Goal: Use online tool/utility: Utilize a website feature to perform a specific function

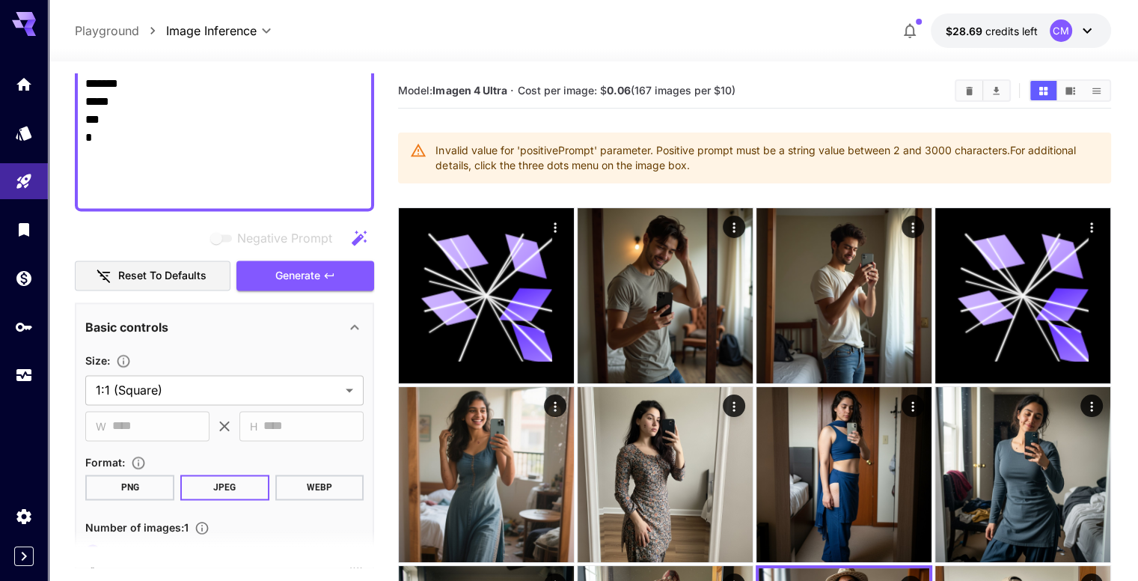
scroll to position [2161, 0]
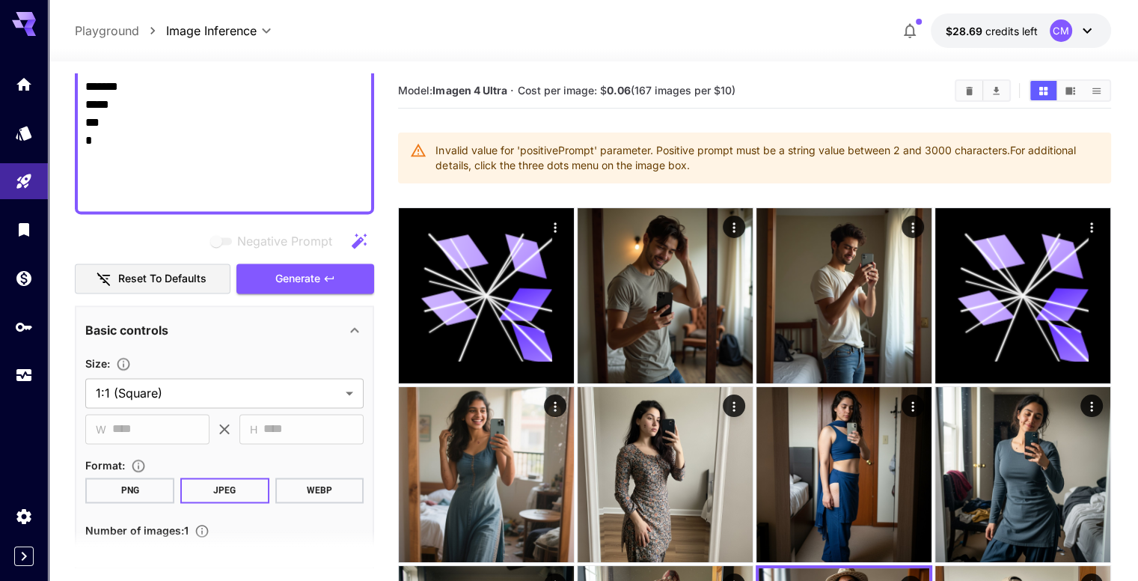
drag, startPoint x: 87, startPoint y: 219, endPoint x: 236, endPoint y: 201, distance: 150.7
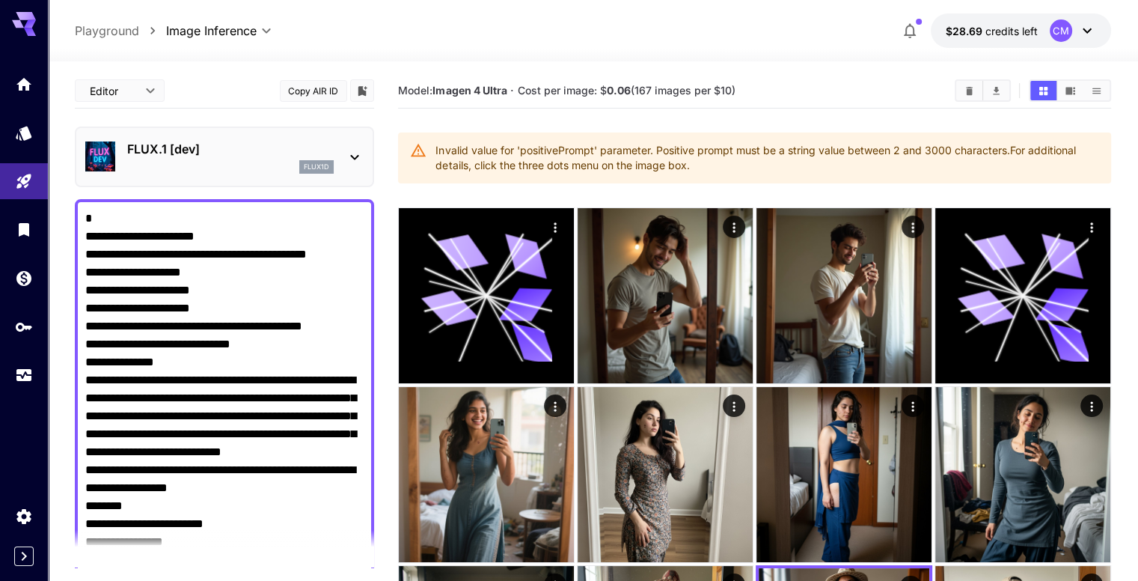
scroll to position [1777, 0]
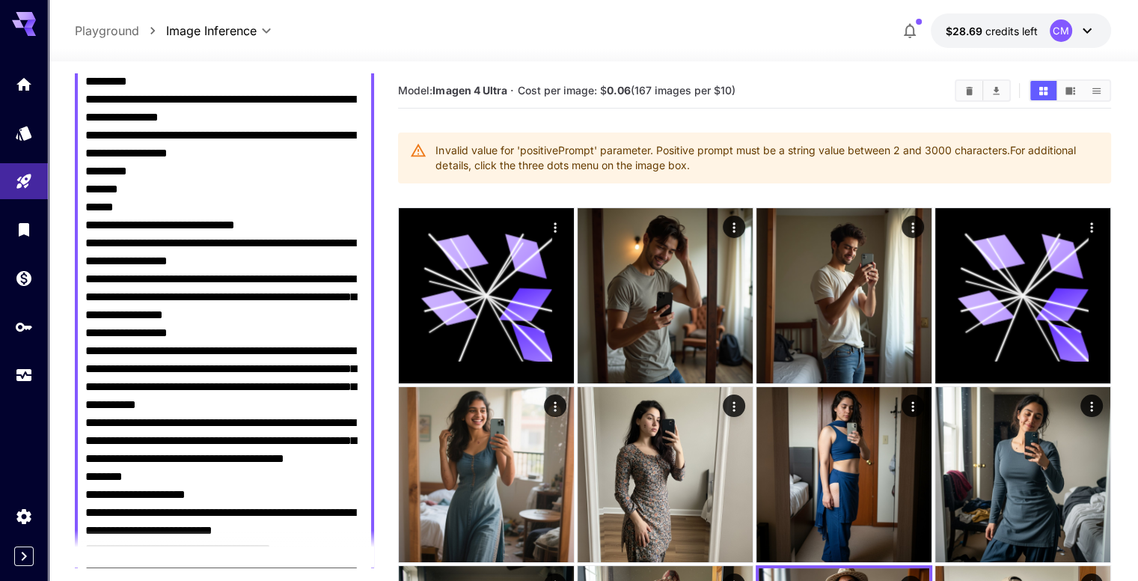
scroll to position [1858, 0]
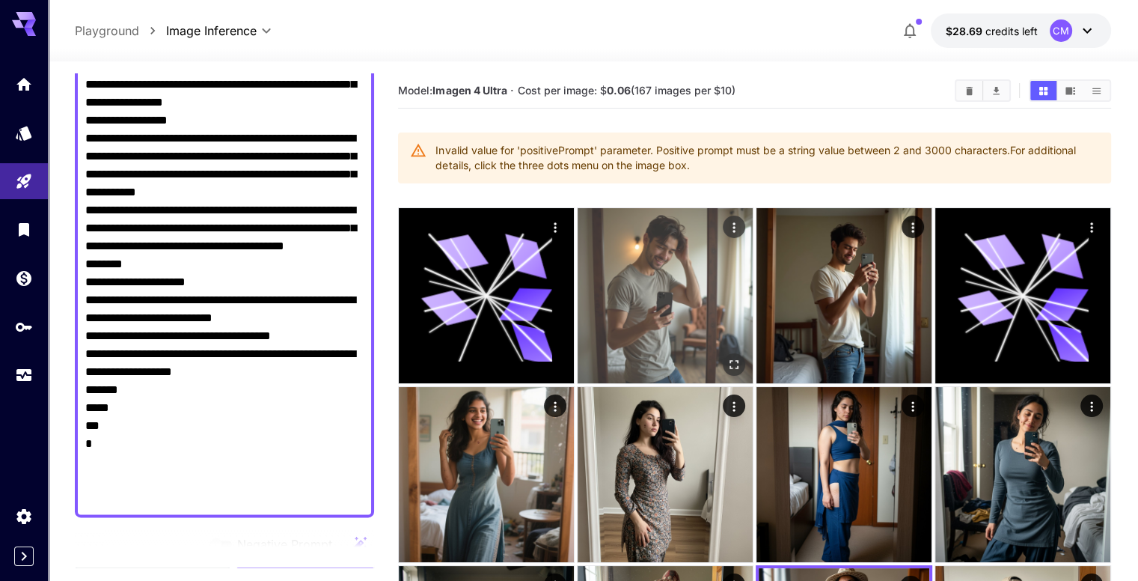
click at [610, 290] on img at bounding box center [665, 295] width 175 height 175
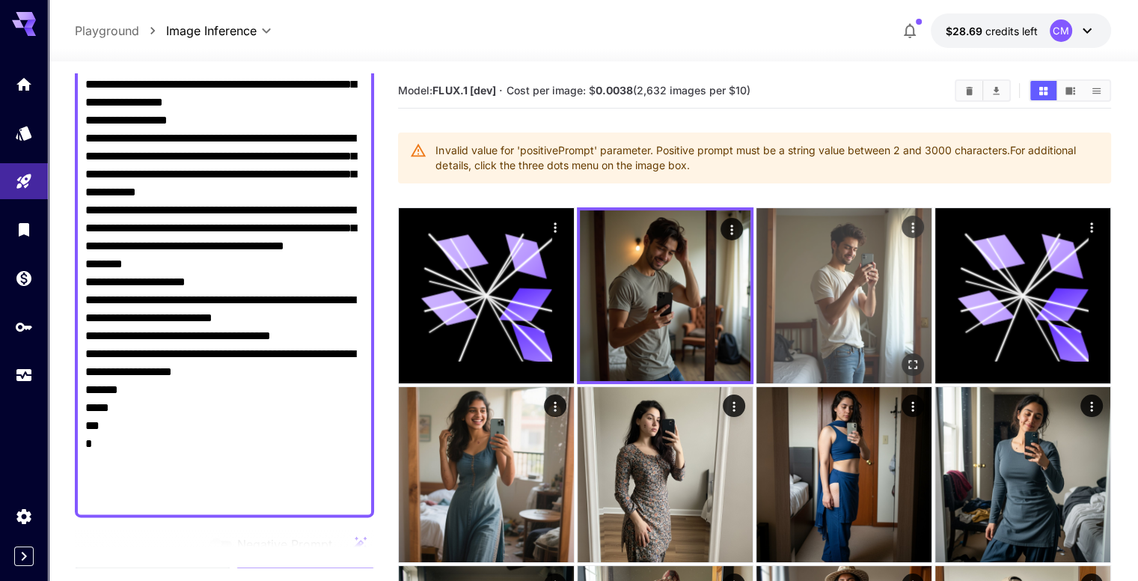
click at [756, 299] on img at bounding box center [843, 295] width 175 height 175
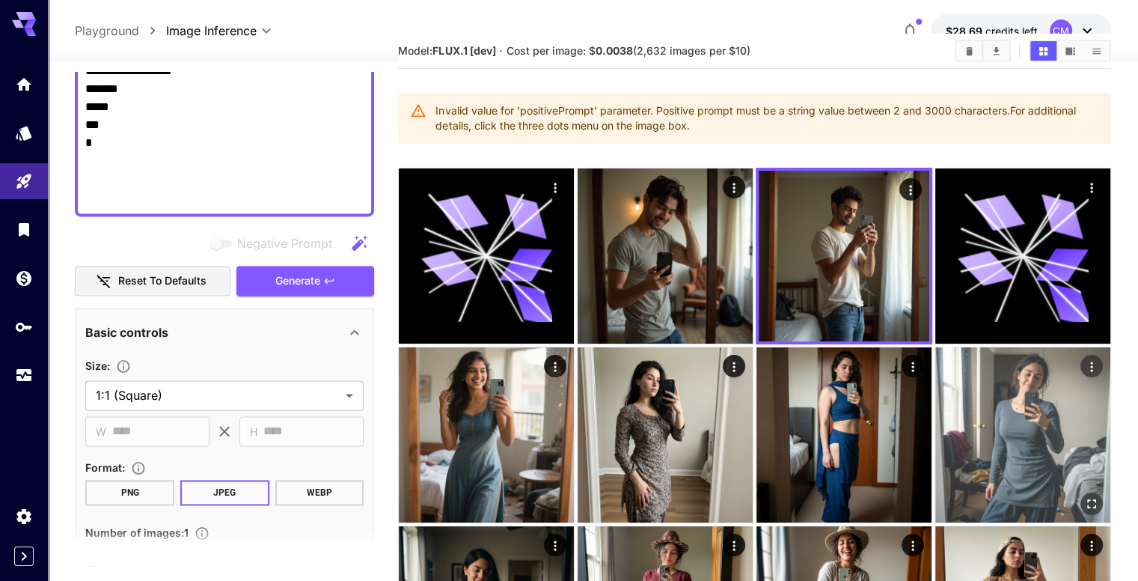
scroll to position [240, 0]
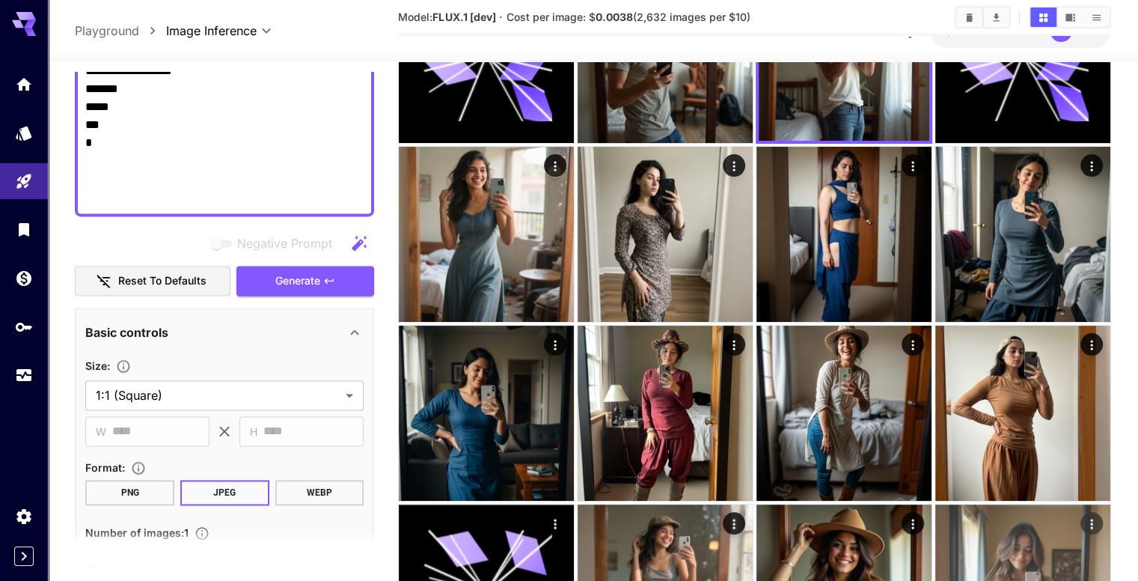
click at [935, 504] on img at bounding box center [1022, 591] width 175 height 175
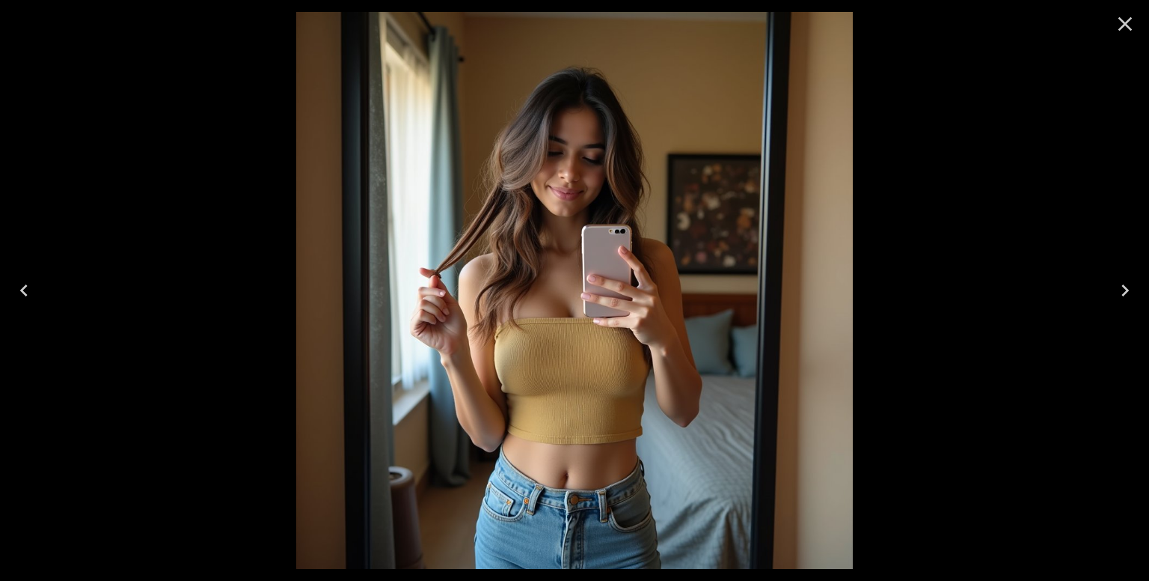
click at [1116, 28] on icon "Close" at bounding box center [1125, 24] width 24 height 24
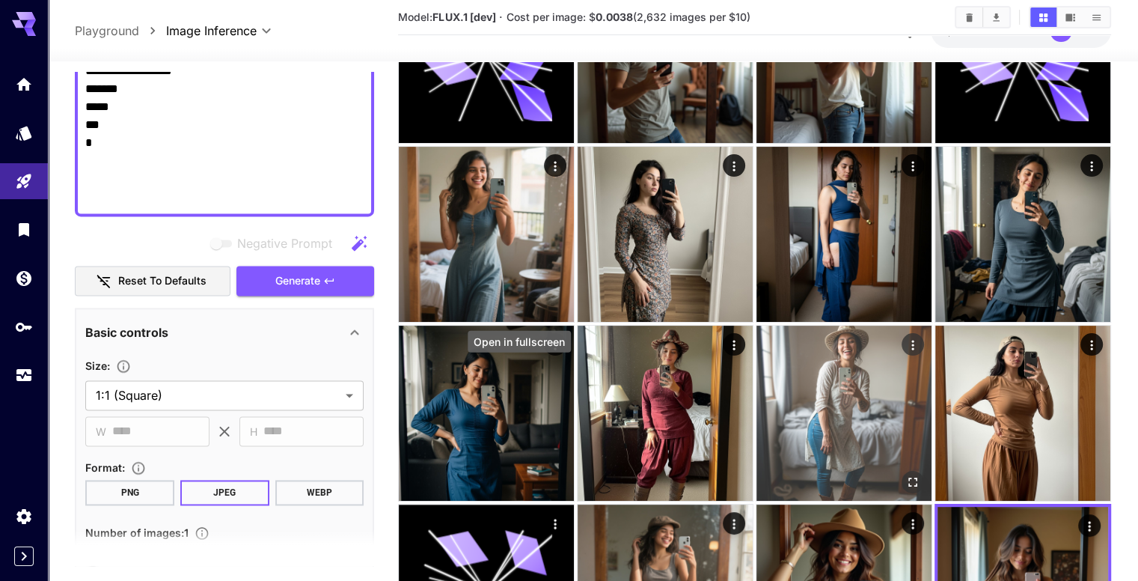
click at [908, 477] on icon "Open in fullscreen" at bounding box center [912, 481] width 9 height 9
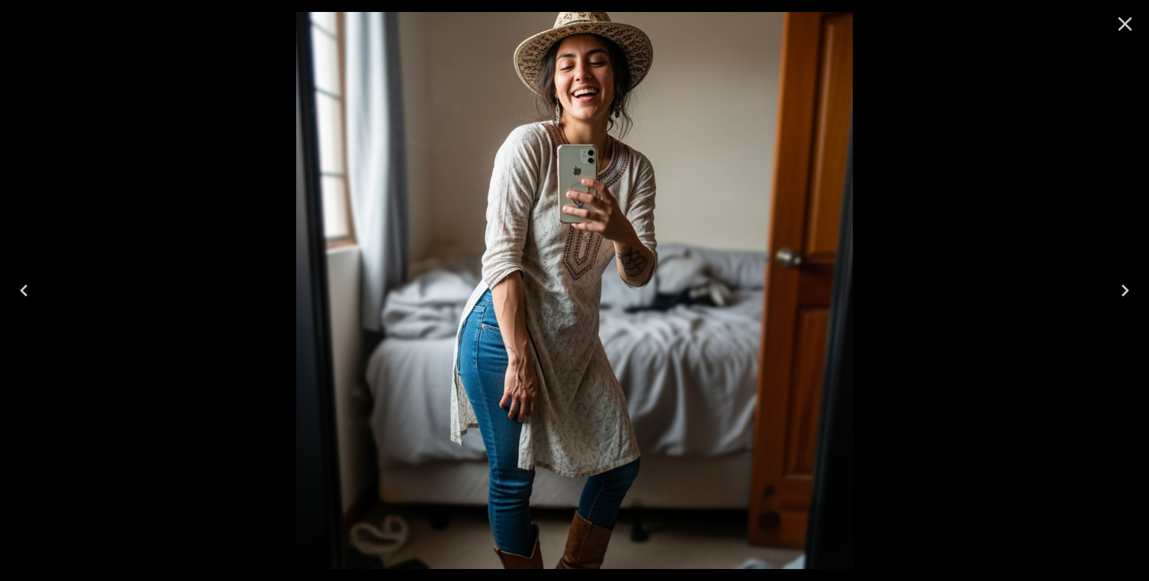
click at [1116, 25] on icon "Close" at bounding box center [1125, 24] width 24 height 24
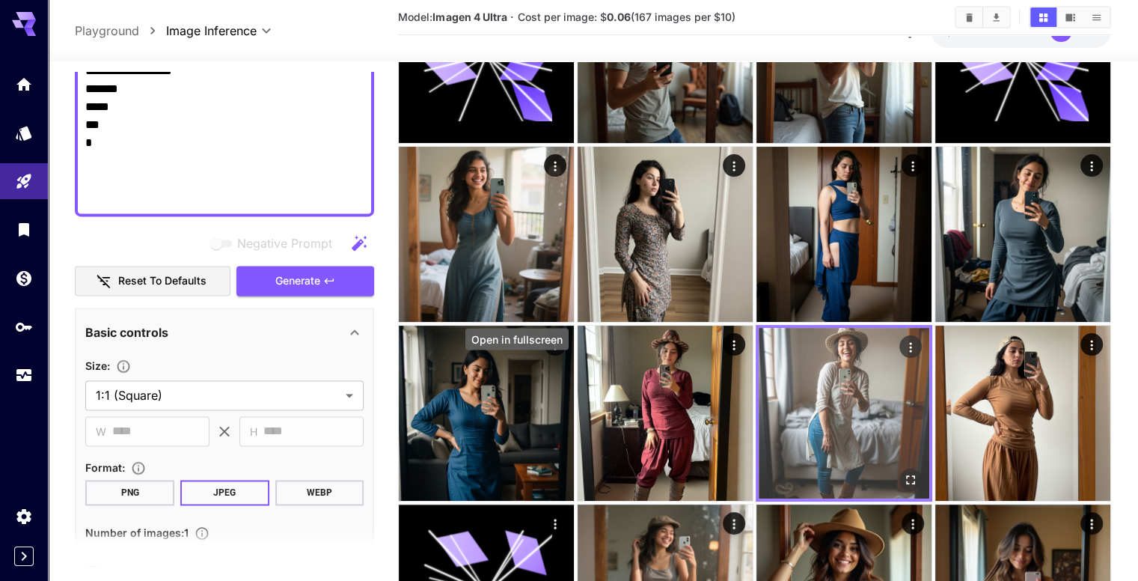
click at [899, 468] on button "Open in fullscreen" at bounding box center [910, 479] width 22 height 22
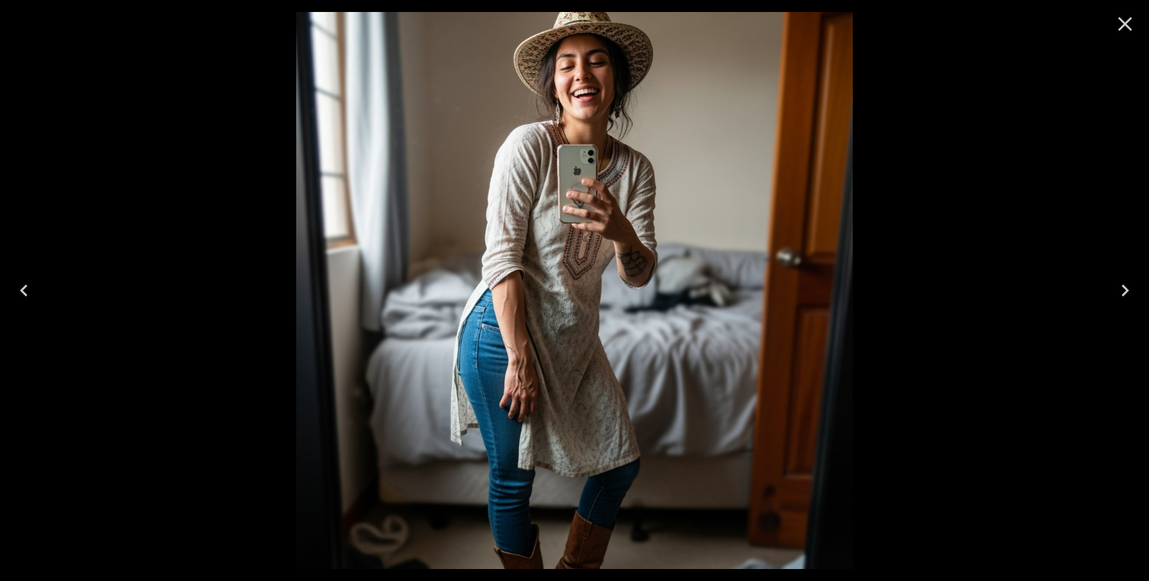
click at [1133, 23] on icon "Close" at bounding box center [1125, 24] width 24 height 24
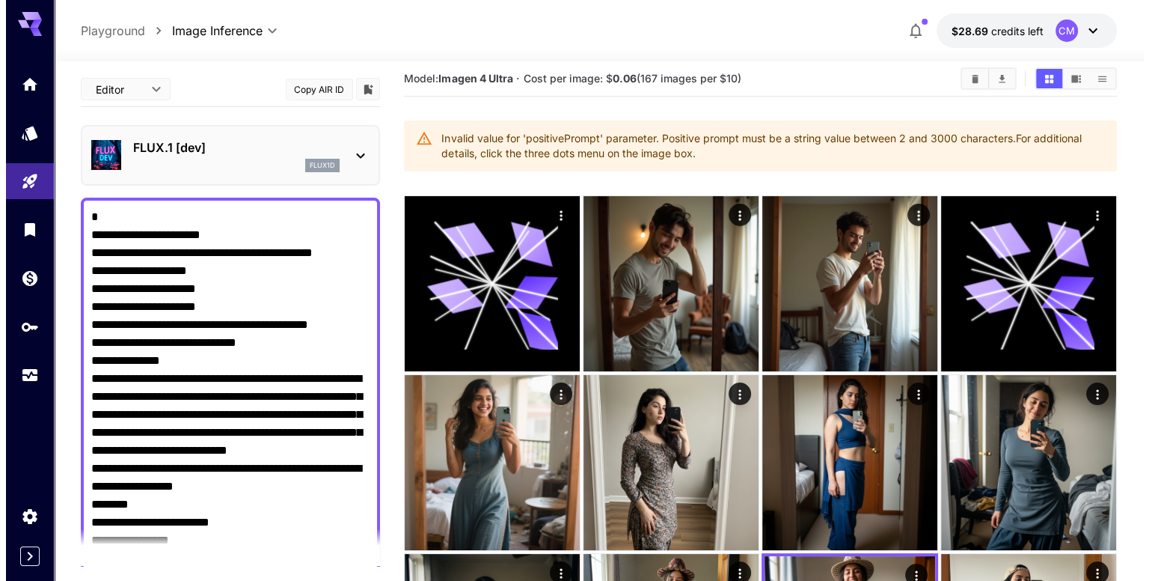
scroll to position [0, 0]
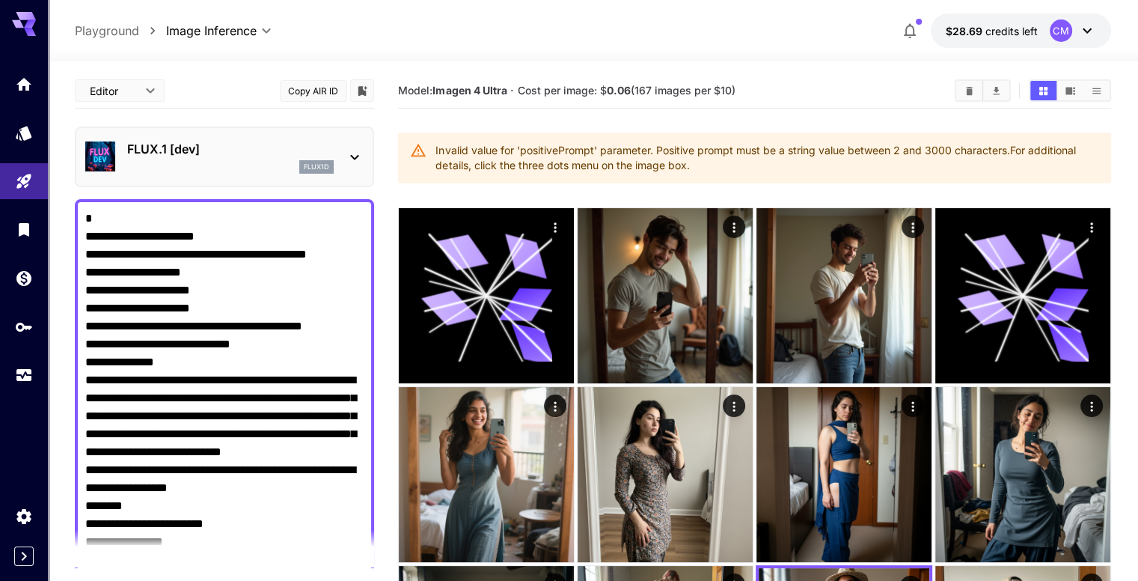
click at [341, 153] on div "FLUX.1 [dev] flux1d" at bounding box center [224, 157] width 278 height 46
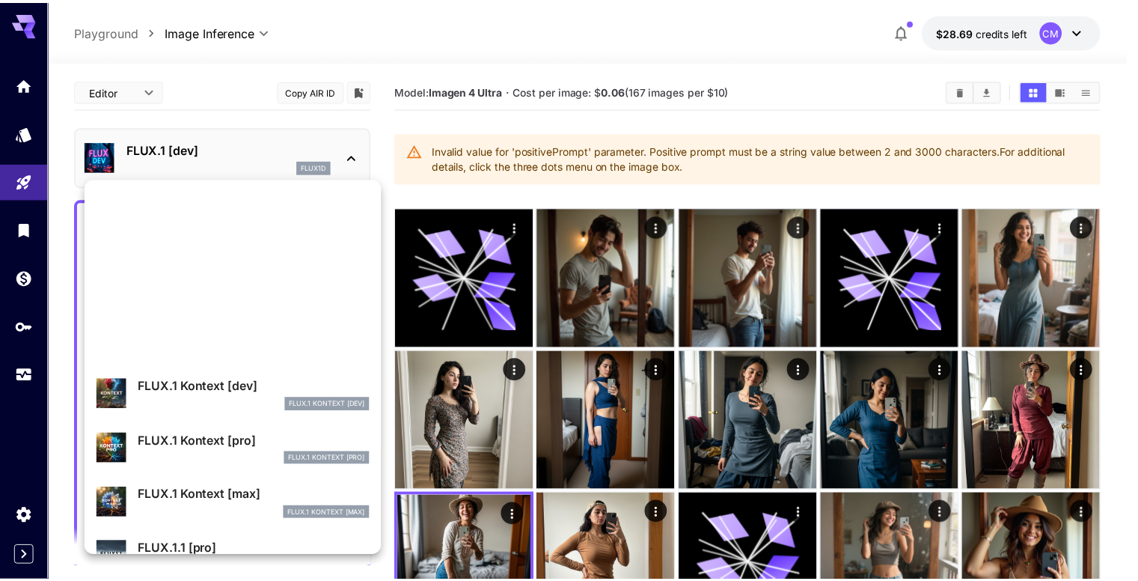
scroll to position [676, 0]
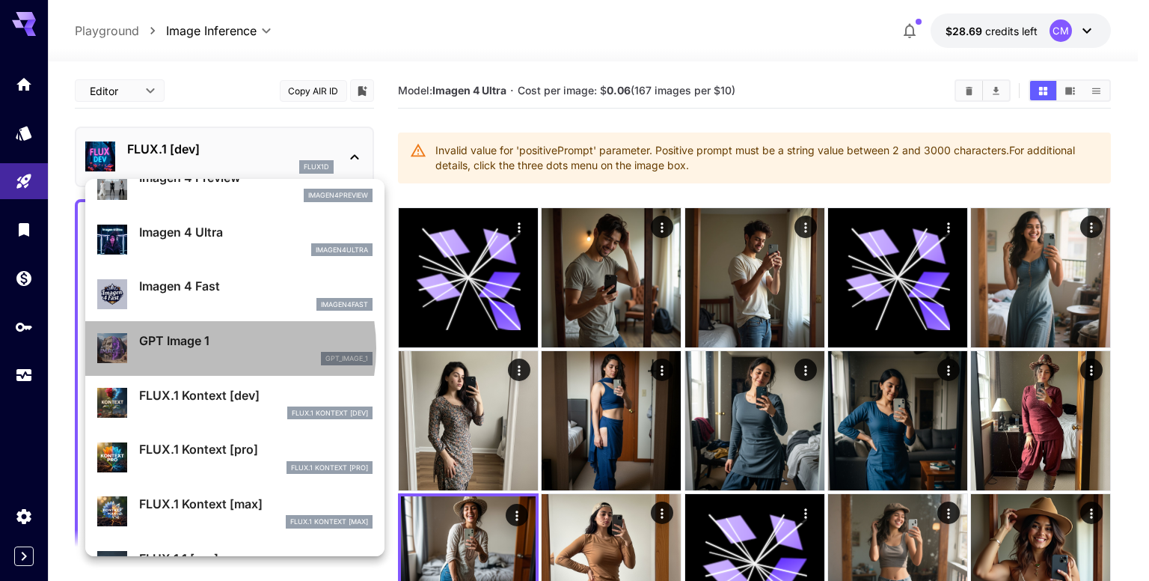
click at [195, 348] on p "GPT Image 1" at bounding box center [255, 340] width 233 height 18
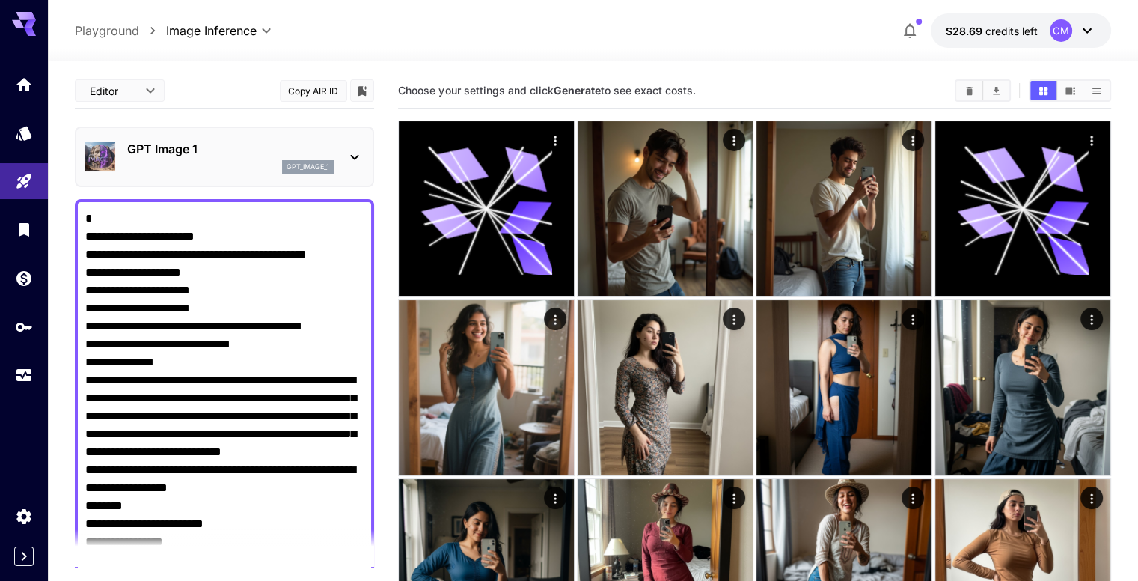
drag, startPoint x: 85, startPoint y: 218, endPoint x: 126, endPoint y: 251, distance: 52.7
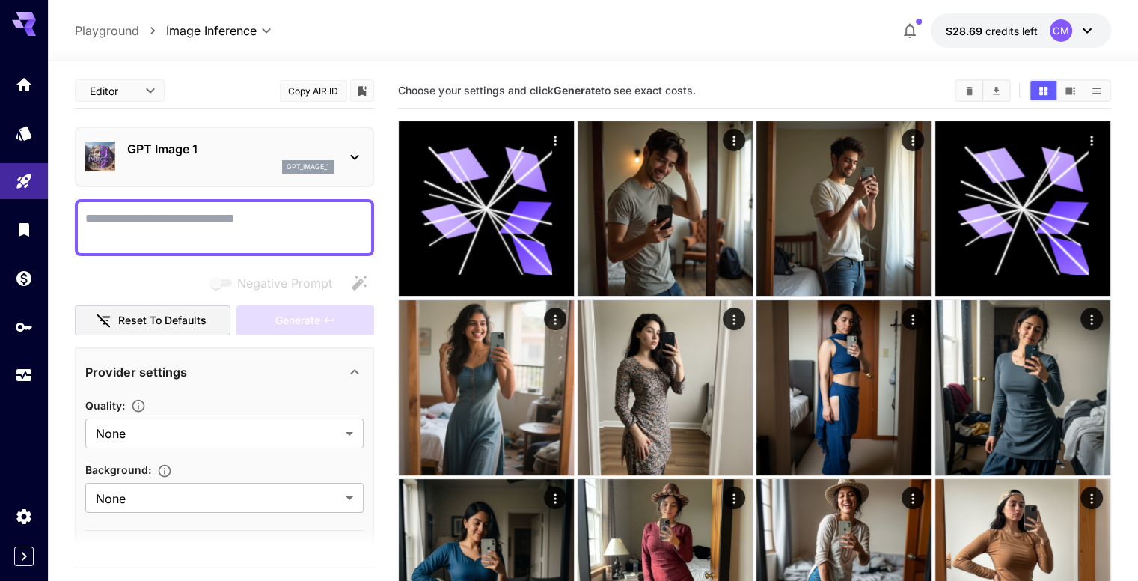
click at [156, 229] on textarea "Negative Prompt" at bounding box center [224, 228] width 278 height 36
click at [260, 153] on p "GPT Image 1" at bounding box center [230, 149] width 207 height 18
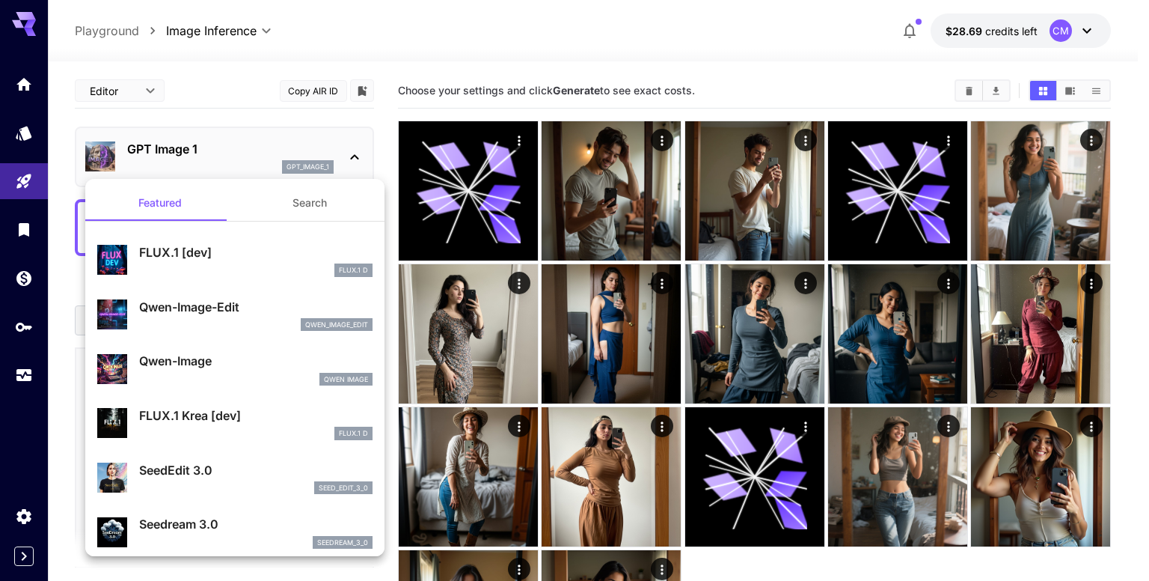
click at [228, 258] on p "FLUX.1 [dev]" at bounding box center [255, 252] width 233 height 18
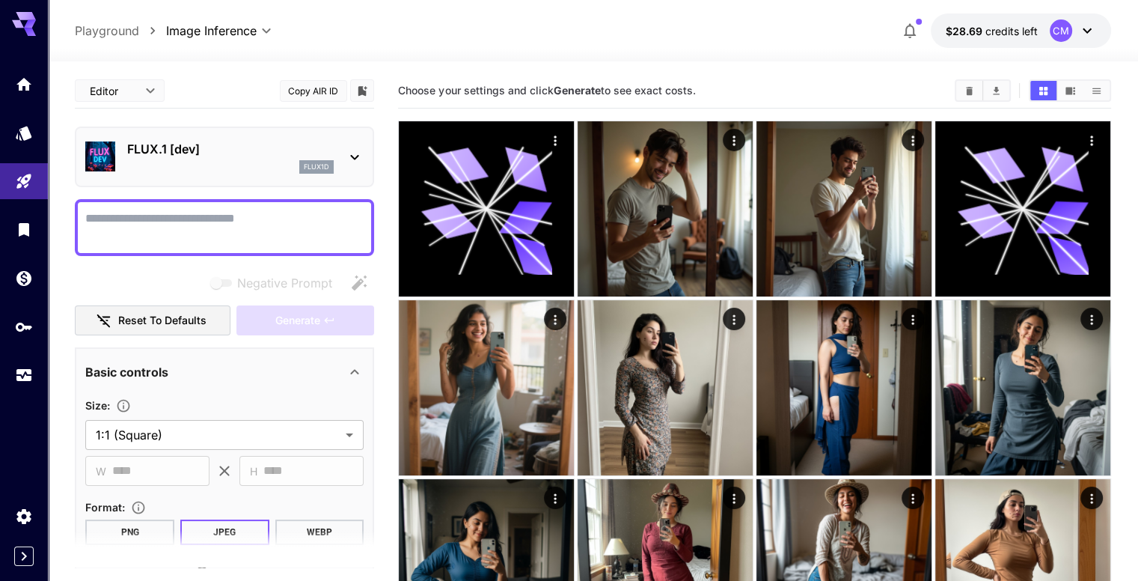
click at [232, 227] on textarea "Negative Prompt" at bounding box center [224, 228] width 278 height 36
paste textarea "**********"
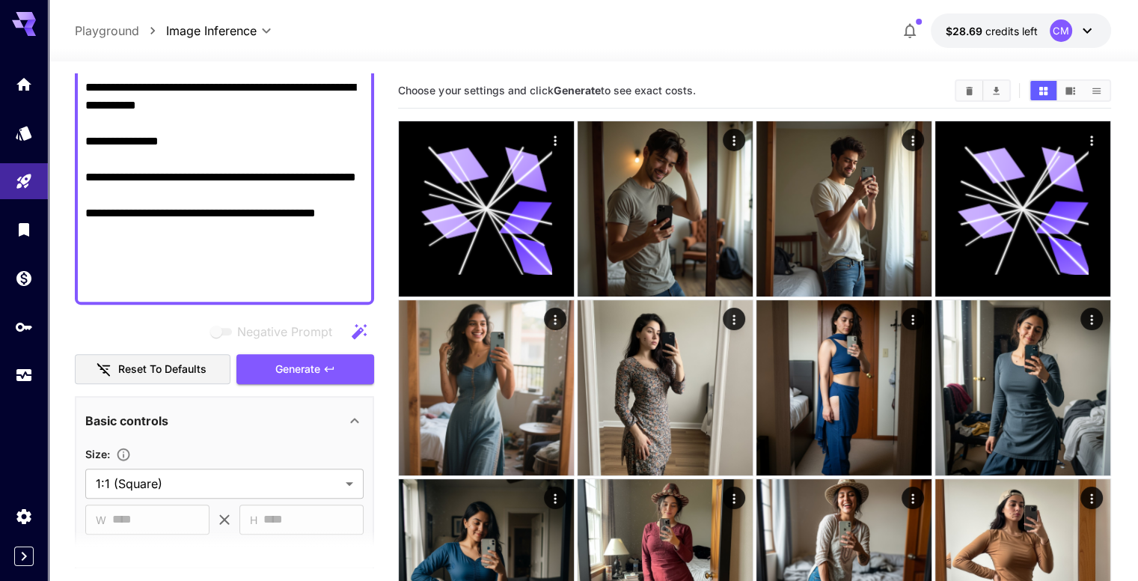
scroll to position [837, 0]
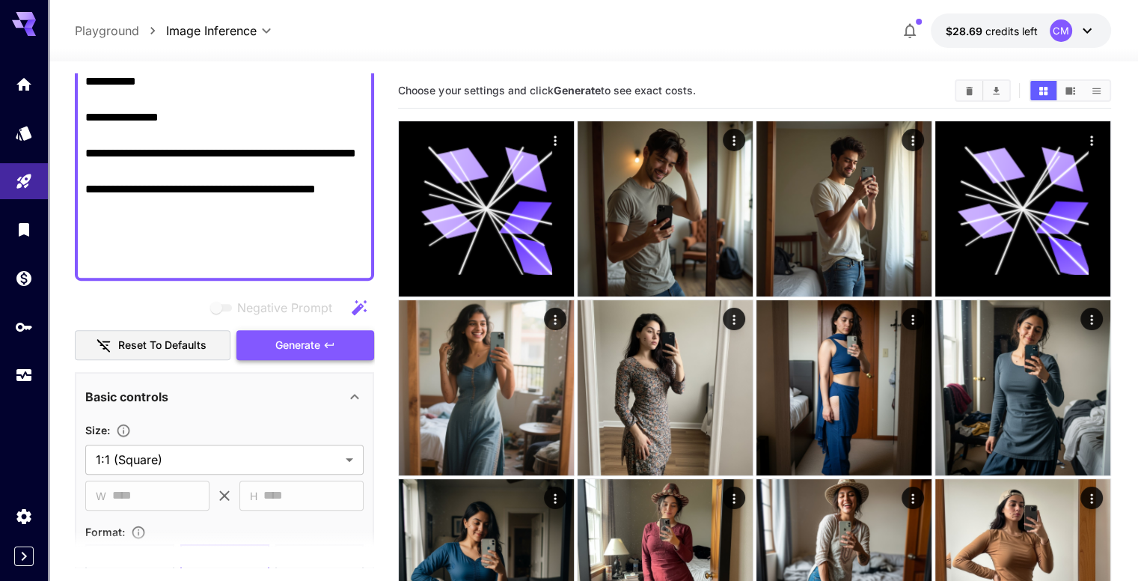
type textarea "**********"
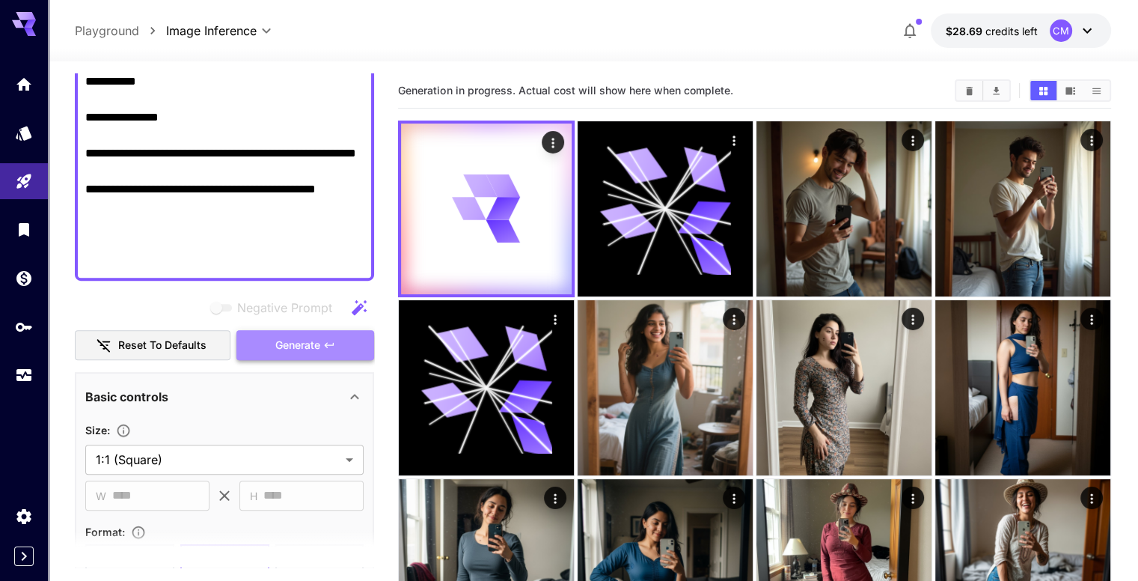
click at [292, 333] on button "Generate" at bounding box center [305, 345] width 138 height 31
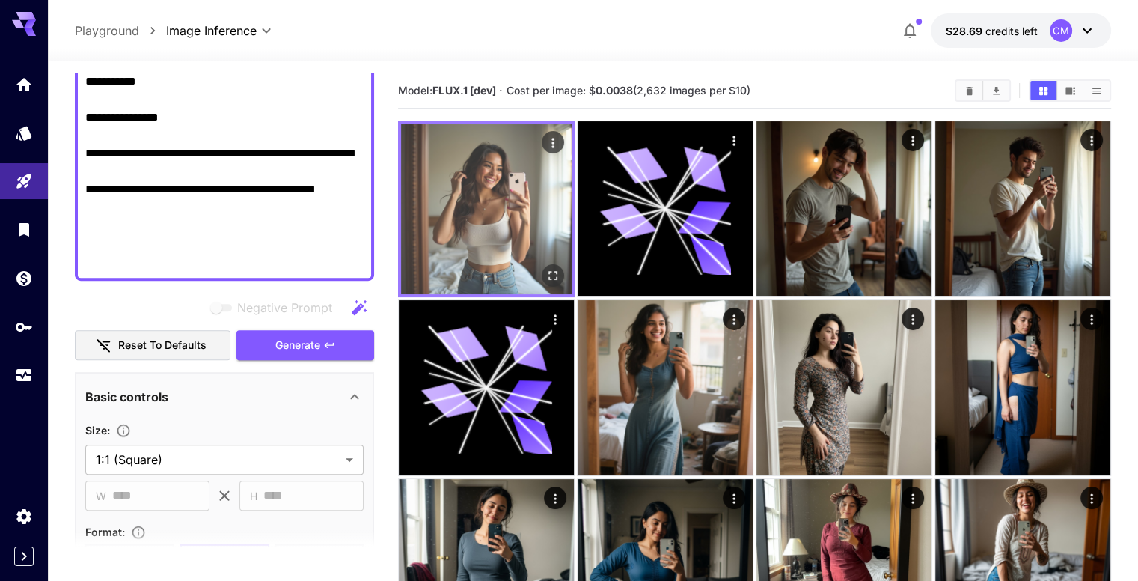
click at [474, 193] on img at bounding box center [486, 208] width 171 height 171
click at [545, 268] on icon "Open in fullscreen" at bounding box center [552, 275] width 15 height 15
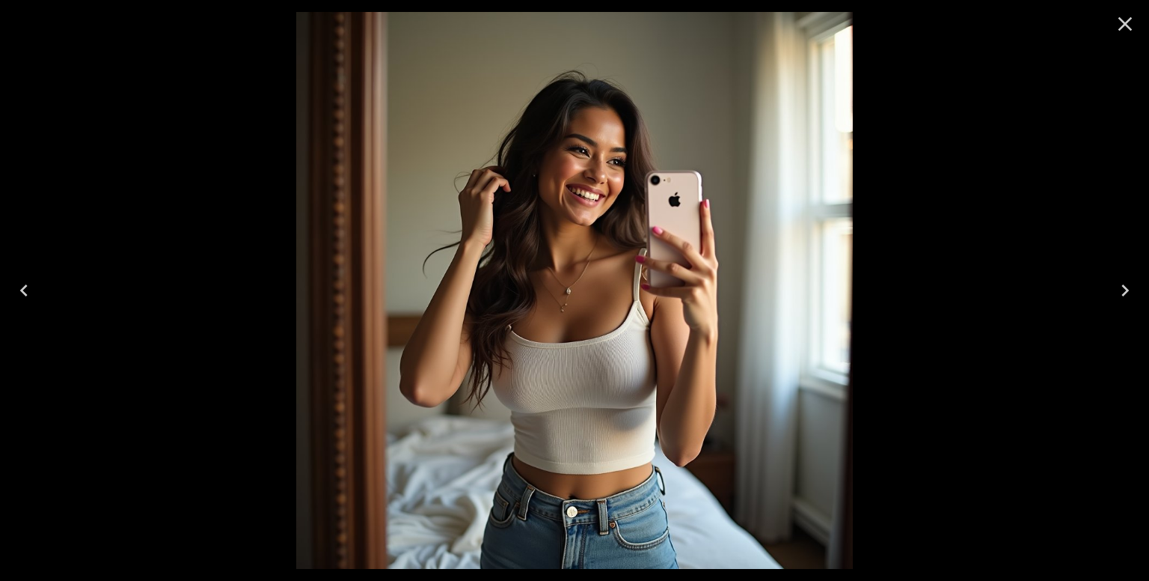
click at [1128, 20] on icon "Close" at bounding box center [1126, 24] width 14 height 14
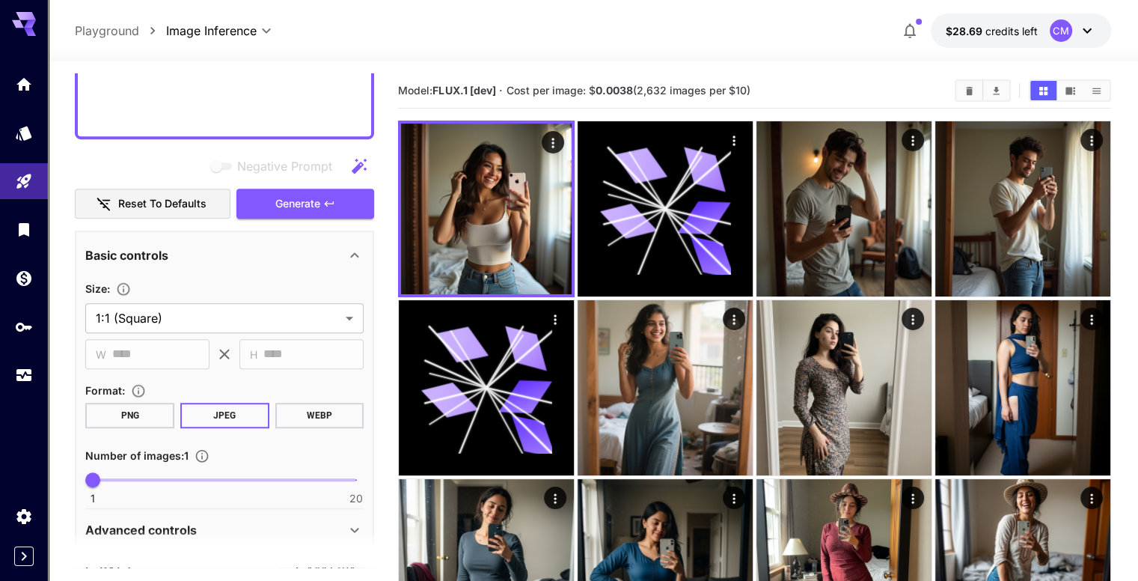
scroll to position [1062, 0]
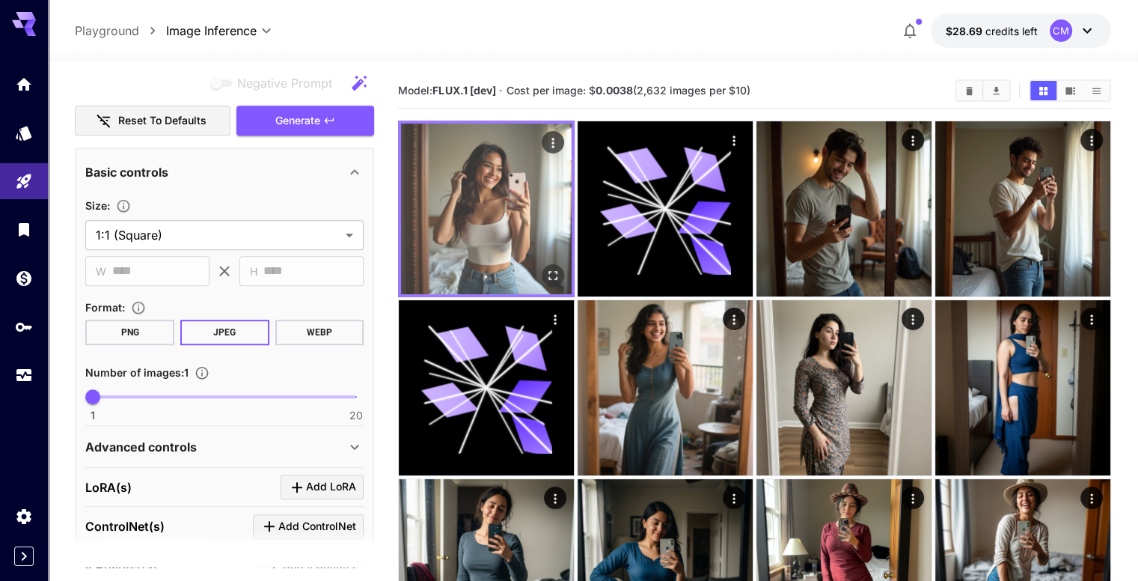
click at [548, 271] on icon "Open in fullscreen" at bounding box center [552, 275] width 9 height 9
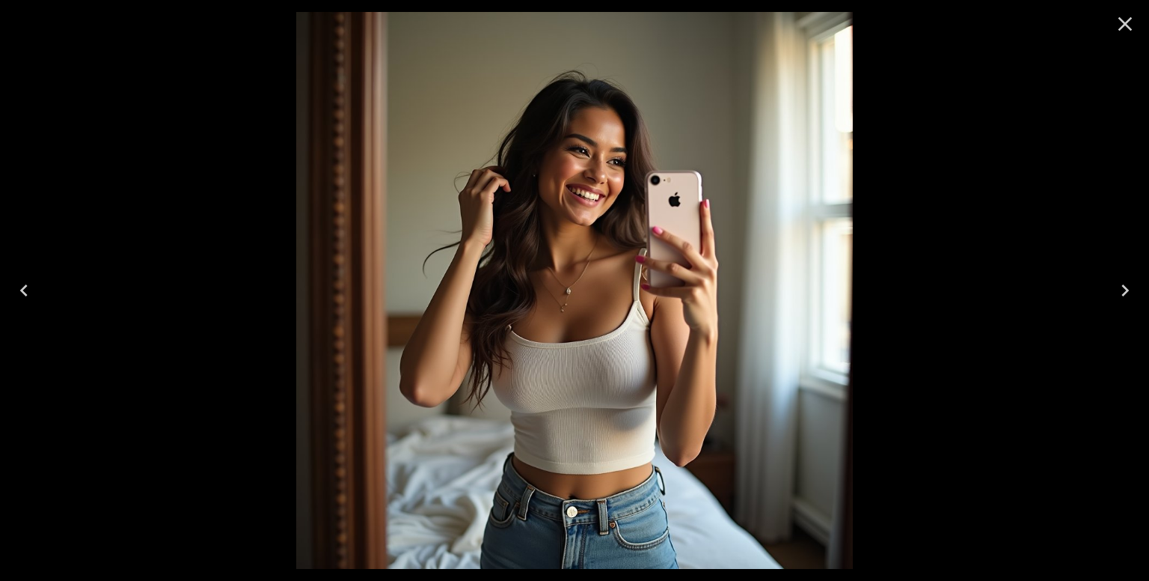
click at [1119, 23] on icon "Close" at bounding box center [1125, 24] width 24 height 24
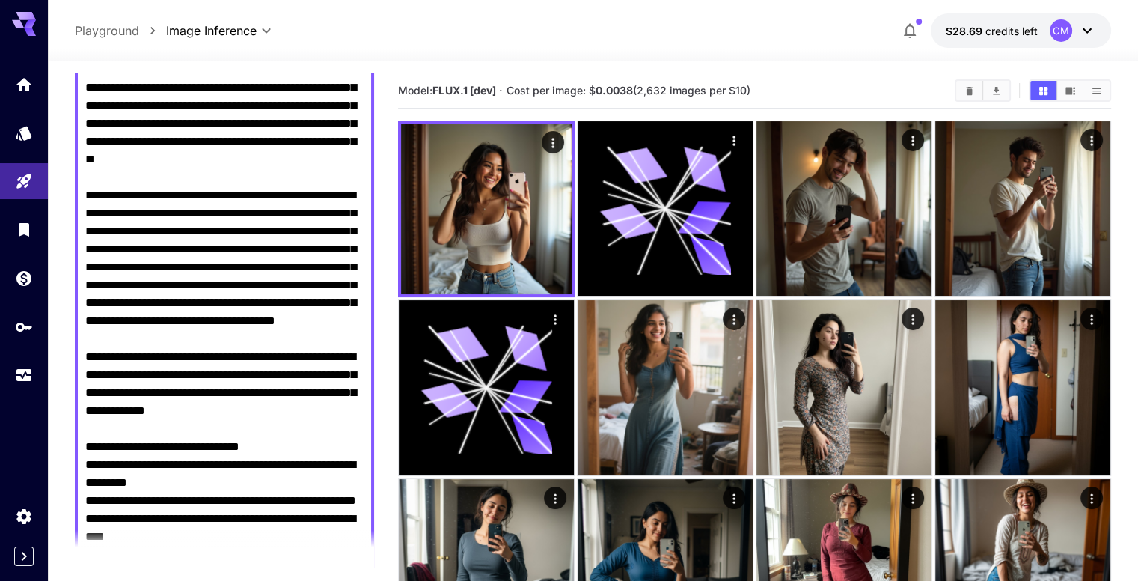
scroll to position [0, 0]
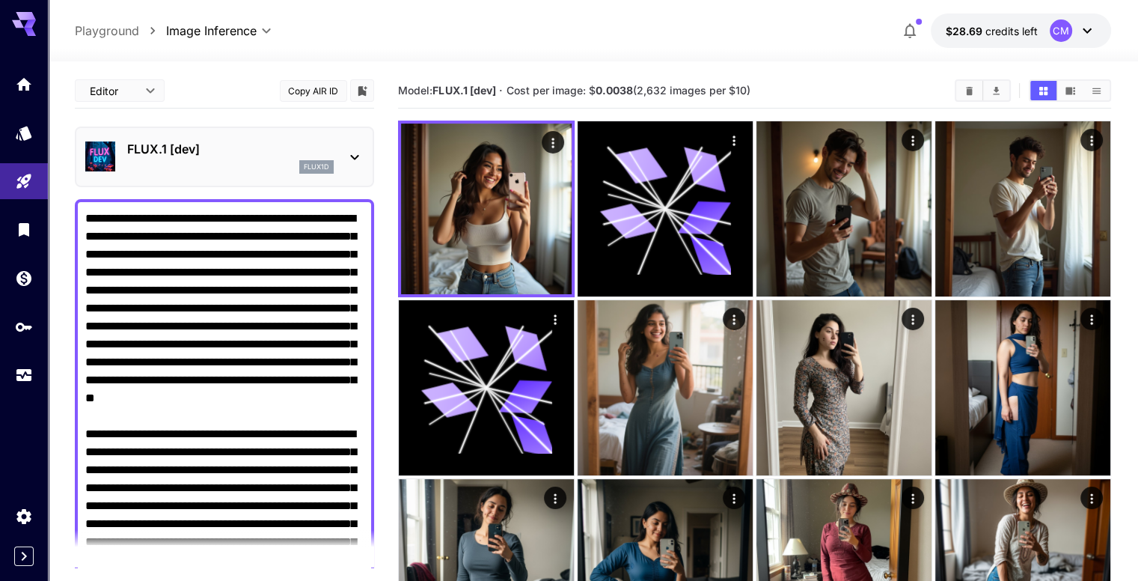
click at [189, 153] on p "FLUX.1 [dev]" at bounding box center [230, 149] width 207 height 18
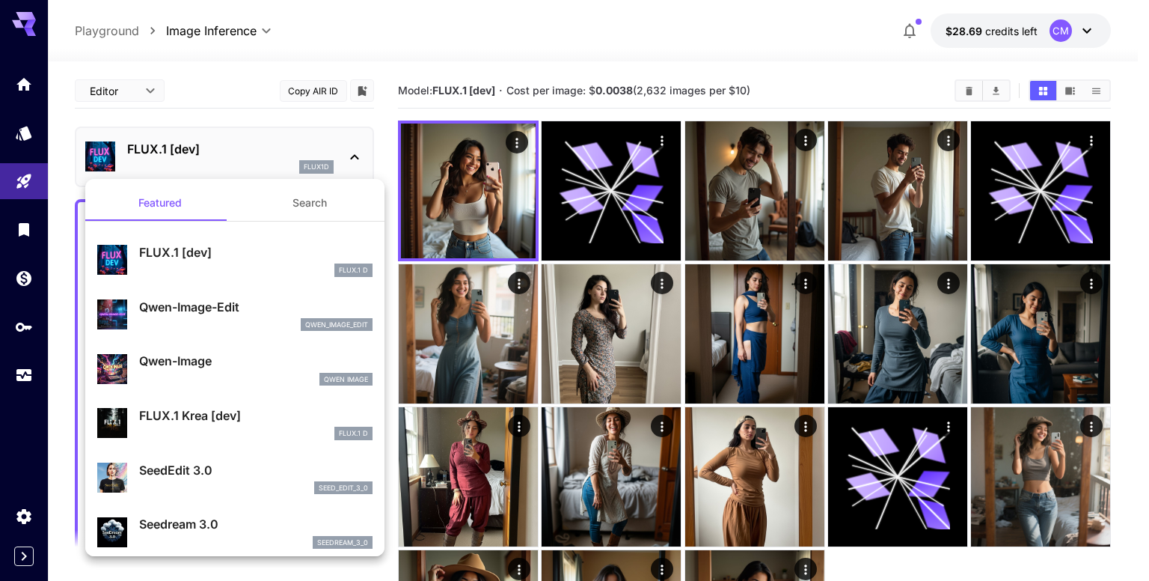
click at [201, 296] on div "Qwen-Image-Edit qwen_image_edit" at bounding box center [234, 315] width 275 height 46
type input "*"
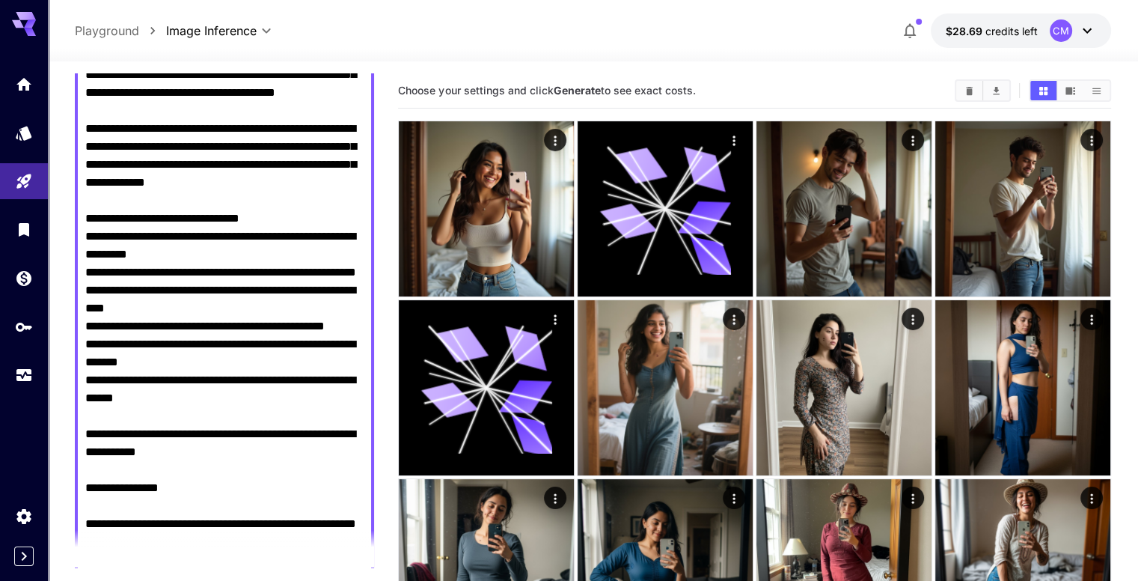
scroll to position [823, 0]
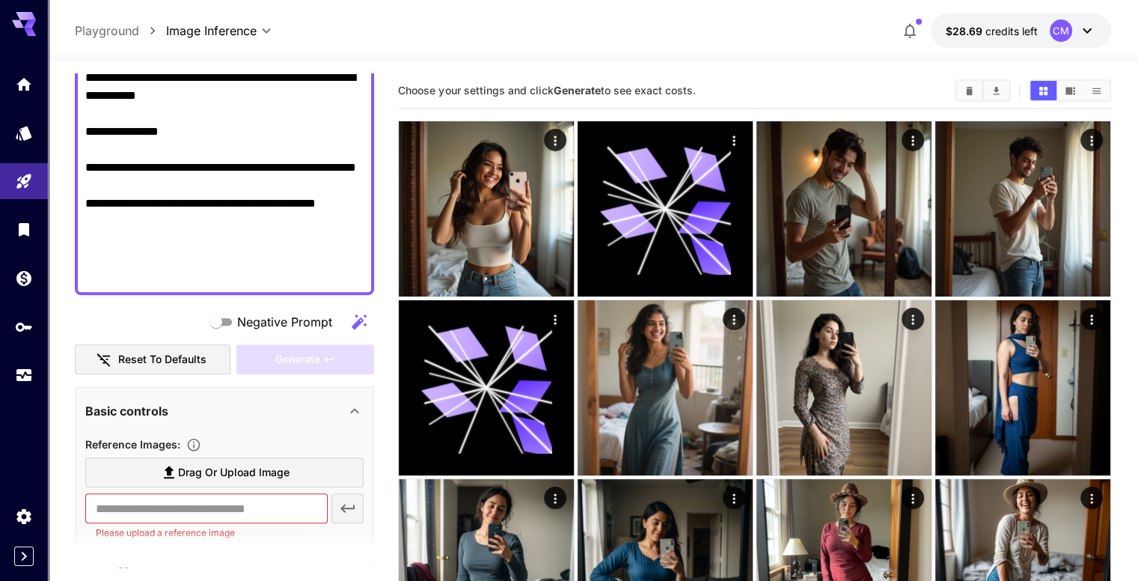
click at [193, 324] on div "Negative Prompt" at bounding box center [224, 322] width 299 height 30
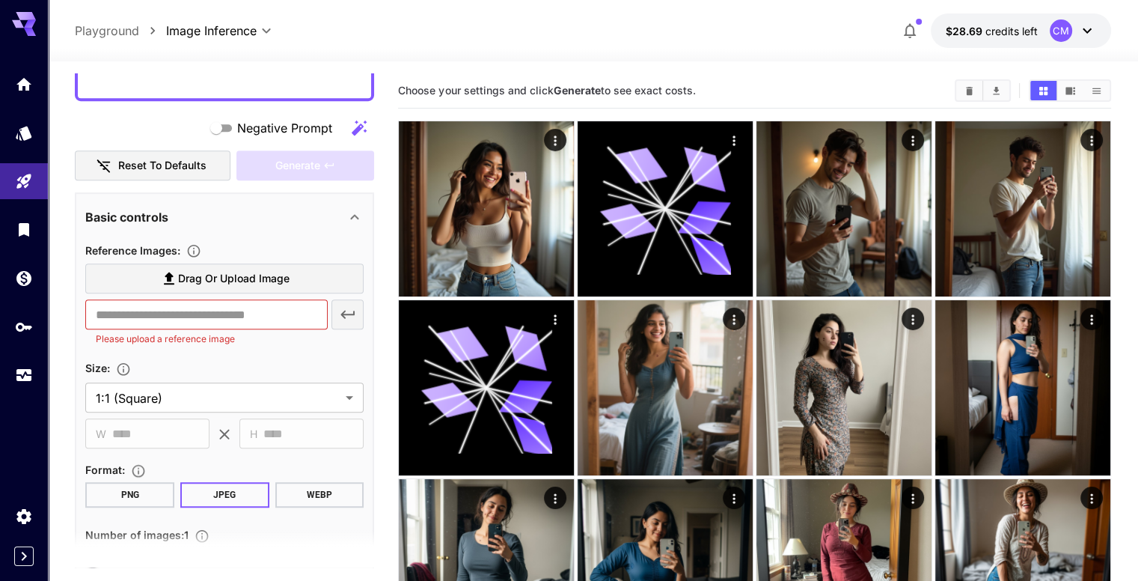
type textarea "**********"
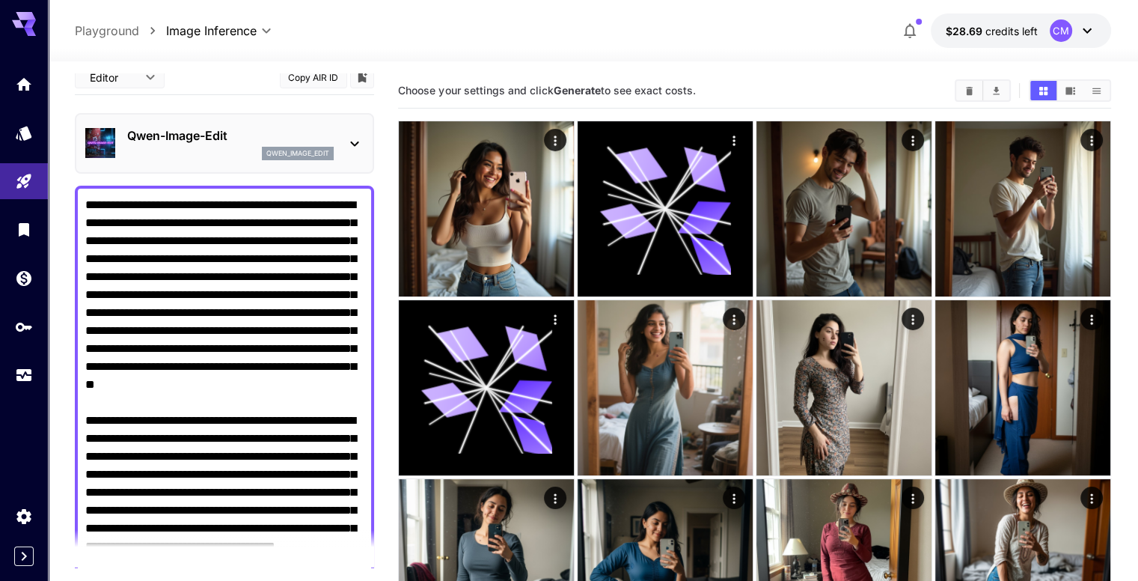
scroll to position [0, 0]
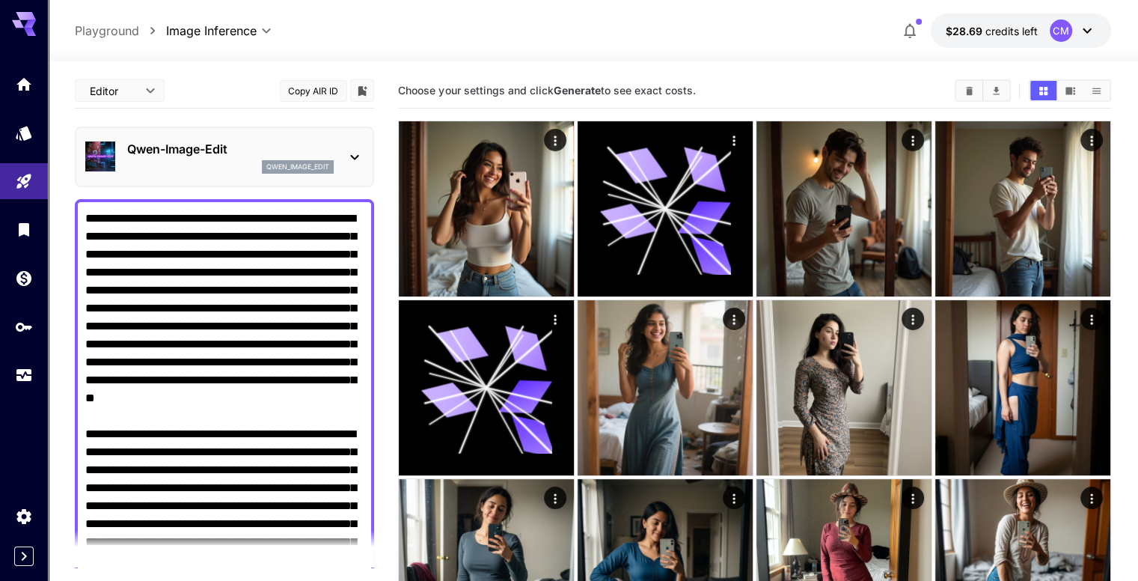
click at [194, 147] on p "Qwen-Image-Edit" at bounding box center [230, 149] width 207 height 18
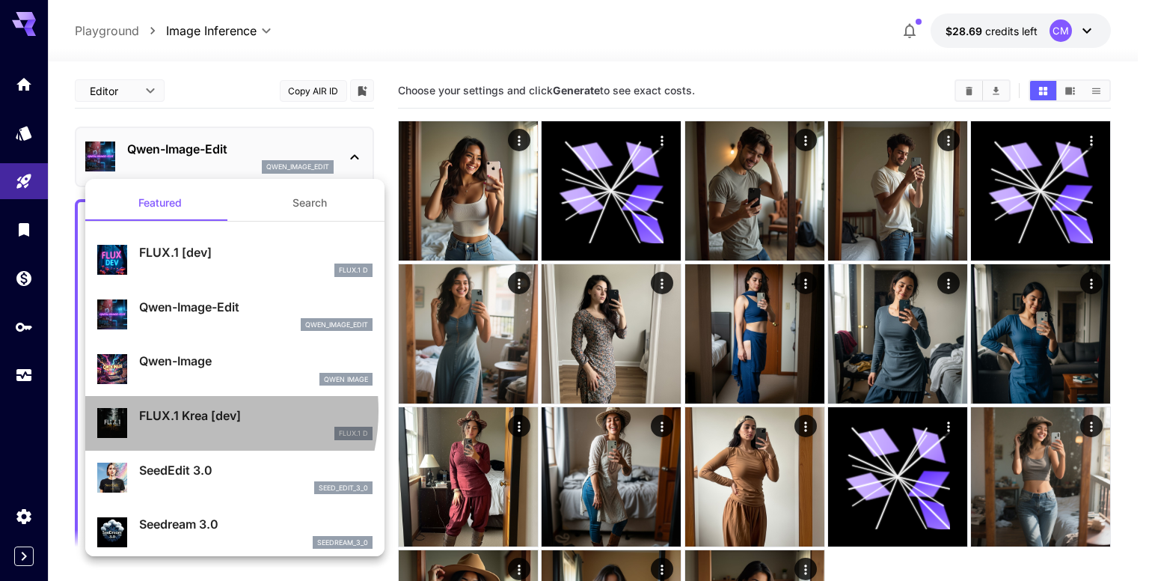
click at [186, 411] on p "FLUX.1 Krea [dev]" at bounding box center [255, 415] width 233 height 18
type input "**"
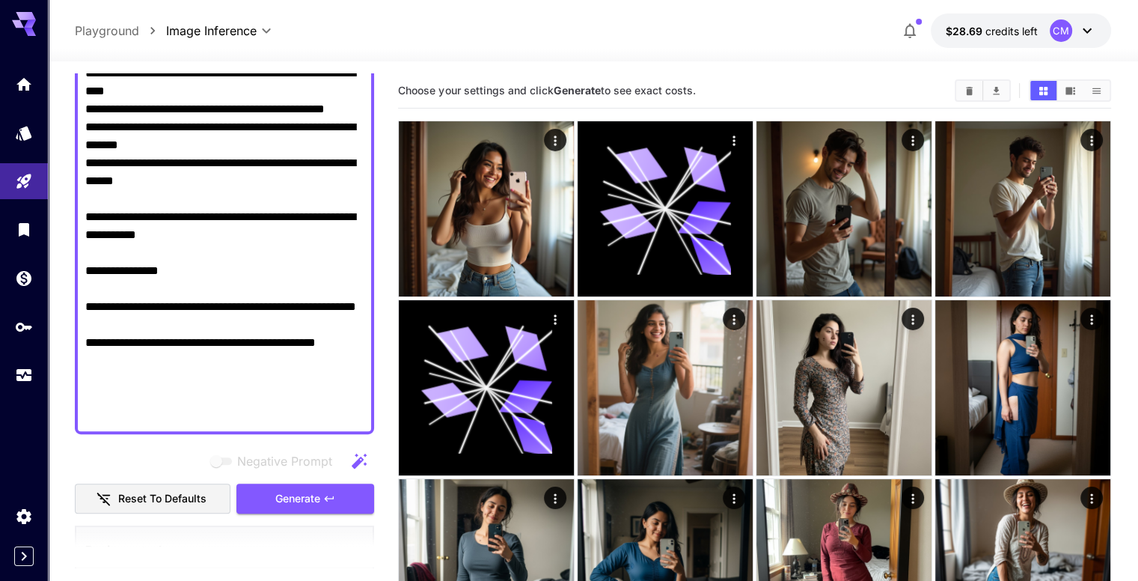
scroll to position [748, 0]
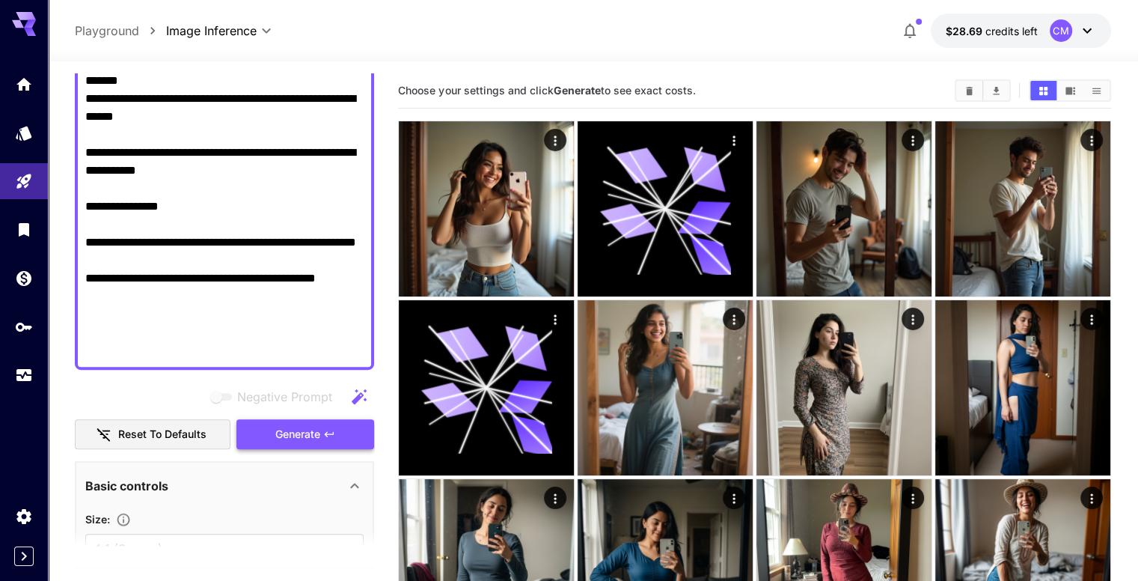
click at [284, 430] on span "Generate" at bounding box center [297, 434] width 45 height 19
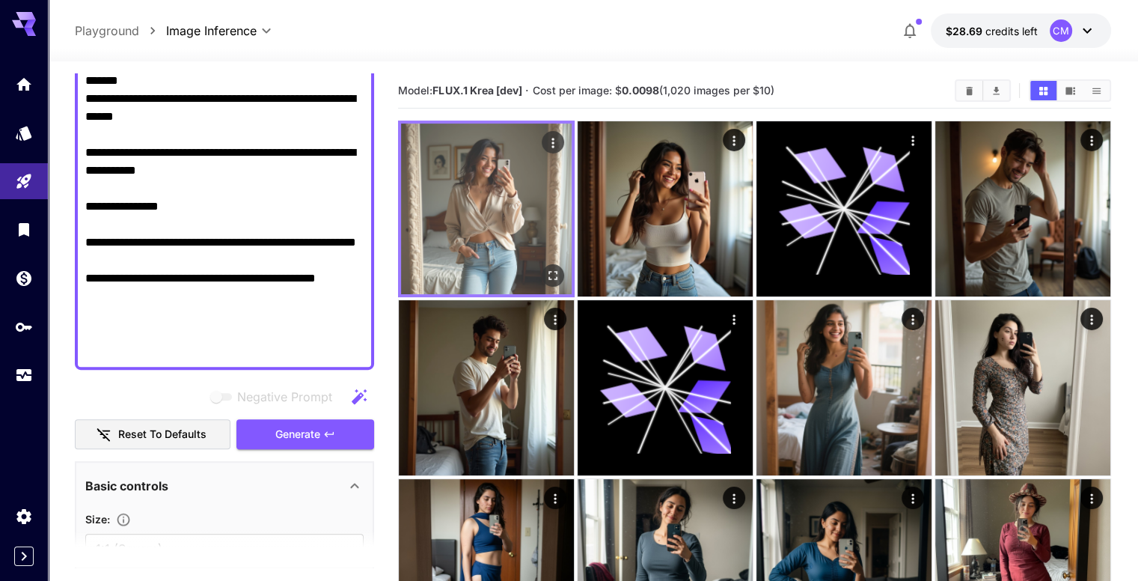
click at [545, 268] on icon "Open in fullscreen" at bounding box center [552, 275] width 15 height 15
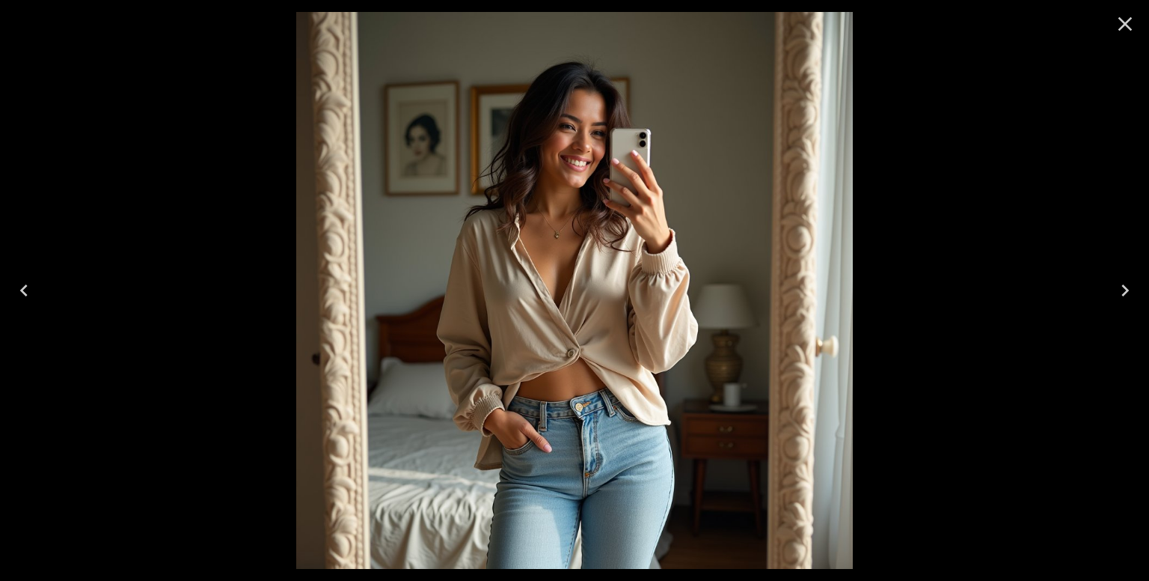
click at [1122, 25] on icon "Close" at bounding box center [1126, 24] width 14 height 14
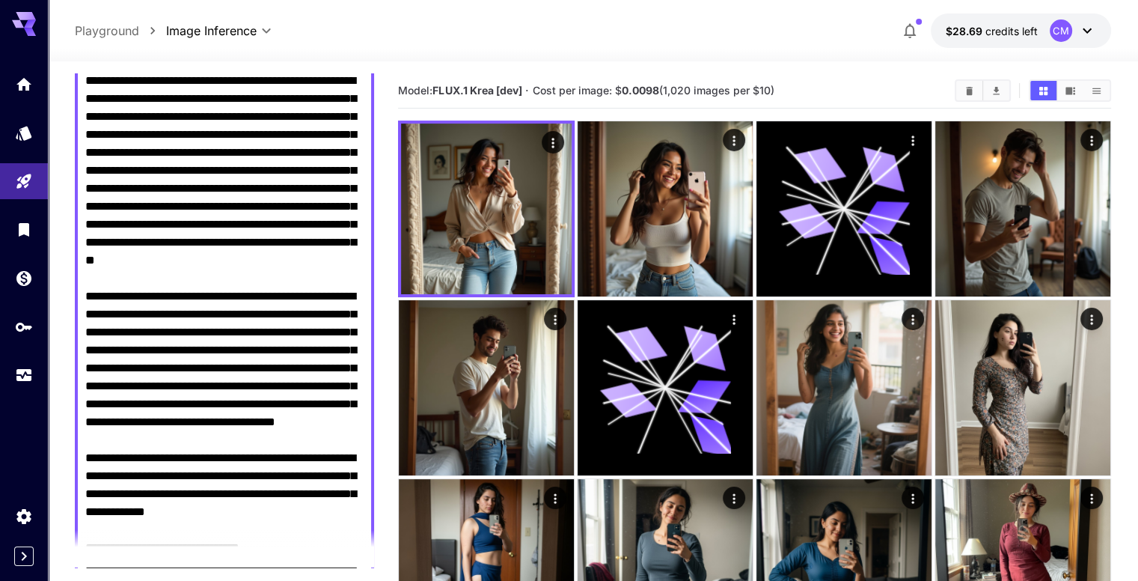
scroll to position [0, 0]
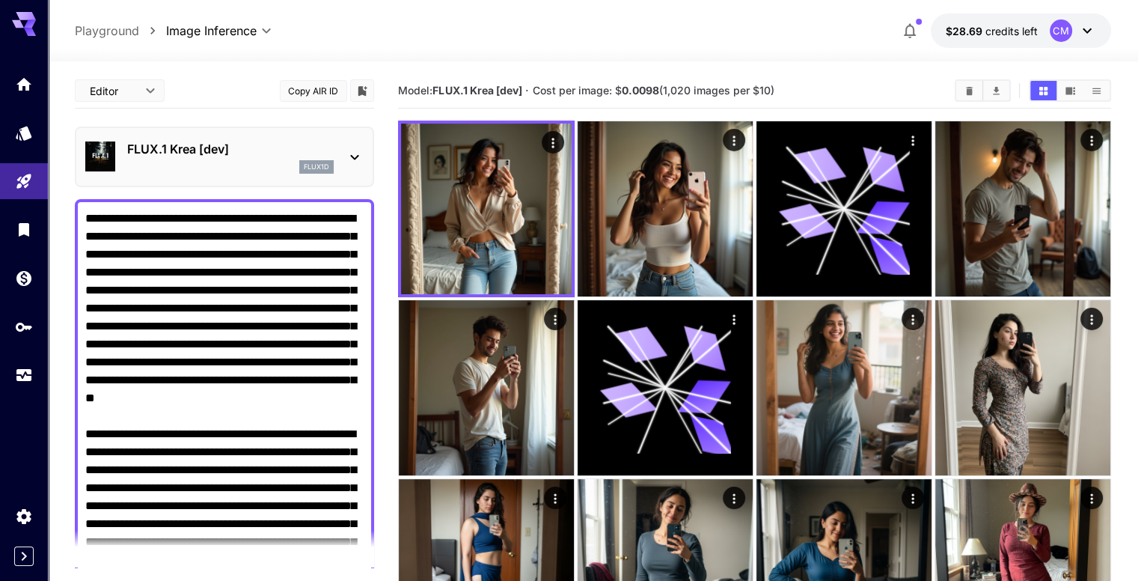
click at [290, 160] on div "flux1d" at bounding box center [230, 166] width 207 height 13
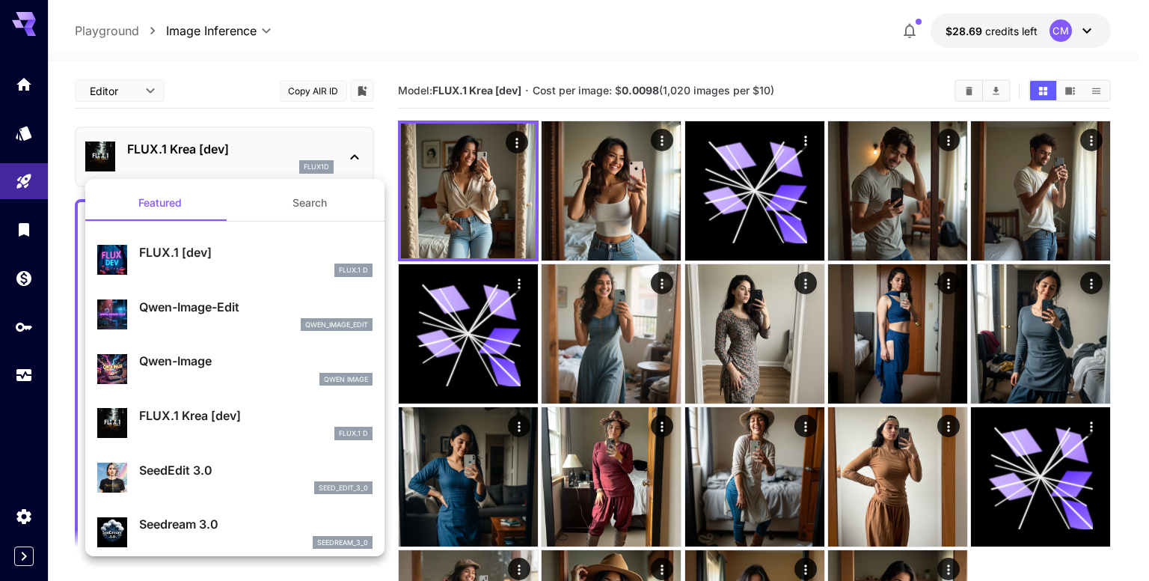
click at [204, 465] on p "SeedEdit 3.0" at bounding box center [255, 470] width 233 height 18
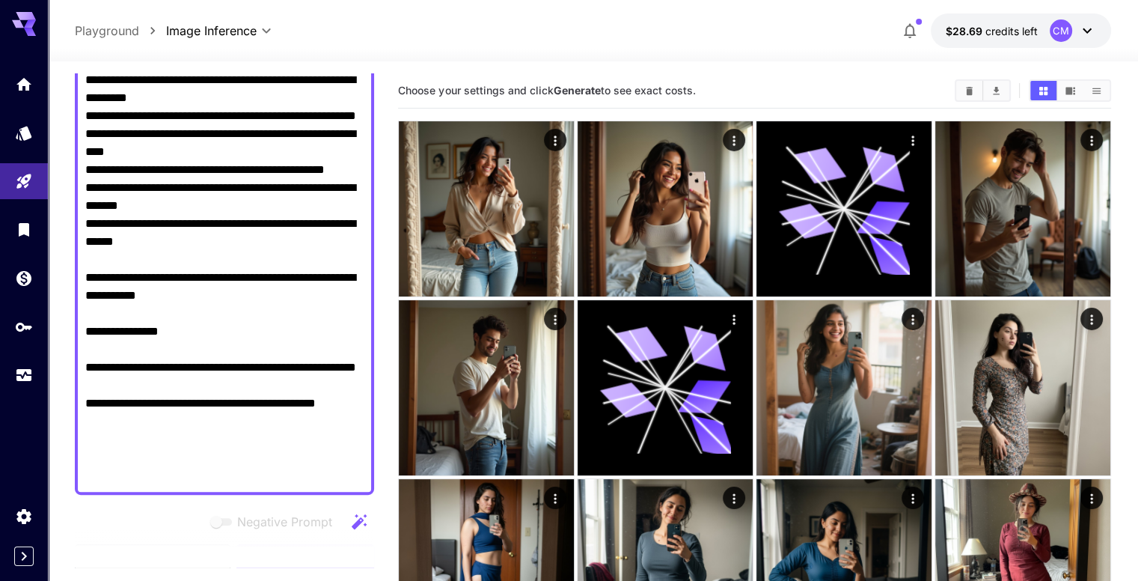
scroll to position [673, 0]
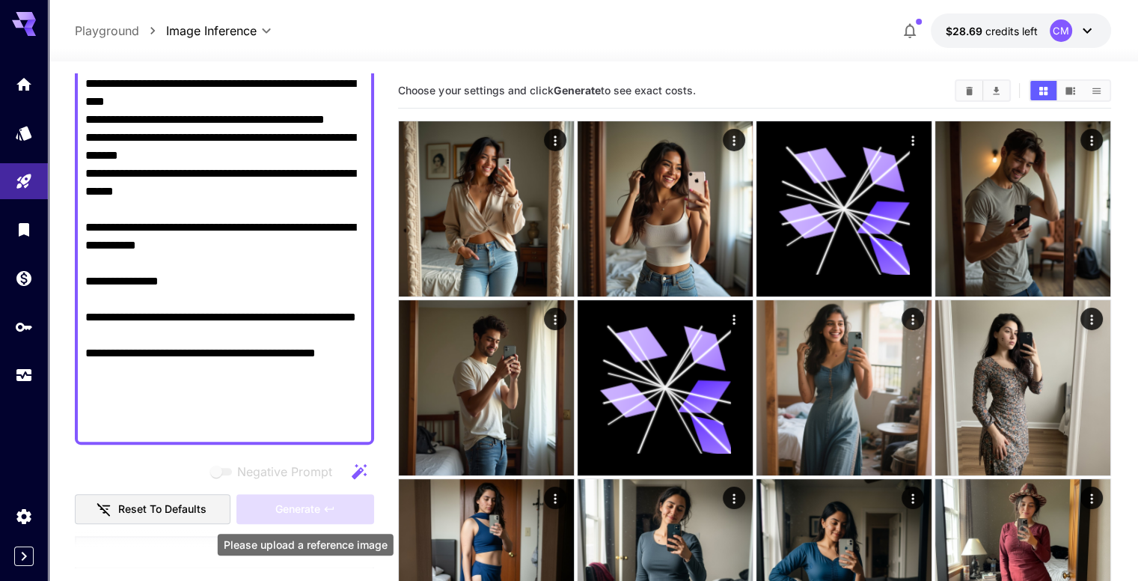
click at [307, 498] on div "Generate" at bounding box center [305, 509] width 138 height 31
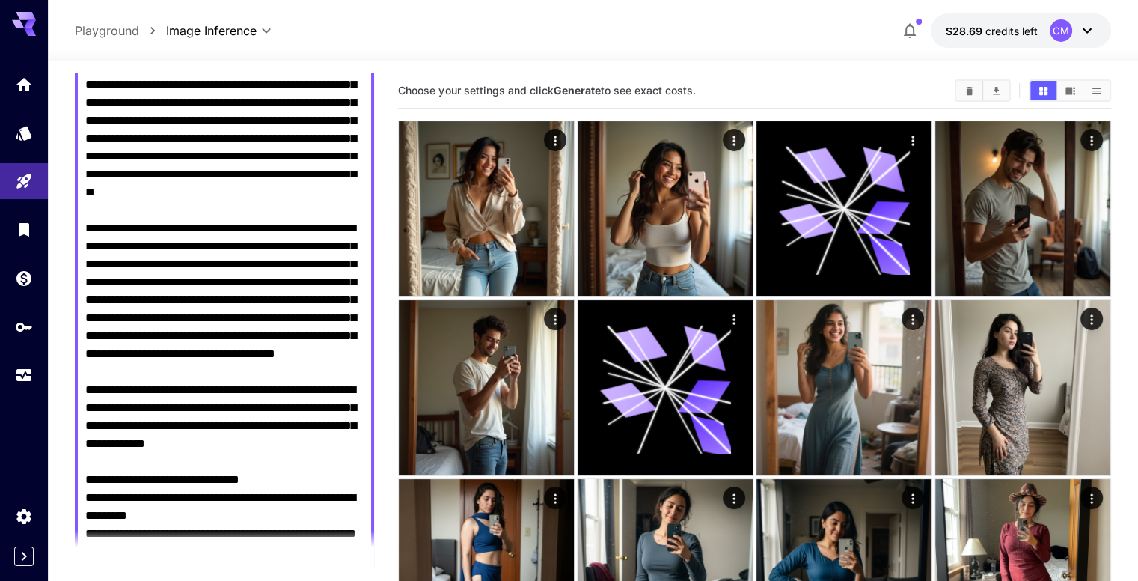
scroll to position [0, 0]
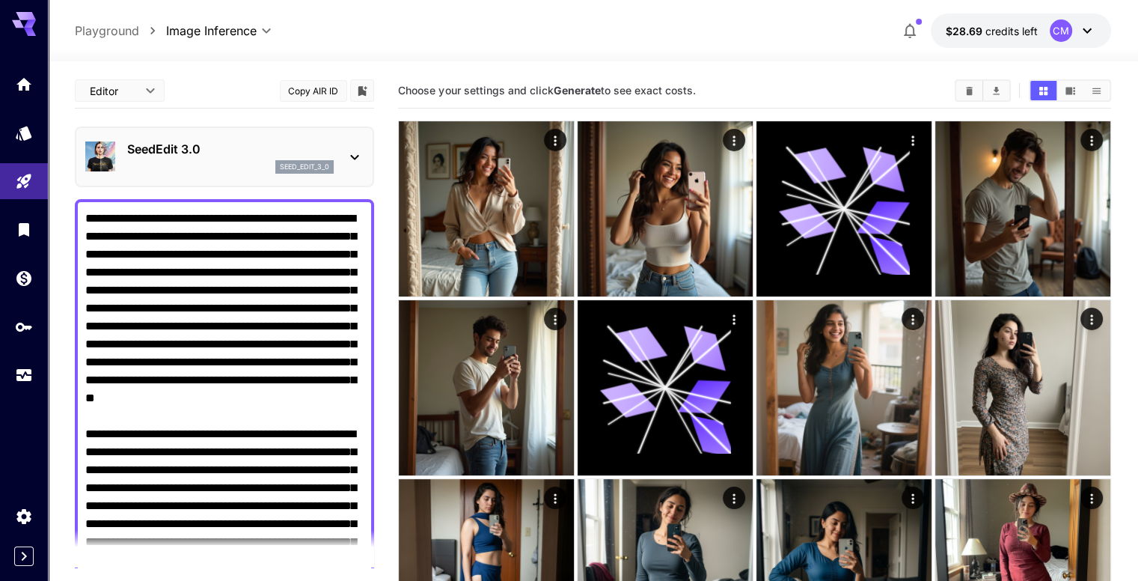
click at [328, 165] on p "seed_edit_3_0" at bounding box center [304, 167] width 49 height 10
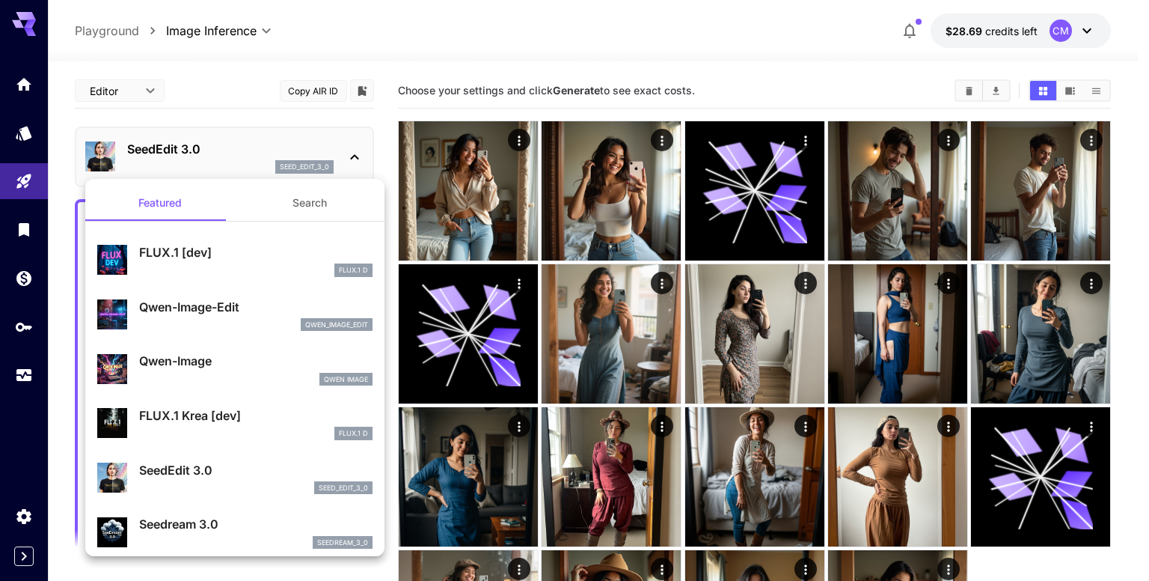
click at [199, 521] on p "Seedream 3.0" at bounding box center [255, 524] width 233 height 18
type input "***"
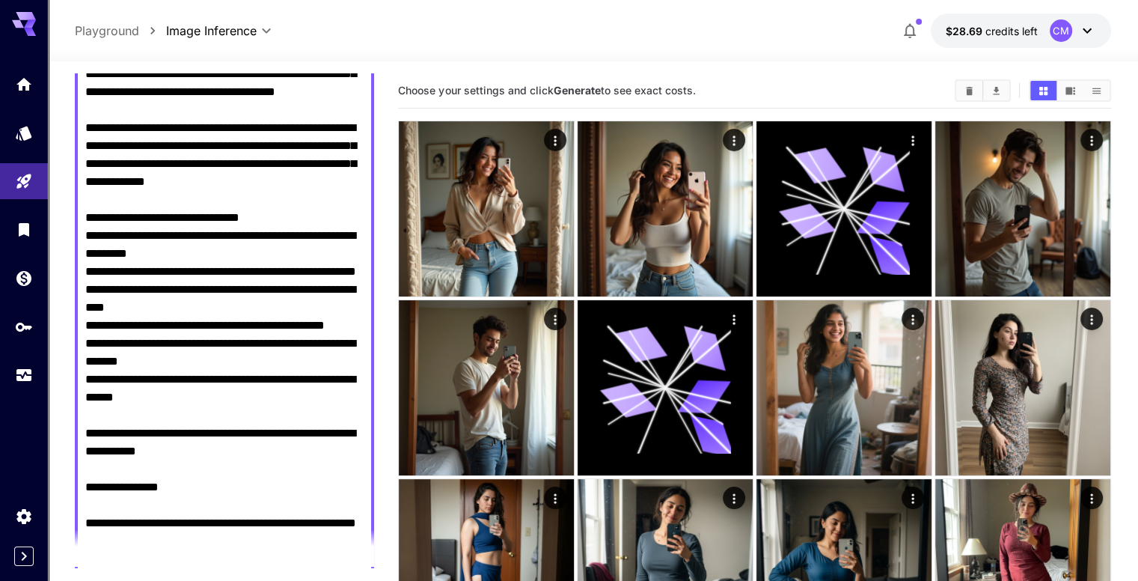
scroll to position [823, 0]
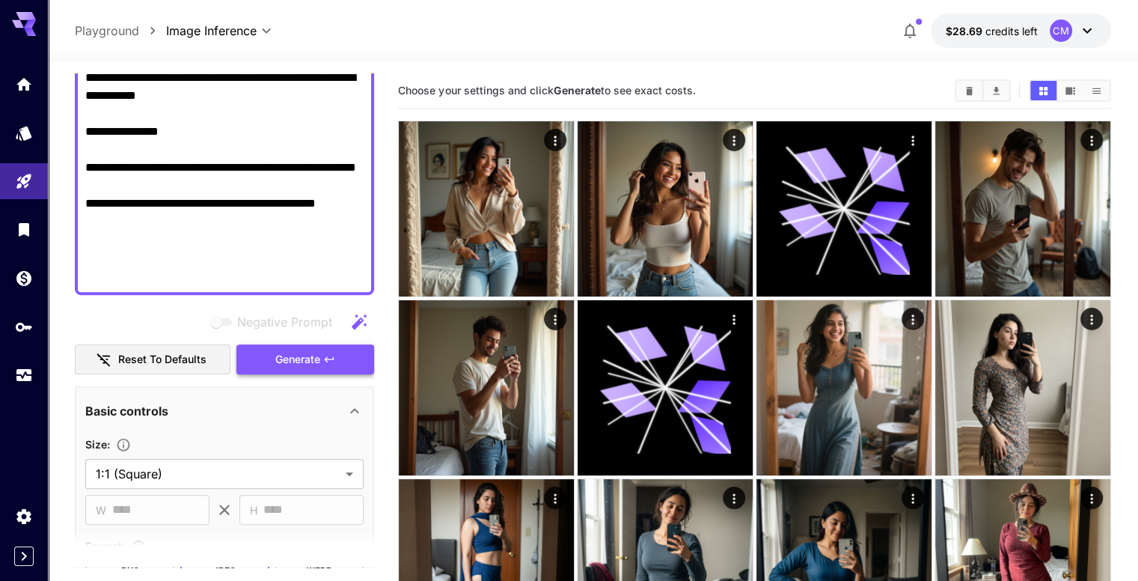
click at [331, 362] on icon "button" at bounding box center [329, 359] width 12 height 12
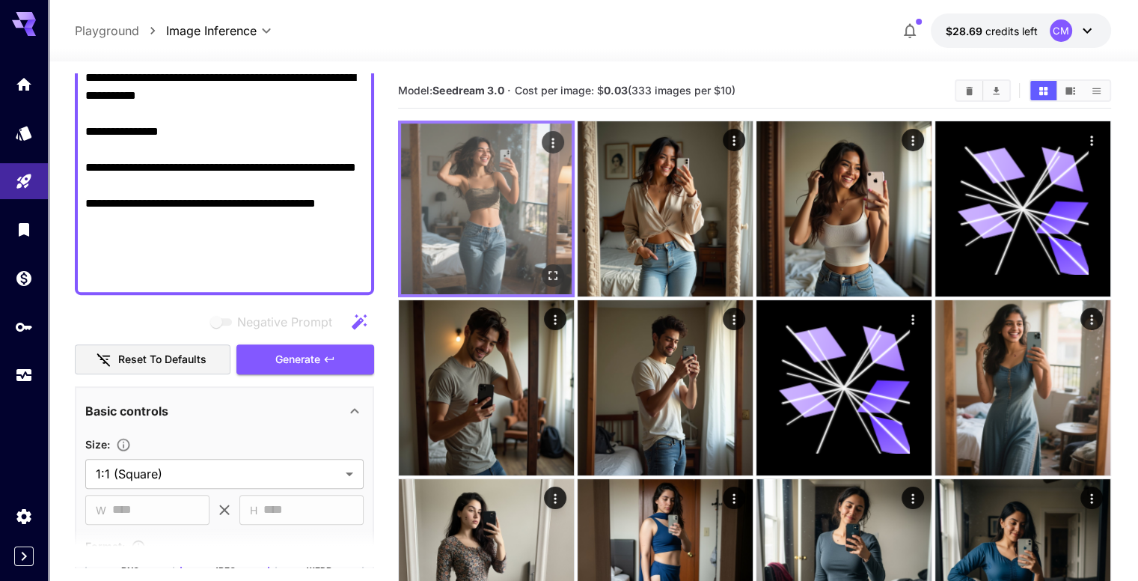
click at [545, 268] on icon "Open in fullscreen" at bounding box center [552, 275] width 15 height 15
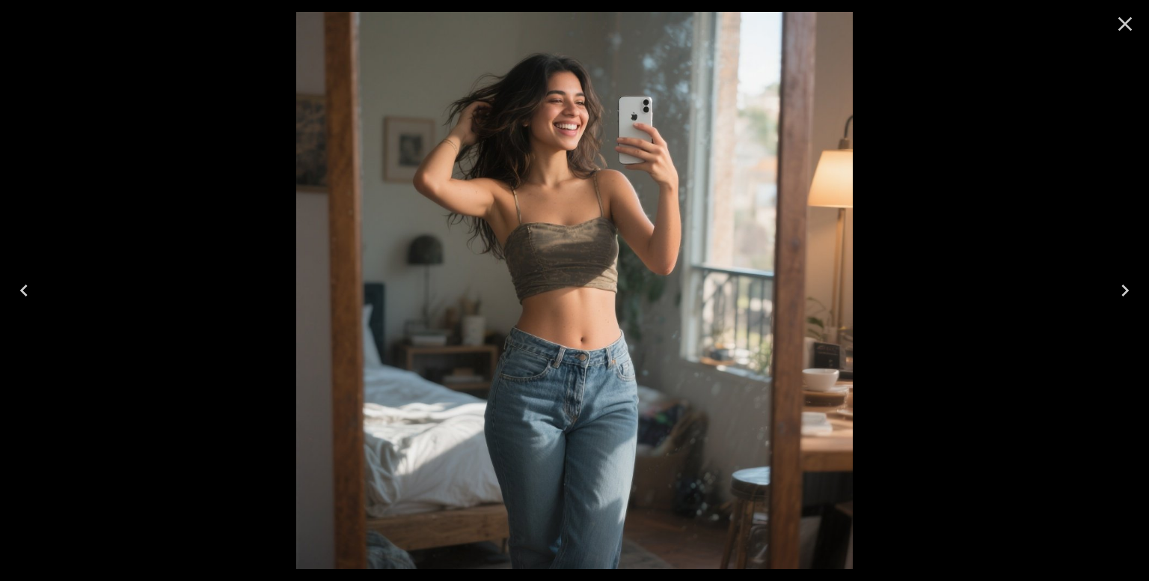
click at [1127, 25] on icon "Close" at bounding box center [1126, 24] width 14 height 14
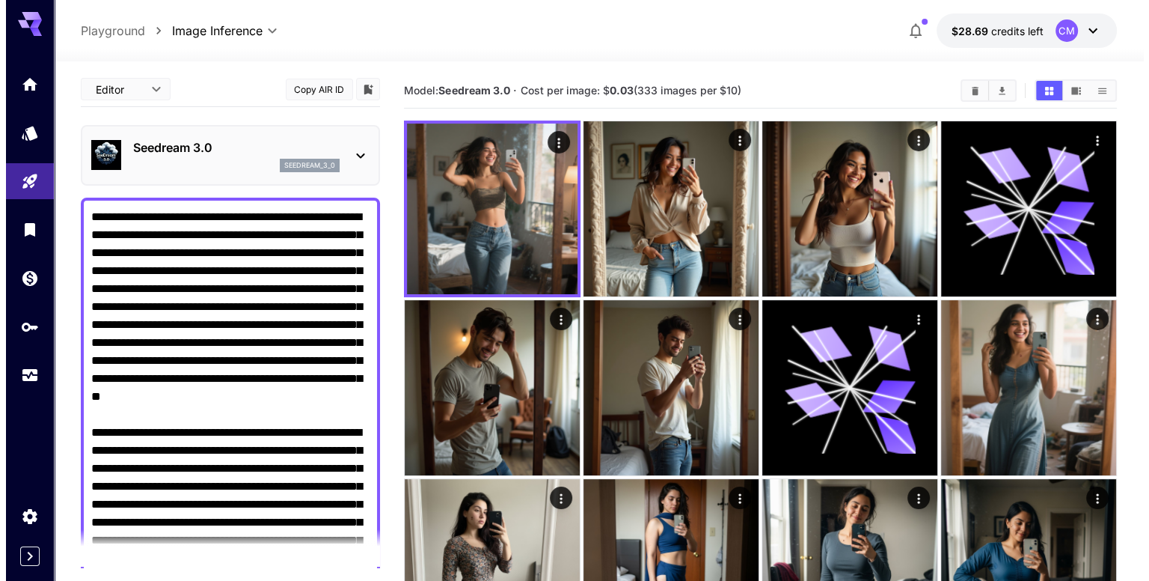
scroll to position [0, 0]
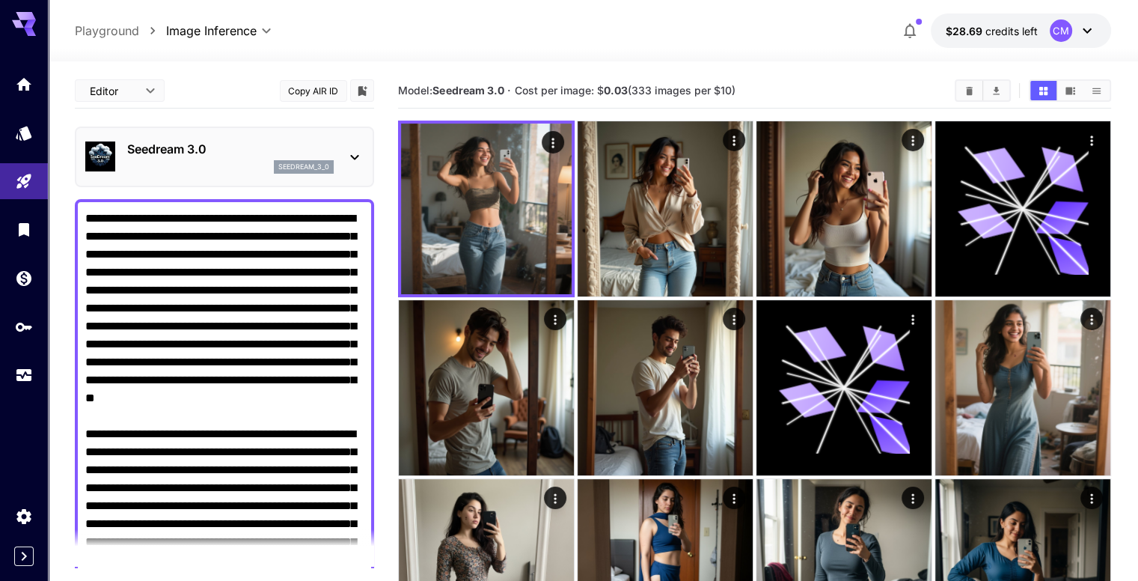
click at [272, 168] on div "seedream_3_0" at bounding box center [230, 166] width 207 height 13
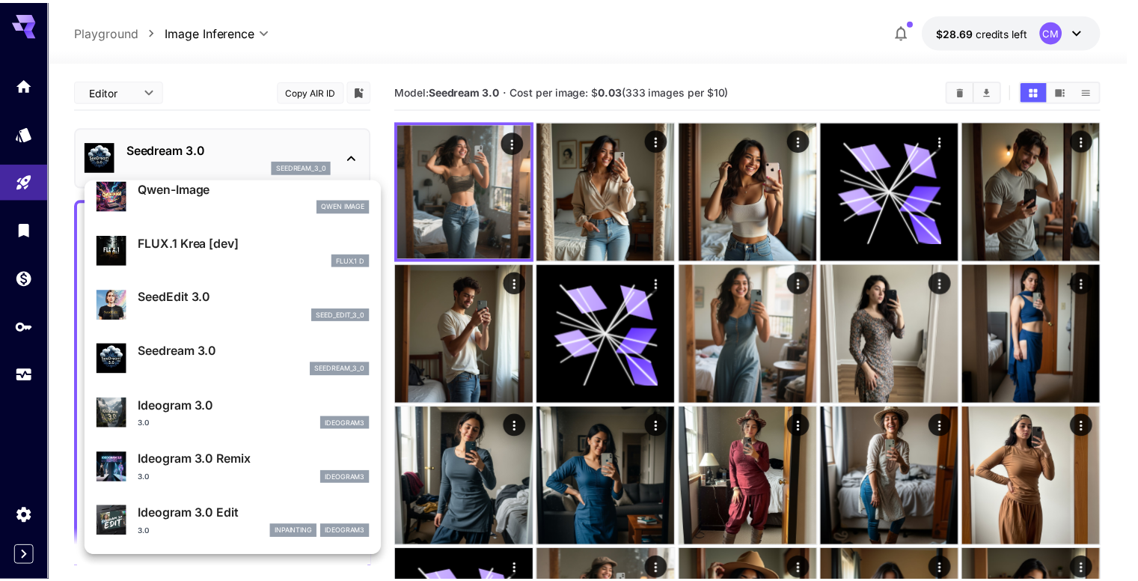
scroll to position [224, 0]
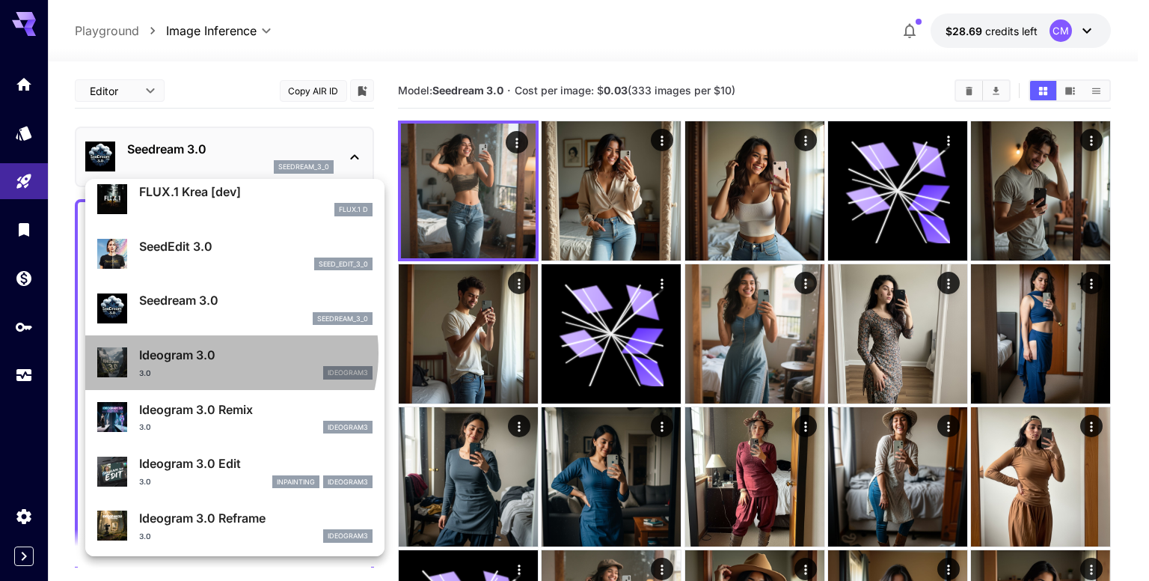
click at [212, 352] on p "Ideogram 3.0" at bounding box center [255, 355] width 233 height 18
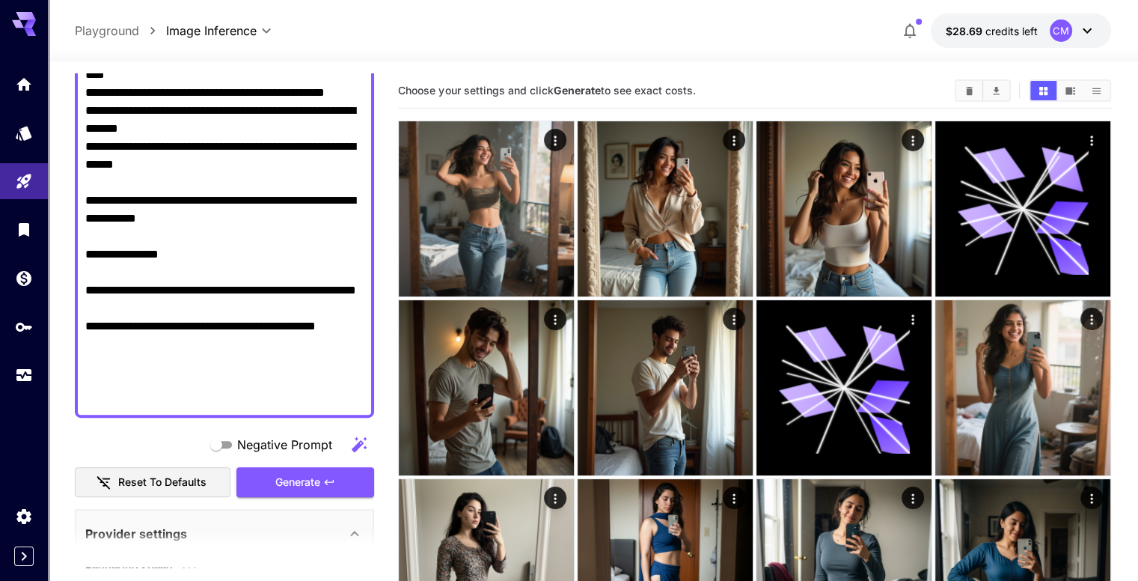
scroll to position [748, 0]
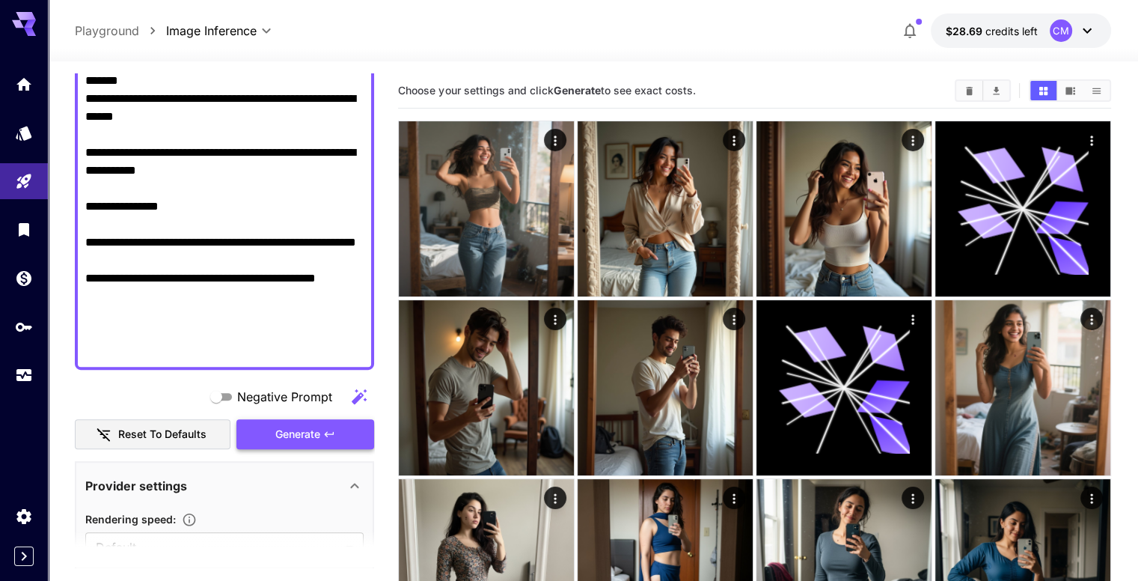
click at [311, 430] on span "Generate" at bounding box center [297, 434] width 45 height 19
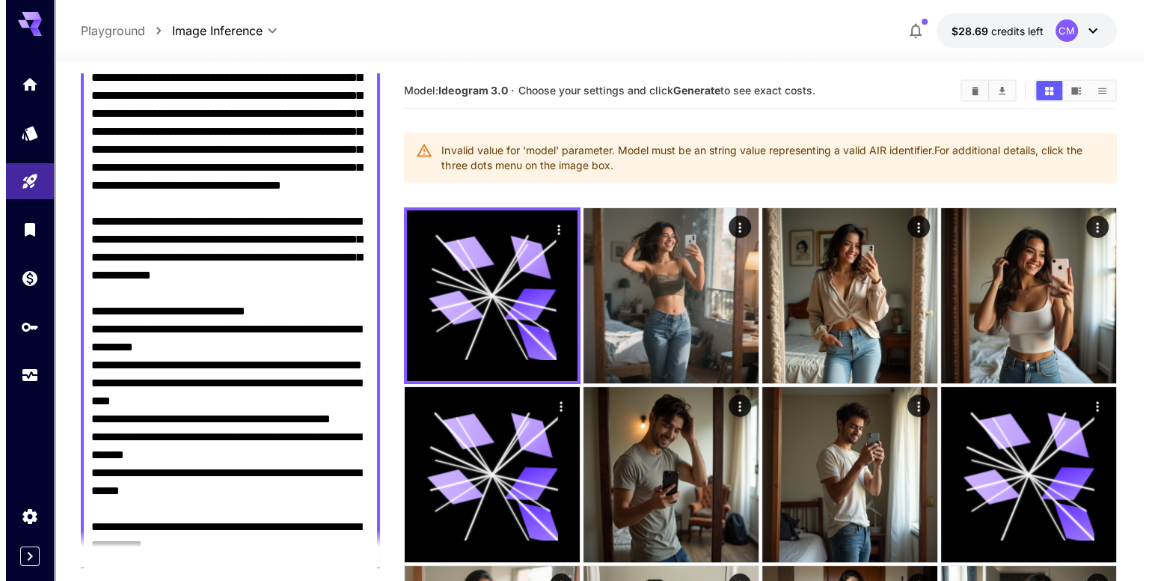
scroll to position [0, 0]
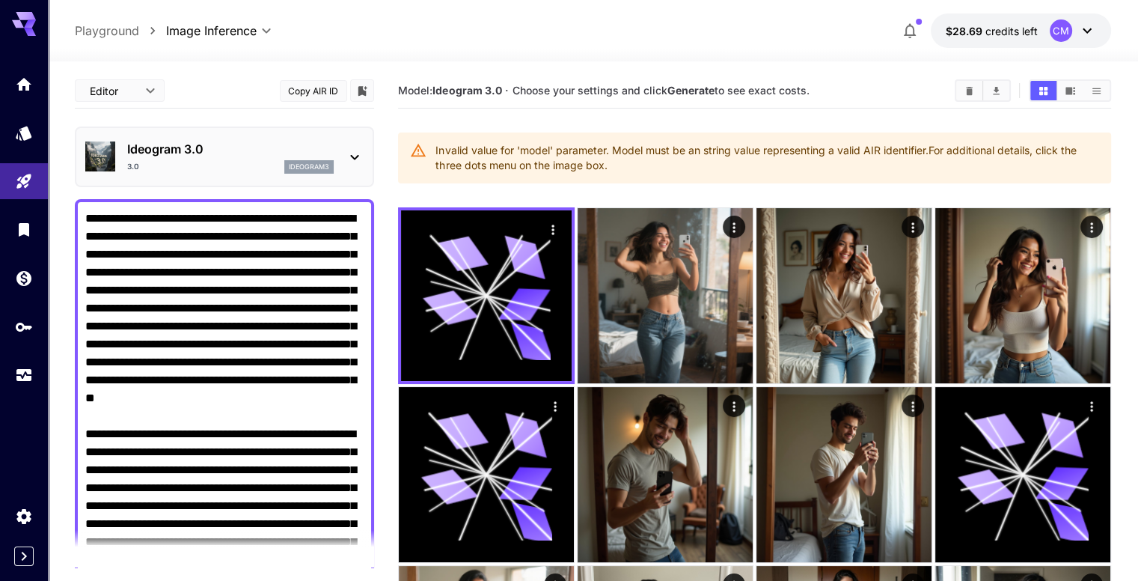
click at [299, 160] on div "ideogram3" at bounding box center [308, 166] width 49 height 13
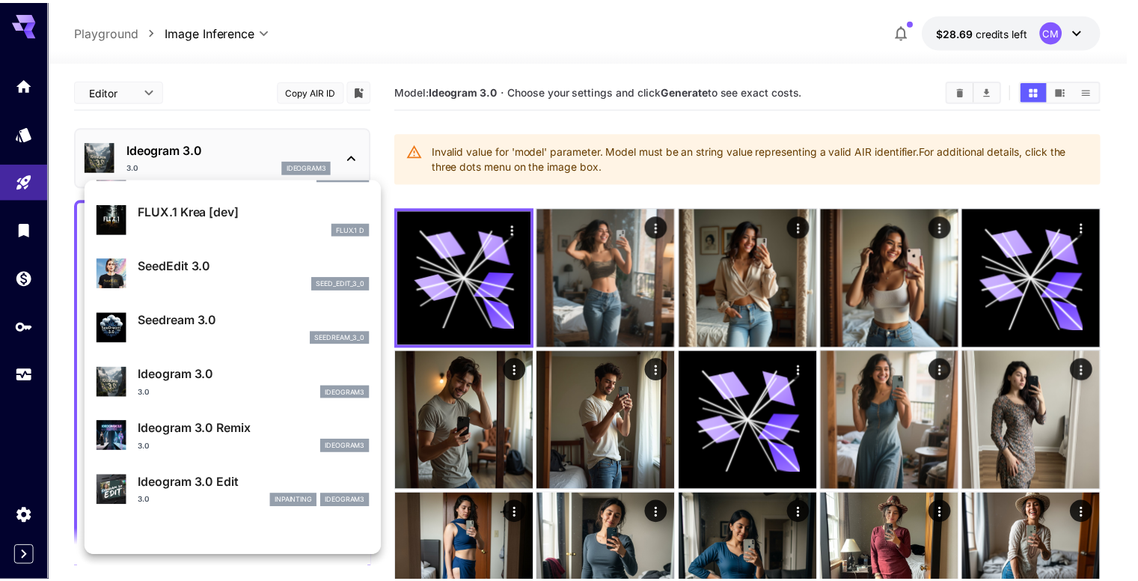
scroll to position [224, 0]
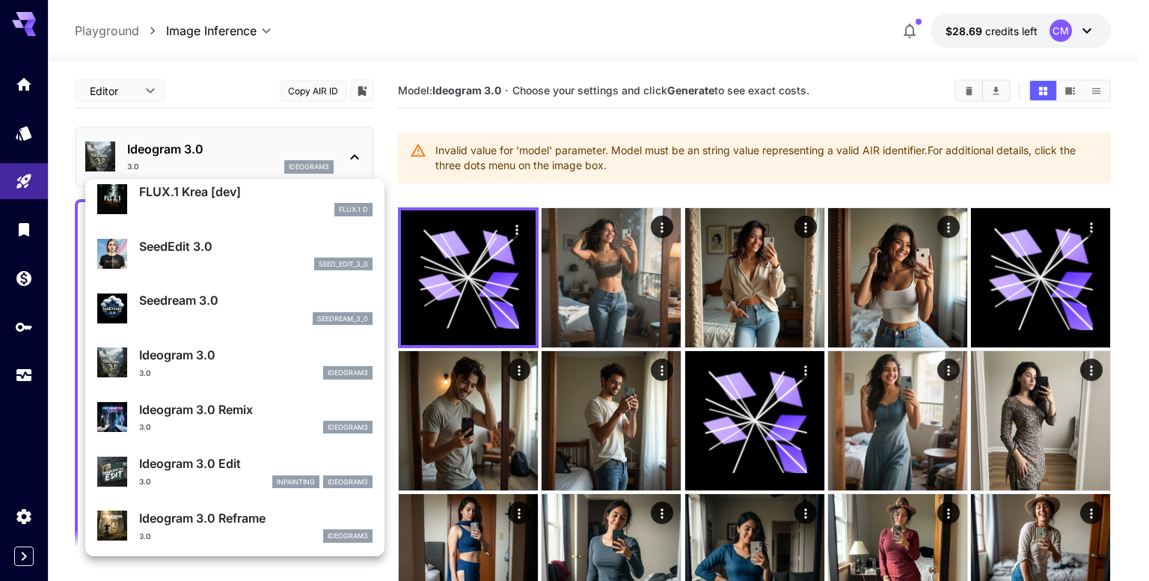
click at [216, 408] on p "Ideogram 3.0 Remix" at bounding box center [255, 409] width 233 height 18
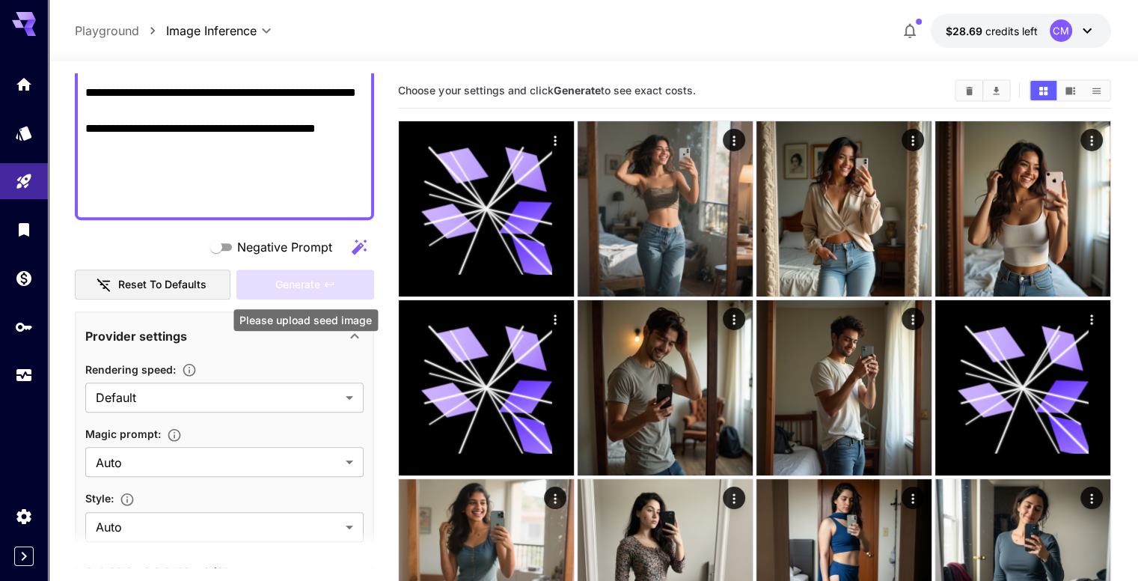
click at [305, 292] on div "Generate" at bounding box center [305, 284] width 138 height 31
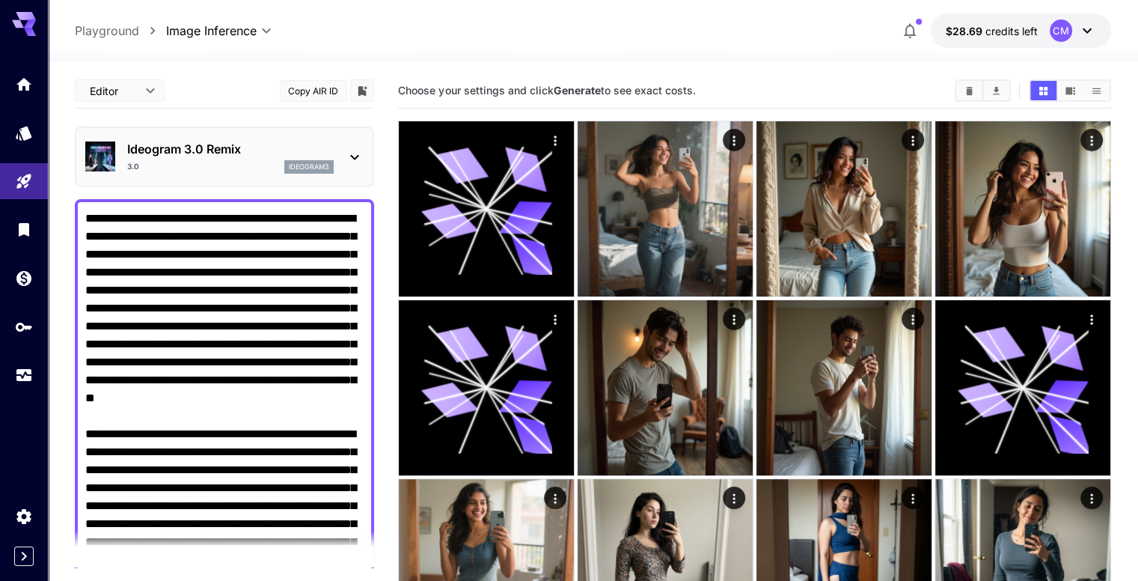
click at [248, 162] on div "3.0 ideogram3" at bounding box center [230, 166] width 207 height 13
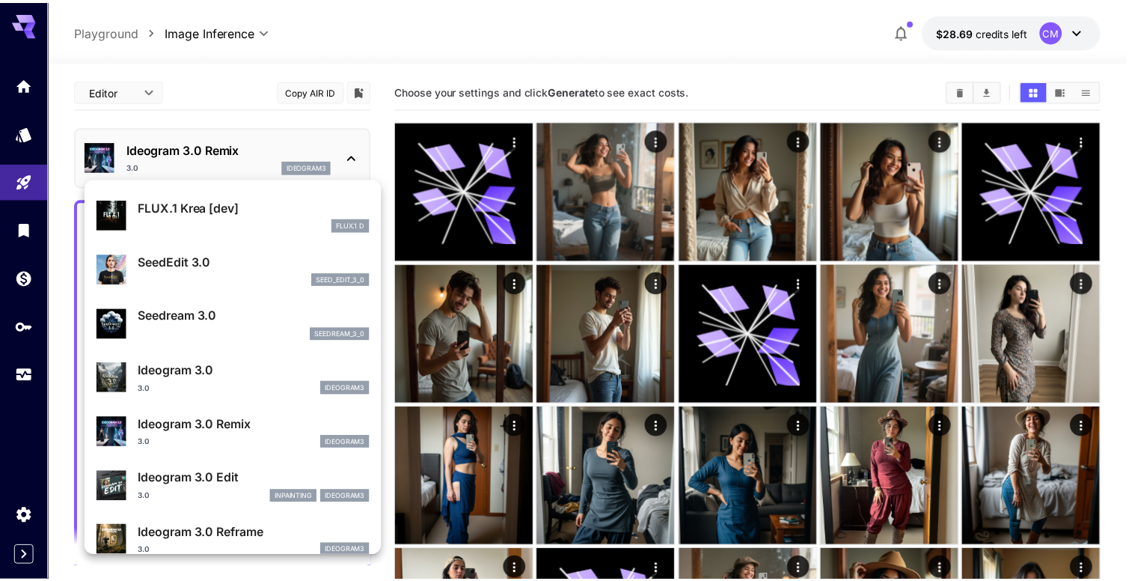
scroll to position [299, 0]
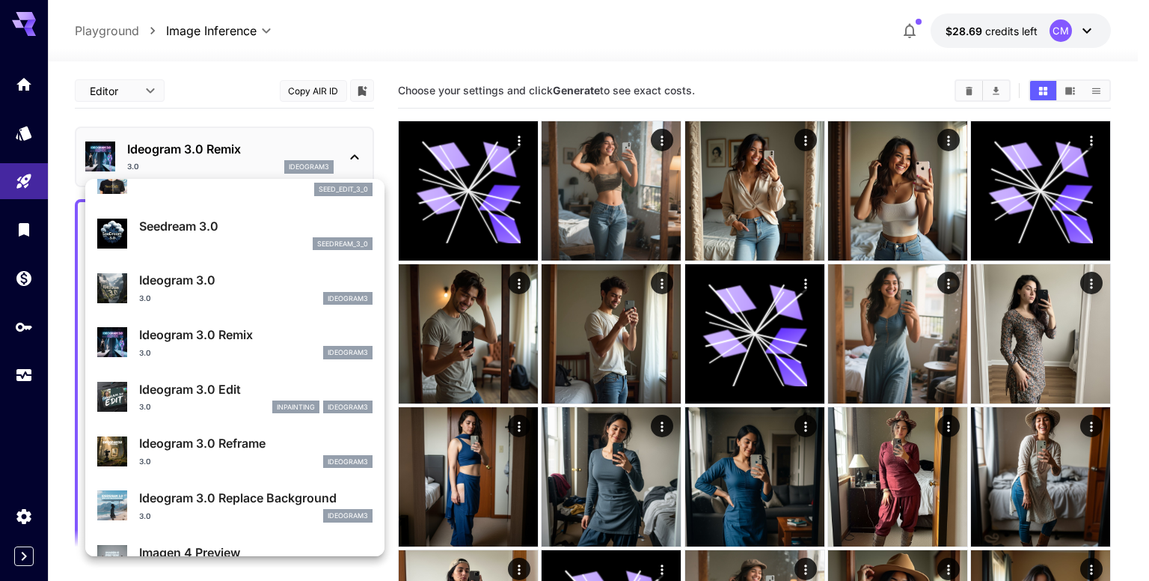
click at [221, 385] on p "Ideogram 3.0 Edit" at bounding box center [255, 389] width 233 height 18
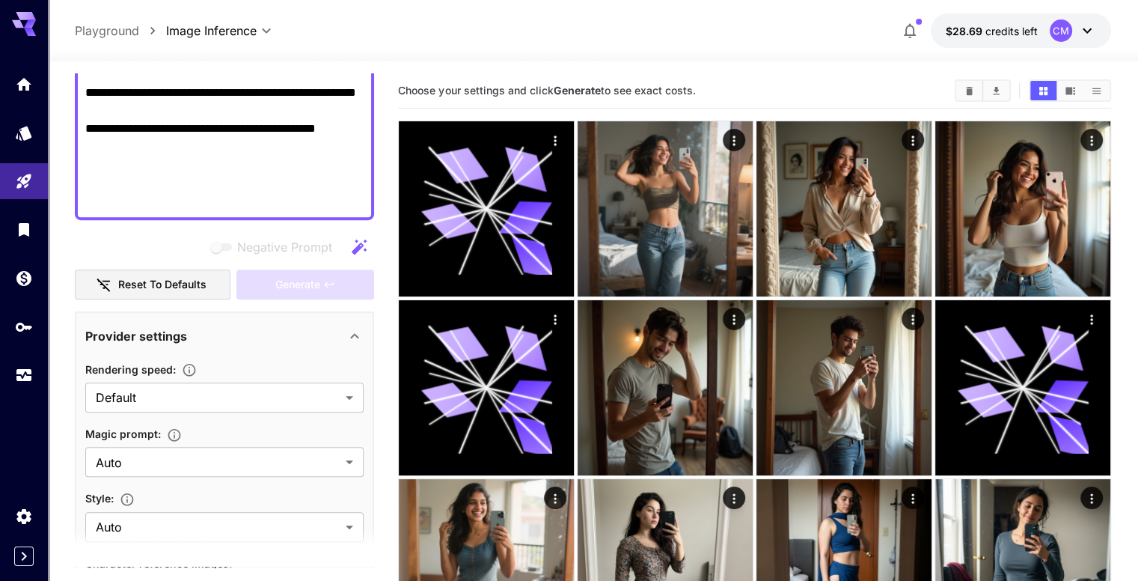
click at [330, 292] on div "Generate" at bounding box center [305, 284] width 138 height 31
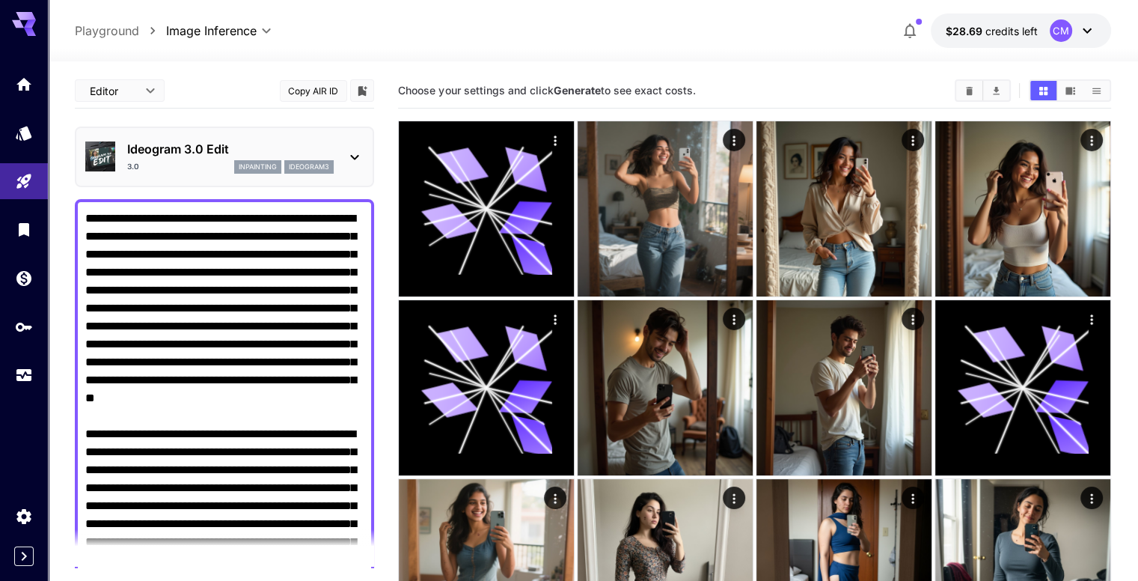
click at [221, 157] on div "Ideogram 3.0 Edit 3.0 inpainting ideogram3" at bounding box center [230, 157] width 207 height 34
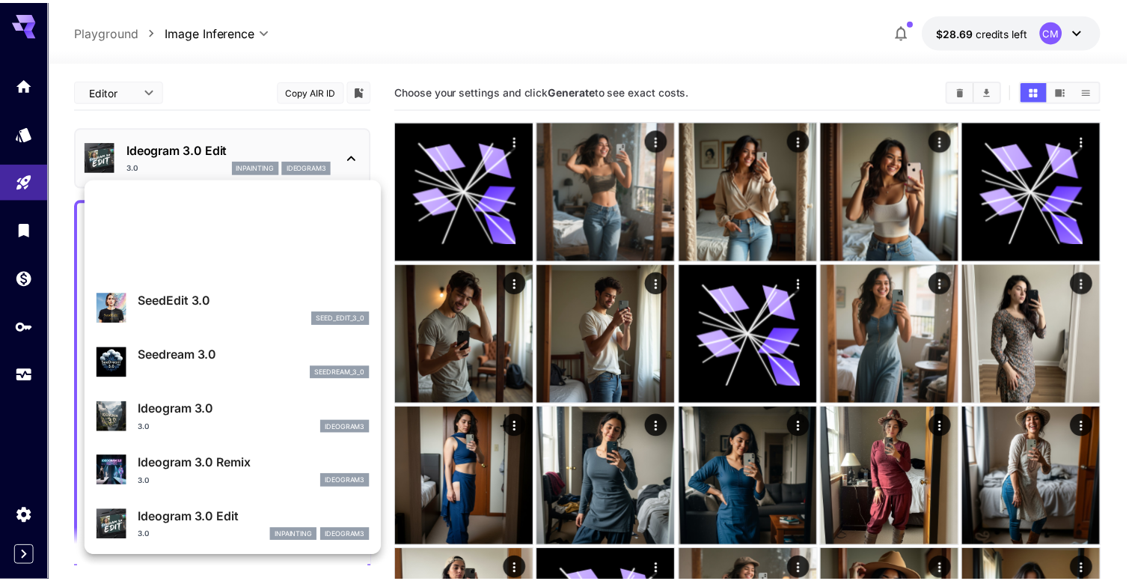
scroll to position [150, 0]
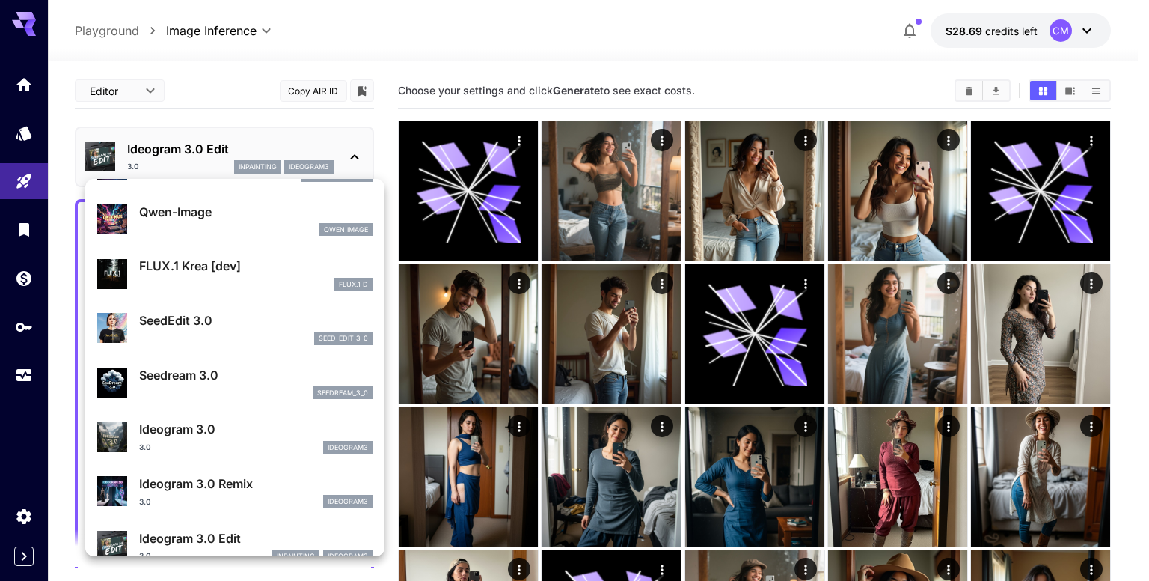
click at [422, 79] on div at bounding box center [574, 290] width 1149 height 581
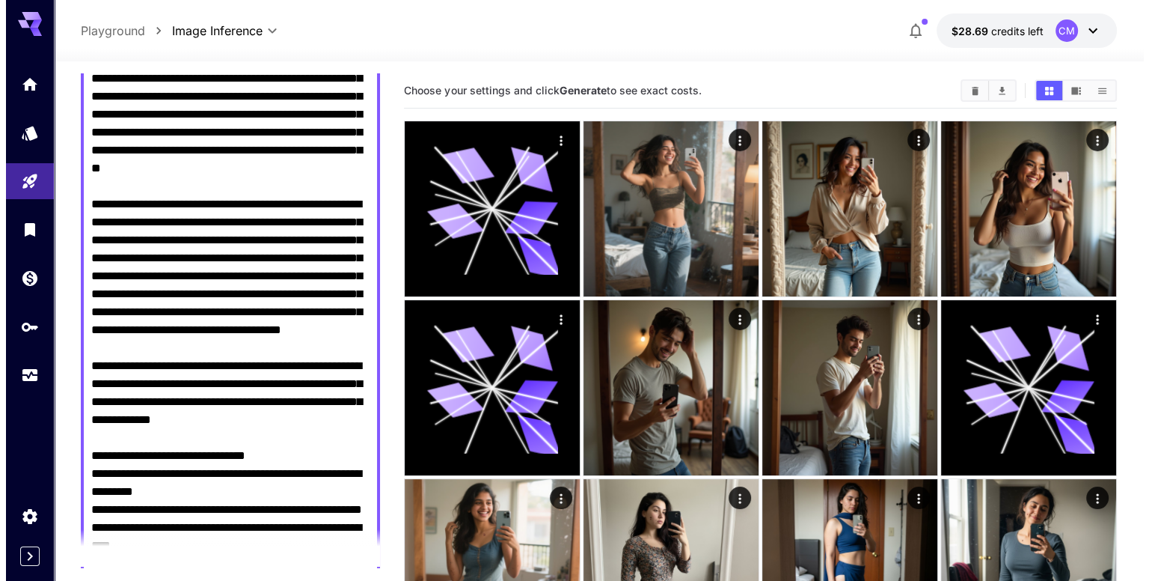
scroll to position [0, 0]
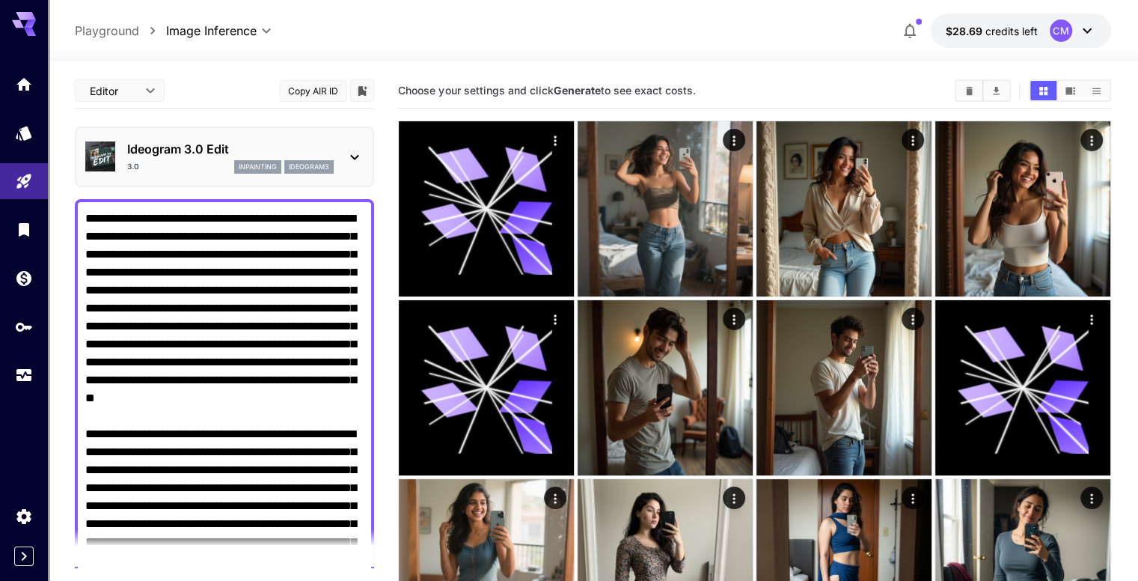
click at [196, 158] on div "Ideogram 3.0 Edit 3.0 inpainting ideogram3" at bounding box center [230, 157] width 207 height 34
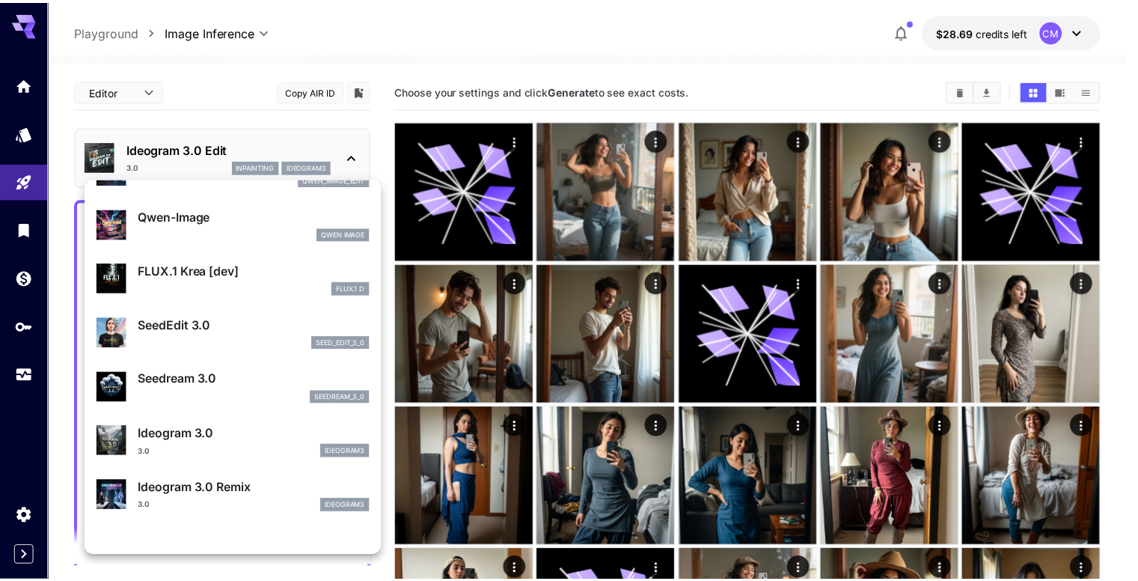
scroll to position [224, 0]
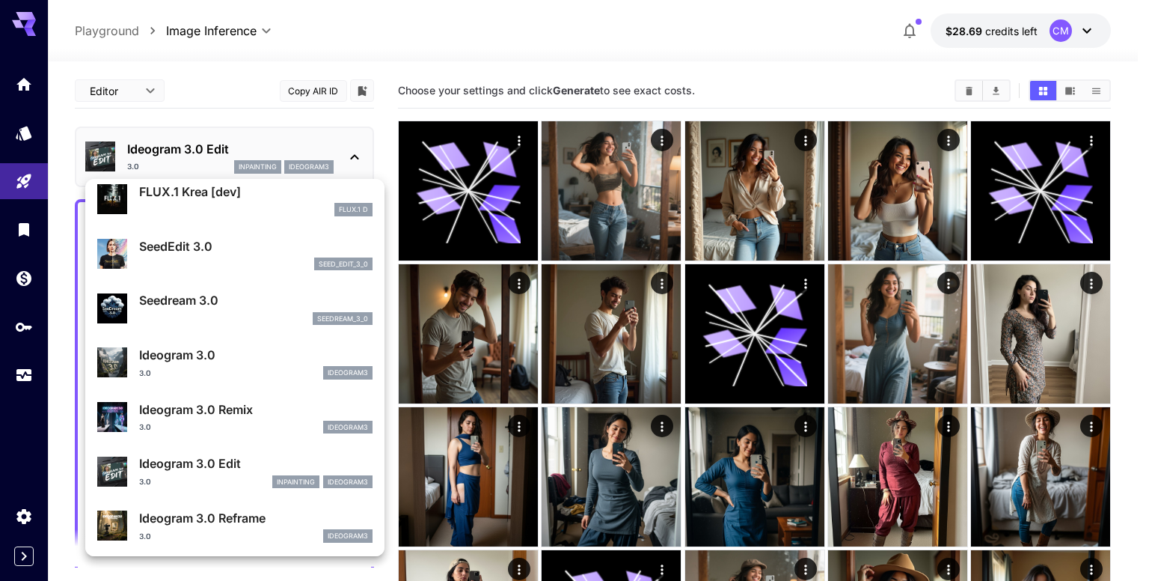
click at [236, 516] on p "Ideogram 3.0 Reframe" at bounding box center [255, 518] width 233 height 18
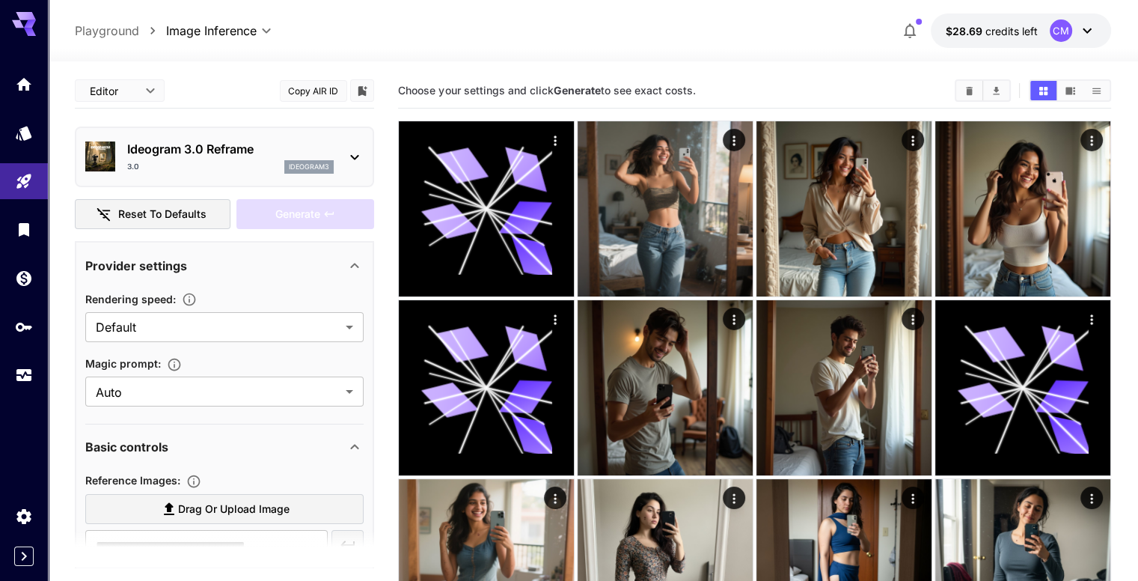
click at [242, 143] on p "Ideogram 3.0 Reframe" at bounding box center [230, 149] width 207 height 18
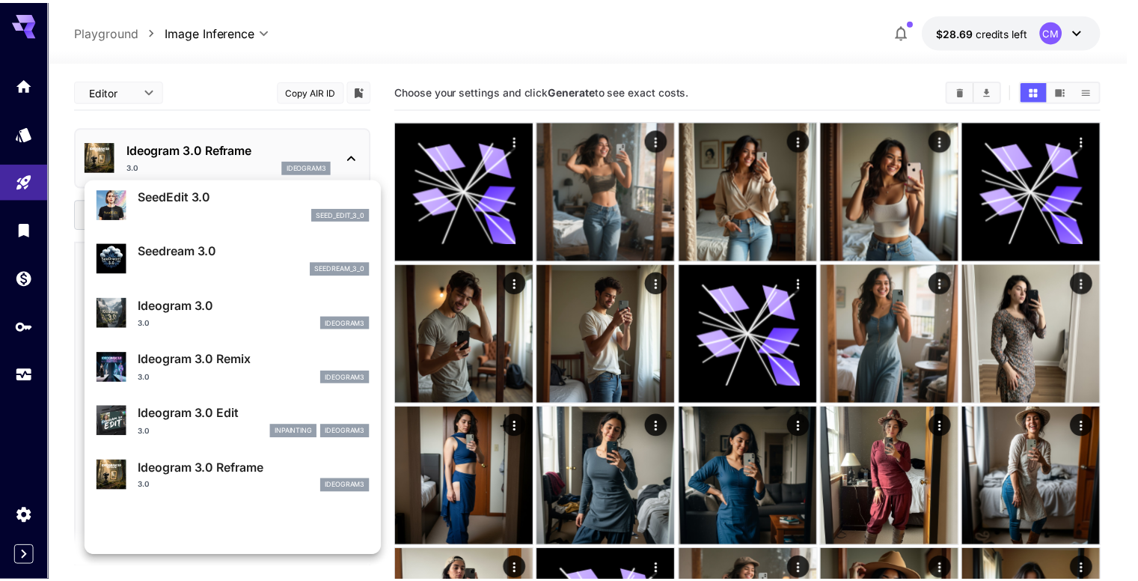
scroll to position [299, 0]
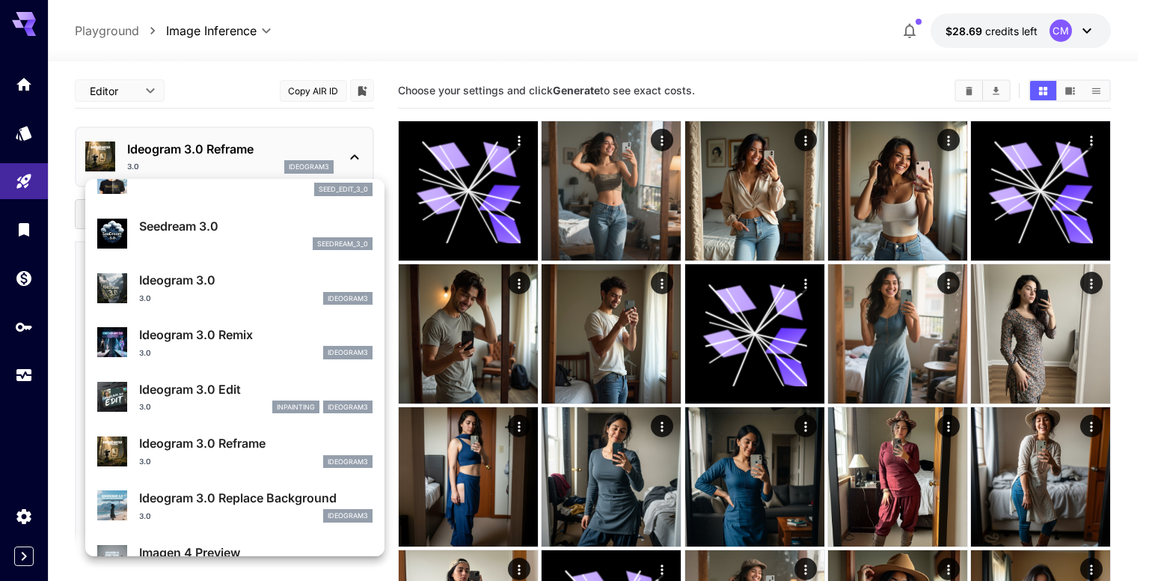
click at [237, 485] on div "Ideogram 3.0 Replace Background 3.0 ideogram3" at bounding box center [234, 506] width 275 height 46
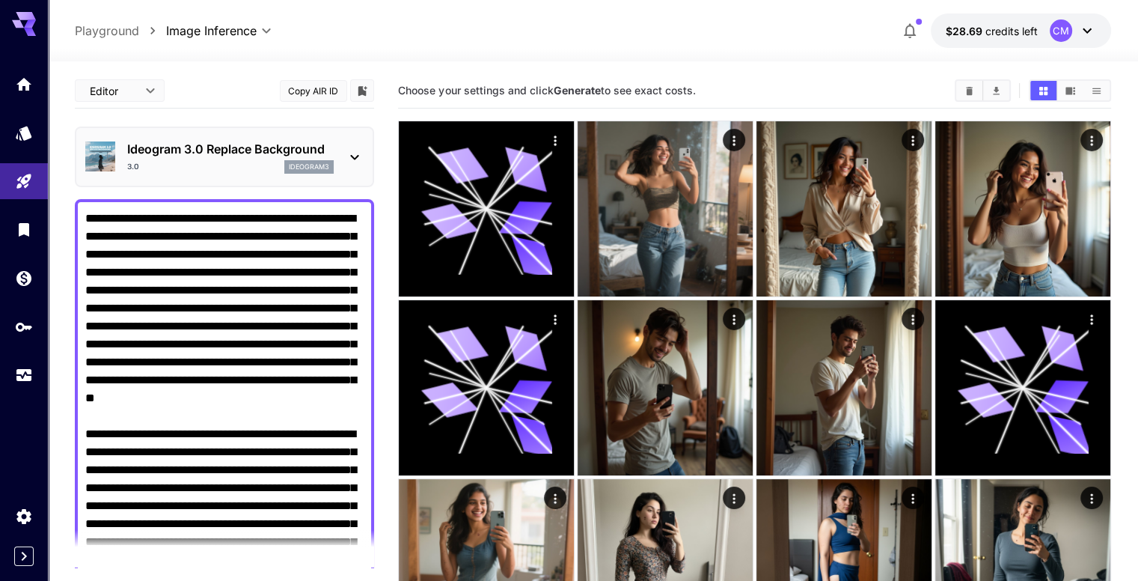
click at [241, 156] on p "Ideogram 3.0 Replace Background" at bounding box center [230, 149] width 207 height 18
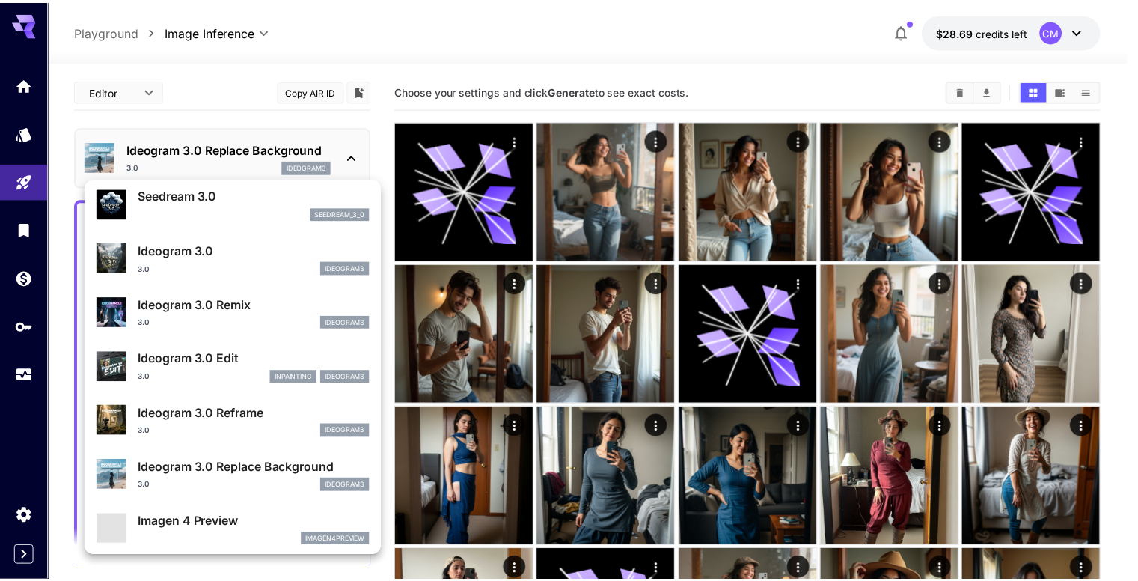
scroll to position [450, 0]
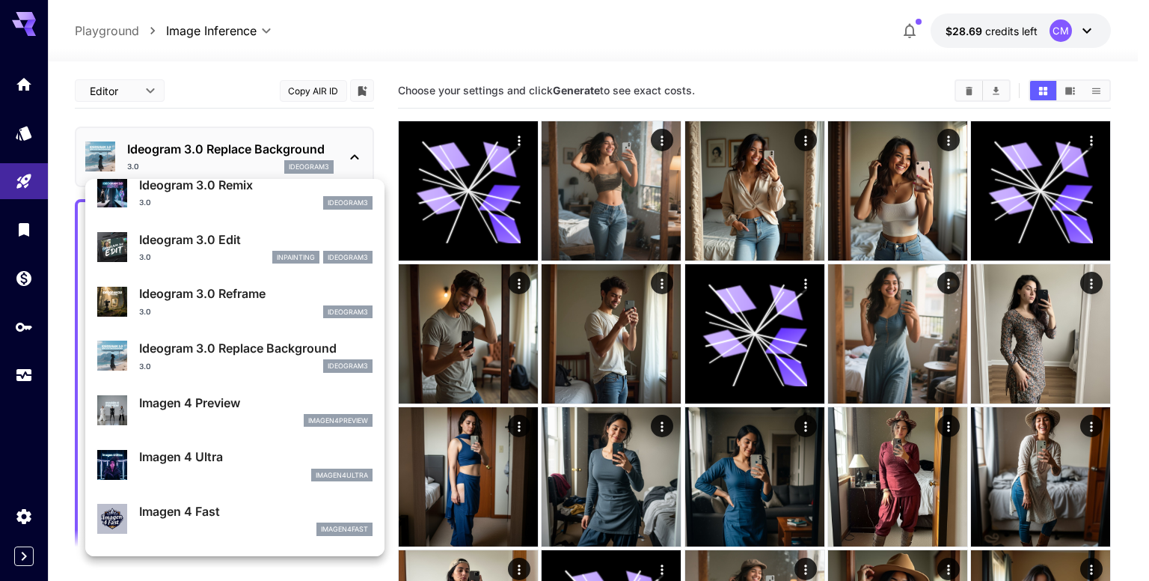
click at [238, 395] on p "Imagen 4 Preview" at bounding box center [255, 403] width 233 height 18
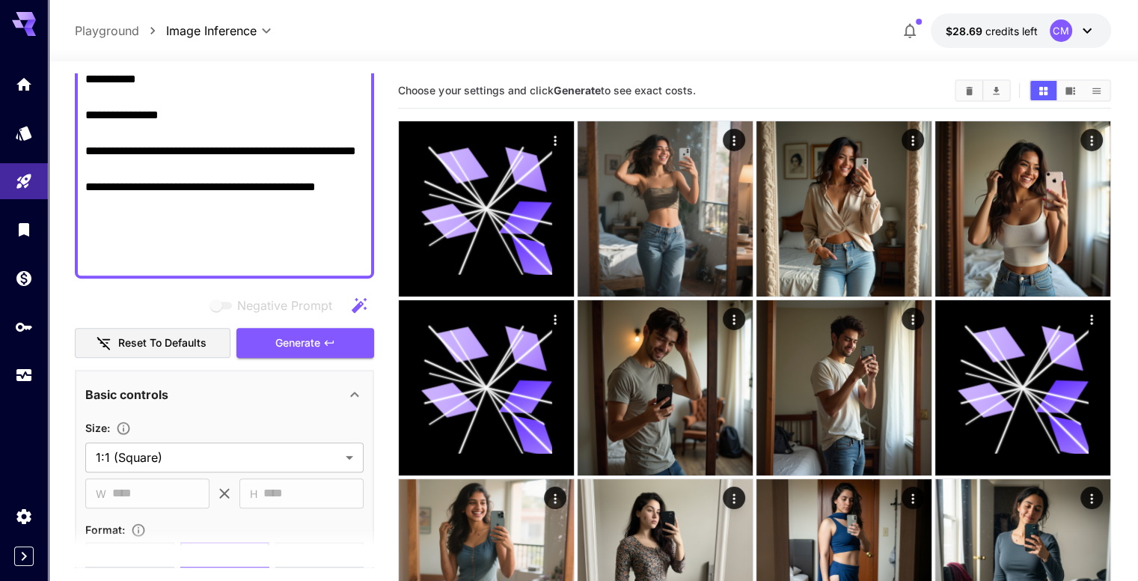
scroll to position [898, 0]
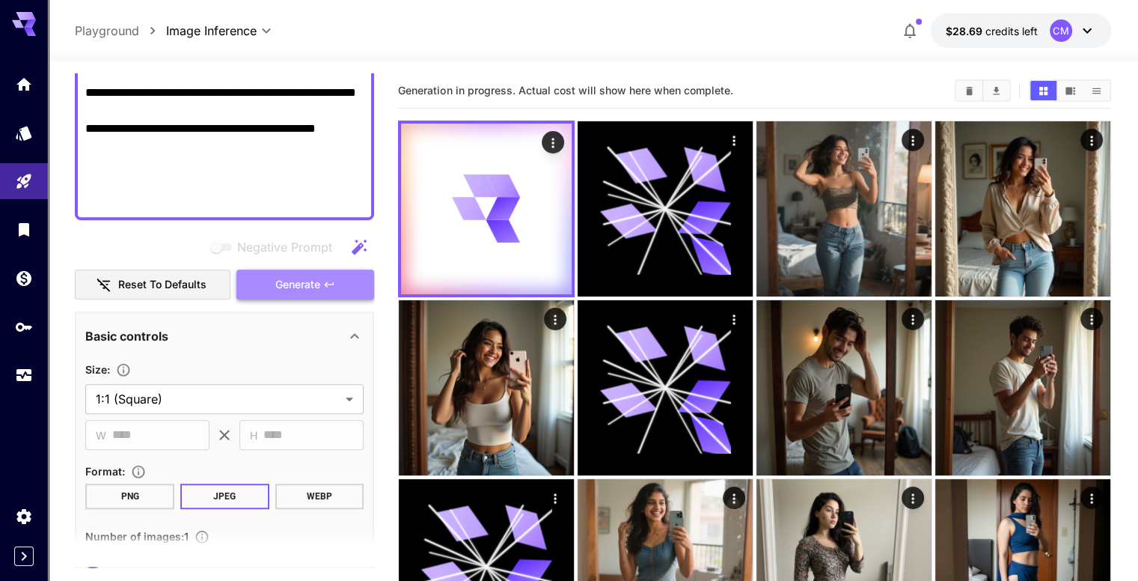
click at [321, 282] on button "Generate" at bounding box center [305, 284] width 138 height 31
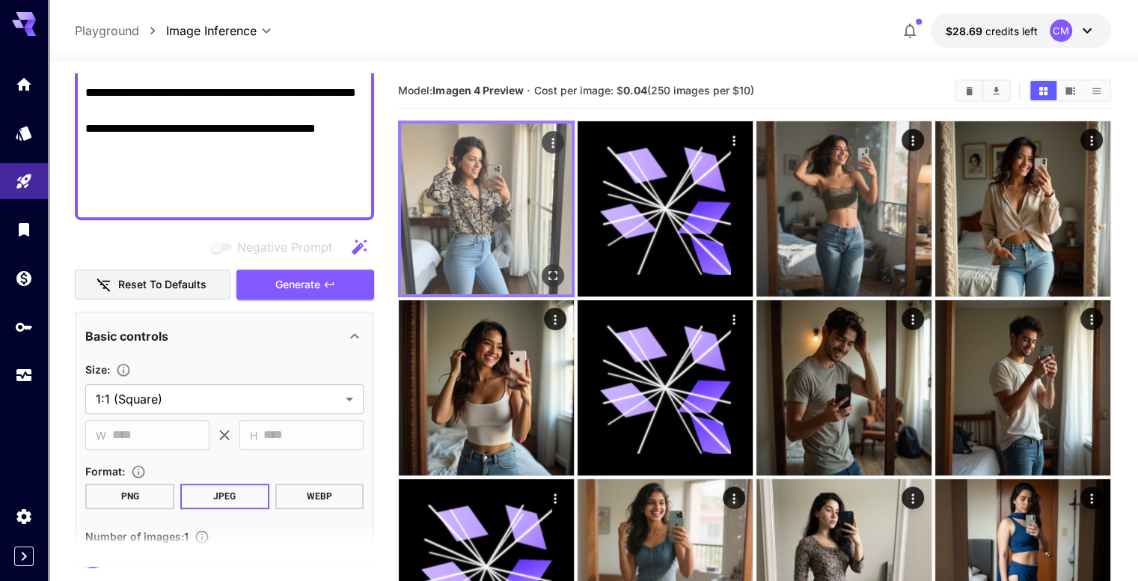
click at [545, 268] on icon "Open in fullscreen" at bounding box center [552, 275] width 15 height 15
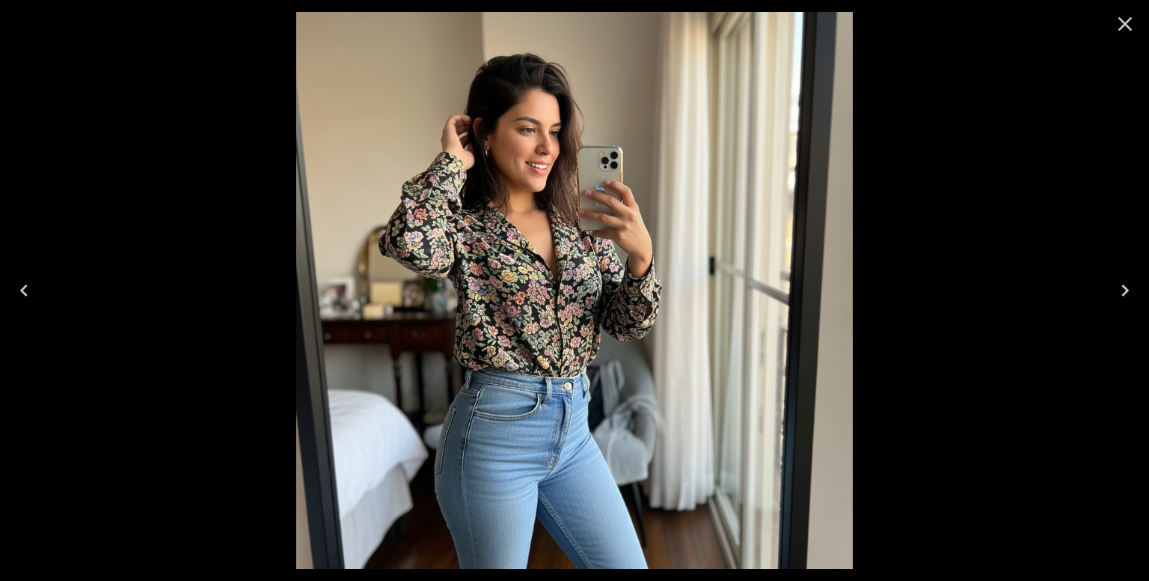
click at [1118, 28] on icon "Close" at bounding box center [1125, 24] width 24 height 24
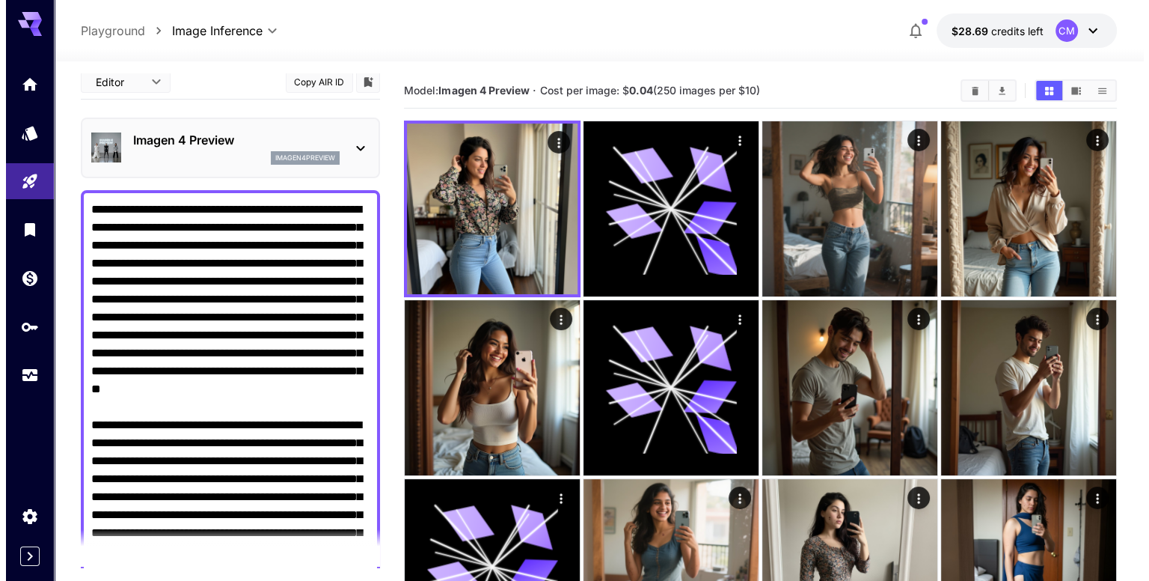
scroll to position [0, 0]
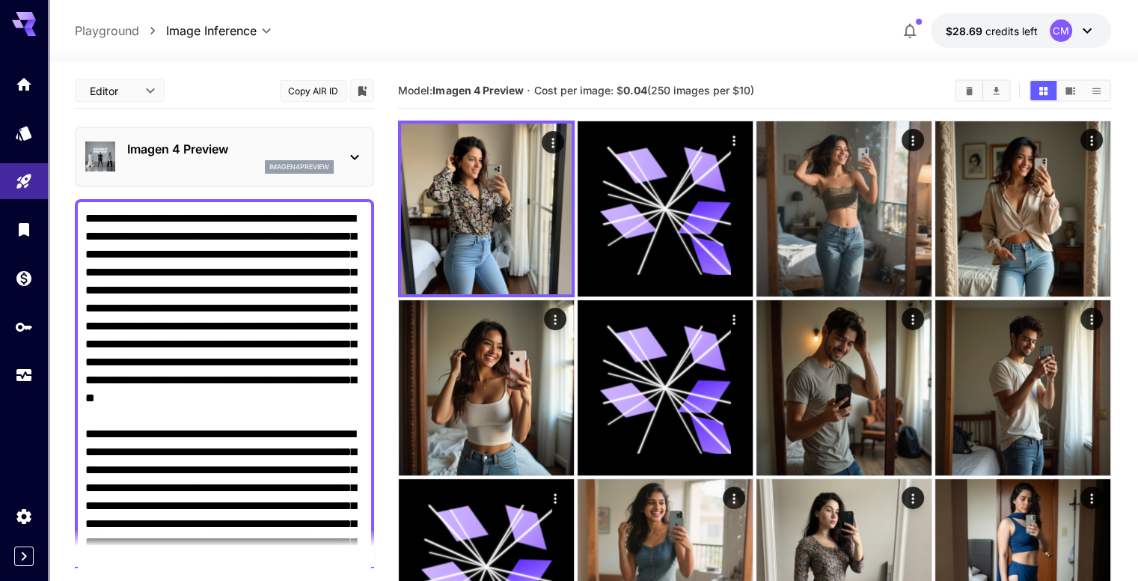
click at [211, 168] on div "imagen4preview" at bounding box center [230, 166] width 207 height 13
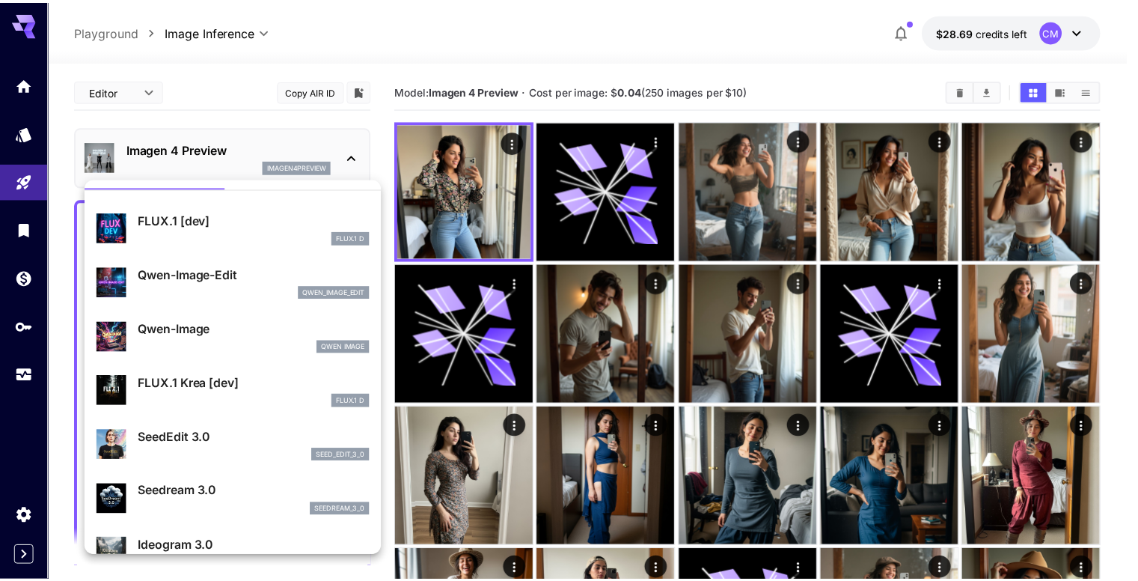
scroll to position [75, 0]
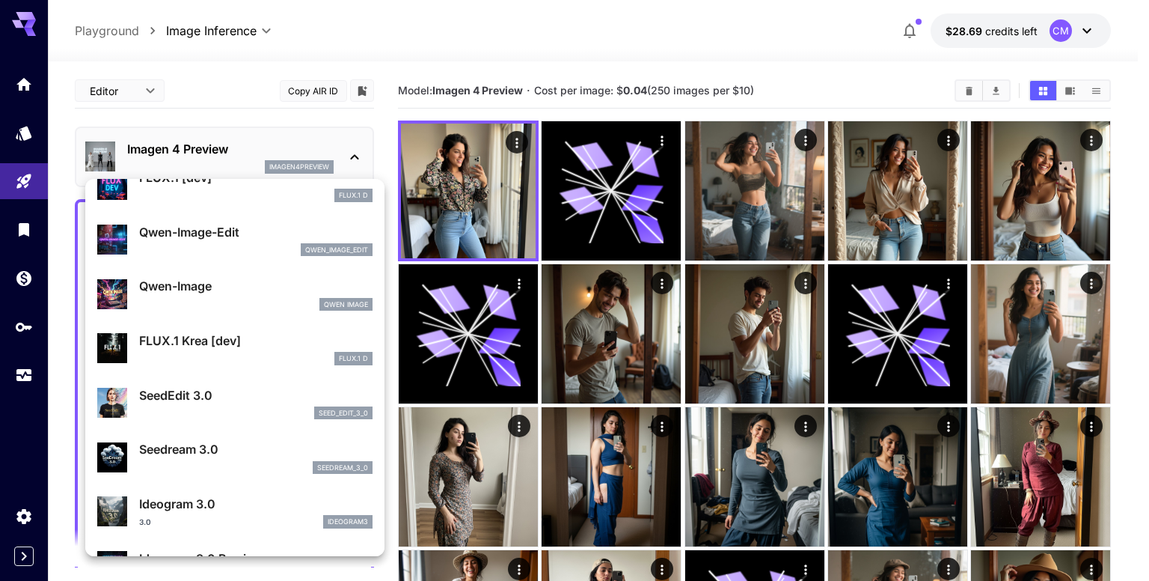
click at [247, 348] on p "FLUX.1 Krea [dev]" at bounding box center [255, 340] width 233 height 18
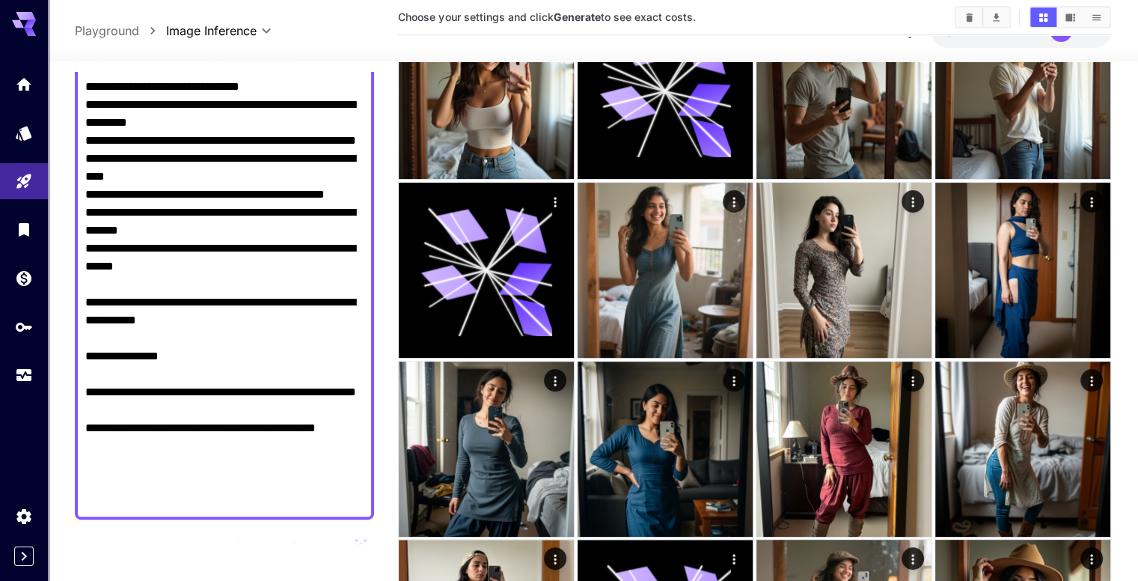
scroll to position [823, 0]
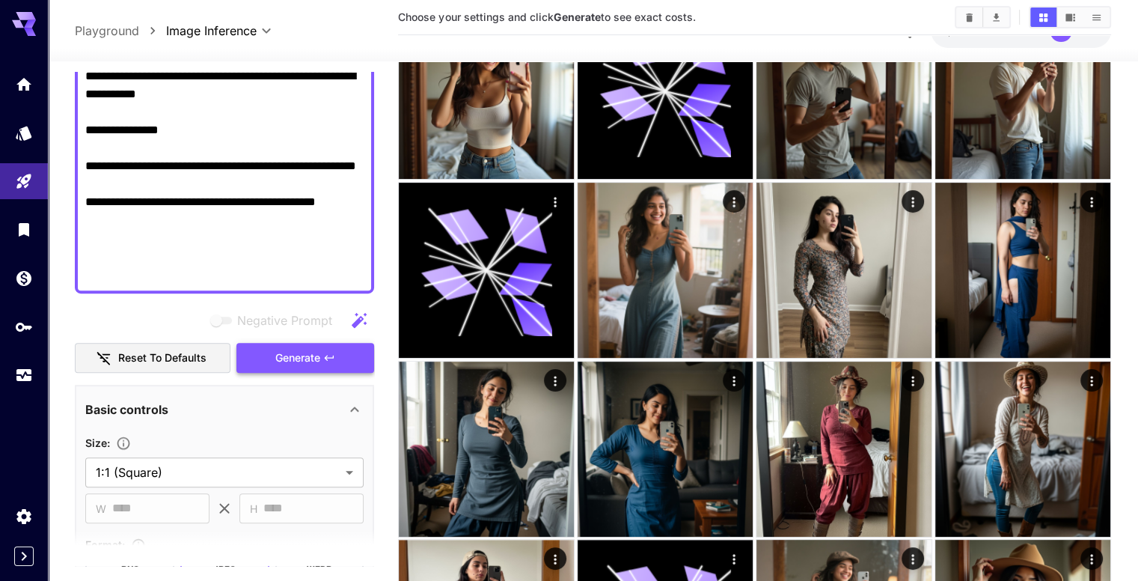
click at [333, 352] on icon "button" at bounding box center [329, 358] width 12 height 12
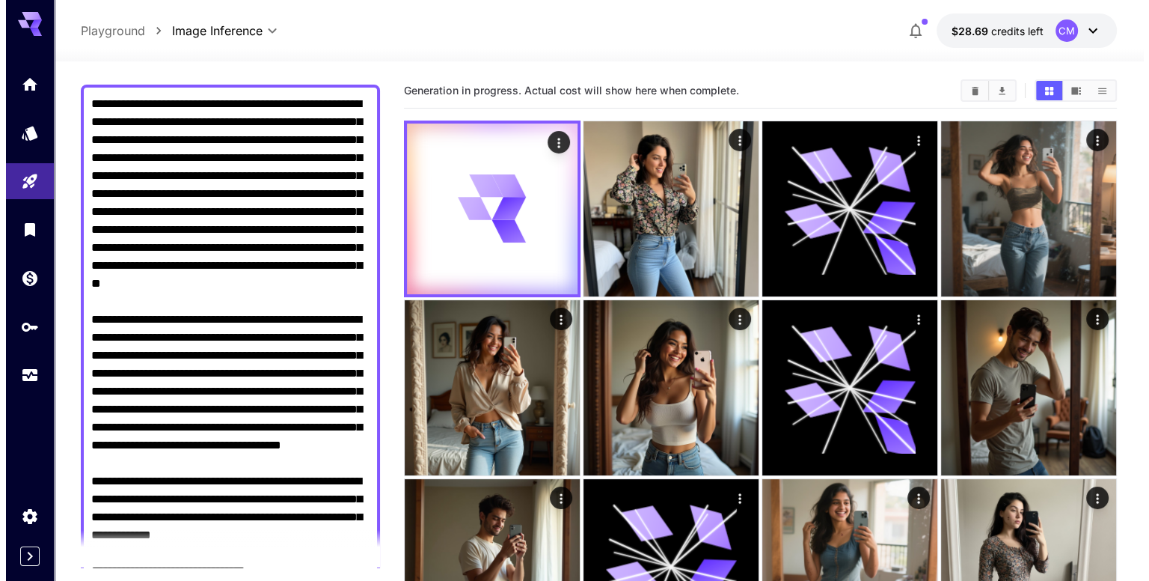
scroll to position [0, 0]
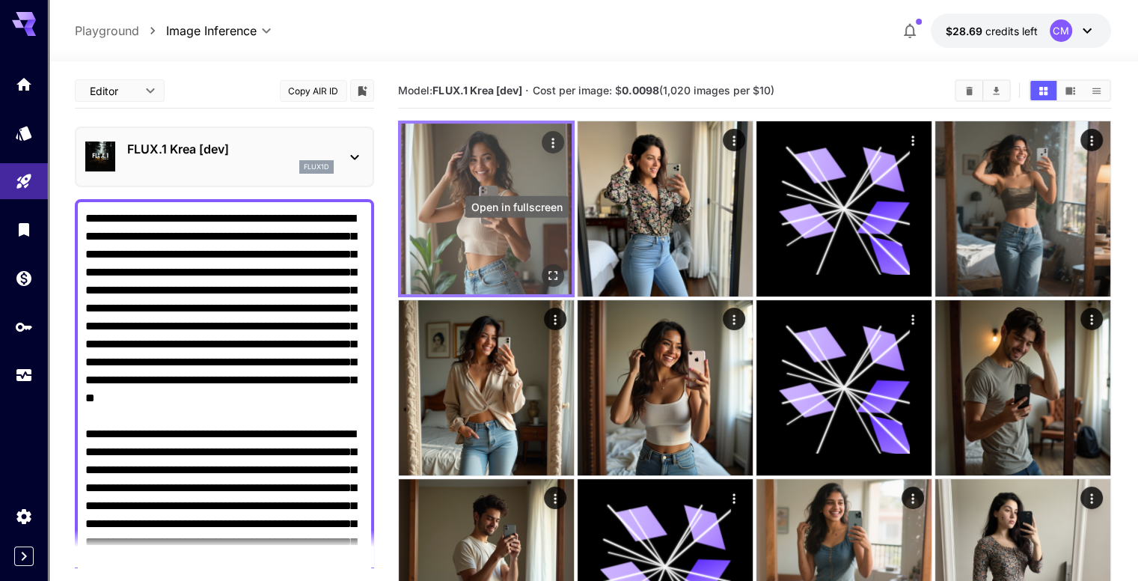
click at [545, 268] on icon "Open in fullscreen" at bounding box center [552, 275] width 15 height 15
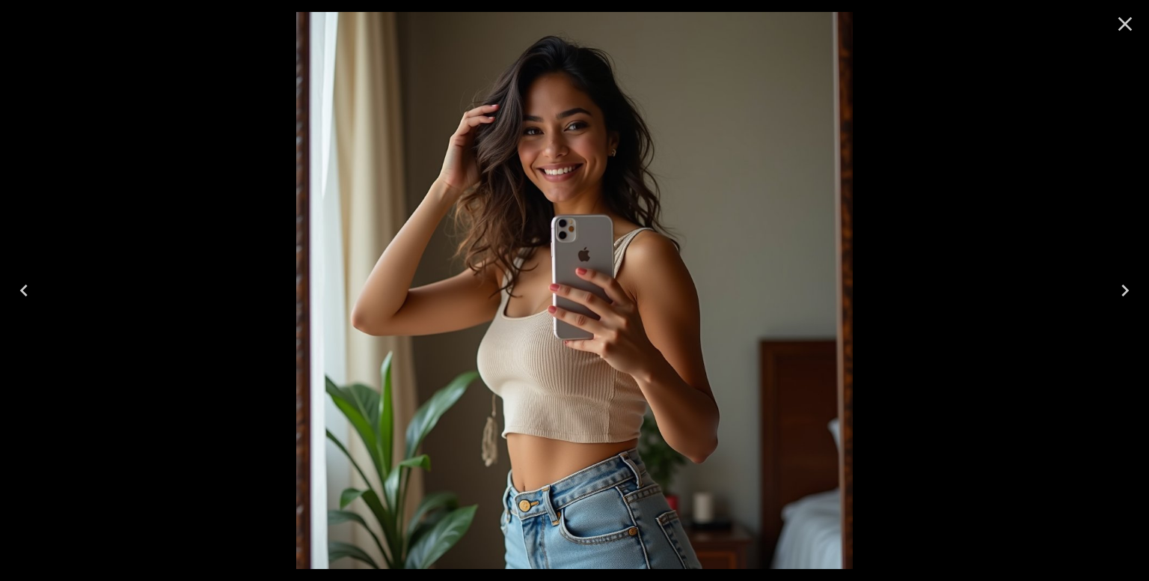
click at [1122, 27] on icon "Close" at bounding box center [1126, 24] width 14 height 14
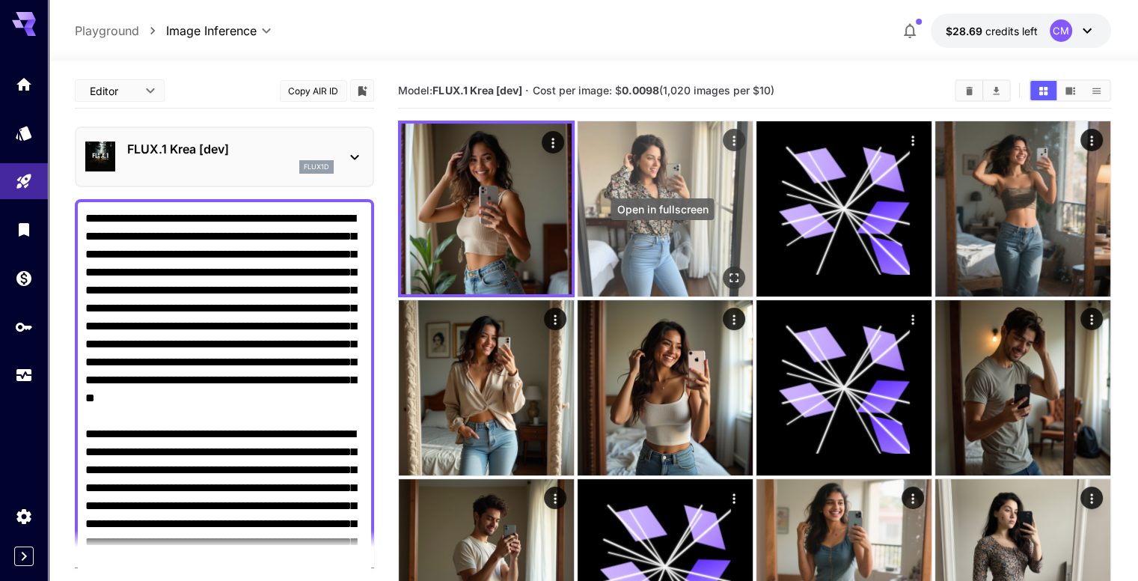
click at [727, 270] on icon "Open in fullscreen" at bounding box center [734, 277] width 15 height 15
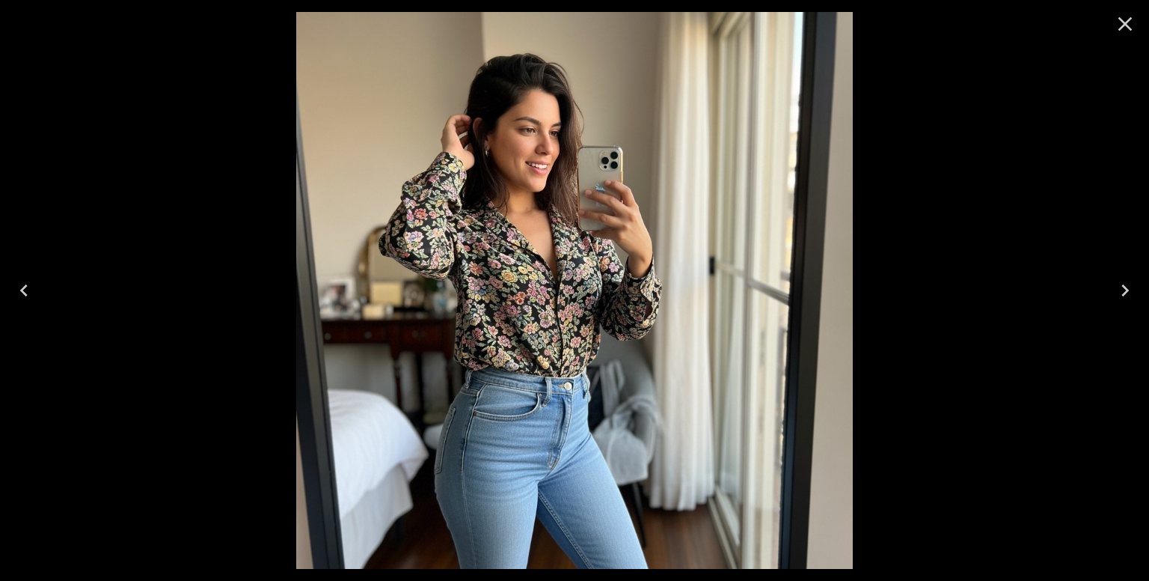
click at [1123, 18] on icon "Close" at bounding box center [1125, 24] width 24 height 24
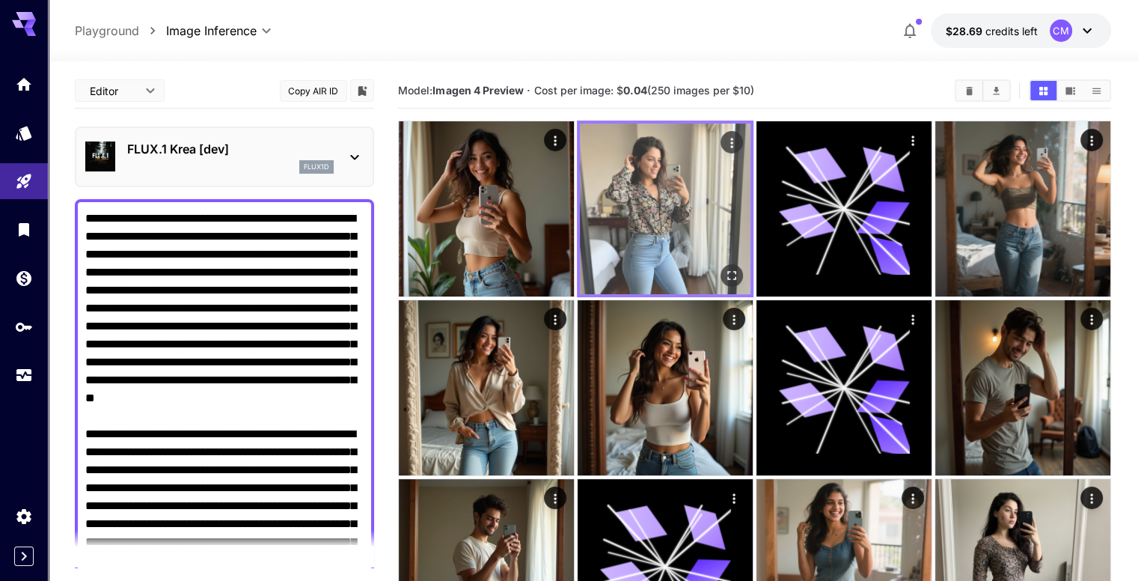
click at [721, 264] on button "Open in fullscreen" at bounding box center [732, 275] width 22 height 22
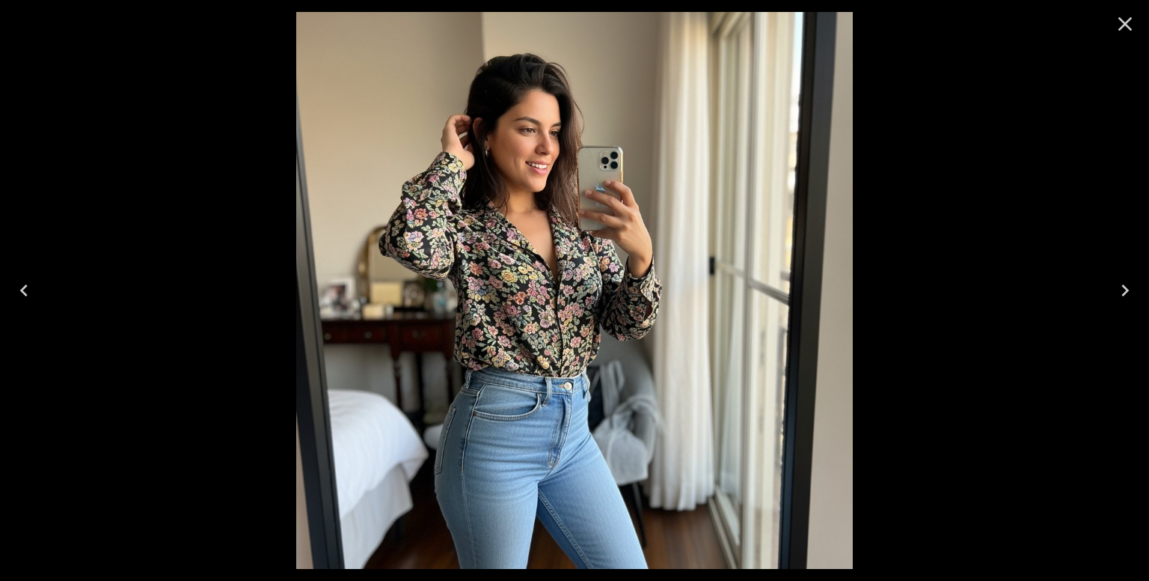
click at [1124, 22] on icon "Close" at bounding box center [1126, 24] width 14 height 14
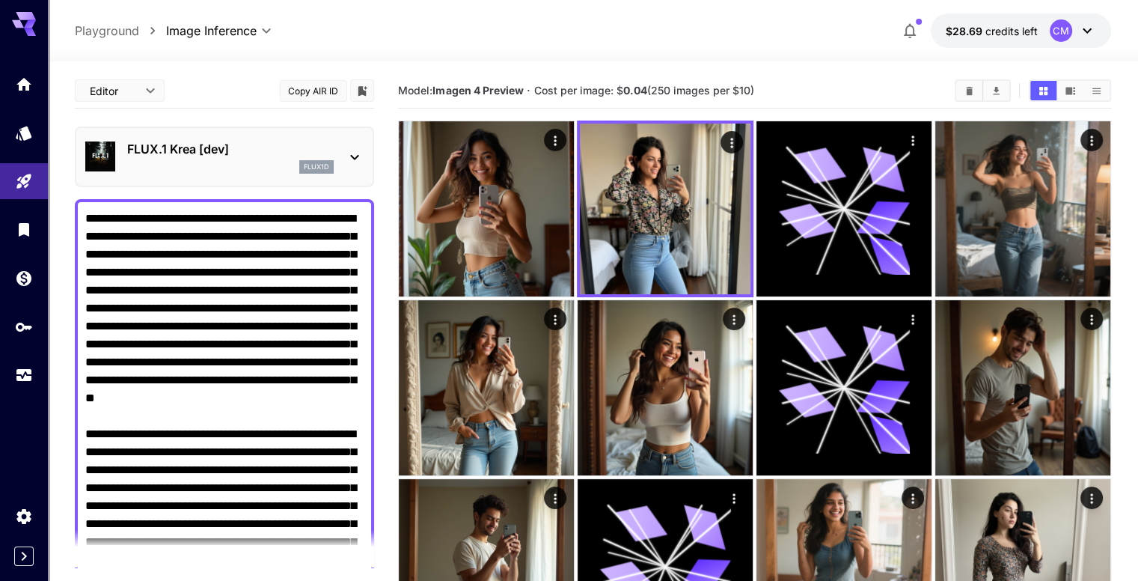
click at [270, 162] on div "flux1d" at bounding box center [230, 166] width 207 height 13
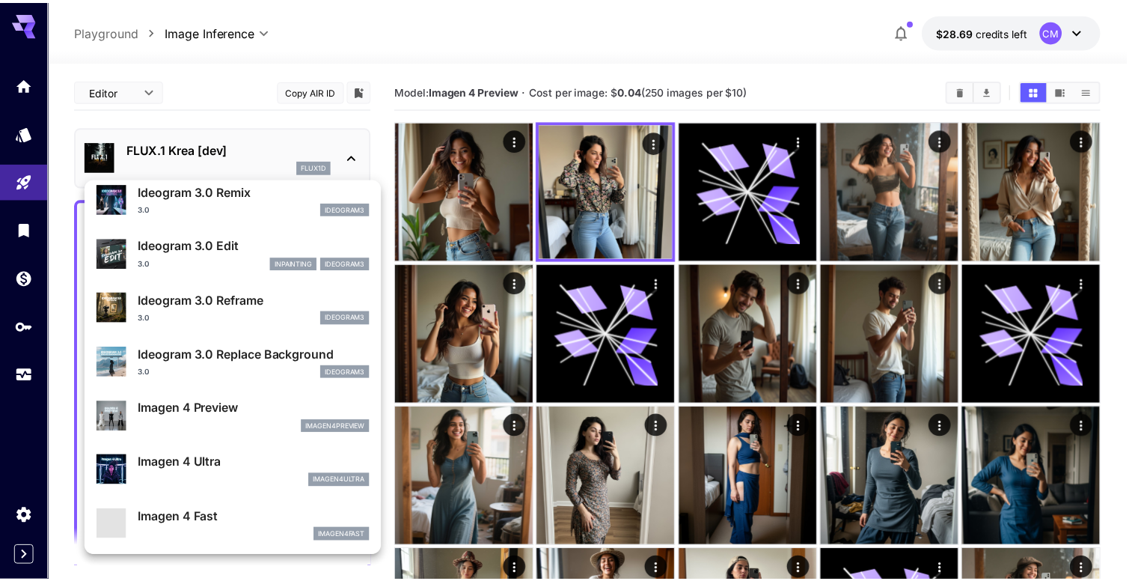
scroll to position [450, 0]
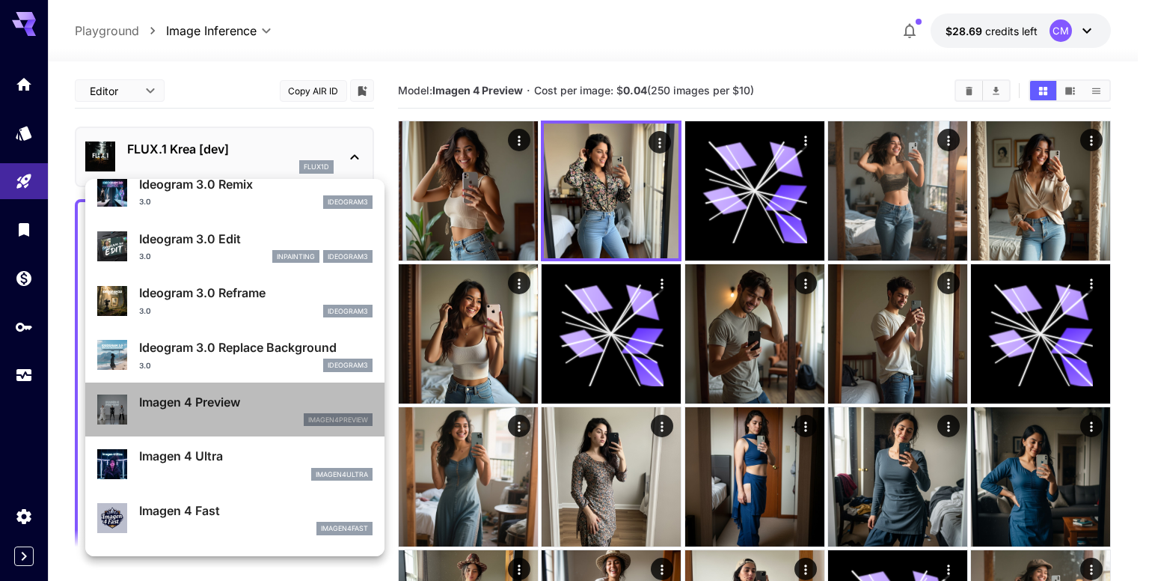
click at [239, 399] on p "Imagen 4 Preview" at bounding box center [255, 402] width 233 height 18
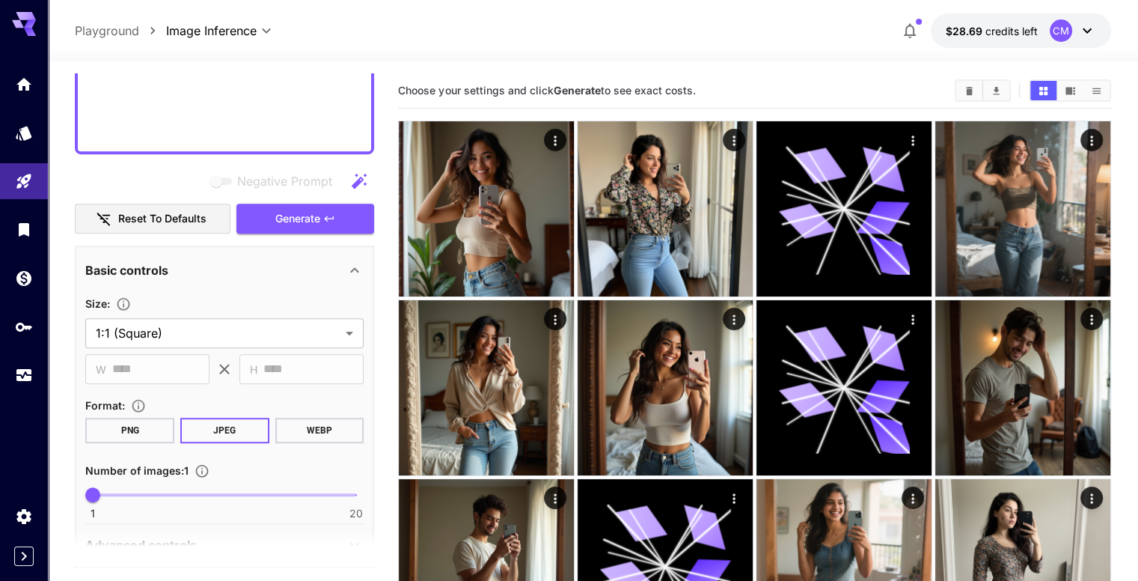
scroll to position [973, 0]
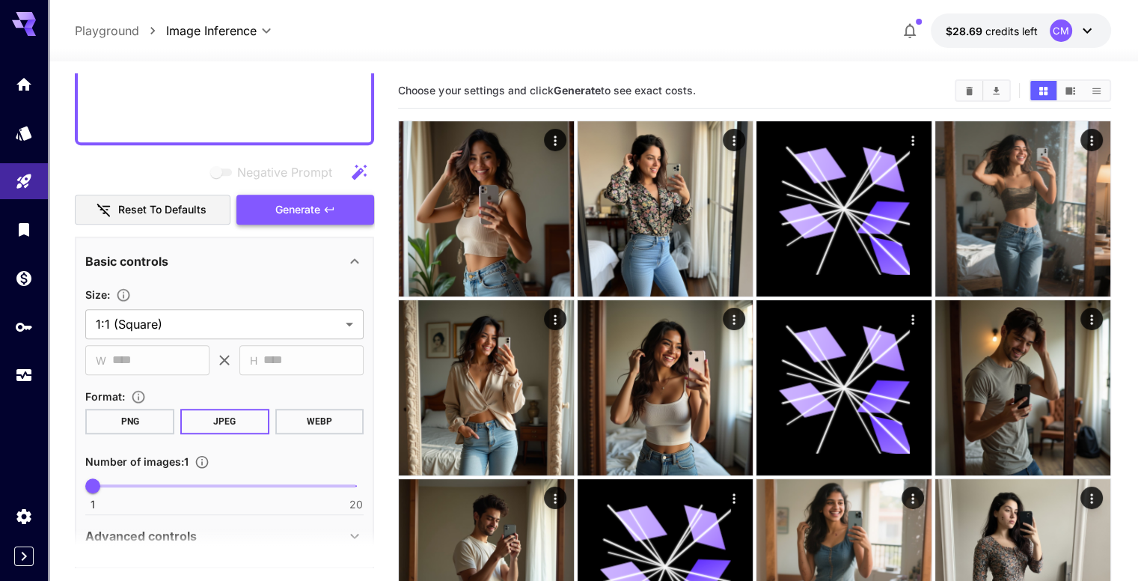
click at [315, 216] on span "Generate" at bounding box center [297, 210] width 45 height 19
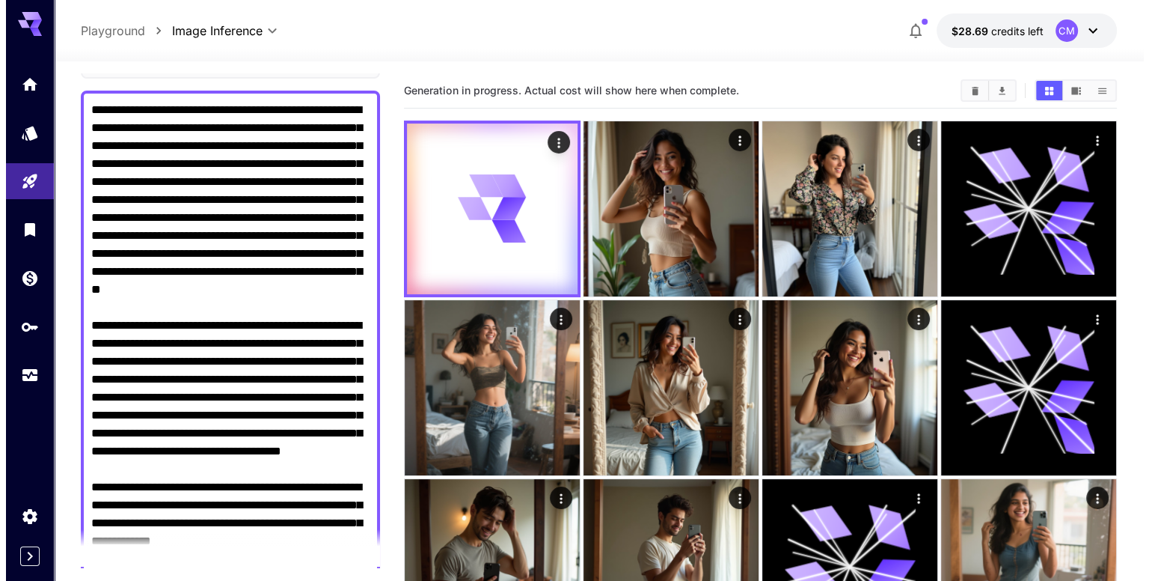
scroll to position [0, 0]
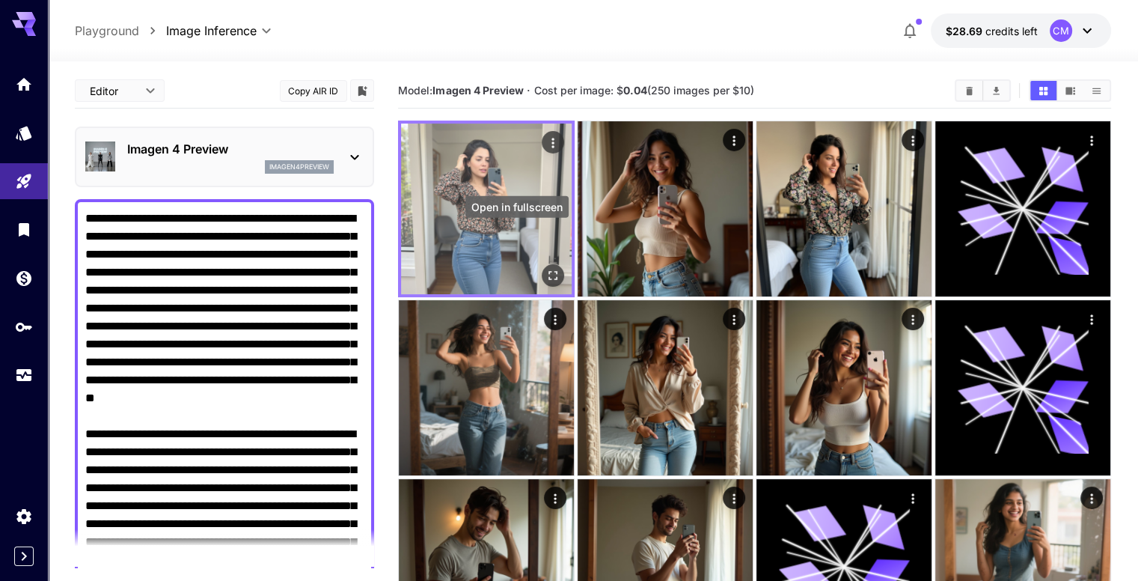
click at [545, 268] on icon "Open in fullscreen" at bounding box center [552, 275] width 15 height 15
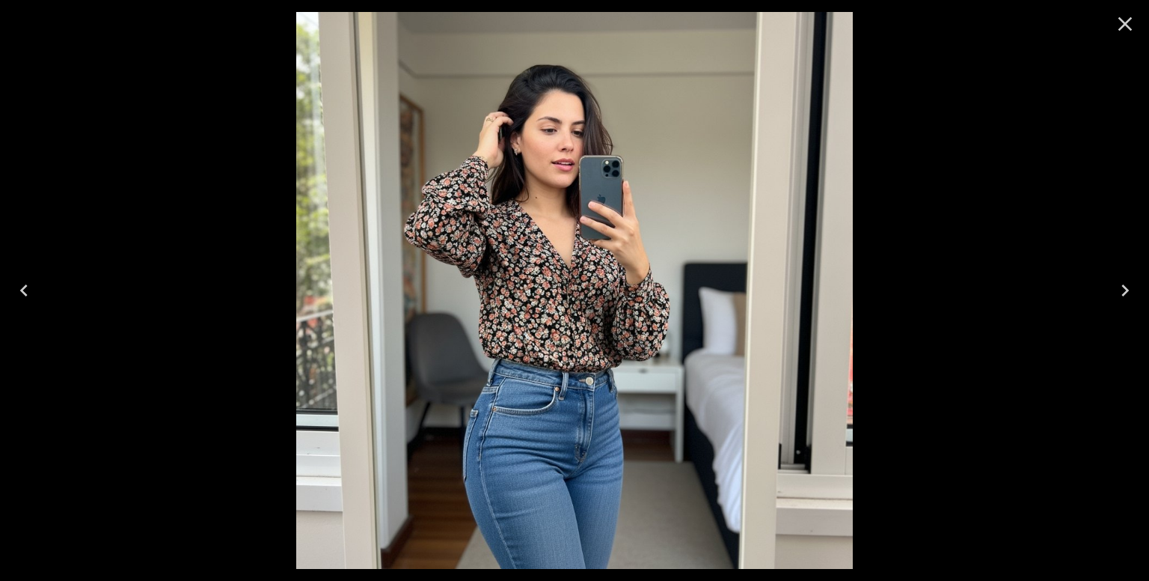
click at [1121, 24] on icon "Close" at bounding box center [1125, 24] width 24 height 24
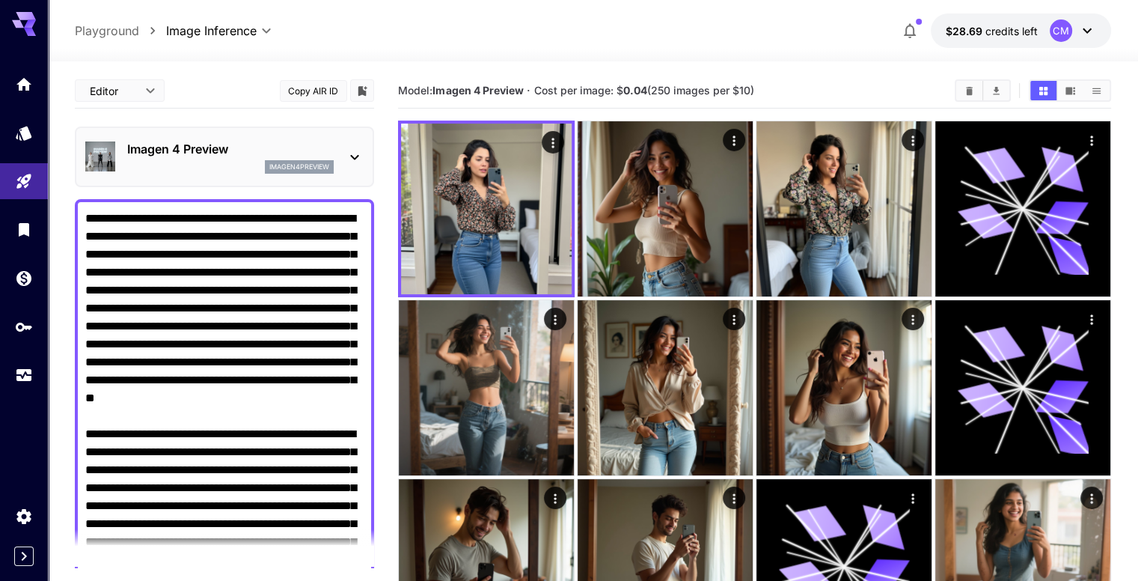
click at [350, 138] on div "Imagen 4 Preview imagen4preview" at bounding box center [224, 157] width 278 height 46
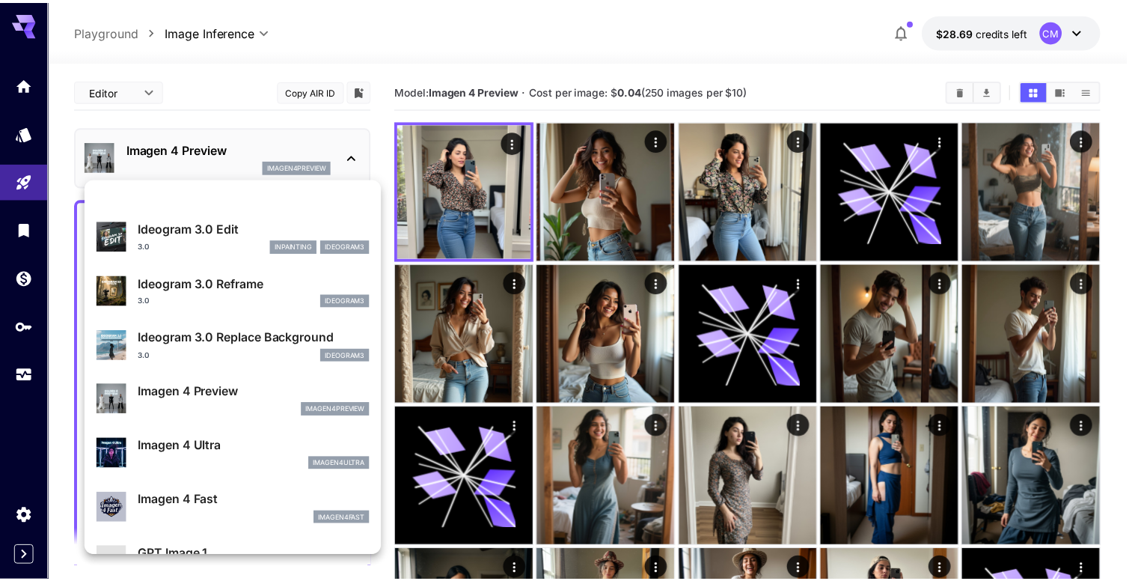
scroll to position [525, 0]
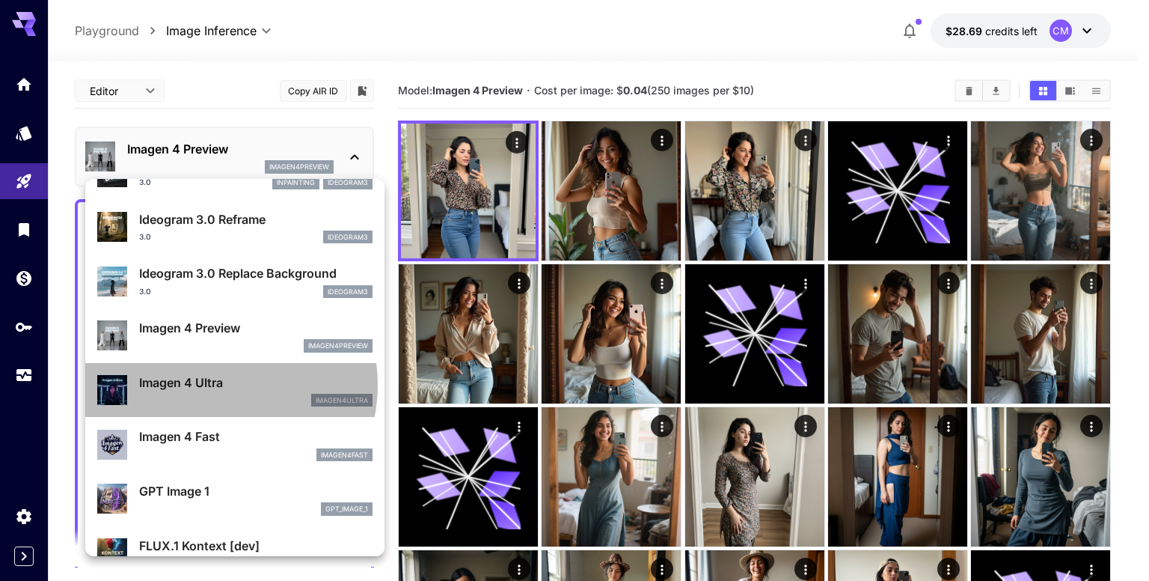
click at [217, 384] on p "Imagen 4 Ultra" at bounding box center [255, 382] width 233 height 18
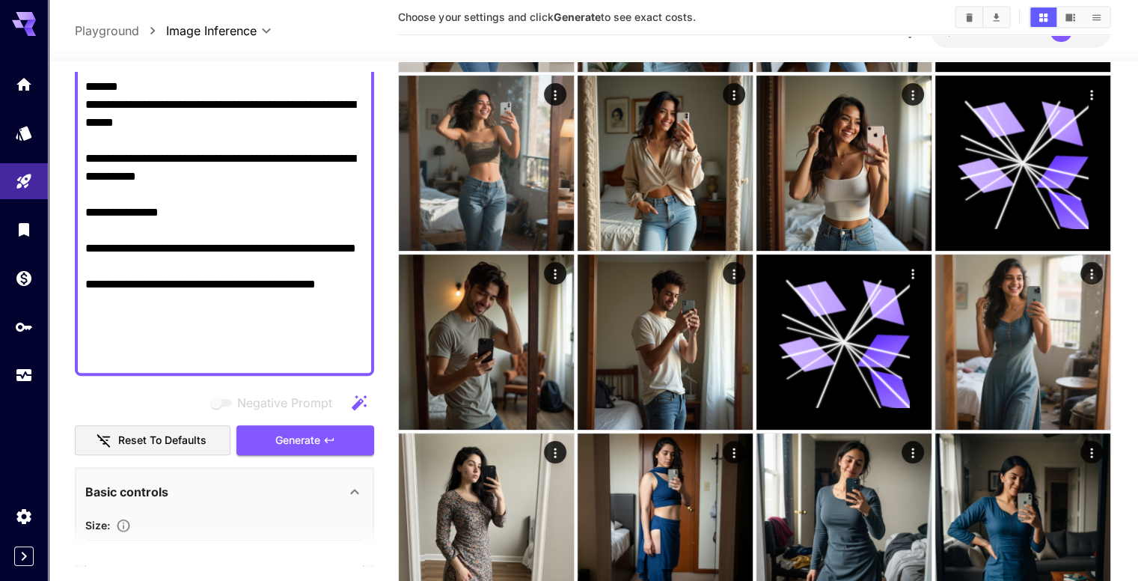
scroll to position [748, 0]
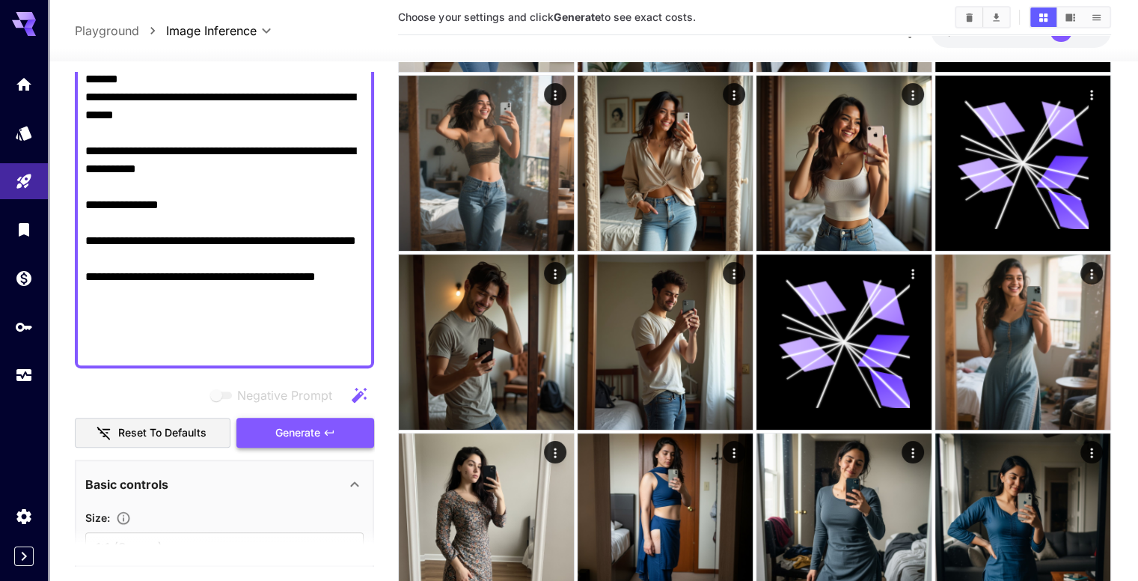
click at [311, 427] on span "Generate" at bounding box center [297, 433] width 45 height 19
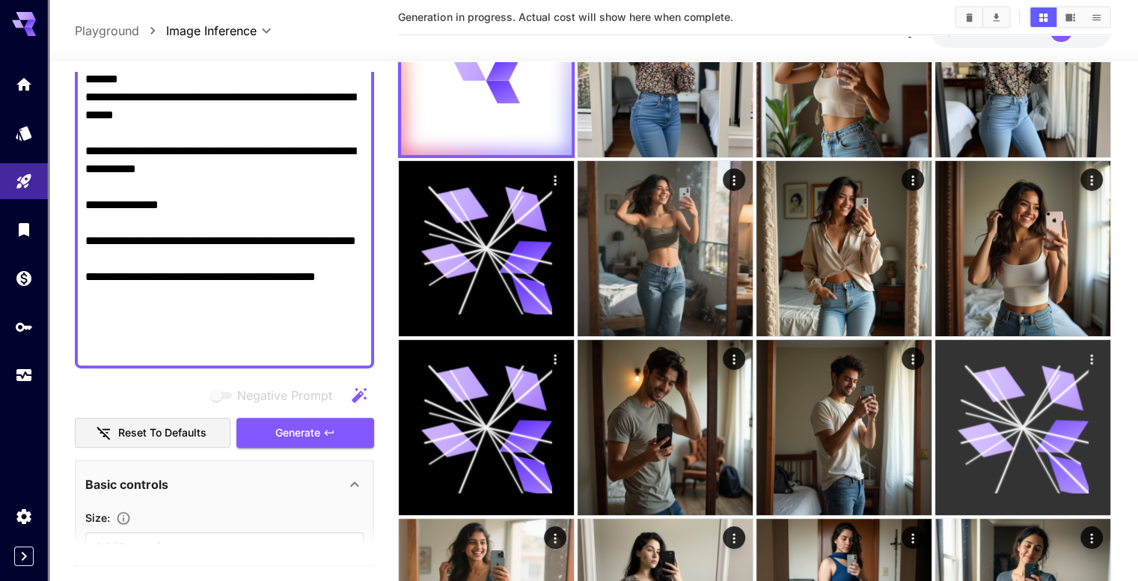
scroll to position [0, 0]
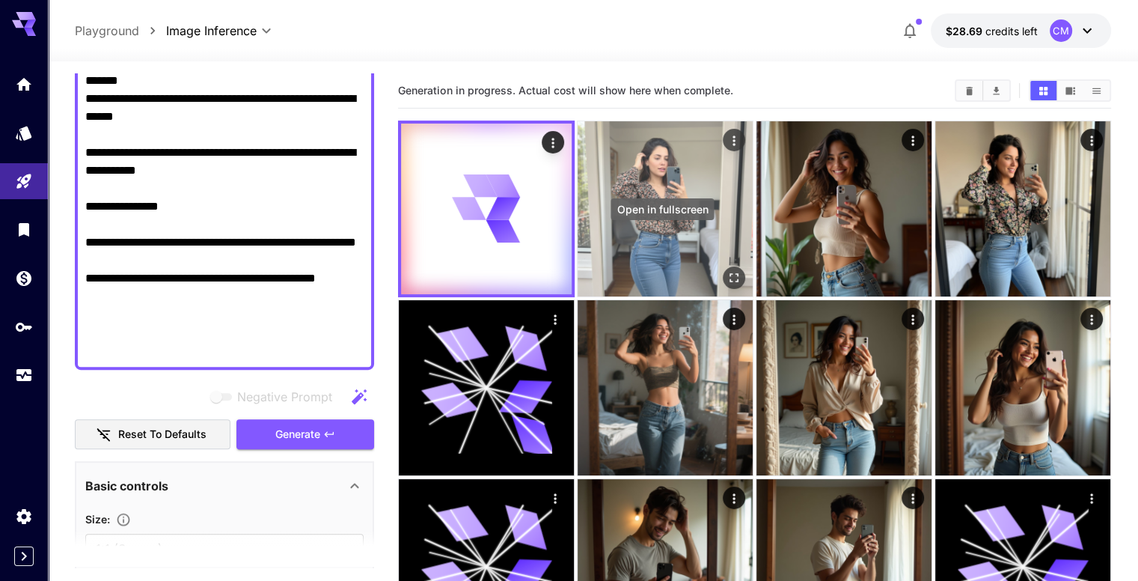
click at [727, 270] on icon "Open in fullscreen" at bounding box center [734, 277] width 15 height 15
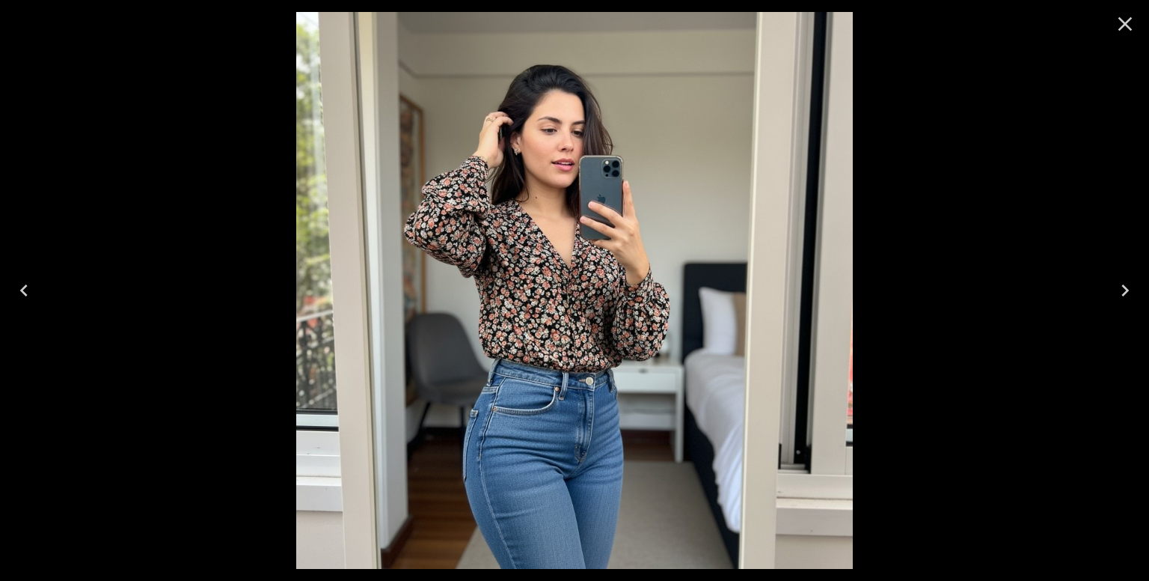
click at [1121, 282] on icon "Next" at bounding box center [1125, 290] width 24 height 24
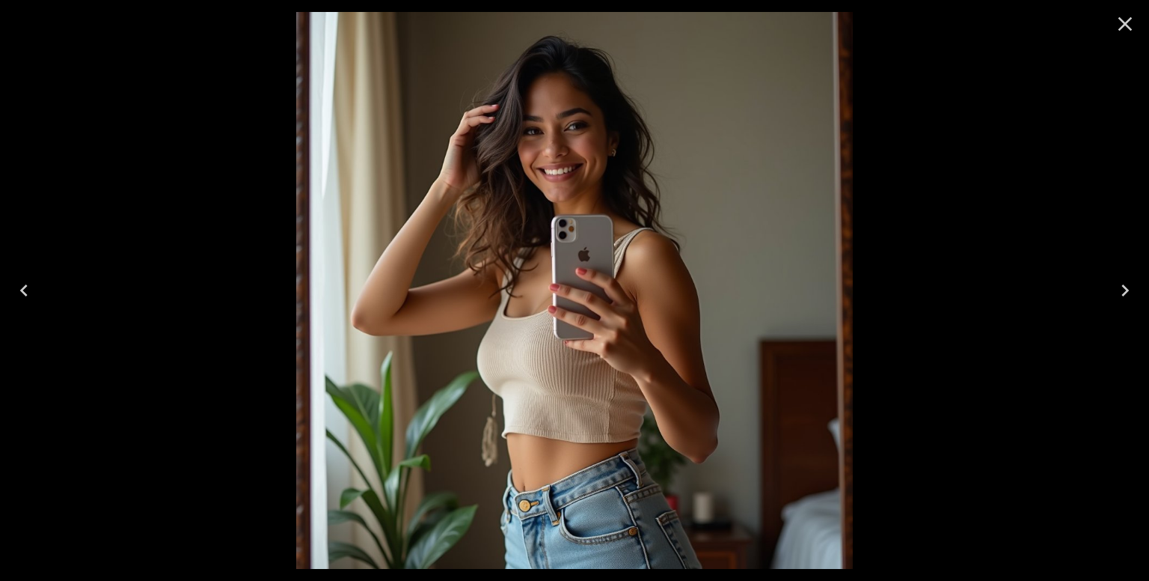
click at [1121, 282] on icon "Next" at bounding box center [1125, 290] width 24 height 24
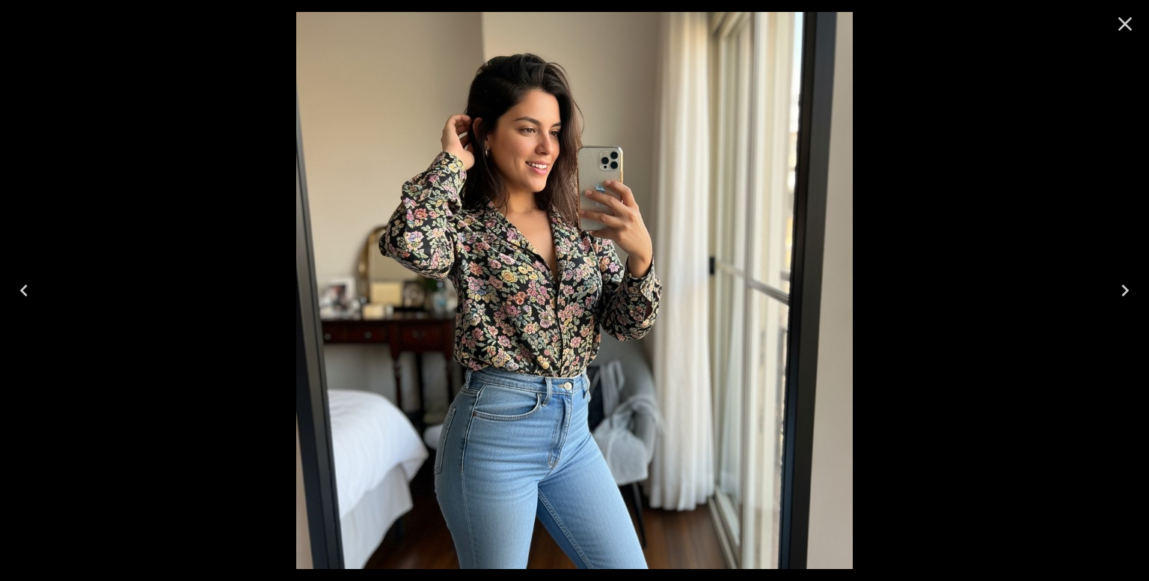
click at [1123, 27] on icon "Close" at bounding box center [1126, 24] width 14 height 14
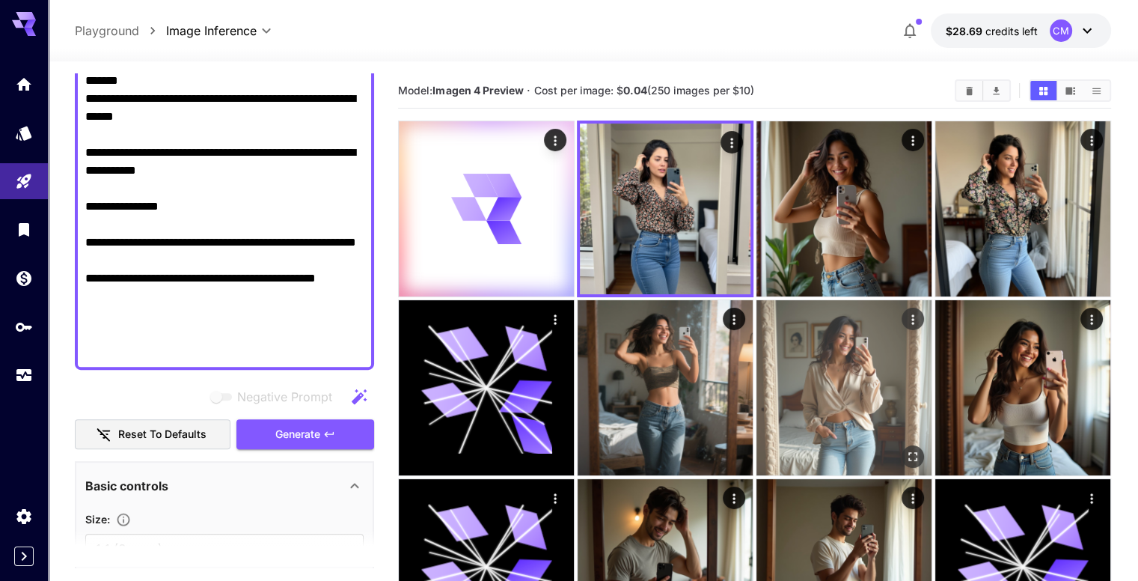
click at [905, 448] on icon "Open in fullscreen" at bounding box center [912, 455] width 15 height 15
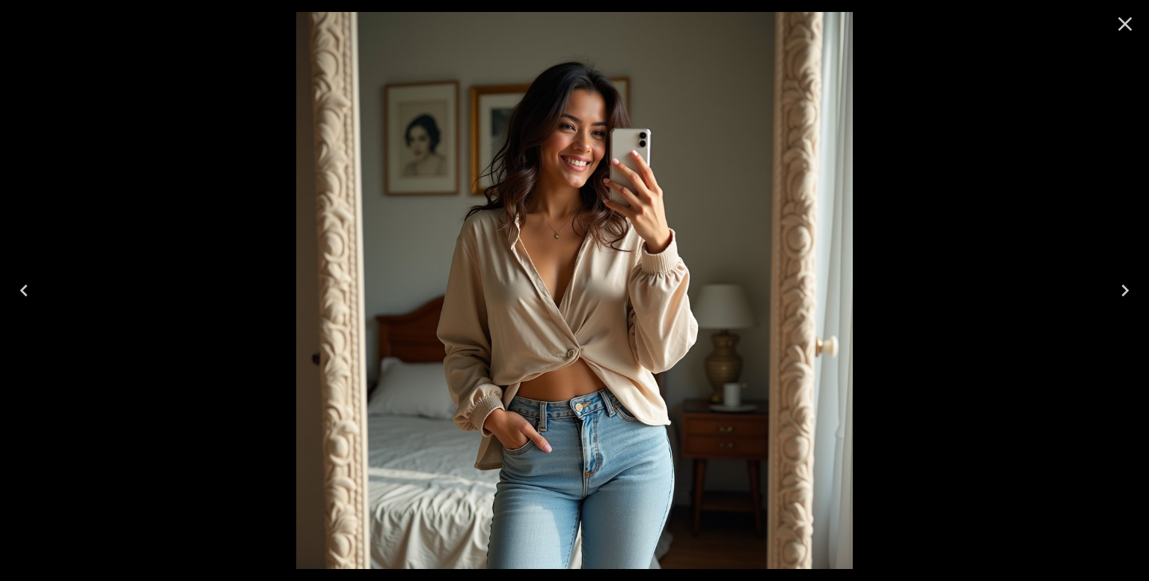
click at [1122, 281] on icon "Next" at bounding box center [1125, 290] width 24 height 24
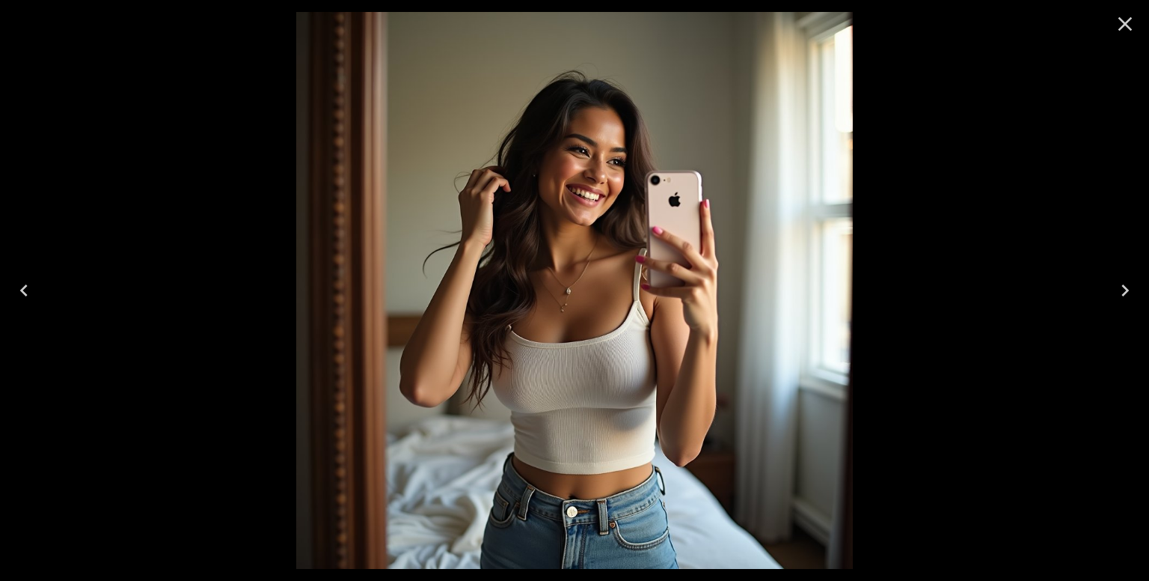
click at [1119, 24] on icon "Close" at bounding box center [1125, 24] width 24 height 24
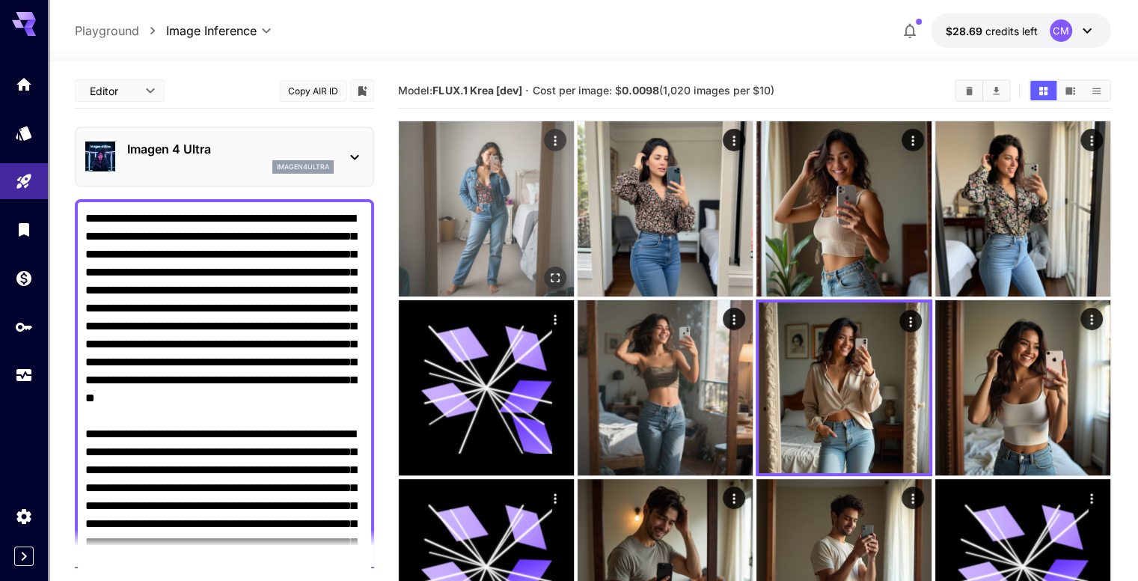
click at [548, 270] on icon "Open in fullscreen" at bounding box center [555, 277] width 15 height 15
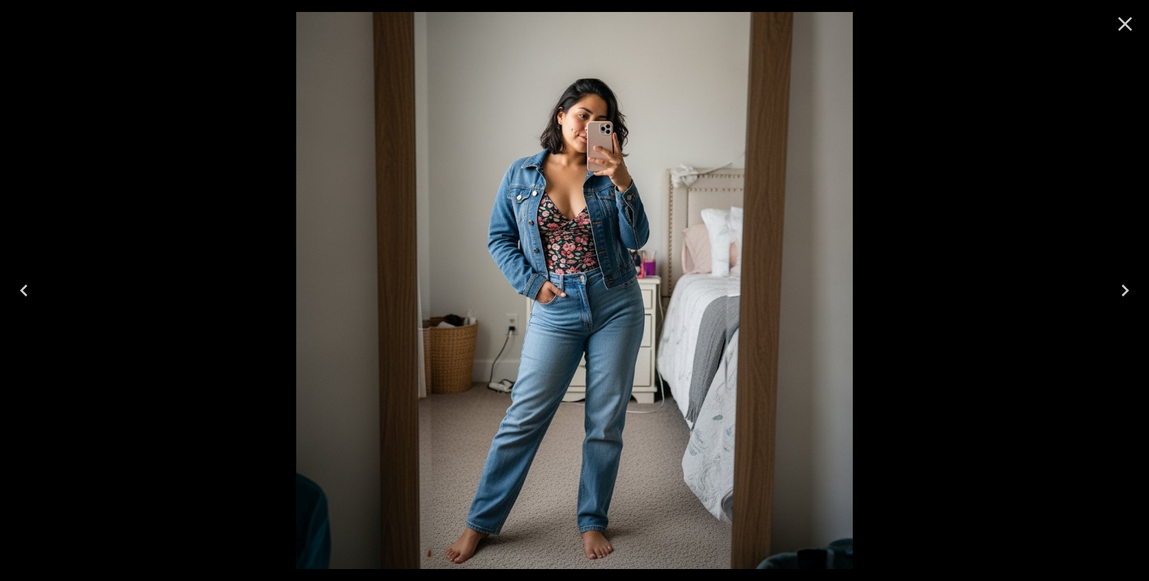
click at [1125, 15] on icon "Close" at bounding box center [1125, 24] width 24 height 24
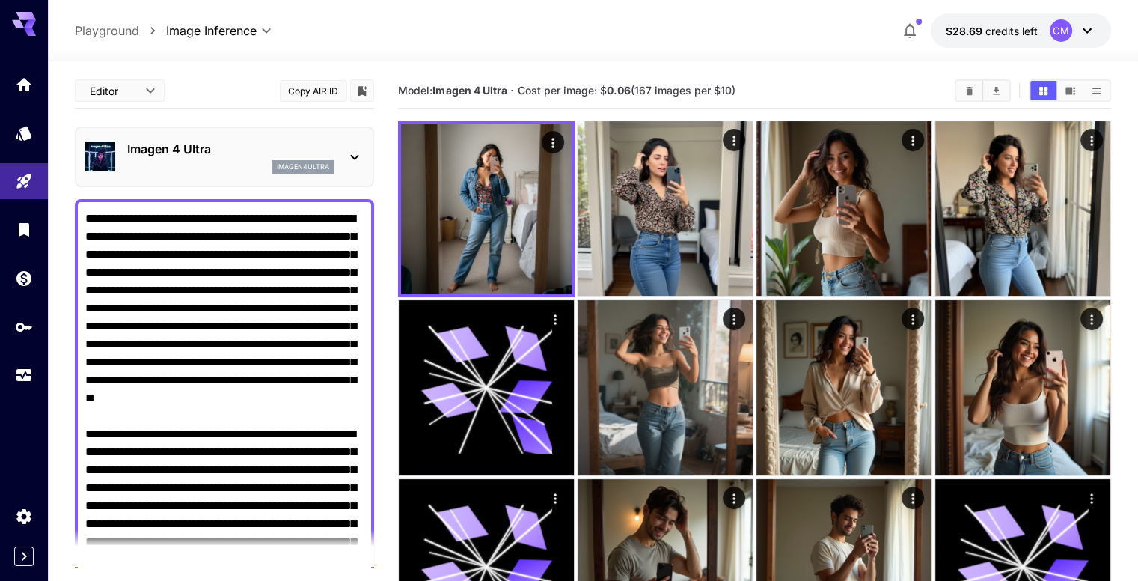
click at [322, 156] on p "Imagen 4 Ultra" at bounding box center [230, 149] width 207 height 18
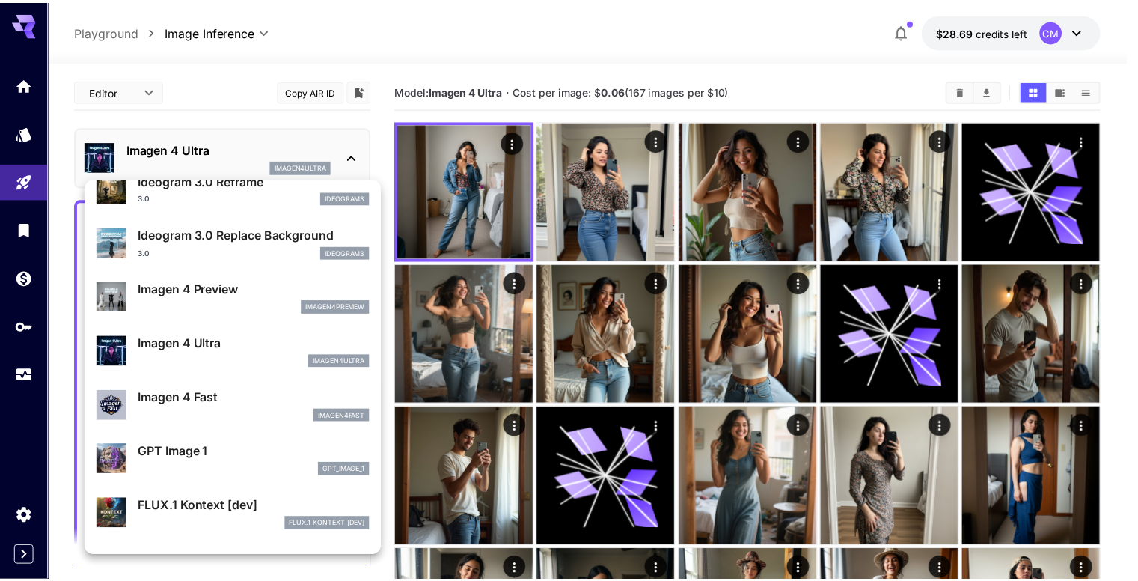
scroll to position [600, 0]
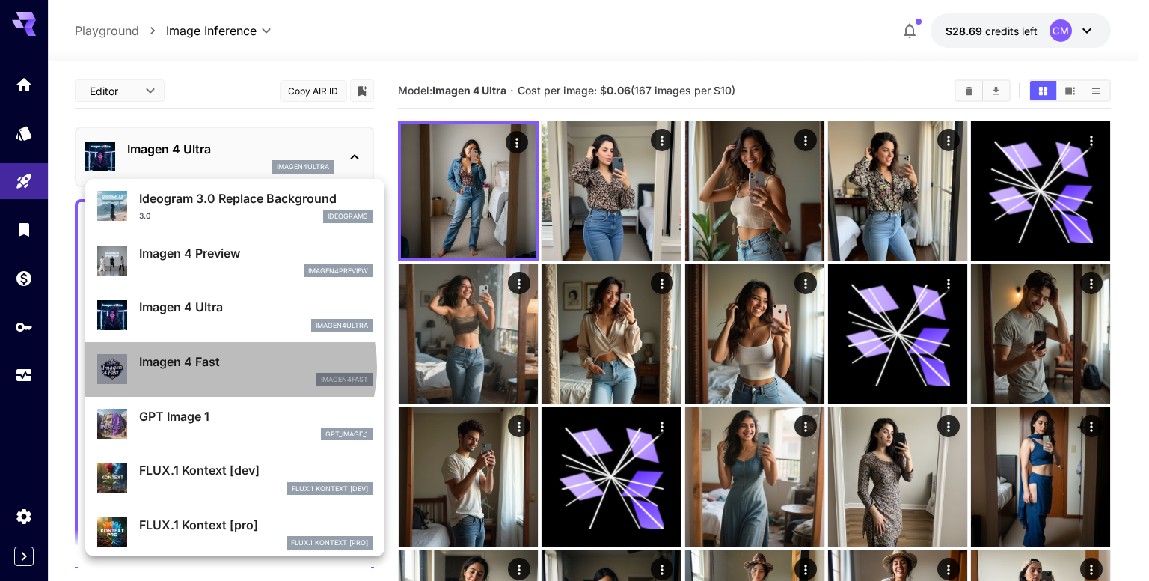
click at [227, 366] on p "Imagen 4 Fast" at bounding box center [255, 361] width 233 height 18
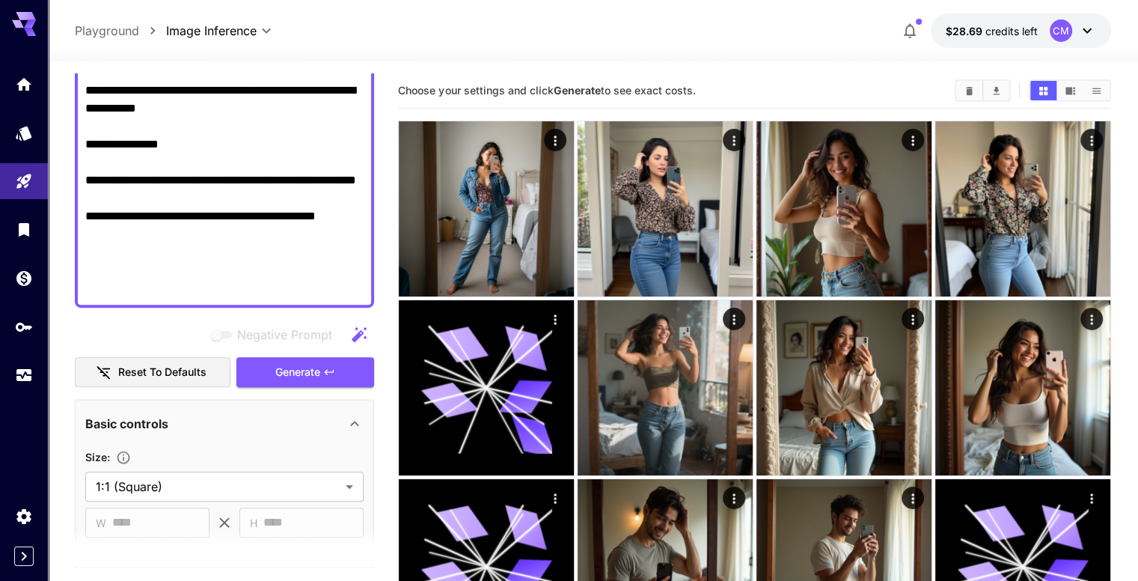
scroll to position [823, 0]
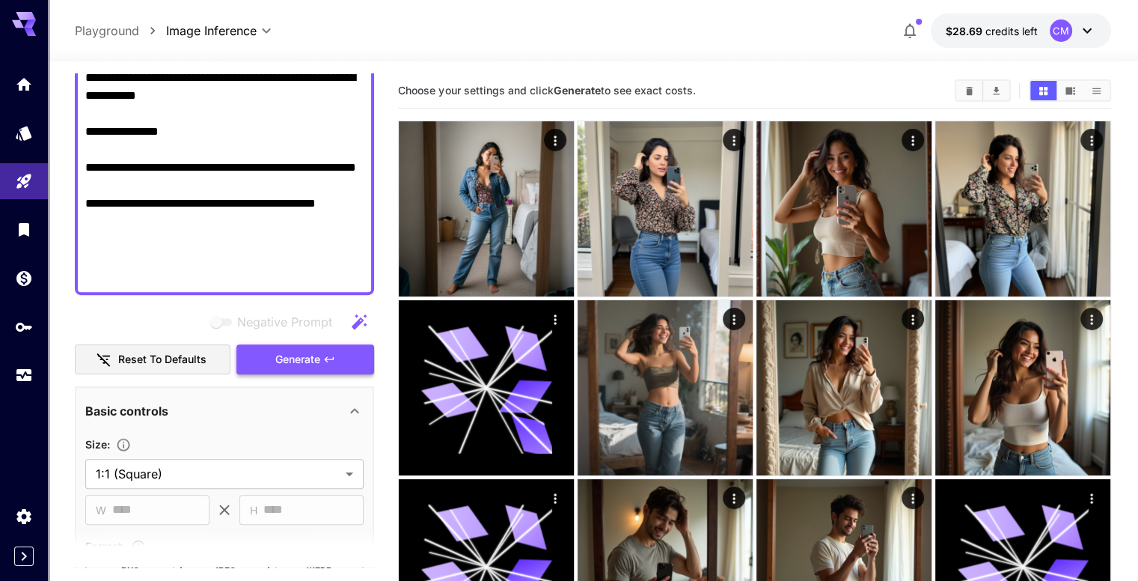
click at [332, 348] on button "Generate" at bounding box center [305, 359] width 138 height 31
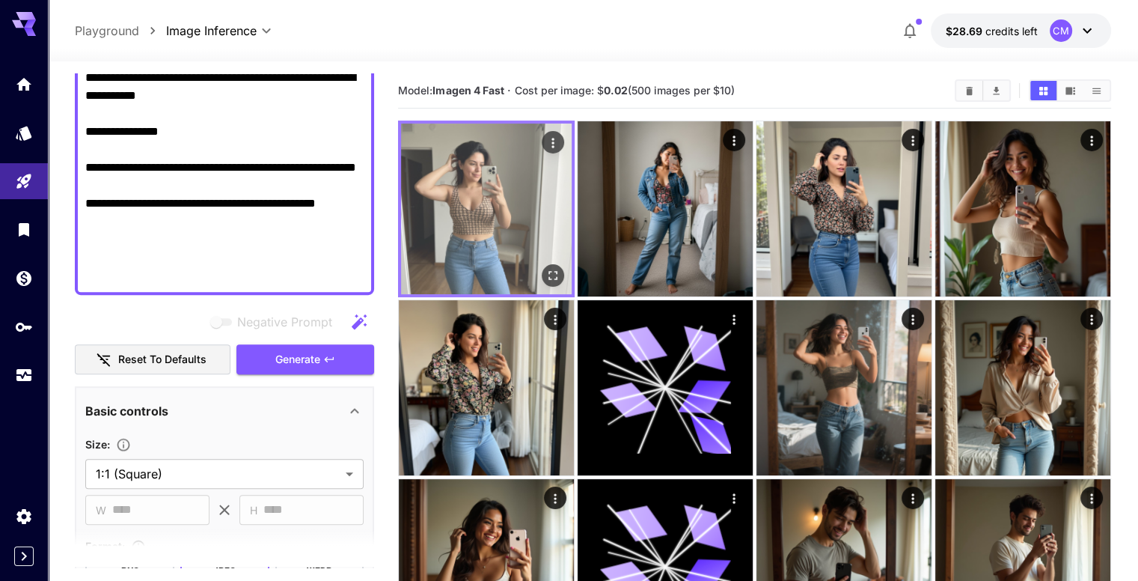
click at [545, 268] on icon "Open in fullscreen" at bounding box center [552, 275] width 15 height 15
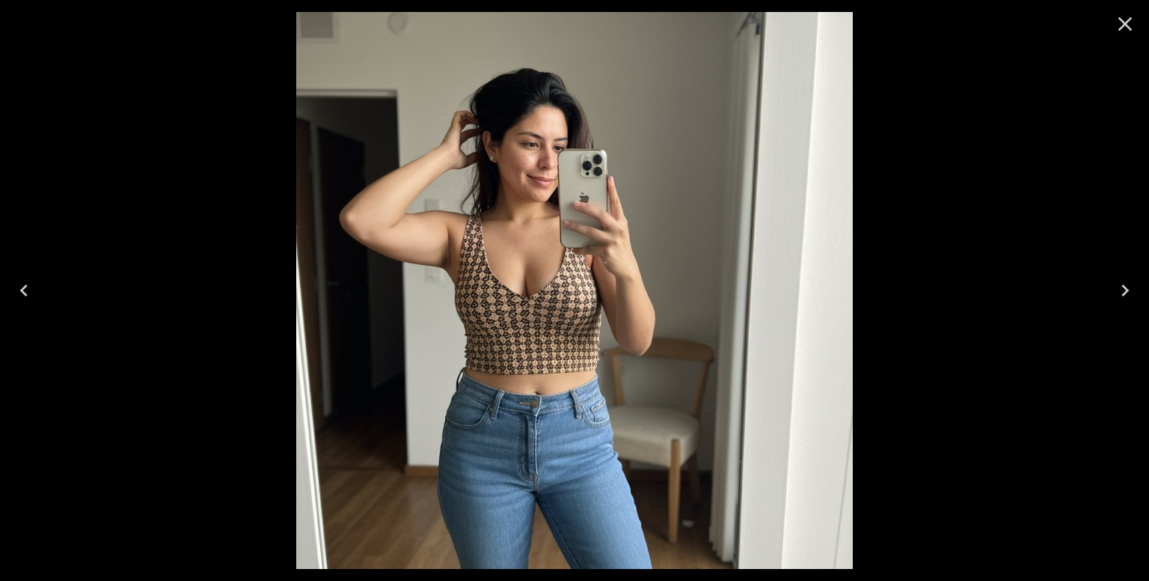
click at [1122, 25] on icon "Close" at bounding box center [1126, 24] width 14 height 14
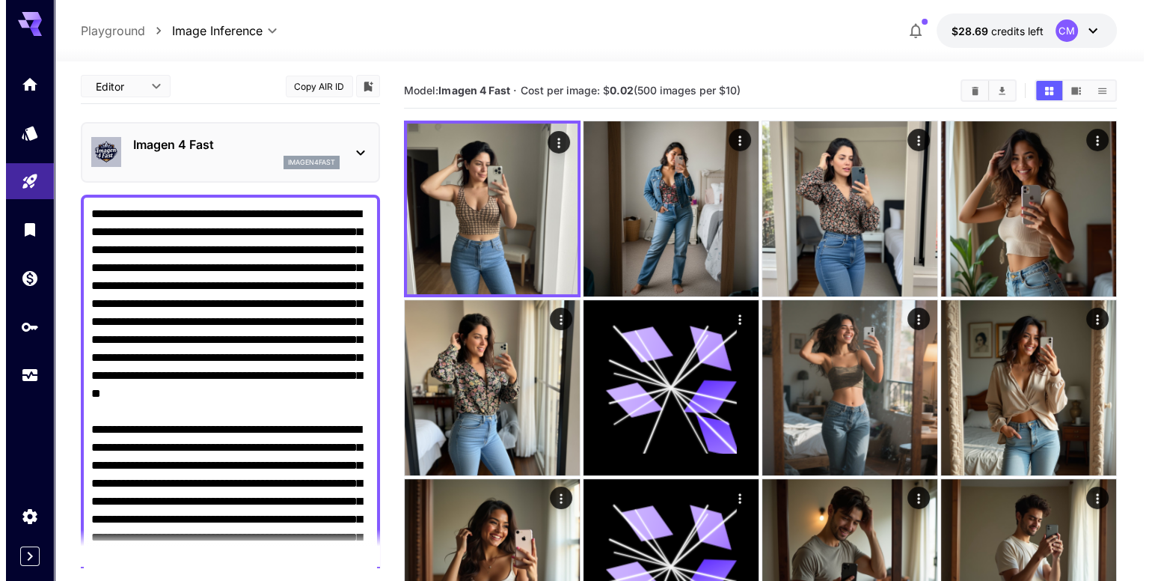
scroll to position [0, 0]
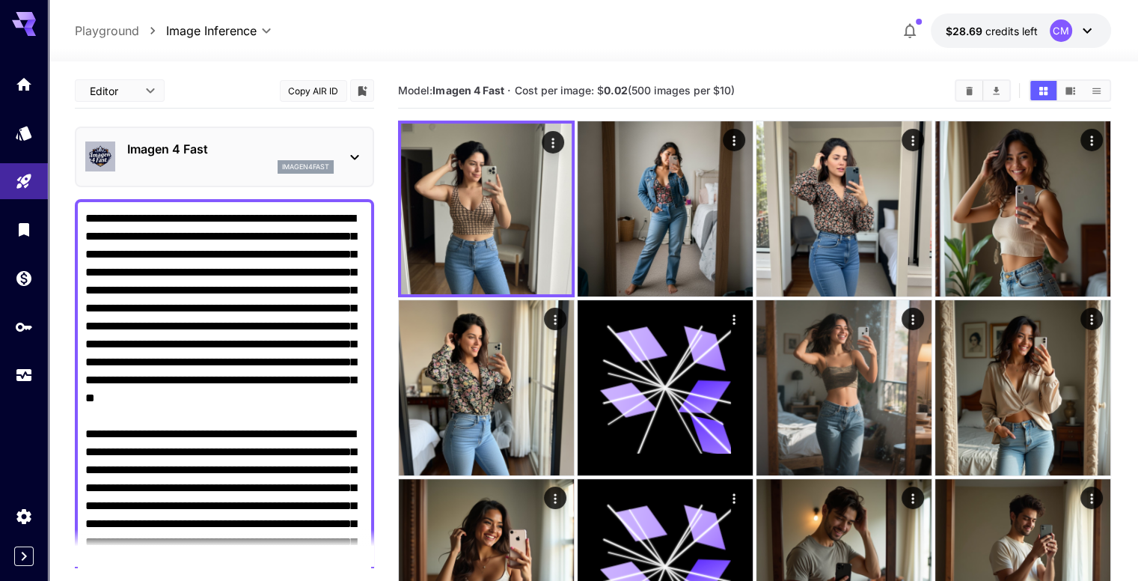
click at [317, 169] on p "imagen4fast" at bounding box center [305, 167] width 47 height 10
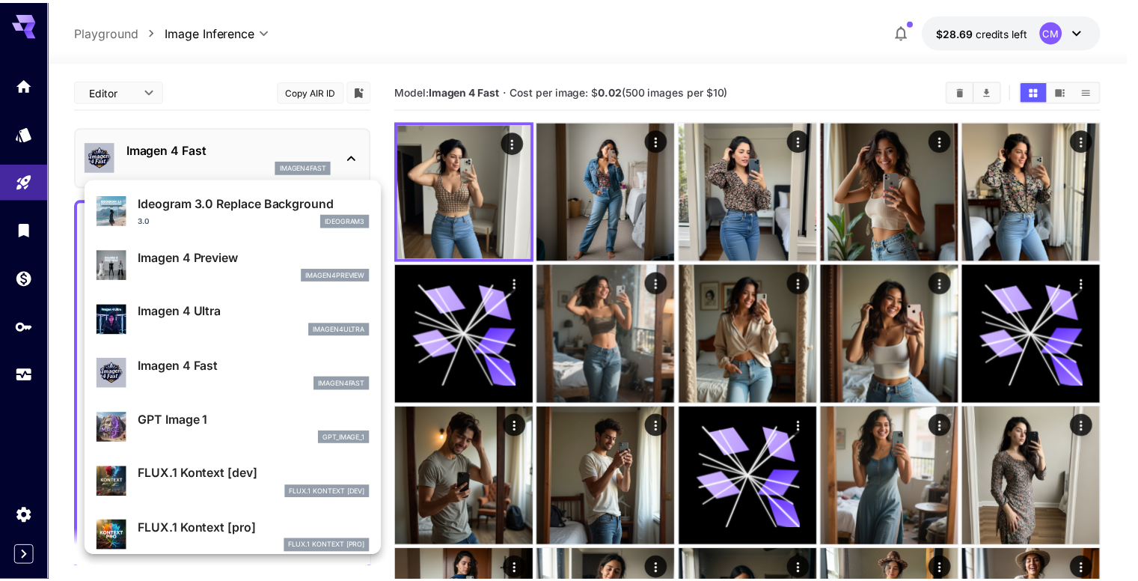
scroll to position [602, 0]
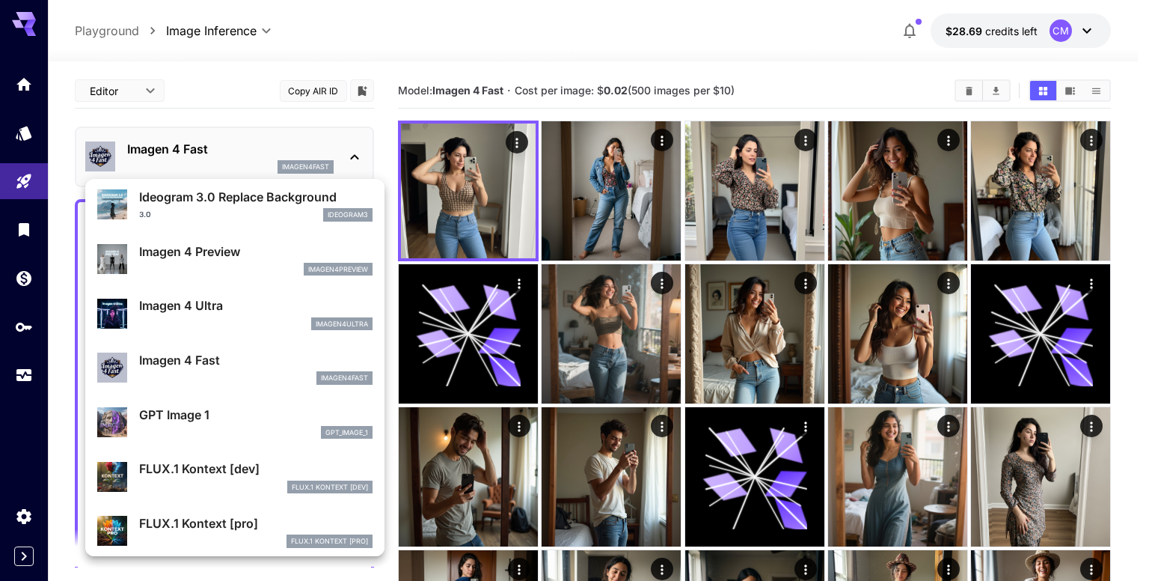
click at [219, 406] on p "GPT Image 1" at bounding box center [255, 415] width 233 height 18
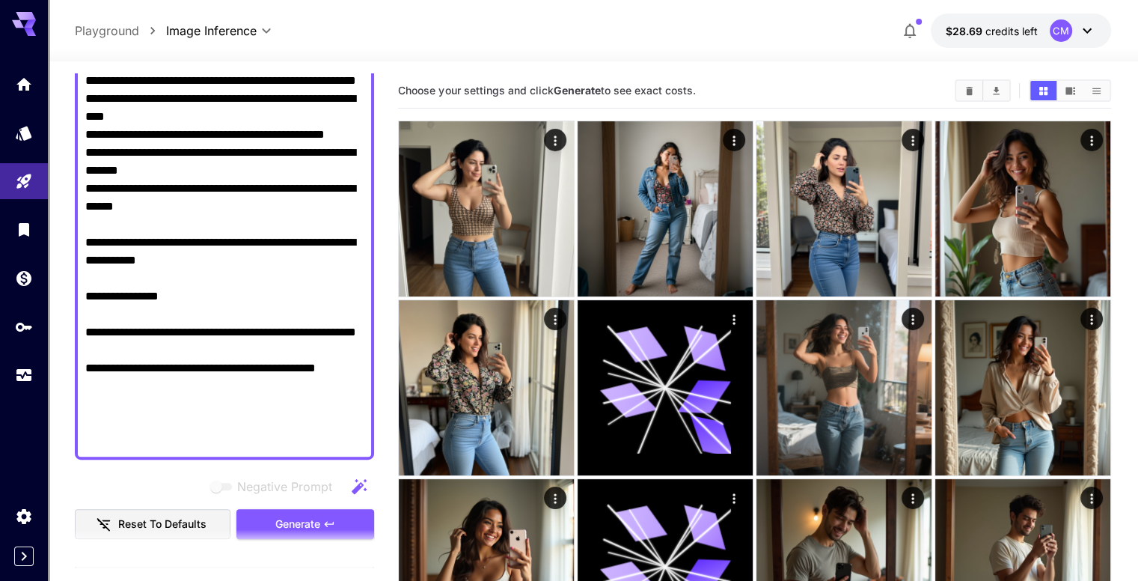
scroll to position [673, 0]
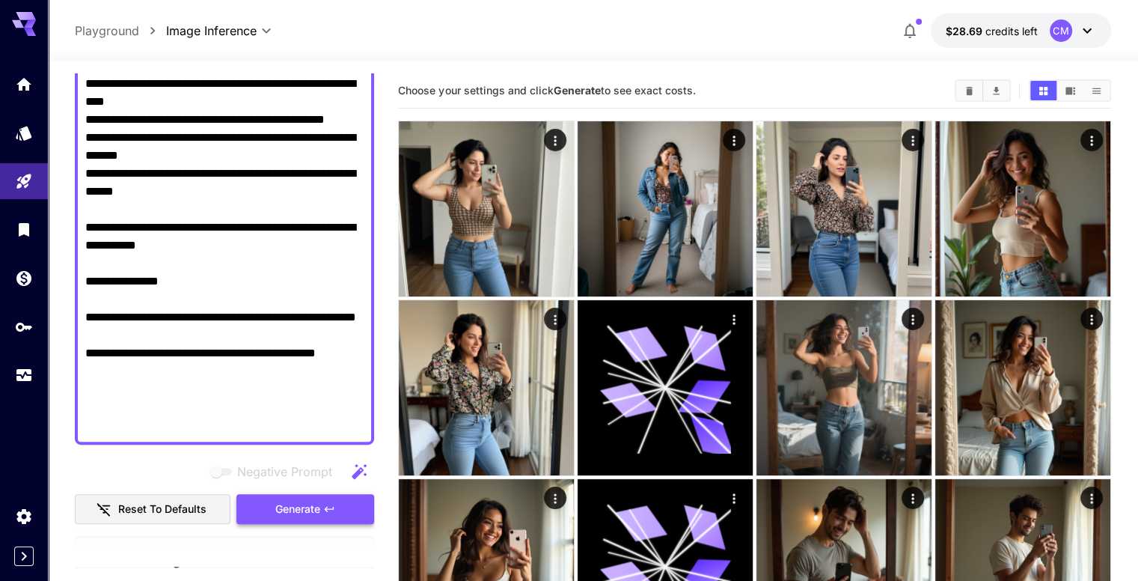
click at [305, 501] on span "Generate" at bounding box center [297, 509] width 45 height 19
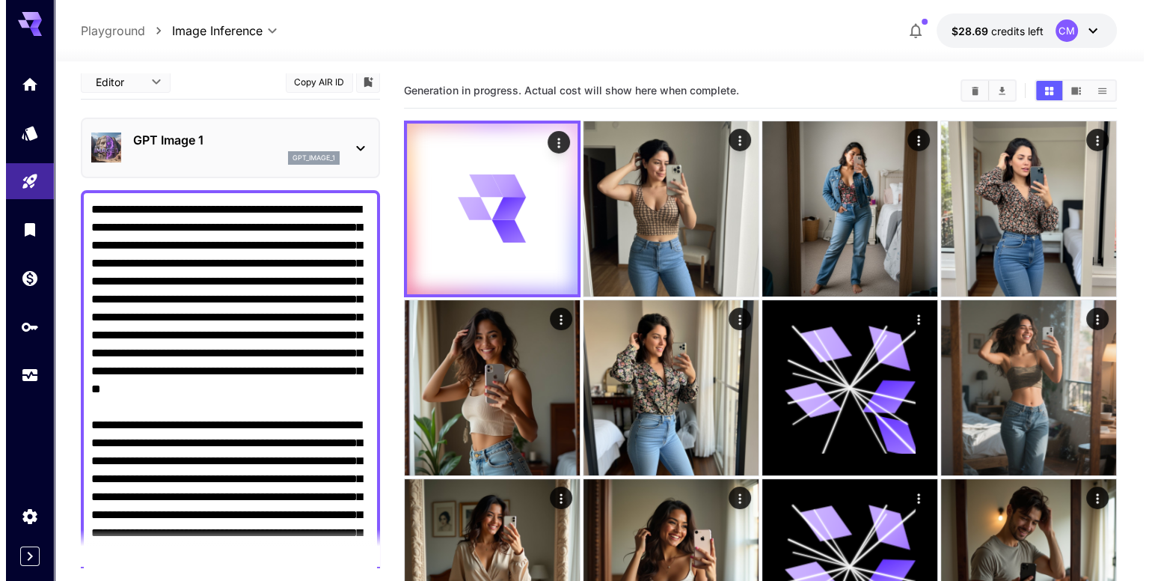
scroll to position [0, 0]
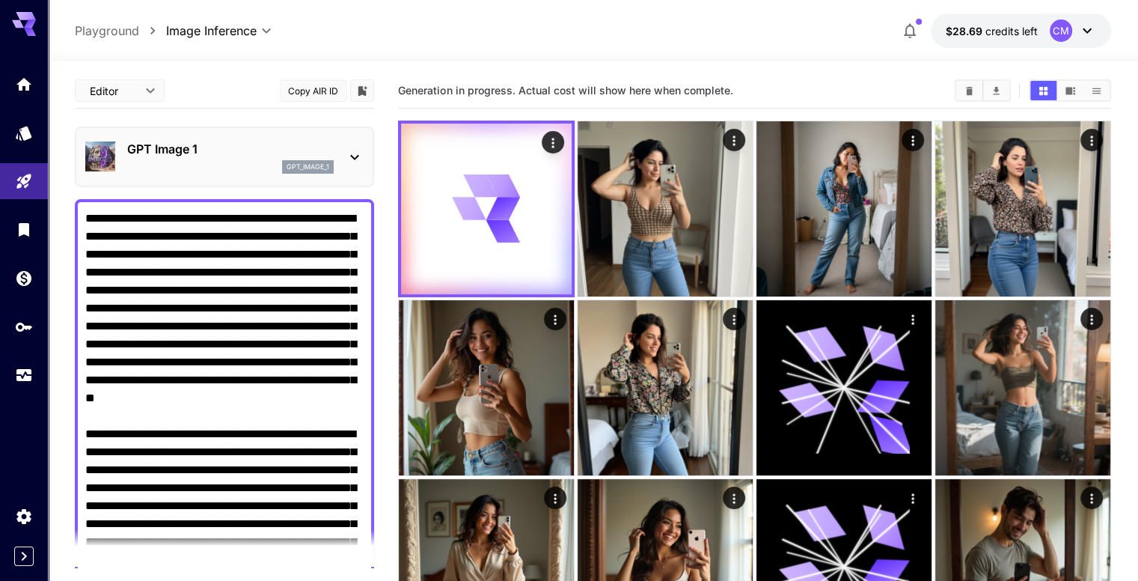
click at [308, 155] on p "GPT Image 1" at bounding box center [230, 149] width 207 height 18
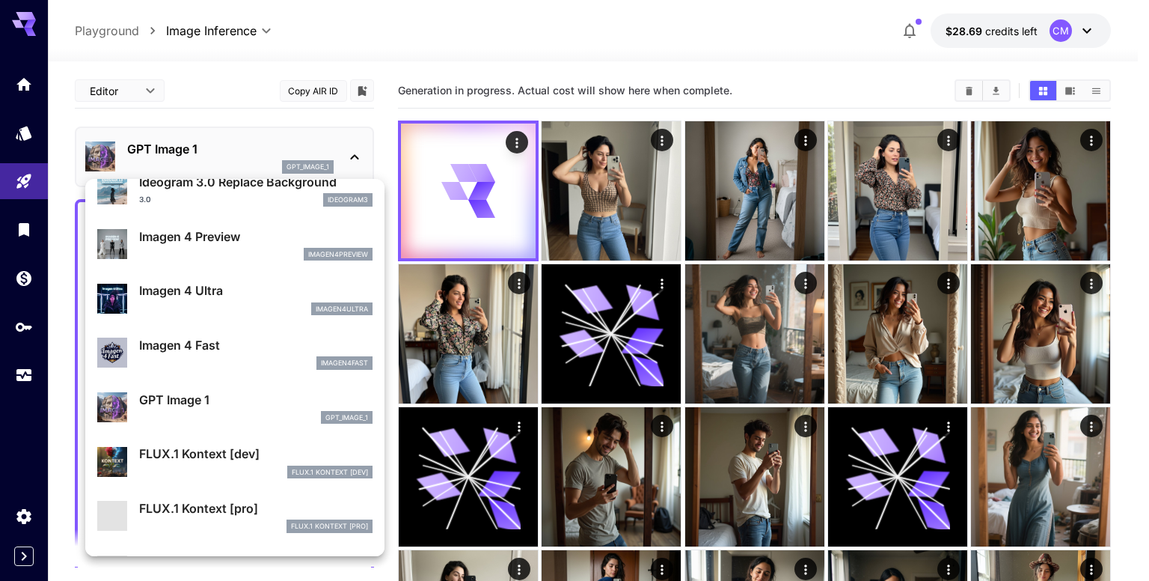
scroll to position [676, 0]
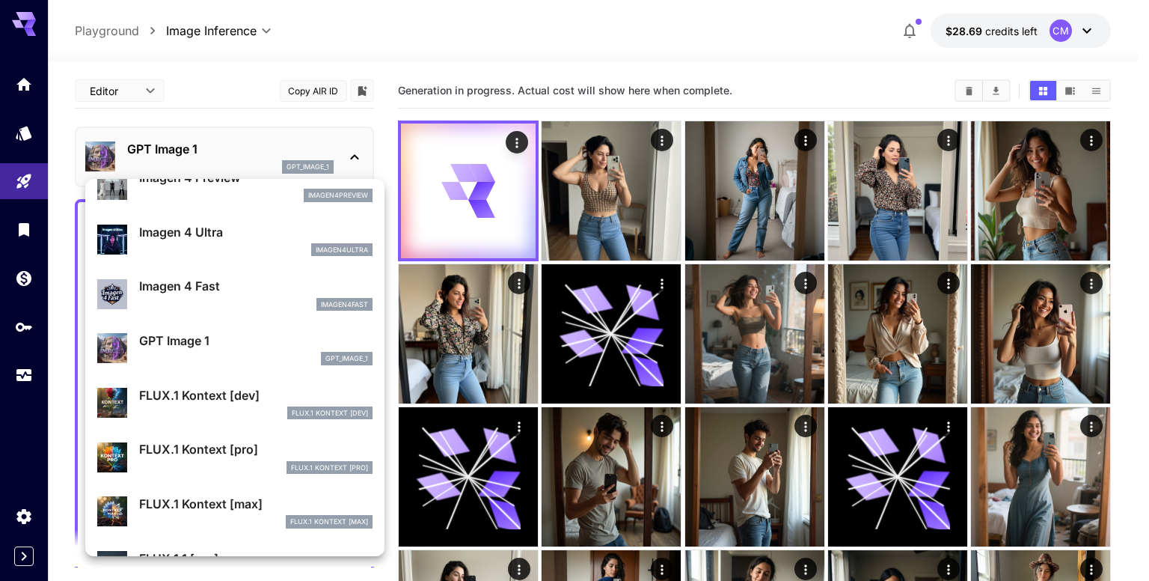
click at [511, 72] on div at bounding box center [574, 290] width 1149 height 581
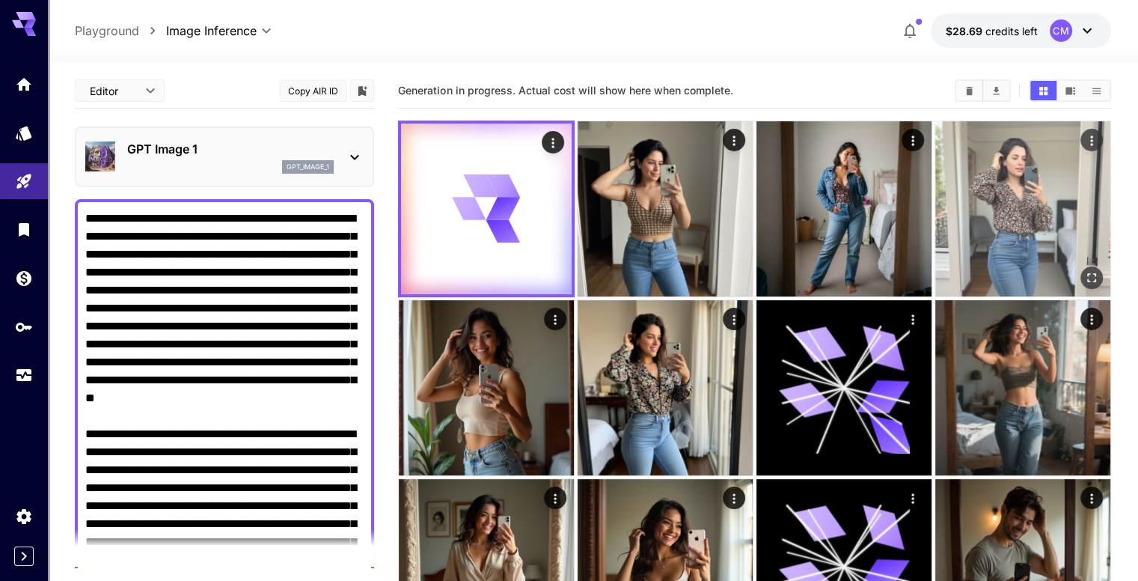
click at [935, 186] on img at bounding box center [1022, 208] width 175 height 175
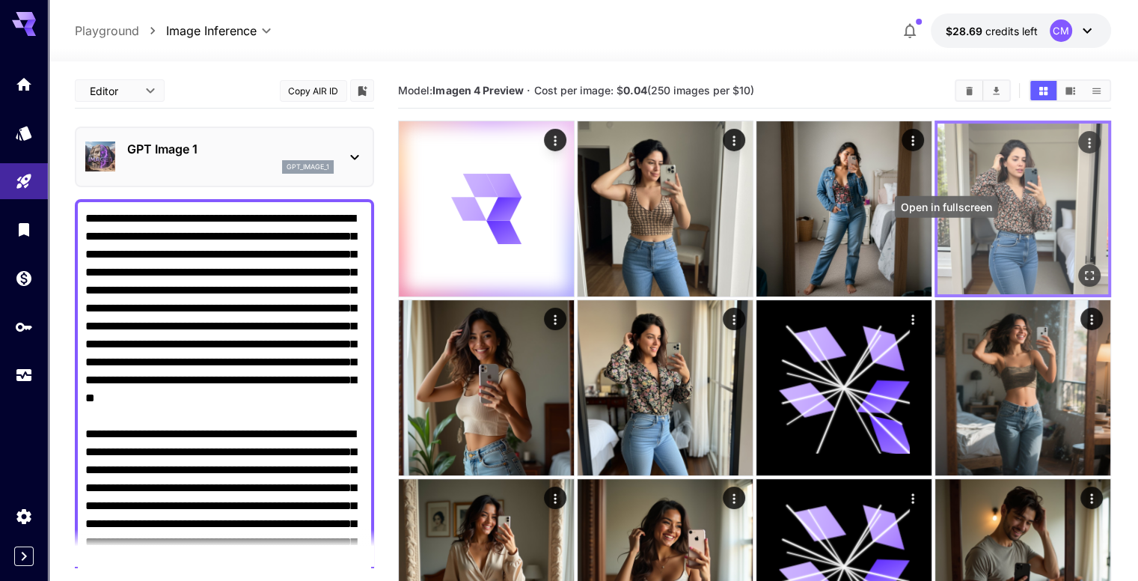
click at [1082, 268] on icon "Open in fullscreen" at bounding box center [1089, 275] width 15 height 15
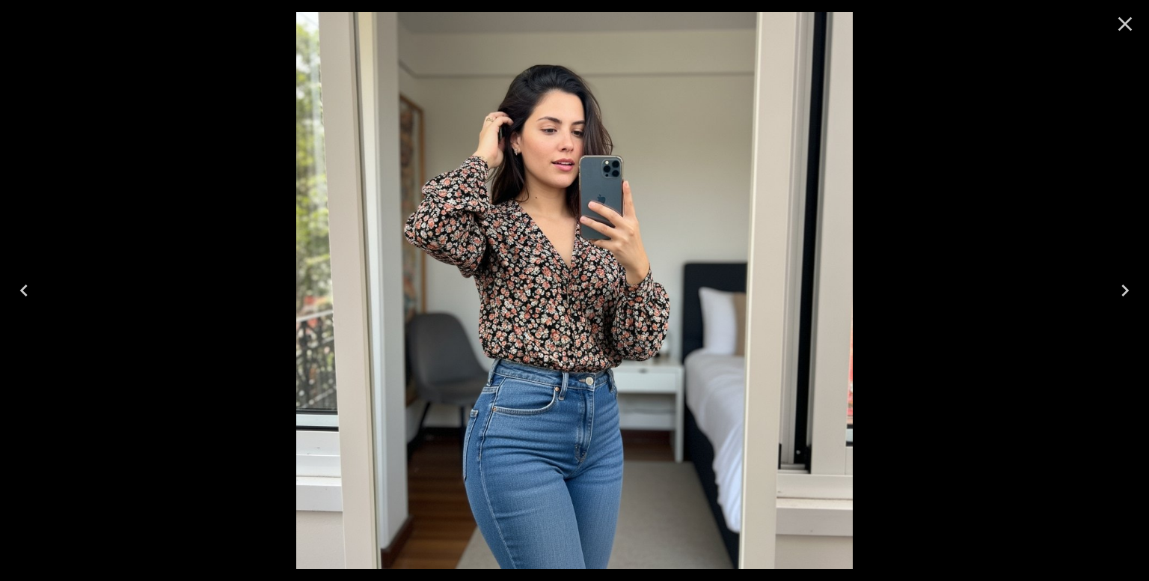
click at [1128, 25] on icon "Close" at bounding box center [1126, 24] width 14 height 14
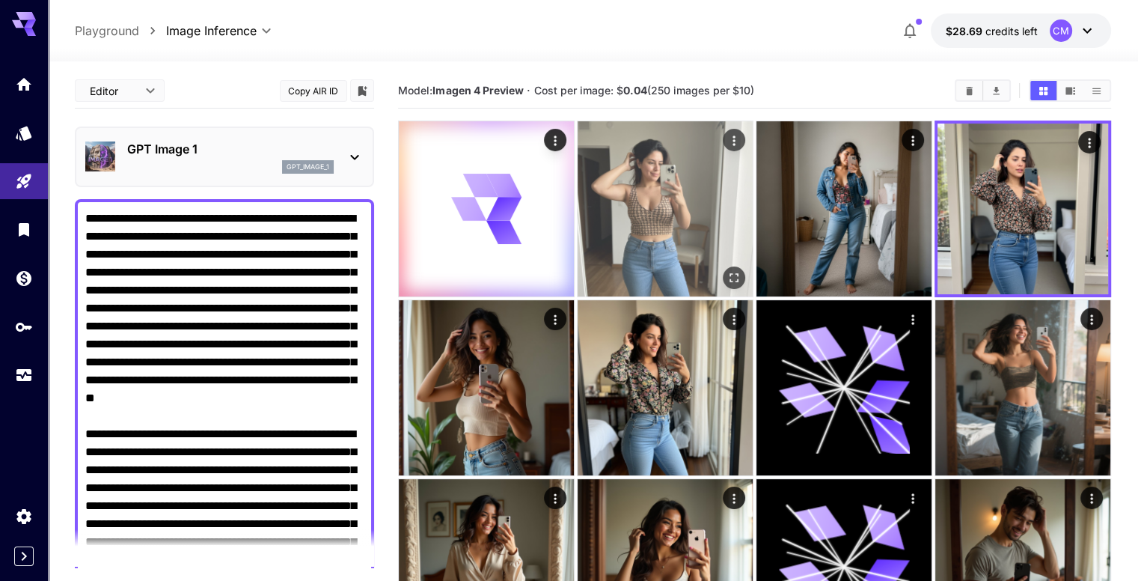
click at [723, 266] on button "Open in fullscreen" at bounding box center [734, 277] width 22 height 22
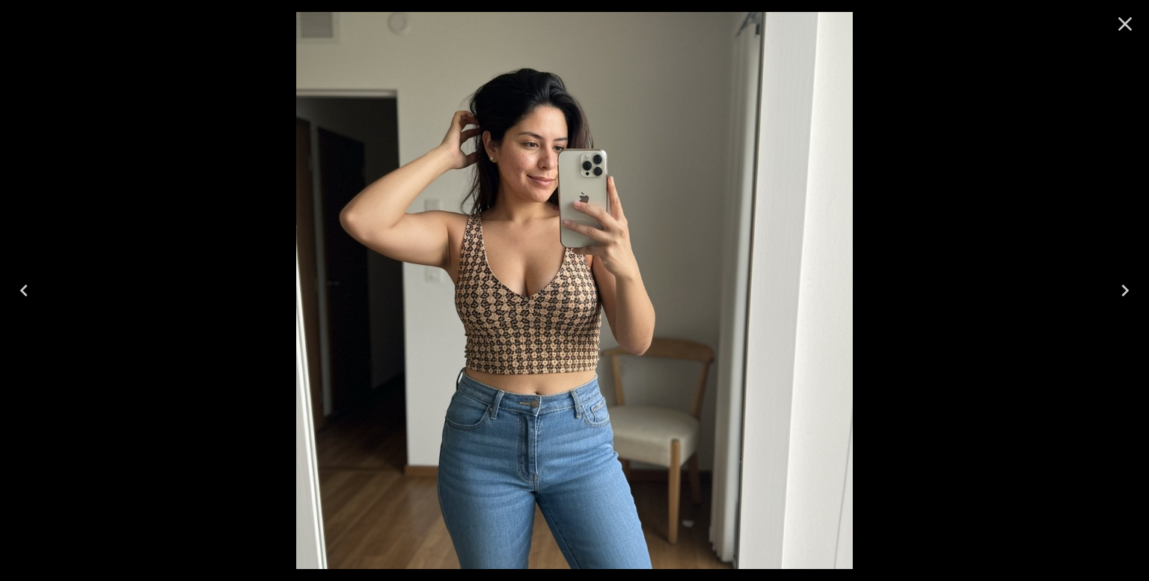
click at [1119, 31] on icon "Close" at bounding box center [1125, 24] width 24 height 24
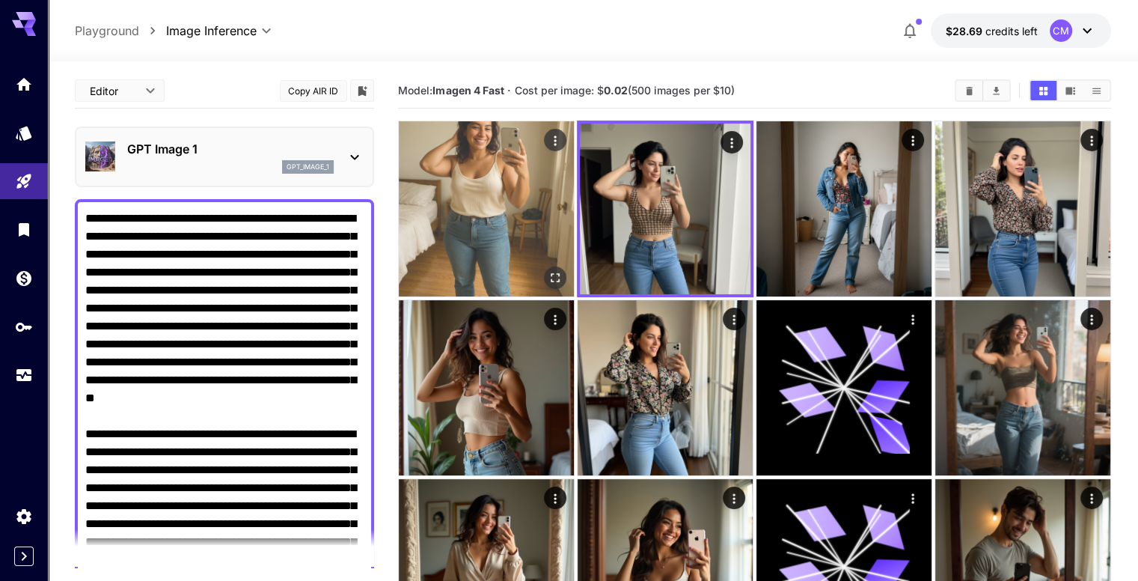
click at [548, 270] on icon "Open in fullscreen" at bounding box center [555, 277] width 15 height 15
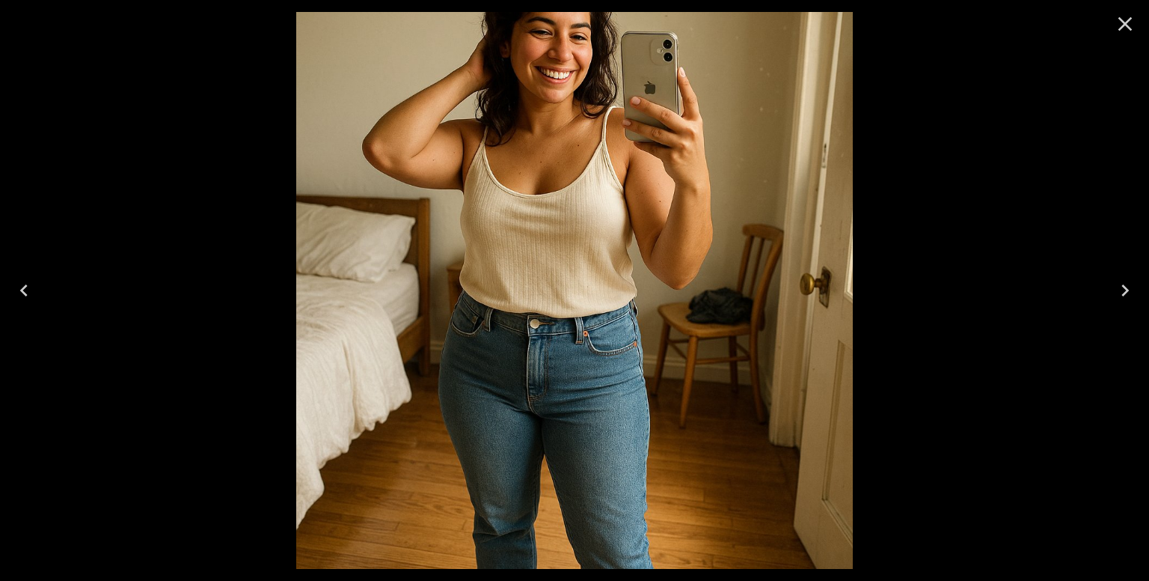
click at [1117, 28] on icon "Close" at bounding box center [1125, 24] width 24 height 24
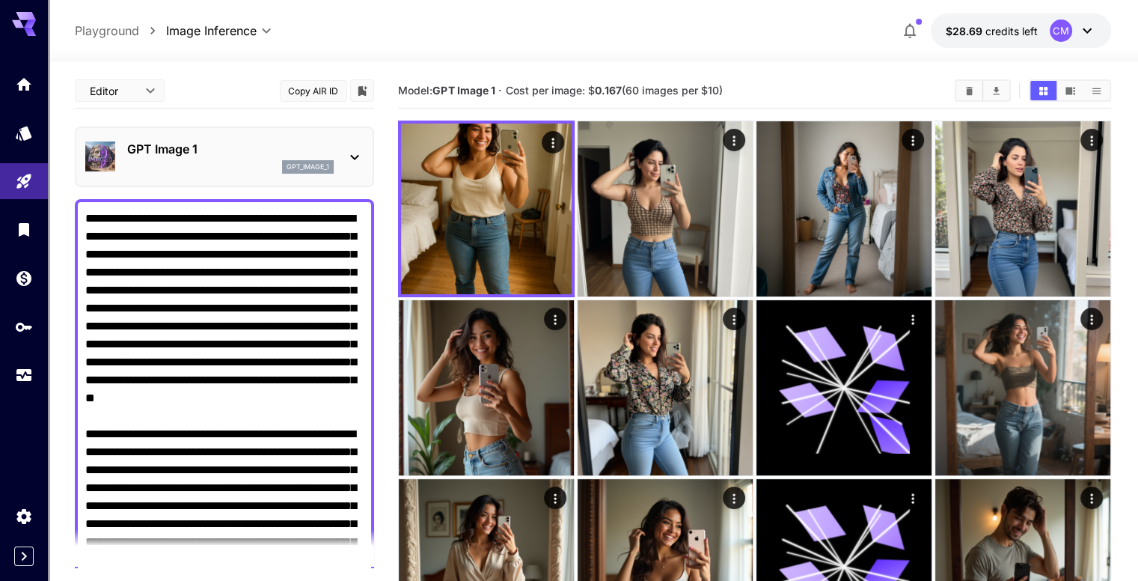
click at [236, 153] on p "GPT Image 1" at bounding box center [230, 149] width 207 height 18
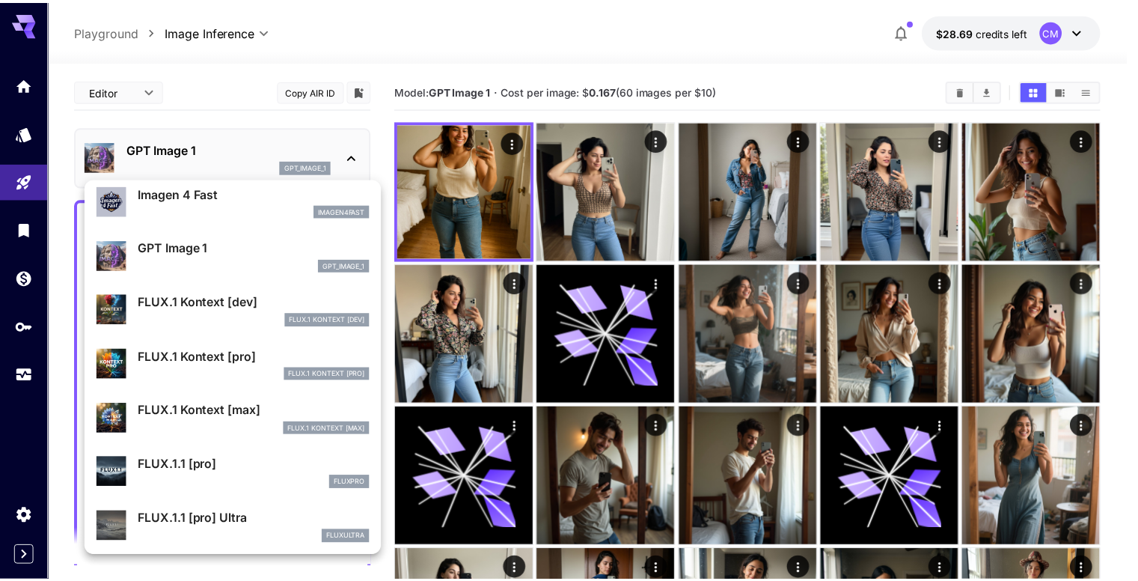
scroll to position [825, 0]
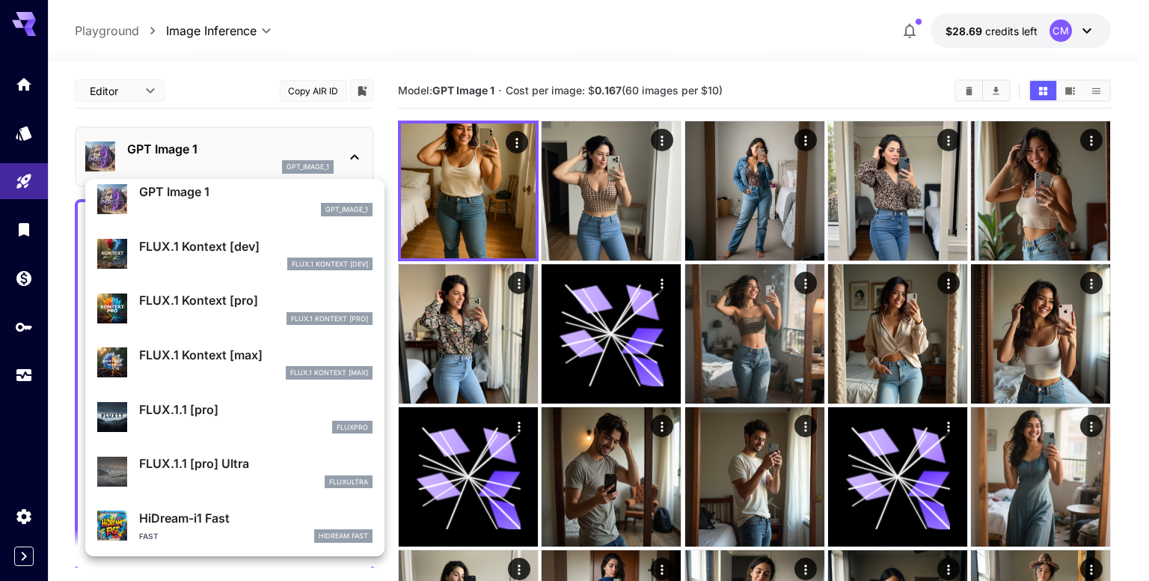
click at [205, 247] on p "FLUX.1 Kontext [dev]" at bounding box center [255, 246] width 233 height 18
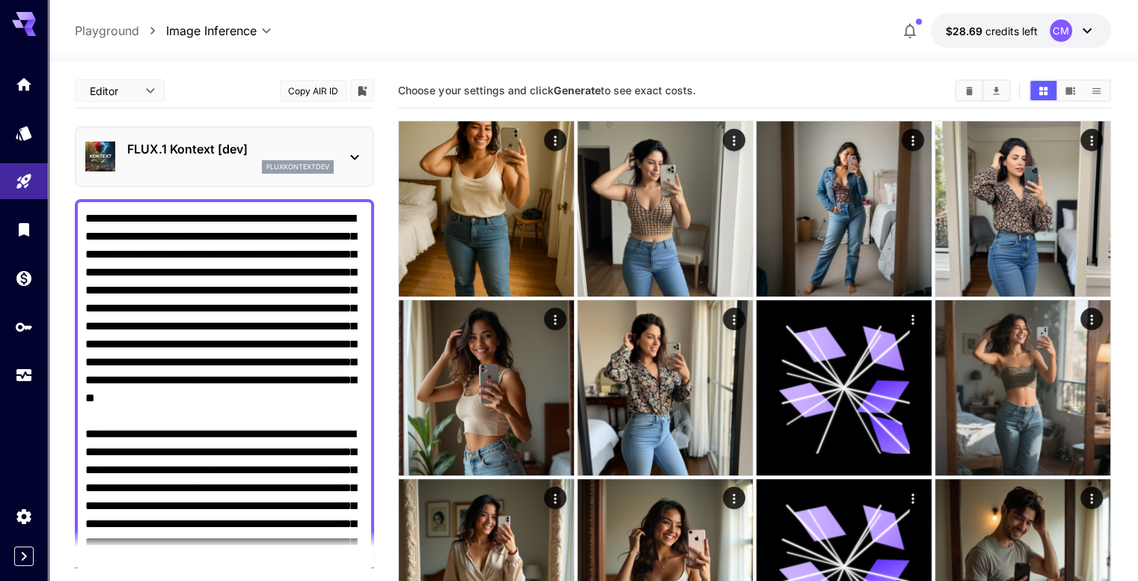
click at [249, 145] on p "FLUX.1 Kontext [dev]" at bounding box center [230, 149] width 207 height 18
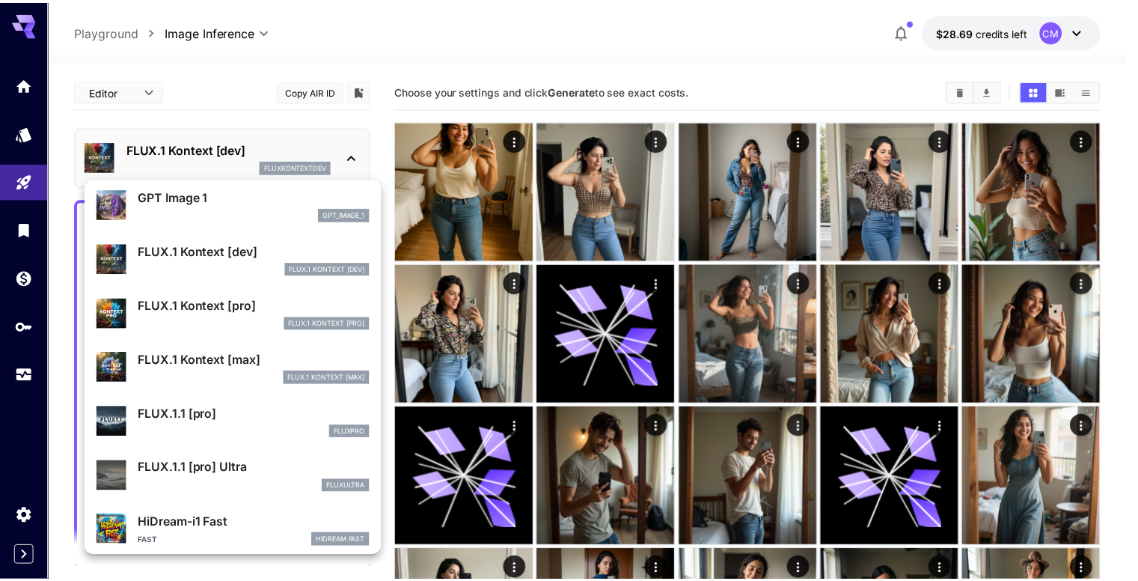
scroll to position [826, 0]
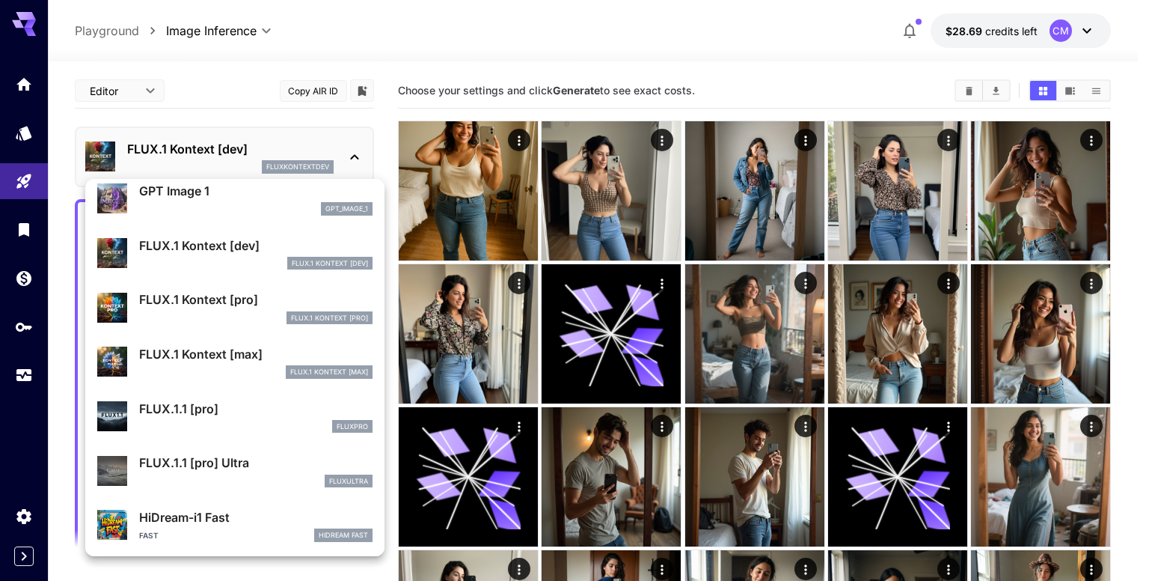
click at [221, 288] on div "FLUX.1 Kontext [pro] FLUX.1 Kontext [pro]" at bounding box center [234, 307] width 275 height 46
type input "**********"
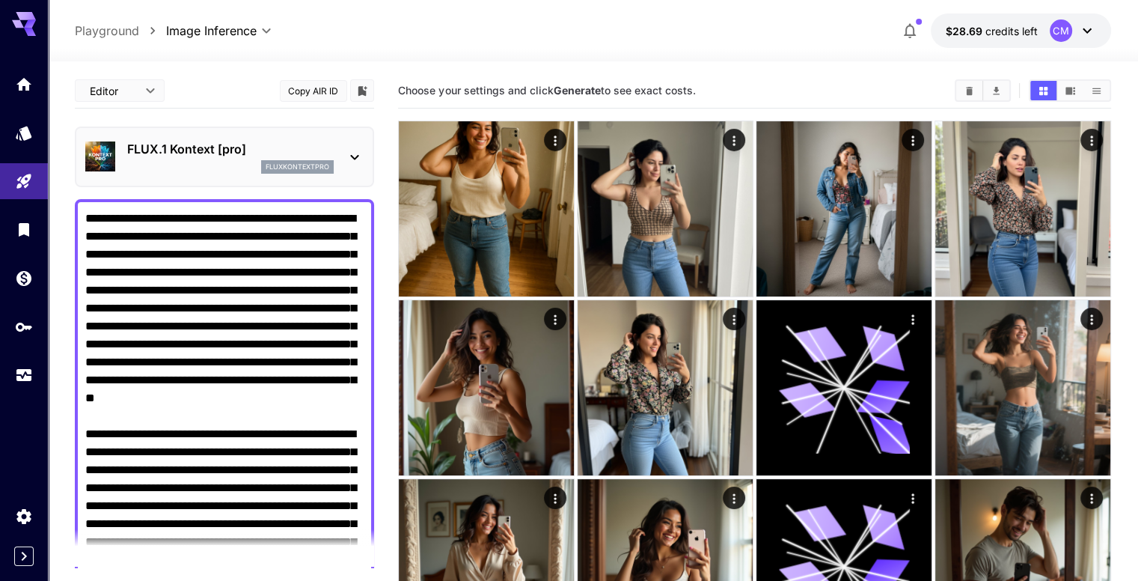
scroll to position [374, 0]
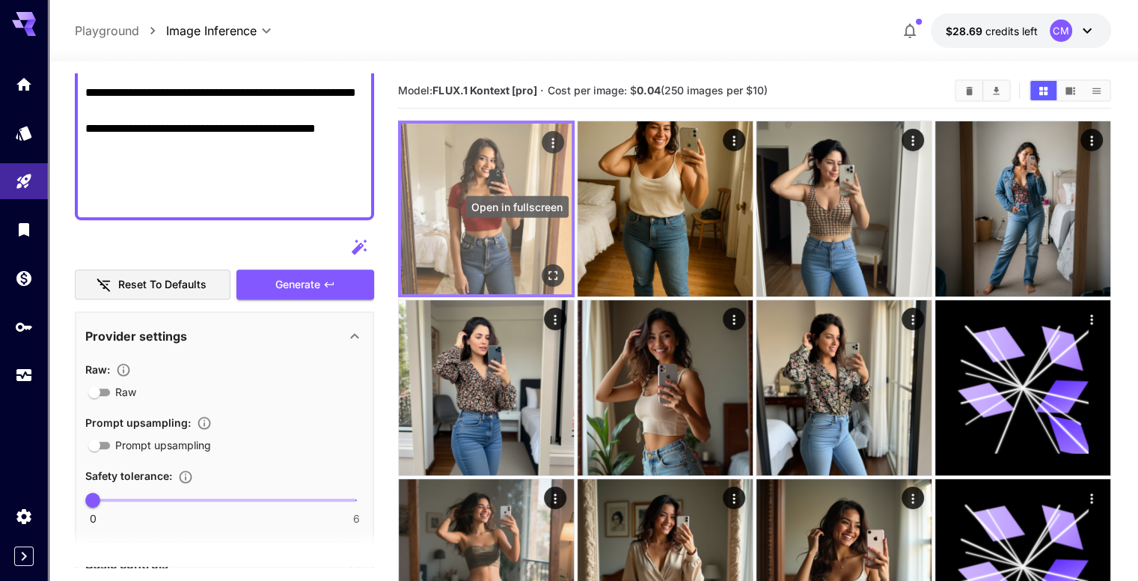
click at [545, 268] on icon "Open in fullscreen" at bounding box center [552, 275] width 15 height 15
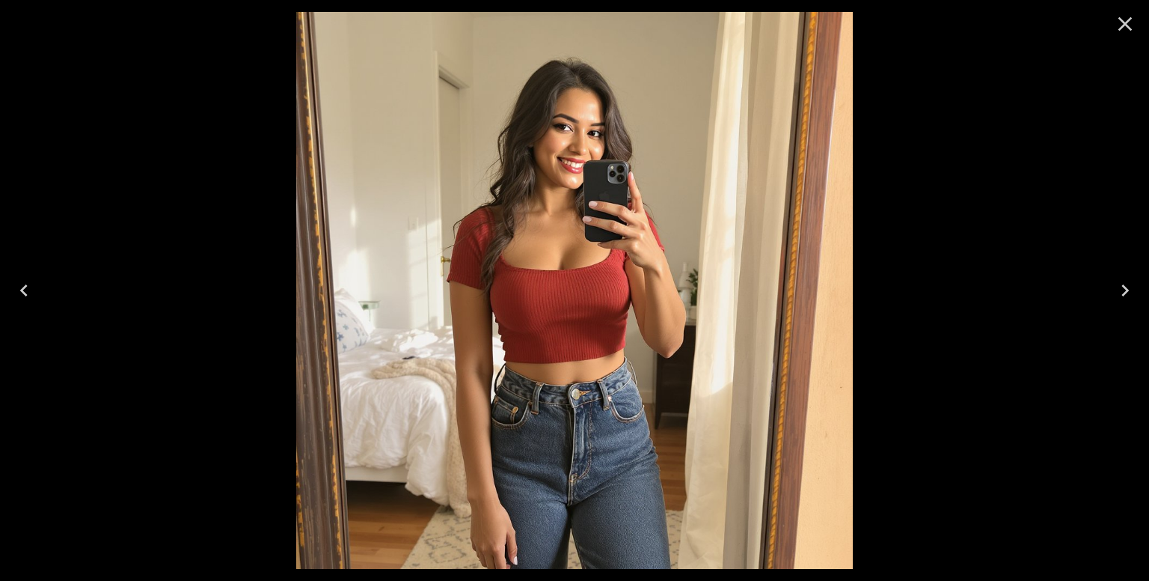
click at [1132, 27] on icon "Close" at bounding box center [1125, 24] width 24 height 24
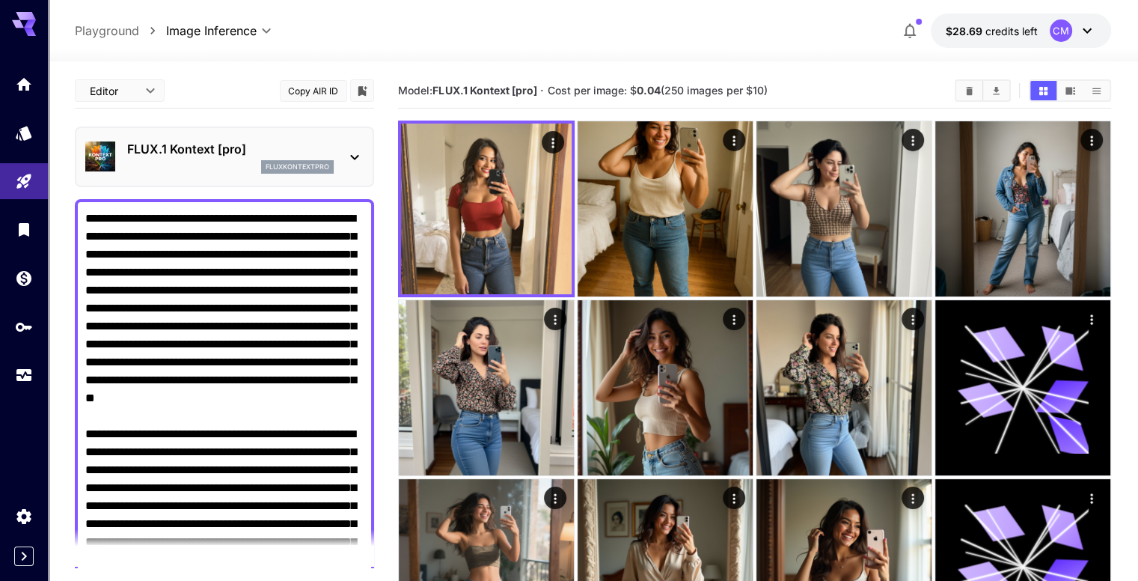
click at [286, 145] on p "FLUX.1 Kontext [pro]" at bounding box center [230, 149] width 207 height 18
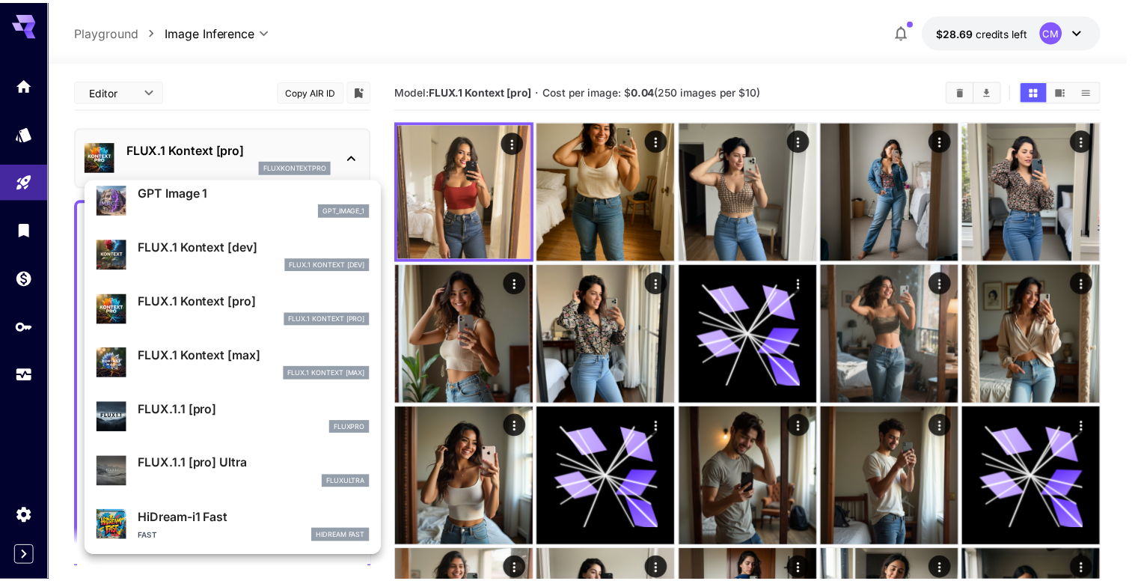
scroll to position [826, 0]
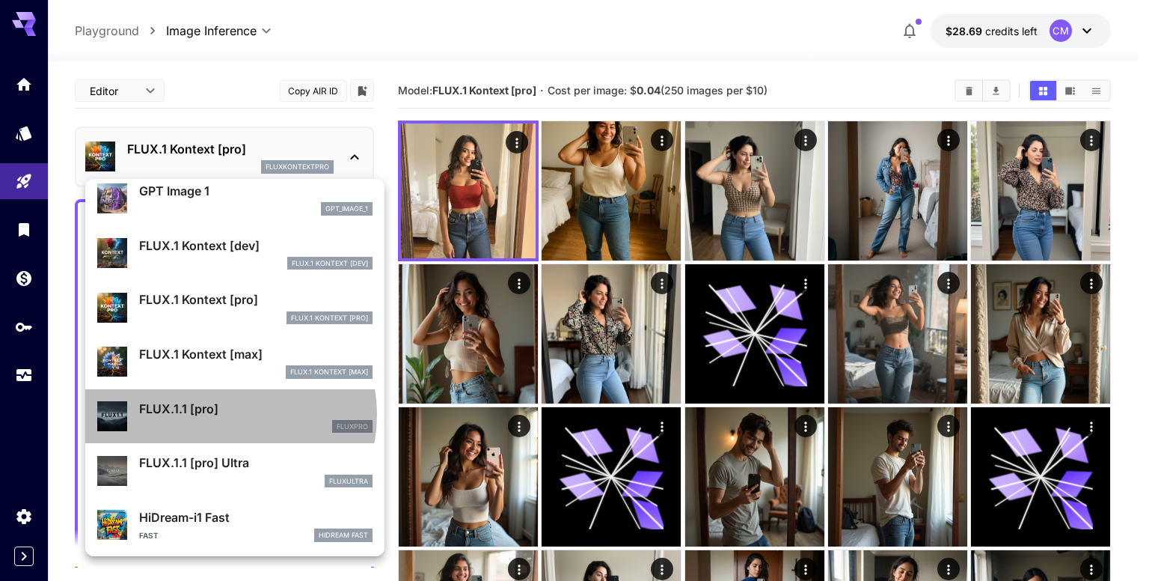
click at [221, 414] on p "FLUX.1.1 [pro]" at bounding box center [255, 409] width 233 height 18
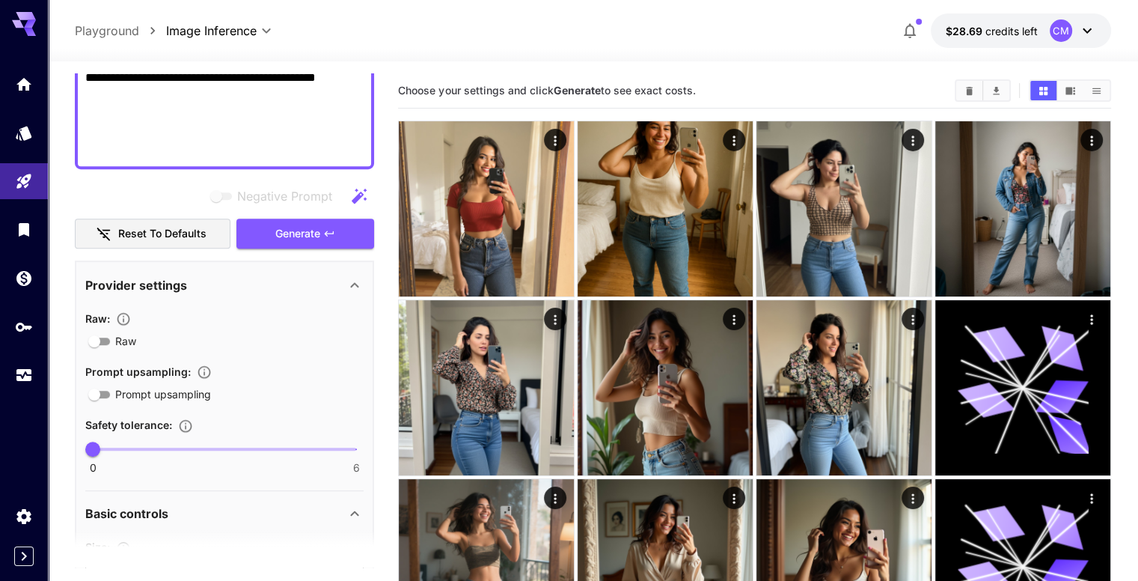
scroll to position [973, 0]
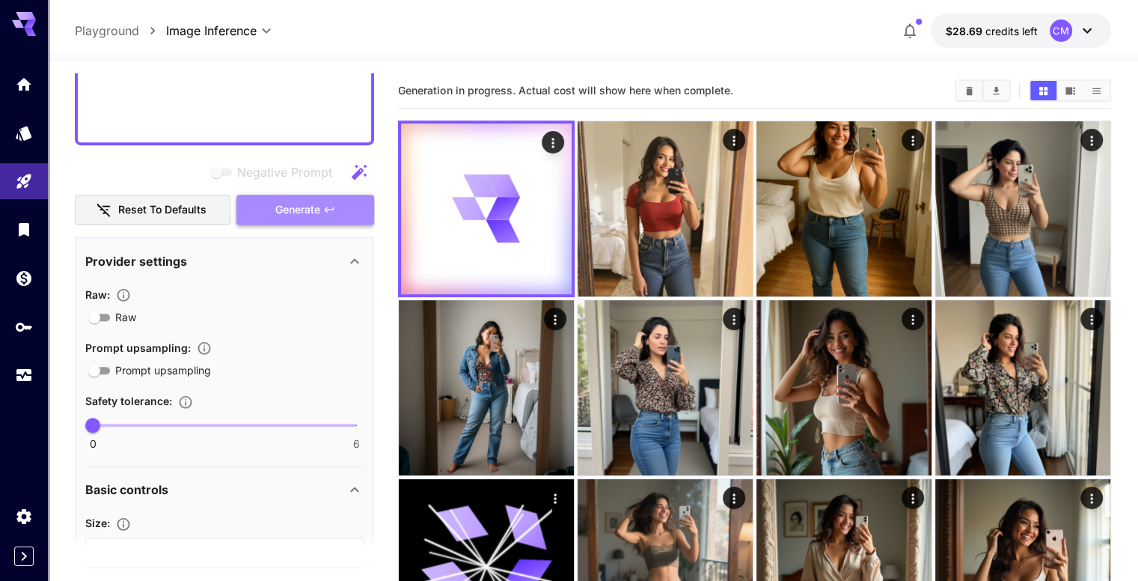
click at [331, 210] on icon "button" at bounding box center [329, 210] width 12 height 12
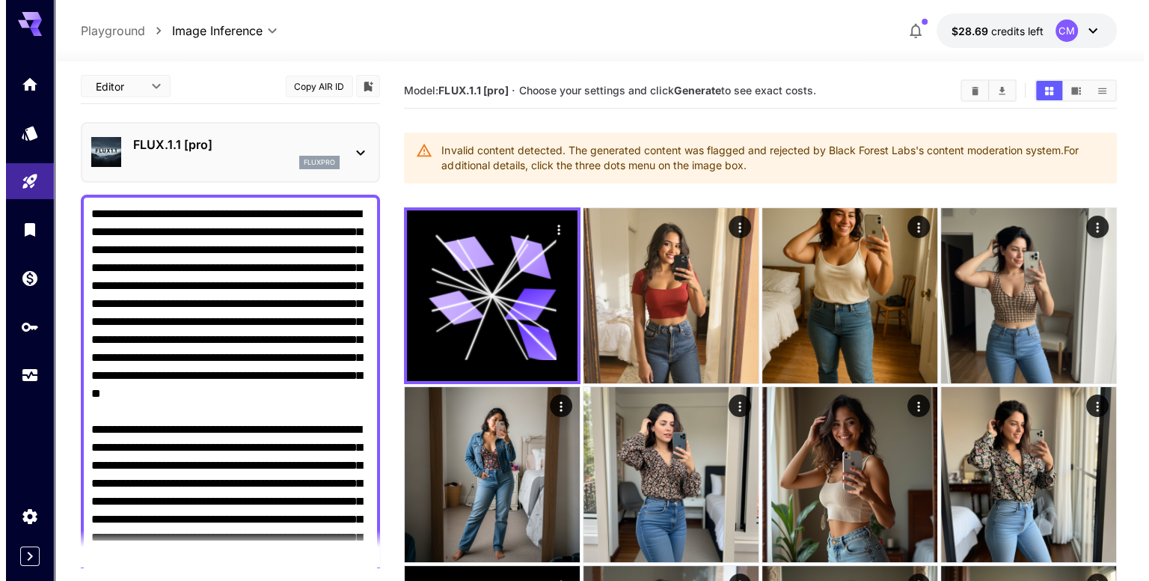
scroll to position [0, 0]
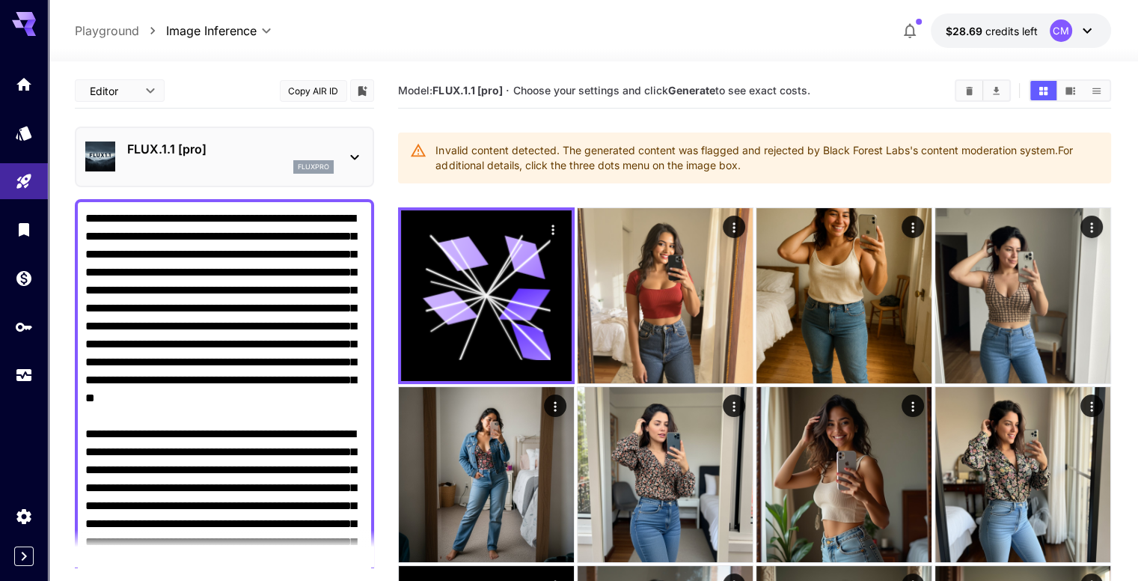
click at [328, 153] on p "FLUX.1.1 [pro]" at bounding box center [230, 149] width 207 height 18
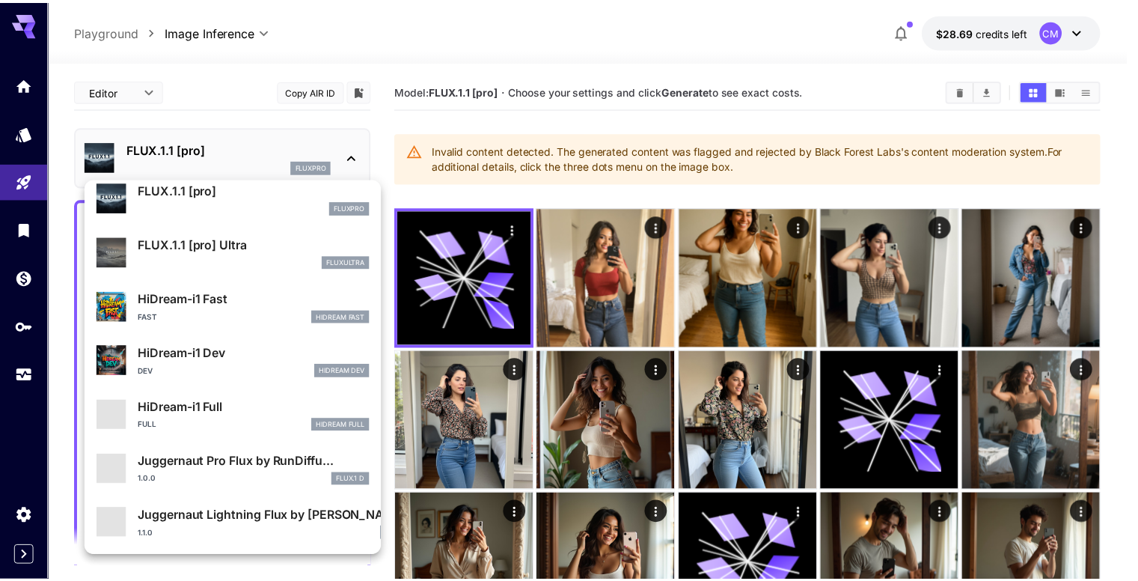
scroll to position [1046, 0]
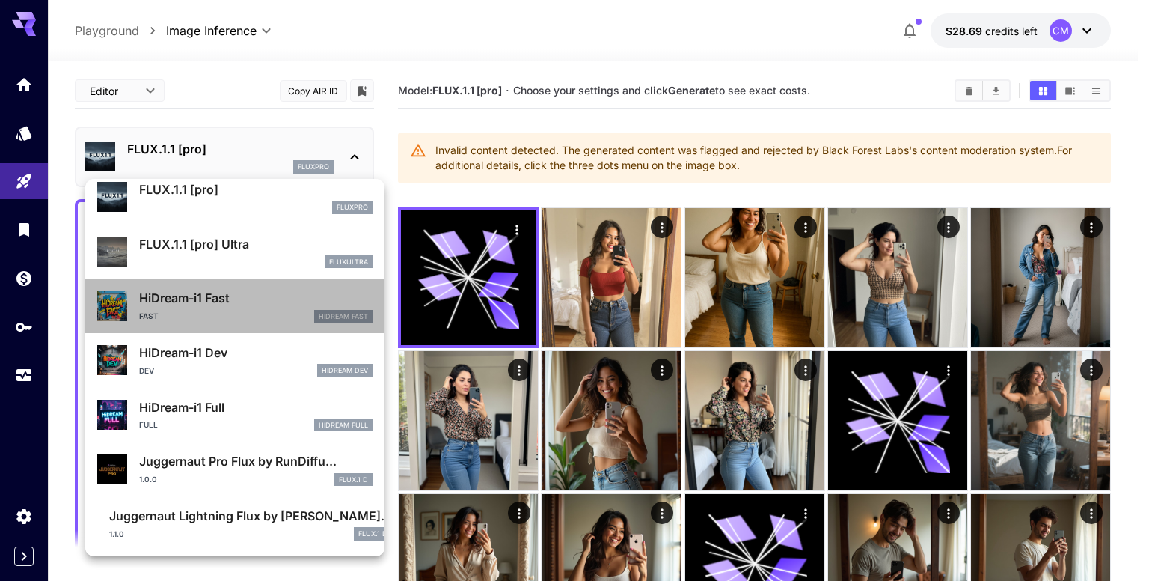
click at [238, 299] on p "HiDream-i1 Fast" at bounding box center [255, 298] width 233 height 18
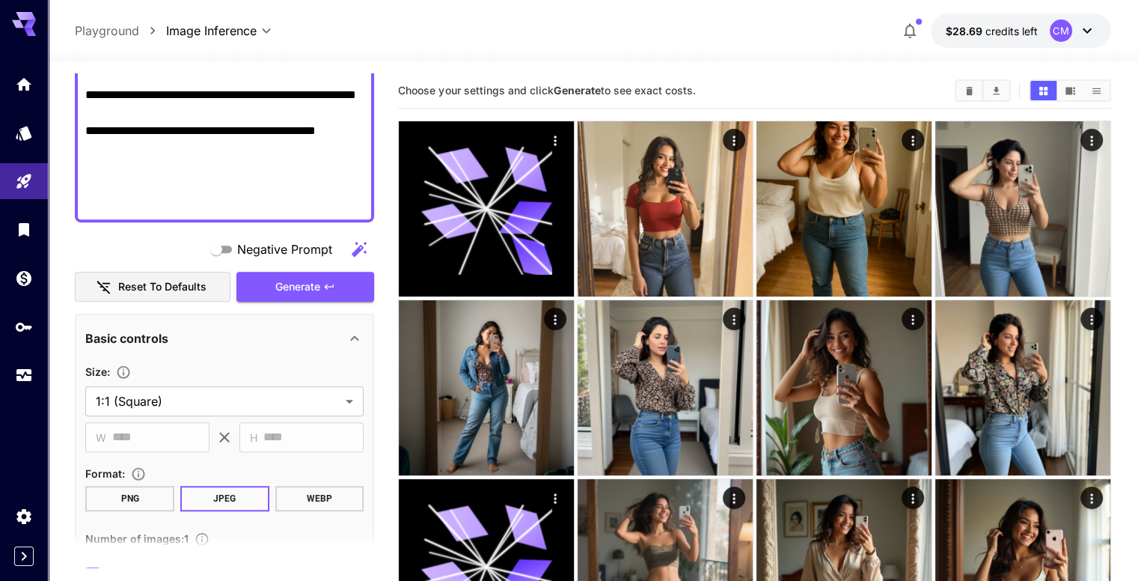
scroll to position [898, 0]
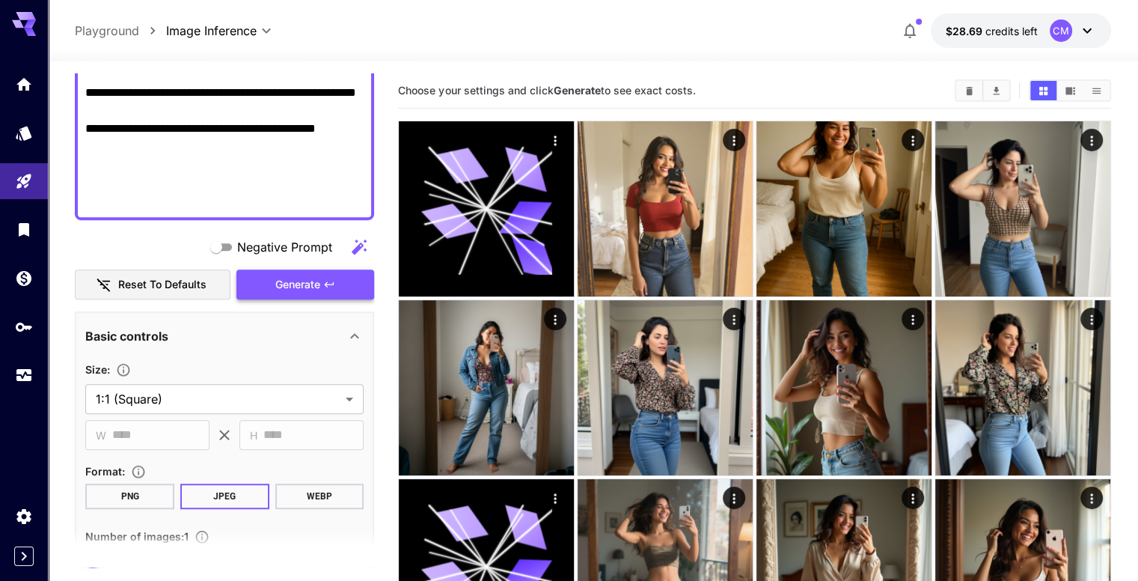
click at [281, 289] on span "Generate" at bounding box center [297, 284] width 45 height 19
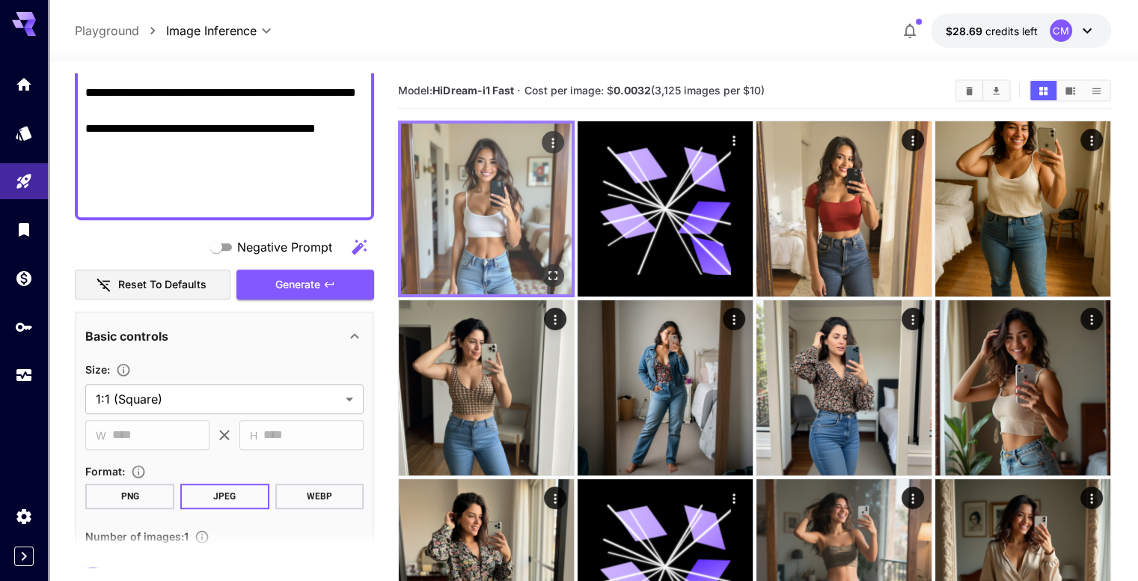
click at [548, 271] on icon "Open in fullscreen" at bounding box center [552, 275] width 9 height 9
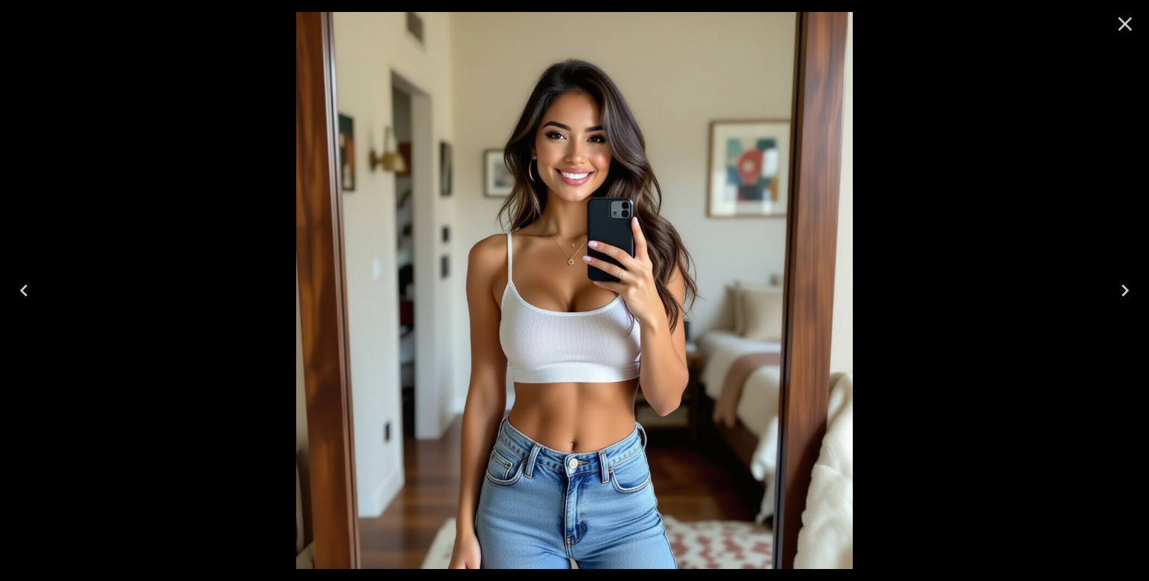
drag, startPoint x: 1127, startPoint y: 25, endPoint x: 991, endPoint y: 58, distance: 139.4
click at [1127, 25] on icon "Close" at bounding box center [1126, 24] width 14 height 14
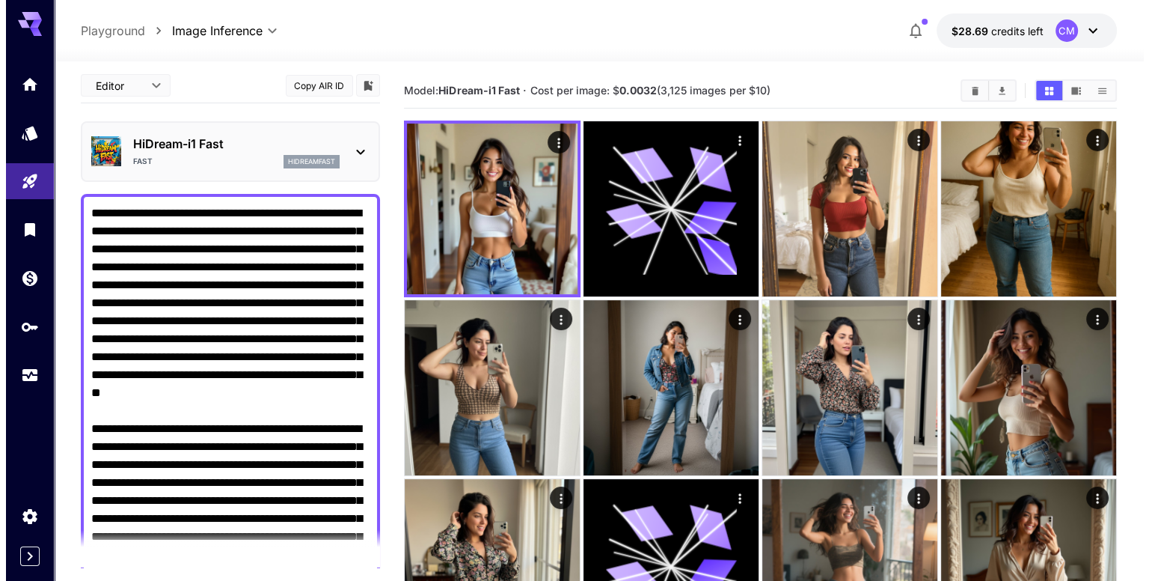
scroll to position [0, 0]
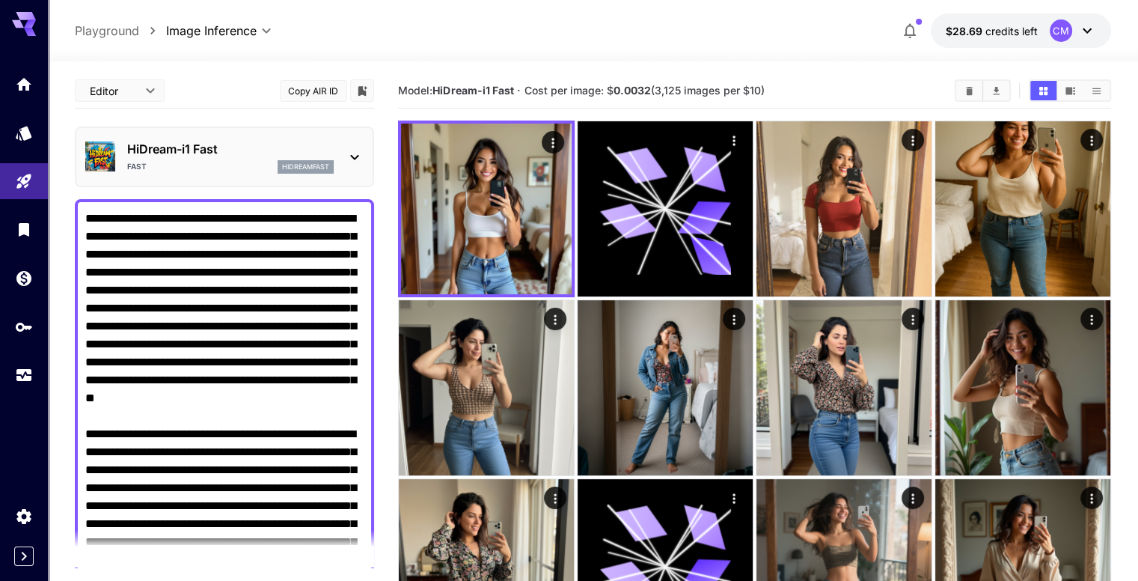
click at [241, 160] on div "Fast hidreamfast" at bounding box center [230, 166] width 207 height 13
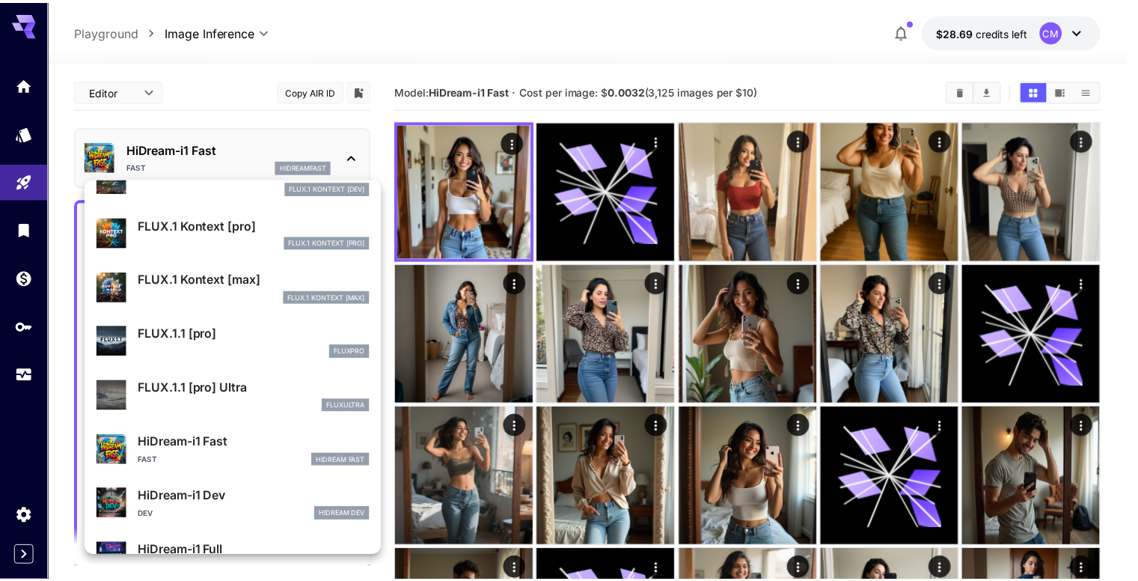
scroll to position [1046, 0]
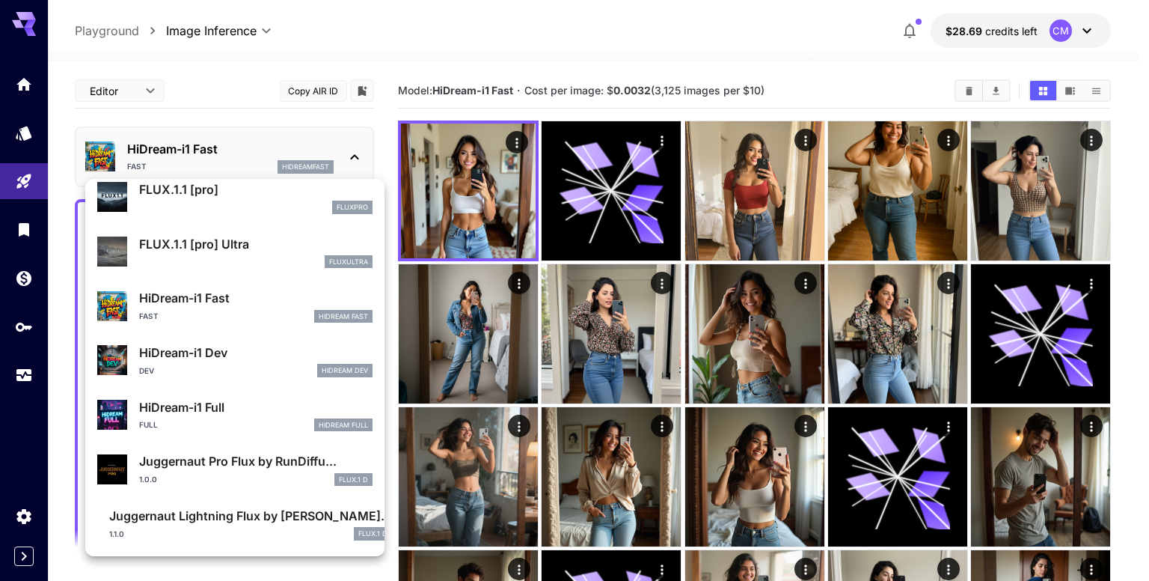
click at [230, 346] on p "HiDream-i1 Dev" at bounding box center [255, 352] width 233 height 18
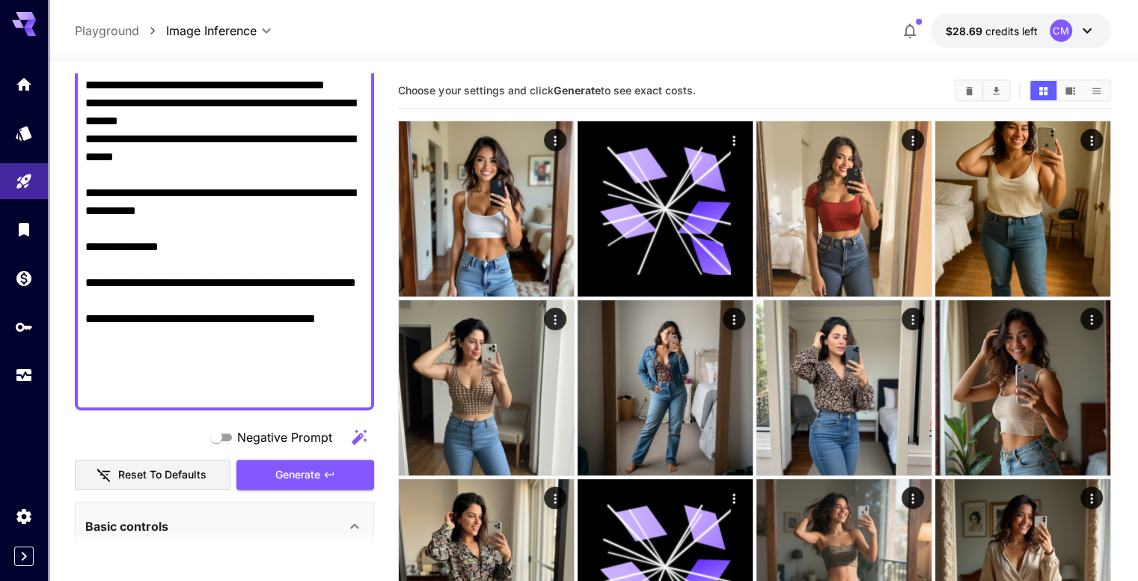
scroll to position [748, 0]
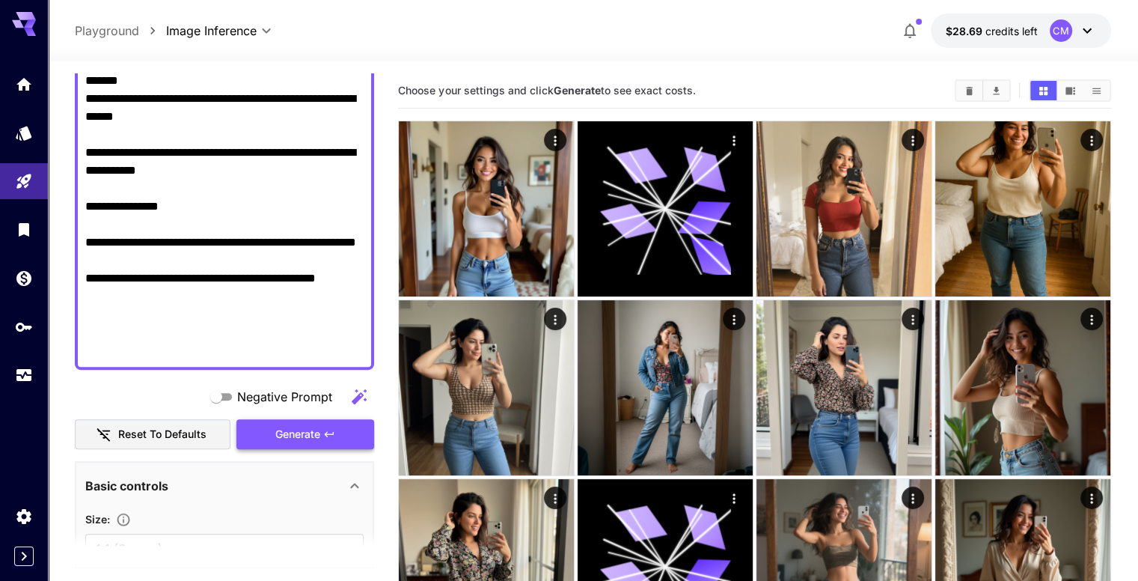
click at [314, 419] on button "Generate" at bounding box center [305, 434] width 138 height 31
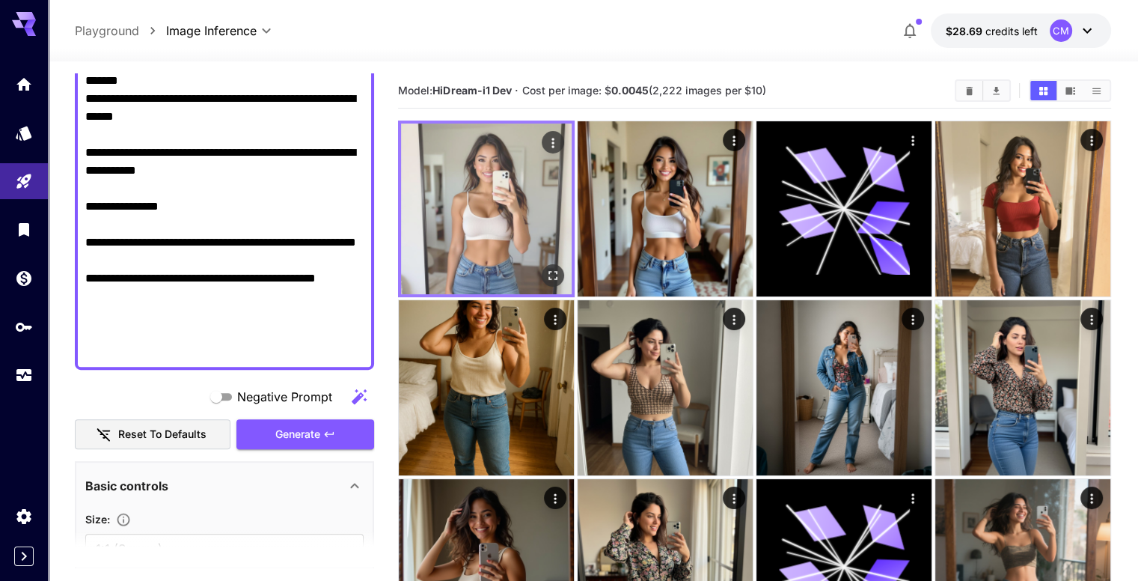
click at [545, 268] on icon "Open in fullscreen" at bounding box center [552, 275] width 15 height 15
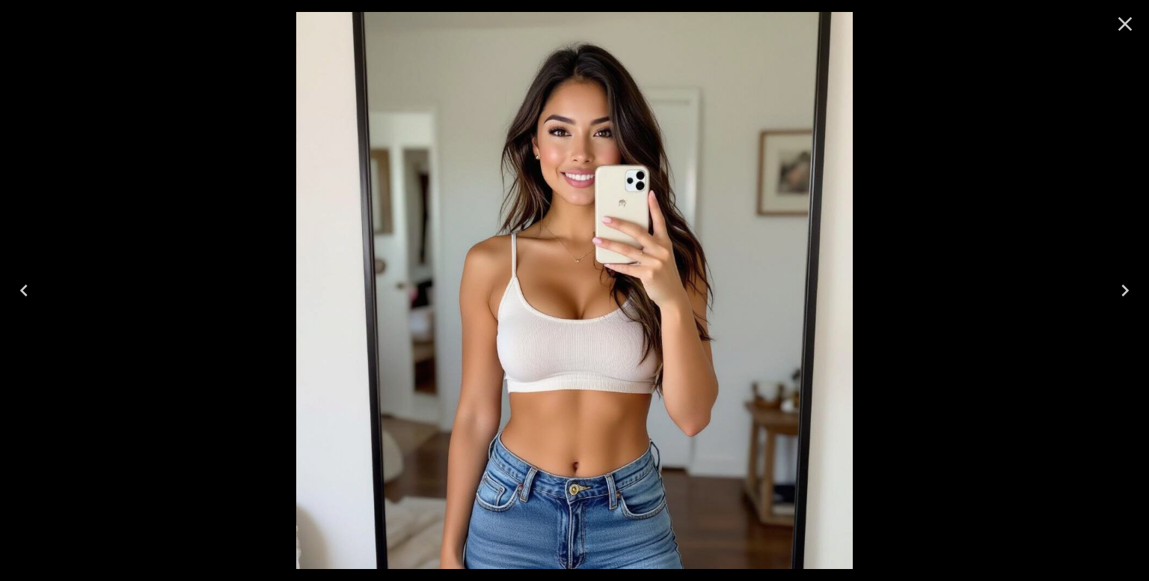
click at [1130, 22] on icon "Close" at bounding box center [1125, 24] width 24 height 24
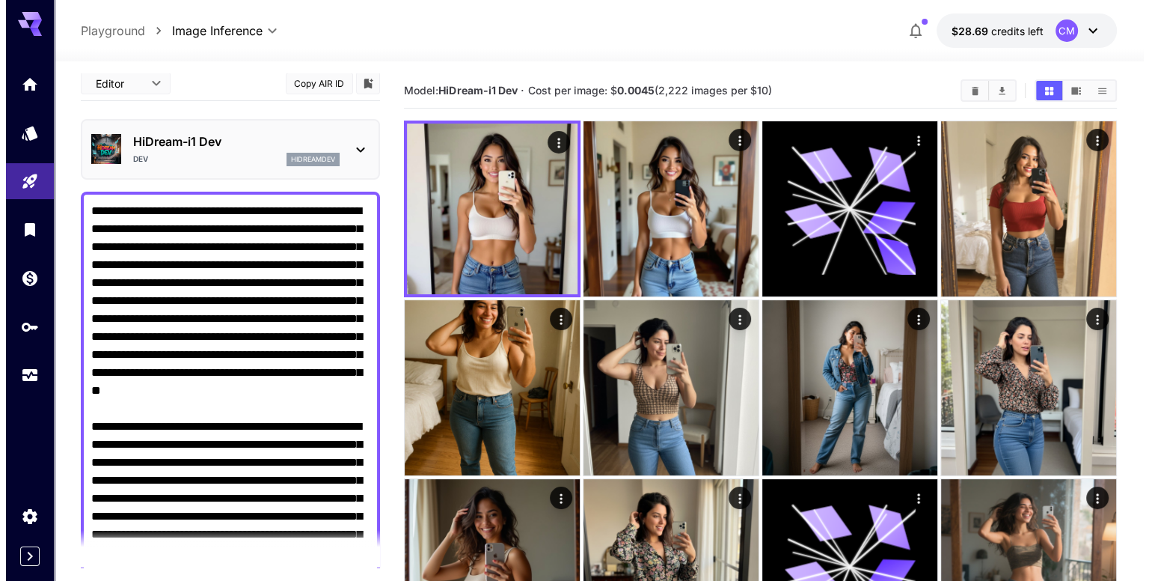
scroll to position [0, 0]
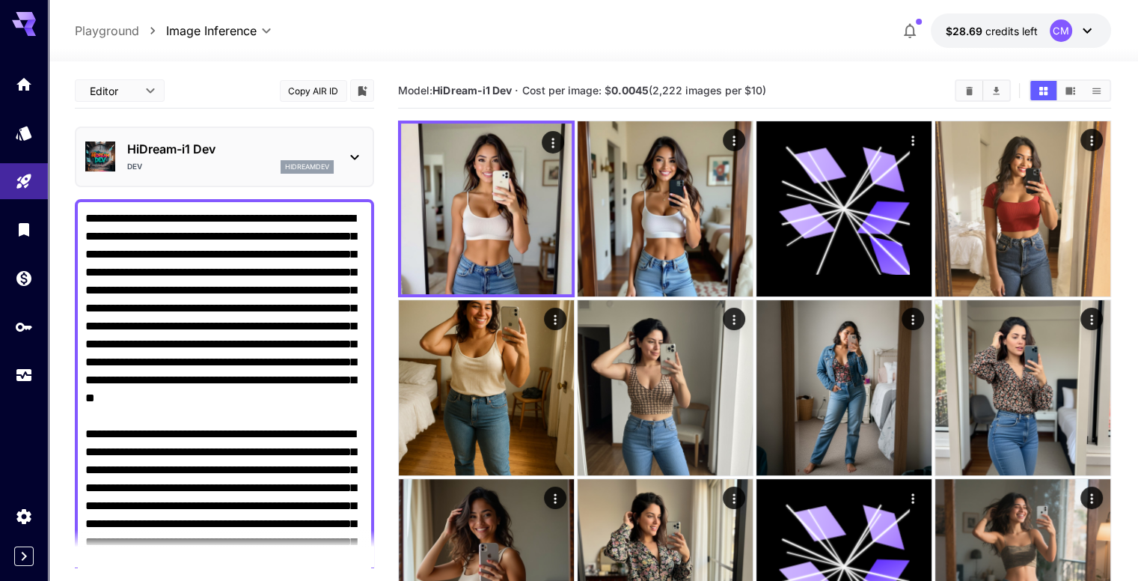
click at [299, 144] on p "HiDream-i1 Dev" at bounding box center [230, 149] width 207 height 18
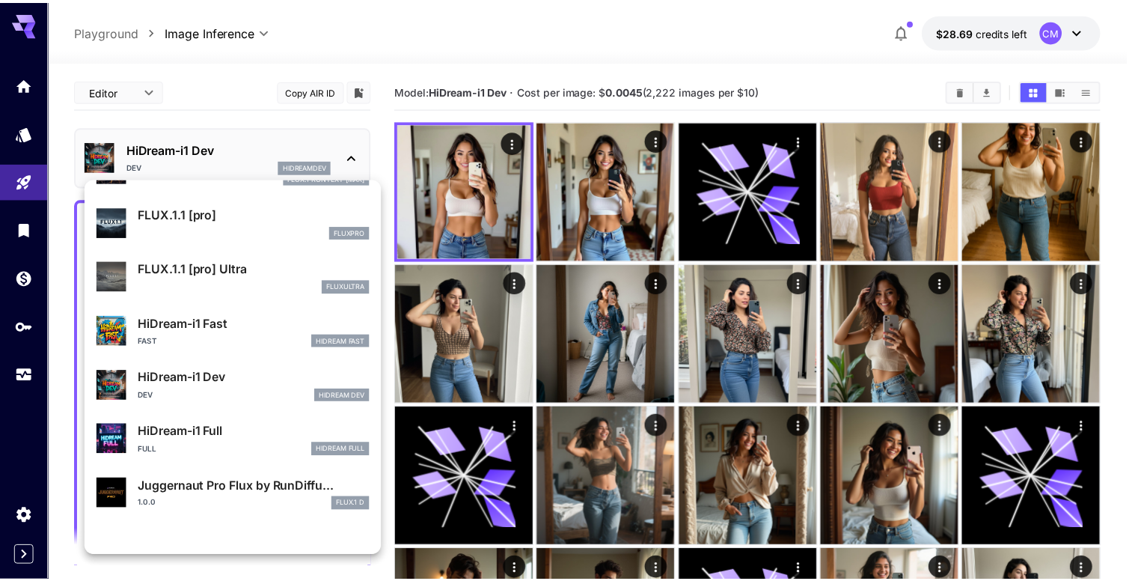
scroll to position [1046, 0]
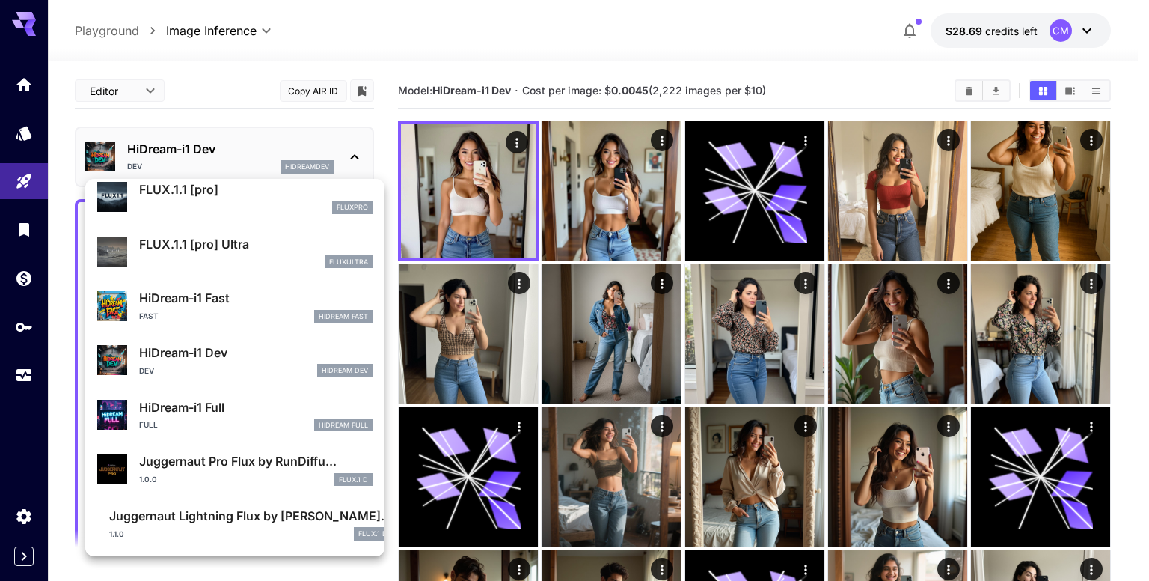
click at [243, 408] on p "HiDream-i1 Full" at bounding box center [255, 407] width 233 height 18
type input "**"
type input "***"
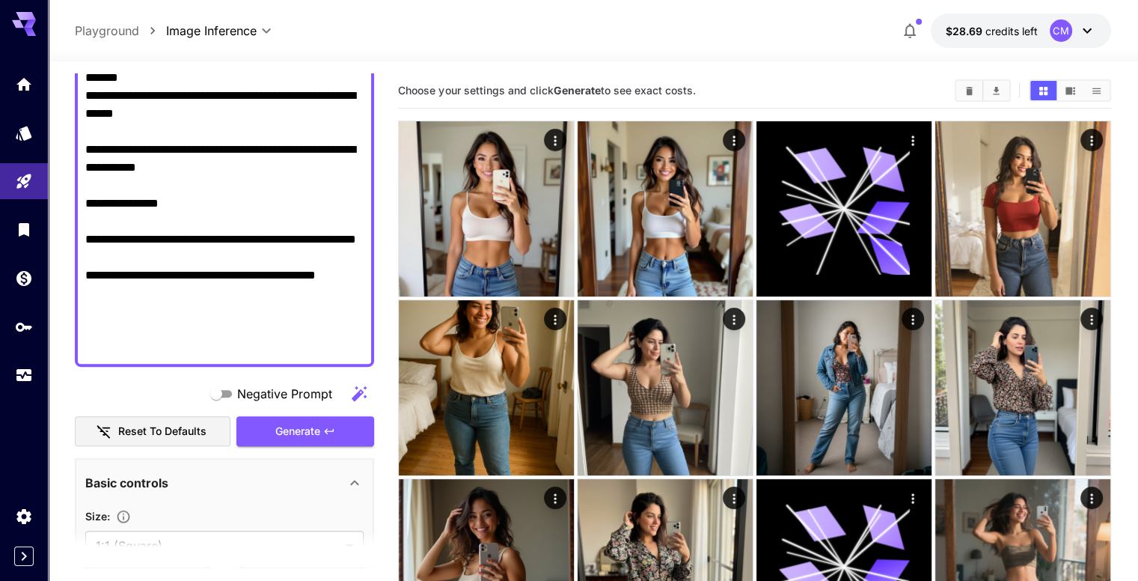
scroll to position [898, 0]
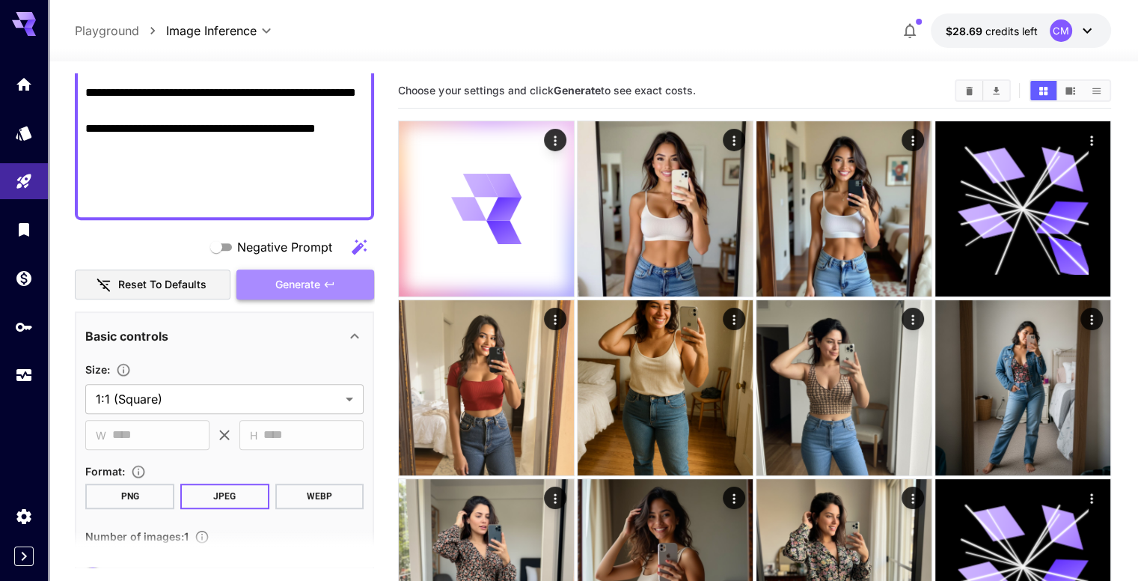
click at [332, 294] on button "Generate" at bounding box center [305, 284] width 138 height 31
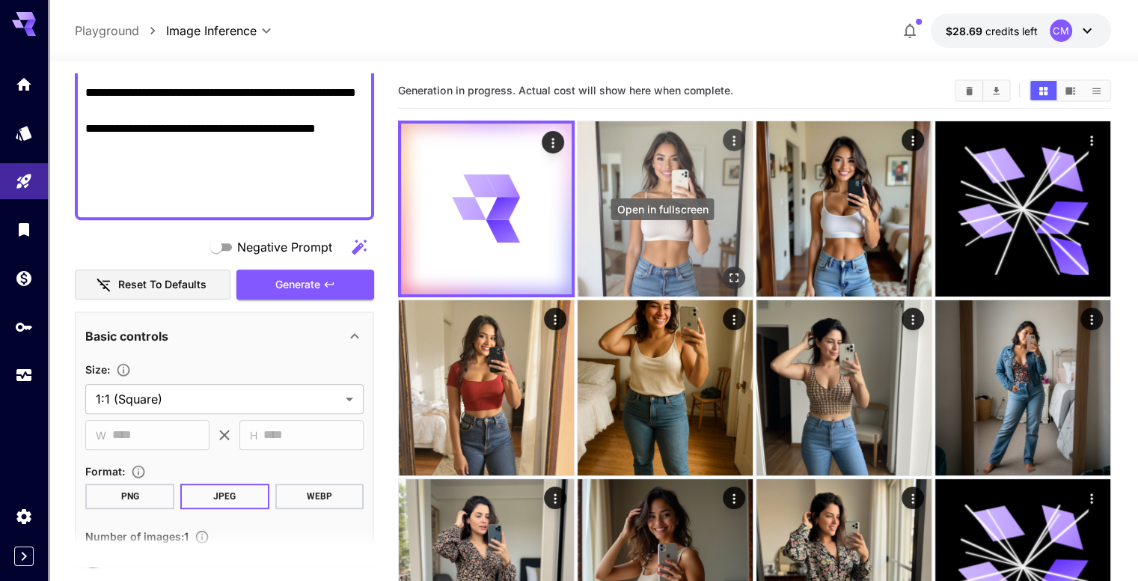
click at [727, 270] on icon "Open in fullscreen" at bounding box center [734, 277] width 15 height 15
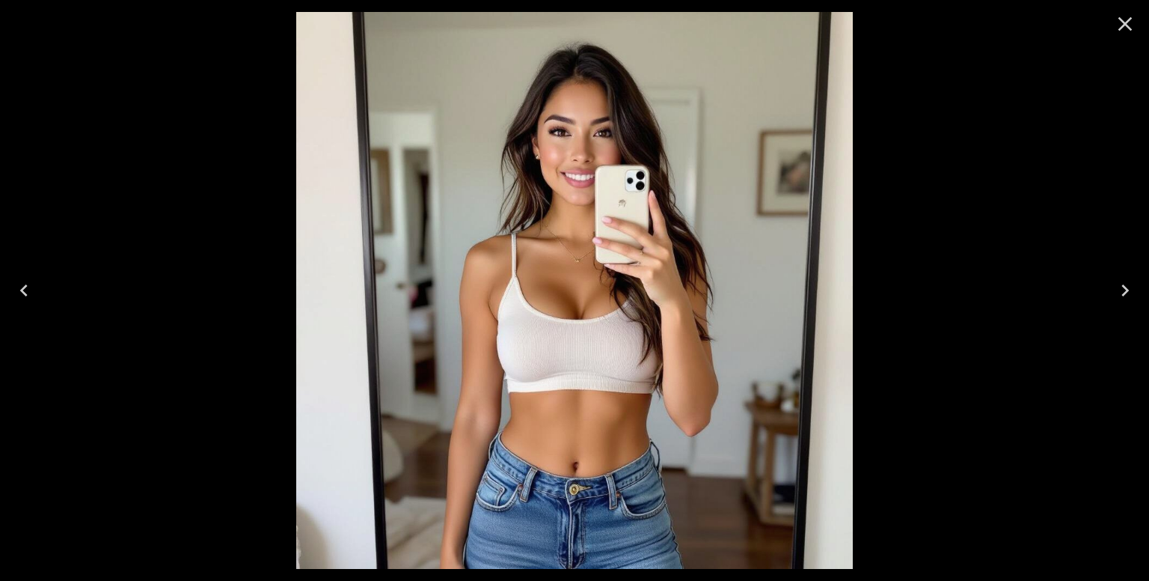
click at [1130, 28] on icon "Close" at bounding box center [1126, 24] width 14 height 14
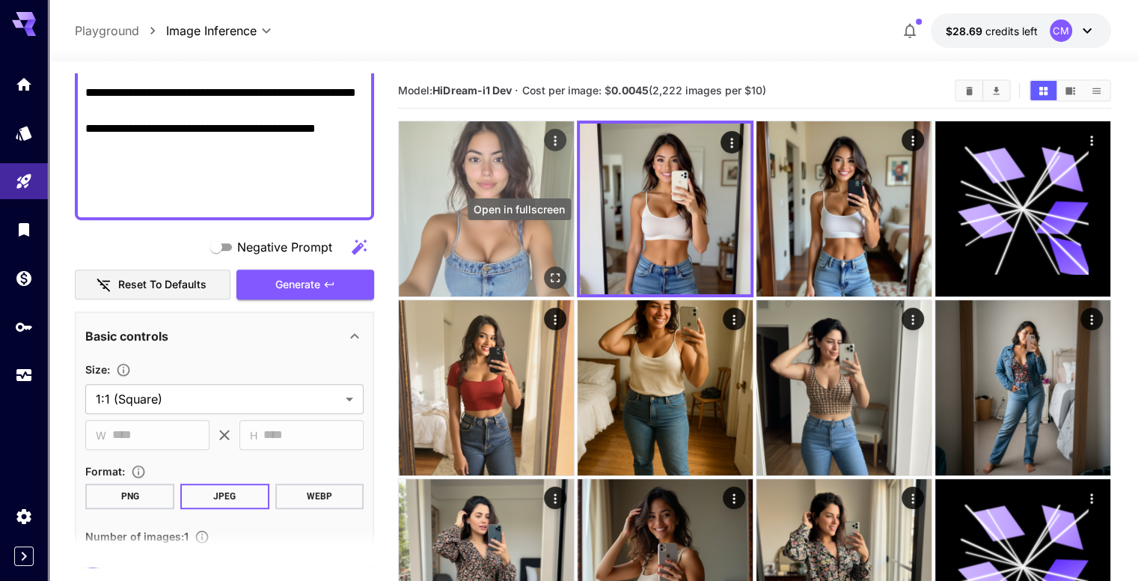
click at [548, 270] on icon "Open in fullscreen" at bounding box center [555, 277] width 15 height 15
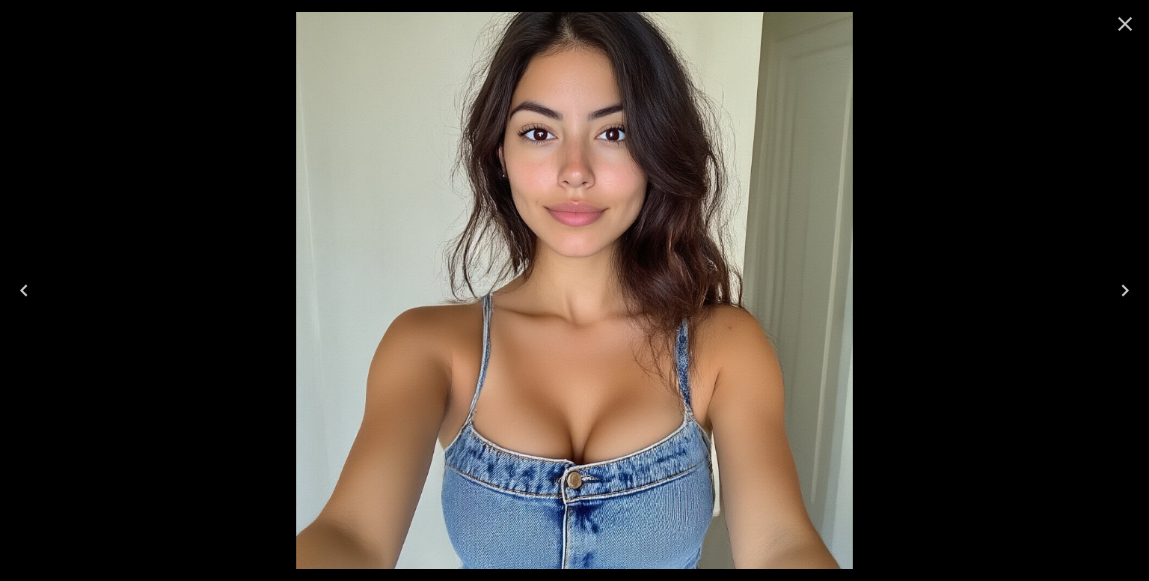
click at [1118, 25] on icon "Close" at bounding box center [1125, 24] width 24 height 24
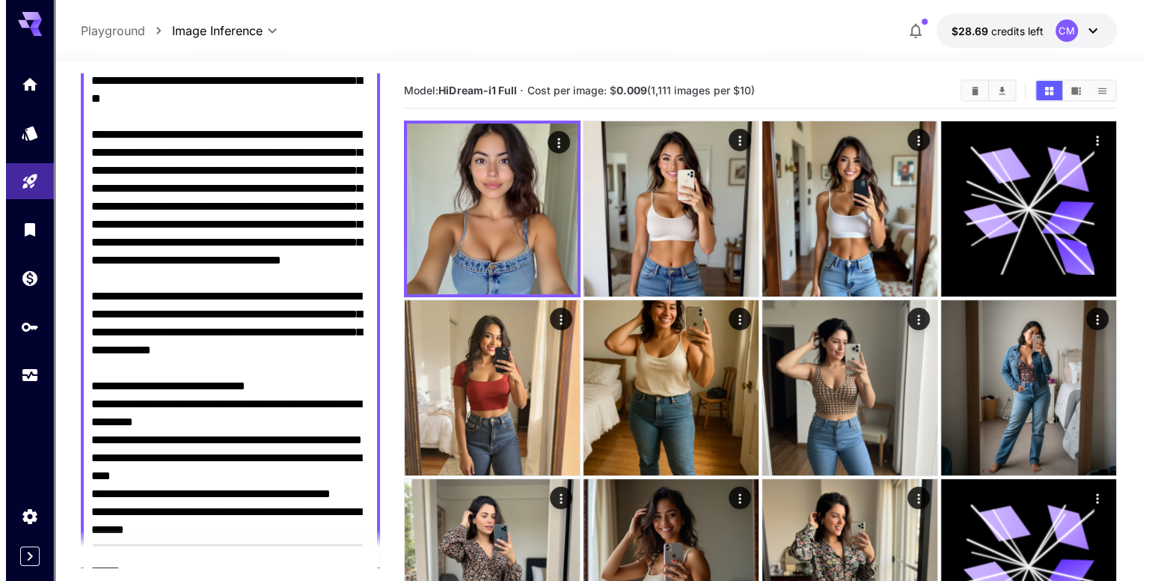
scroll to position [0, 0]
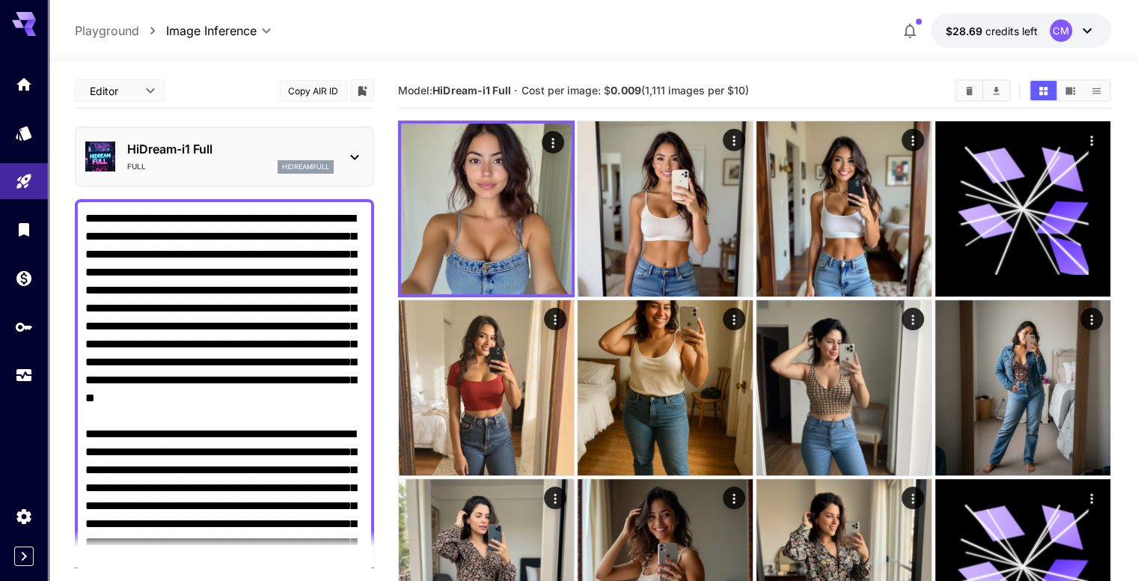
click at [294, 165] on p "hidreamfull" at bounding box center [305, 167] width 47 height 10
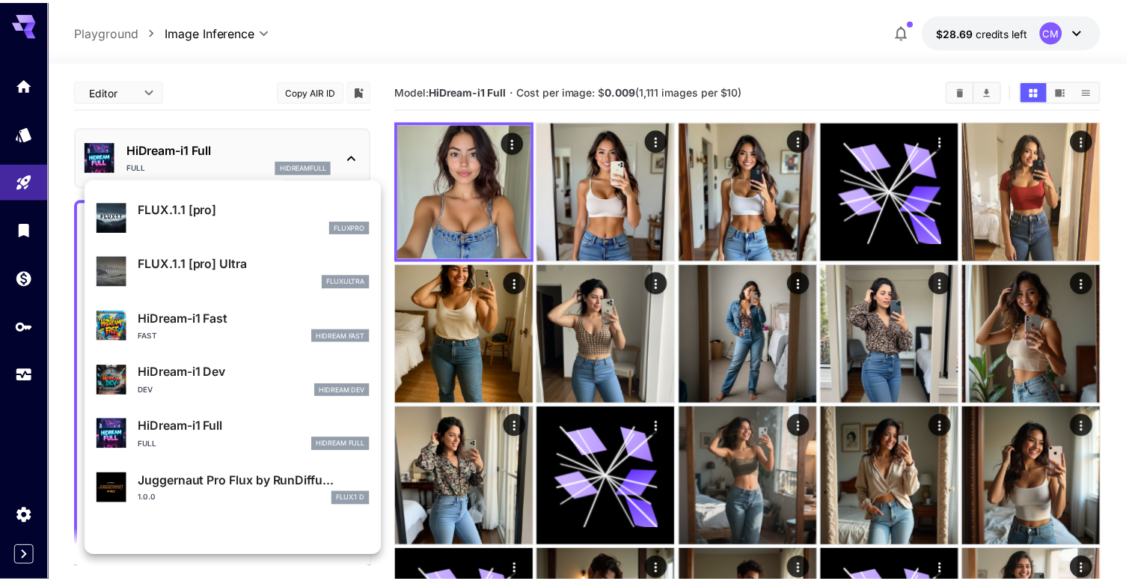
scroll to position [1046, 0]
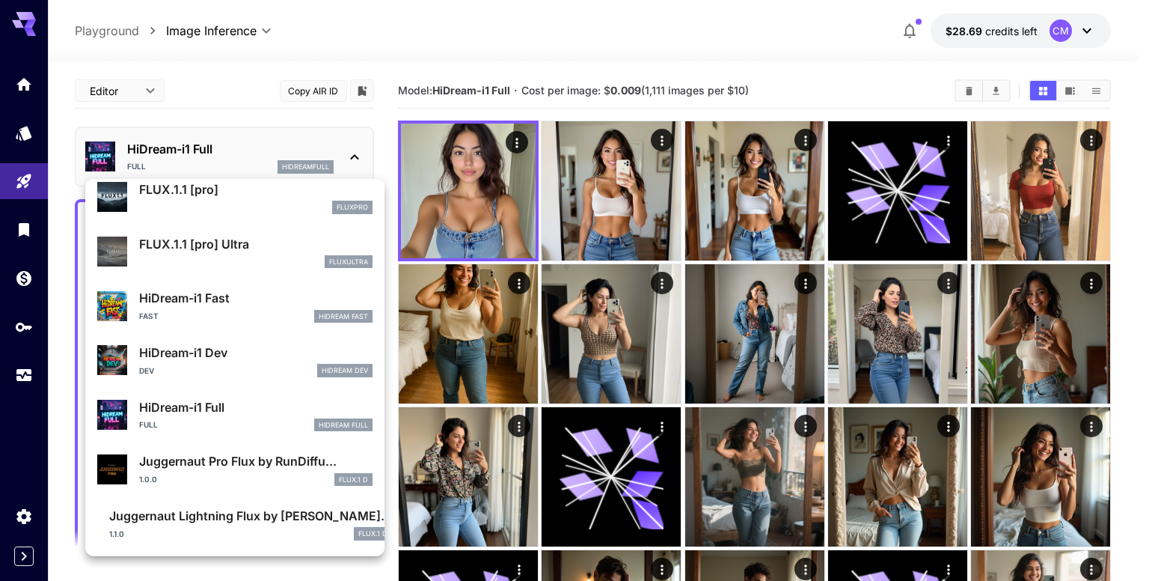
click at [245, 454] on p "Juggernaut Pro Flux by RunDiffu..." at bounding box center [255, 461] width 233 height 18
type input "**"
type input "*"
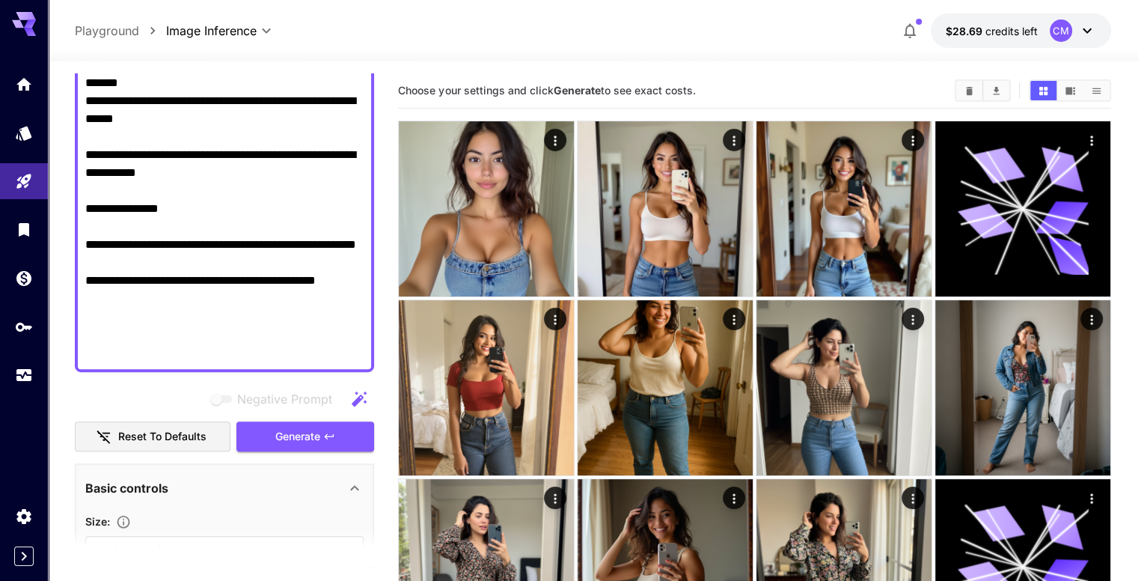
scroll to position [823, 0]
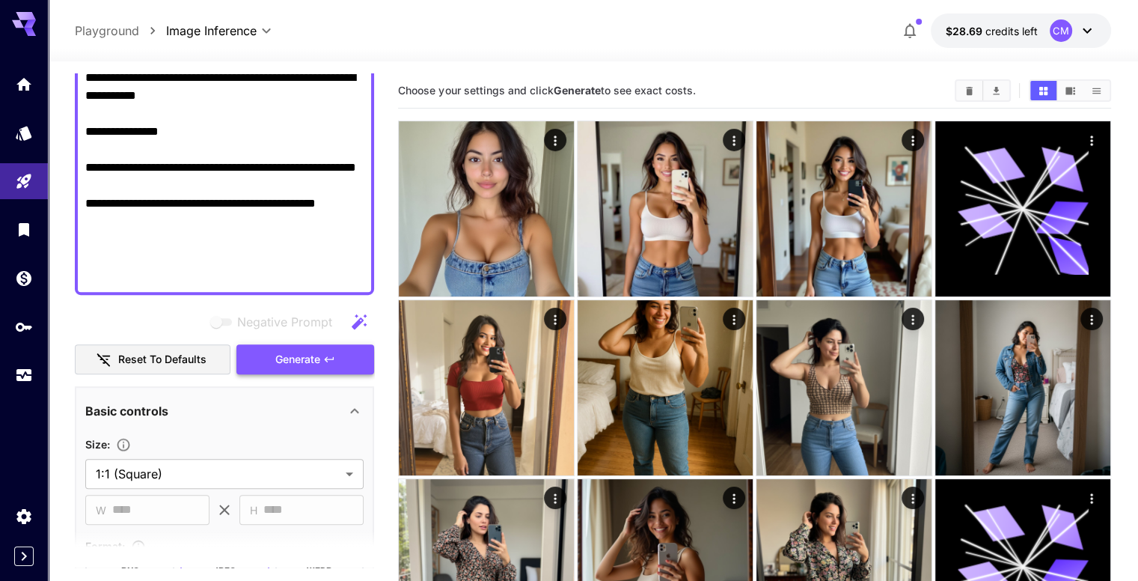
click at [338, 363] on button "Generate" at bounding box center [305, 359] width 138 height 31
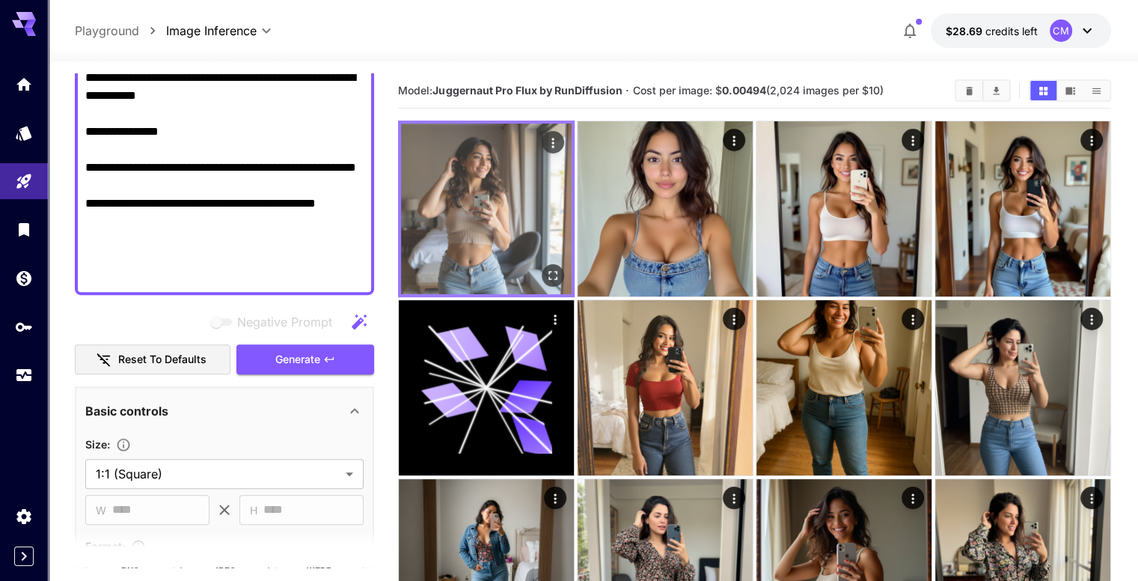
click at [542, 264] on button "Open in fullscreen" at bounding box center [553, 275] width 22 height 22
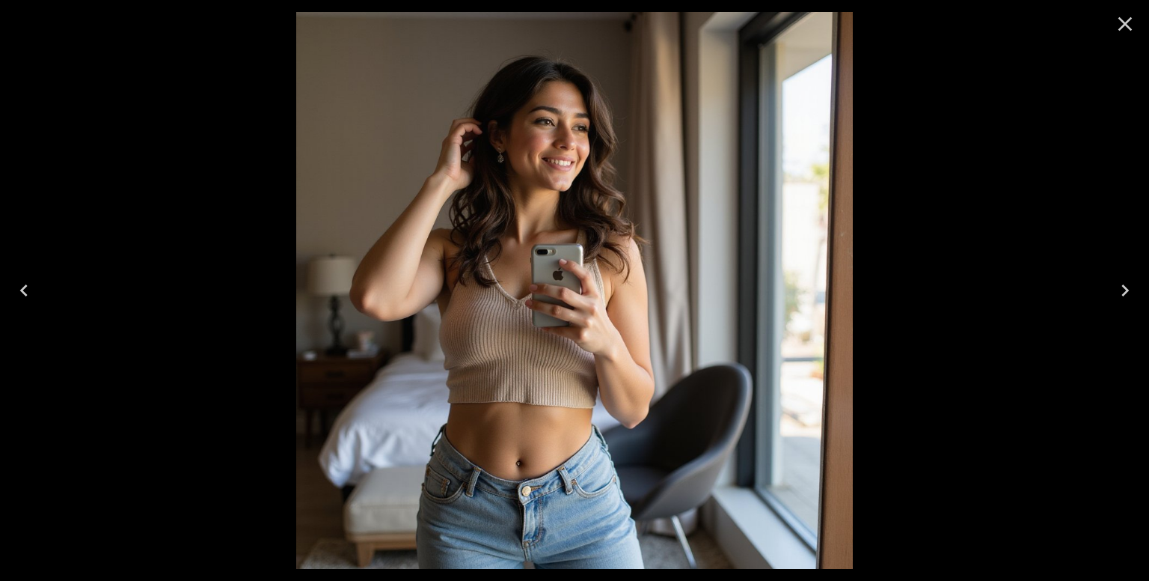
click at [1132, 28] on icon "Close" at bounding box center [1125, 24] width 24 height 24
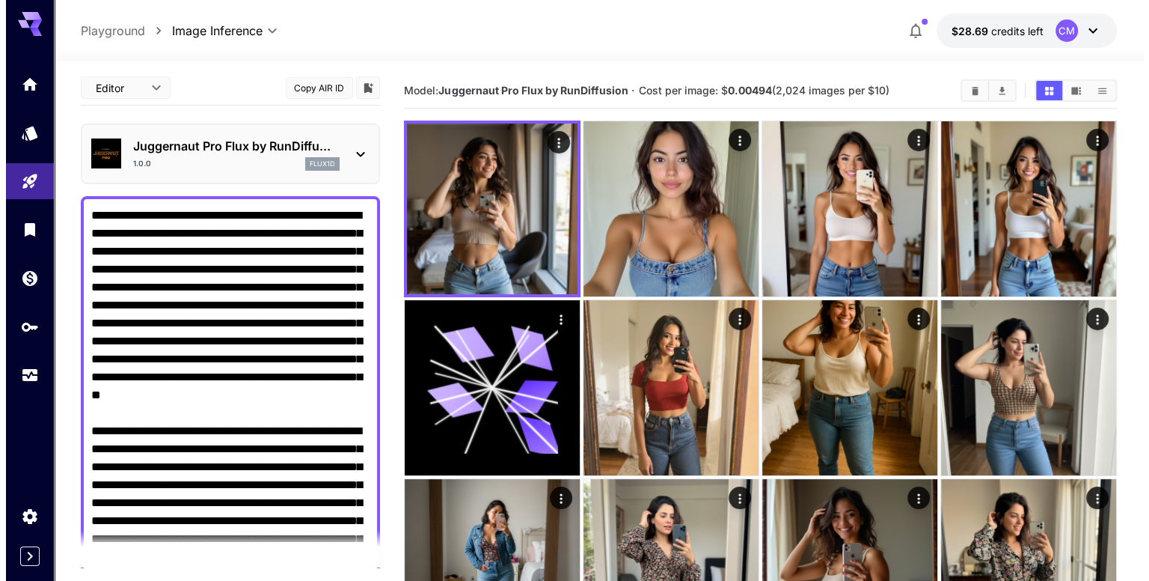
scroll to position [0, 0]
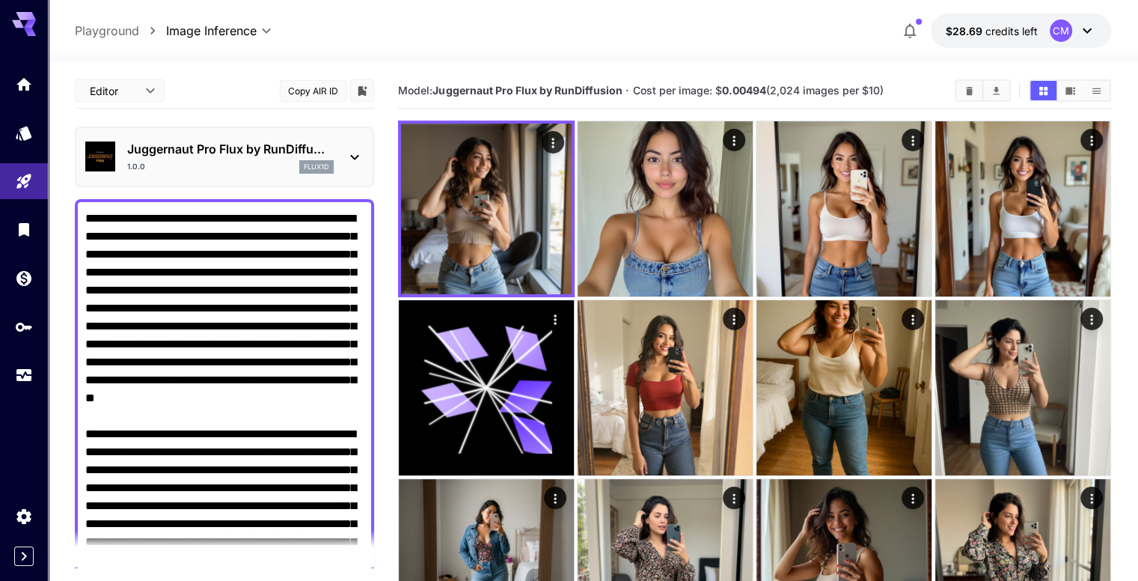
click at [296, 140] on p "Juggernaut Pro Flux by RunDiffu..." at bounding box center [230, 149] width 207 height 18
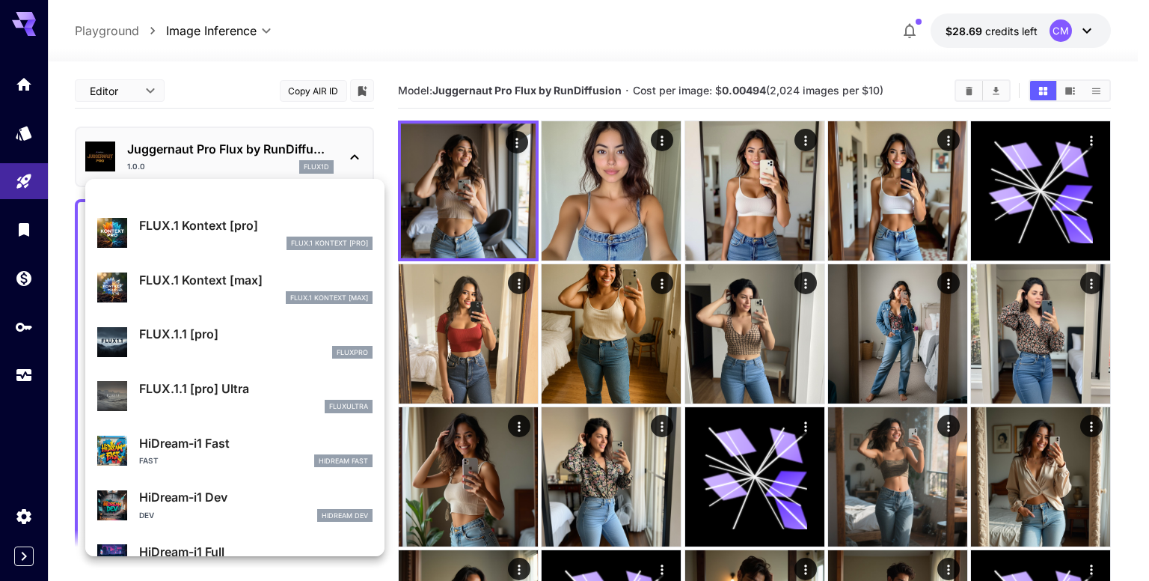
scroll to position [1046, 0]
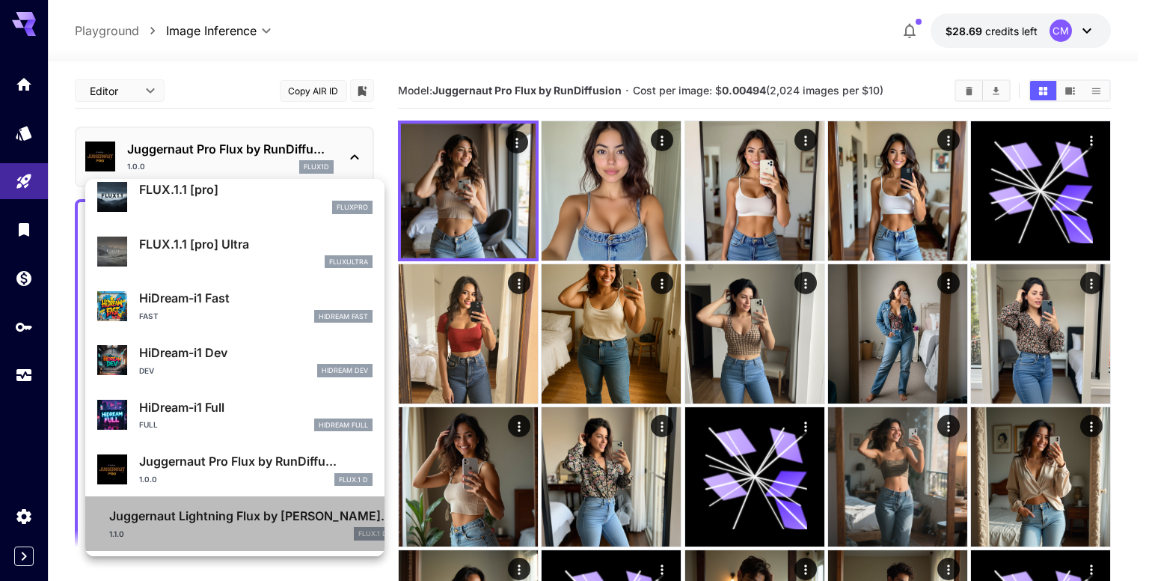
click at [266, 522] on p "Juggernaut Lightning Flux by Ru..." at bounding box center [250, 516] width 283 height 18
type input "*"
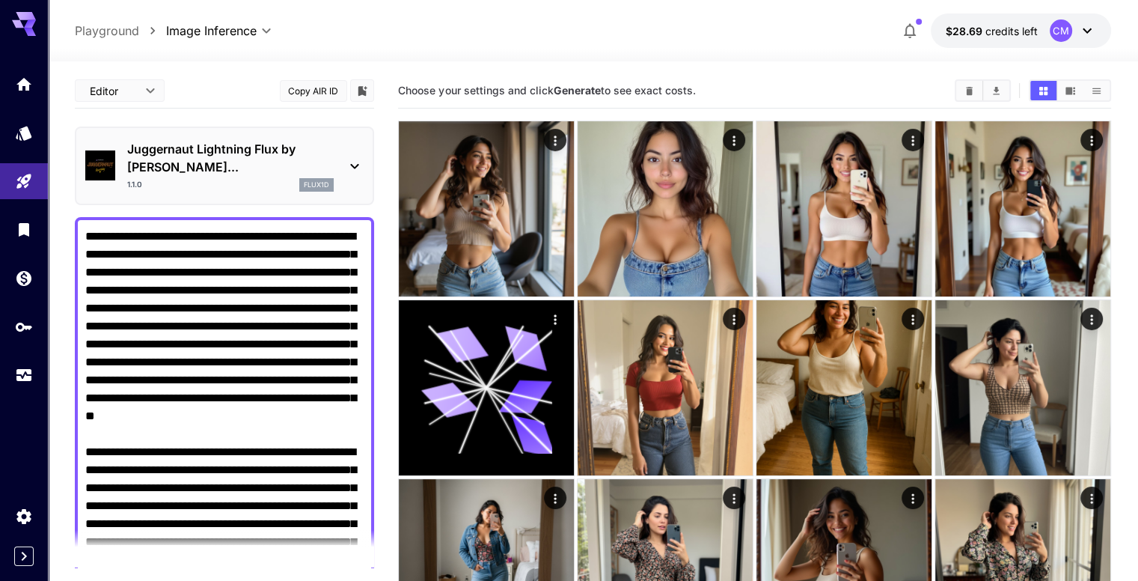
click at [254, 178] on div "1.1.0 flux1d" at bounding box center [230, 184] width 207 height 13
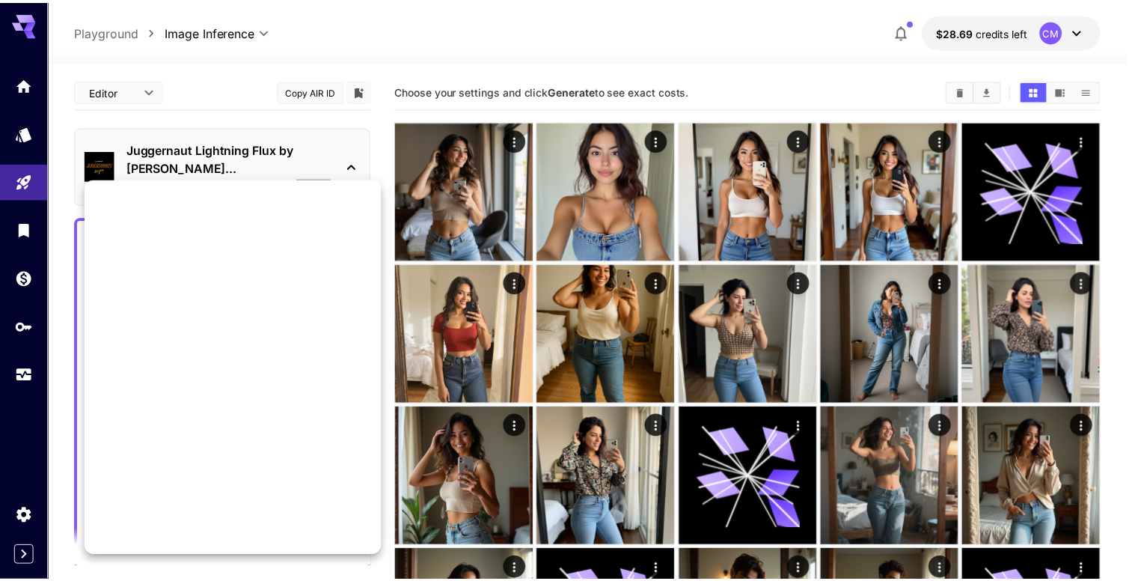
scroll to position [1046, 0]
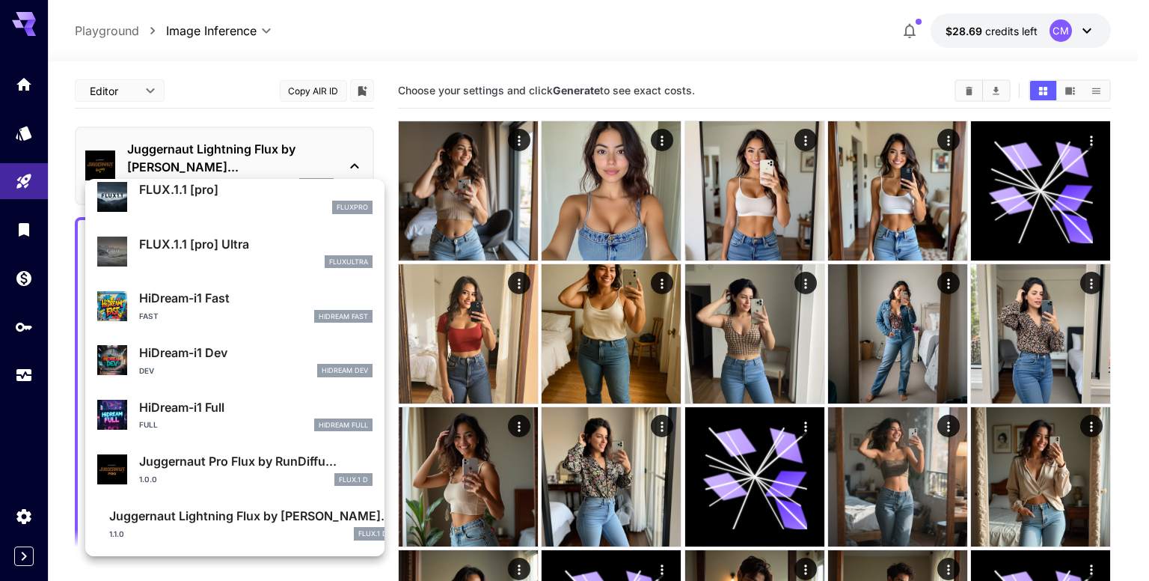
click at [272, 525] on div "Juggernaut Lightning Flux by Ru... 1.1.0 FLUX.1 D" at bounding box center [250, 524] width 283 height 34
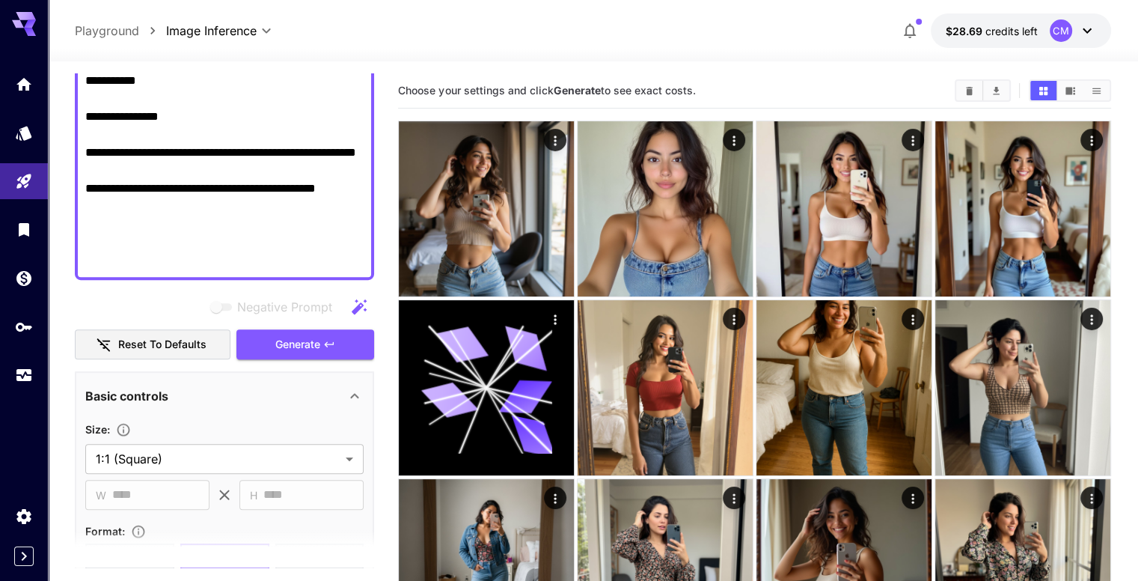
scroll to position [898, 0]
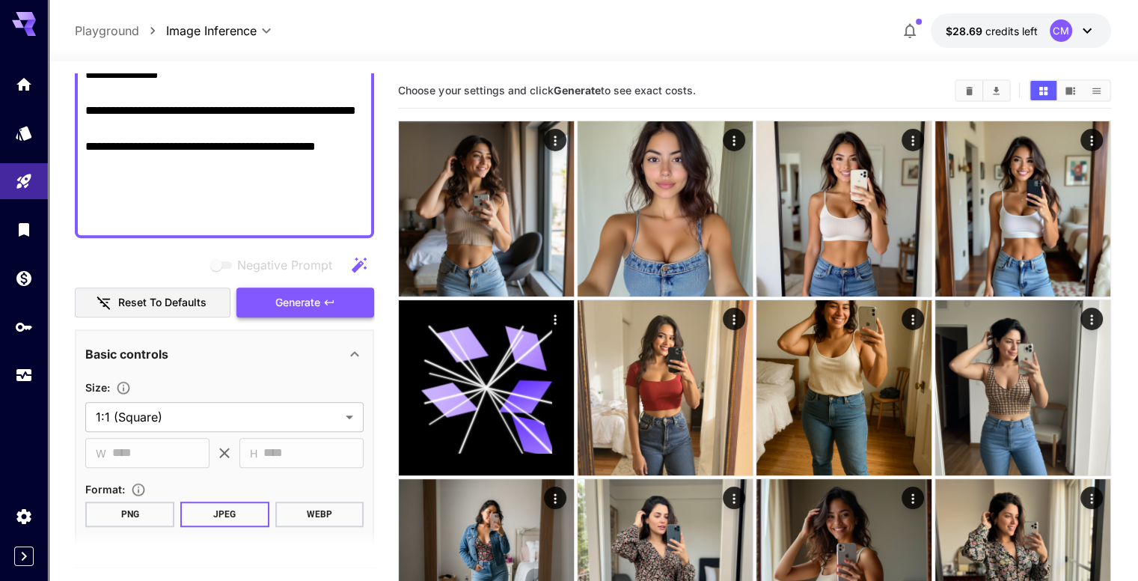
click at [320, 293] on span "Generate" at bounding box center [297, 302] width 45 height 19
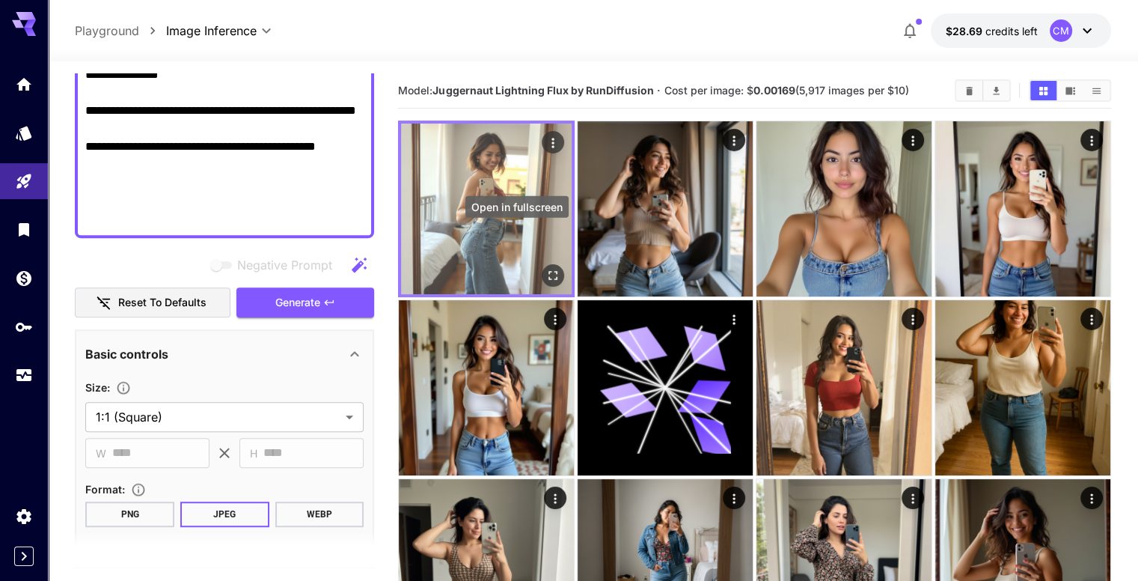
click at [548, 271] on icon "Open in fullscreen" at bounding box center [552, 275] width 9 height 9
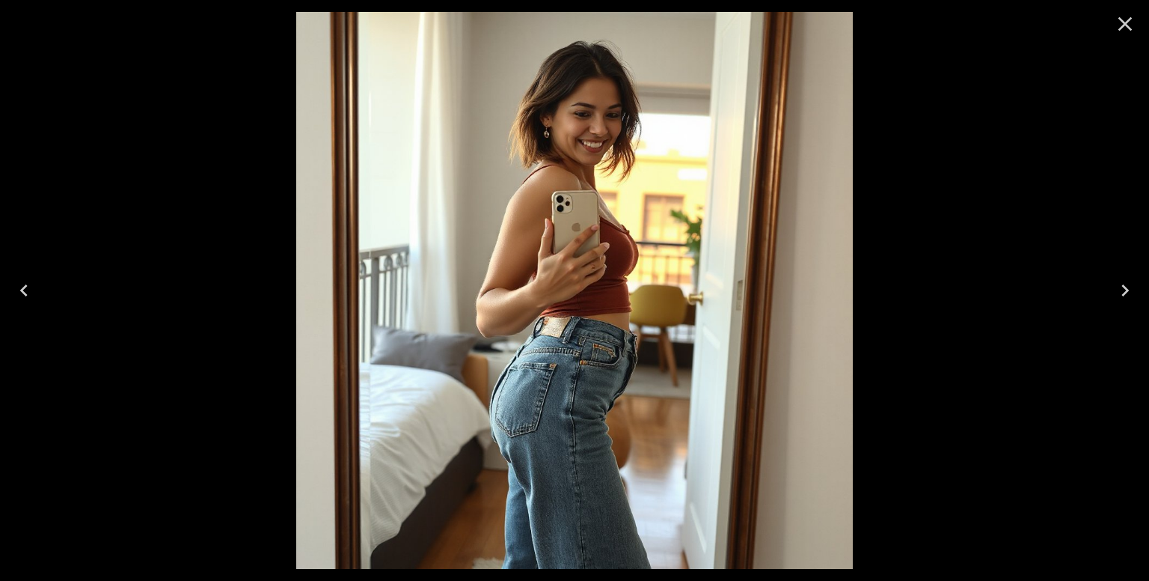
click at [1123, 26] on icon "Close" at bounding box center [1126, 24] width 14 height 14
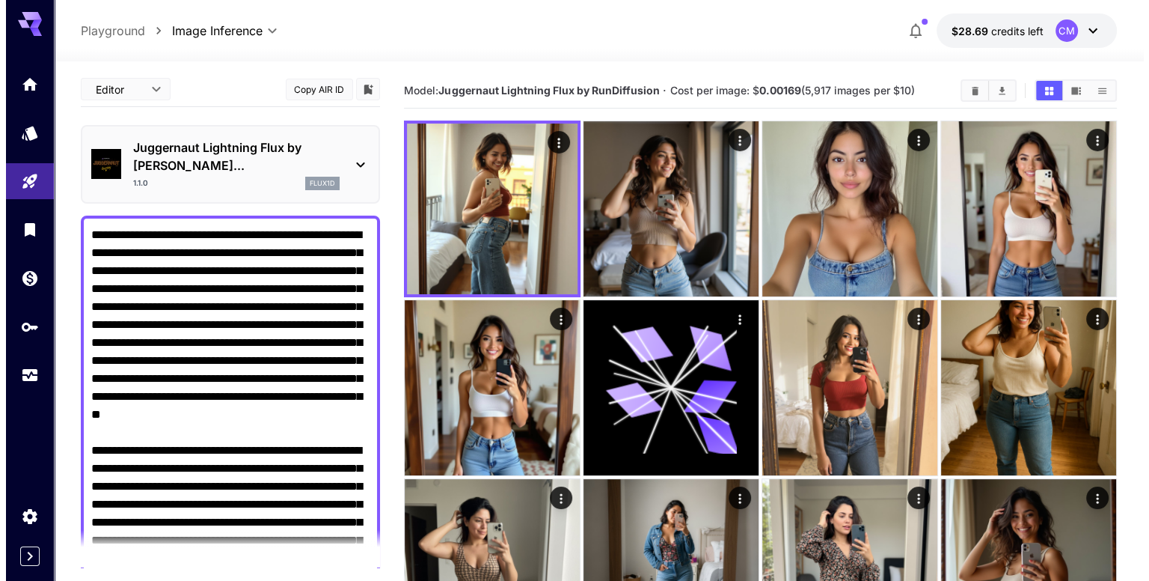
scroll to position [0, 0]
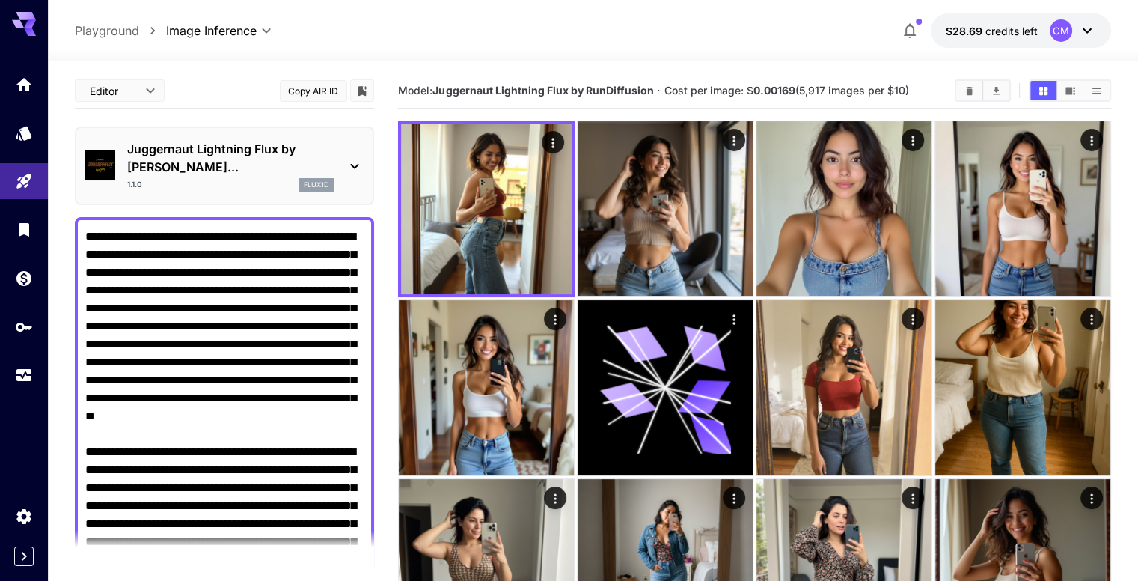
click at [315, 150] on p "Juggernaut Lightning Flux by Ru..." at bounding box center [230, 158] width 207 height 36
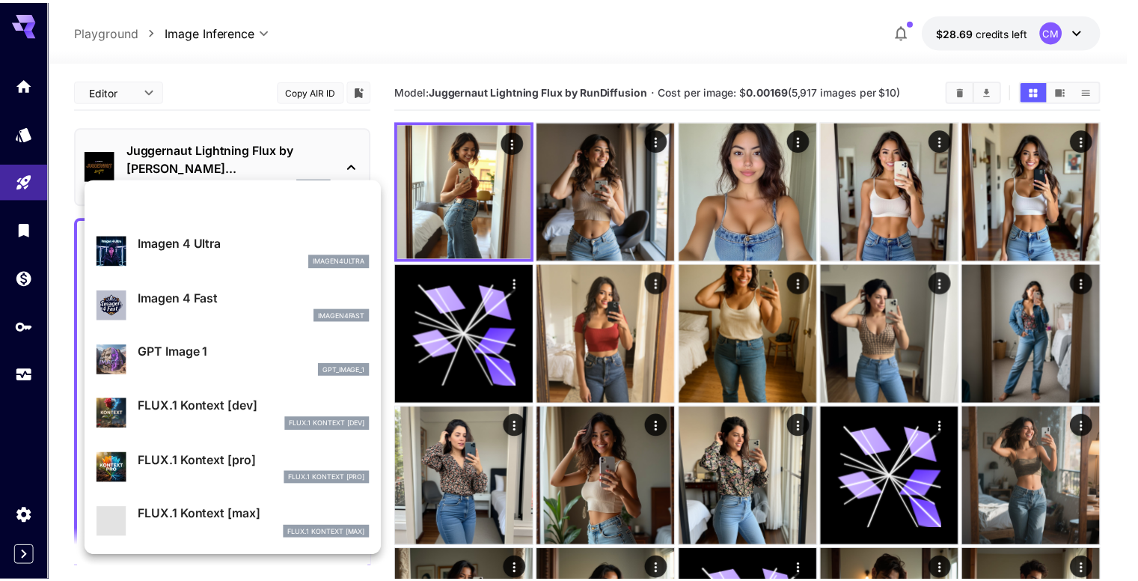
scroll to position [1046, 0]
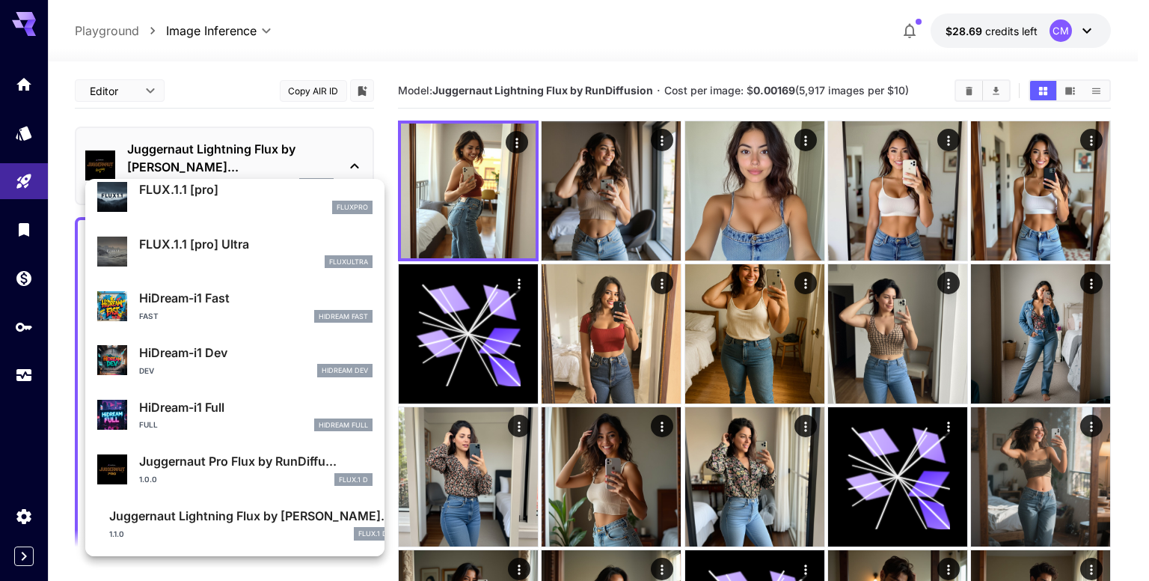
click at [246, 462] on p "Juggernaut Pro Flux by RunDiffu..." at bounding box center [255, 461] width 233 height 18
type input "**"
type input "*"
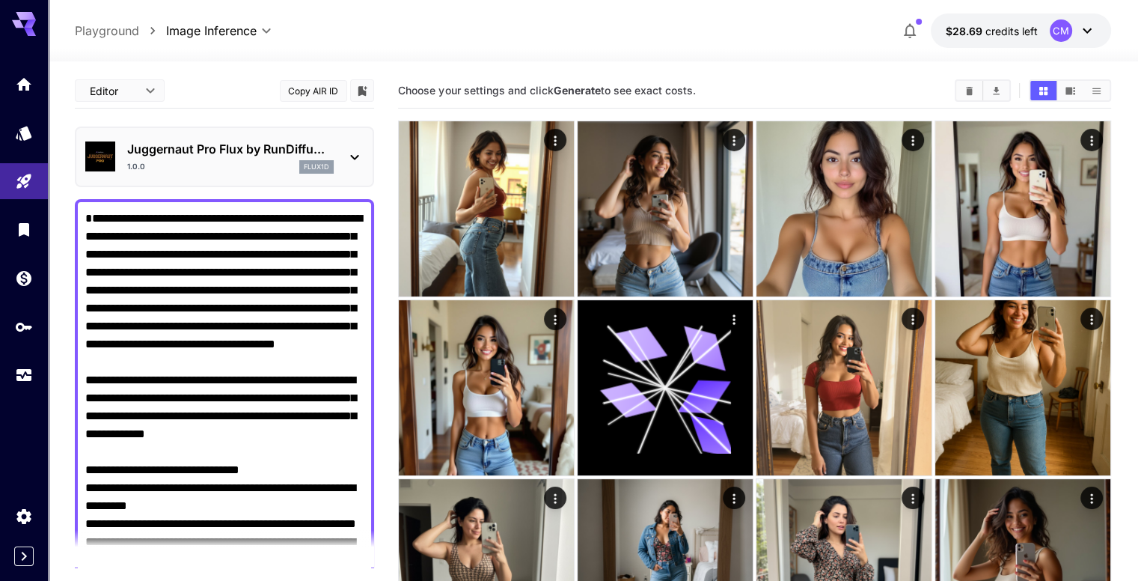
click at [174, 244] on textarea "Negative Prompt" at bounding box center [224, 551] width 278 height 682
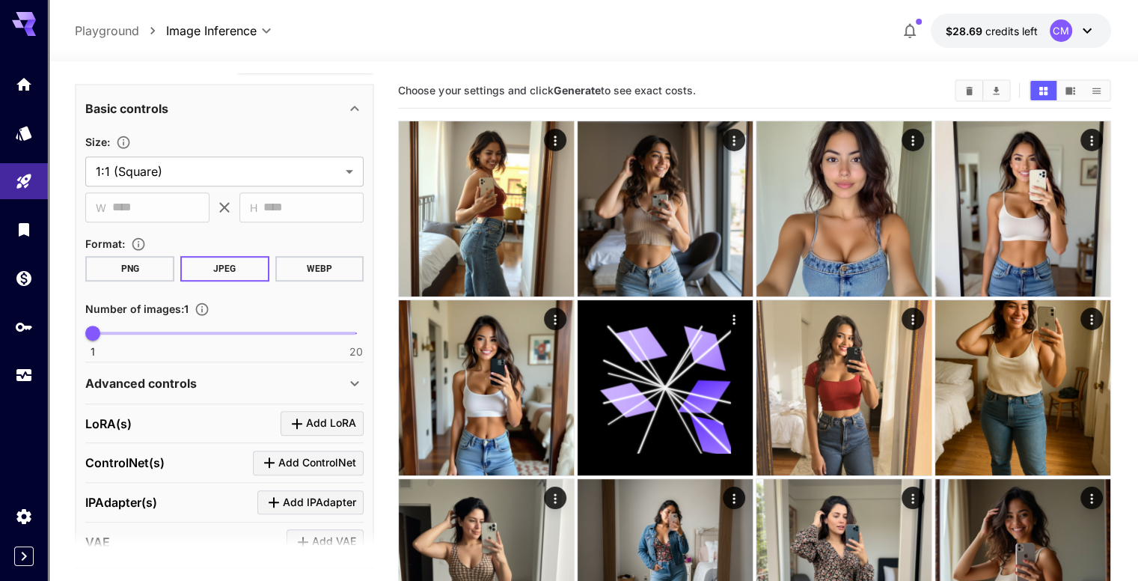
drag, startPoint x: 96, startPoint y: 237, endPoint x: 320, endPoint y: 339, distance: 246.5
click at [320, 339] on div "**********" at bounding box center [224, 6] width 299 height 1362
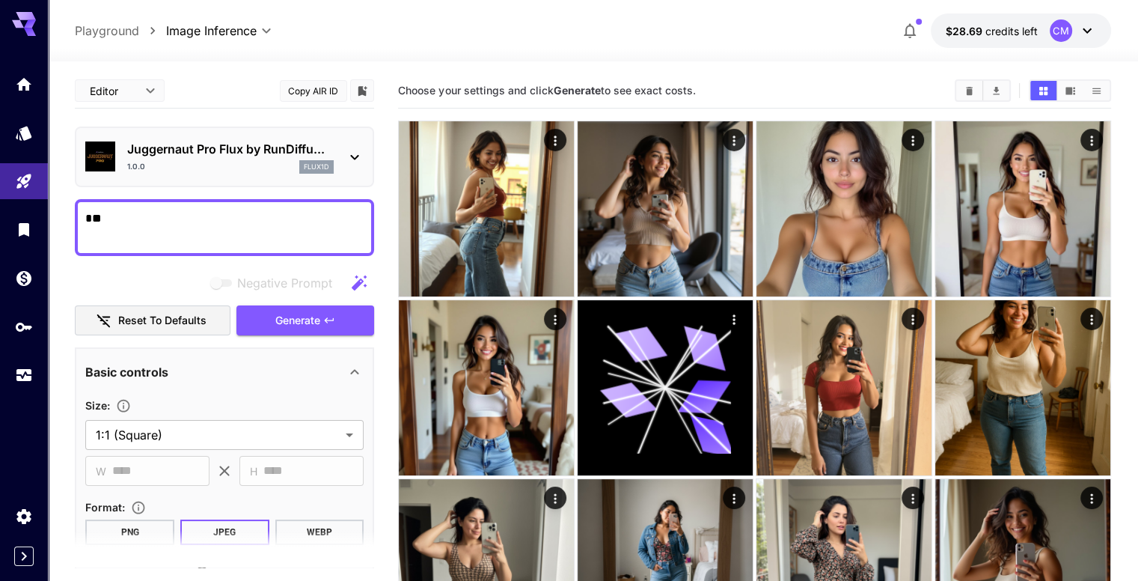
type textarea "*"
click at [207, 234] on textarea "Negative Prompt" at bounding box center [224, 228] width 278 height 36
paste textarea "**********"
type textarea "**********"
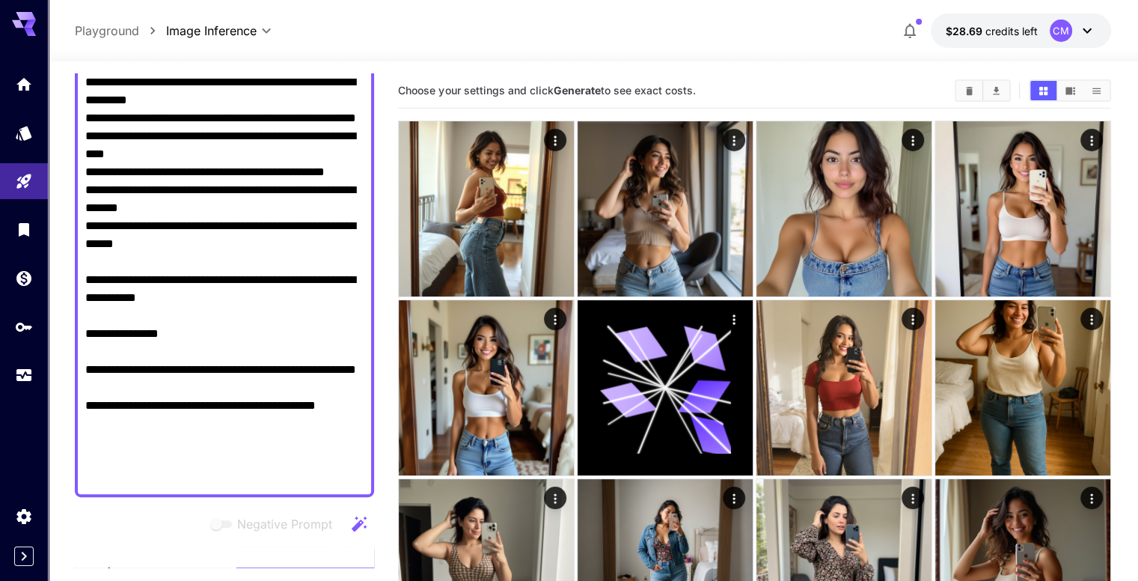
scroll to position [987, 0]
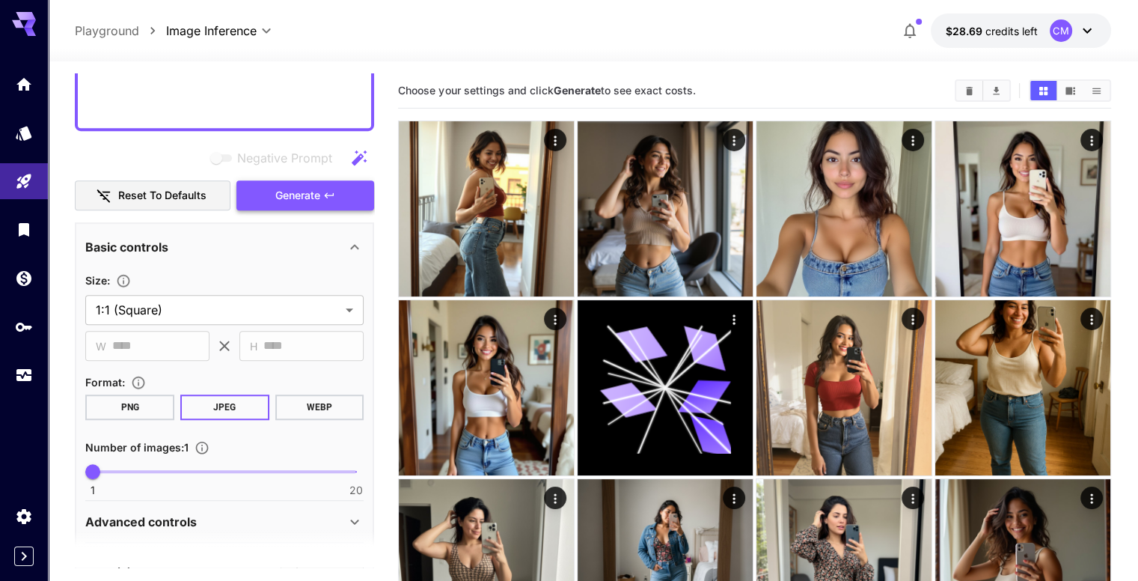
click at [277, 189] on span "Generate" at bounding box center [297, 195] width 45 height 19
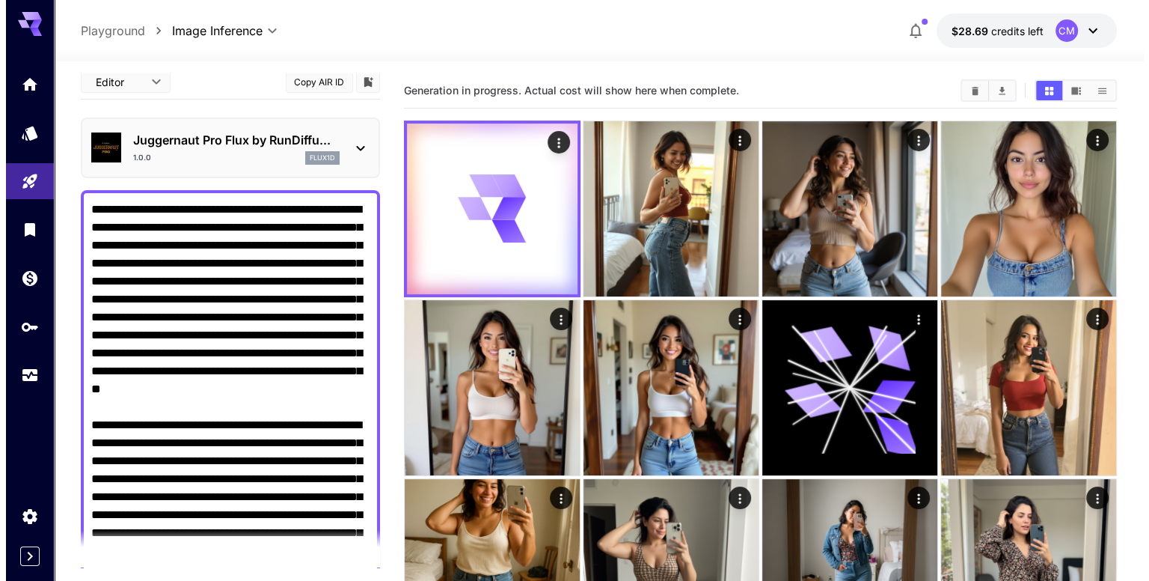
scroll to position [0, 0]
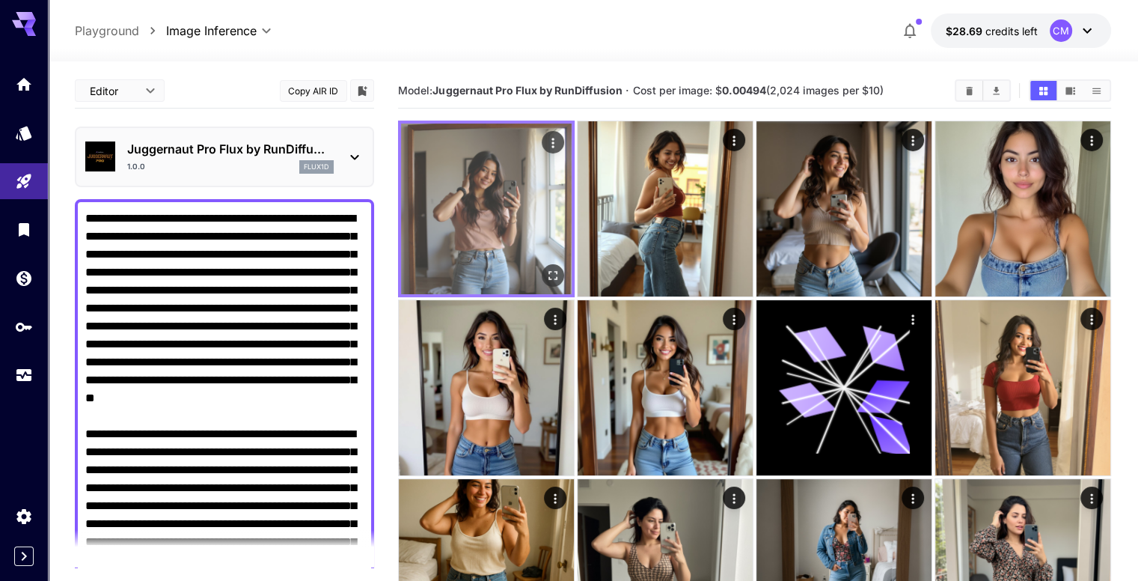
click at [542, 264] on button "Open in fullscreen" at bounding box center [553, 275] width 22 height 22
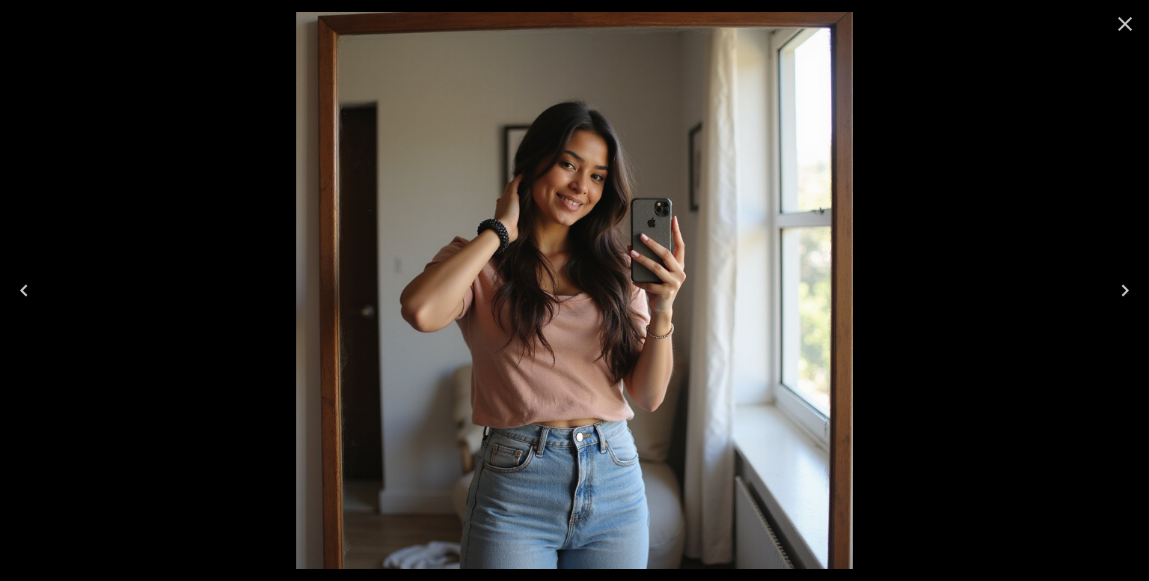
click at [1119, 32] on icon "Close" at bounding box center [1125, 24] width 24 height 24
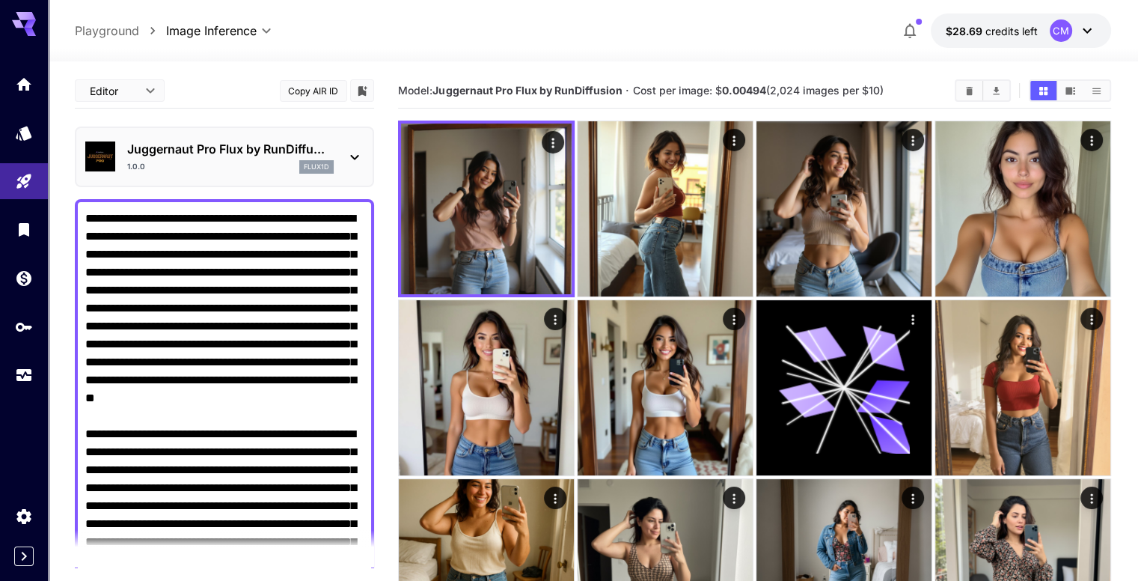
click at [320, 153] on p "Juggernaut Pro Flux by RunDiffu..." at bounding box center [230, 149] width 207 height 18
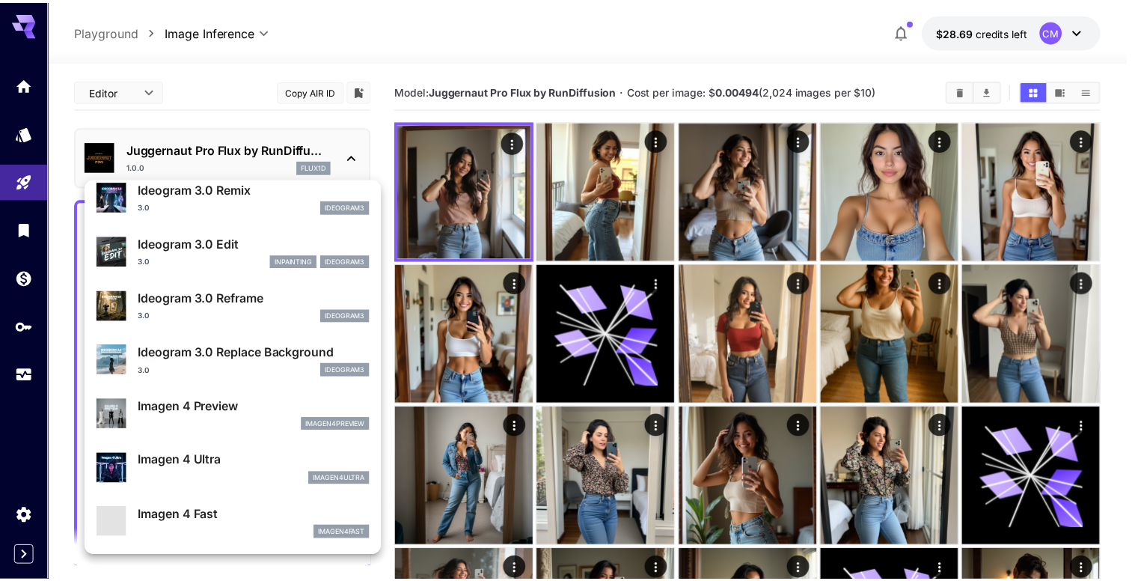
scroll to position [450, 0]
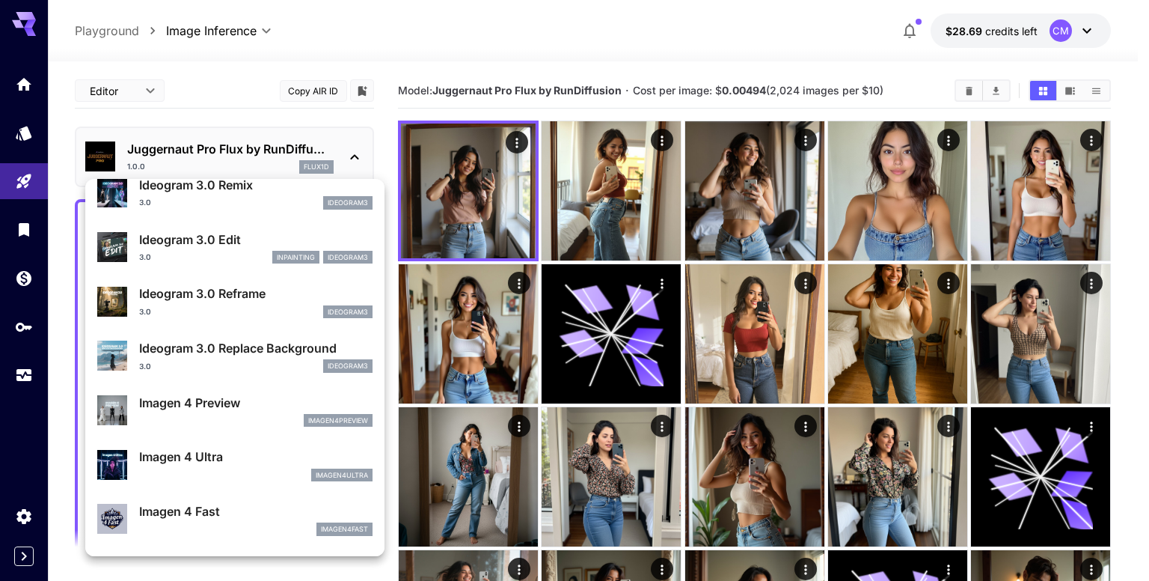
click at [209, 401] on p "Imagen 4 Preview" at bounding box center [255, 403] width 233 height 18
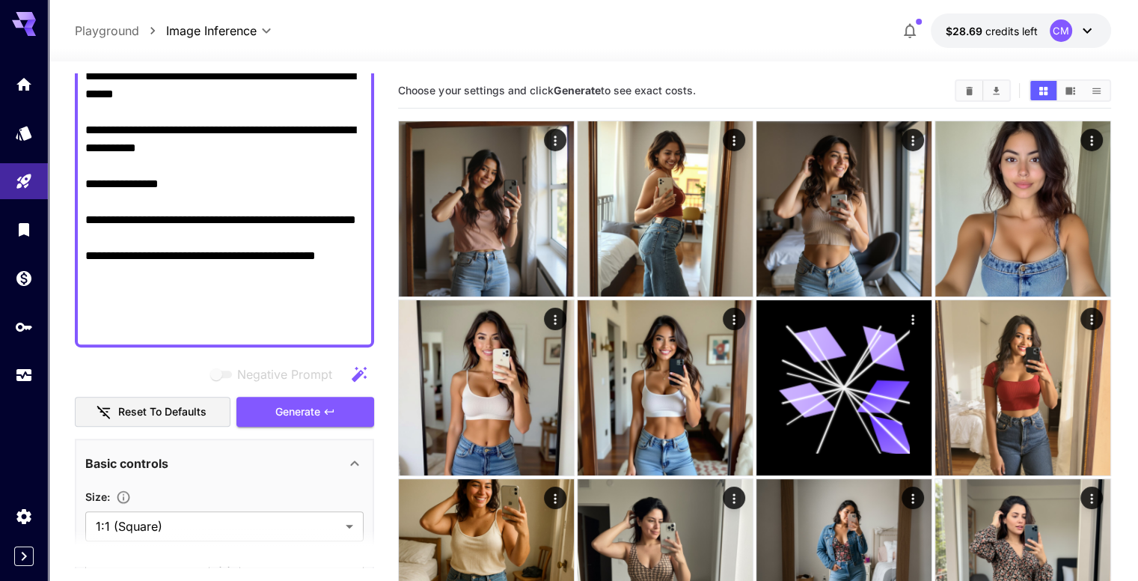
scroll to position [823, 0]
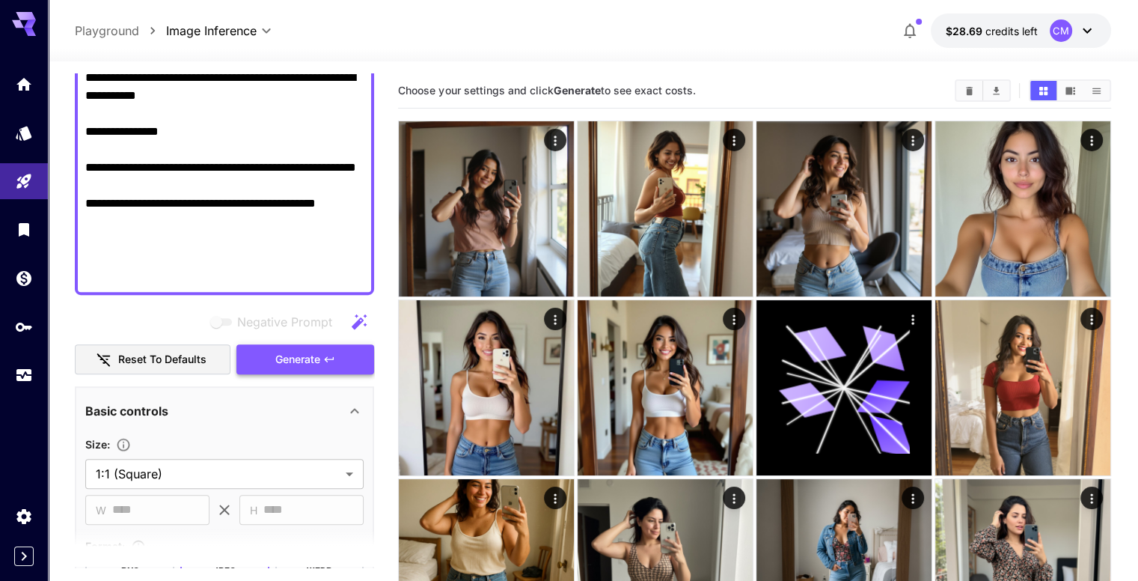
click at [311, 360] on span "Generate" at bounding box center [297, 359] width 45 height 19
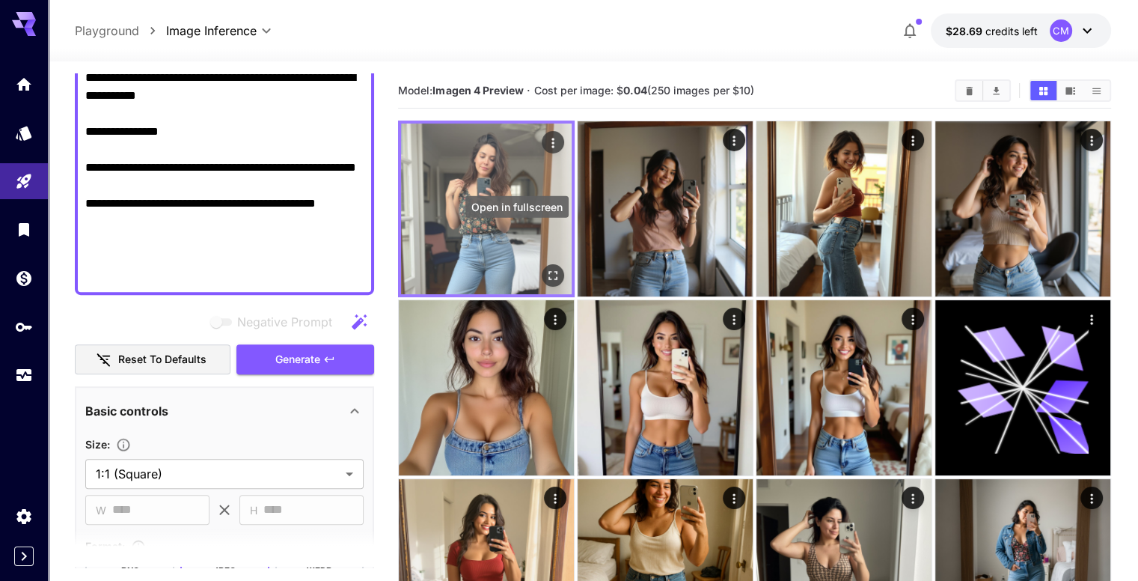
click at [545, 268] on icon "Open in fullscreen" at bounding box center [552, 275] width 15 height 15
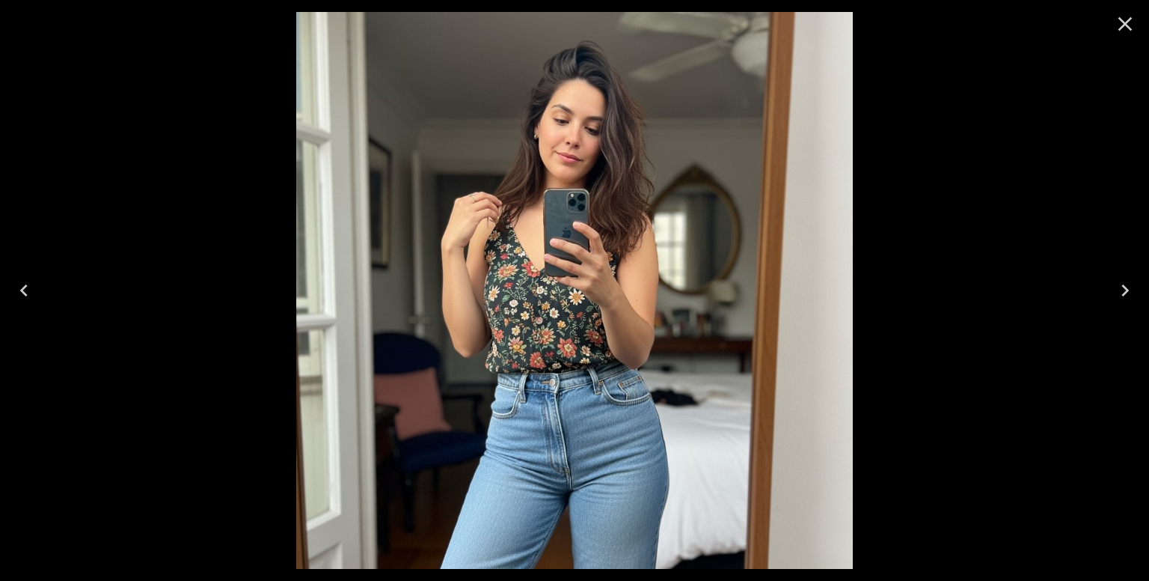
click at [1126, 22] on icon "Close" at bounding box center [1126, 24] width 14 height 14
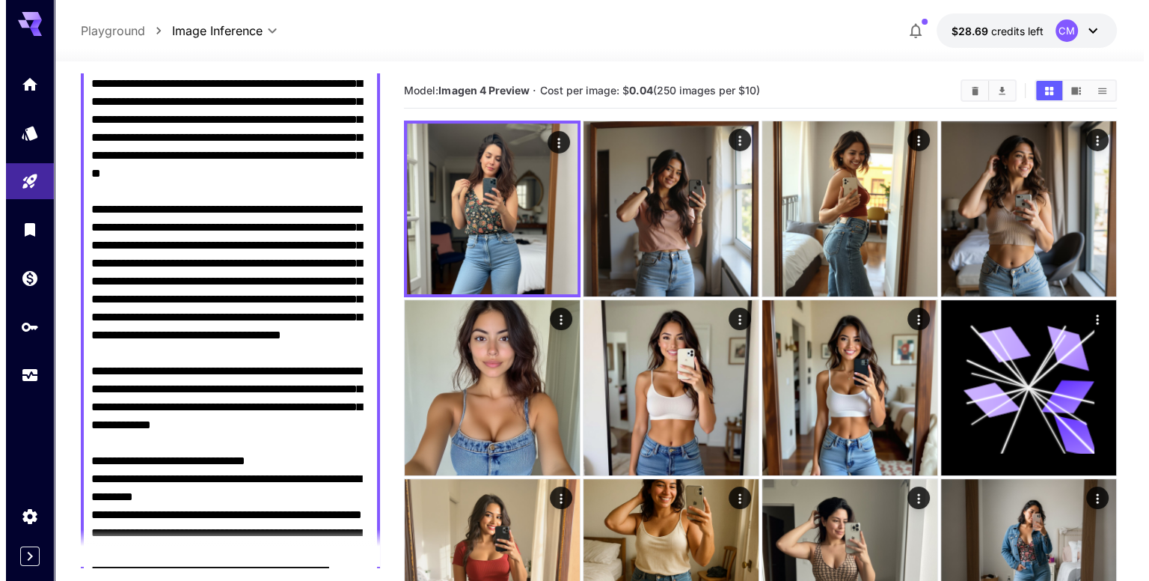
scroll to position [0, 0]
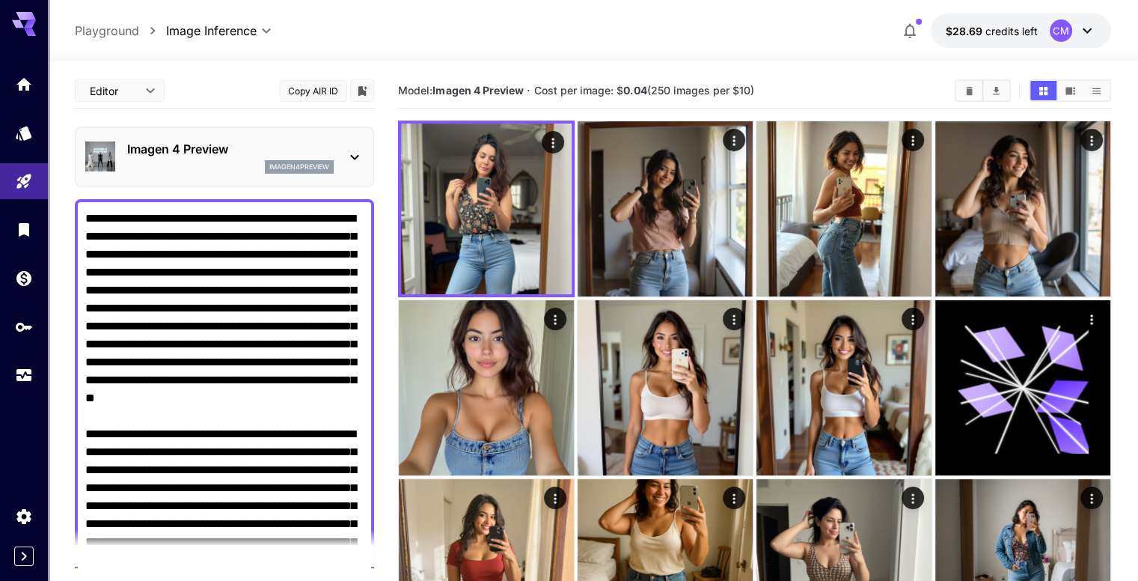
click at [331, 160] on div "imagen4preview" at bounding box center [299, 166] width 69 height 13
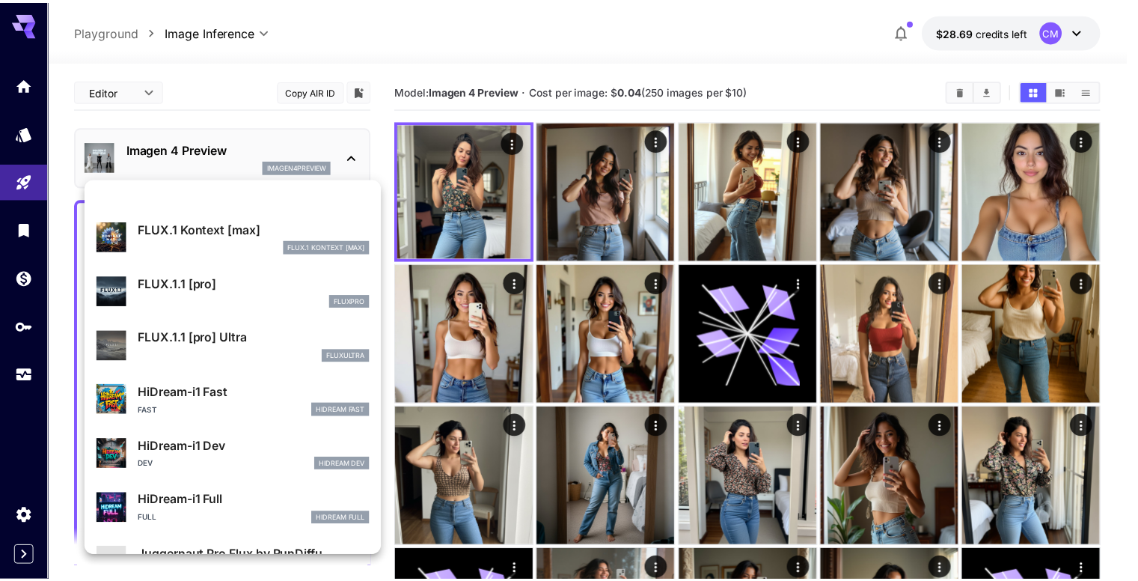
scroll to position [1046, 0]
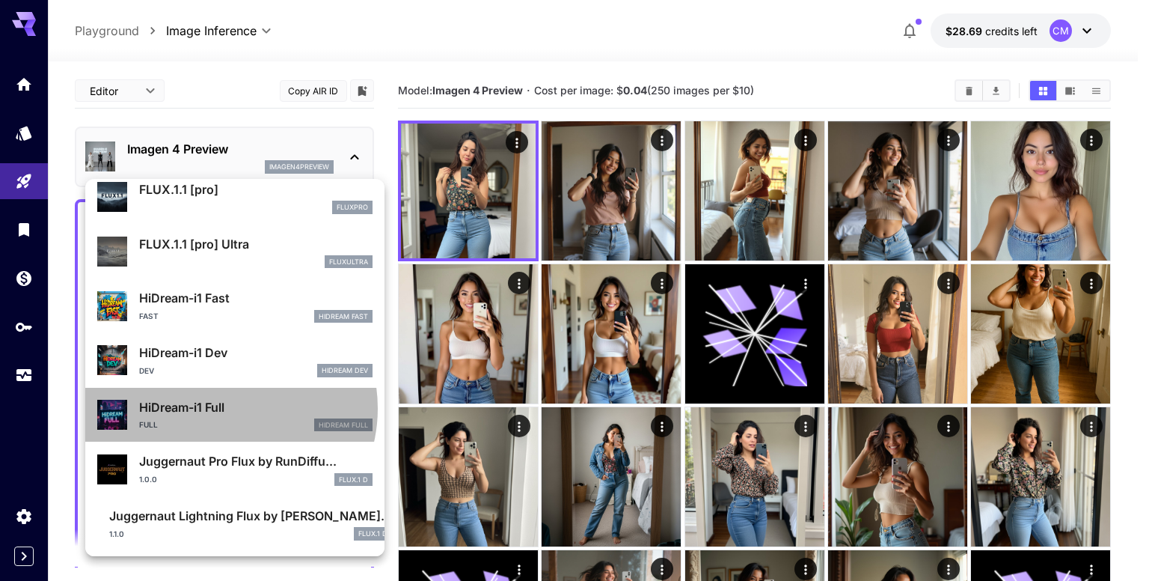
click at [227, 408] on p "HiDream-i1 Full" at bounding box center [255, 407] width 233 height 18
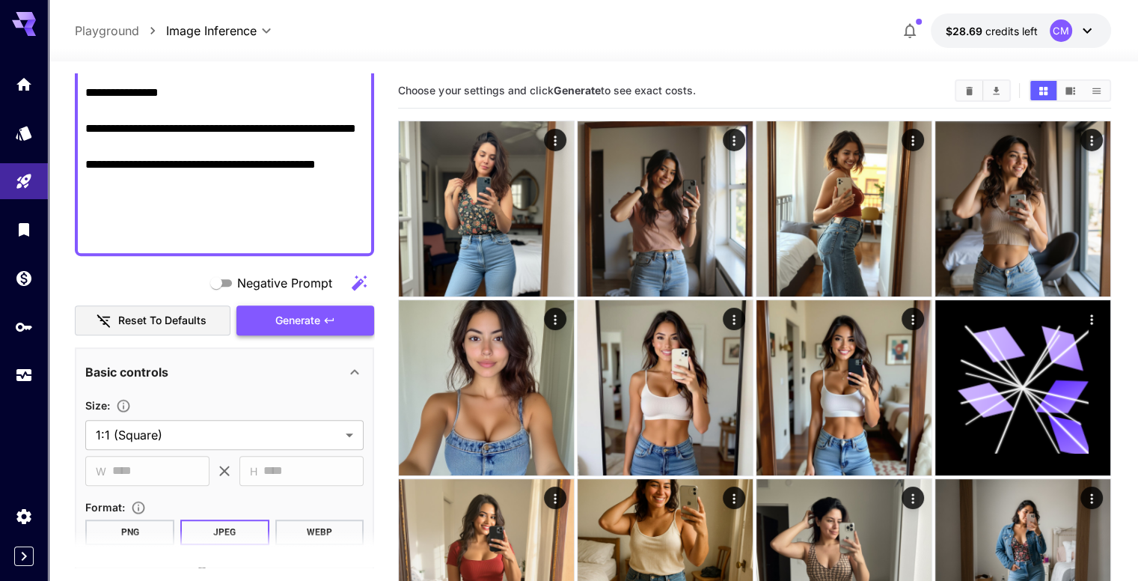
scroll to position [898, 0]
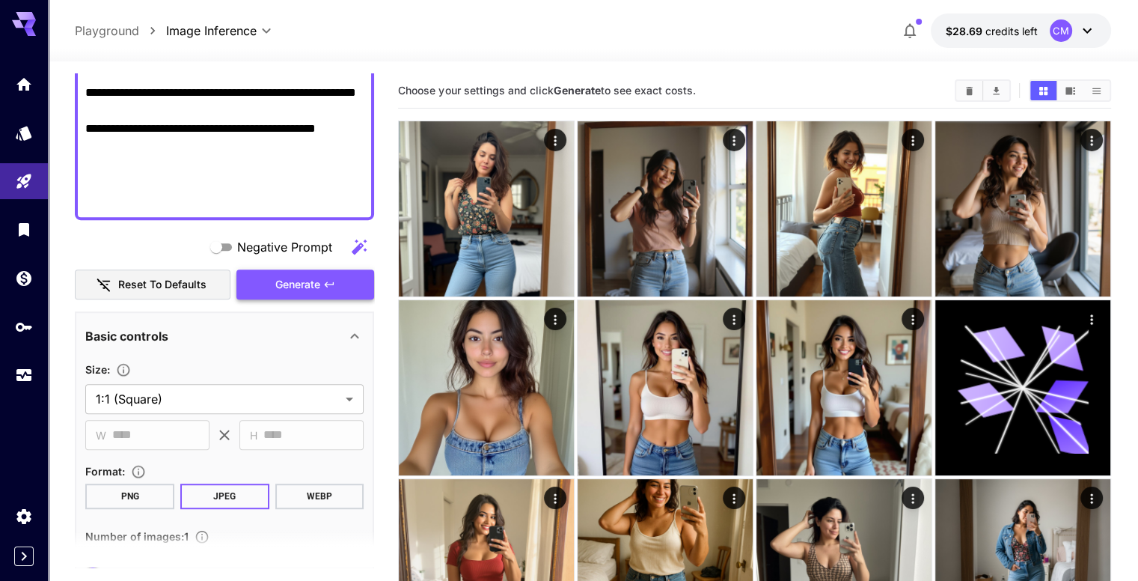
click at [299, 276] on span "Generate" at bounding box center [297, 284] width 45 height 19
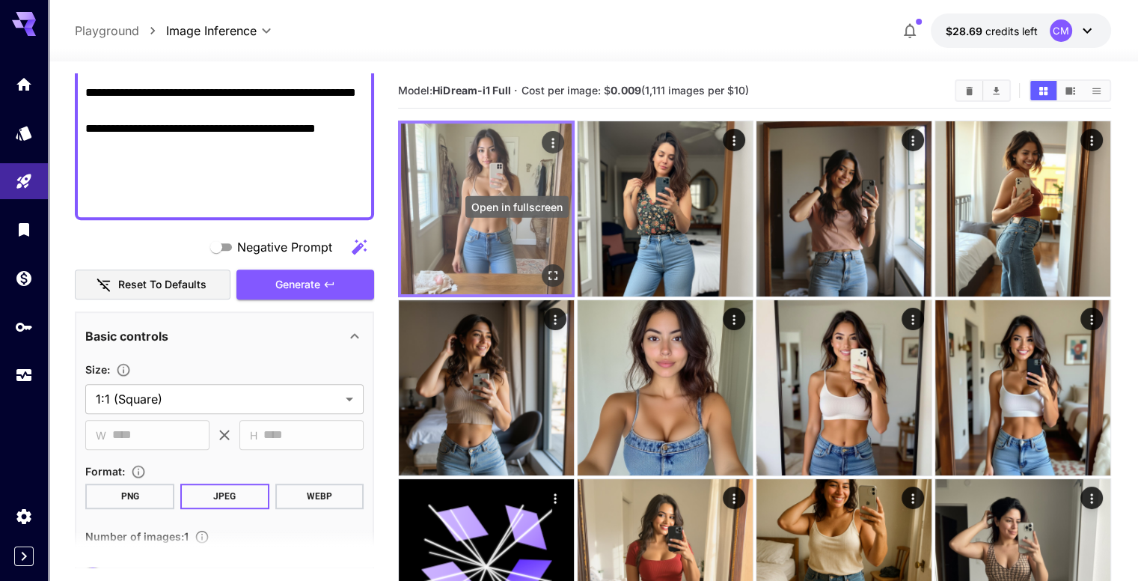
click at [545, 268] on icon "Open in fullscreen" at bounding box center [552, 275] width 15 height 15
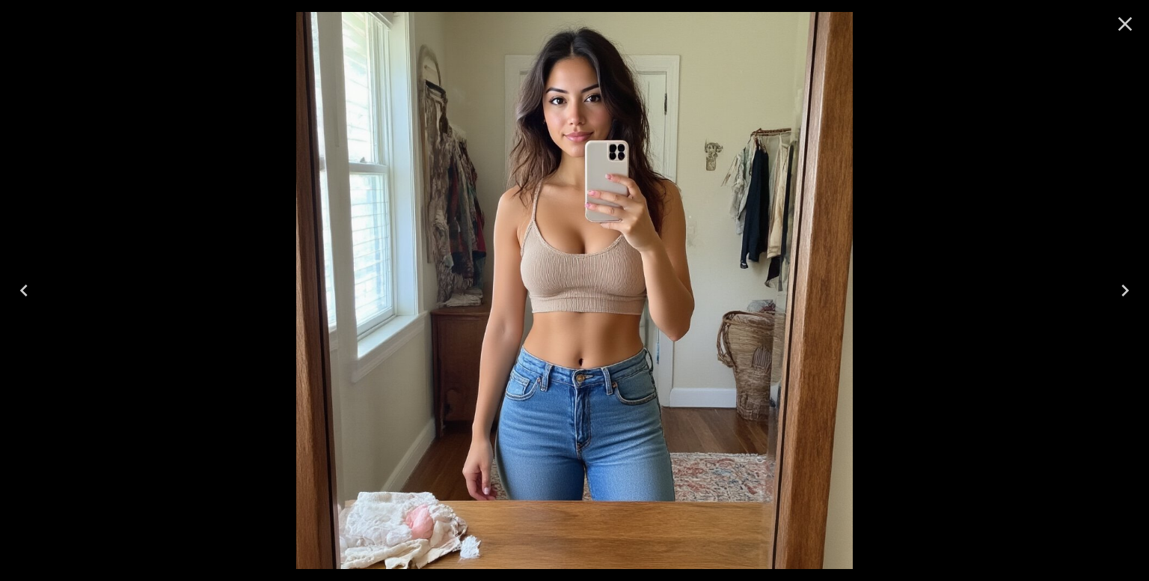
click at [1130, 22] on icon "Close" at bounding box center [1125, 24] width 24 height 24
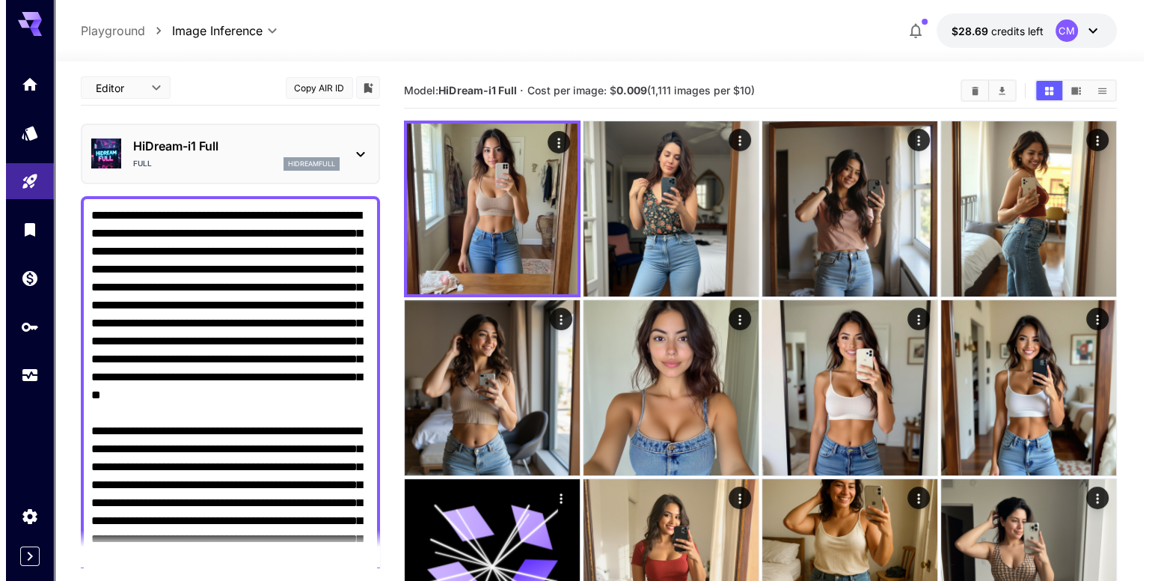
scroll to position [0, 0]
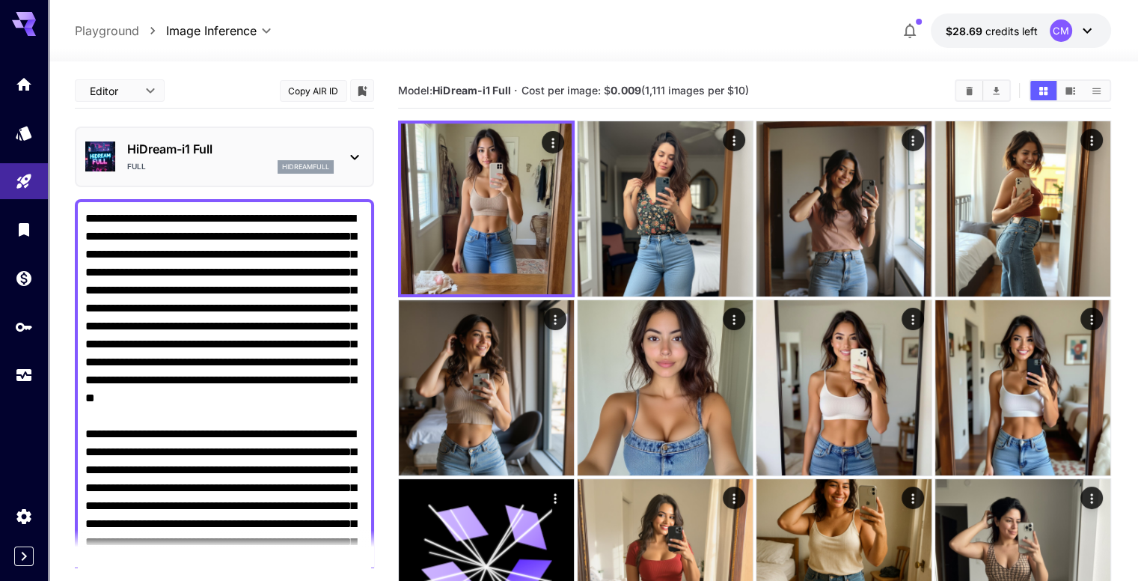
click at [299, 145] on p "HiDream-i1 Full" at bounding box center [230, 149] width 207 height 18
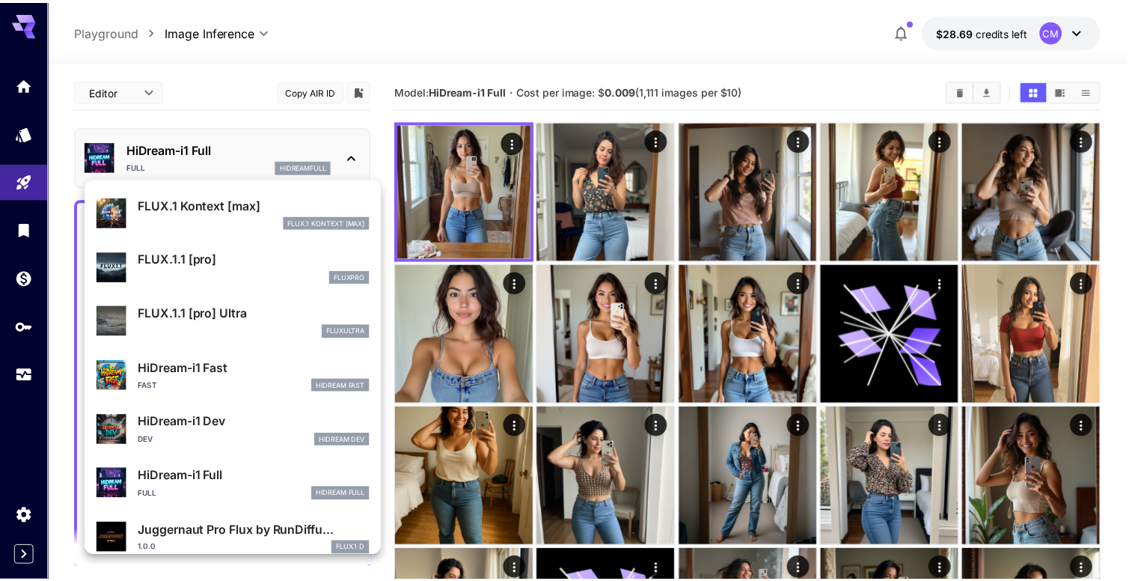
scroll to position [1046, 0]
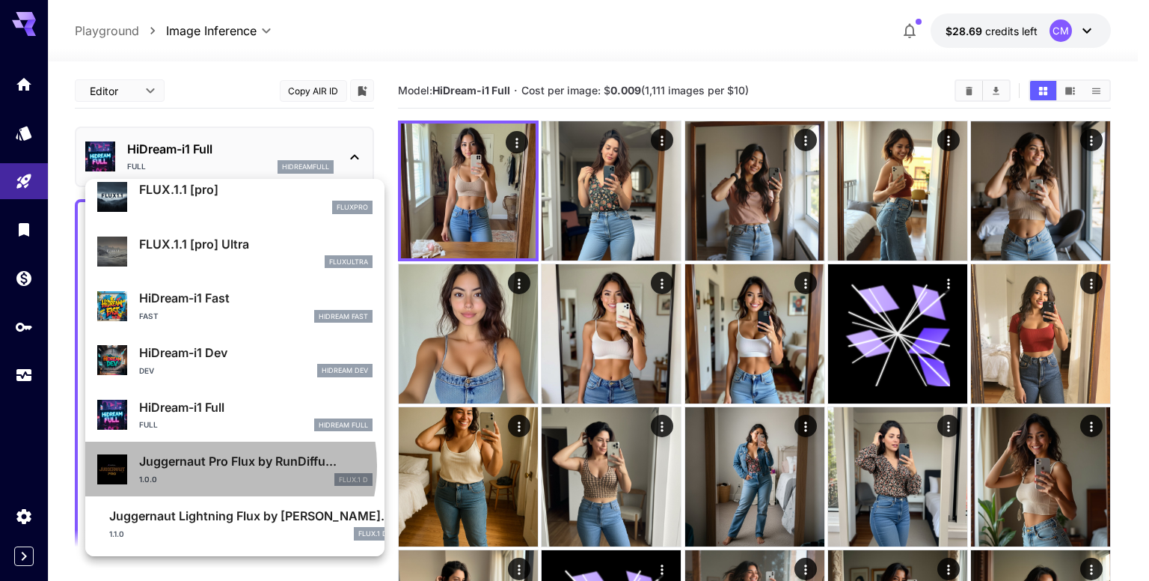
click at [217, 465] on p "Juggernaut Pro Flux by RunDiffu..." at bounding box center [255, 461] width 233 height 18
type input "**"
type input "*"
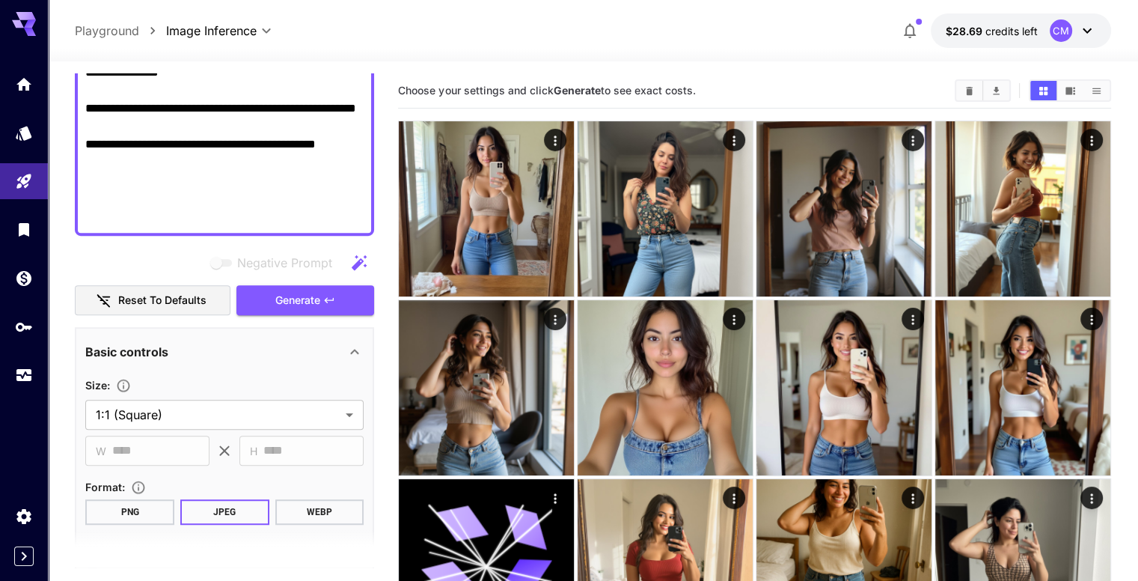
scroll to position [898, 0]
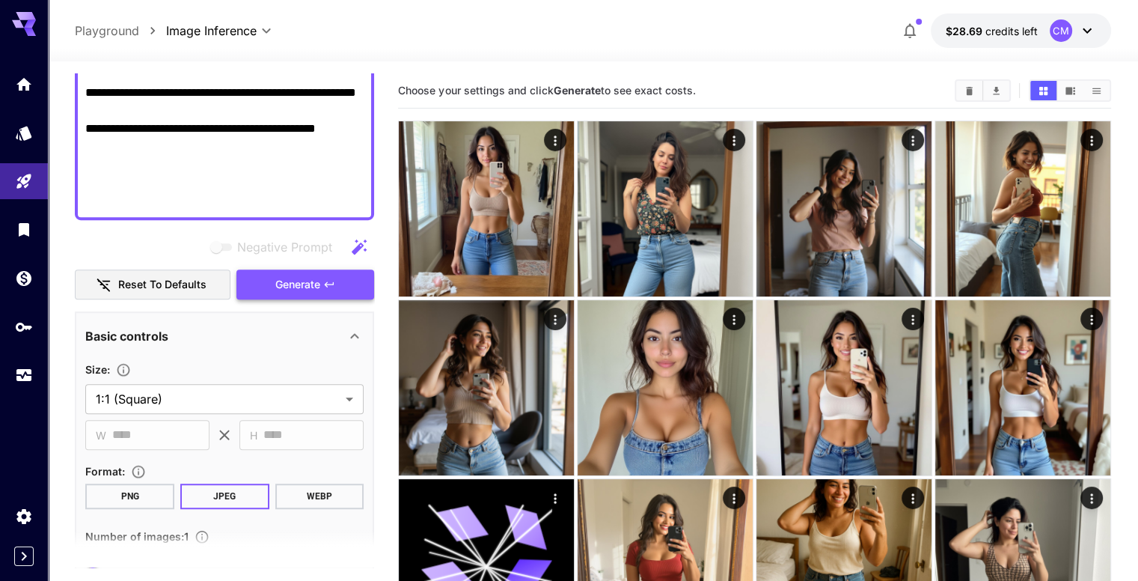
click at [329, 290] on button "Generate" at bounding box center [305, 284] width 138 height 31
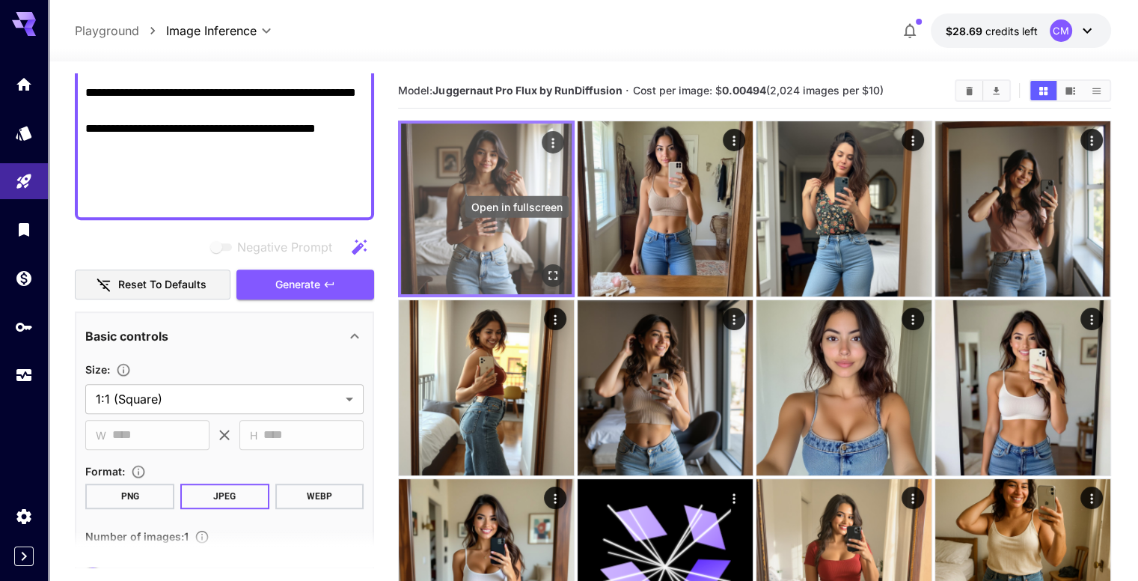
click at [545, 268] on icon "Open in fullscreen" at bounding box center [552, 275] width 15 height 15
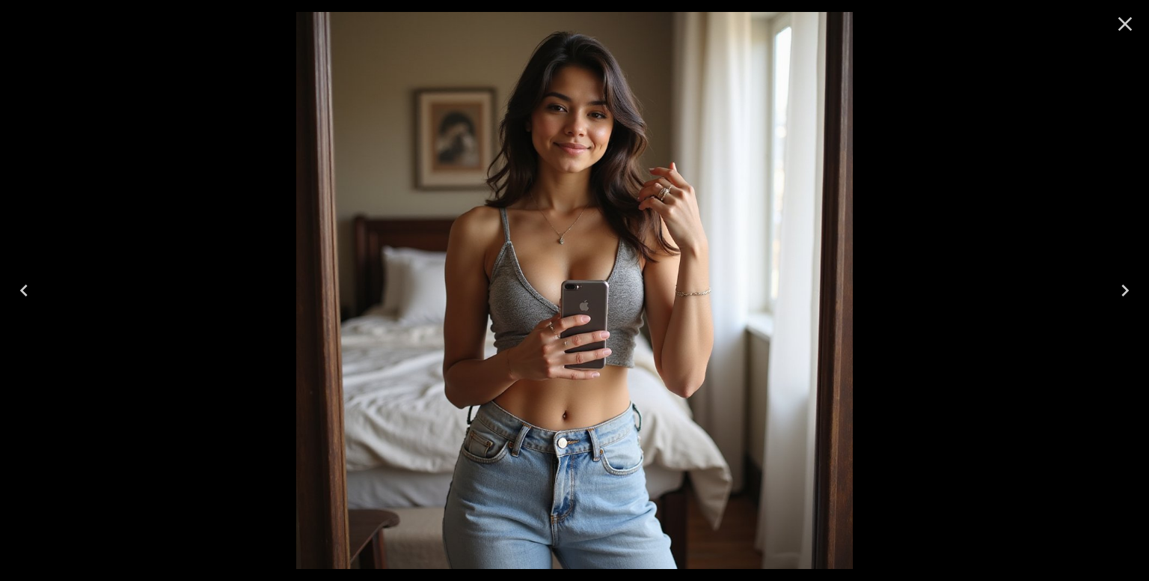
click at [1128, 27] on icon "Close" at bounding box center [1126, 24] width 14 height 14
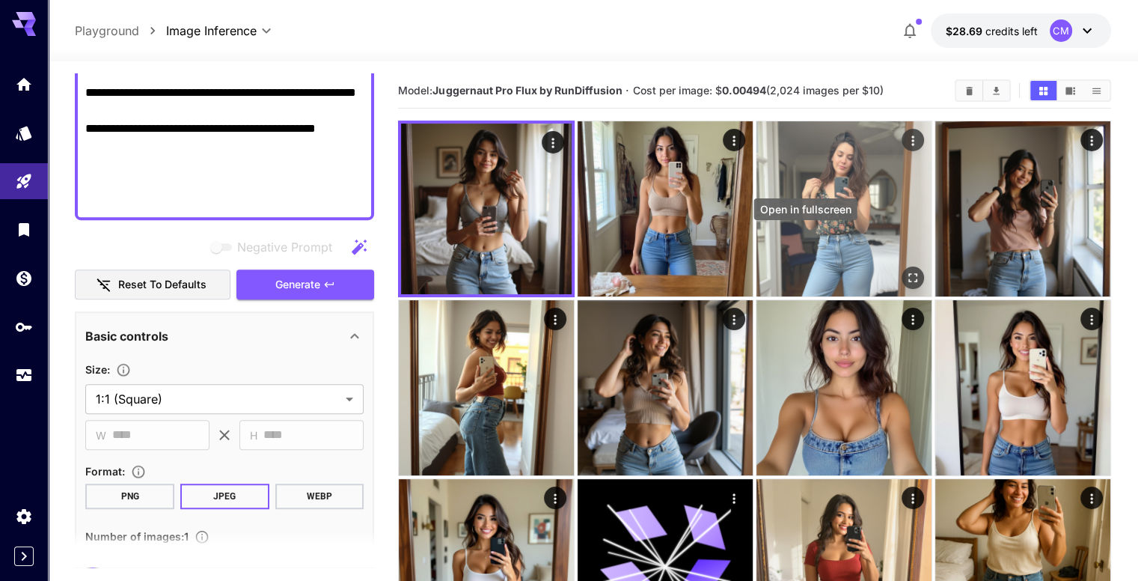
click at [905, 270] on icon "Open in fullscreen" at bounding box center [912, 277] width 15 height 15
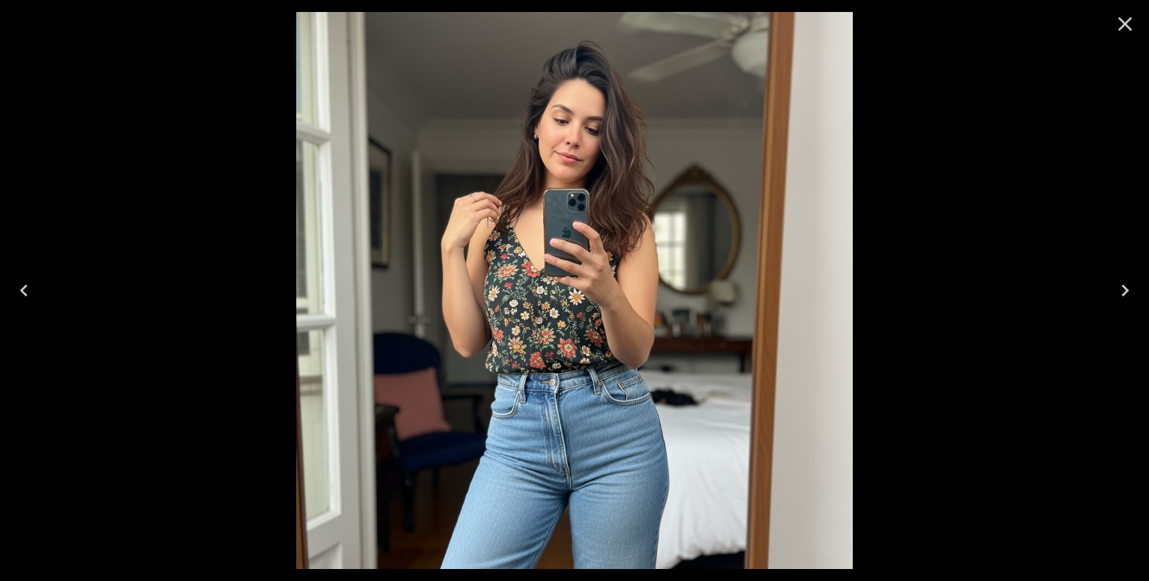
click at [1125, 30] on icon "Close" at bounding box center [1125, 24] width 24 height 24
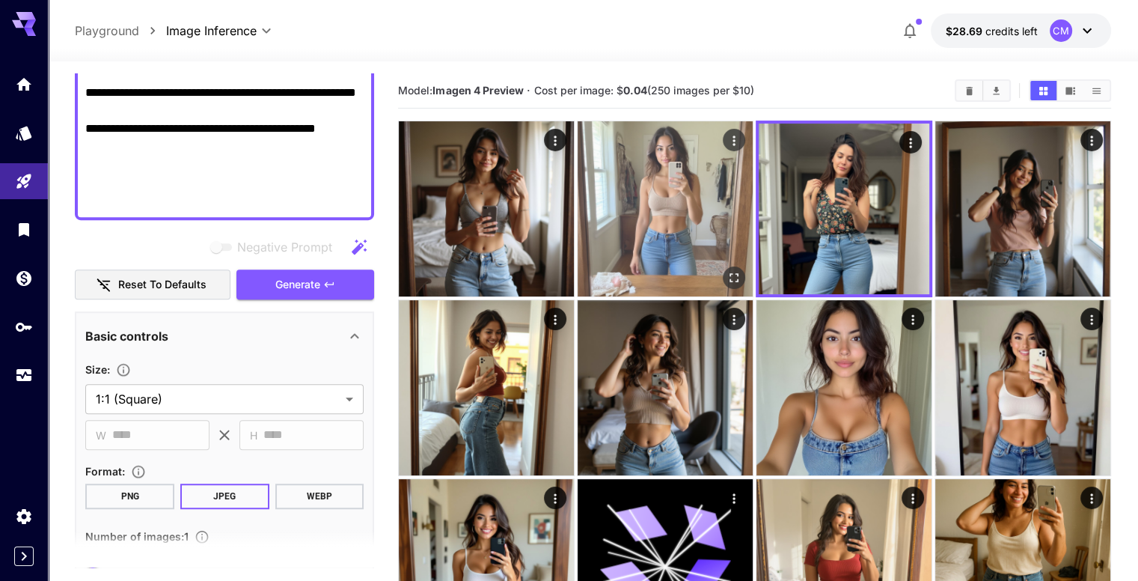
click at [727, 270] on icon "Open in fullscreen" at bounding box center [734, 277] width 15 height 15
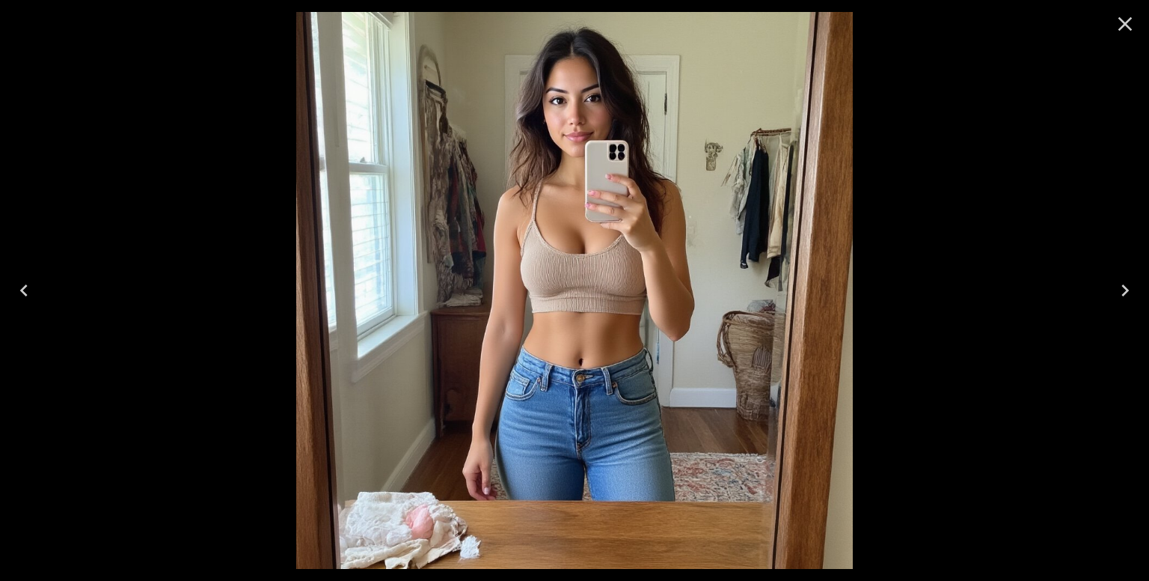
click at [1128, 25] on icon "Close" at bounding box center [1126, 24] width 14 height 14
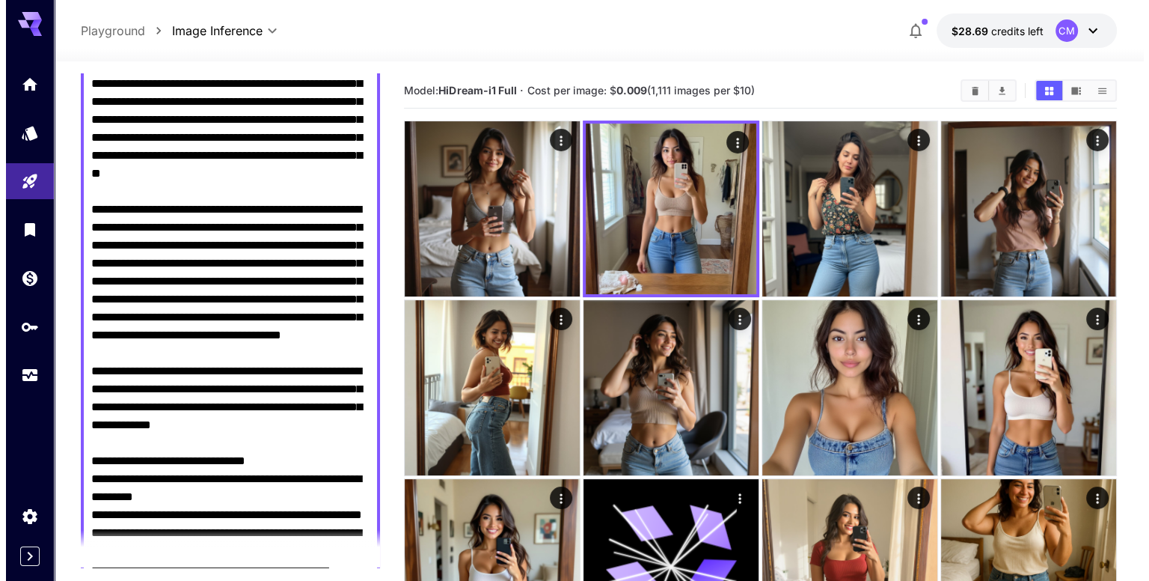
scroll to position [0, 0]
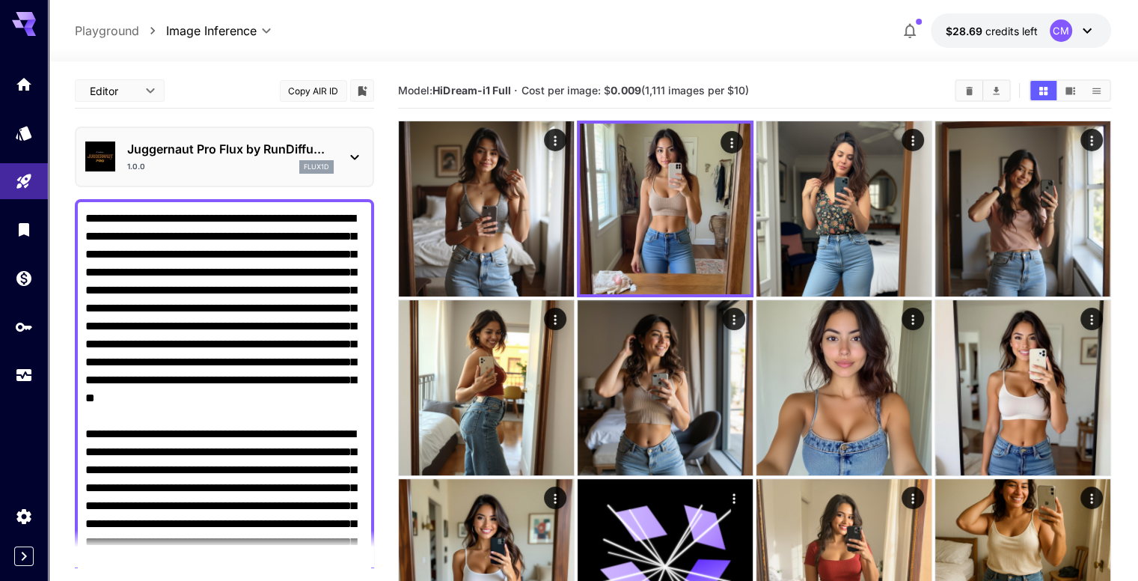
click at [289, 142] on p "Juggernaut Pro Flux by RunDiffu..." at bounding box center [230, 149] width 207 height 18
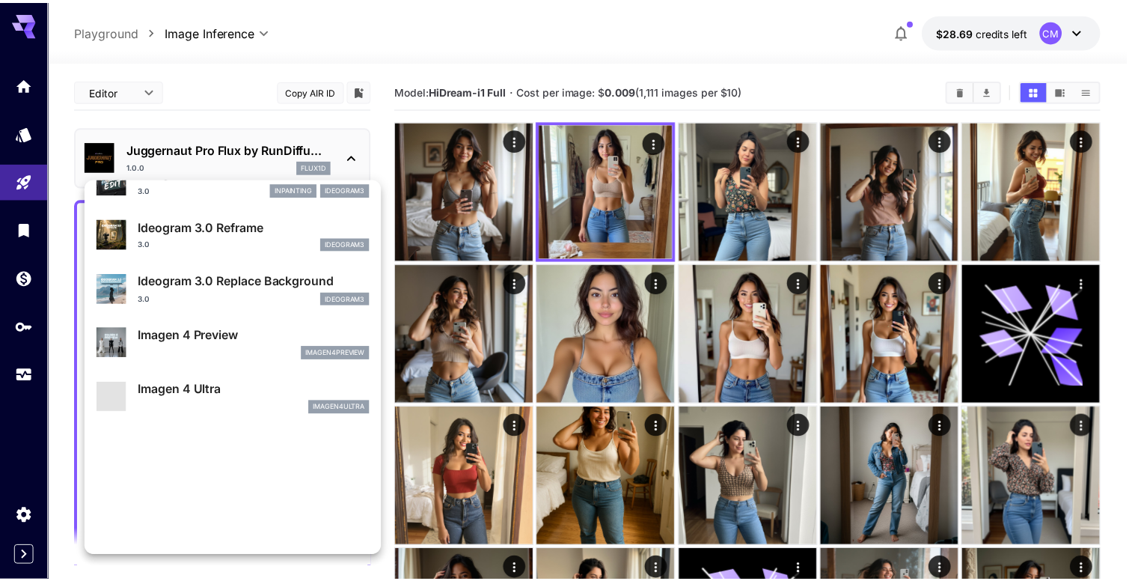
scroll to position [525, 0]
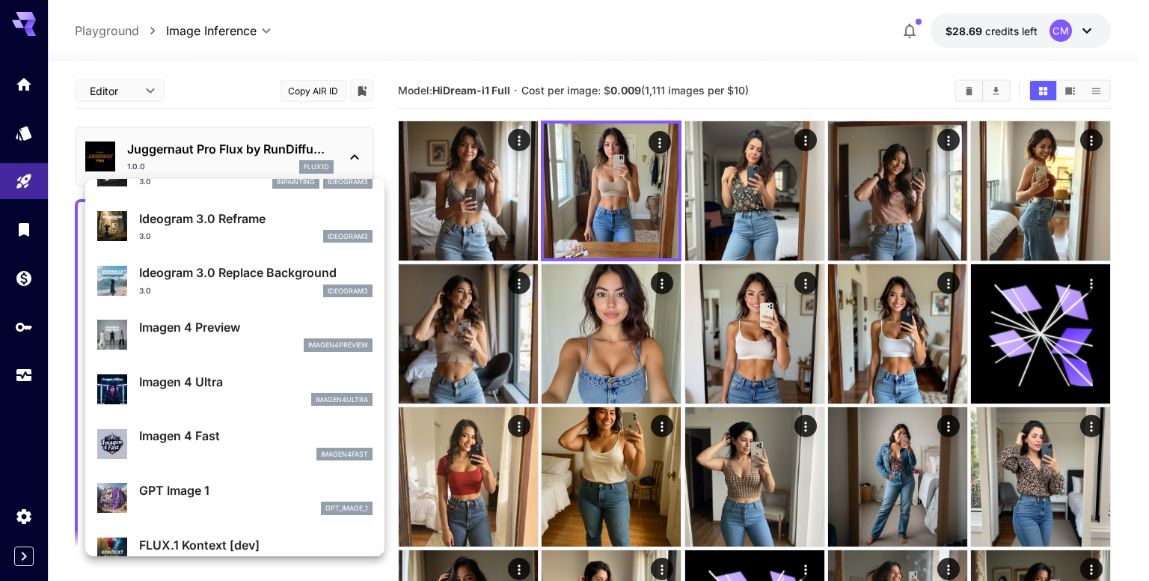
click at [213, 325] on p "Imagen 4 Preview" at bounding box center [255, 327] width 233 height 18
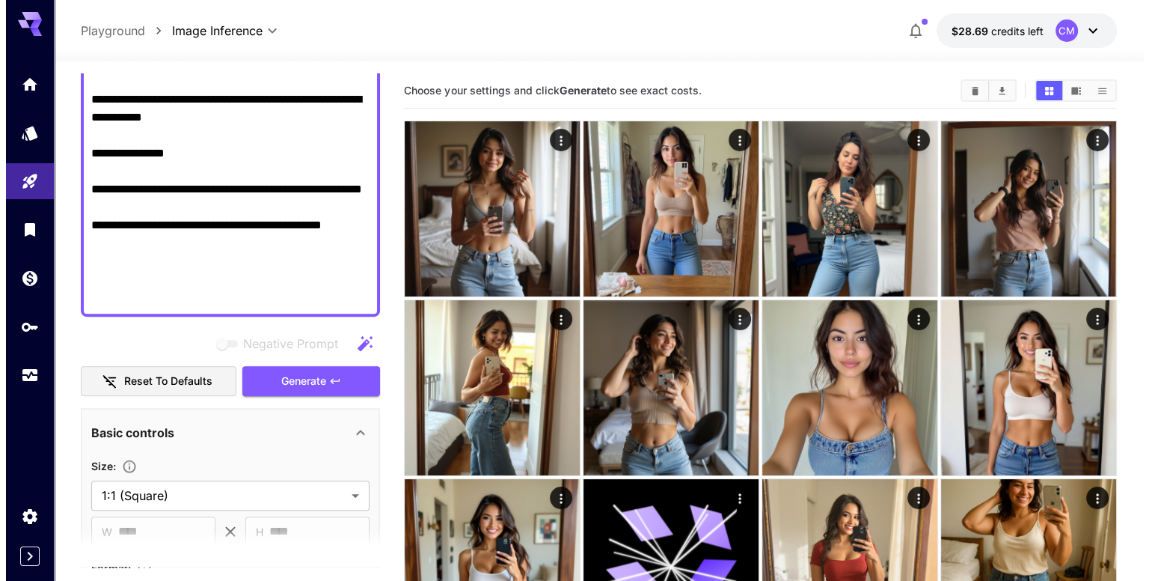
scroll to position [823, 0]
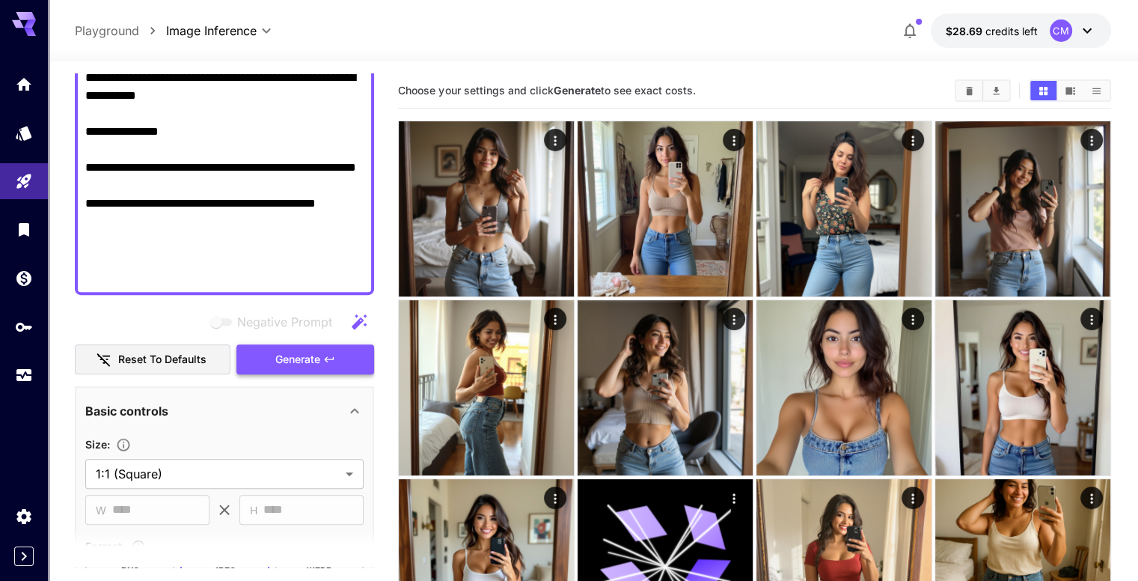
type textarea "**********"
click at [299, 351] on span "Generate" at bounding box center [297, 359] width 45 height 19
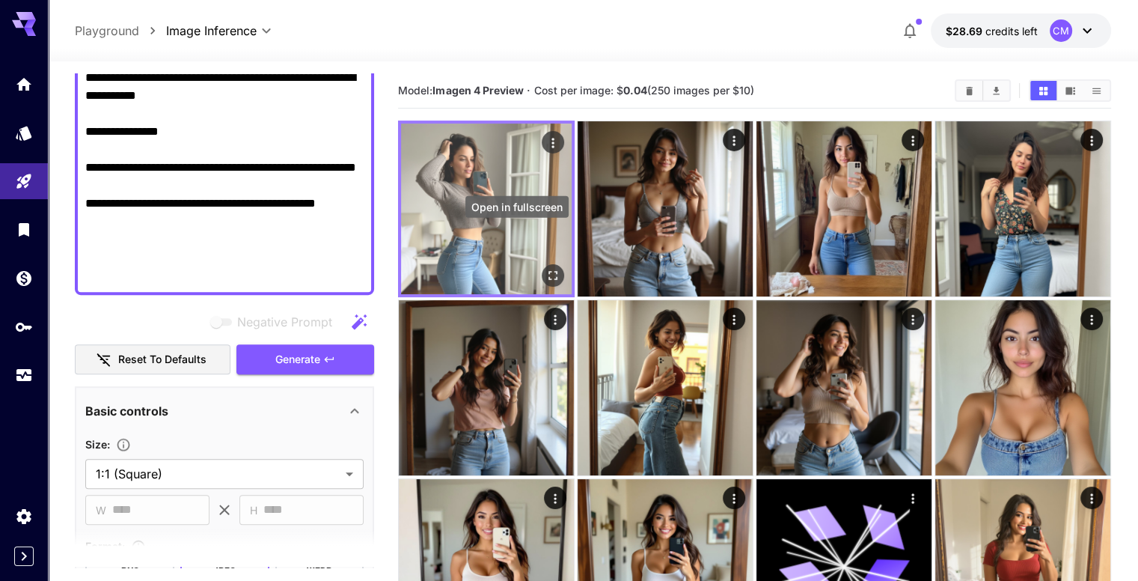
click at [542, 264] on div "Open in fullscreen" at bounding box center [553, 275] width 22 height 22
click at [545, 268] on icon "Open in fullscreen" at bounding box center [552, 275] width 15 height 15
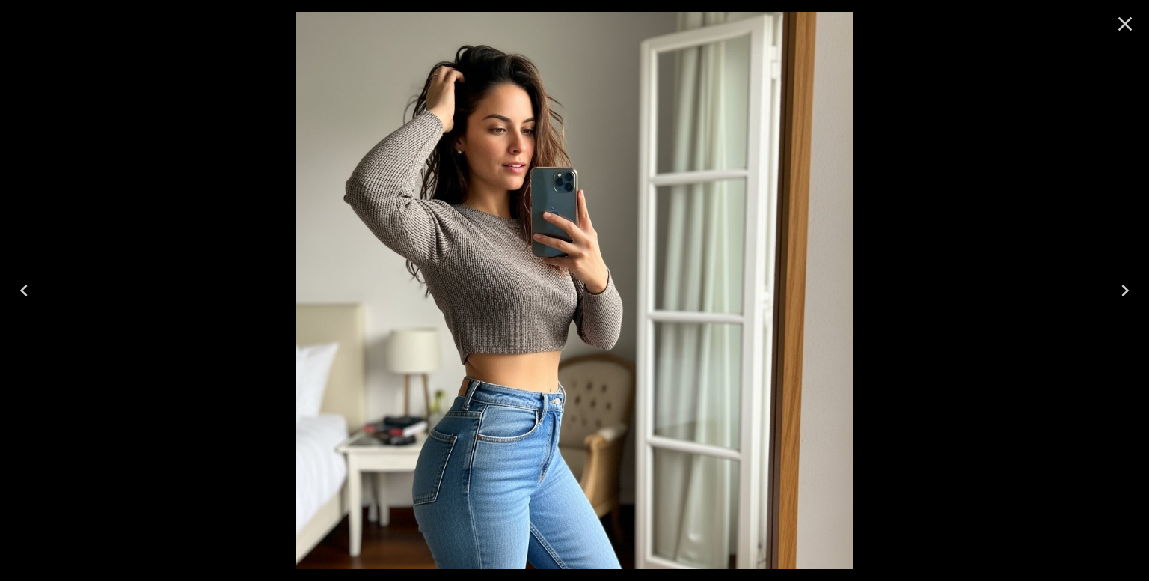
scroll to position [823, 0]
click at [1116, 16] on icon "Close" at bounding box center [1125, 24] width 24 height 24
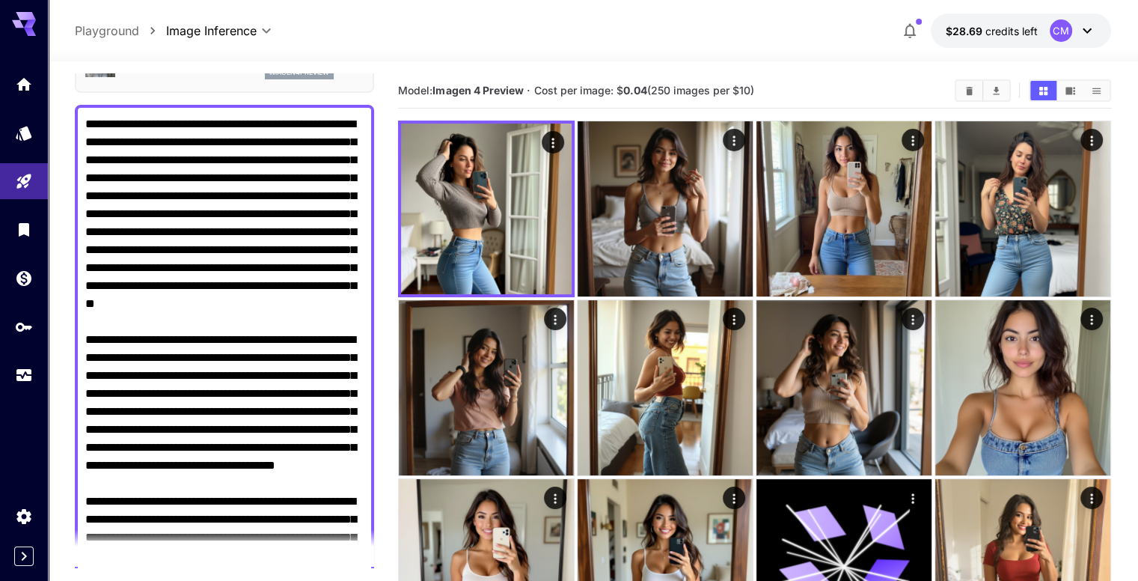
scroll to position [0, 0]
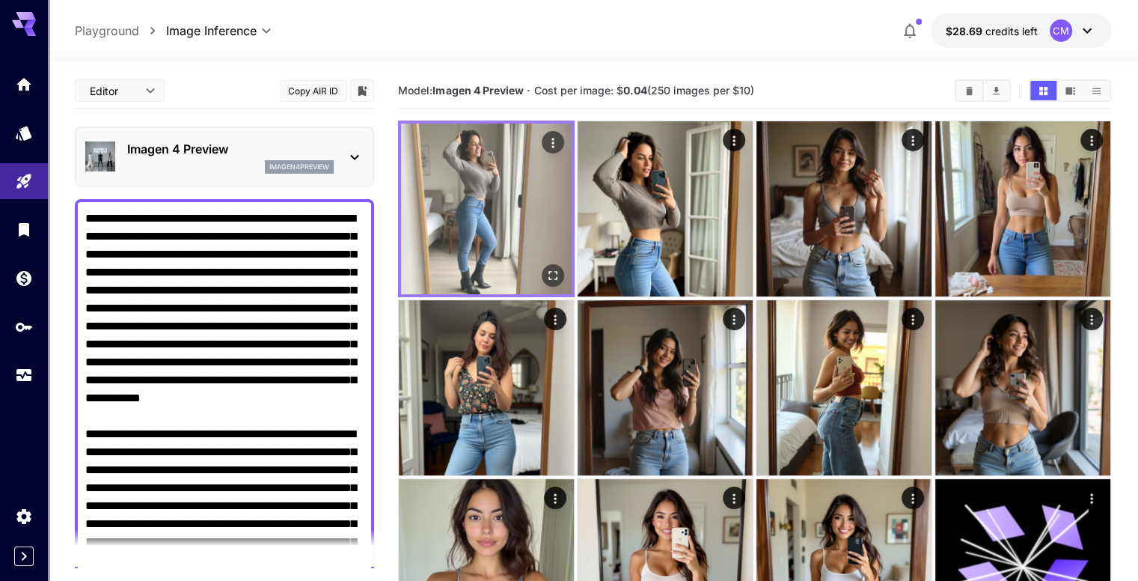
click at [545, 268] on icon "Open in fullscreen" at bounding box center [552, 275] width 15 height 15
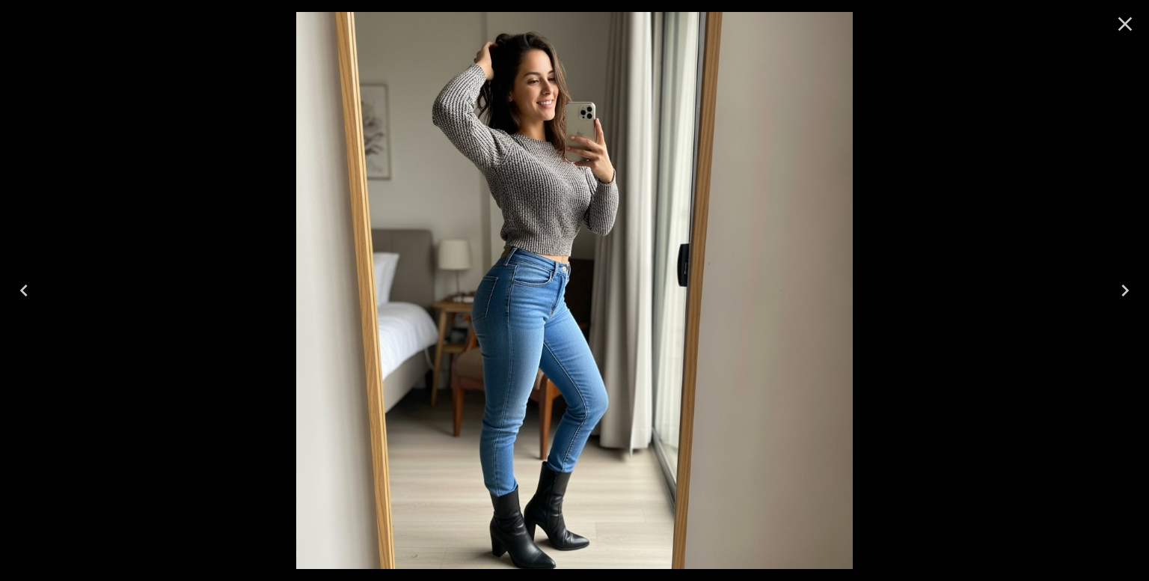
click at [1128, 30] on icon "Close" at bounding box center [1125, 24] width 24 height 24
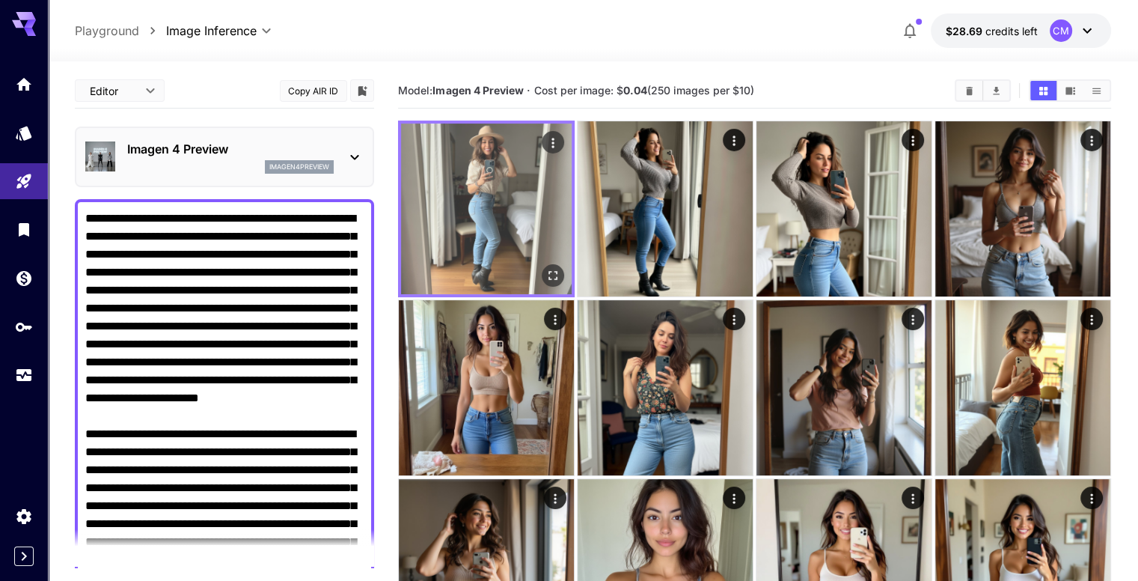
click at [545, 268] on icon "Open in fullscreen" at bounding box center [552, 275] width 15 height 15
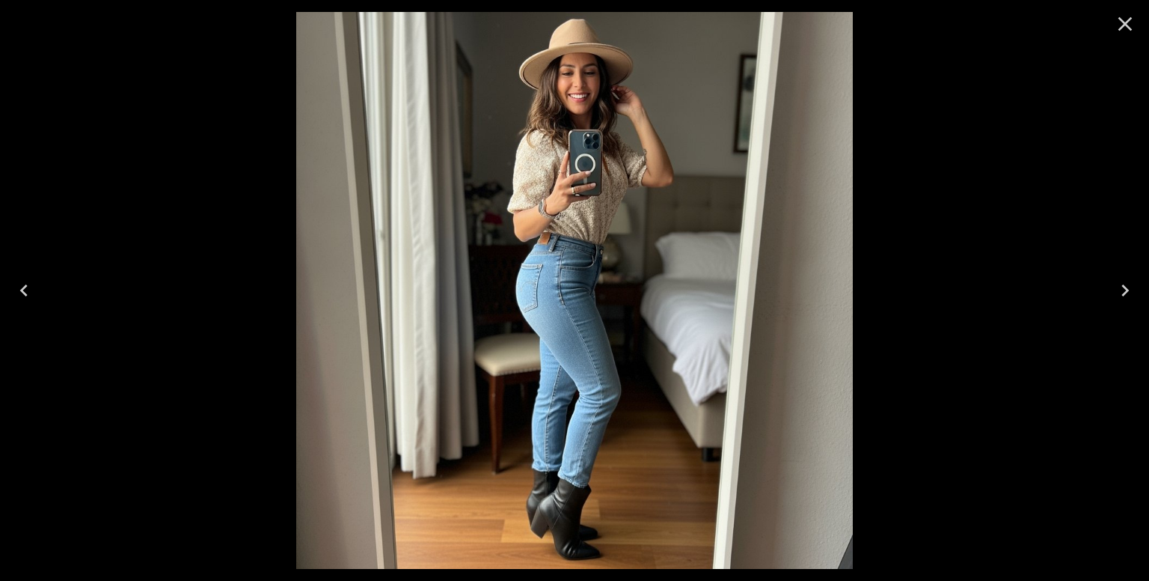
click at [1122, 285] on icon "Next" at bounding box center [1125, 290] width 24 height 24
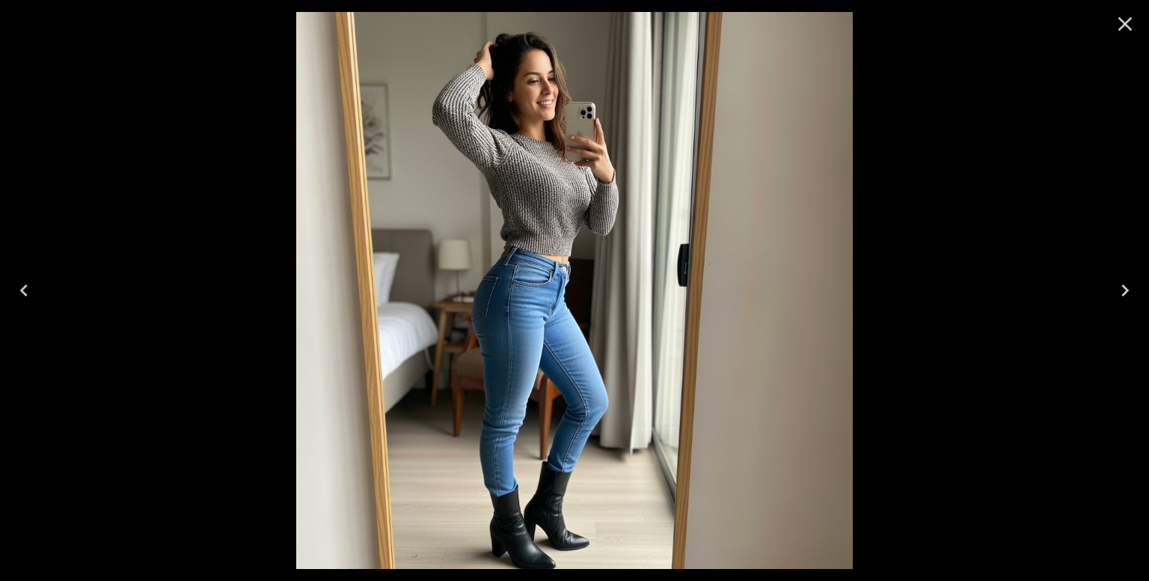
click at [22, 276] on button "Previous" at bounding box center [24, 290] width 48 height 60
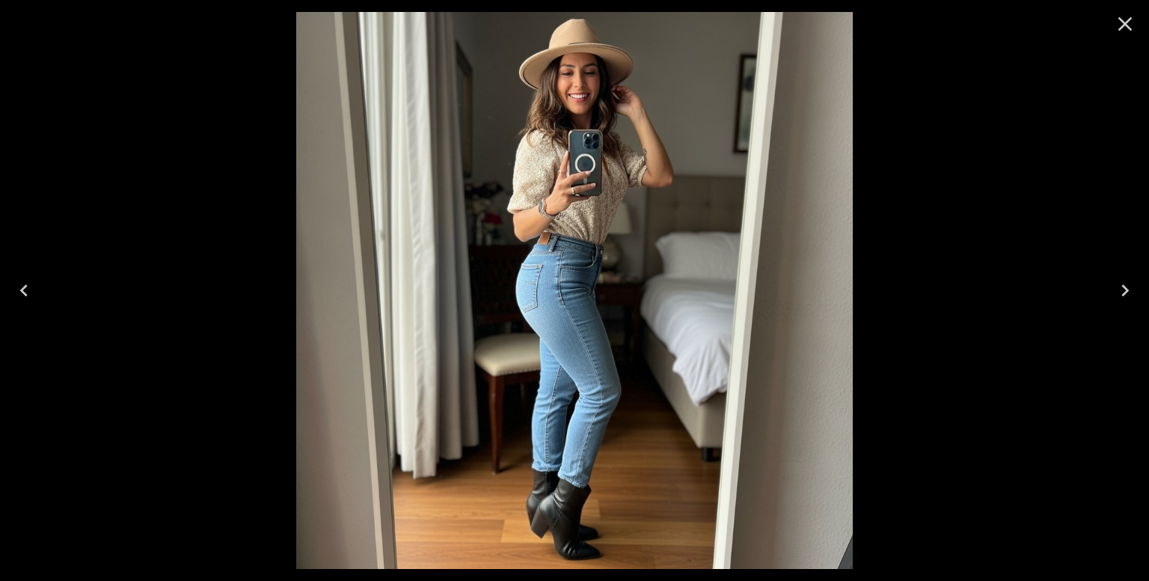
click at [1125, 22] on icon "Close" at bounding box center [1126, 24] width 14 height 14
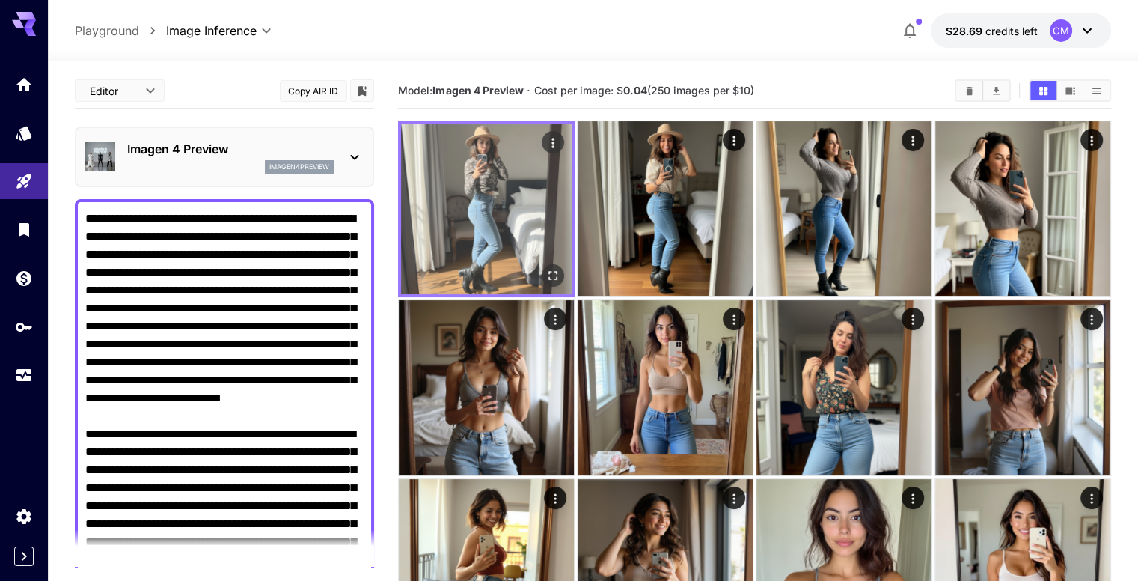
click at [447, 210] on img at bounding box center [486, 208] width 171 height 171
click at [545, 268] on icon "Open in fullscreen" at bounding box center [552, 275] width 15 height 15
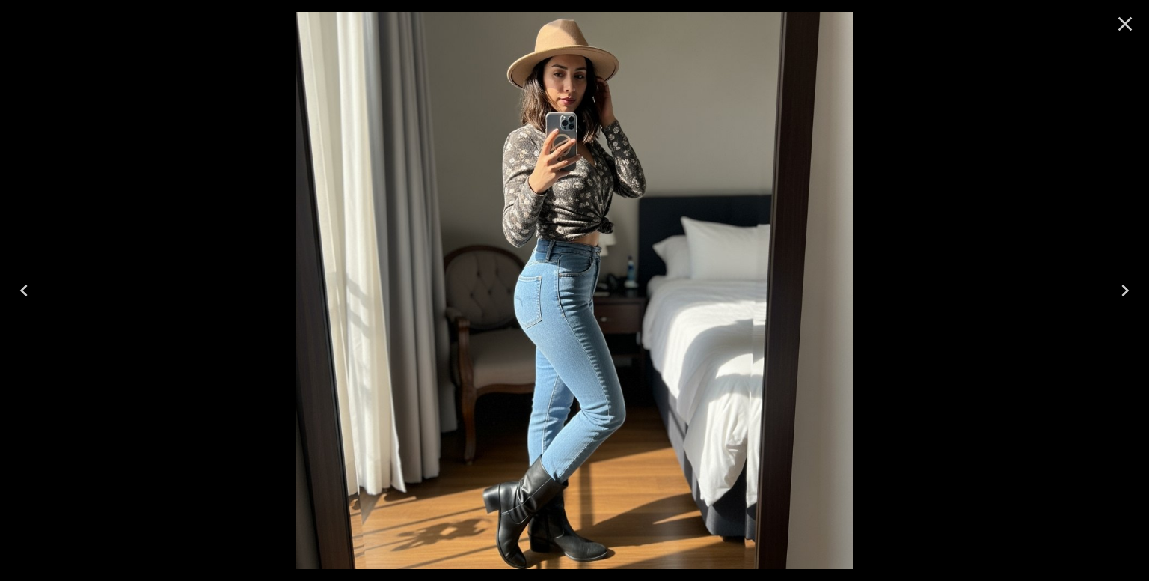
click at [1119, 23] on icon "Close" at bounding box center [1125, 24] width 24 height 24
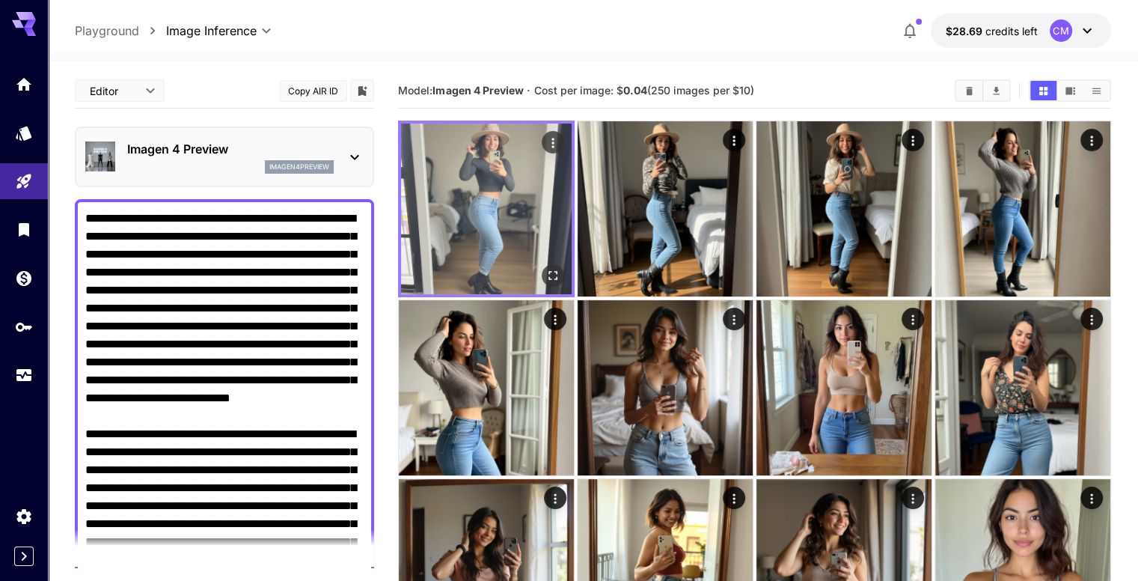
click at [545, 268] on icon "Open in fullscreen" at bounding box center [552, 275] width 15 height 15
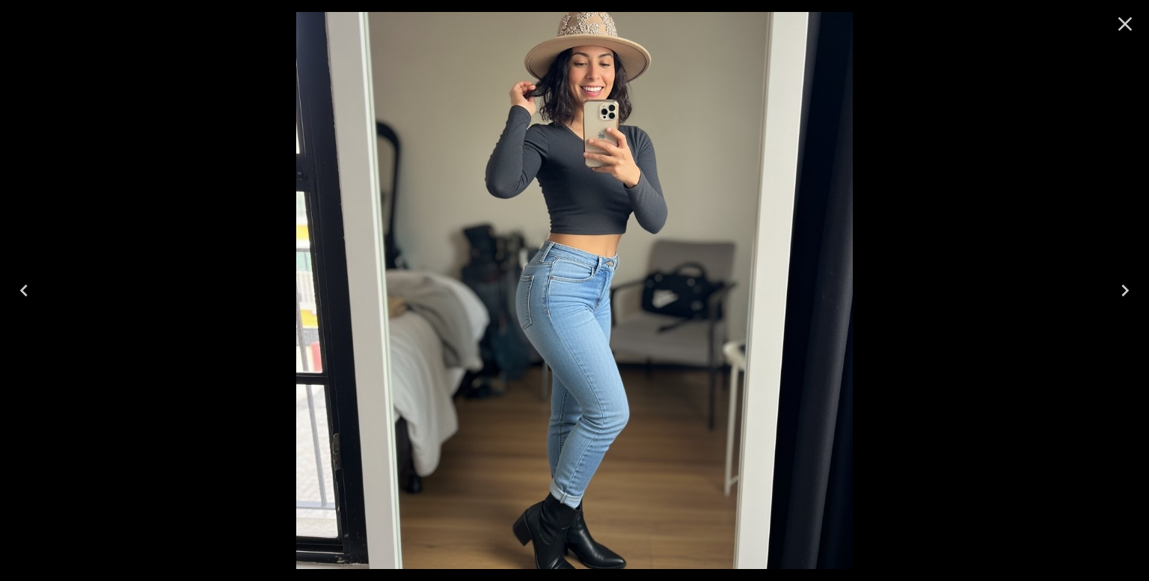
click at [1128, 28] on icon "Close" at bounding box center [1126, 24] width 14 height 14
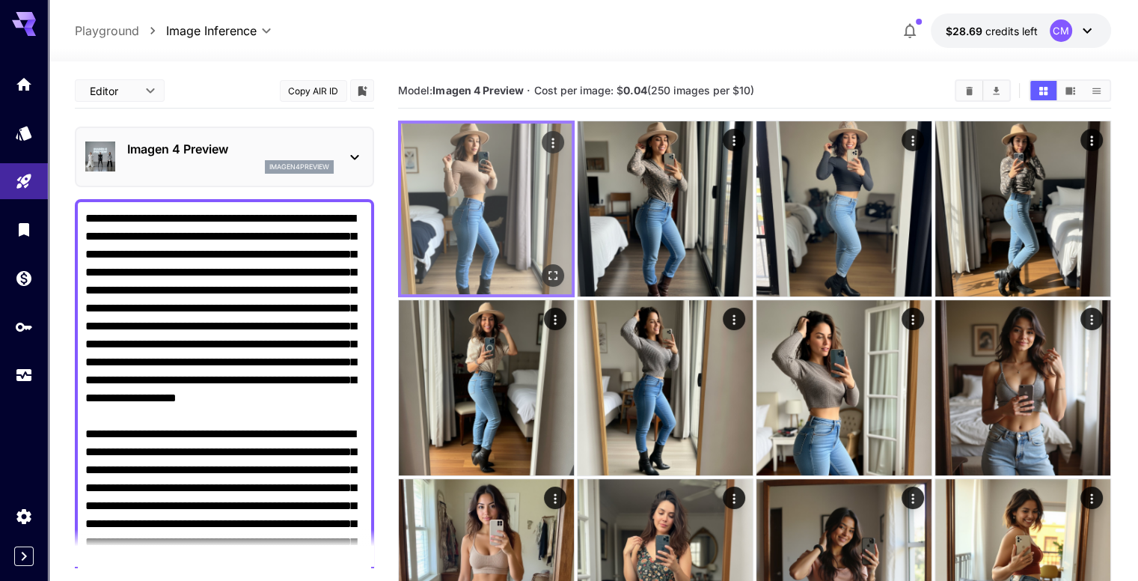
click at [548, 271] on icon "Open in fullscreen" at bounding box center [552, 275] width 9 height 9
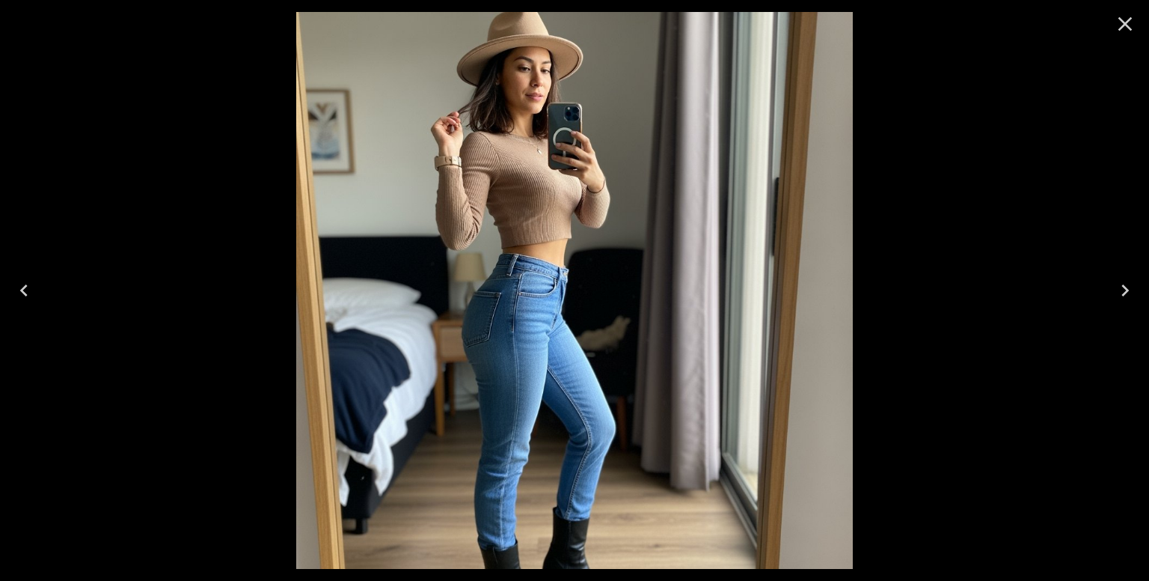
click at [1123, 25] on icon "Close" at bounding box center [1126, 24] width 14 height 14
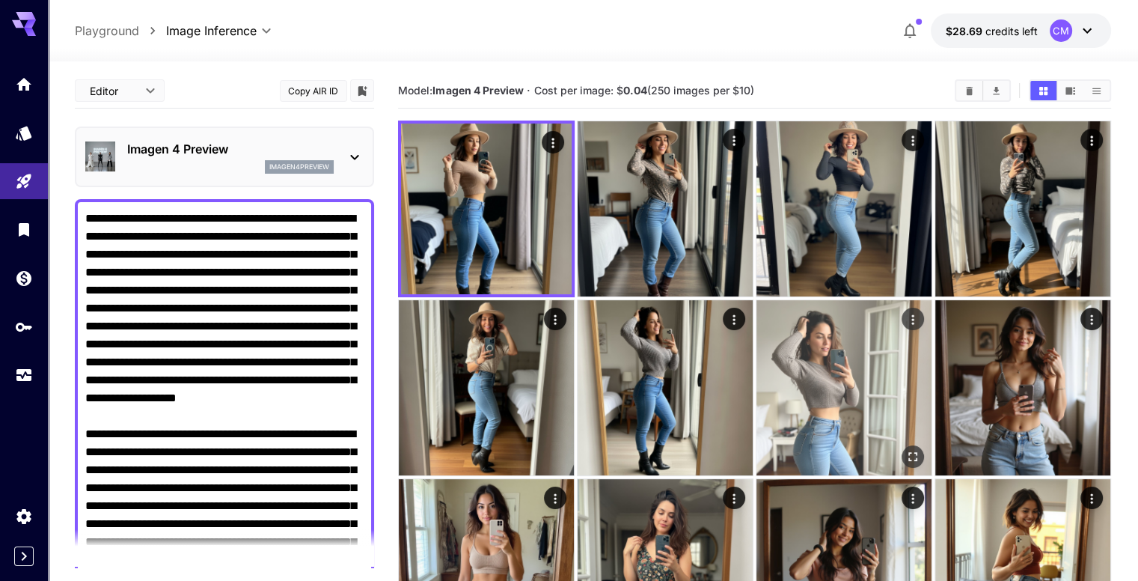
click at [905, 448] on icon "Open in fullscreen" at bounding box center [912, 455] width 15 height 15
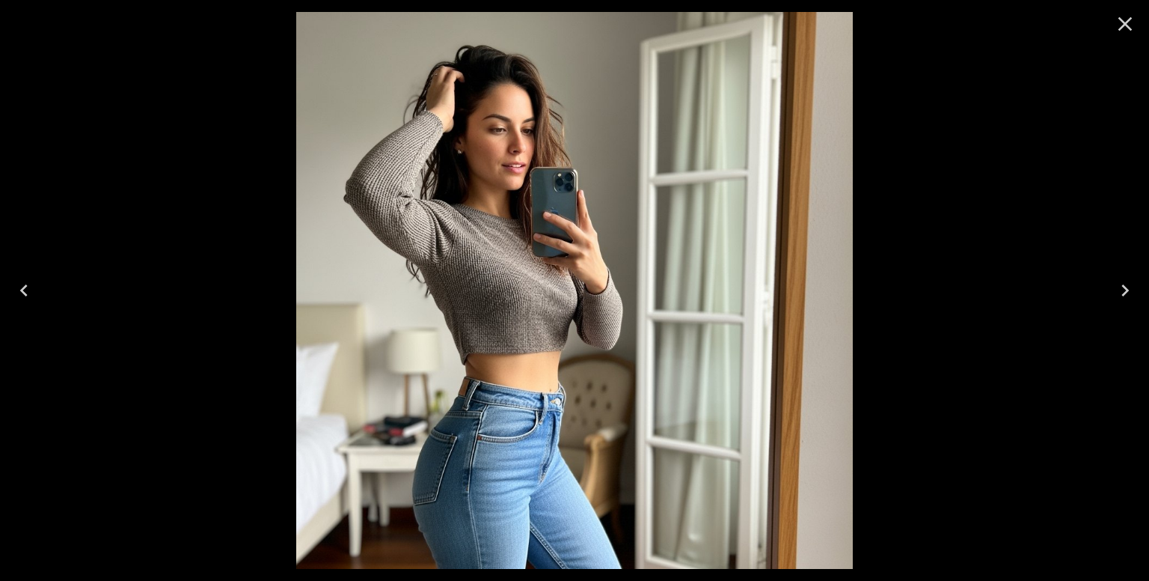
click at [1122, 28] on icon "Close" at bounding box center [1125, 24] width 24 height 24
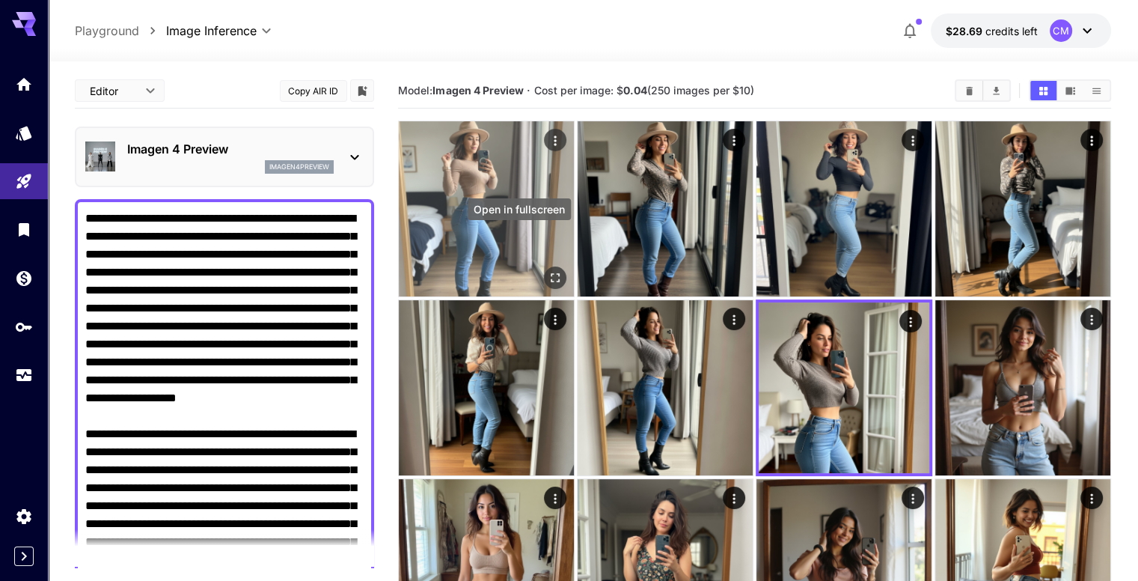
click at [548, 270] on icon "Open in fullscreen" at bounding box center [555, 277] width 15 height 15
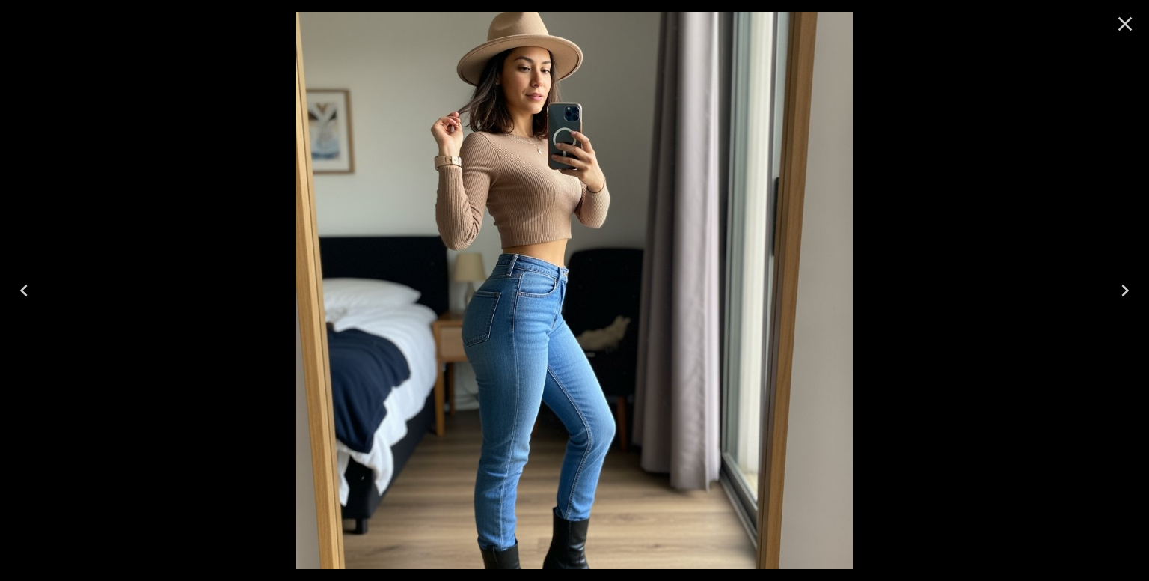
click at [1130, 25] on icon "Close" at bounding box center [1125, 24] width 24 height 24
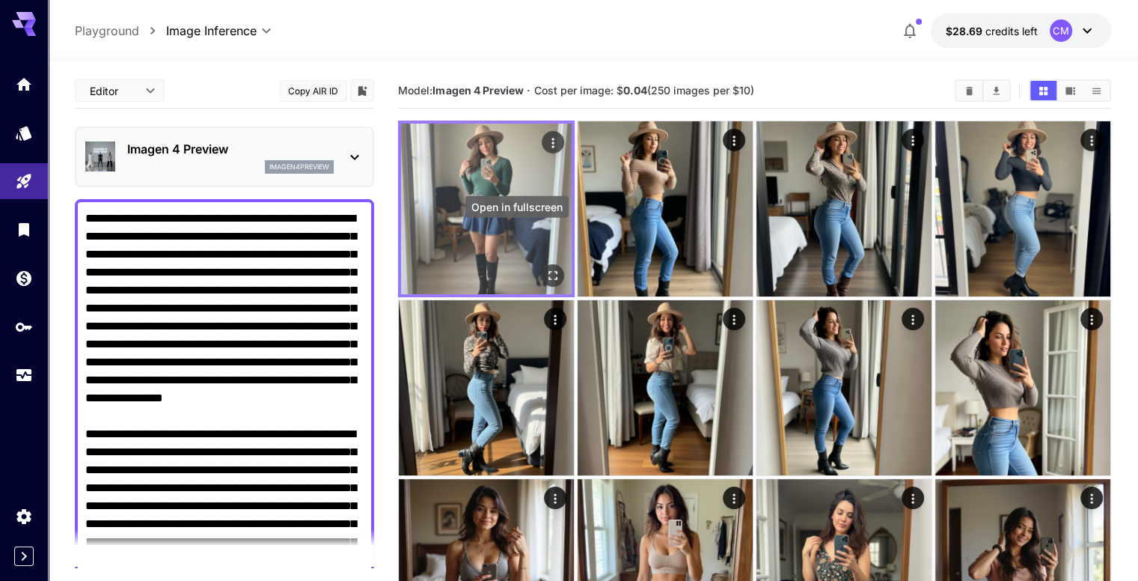
click at [545, 268] on icon "Open in fullscreen" at bounding box center [552, 275] width 15 height 15
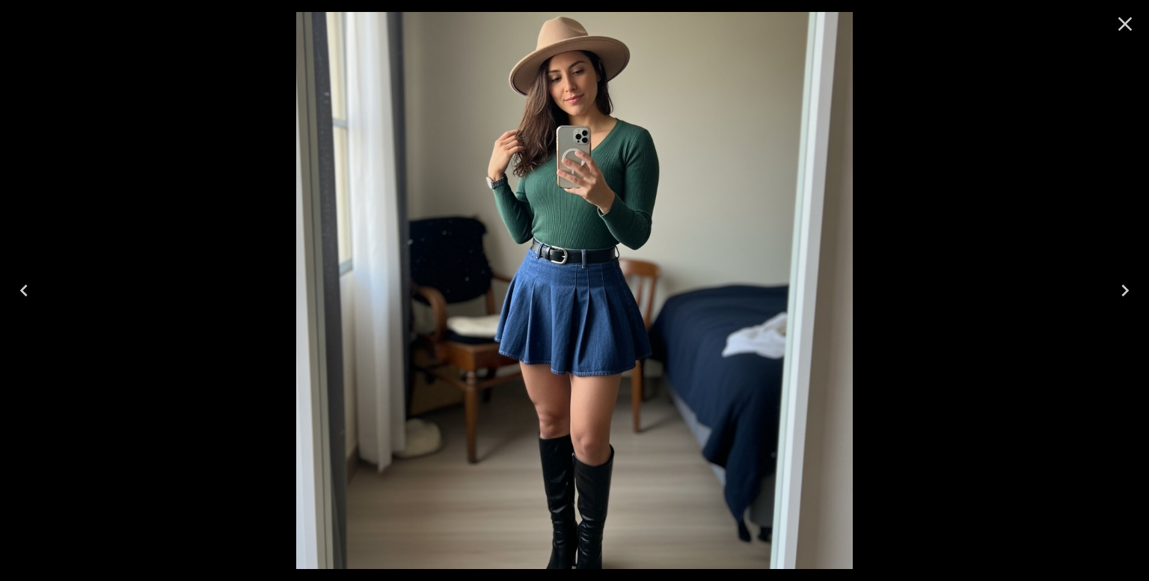
click at [1125, 28] on icon "Close" at bounding box center [1125, 24] width 24 height 24
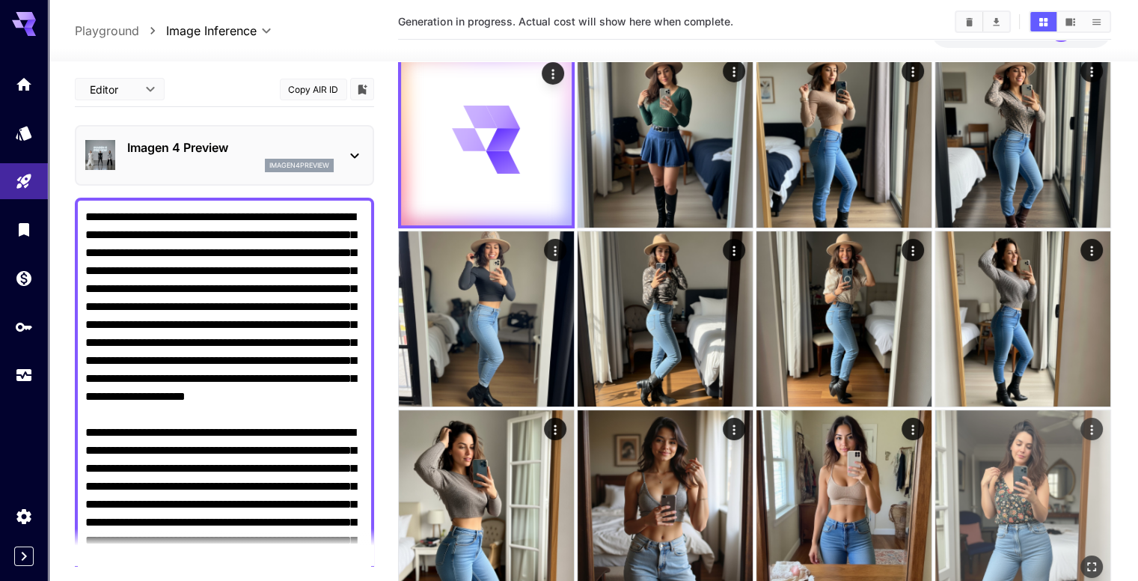
scroll to position [75, 0]
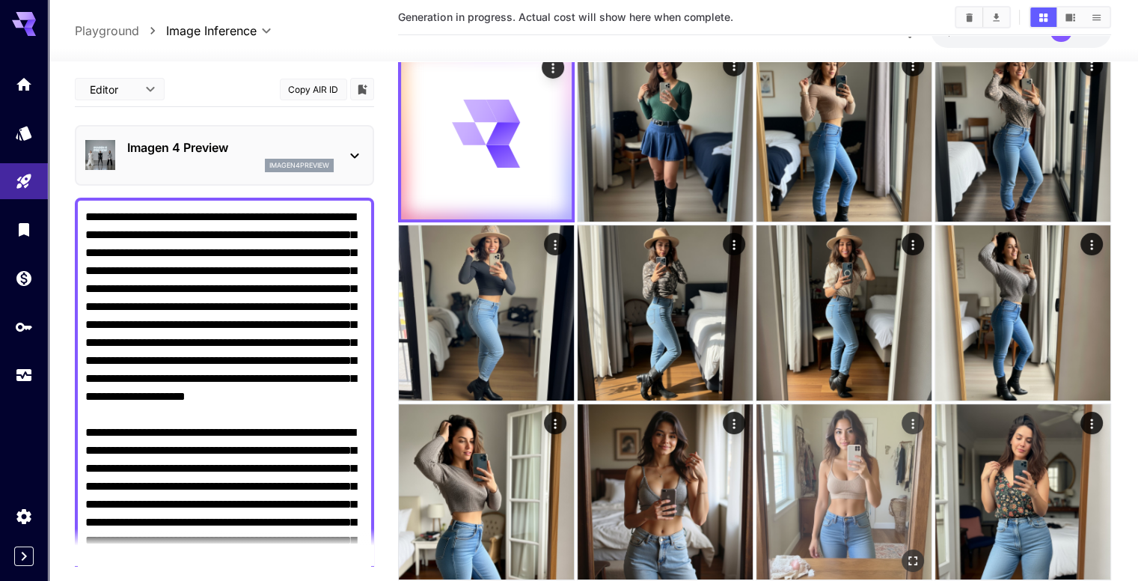
click at [905, 415] on icon "Actions" at bounding box center [912, 422] width 15 height 15
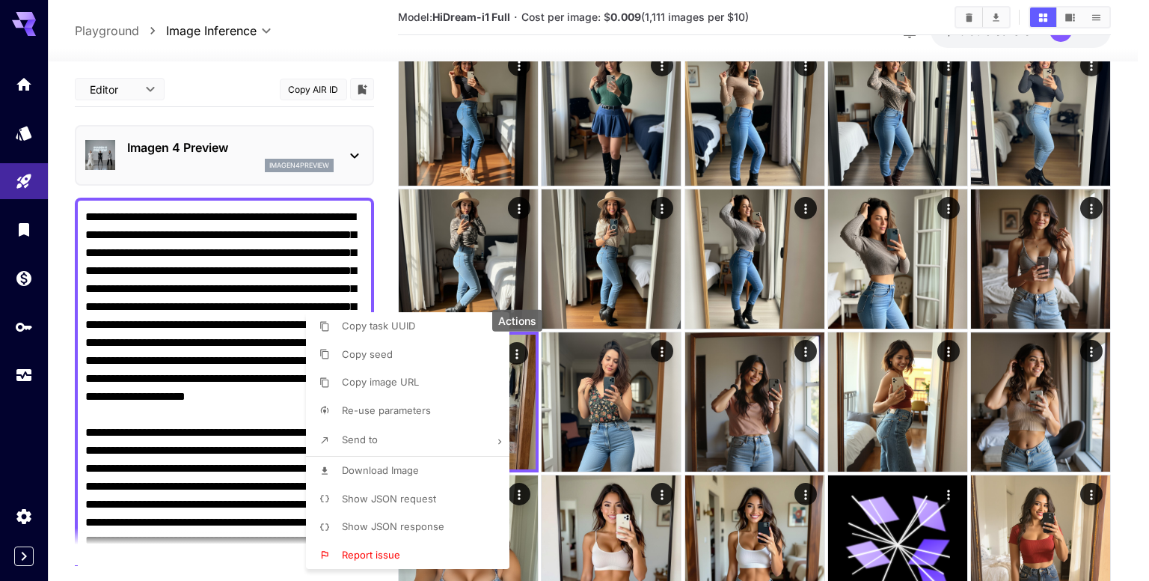
click at [387, 249] on div at bounding box center [574, 290] width 1149 height 581
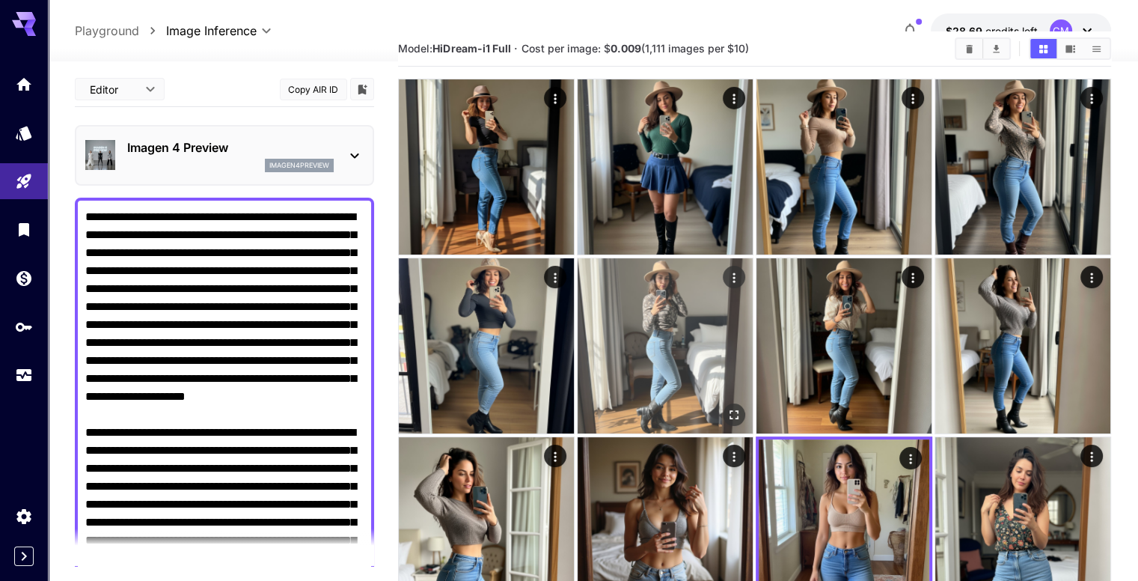
scroll to position [0, 0]
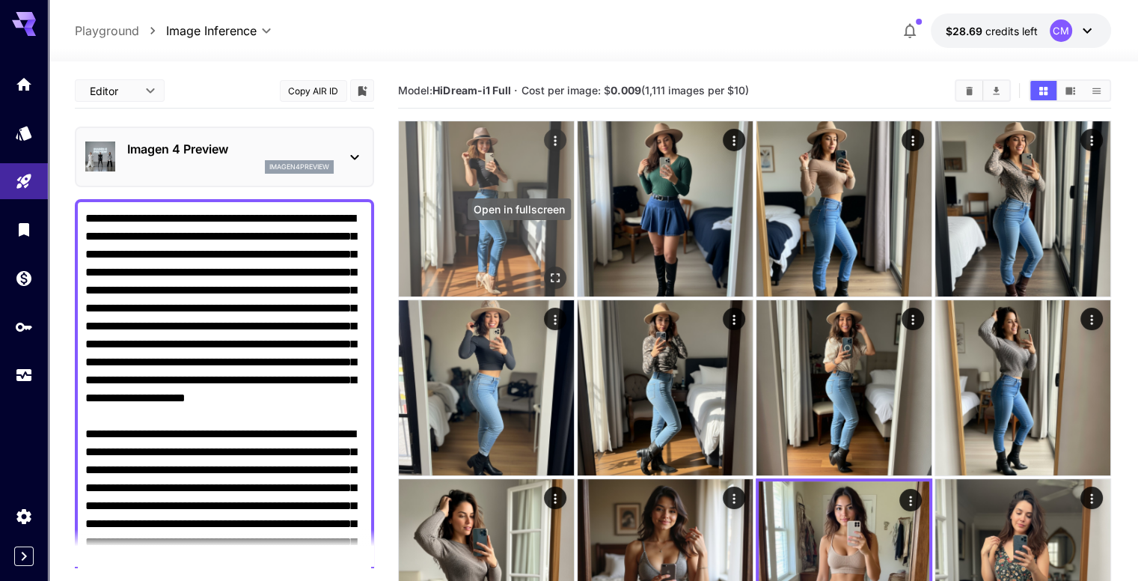
click at [548, 270] on icon "Open in fullscreen" at bounding box center [555, 277] width 15 height 15
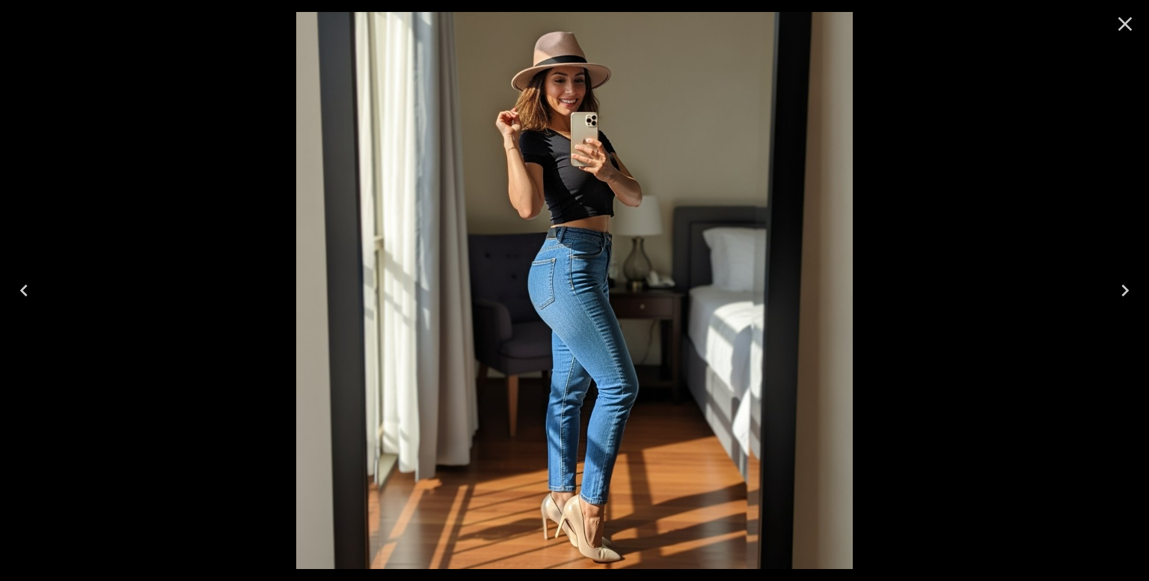
click at [1122, 31] on icon "Close" at bounding box center [1125, 24] width 24 height 24
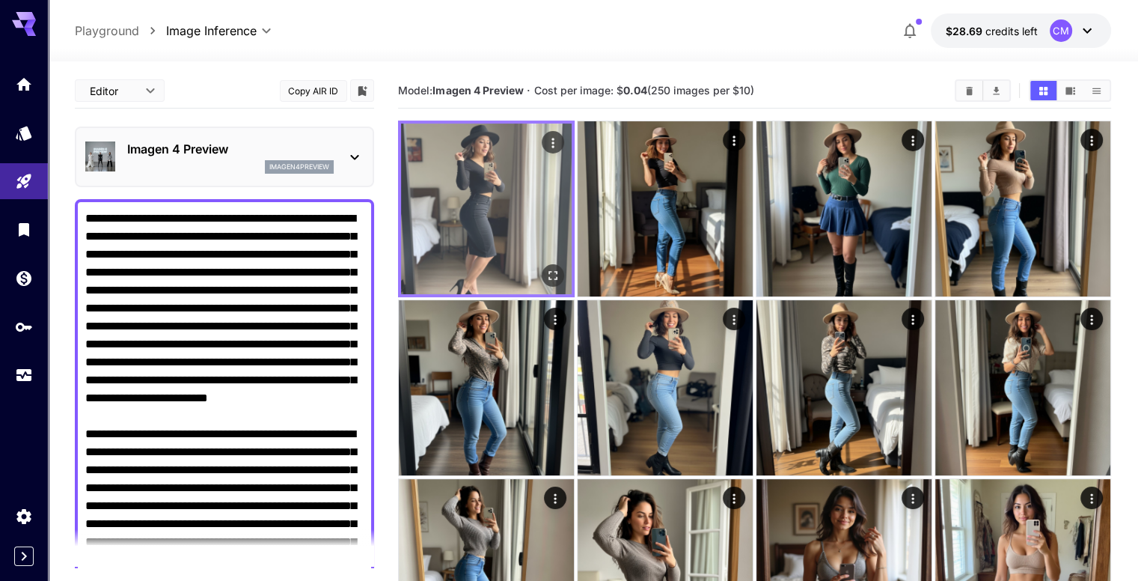
type textarea "**********"
click at [542, 264] on button "Open in fullscreen" at bounding box center [553, 275] width 22 height 22
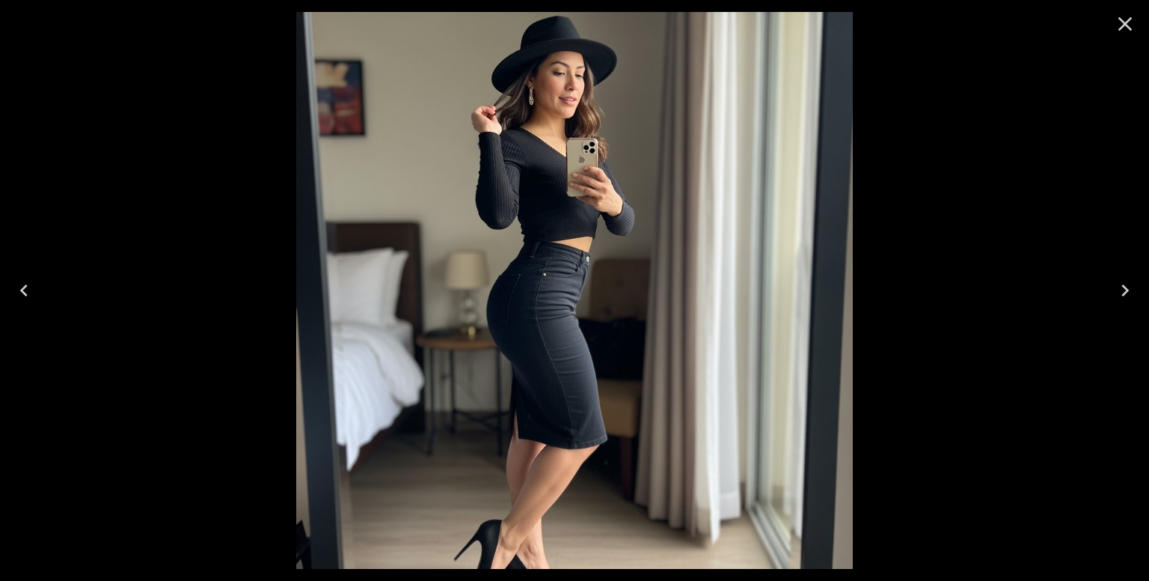
click at [1116, 30] on icon "Close" at bounding box center [1125, 24] width 24 height 24
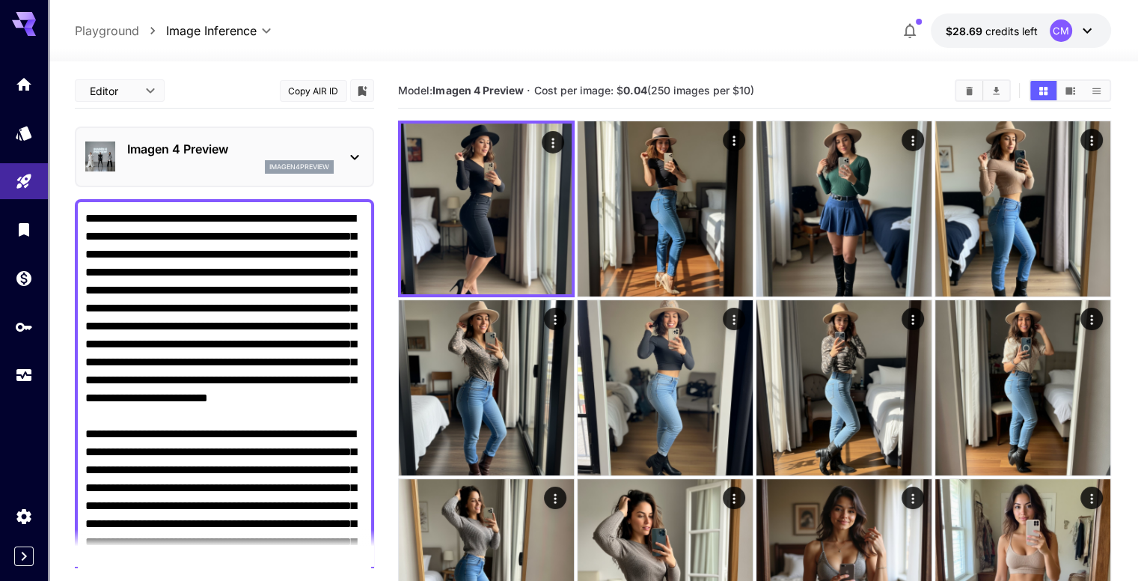
drag, startPoint x: 273, startPoint y: 370, endPoint x: 232, endPoint y: 336, distance: 53.7
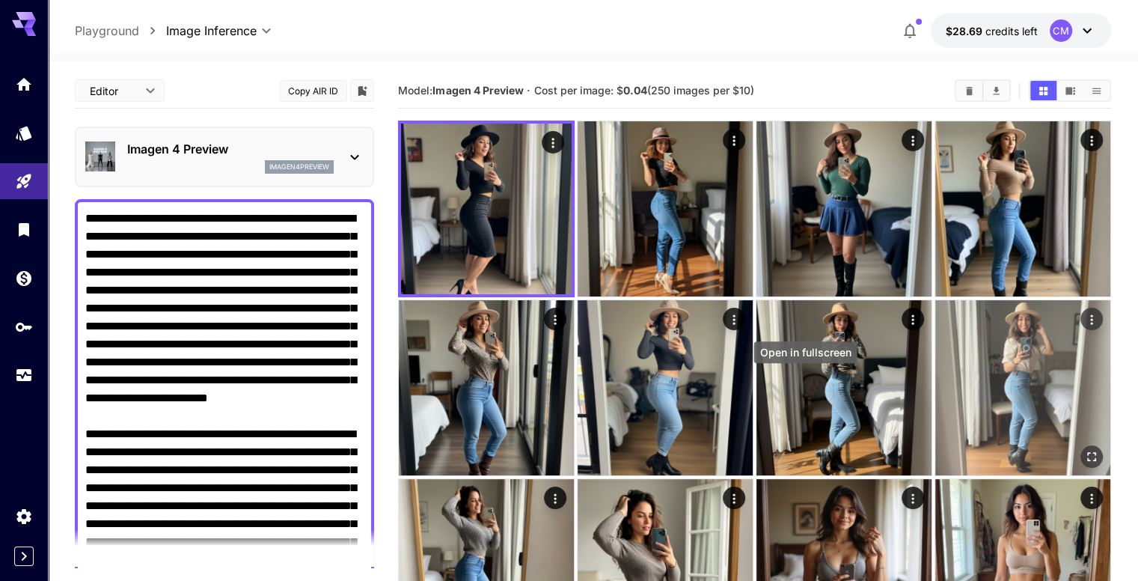
click at [1084, 449] on icon "Open in fullscreen" at bounding box center [1091, 456] width 15 height 15
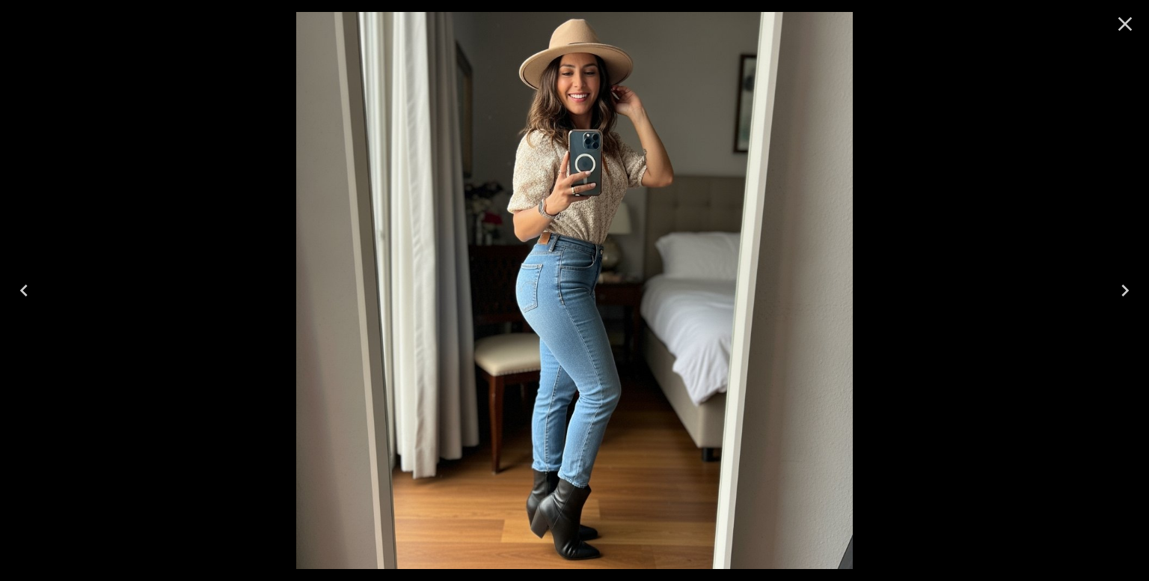
click at [25, 290] on icon "Previous" at bounding box center [24, 290] width 24 height 24
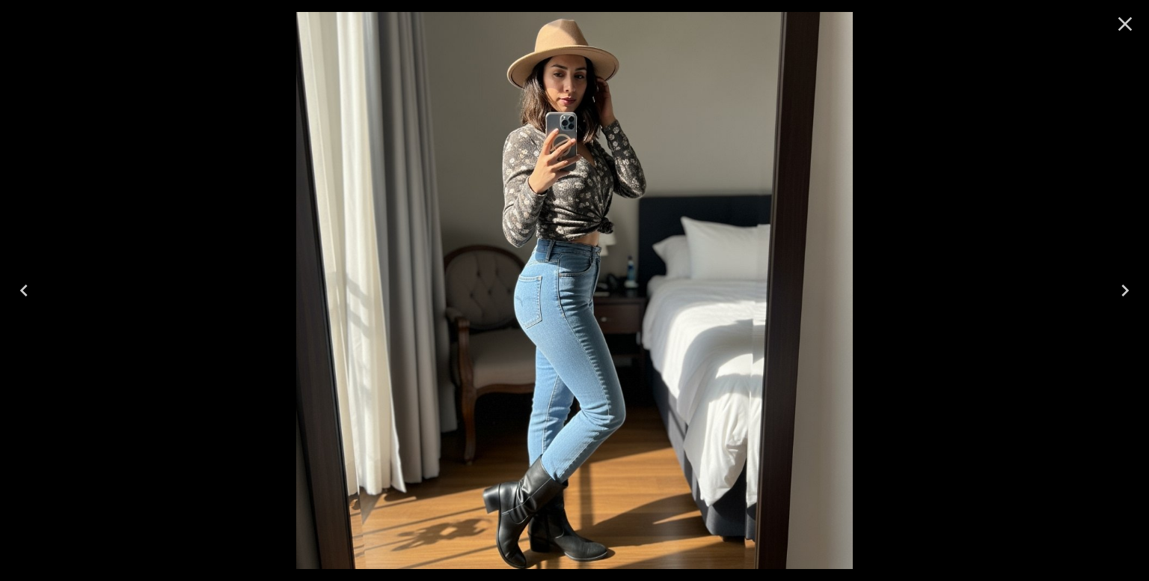
click at [25, 290] on icon "Previous" at bounding box center [24, 290] width 24 height 24
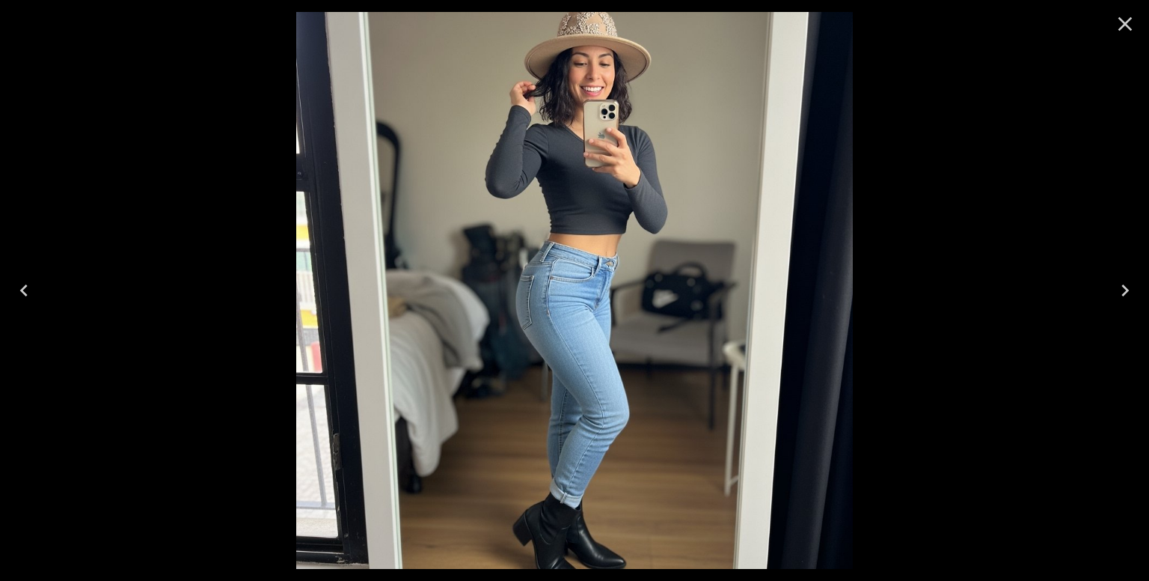
click at [25, 290] on icon "Previous" at bounding box center [24, 290] width 24 height 24
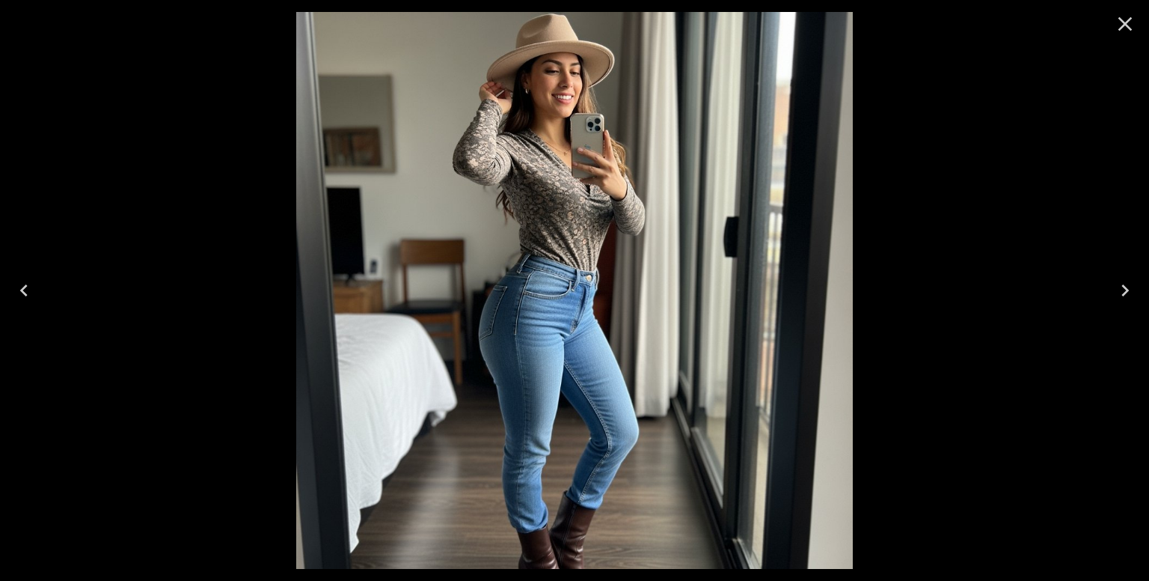
click at [25, 290] on icon "Previous" at bounding box center [24, 290] width 24 height 24
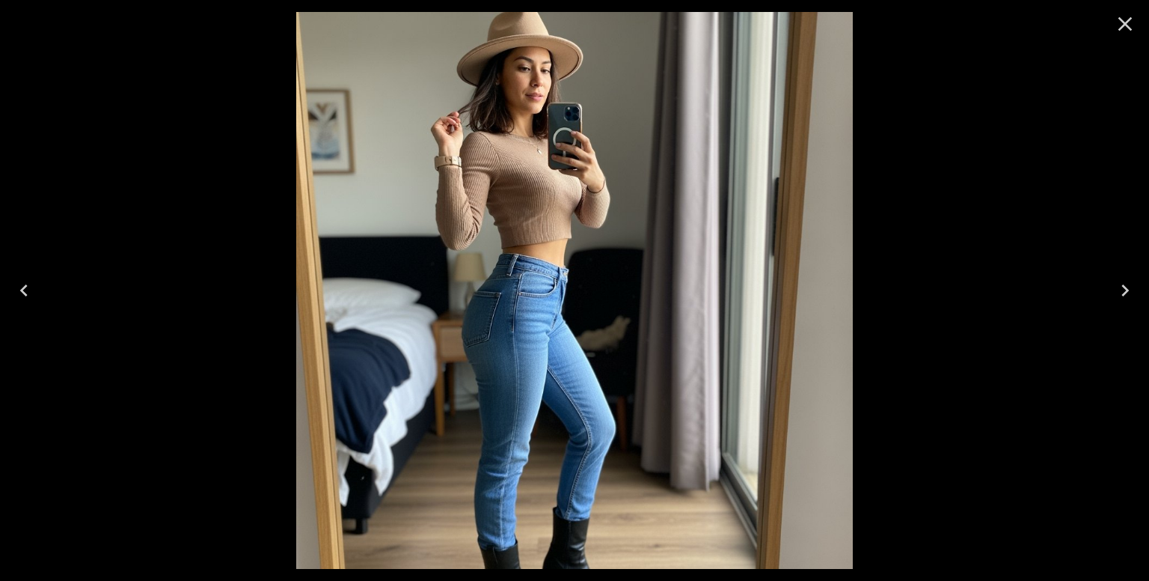
click at [25, 290] on icon "Previous" at bounding box center [24, 290] width 24 height 24
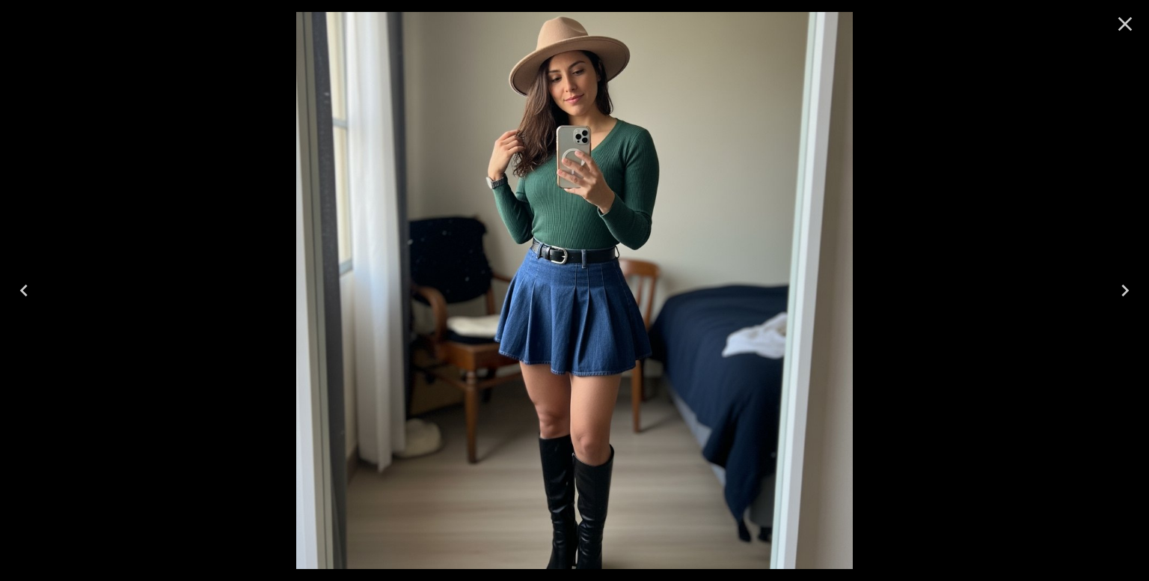
click at [25, 290] on icon "Previous" at bounding box center [24, 290] width 24 height 24
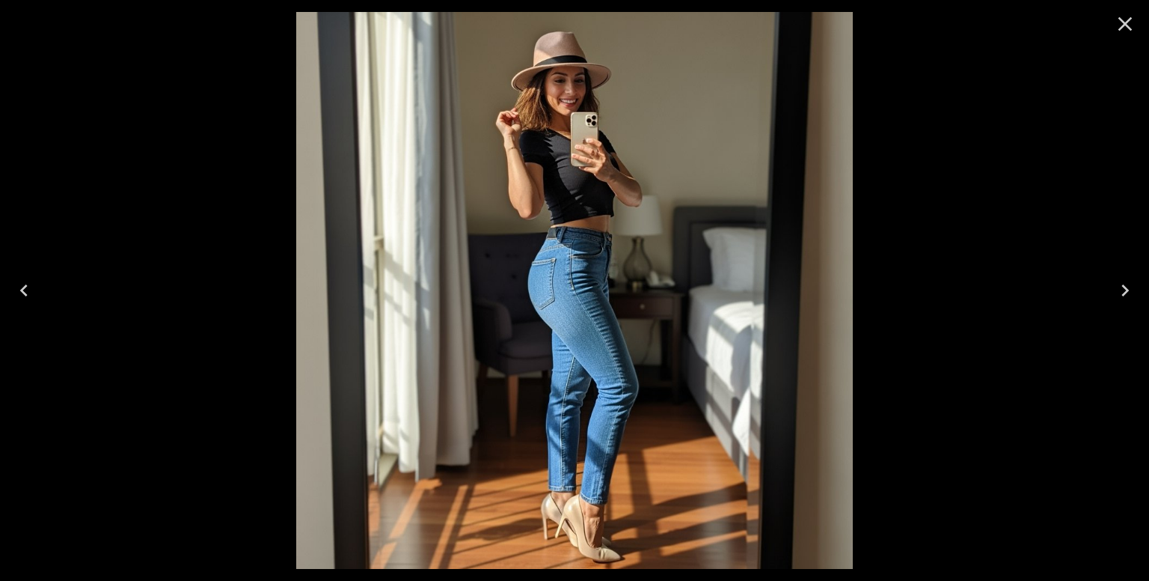
click at [25, 290] on icon "Previous" at bounding box center [24, 290] width 24 height 24
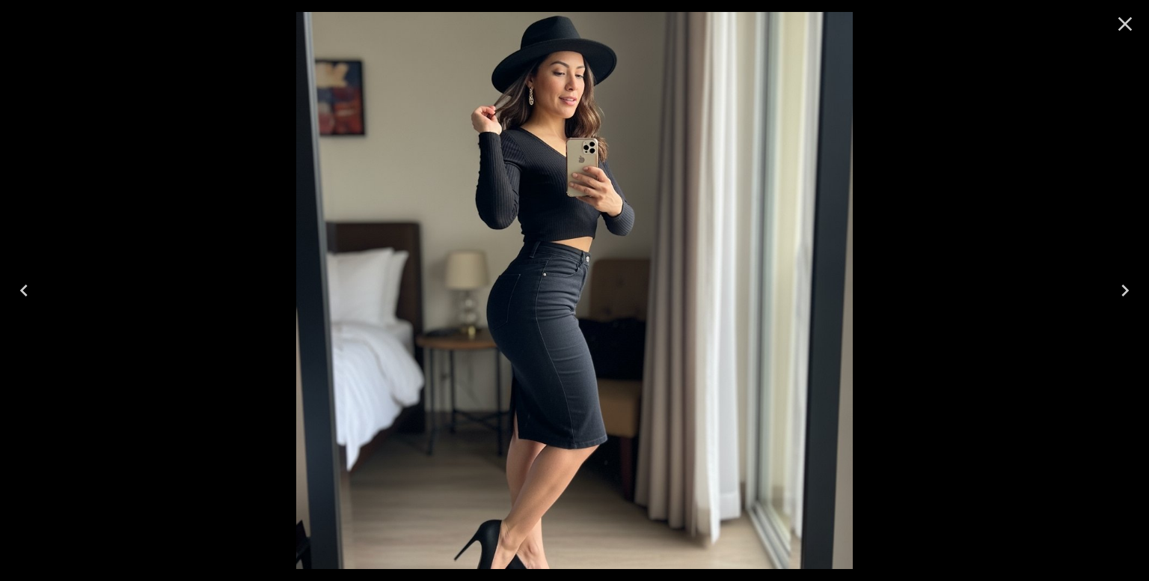
click at [25, 290] on icon "Previous" at bounding box center [24, 290] width 24 height 24
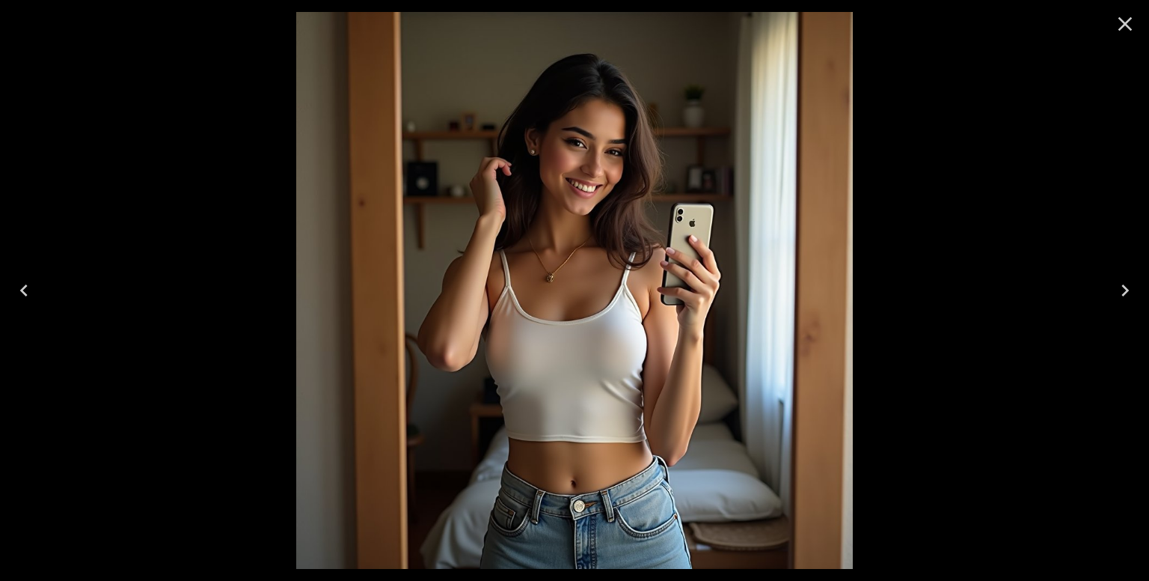
click at [1128, 283] on icon "Next" at bounding box center [1125, 290] width 24 height 24
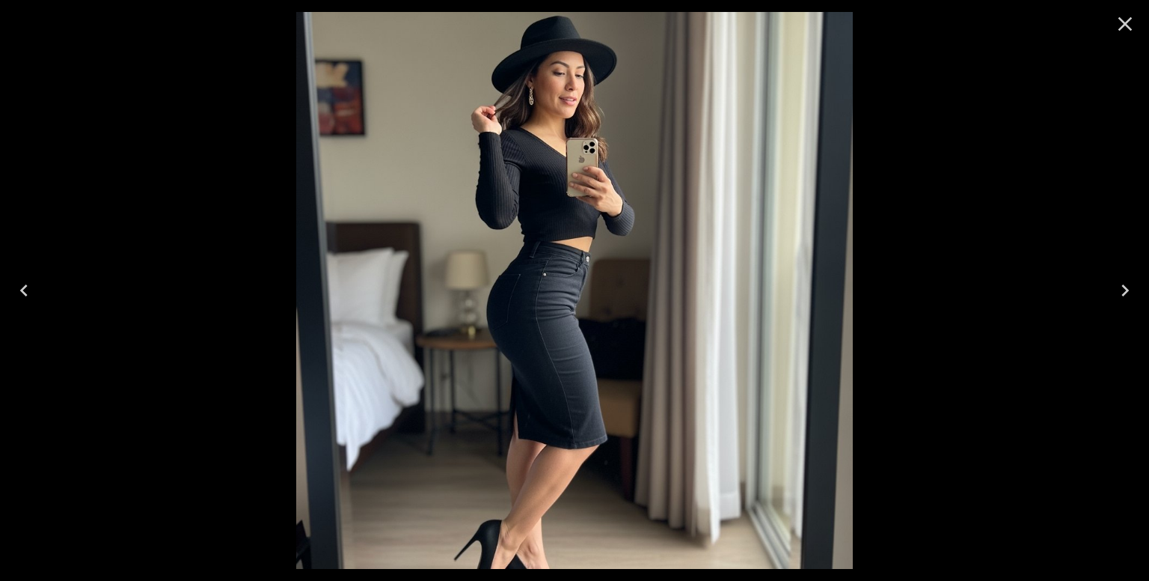
click at [1128, 288] on icon "Next" at bounding box center [1125, 290] width 24 height 24
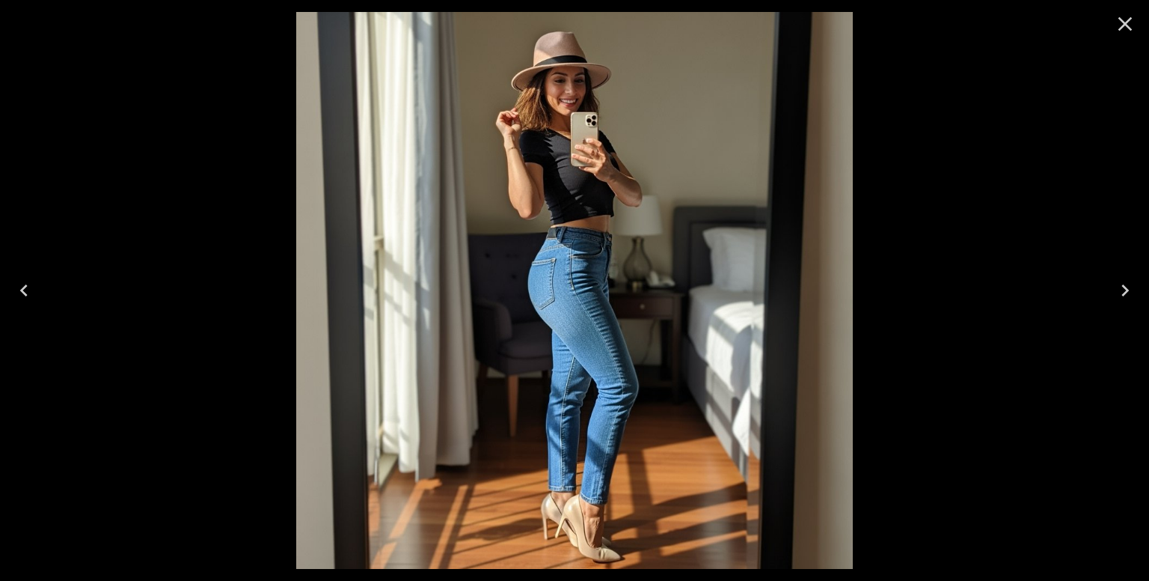
click at [1128, 288] on icon "Next" at bounding box center [1125, 290] width 24 height 24
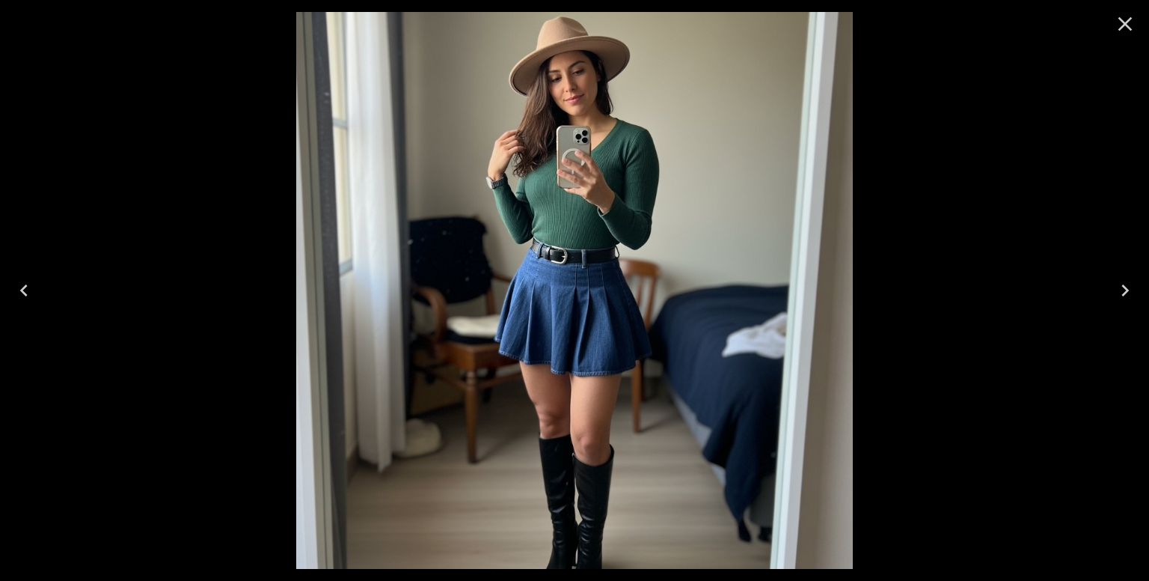
click at [1127, 289] on icon "Next" at bounding box center [1125, 290] width 7 height 12
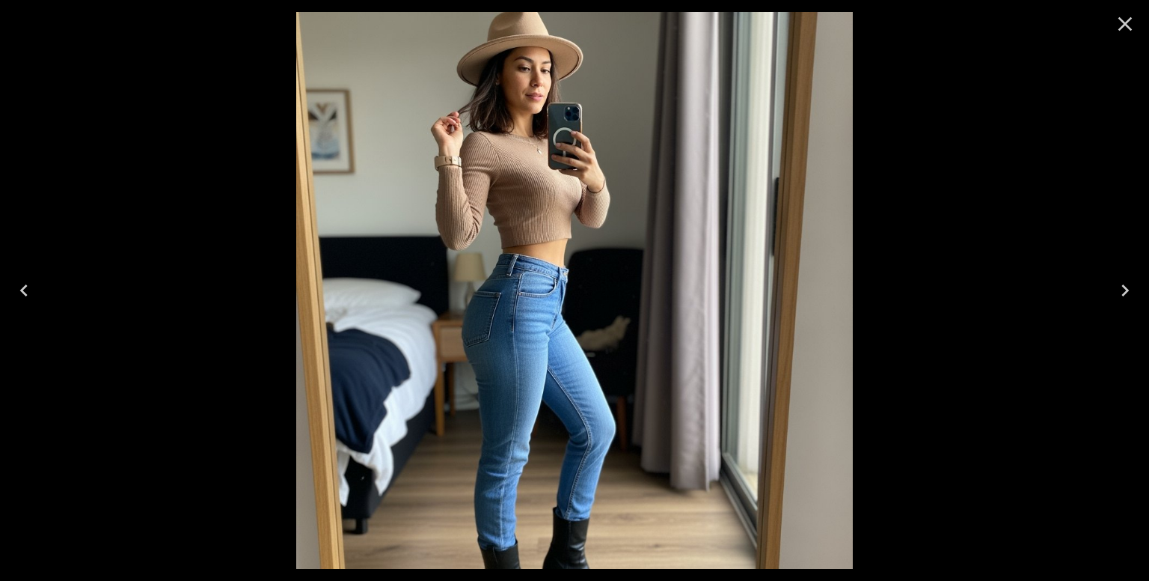
click at [1127, 289] on icon "Next" at bounding box center [1125, 290] width 7 height 12
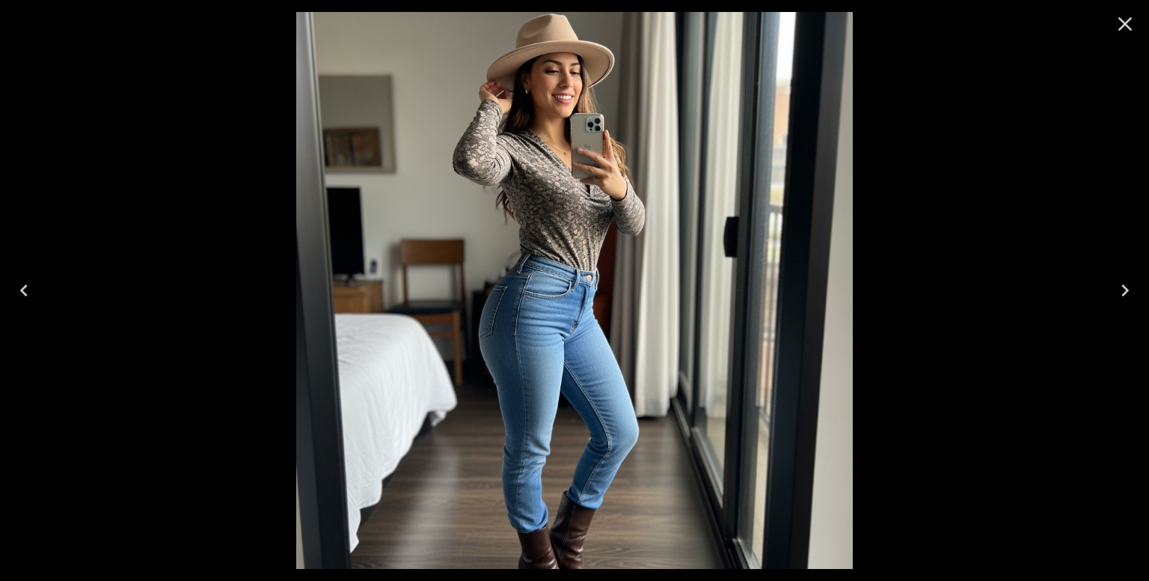
click at [1125, 291] on icon "Next" at bounding box center [1125, 290] width 7 height 12
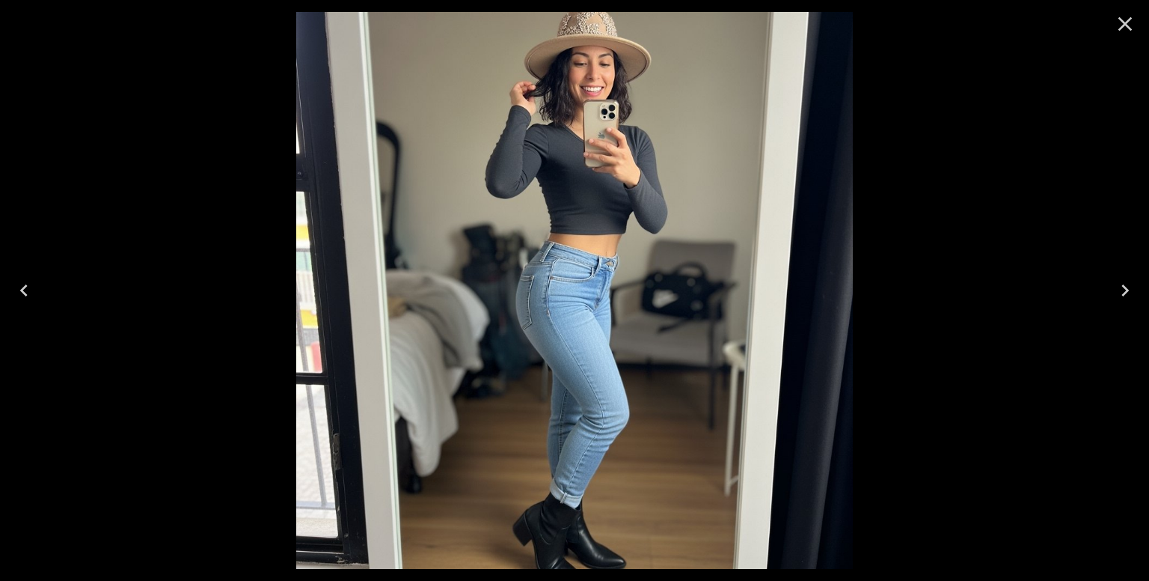
click at [1122, 293] on icon "Next" at bounding box center [1125, 290] width 24 height 24
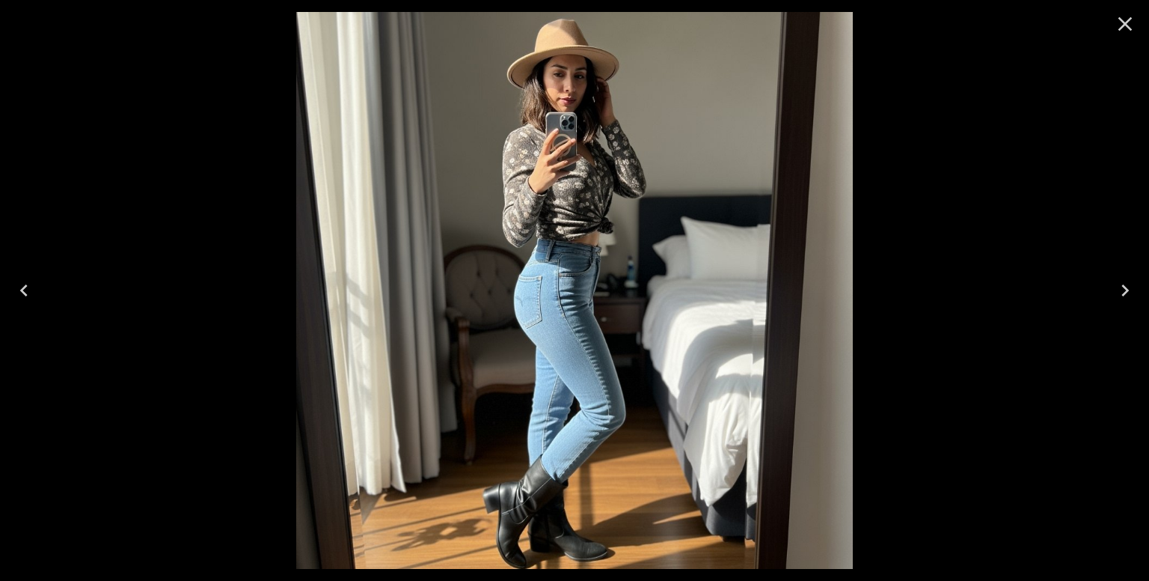
click at [22, 294] on icon "Previous" at bounding box center [24, 290] width 24 height 24
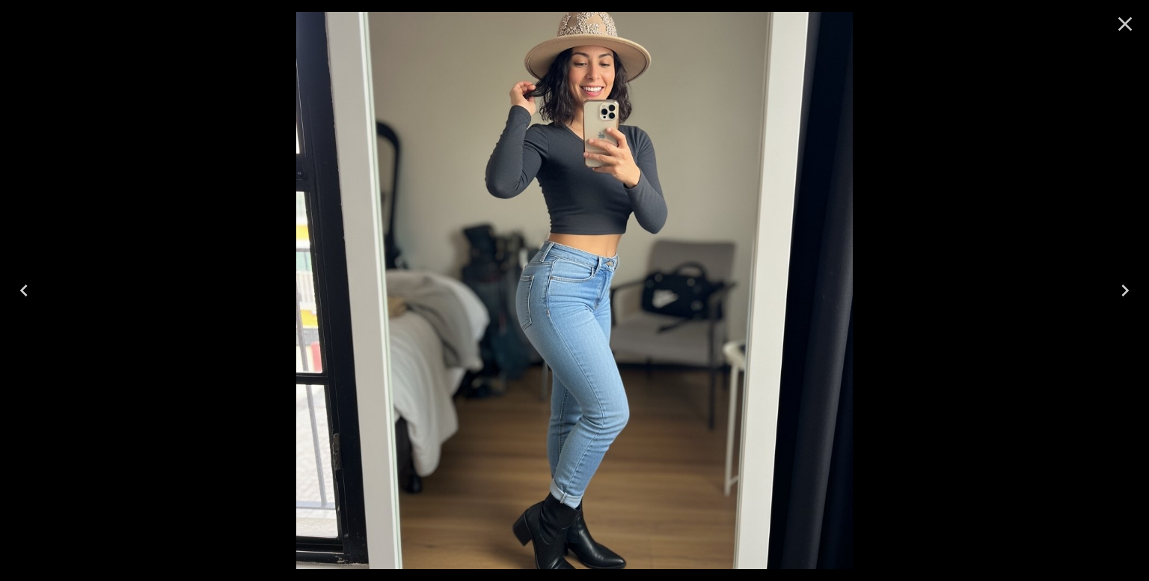
click at [23, 293] on icon "Previous" at bounding box center [23, 290] width 7 height 12
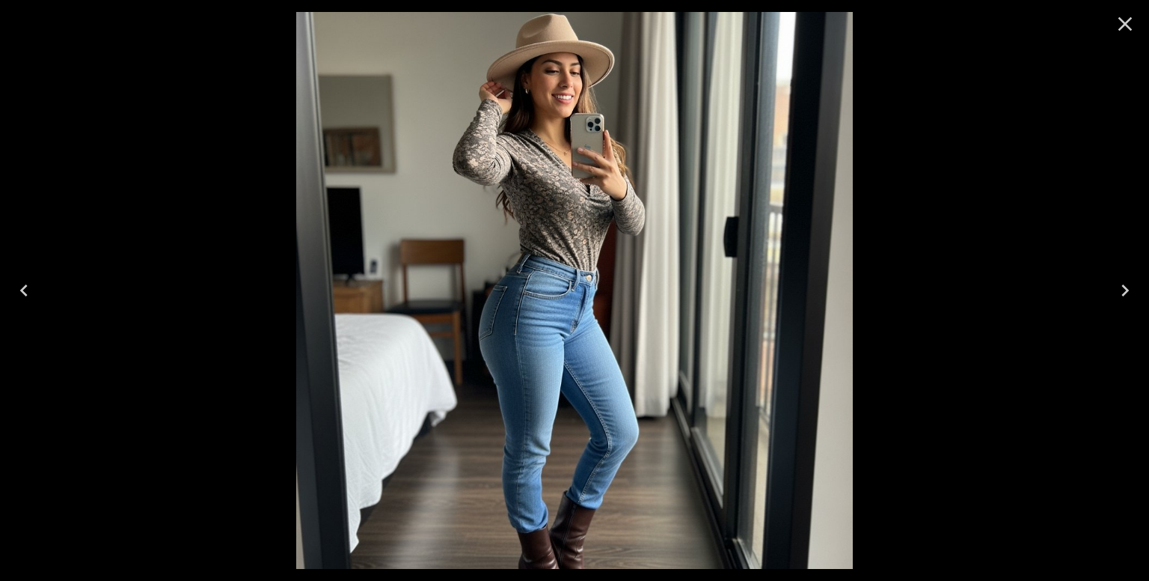
click at [23, 293] on icon "Previous" at bounding box center [23, 290] width 7 height 12
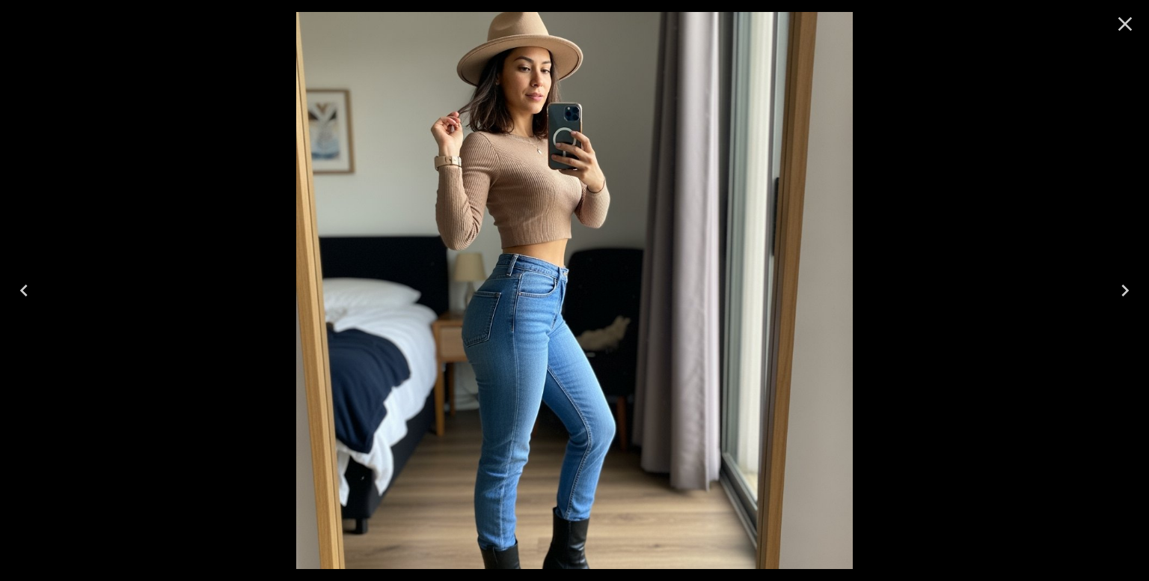
click at [23, 293] on icon "Previous" at bounding box center [23, 290] width 7 height 12
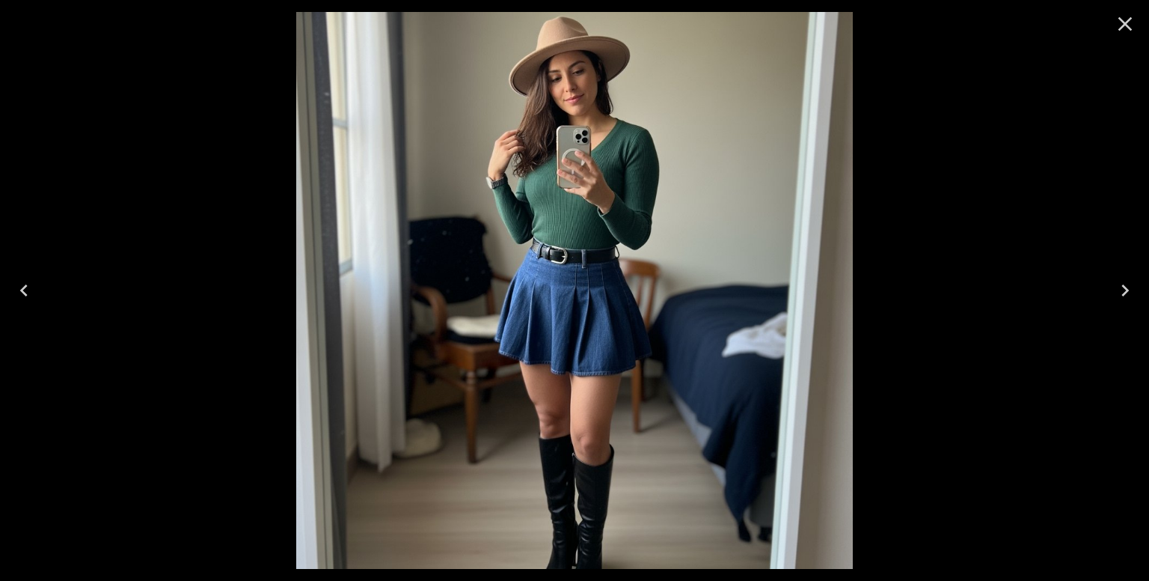
click at [23, 293] on icon "Previous" at bounding box center [23, 290] width 7 height 12
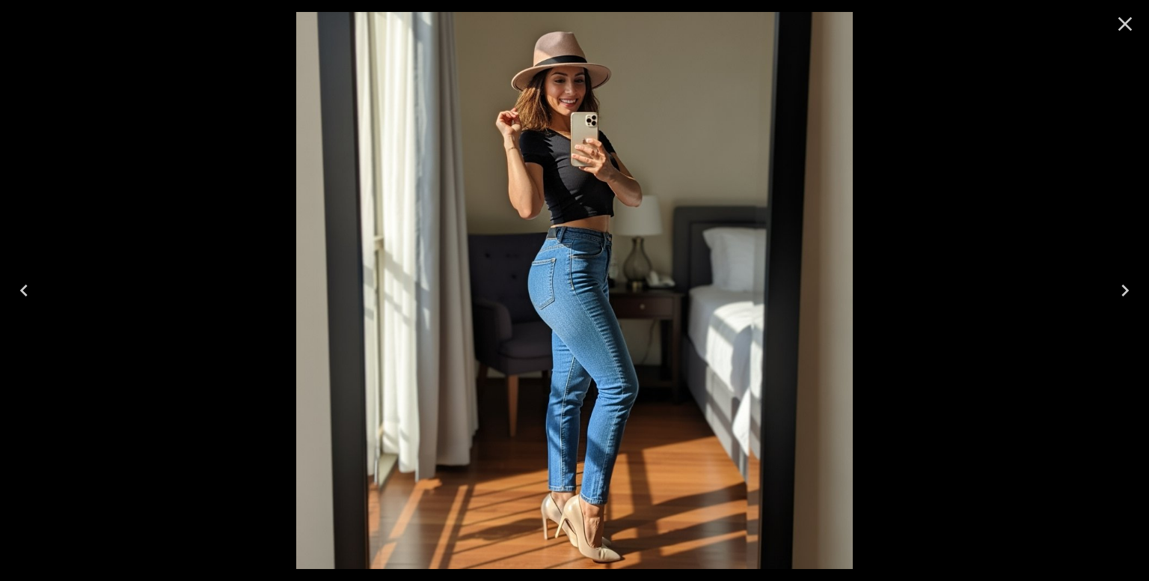
click at [23, 293] on icon "Previous" at bounding box center [23, 290] width 7 height 12
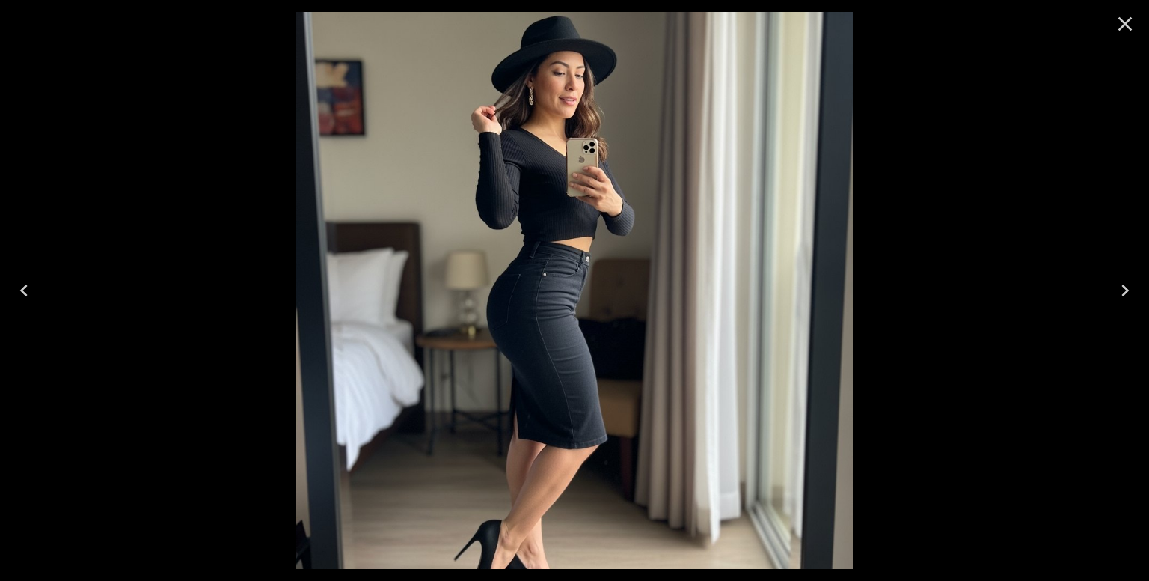
click at [1125, 284] on icon "Next" at bounding box center [1125, 290] width 24 height 24
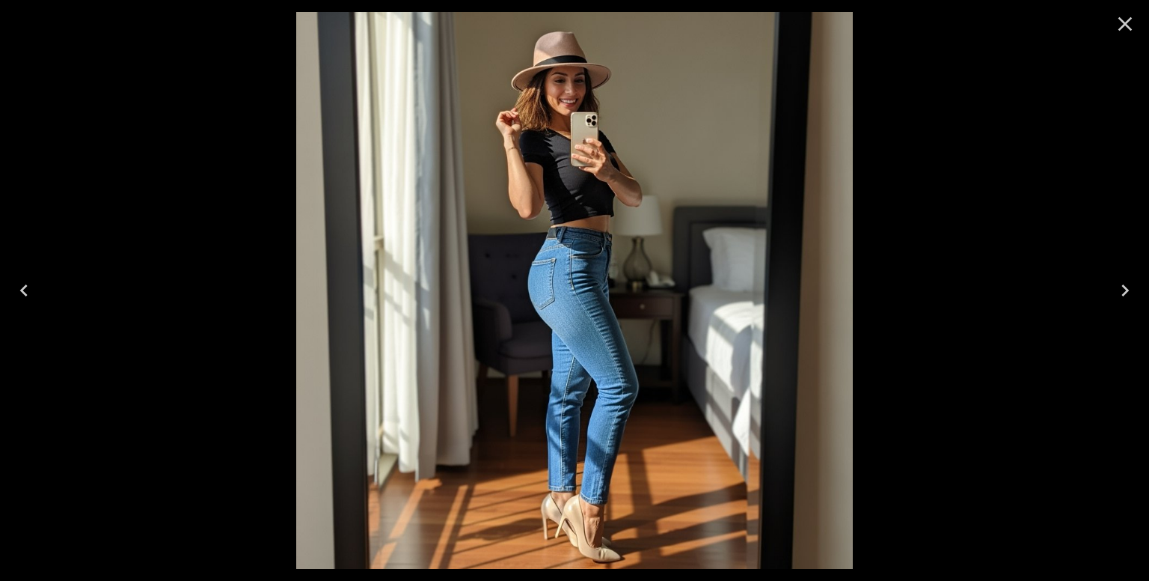
click at [1122, 287] on icon "Next" at bounding box center [1125, 290] width 24 height 24
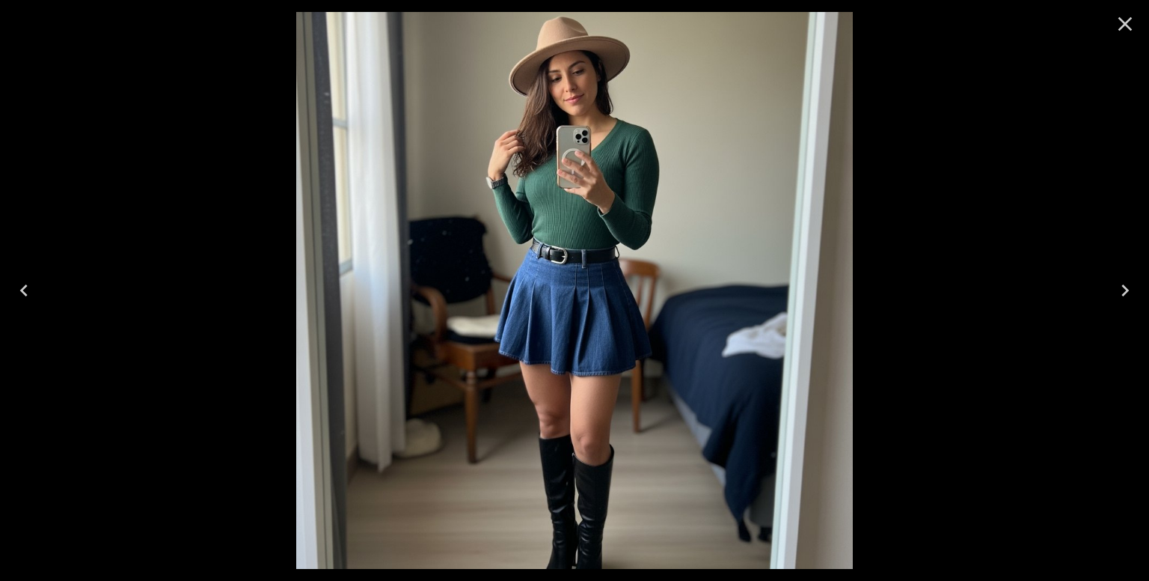
click at [1122, 287] on icon "Next" at bounding box center [1125, 290] width 24 height 24
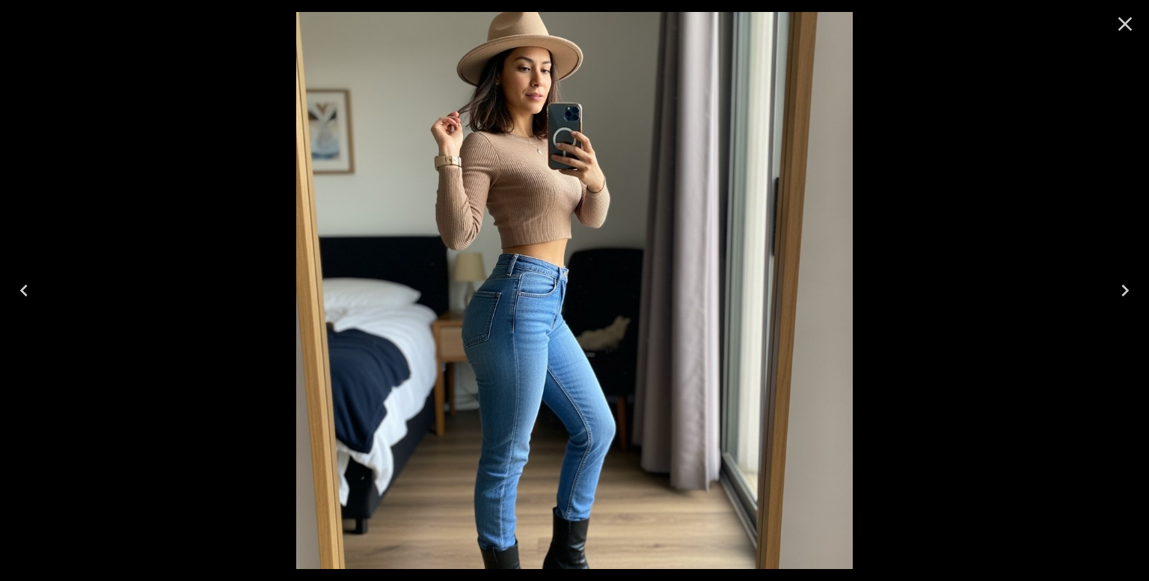
click at [21, 294] on icon "Previous" at bounding box center [24, 290] width 24 height 24
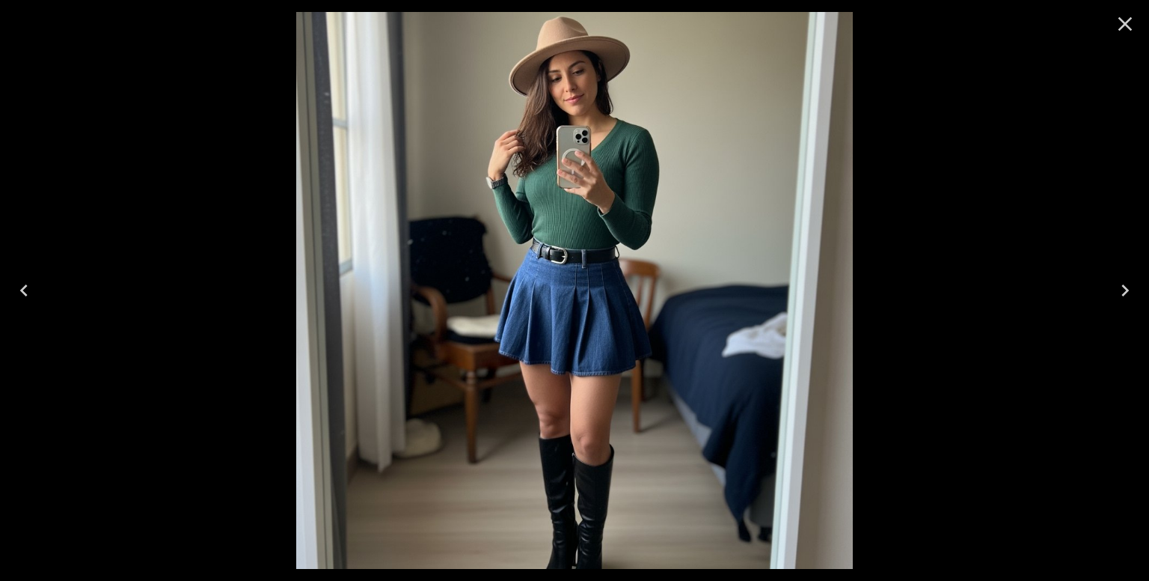
click at [21, 294] on icon "Previous" at bounding box center [24, 290] width 24 height 24
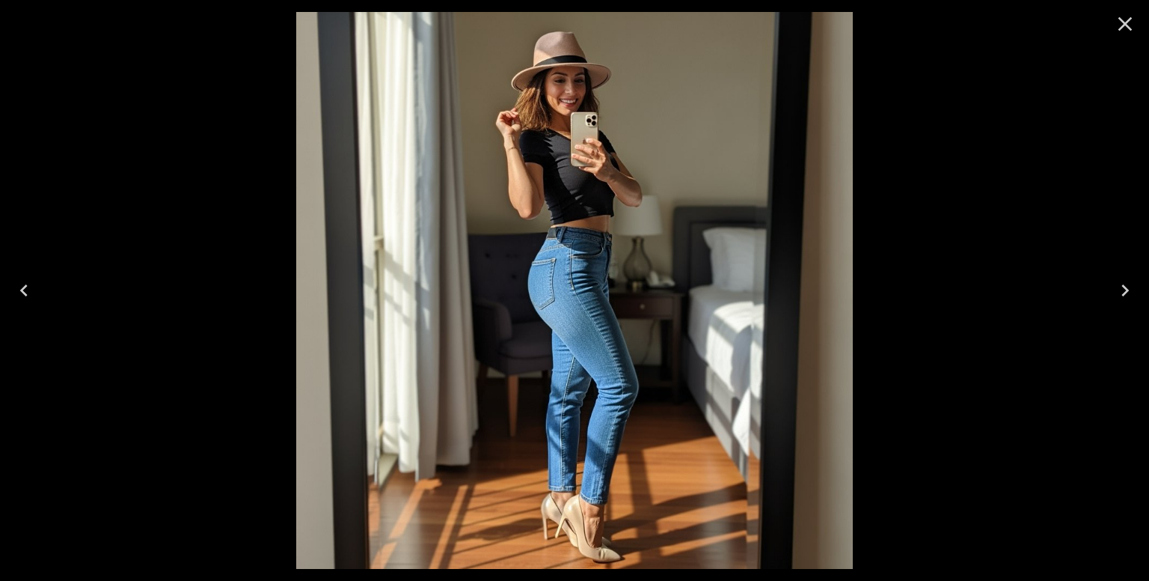
click at [21, 294] on icon "Previous" at bounding box center [24, 290] width 24 height 24
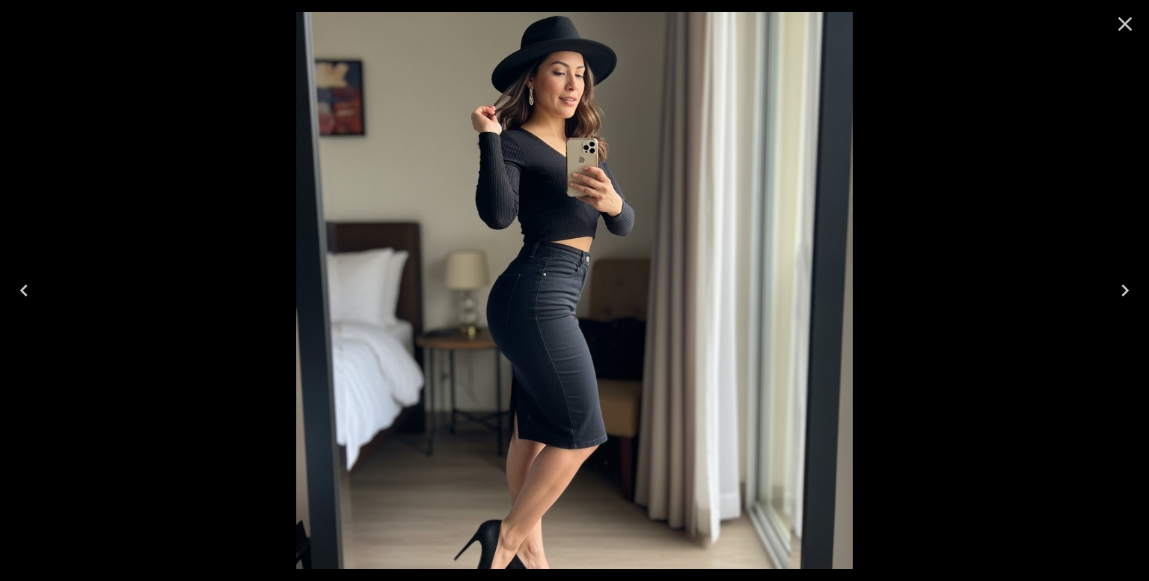
click at [1127, 19] on icon "Close" at bounding box center [1125, 24] width 24 height 24
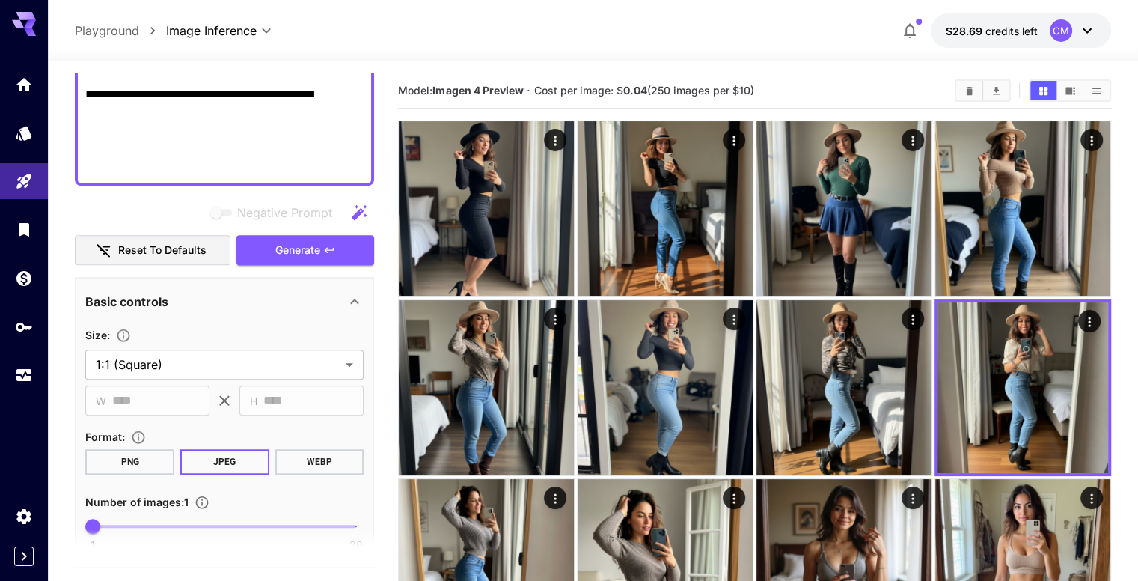
scroll to position [973, 0]
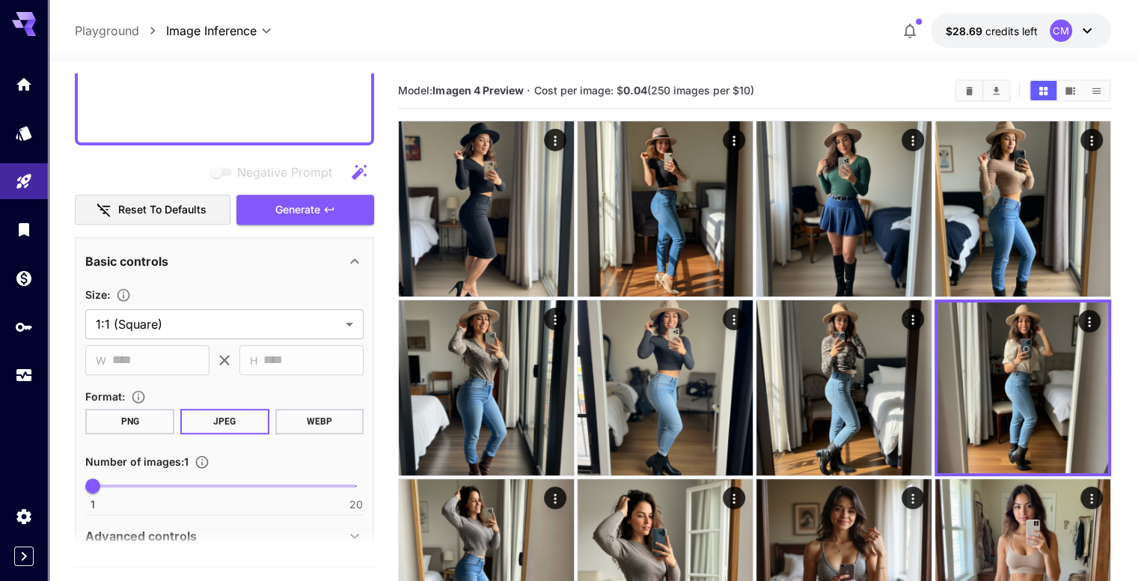
drag, startPoint x: 87, startPoint y: 213, endPoint x: 372, endPoint y: 145, distance: 293.1
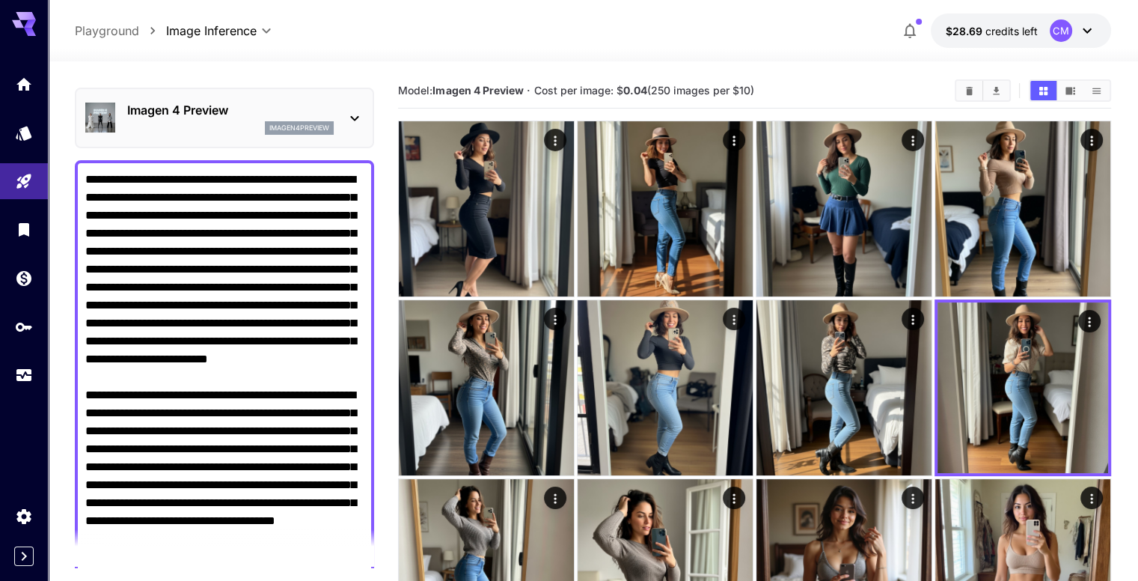
scroll to position [0, 0]
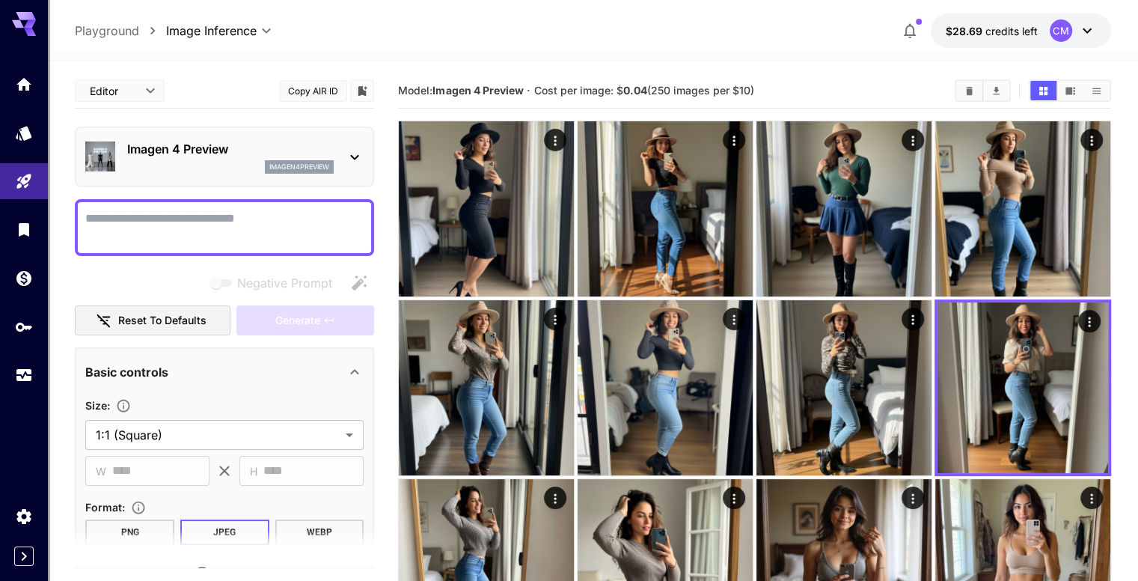
click at [227, 210] on textarea "Negative Prompt" at bounding box center [224, 228] width 278 height 36
paste textarea "**********"
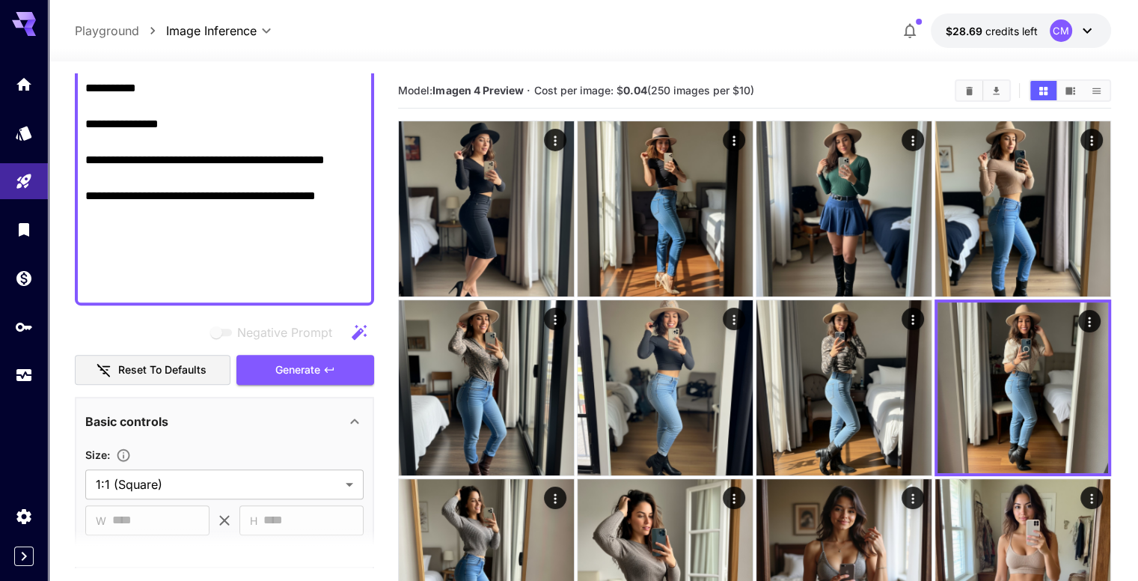
scroll to position [876, 0]
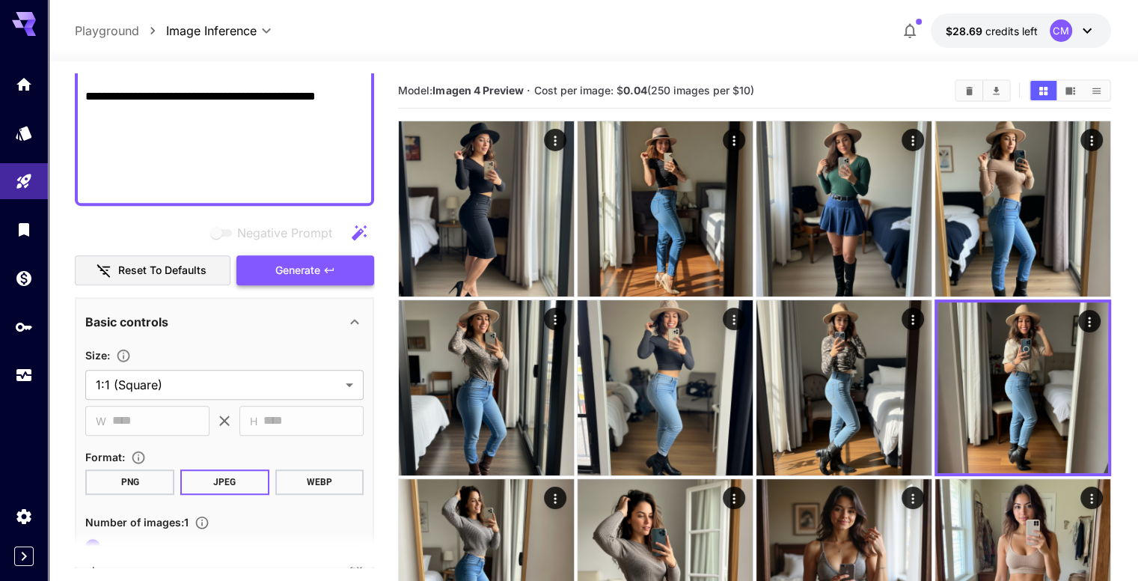
type textarea "**********"
click at [302, 268] on span "Generate" at bounding box center [297, 270] width 45 height 19
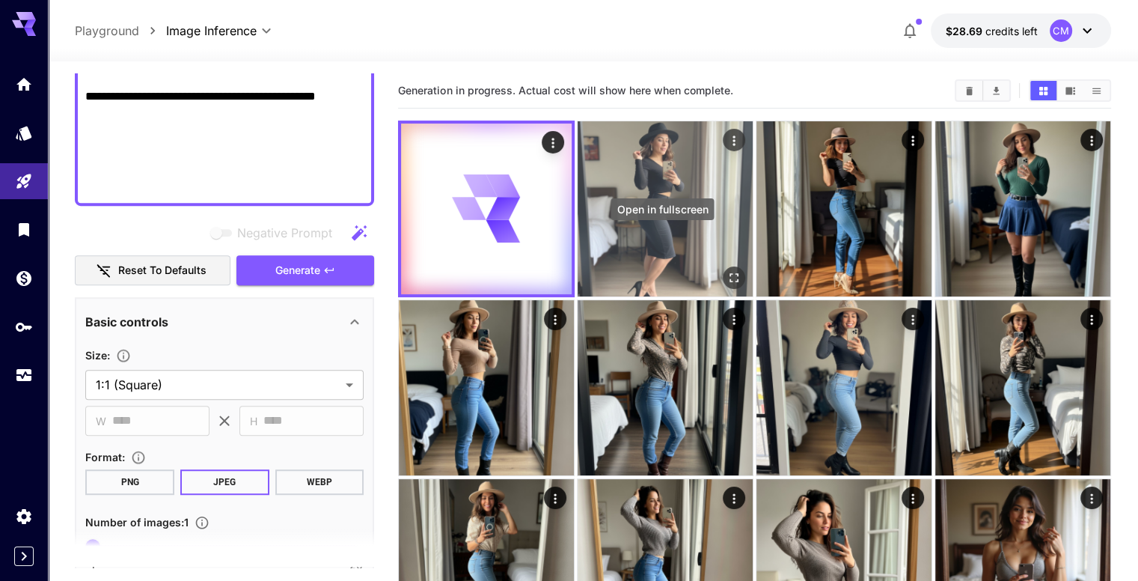
click at [727, 270] on icon "Open in fullscreen" at bounding box center [734, 277] width 15 height 15
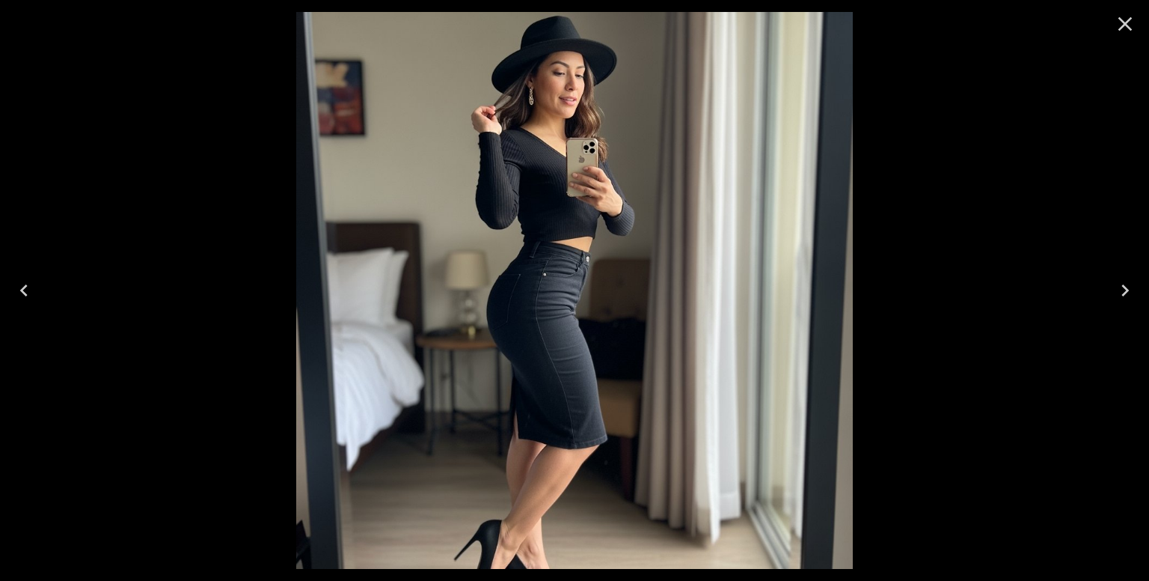
click at [1116, 30] on icon "Close" at bounding box center [1125, 24] width 24 height 24
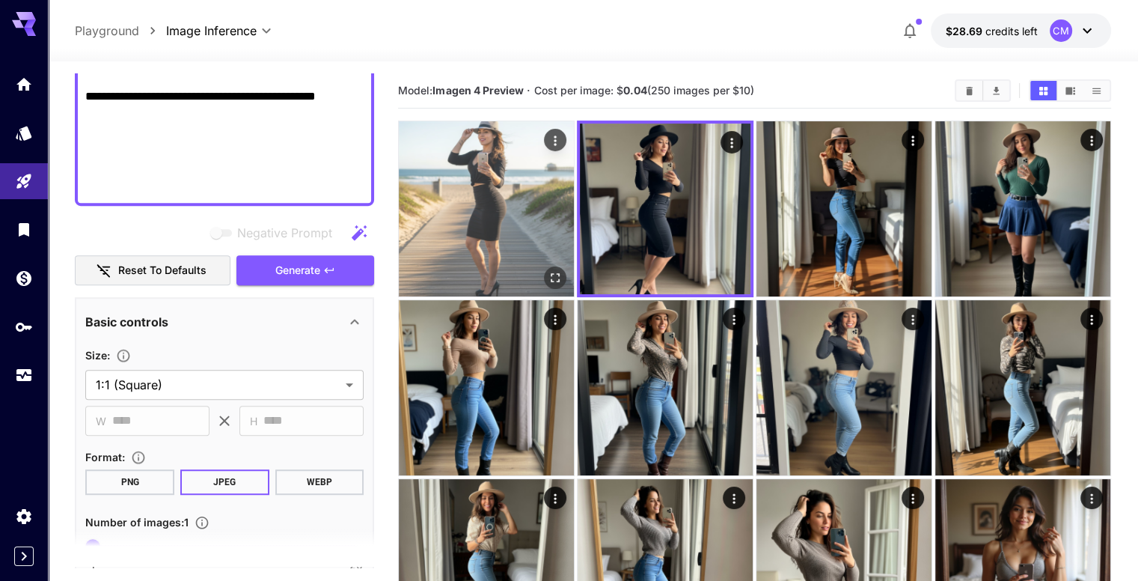
click at [548, 270] on icon "Open in fullscreen" at bounding box center [555, 277] width 15 height 15
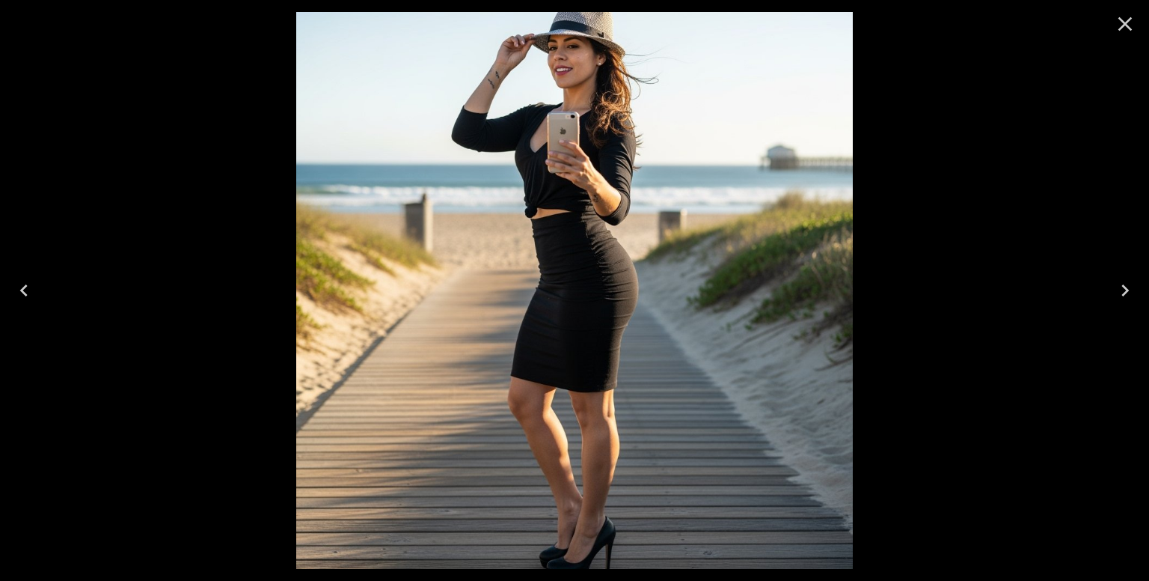
click at [1114, 22] on icon "Close" at bounding box center [1125, 24] width 24 height 24
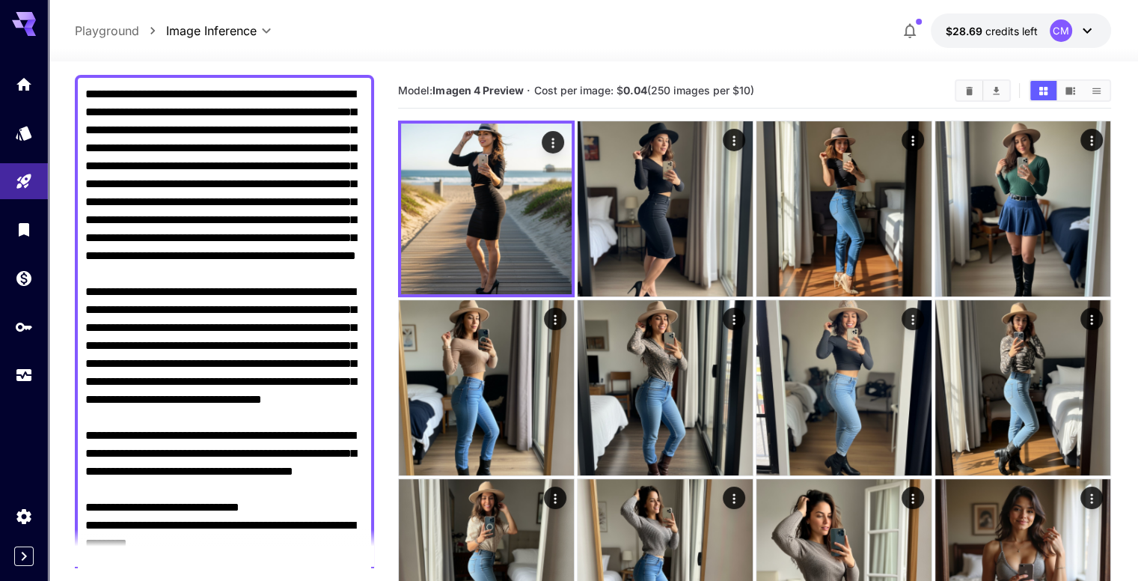
scroll to position [0, 0]
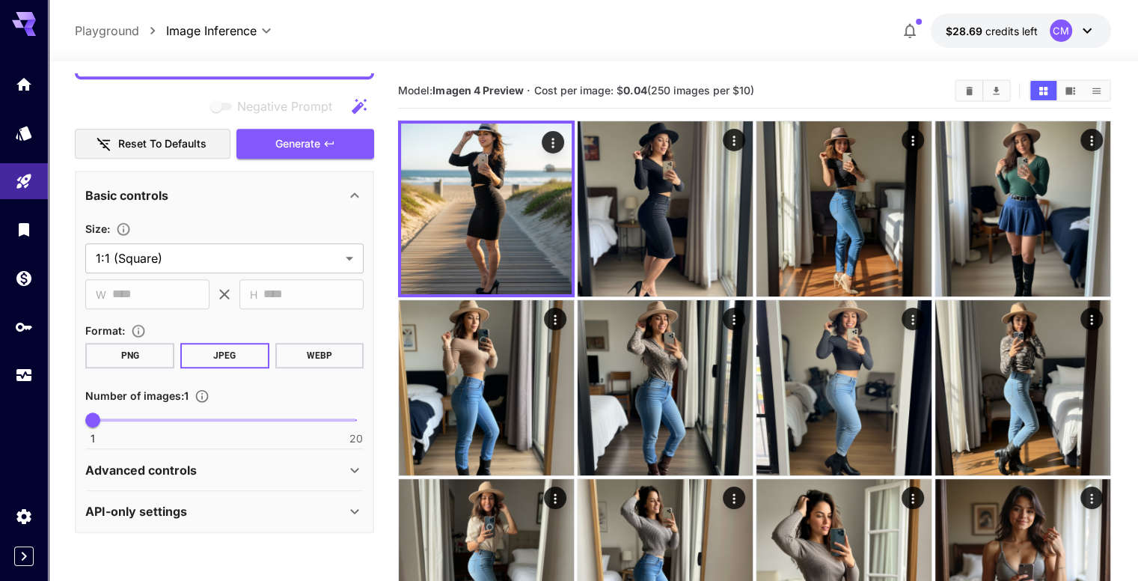
drag, startPoint x: 87, startPoint y: 215, endPoint x: 221, endPoint y: 280, distance: 149.6
type textarea "**********"
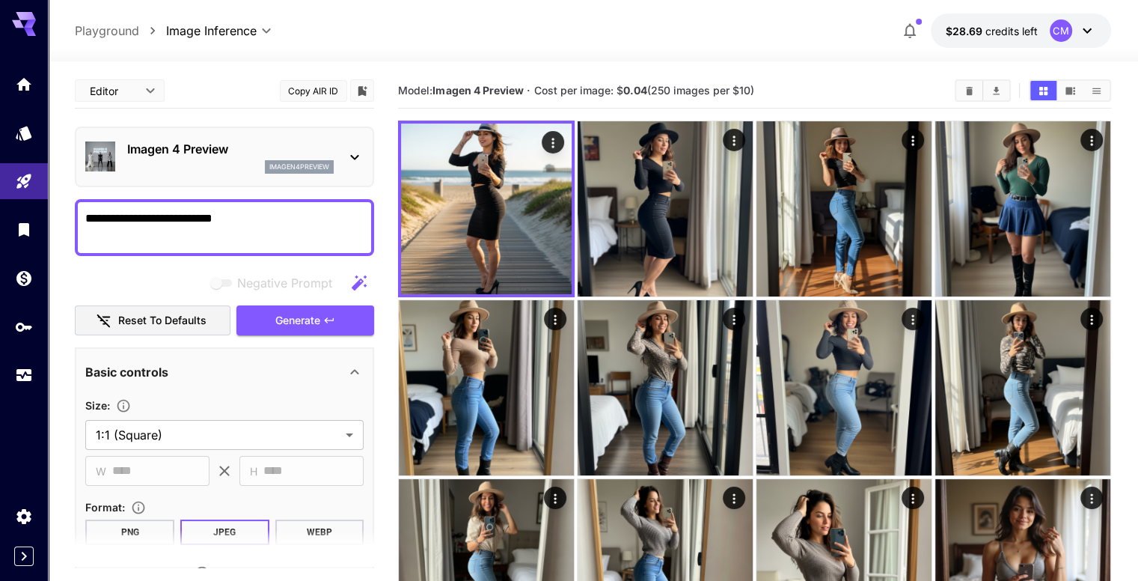
drag, startPoint x: 234, startPoint y: 224, endPoint x: 70, endPoint y: 216, distance: 164.1
click at [78, 216] on div "**********" at bounding box center [224, 227] width 299 height 57
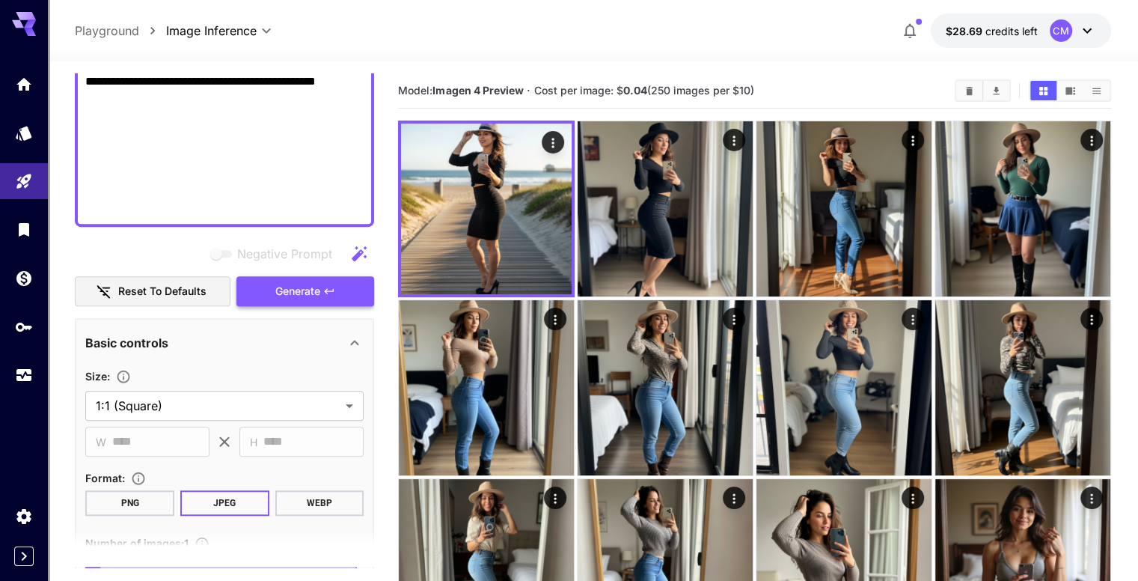
scroll to position [948, 0]
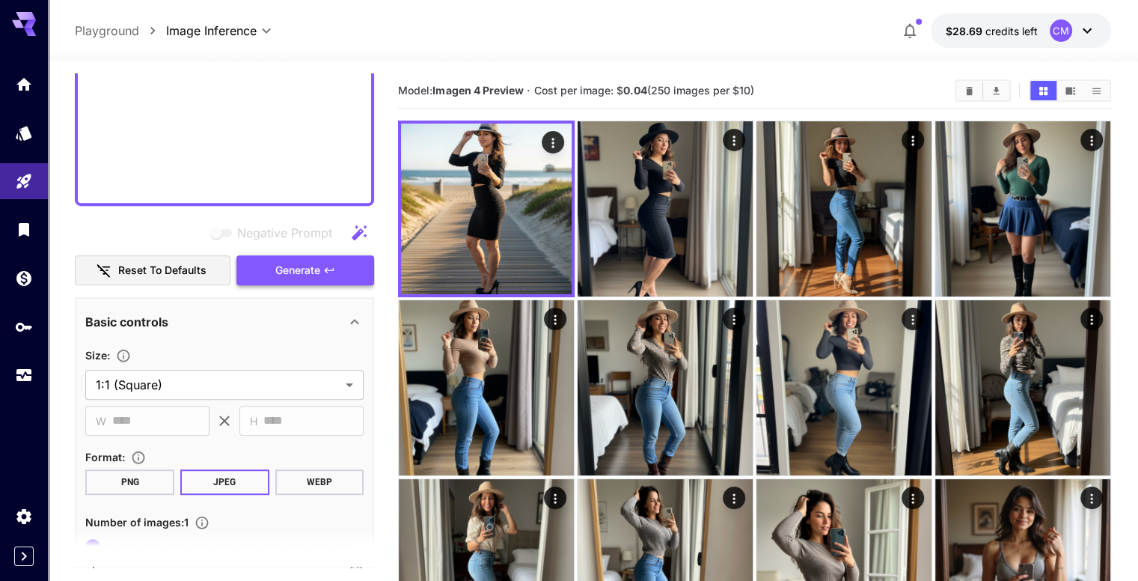
click at [312, 273] on span "Generate" at bounding box center [297, 270] width 45 height 19
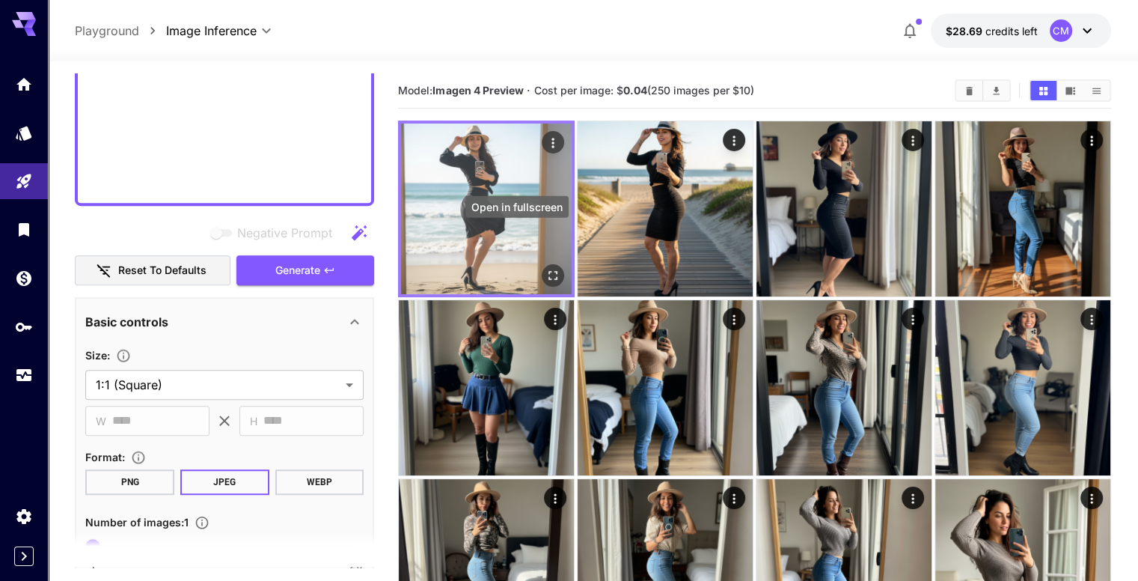
click at [548, 271] on icon "Open in fullscreen" at bounding box center [552, 275] width 9 height 9
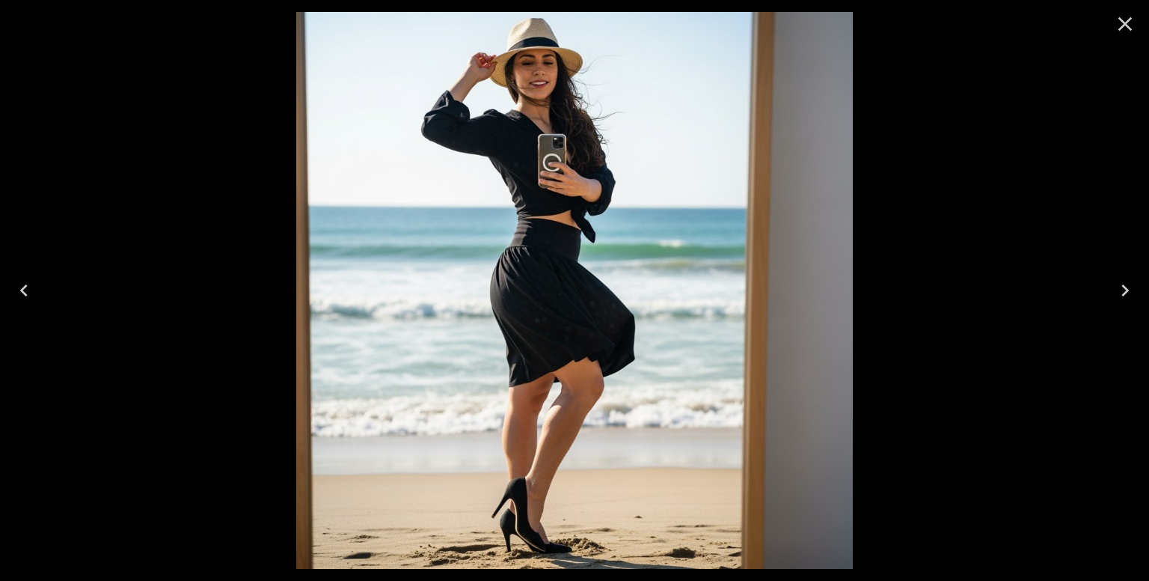
click at [1116, 31] on icon "Close" at bounding box center [1125, 24] width 24 height 24
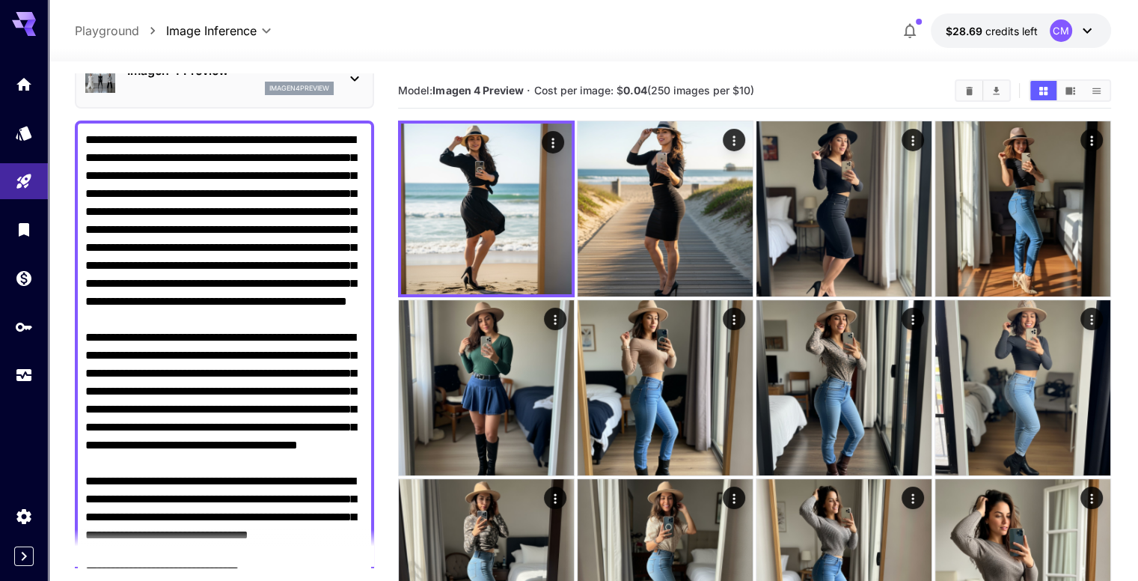
scroll to position [0, 0]
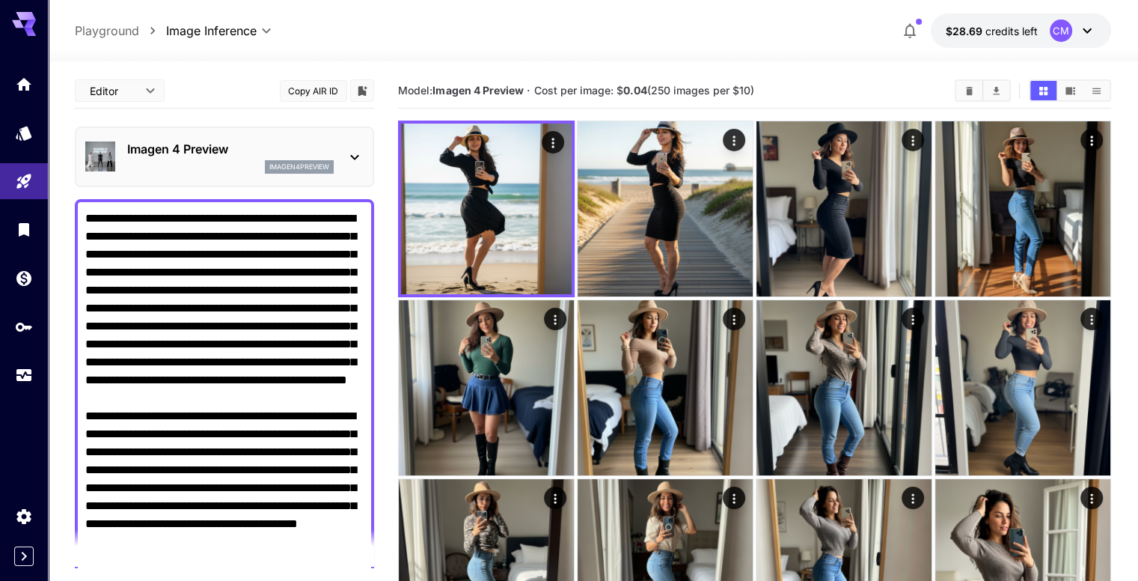
drag, startPoint x: 250, startPoint y: 186, endPoint x: 149, endPoint y: 68, distance: 155.5
type textarea "**********"
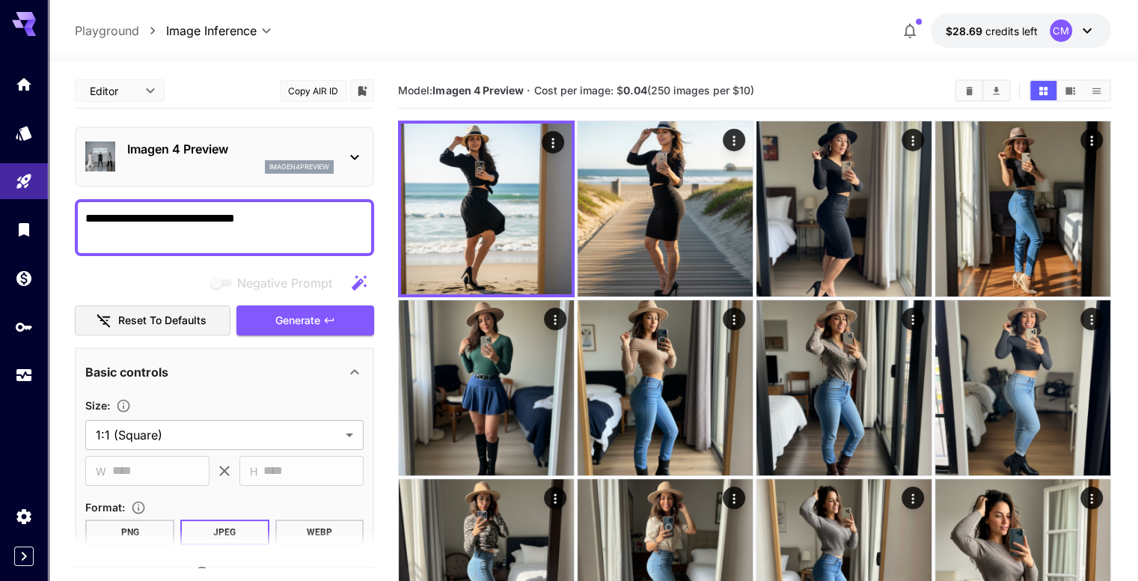
drag, startPoint x: 258, startPoint y: 215, endPoint x: 59, endPoint y: 195, distance: 200.0
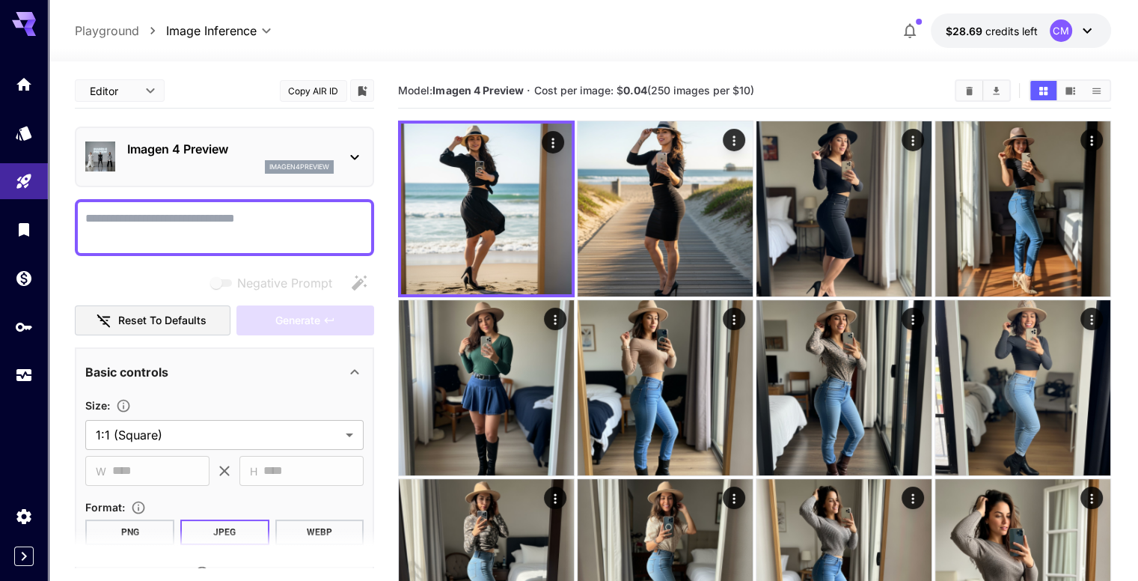
click at [134, 216] on textarea "Negative Prompt" at bounding box center [224, 228] width 278 height 36
paste textarea "**********"
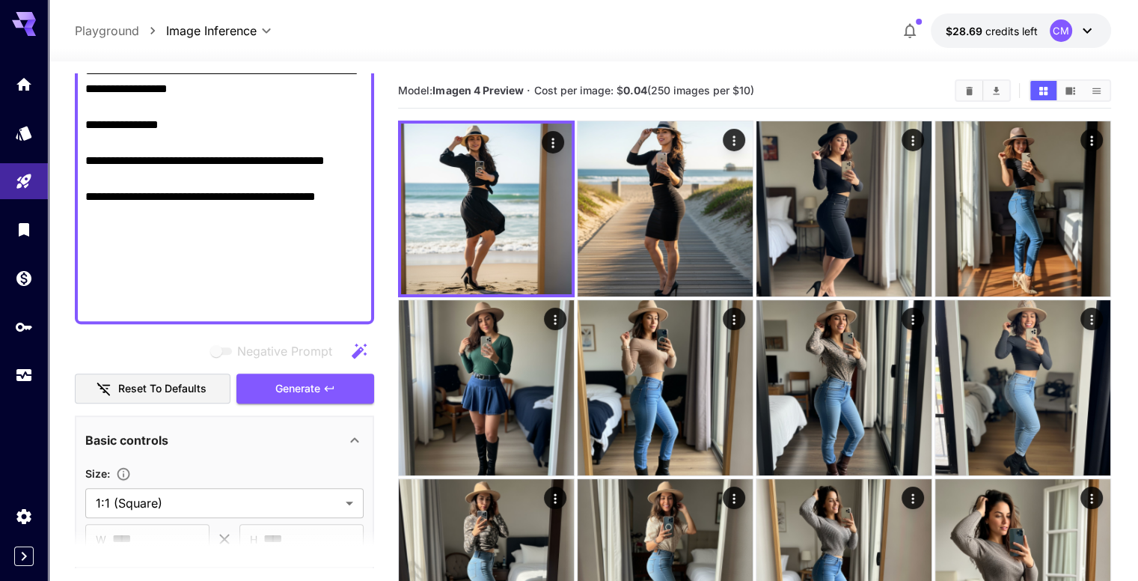
scroll to position [837, 0]
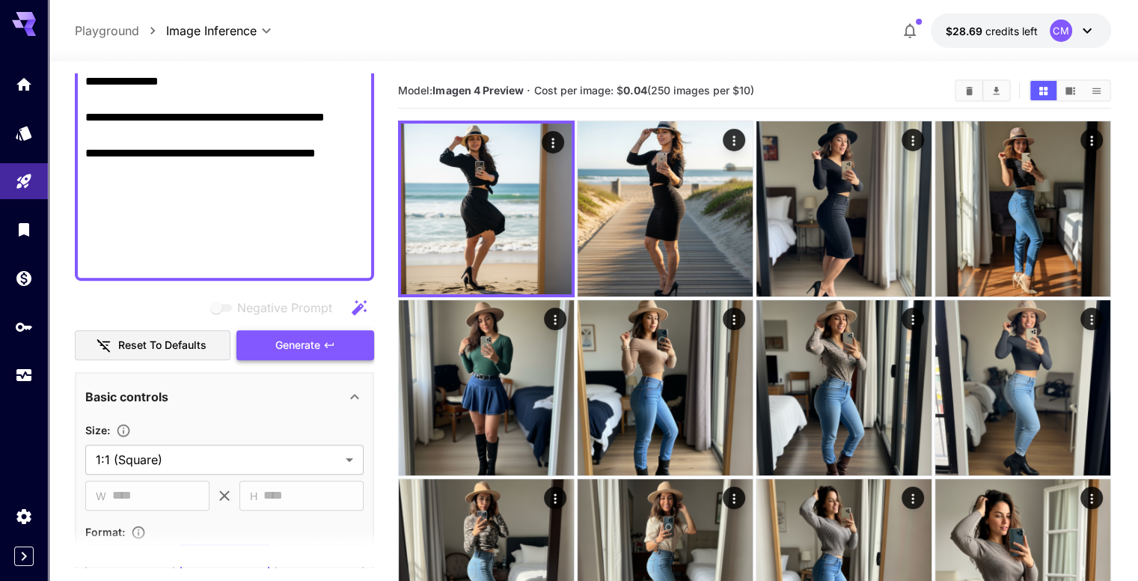
click at [315, 341] on span "Generate" at bounding box center [297, 345] width 45 height 19
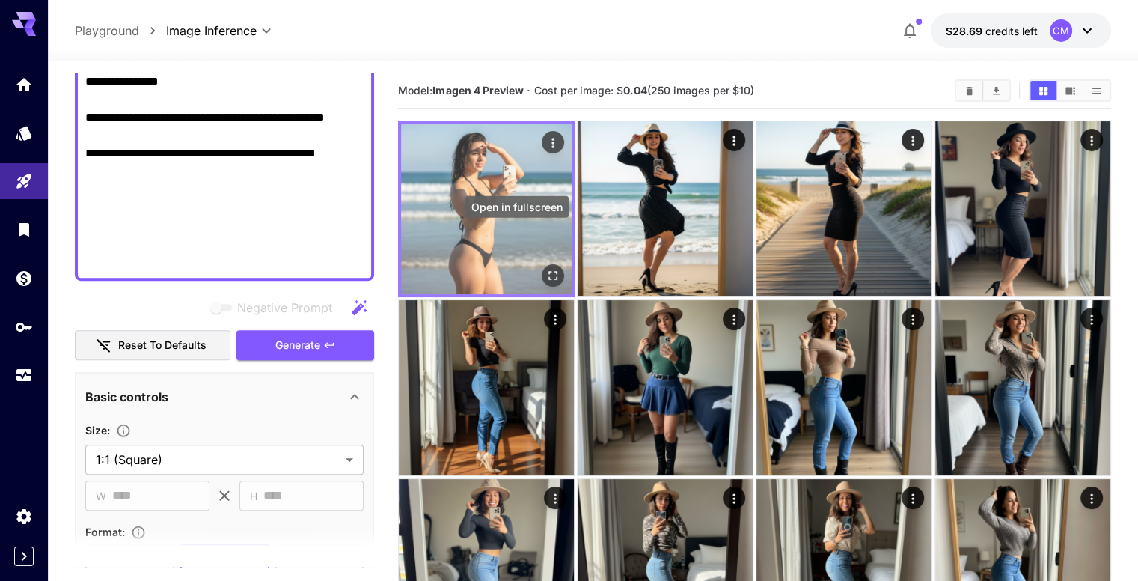
click at [545, 268] on icon "Open in fullscreen" at bounding box center [552, 275] width 15 height 15
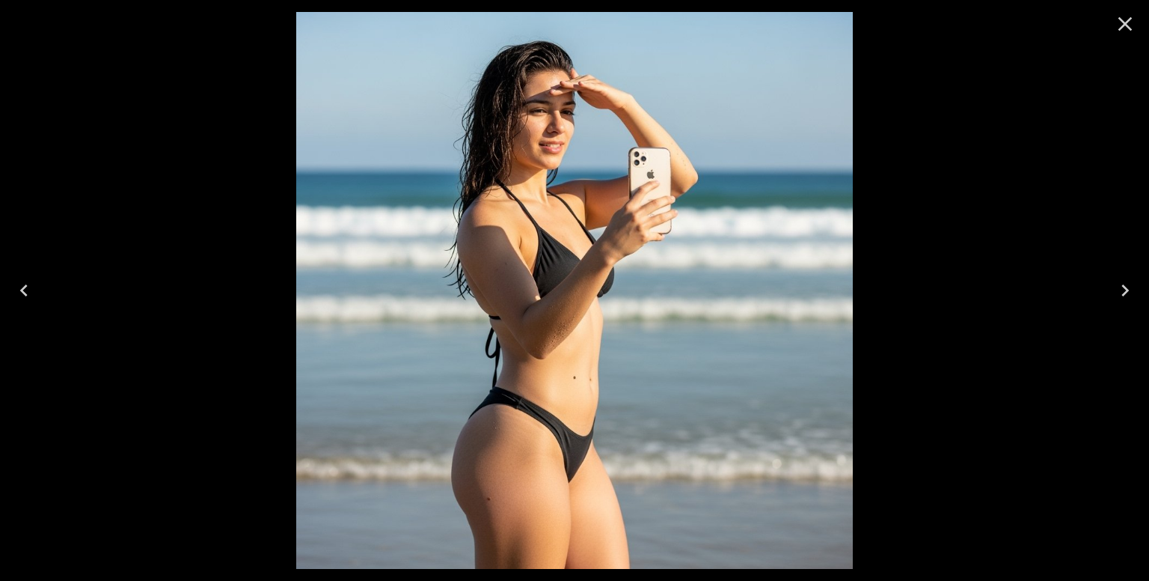
click at [1128, 31] on icon "Close" at bounding box center [1125, 24] width 24 height 24
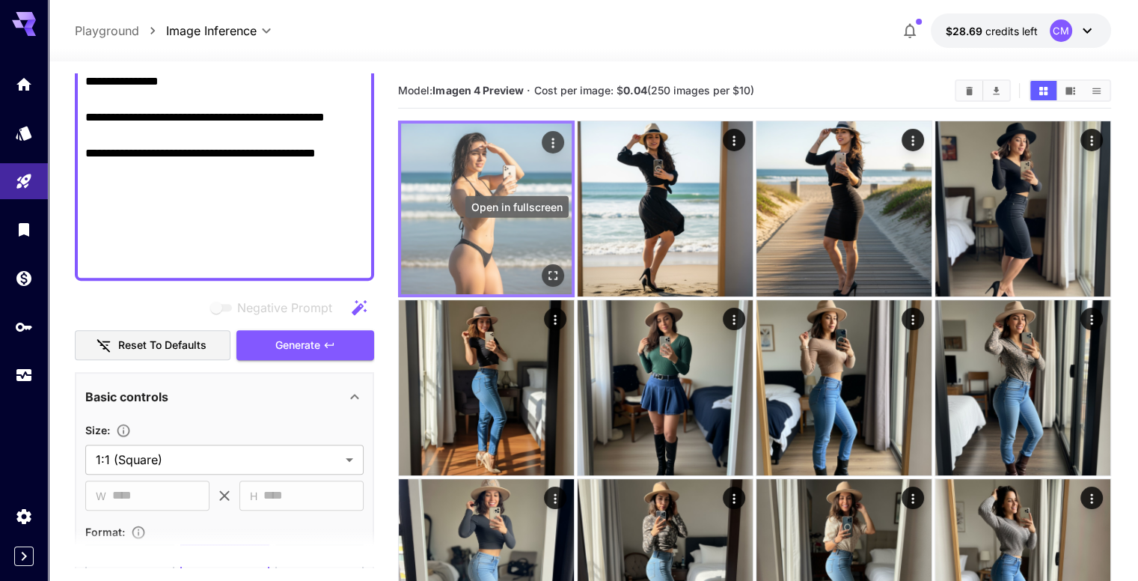
click at [545, 268] on icon "Open in fullscreen" at bounding box center [552, 275] width 15 height 15
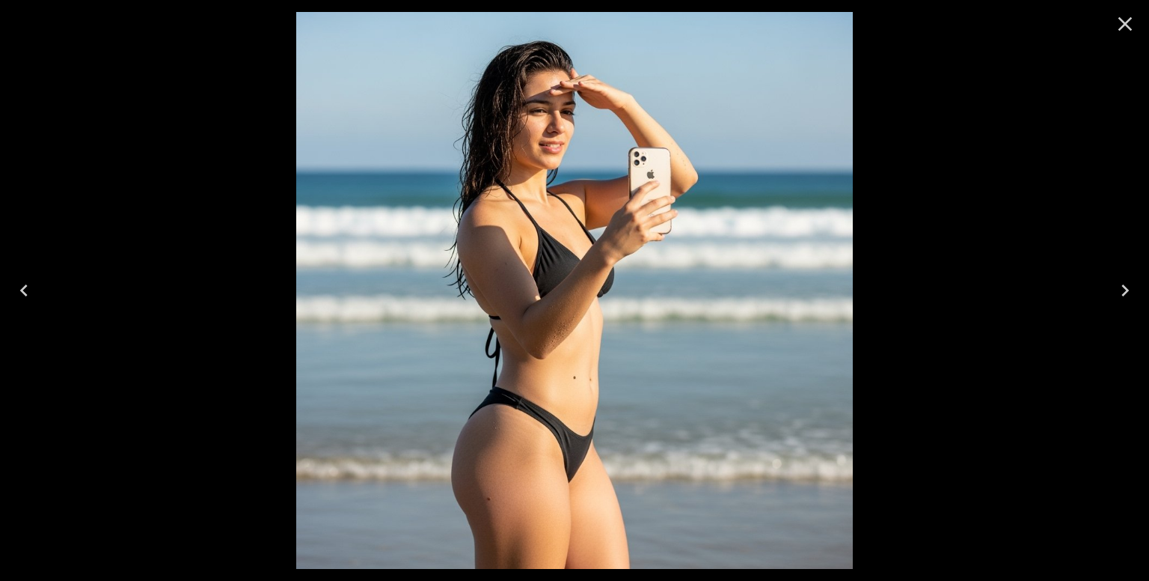
click at [1122, 20] on icon "Close" at bounding box center [1126, 24] width 14 height 14
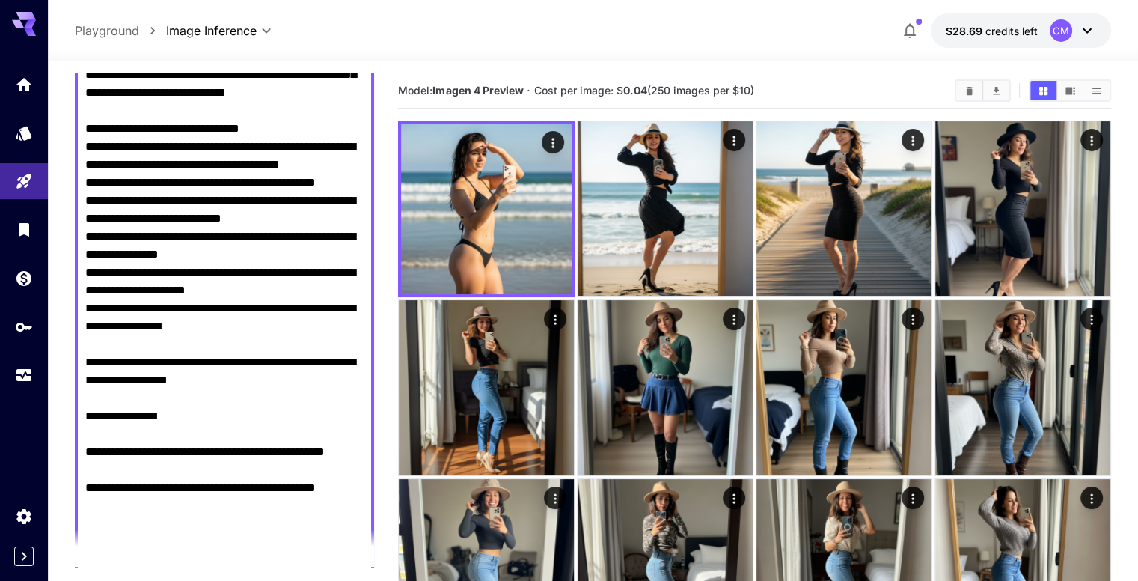
scroll to position [0, 0]
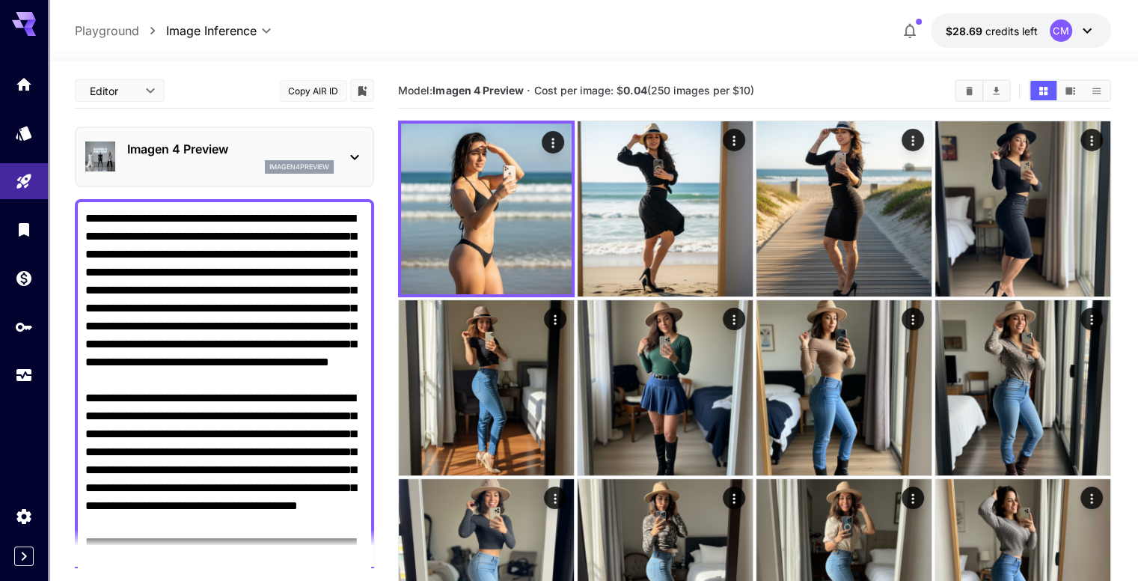
drag, startPoint x: 356, startPoint y: 260, endPoint x: 123, endPoint y: 50, distance: 314.2
type textarea "*******"
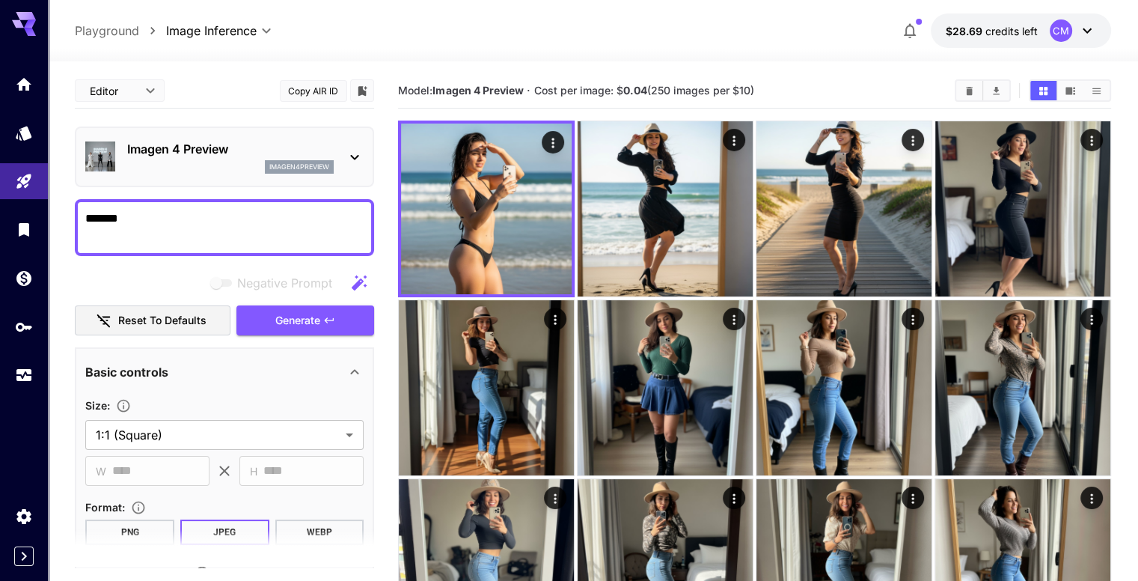
drag, startPoint x: 186, startPoint y: 219, endPoint x: 52, endPoint y: 201, distance: 134.5
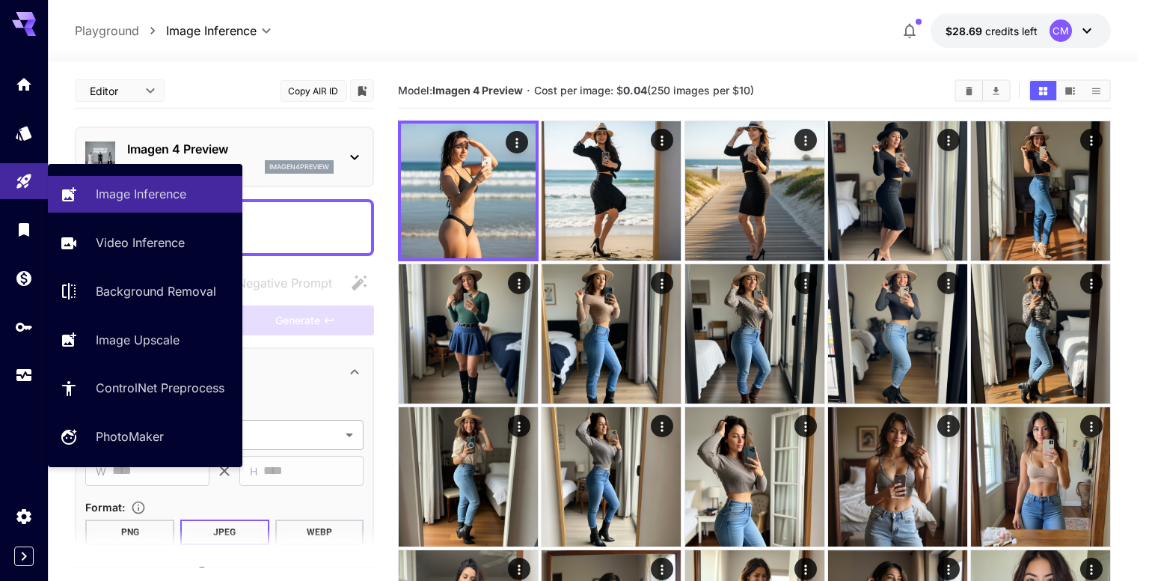
click at [219, 222] on div "Image Inference Video Inference Background Removal Image Upscale ControlNet Pre…" at bounding box center [145, 315] width 195 height 279
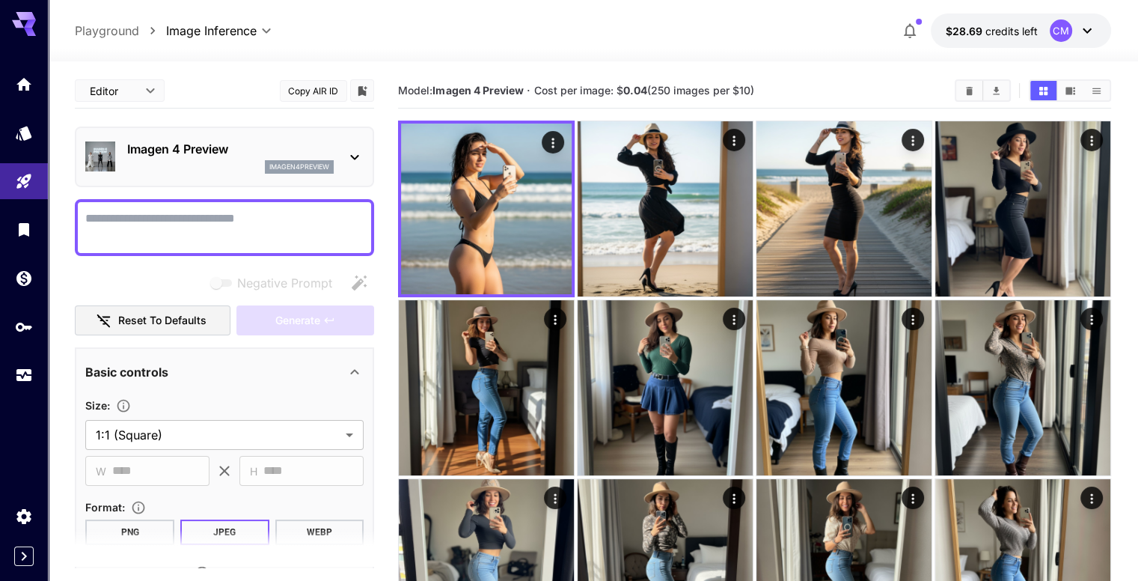
click at [251, 228] on textarea "Negative Prompt" at bounding box center [224, 228] width 278 height 36
click at [304, 227] on textarea "Negative Prompt" at bounding box center [224, 228] width 278 height 36
click at [286, 216] on textarea "Negative Prompt" at bounding box center [224, 228] width 278 height 36
paste textarea "**********"
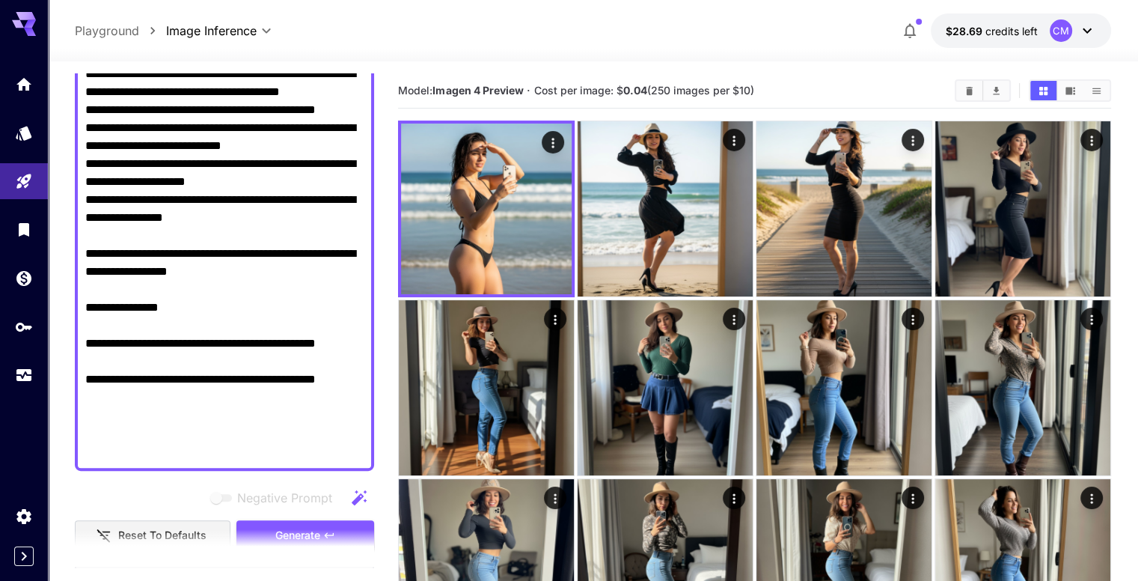
scroll to position [823, 0]
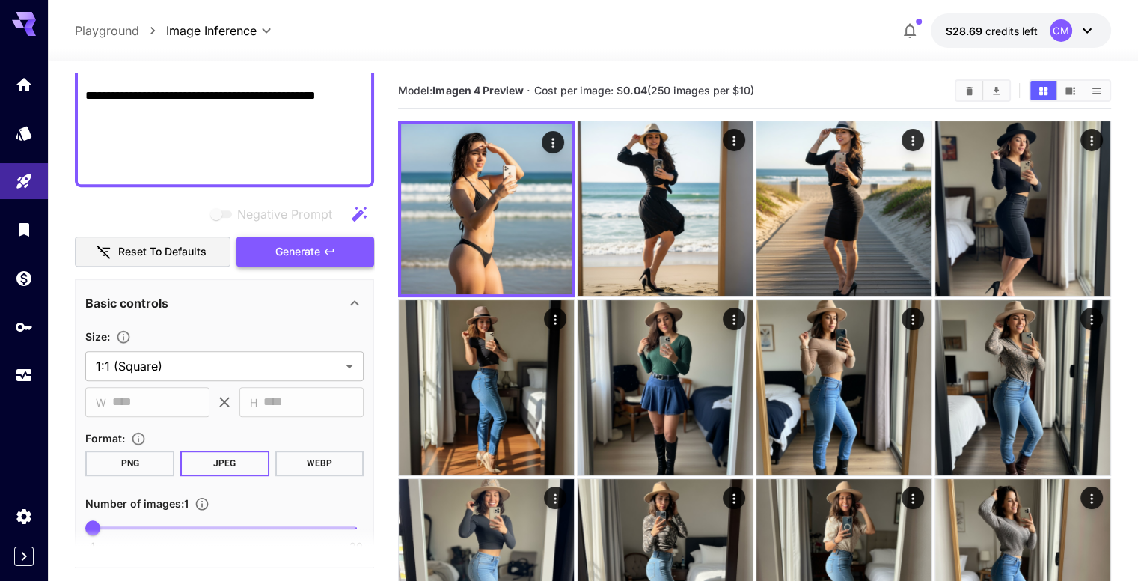
type textarea "**********"
click at [312, 252] on span "Generate" at bounding box center [297, 251] width 45 height 19
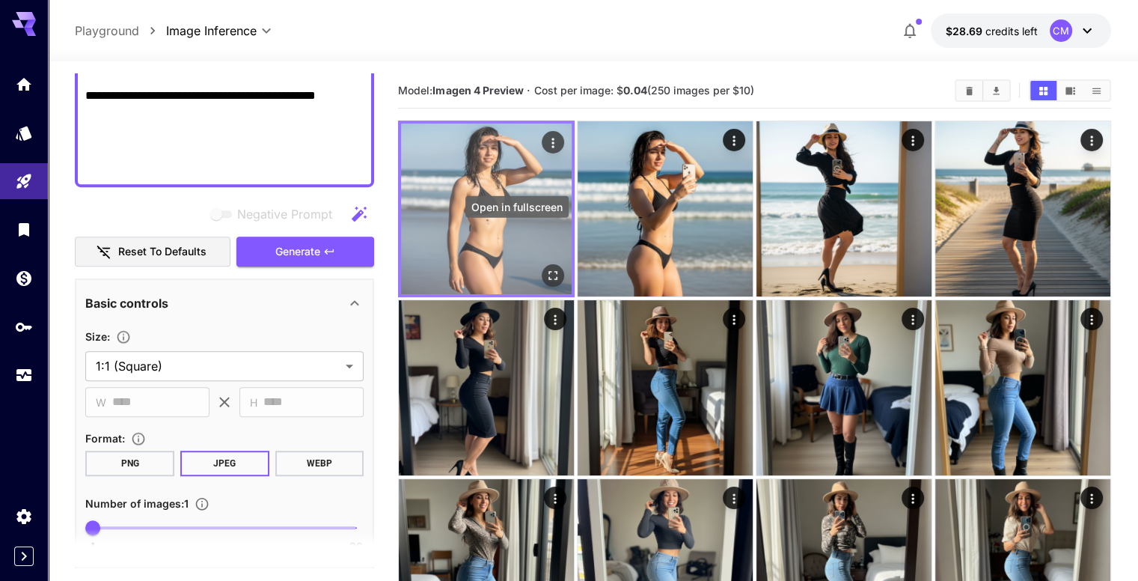
click at [545, 268] on icon "Open in fullscreen" at bounding box center [552, 275] width 15 height 15
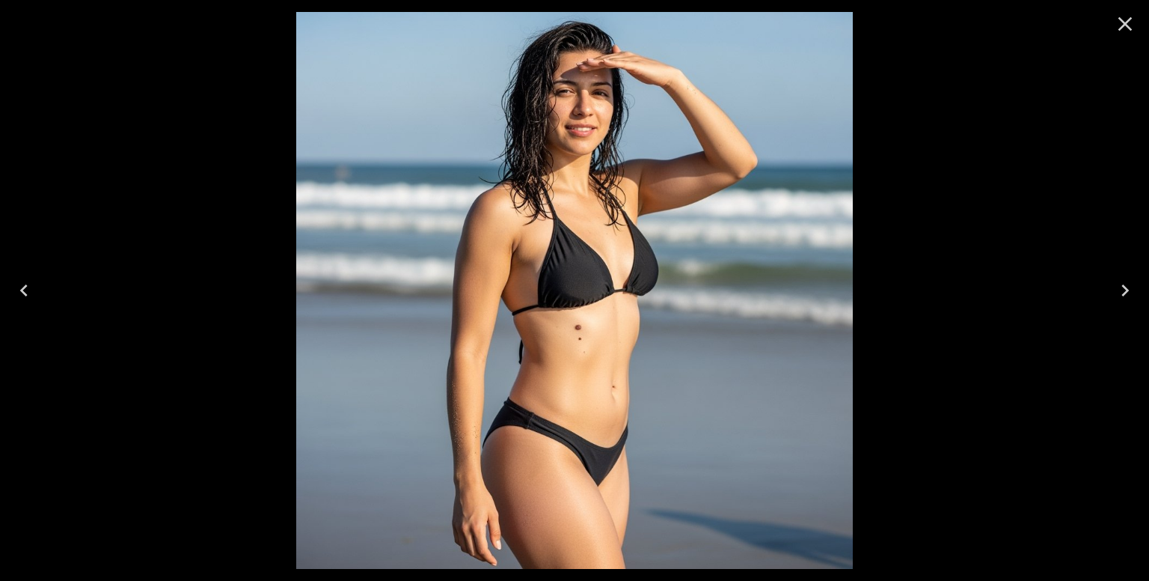
click at [1119, 25] on icon "Close" at bounding box center [1125, 24] width 24 height 24
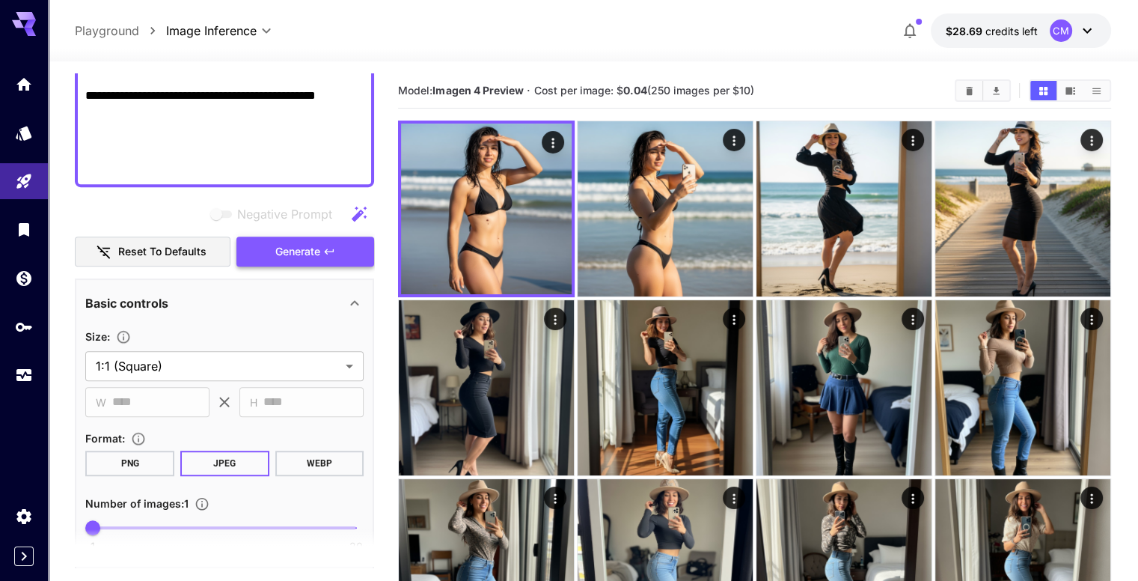
click at [305, 252] on span "Generate" at bounding box center [297, 251] width 45 height 19
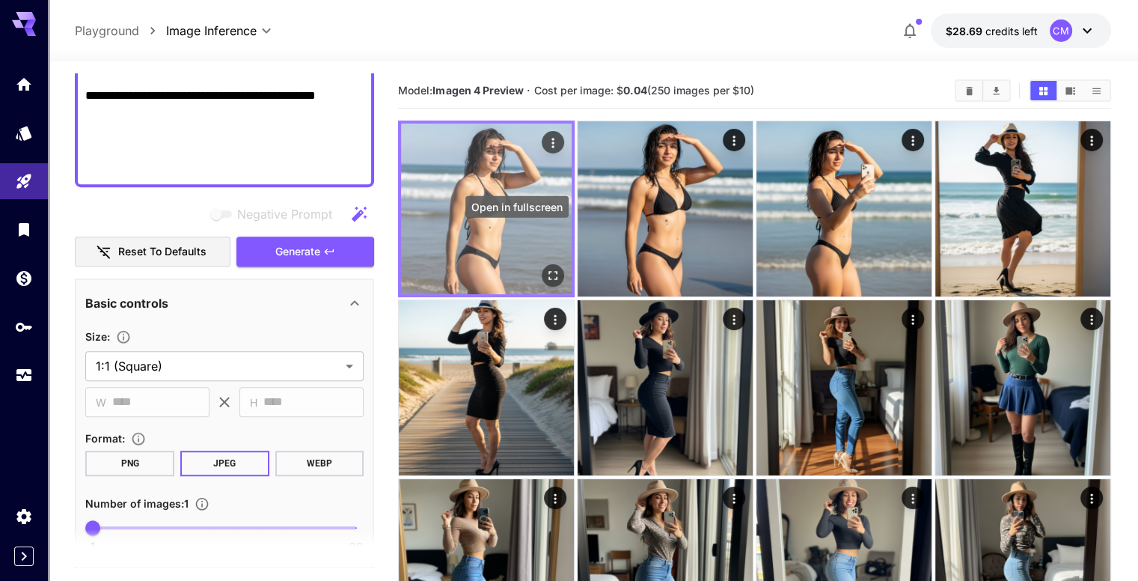
click at [548, 271] on icon "Open in fullscreen" at bounding box center [552, 275] width 9 height 9
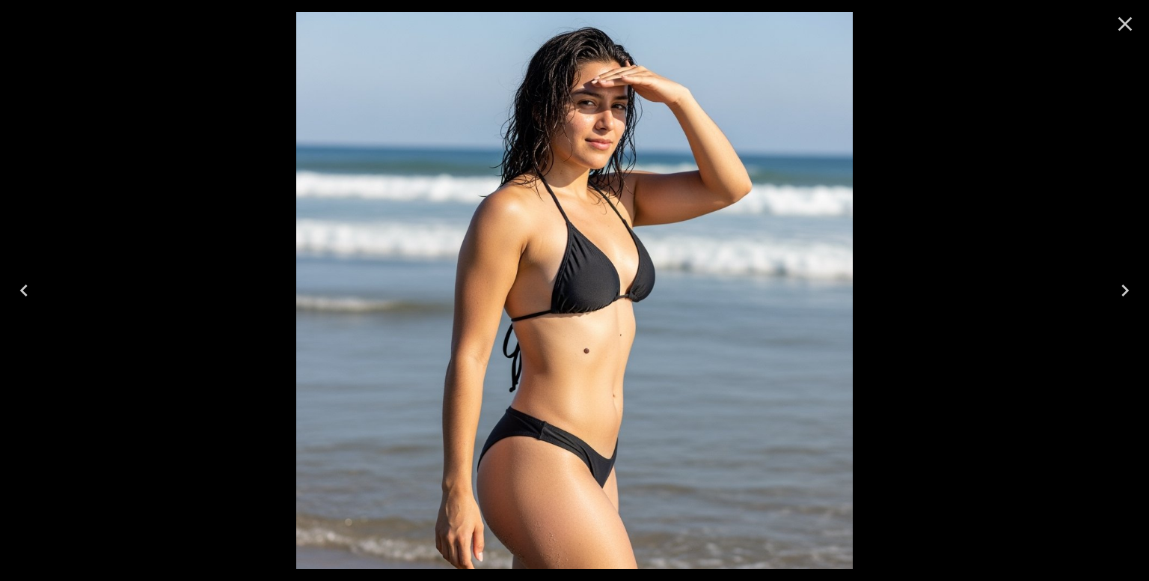
click at [1128, 277] on button "Next" at bounding box center [1125, 290] width 48 height 60
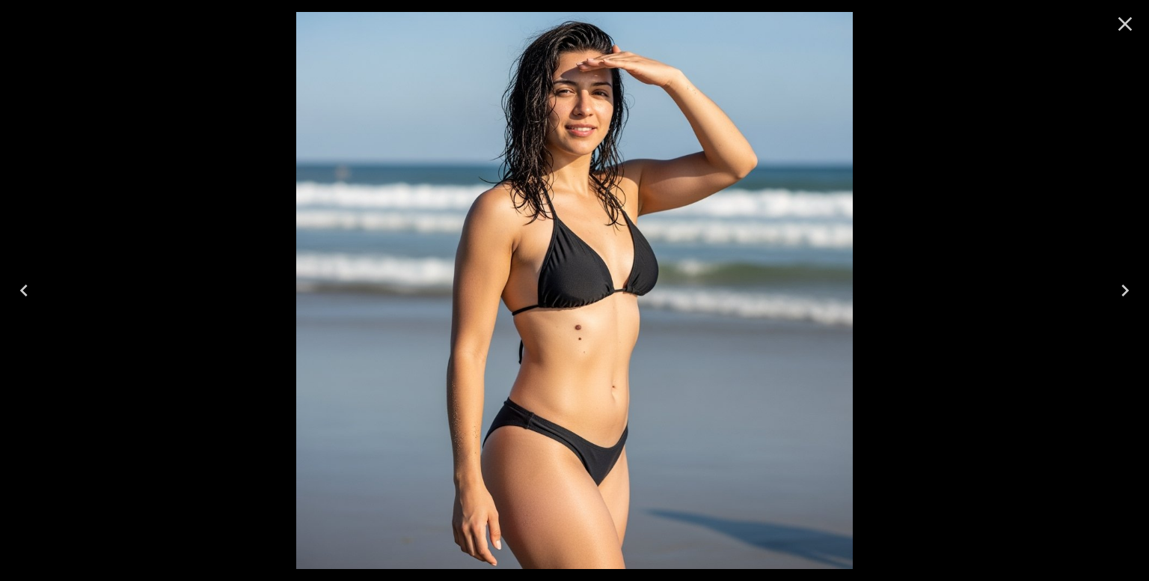
click at [1126, 31] on icon "Close" at bounding box center [1125, 24] width 24 height 24
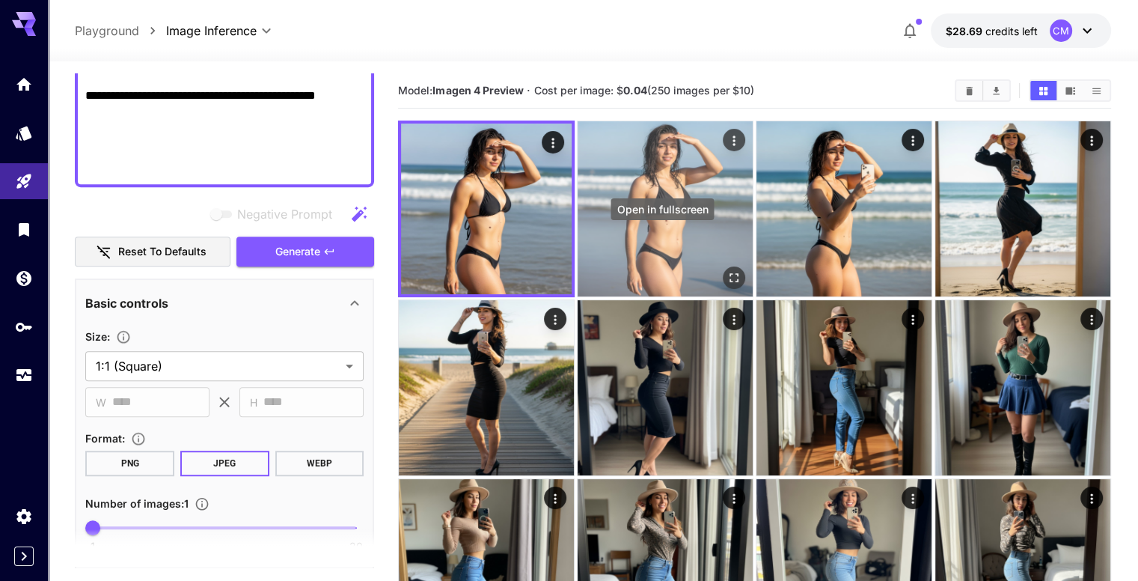
click at [727, 270] on icon "Open in fullscreen" at bounding box center [734, 277] width 15 height 15
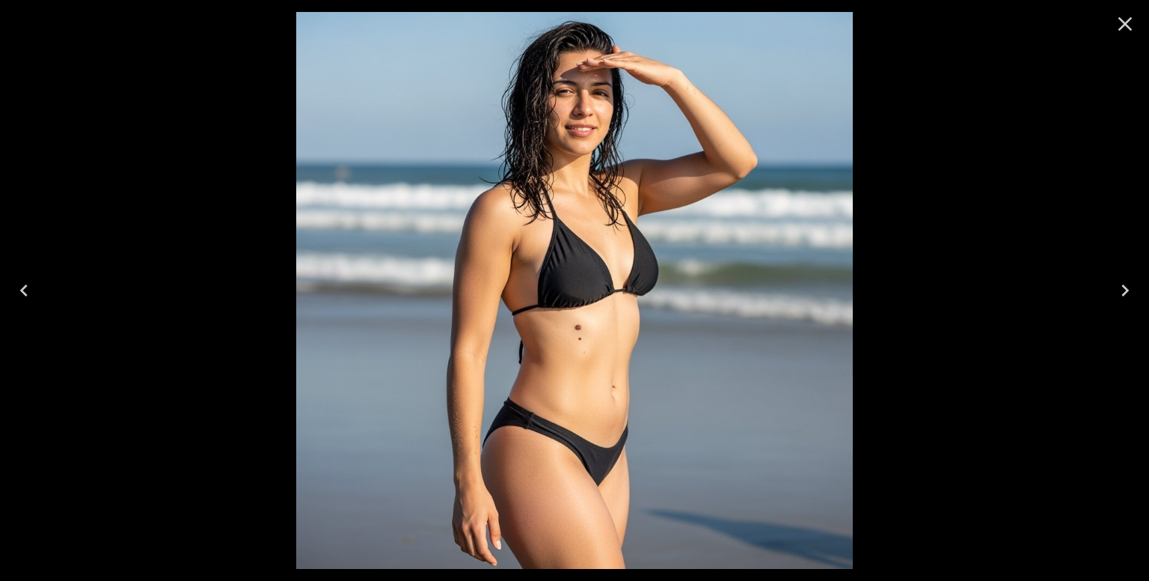
click at [1128, 22] on icon "Close" at bounding box center [1125, 24] width 24 height 24
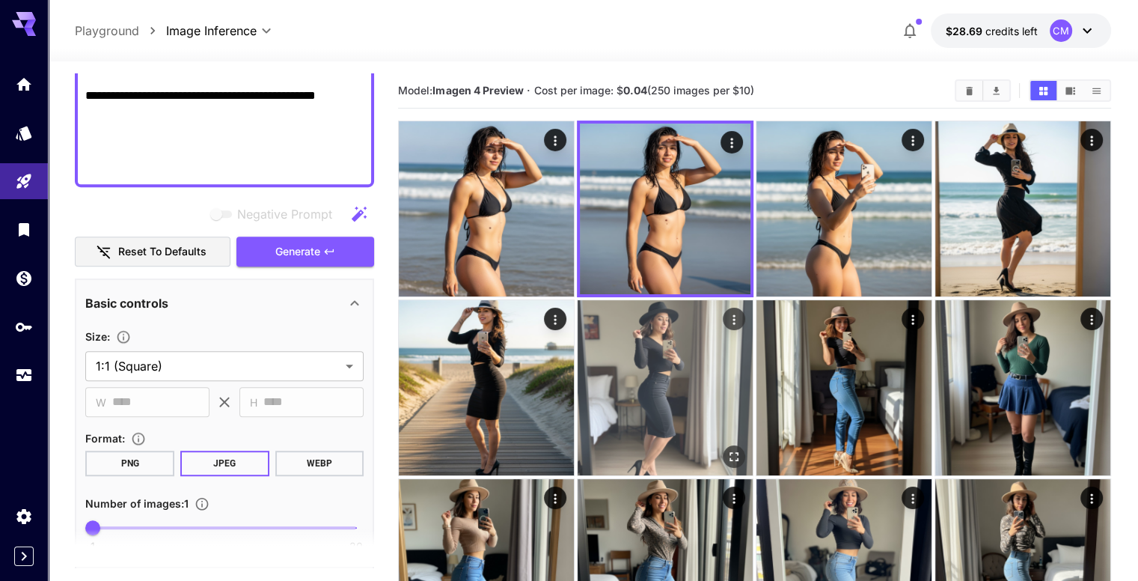
click at [727, 448] on icon "Open in fullscreen" at bounding box center [734, 455] width 15 height 15
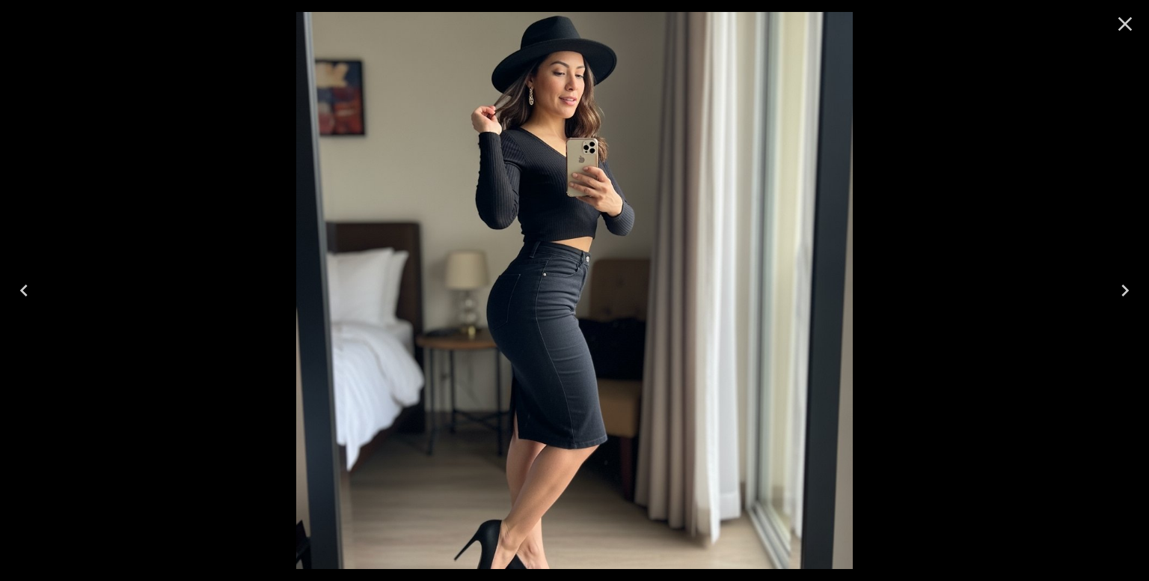
click at [1115, 33] on icon "Close" at bounding box center [1125, 24] width 24 height 24
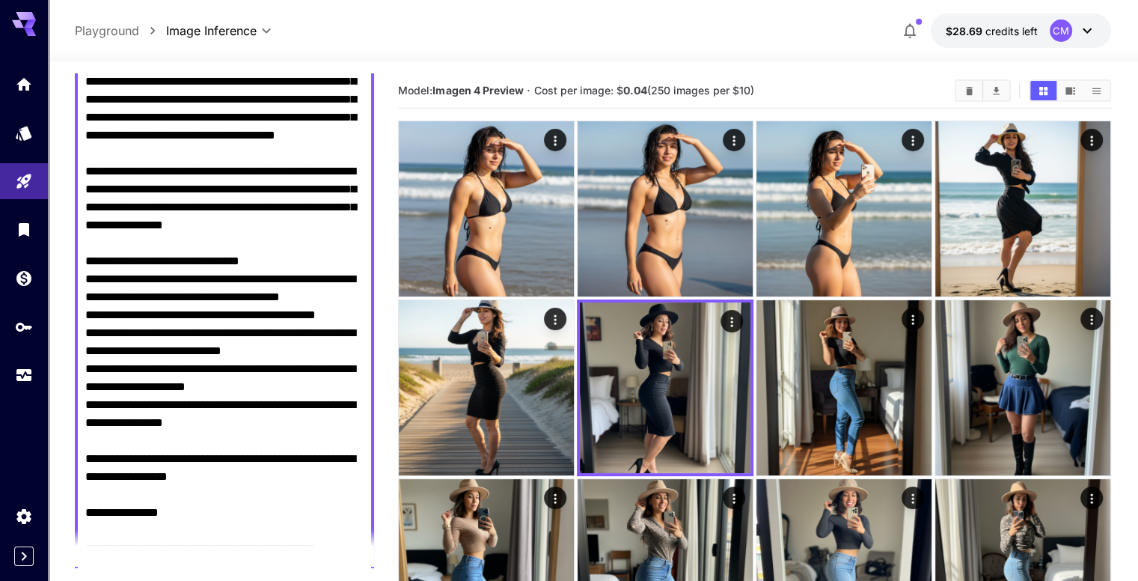
scroll to position [599, 0]
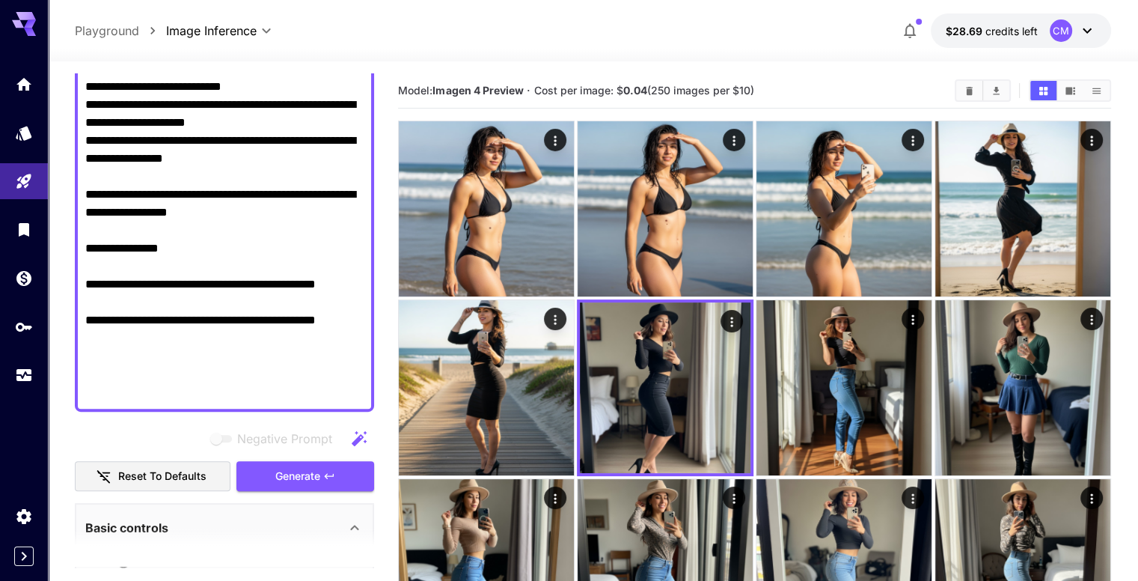
drag, startPoint x: 87, startPoint y: 214, endPoint x: 382, endPoint y: 417, distance: 358.4
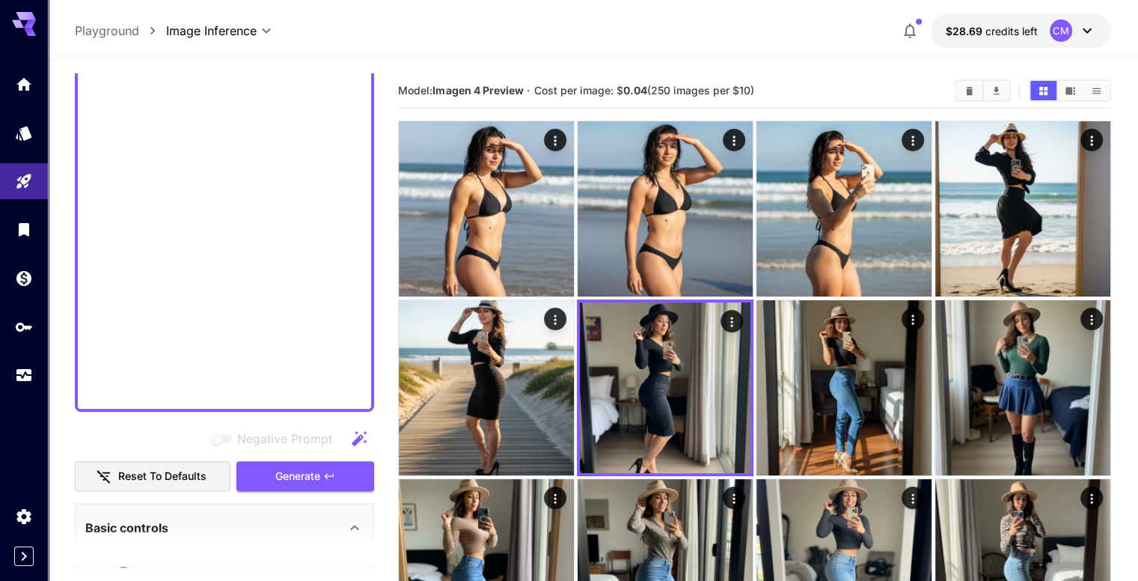
scroll to position [0, 0]
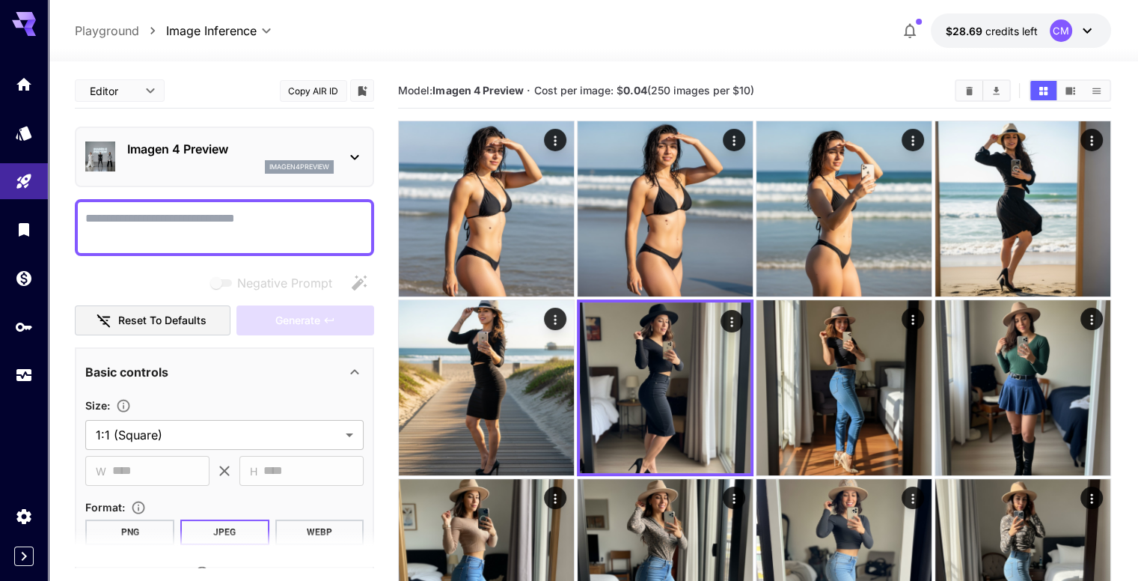
paste textarea "**********"
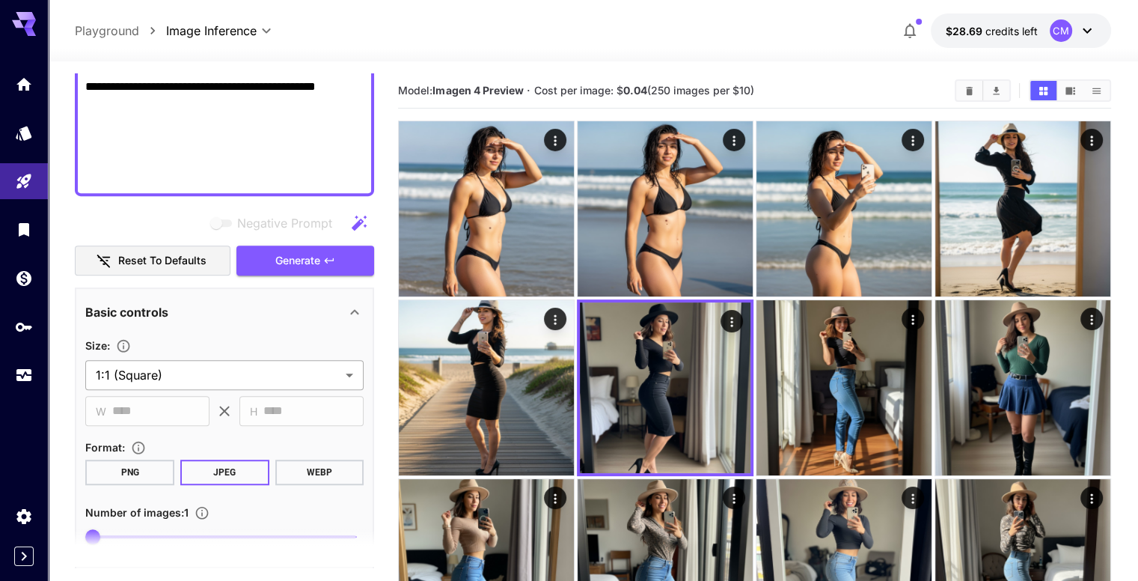
scroll to position [897, 0]
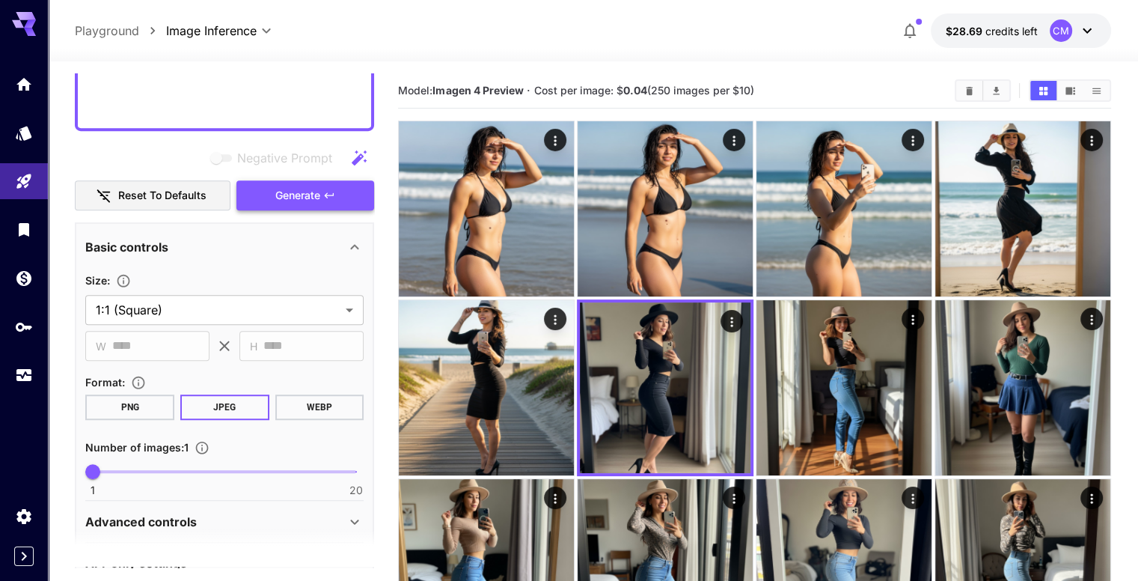
type textarea "**********"
click at [300, 191] on span "Generate" at bounding box center [297, 195] width 45 height 19
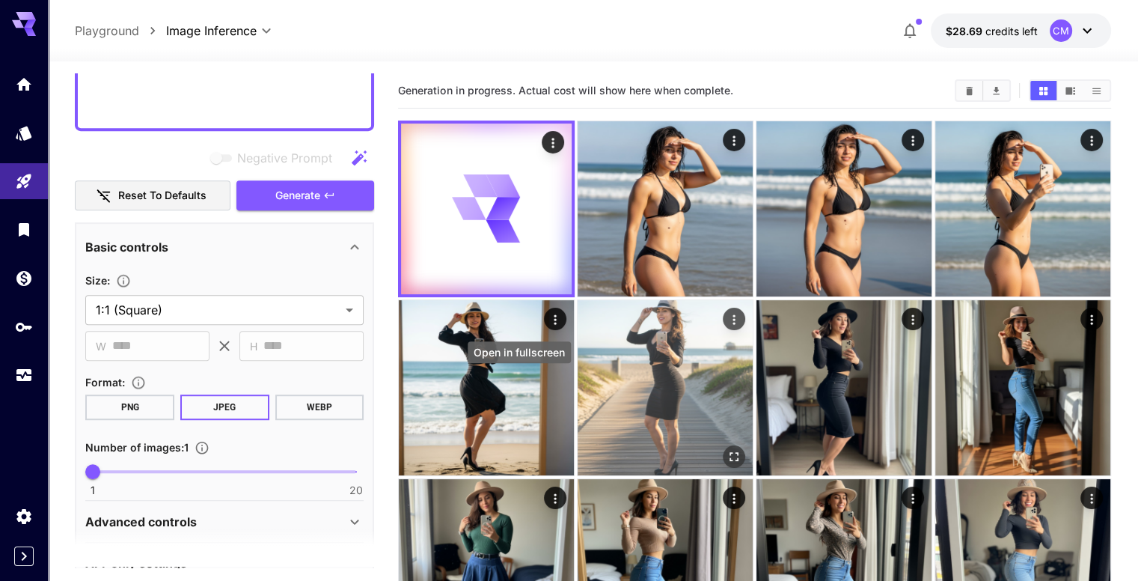
click at [727, 448] on icon "Open in fullscreen" at bounding box center [734, 455] width 15 height 15
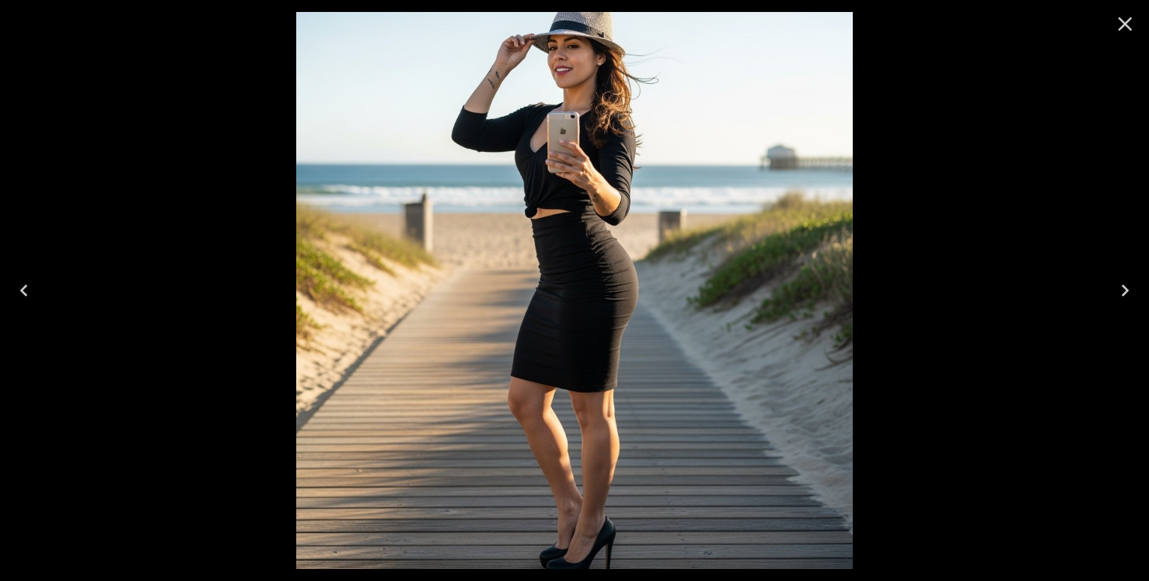
click at [1130, 23] on icon "Close" at bounding box center [1125, 24] width 24 height 24
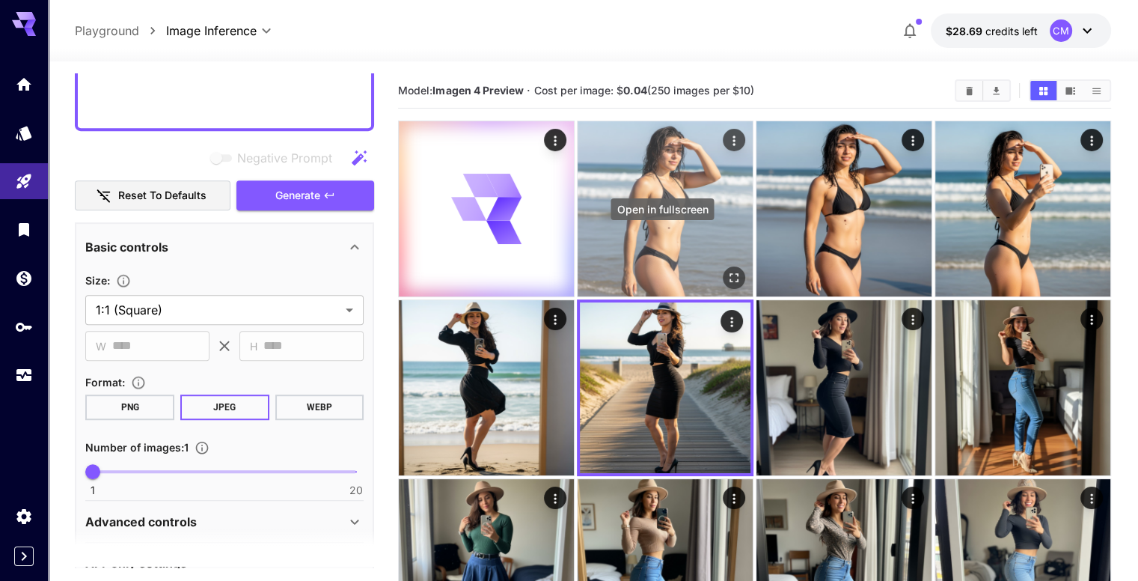
click at [727, 270] on icon "Open in fullscreen" at bounding box center [734, 277] width 15 height 15
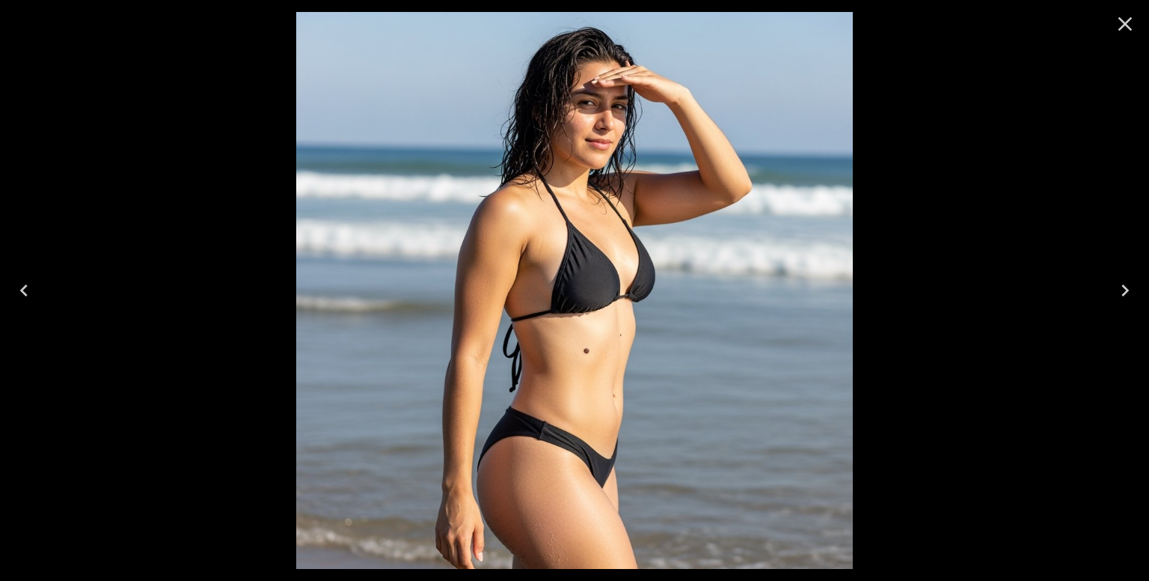
click at [1131, 26] on icon "Close" at bounding box center [1125, 24] width 24 height 24
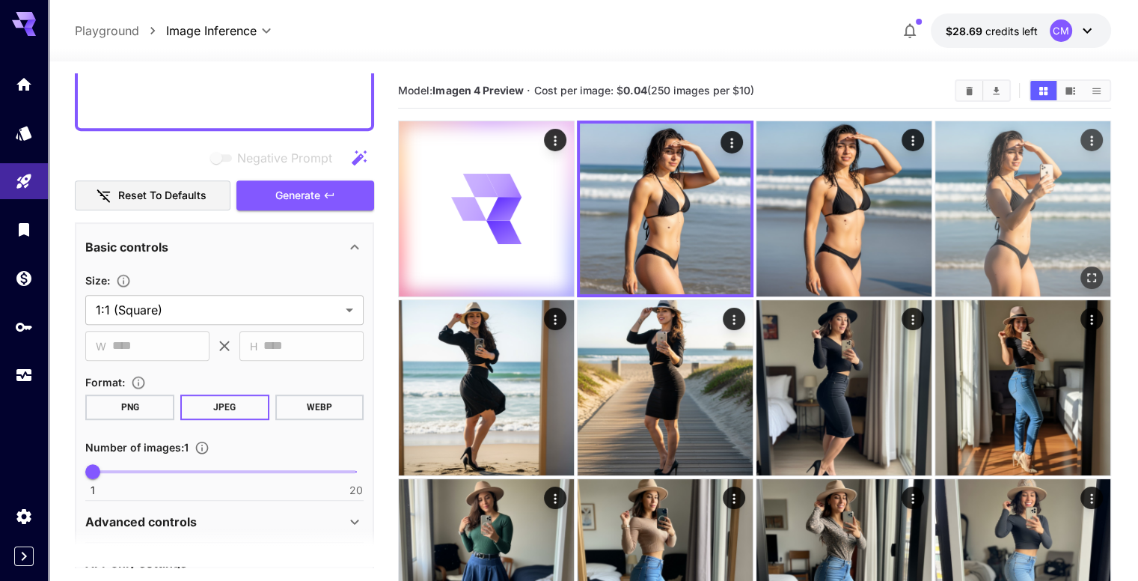
click at [1084, 270] on icon "Open in fullscreen" at bounding box center [1091, 277] width 15 height 15
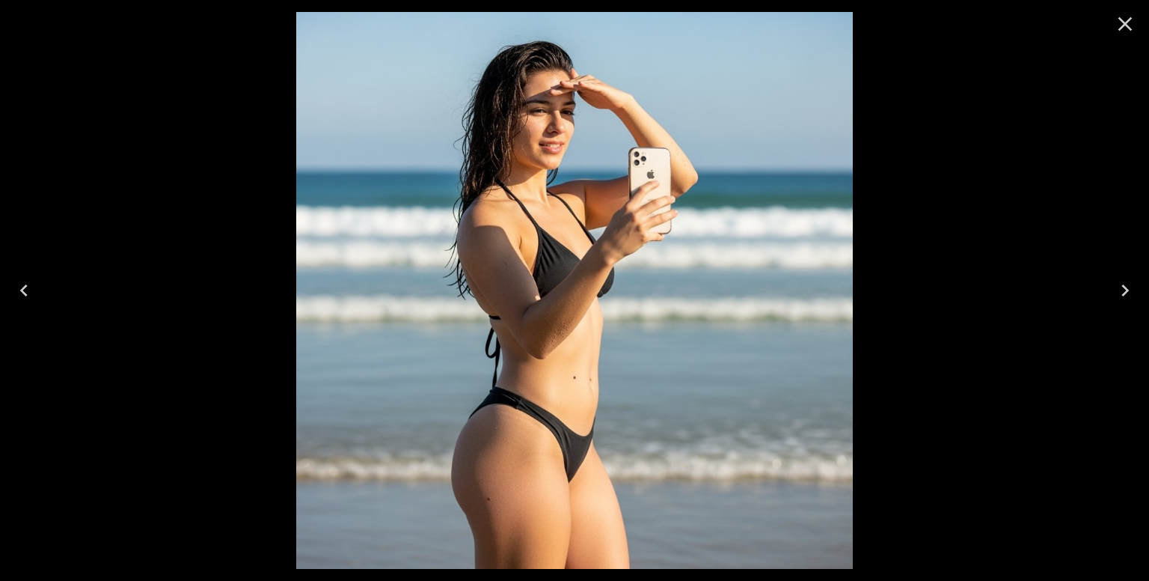
click at [1125, 29] on icon "Close" at bounding box center [1125, 24] width 24 height 24
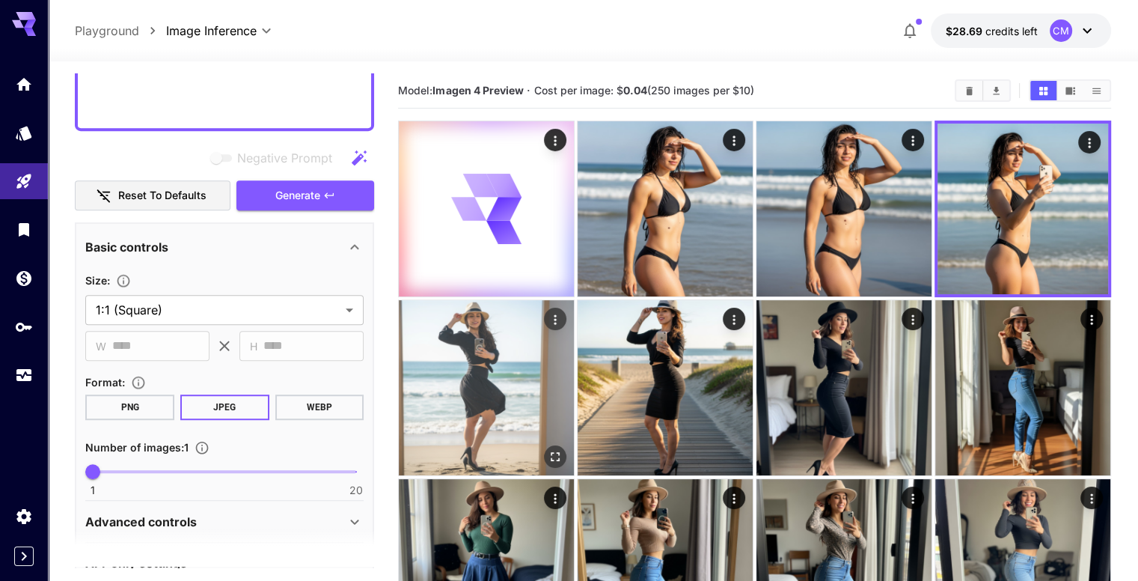
click at [563, 448] on icon "Open in fullscreen" at bounding box center [555, 455] width 15 height 15
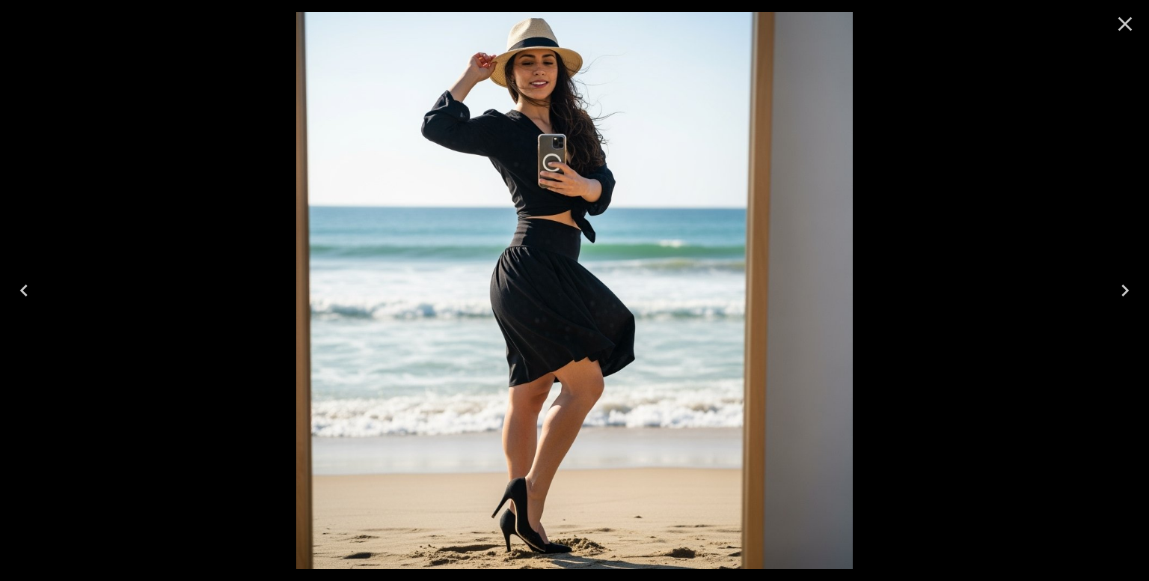
click at [1131, 25] on icon "Close" at bounding box center [1125, 24] width 24 height 24
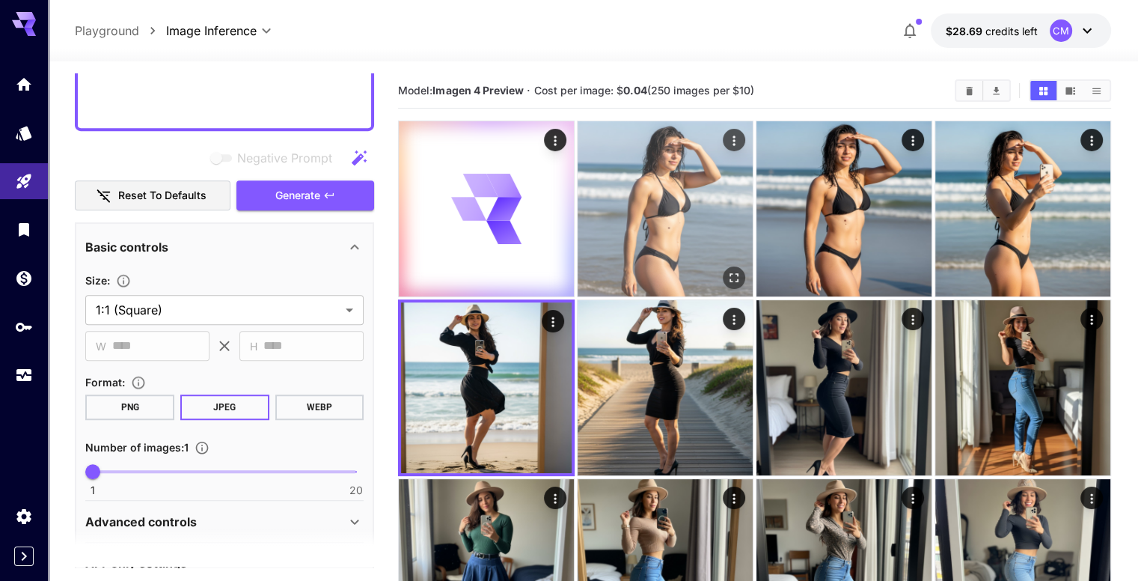
click at [585, 218] on img at bounding box center [665, 208] width 175 height 175
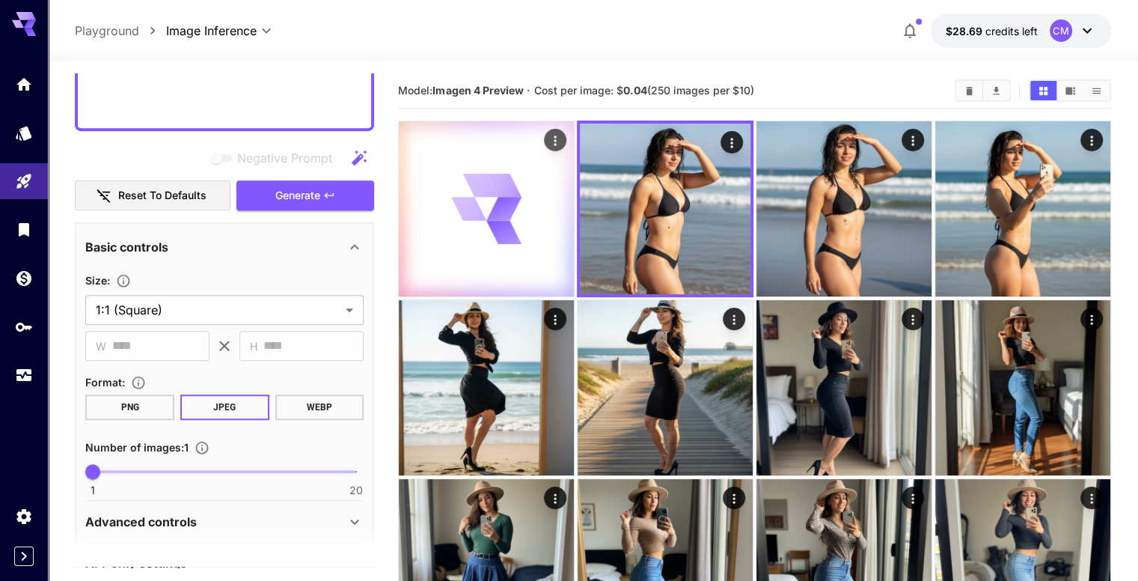
click at [501, 204] on div at bounding box center [486, 208] width 175 height 175
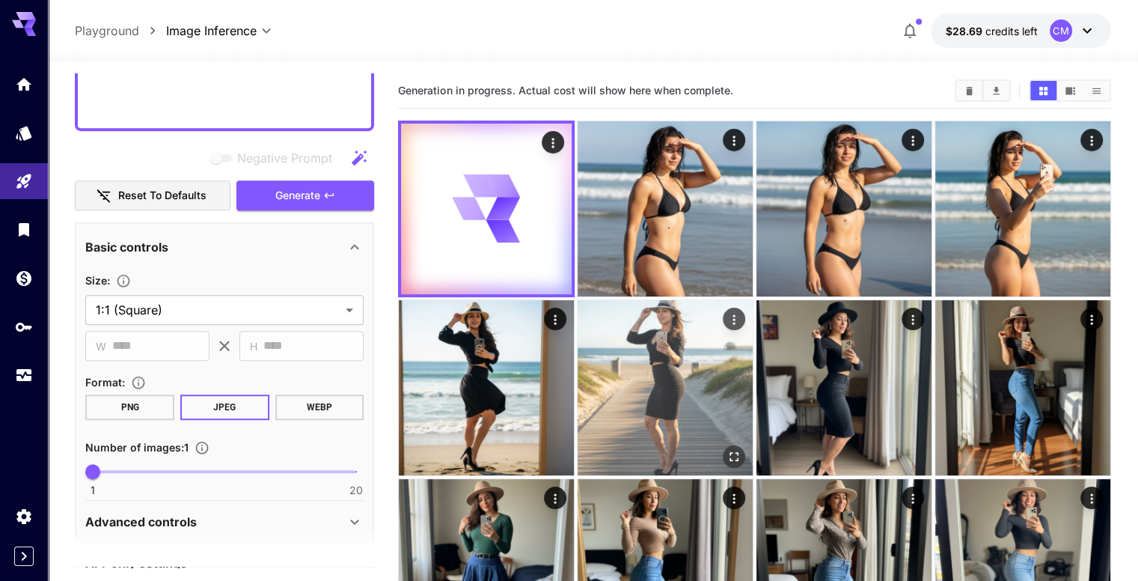
click at [578, 323] on img at bounding box center [665, 387] width 175 height 175
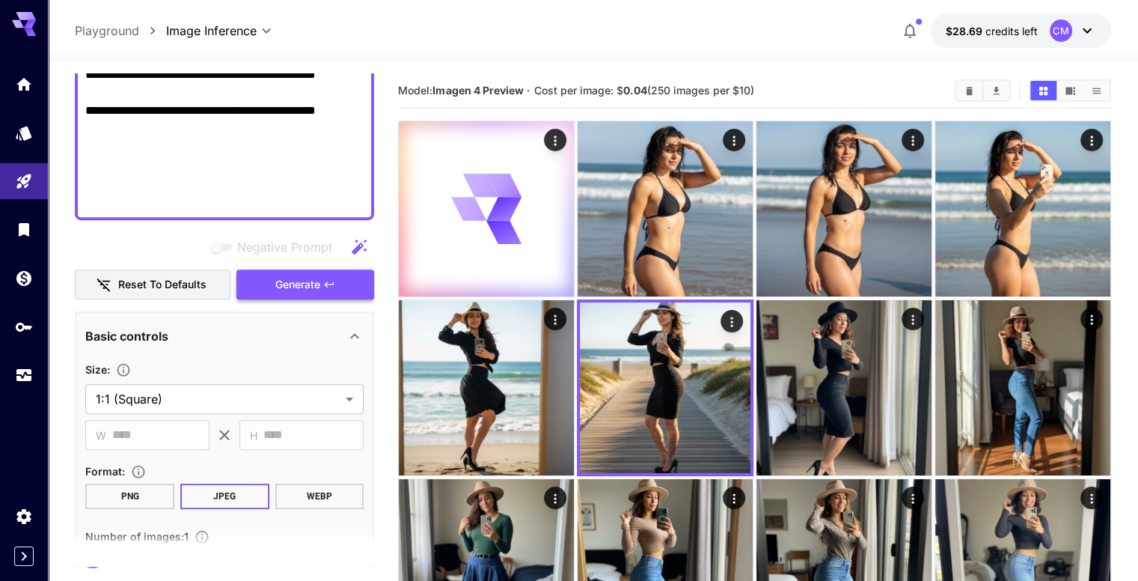
scroll to position [823, 0]
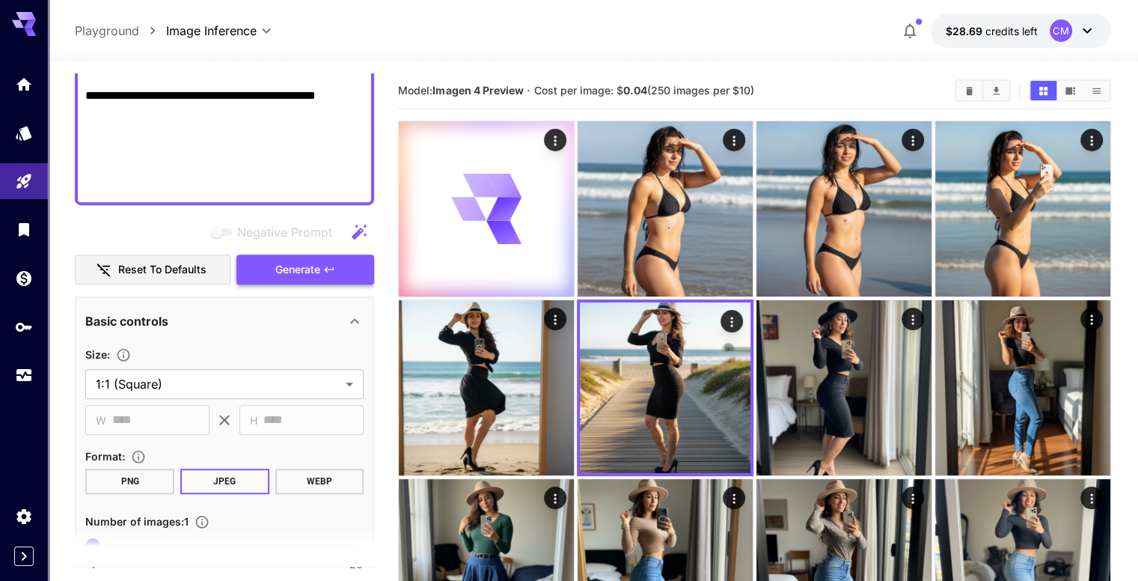
click at [327, 272] on icon "button" at bounding box center [329, 269] width 12 height 12
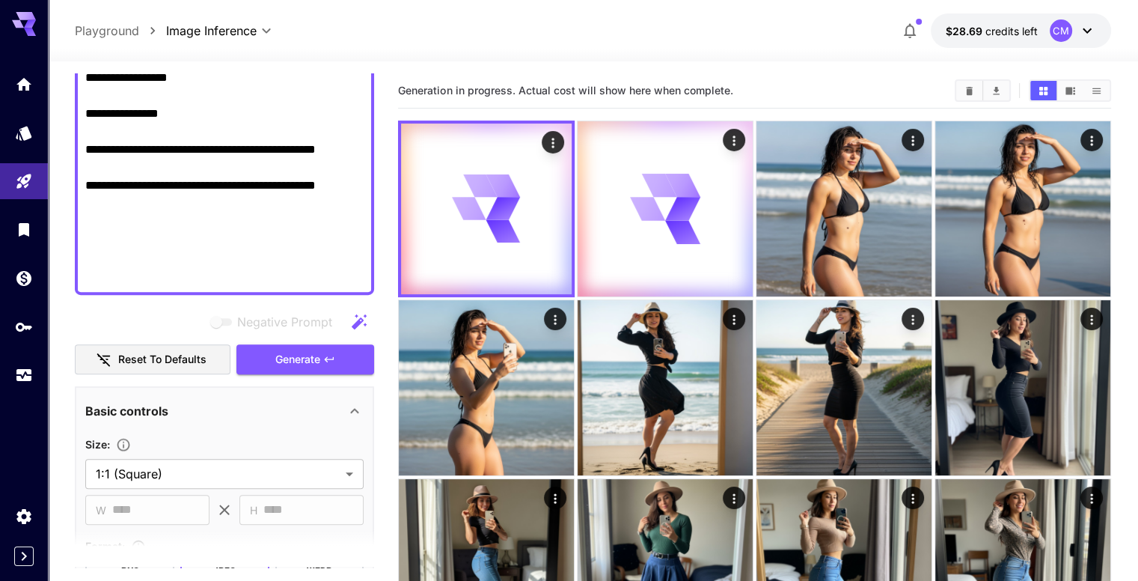
scroll to position [449, 0]
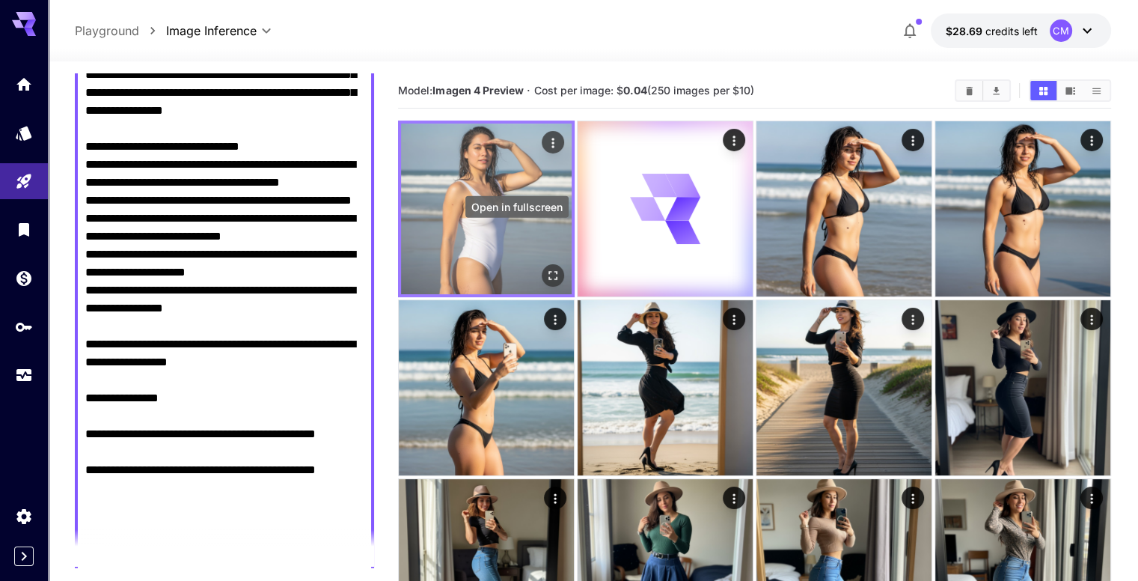
click at [548, 271] on icon "Open in fullscreen" at bounding box center [552, 275] width 9 height 9
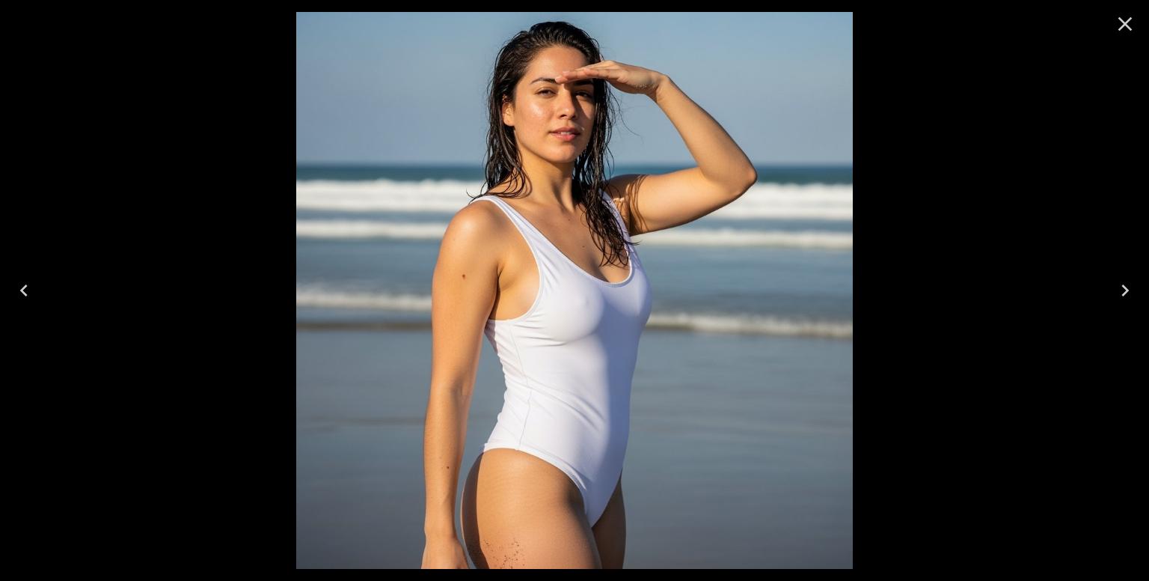
click at [1134, 26] on icon "Close" at bounding box center [1125, 24] width 24 height 24
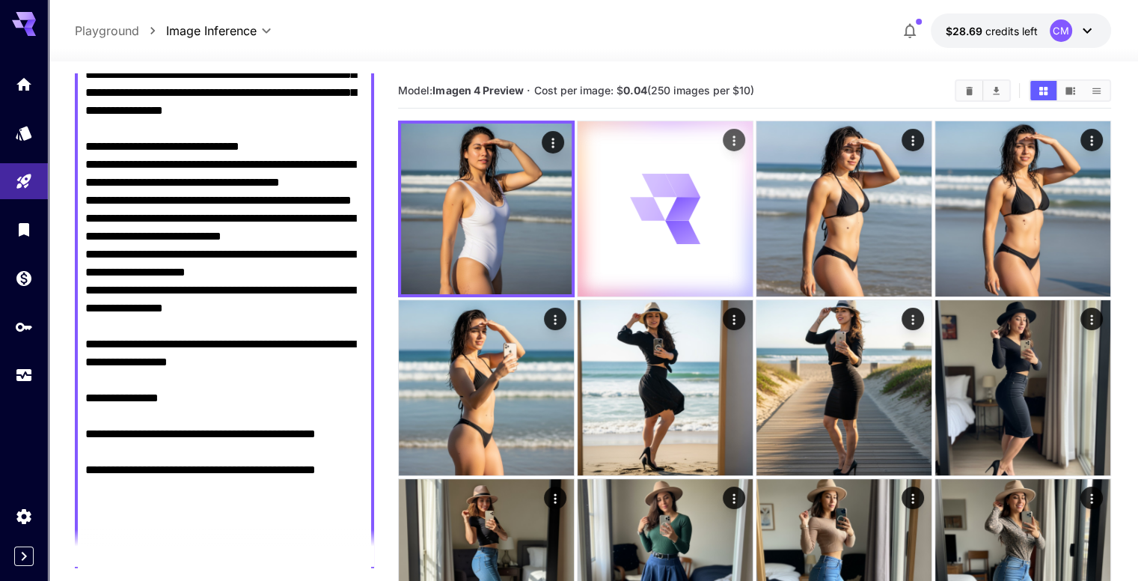
click at [641, 201] on div at bounding box center [665, 208] width 175 height 175
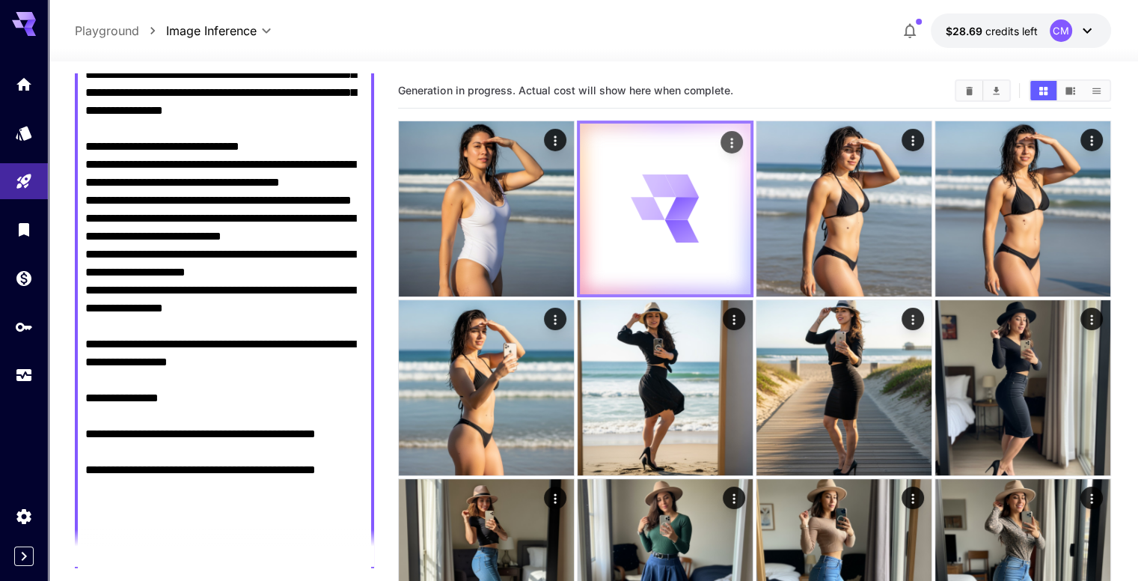
click at [641, 201] on div at bounding box center [665, 208] width 171 height 171
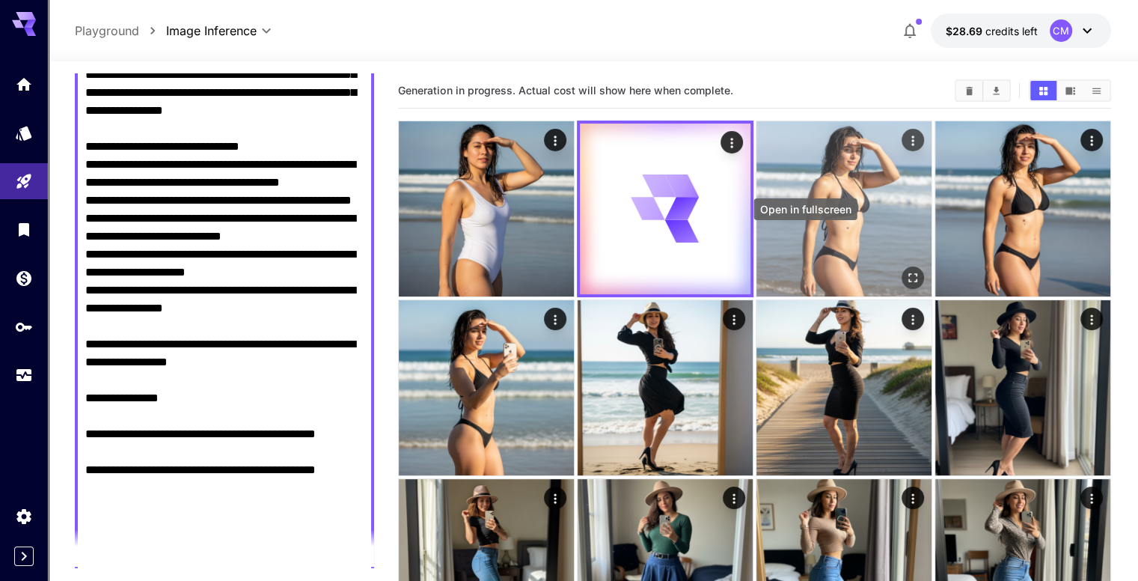
click at [905, 270] on icon "Open in fullscreen" at bounding box center [912, 277] width 15 height 15
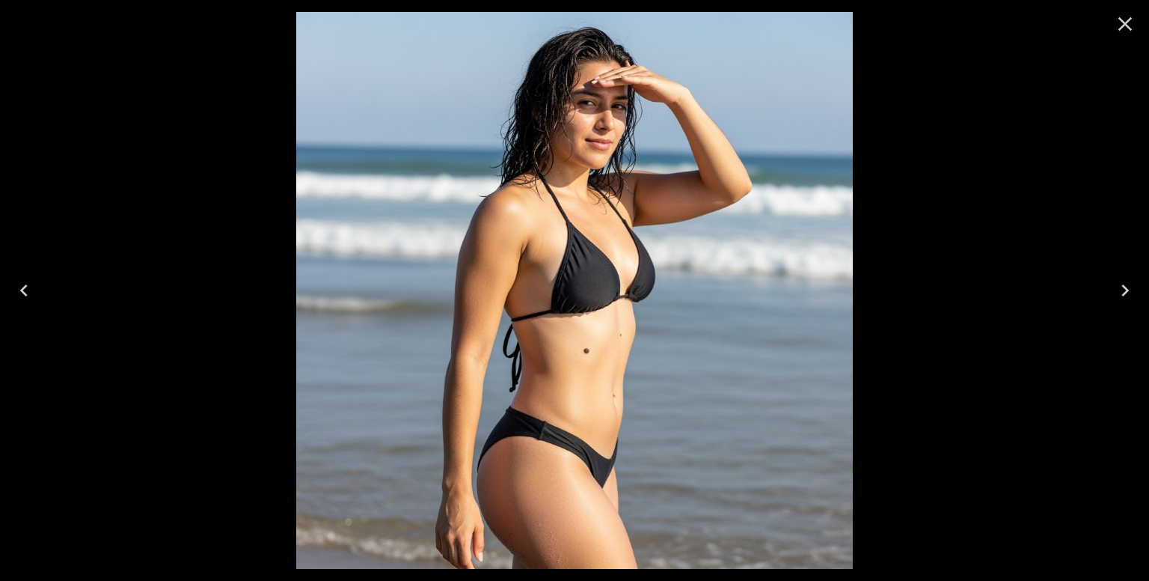
click at [1122, 25] on icon "Close" at bounding box center [1125, 24] width 24 height 24
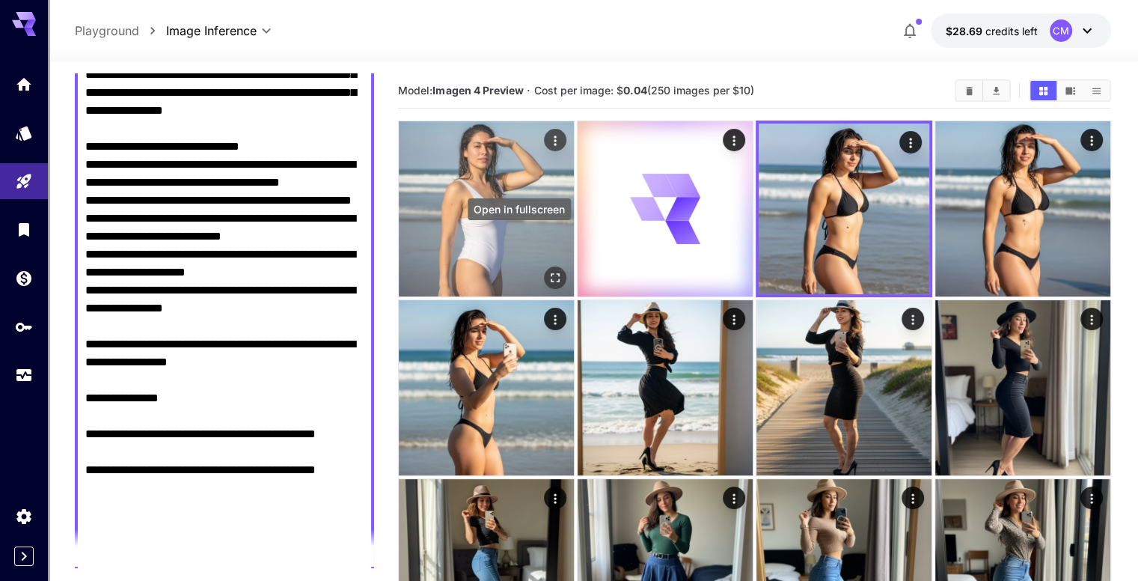
click at [548, 270] on icon "Open in fullscreen" at bounding box center [555, 277] width 15 height 15
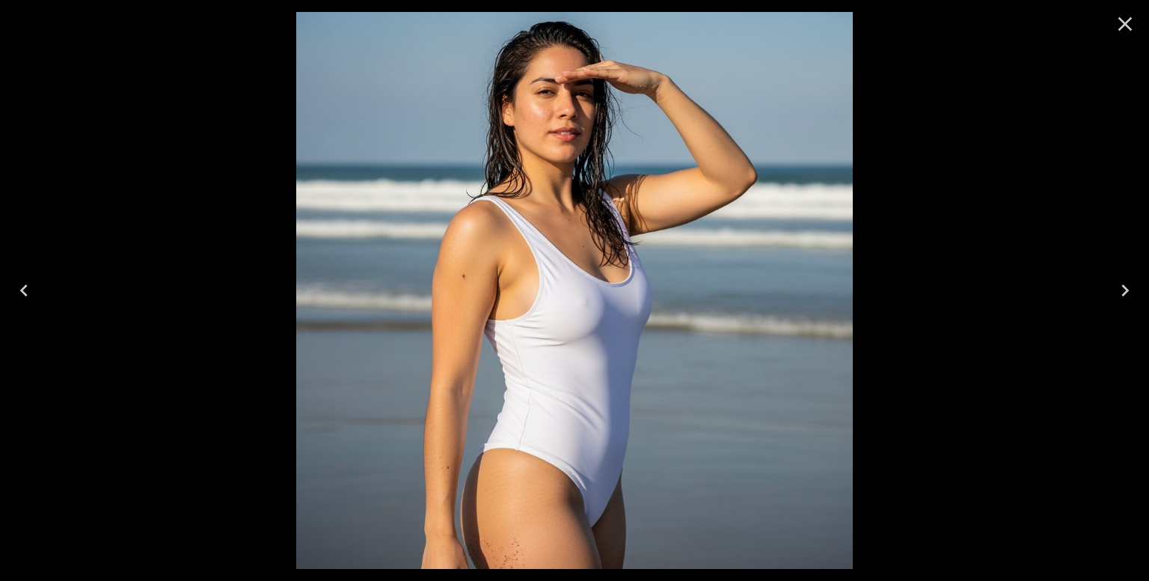
click at [1121, 22] on icon "Close" at bounding box center [1125, 24] width 24 height 24
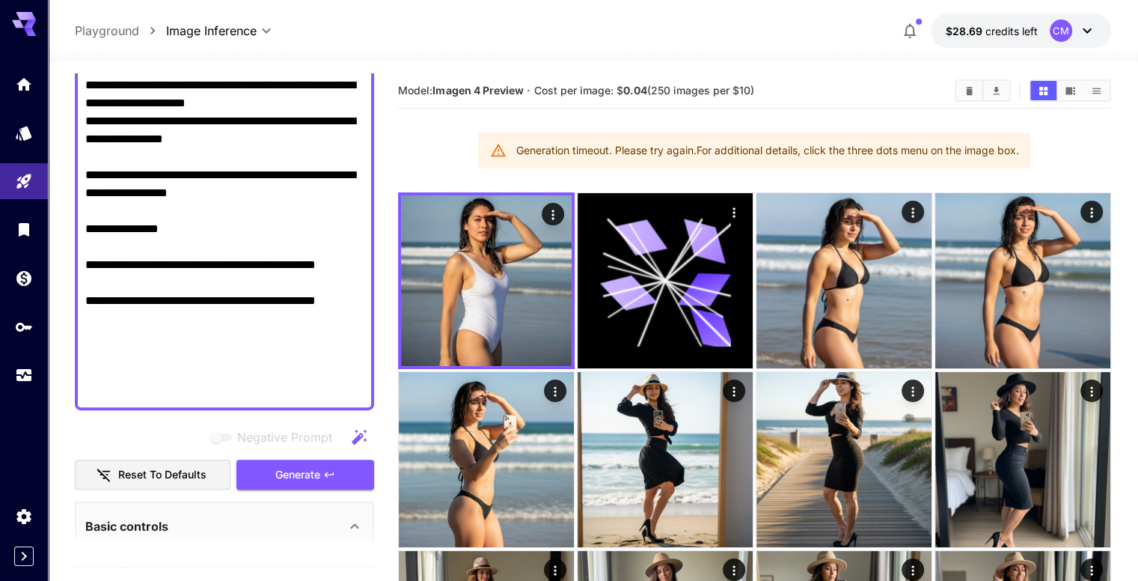
scroll to position [673, 0]
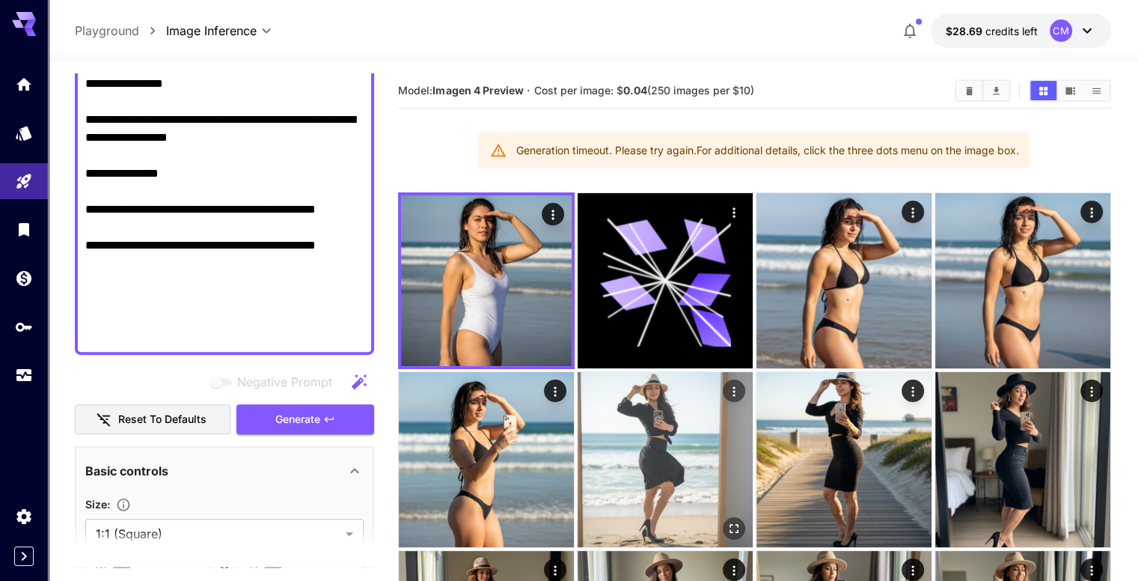
drag, startPoint x: 85, startPoint y: 214, endPoint x: 401, endPoint y: 397, distance: 364.8
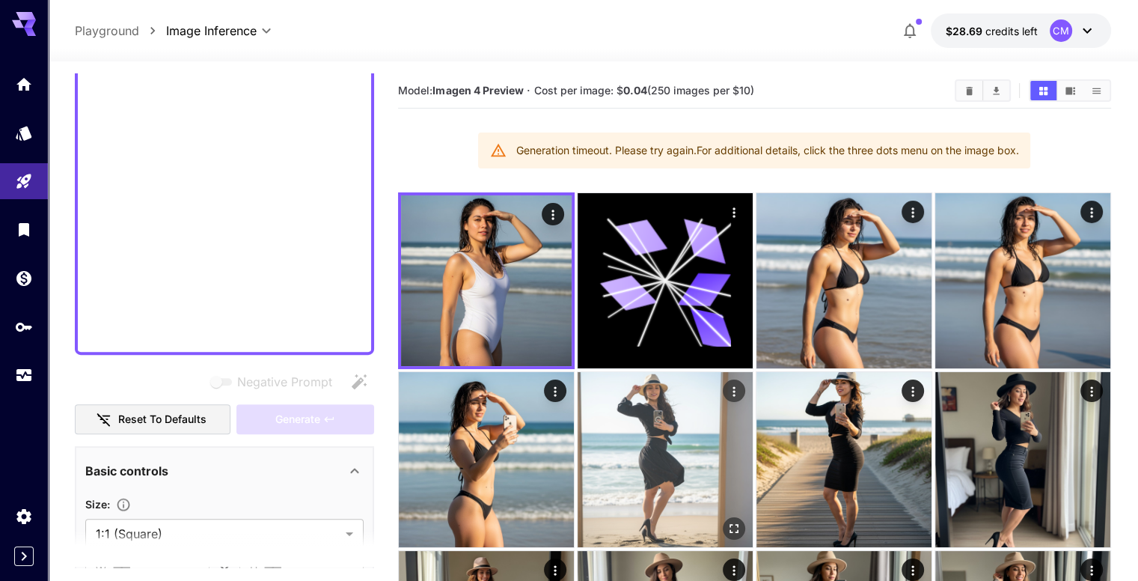
scroll to position [0, 0]
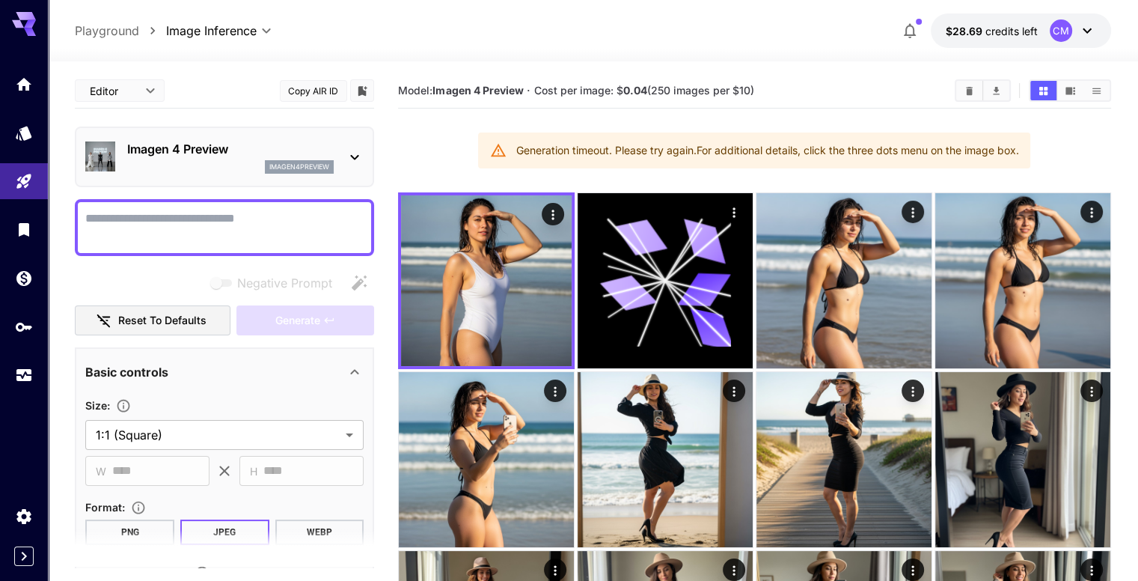
paste textarea "**********"
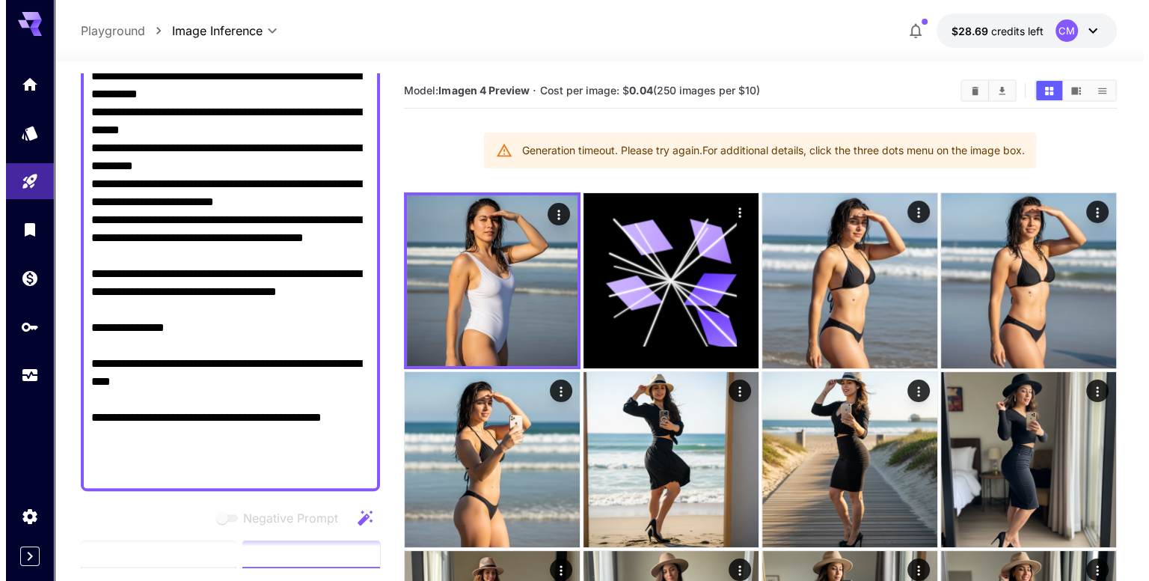
scroll to position [783, 0]
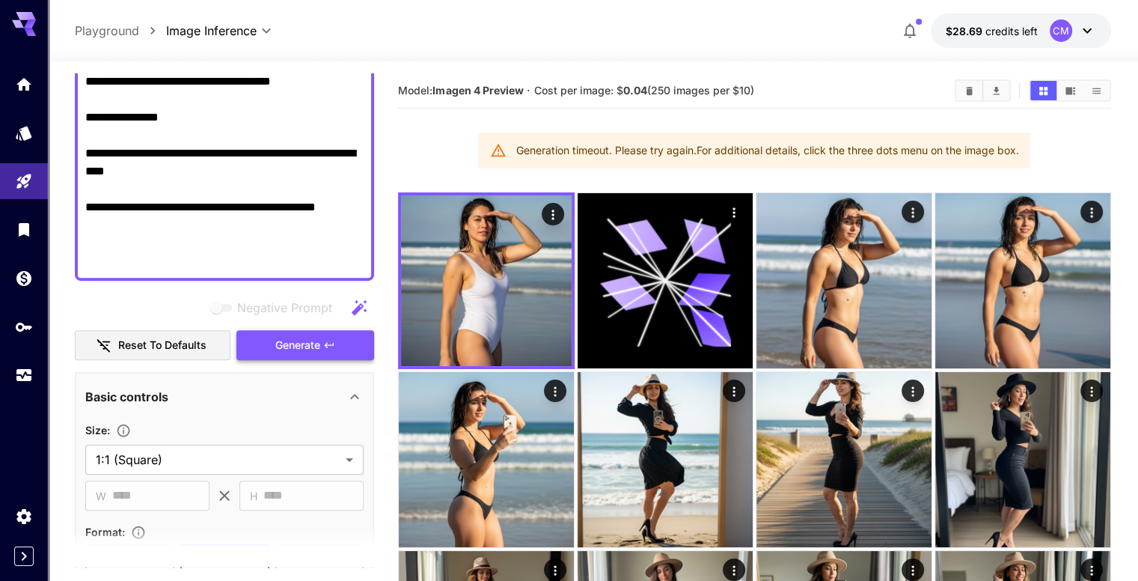
type textarea "**********"
click at [325, 339] on icon "button" at bounding box center [329, 345] width 12 height 12
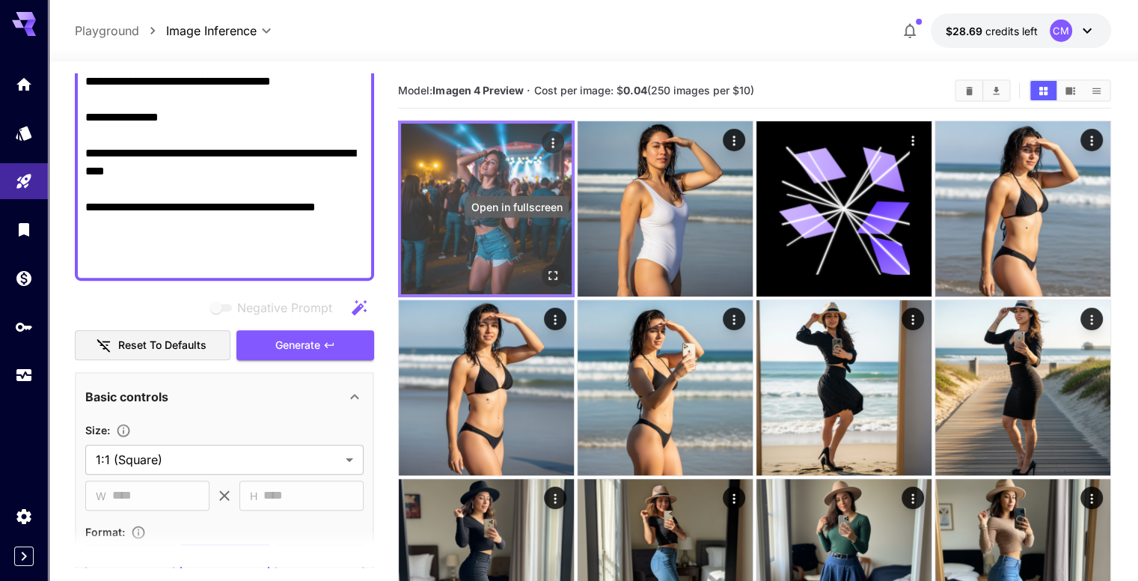
click at [548, 271] on icon "Open in fullscreen" at bounding box center [552, 275] width 9 height 9
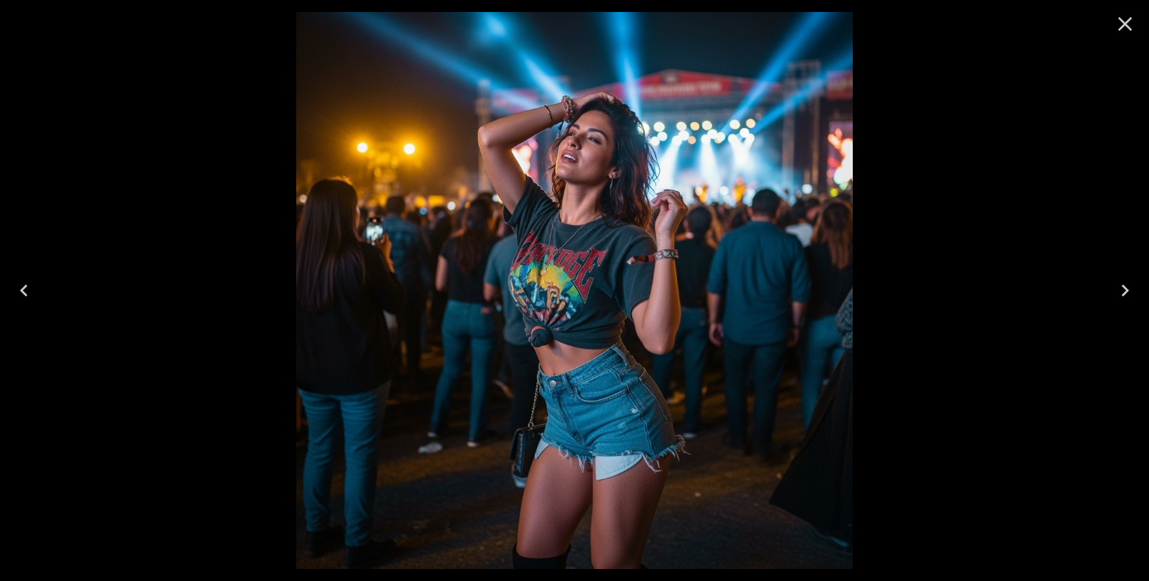
scroll to position [783, 0]
click at [1125, 20] on icon "Close" at bounding box center [1125, 24] width 24 height 24
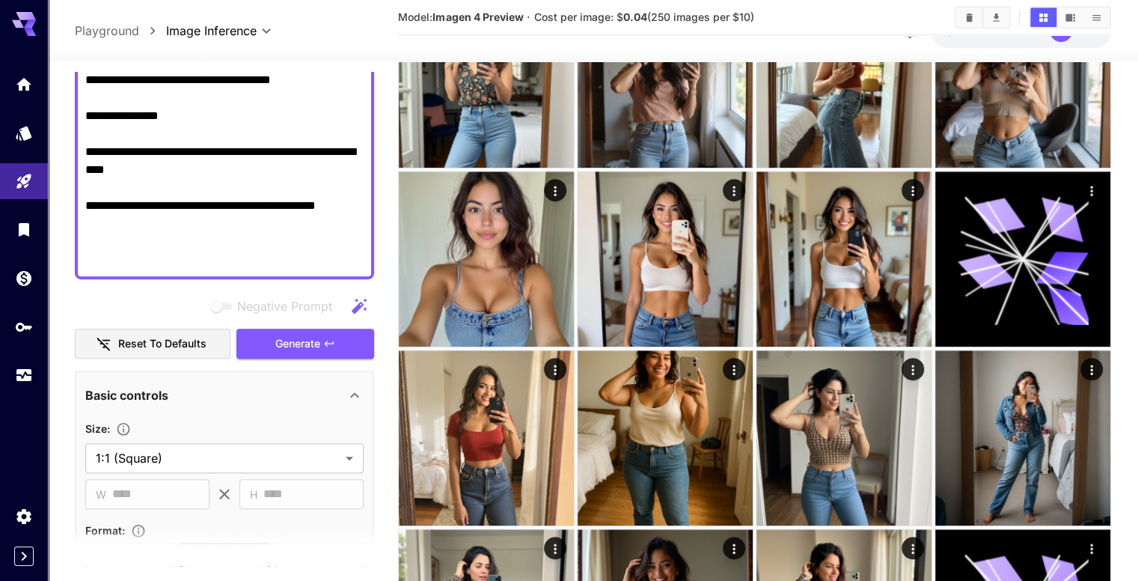
scroll to position [998, 0]
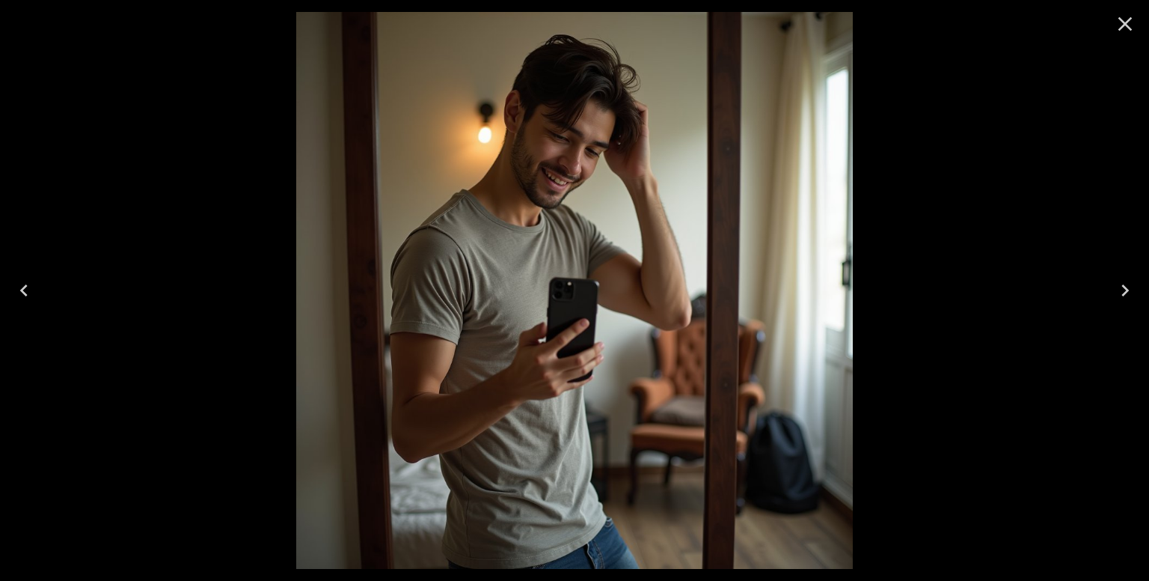
click at [1125, 20] on icon "Close" at bounding box center [1125, 24] width 24 height 24
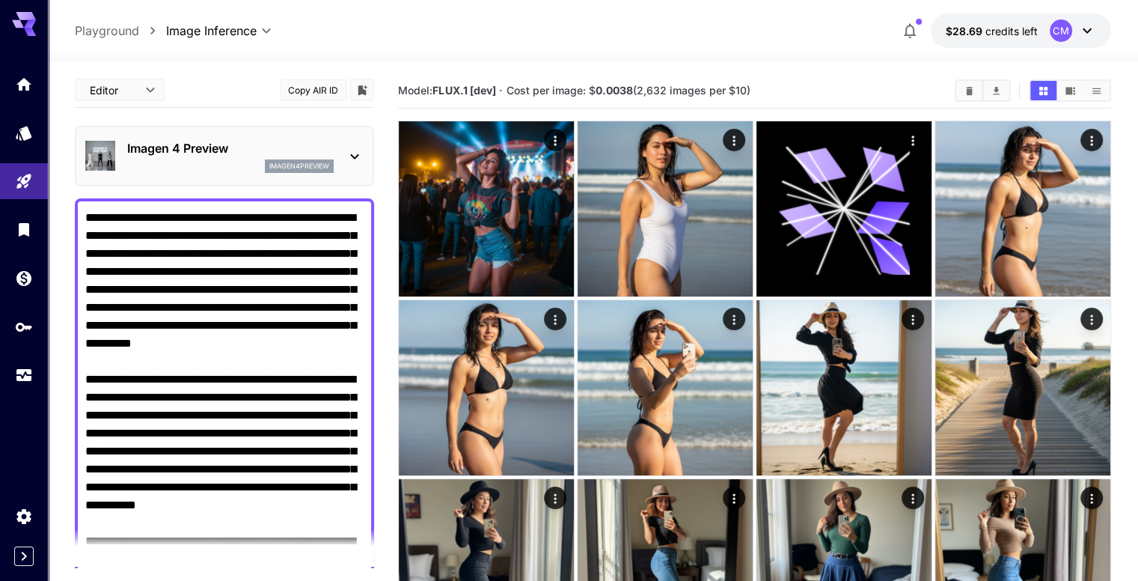
scroll to position [0, 0]
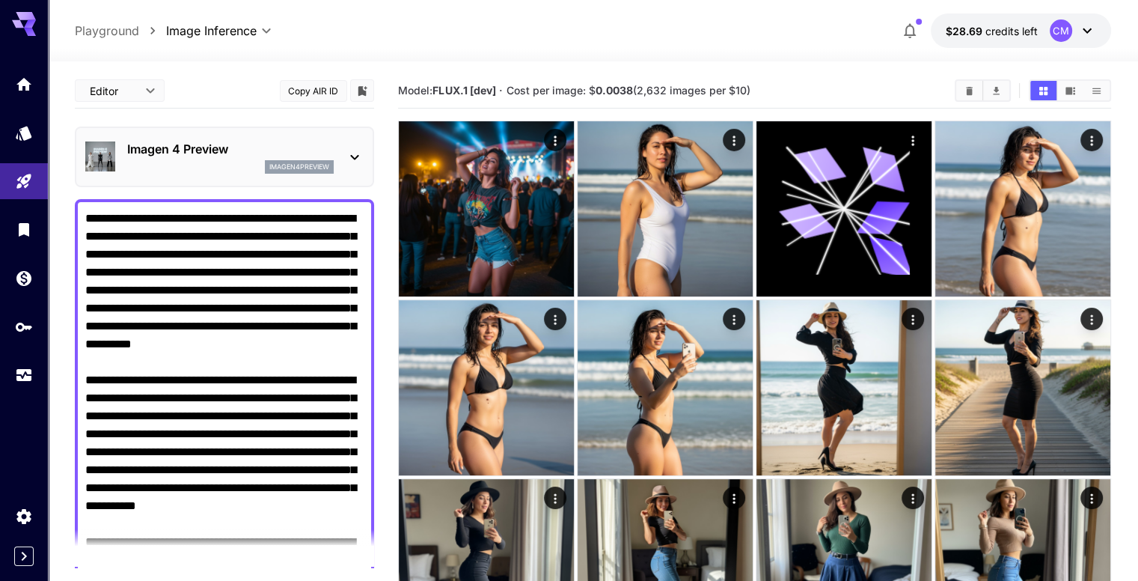
drag, startPoint x: 84, startPoint y: 213, endPoint x: 135, endPoint y: 241, distance: 58.6
drag, startPoint x: 85, startPoint y: 214, endPoint x: 126, endPoint y: 231, distance: 44.6
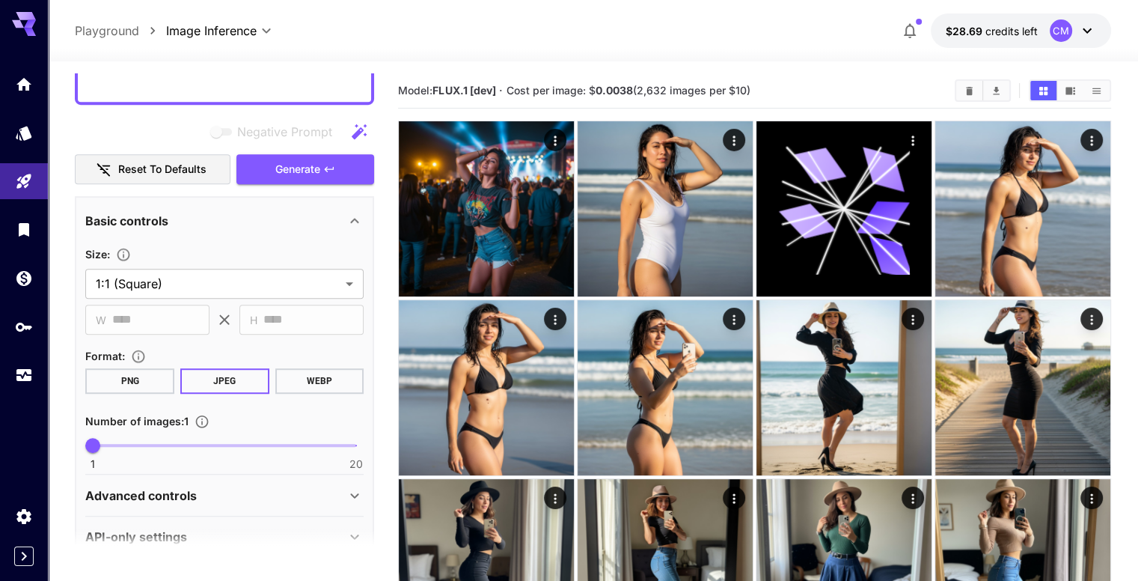
scroll to position [973, 0]
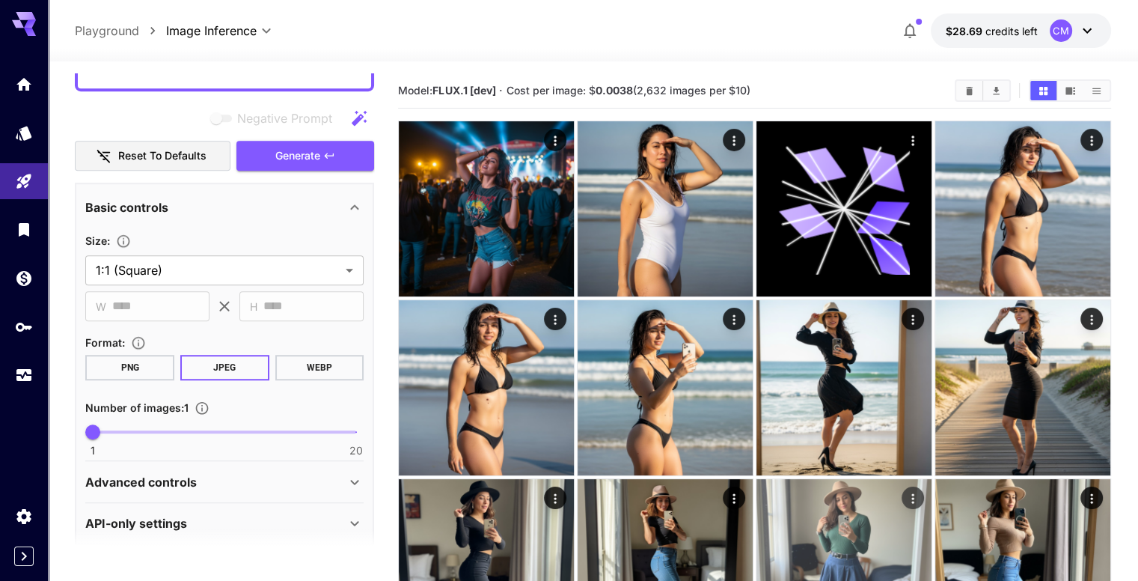
drag, startPoint x: 126, startPoint y: 231, endPoint x: 476, endPoint y: 438, distance: 406.9
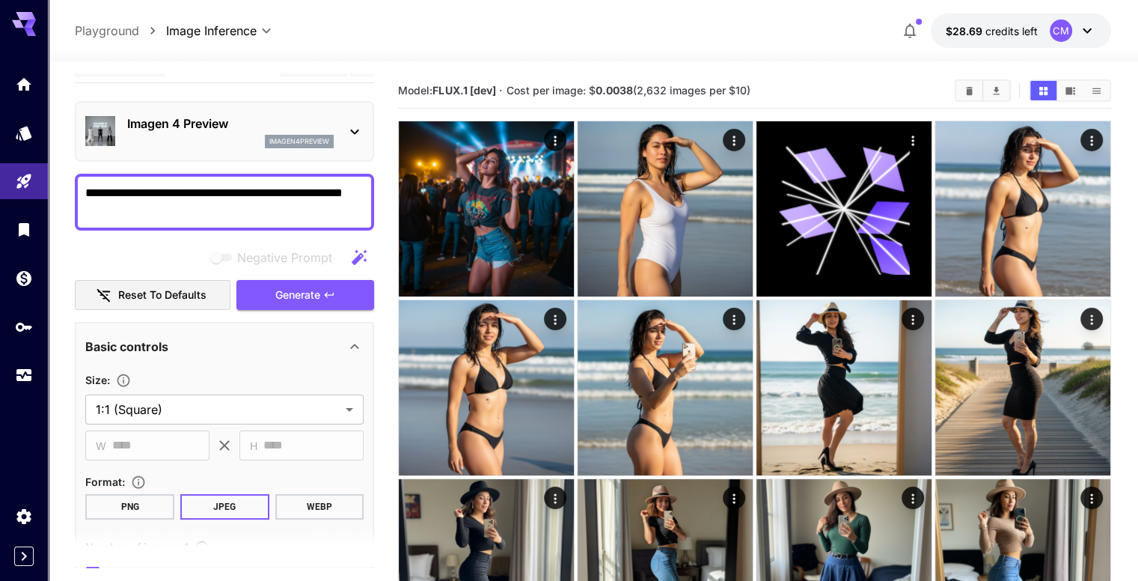
scroll to position [0, 0]
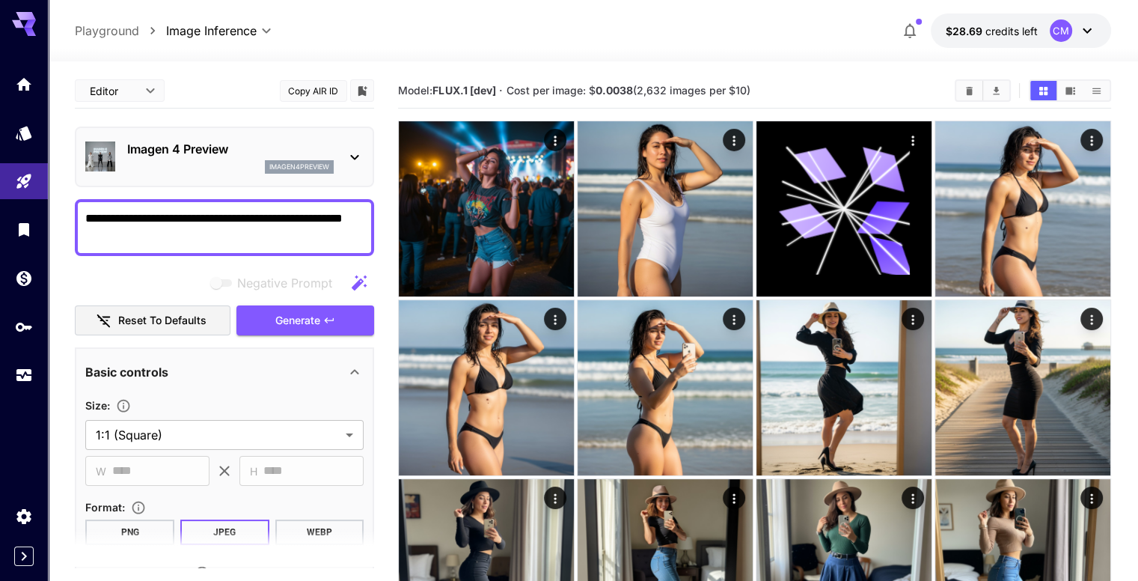
drag, startPoint x: 156, startPoint y: 236, endPoint x: 89, endPoint y: 215, distance: 70.0
click at [89, 215] on textarea "**********" at bounding box center [224, 228] width 278 height 36
type textarea "*"
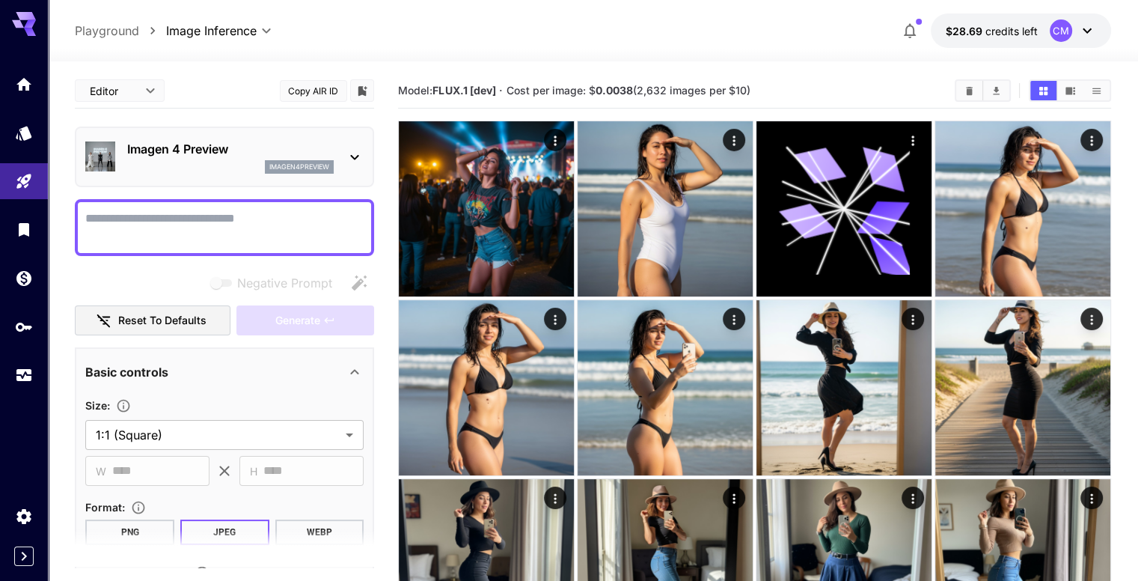
paste textarea "**********"
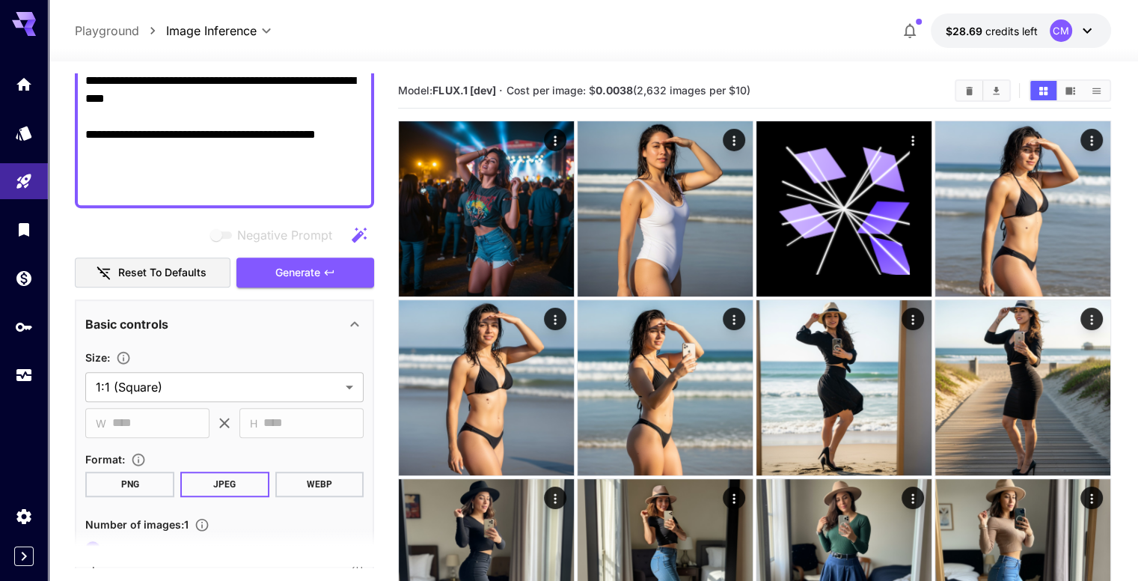
scroll to position [876, 0]
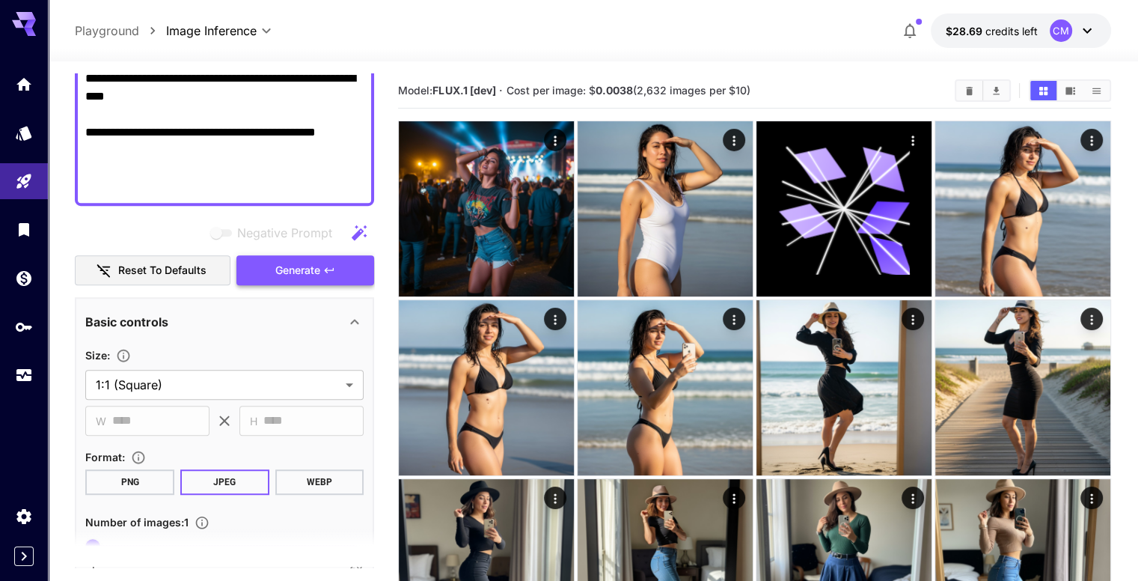
click at [255, 272] on button "Generate" at bounding box center [305, 270] width 138 height 31
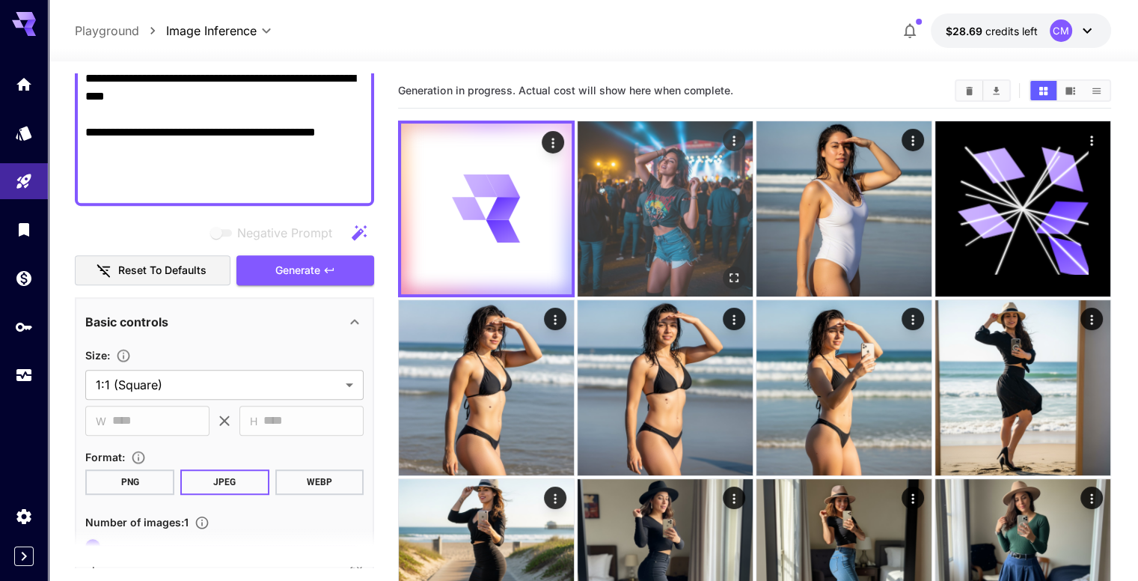
click at [733, 144] on icon "Actions" at bounding box center [734, 140] width 2 height 10
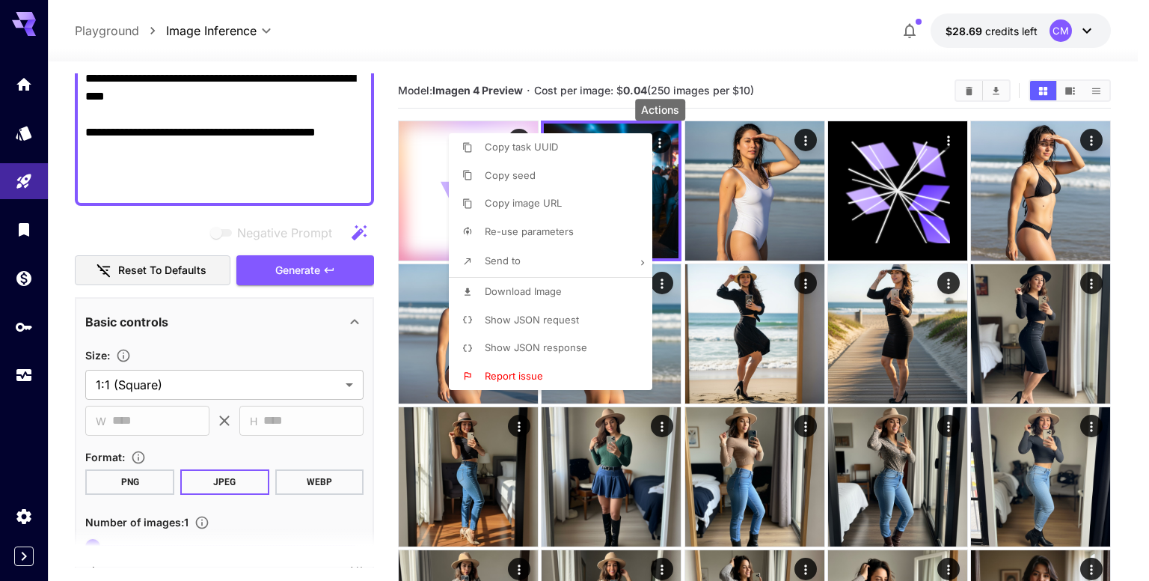
click at [760, 64] on div at bounding box center [574, 290] width 1149 height 581
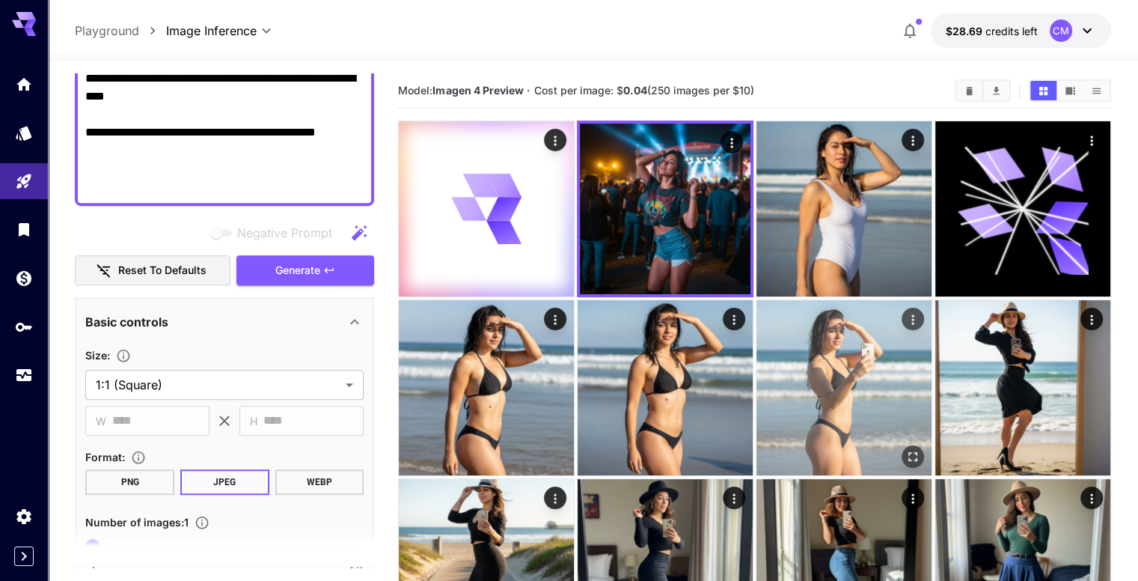
click at [756, 300] on img at bounding box center [843, 387] width 175 height 175
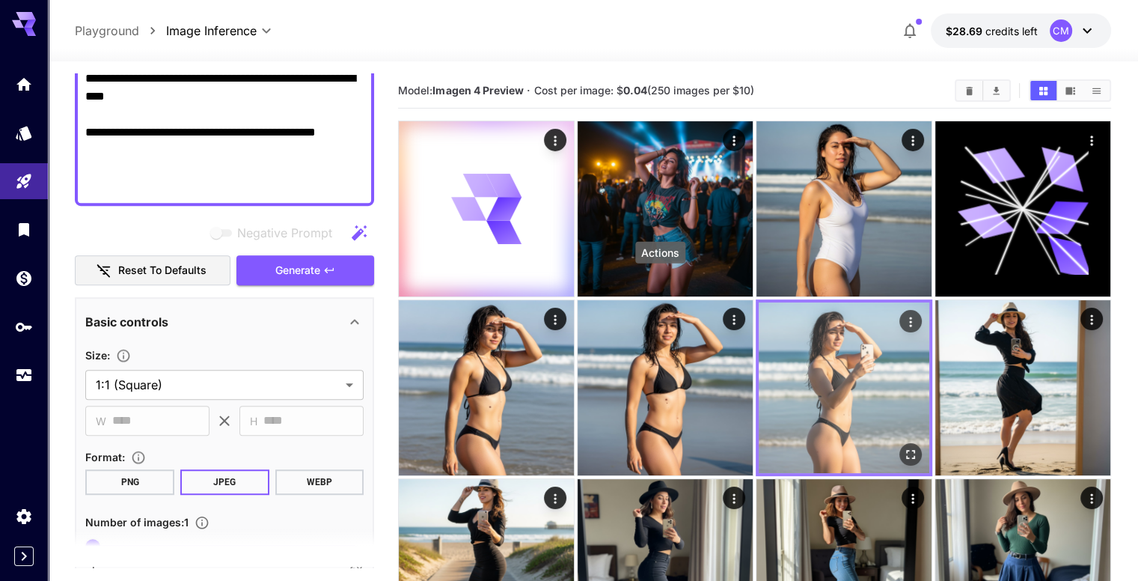
click at [899, 310] on button "Actions" at bounding box center [910, 321] width 22 height 22
click at [903, 314] on icon "Actions" at bounding box center [910, 321] width 15 height 15
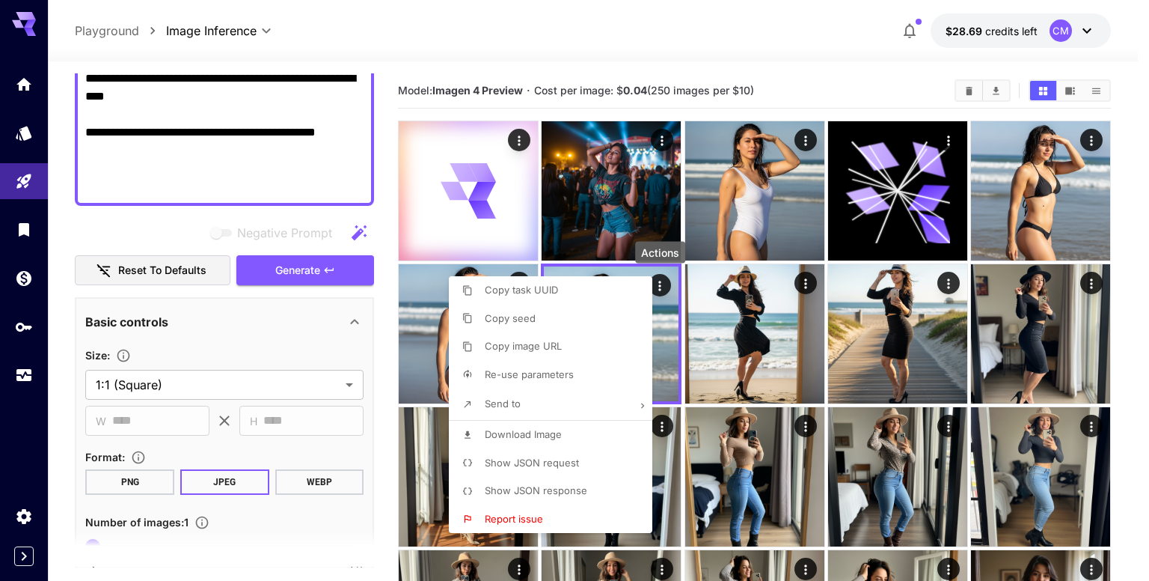
click at [828, 90] on div at bounding box center [574, 290] width 1149 height 581
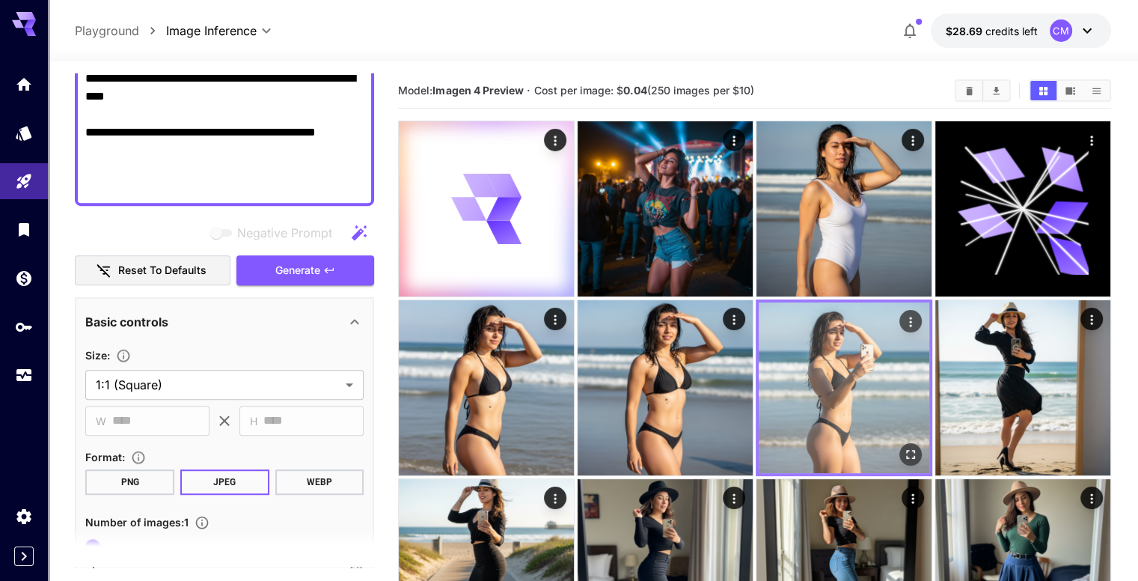
click at [759, 324] on img at bounding box center [844, 387] width 171 height 171
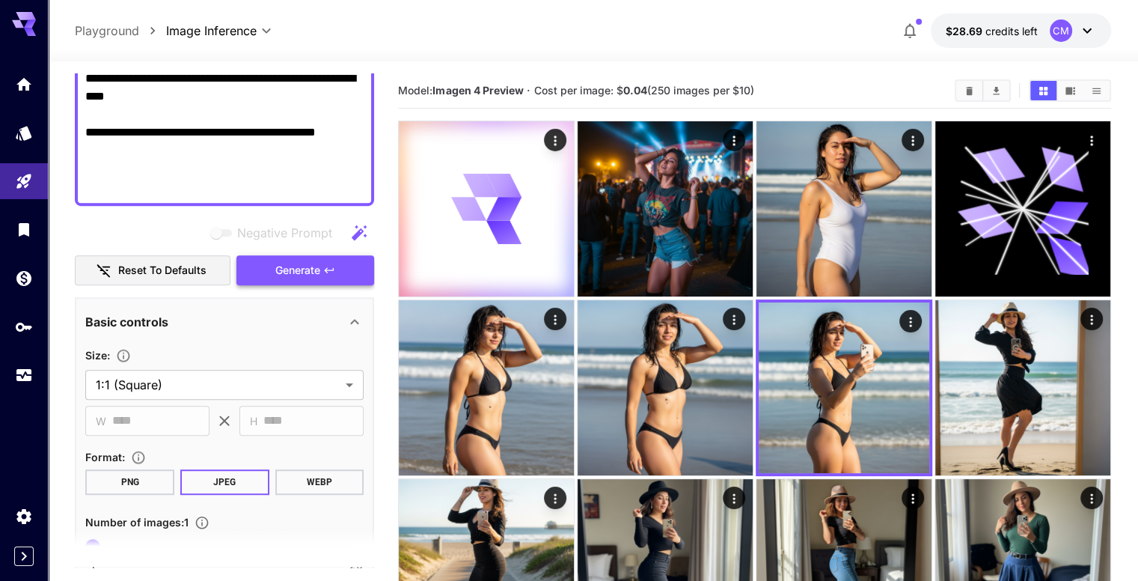
click at [308, 263] on span "Generate" at bounding box center [297, 270] width 45 height 19
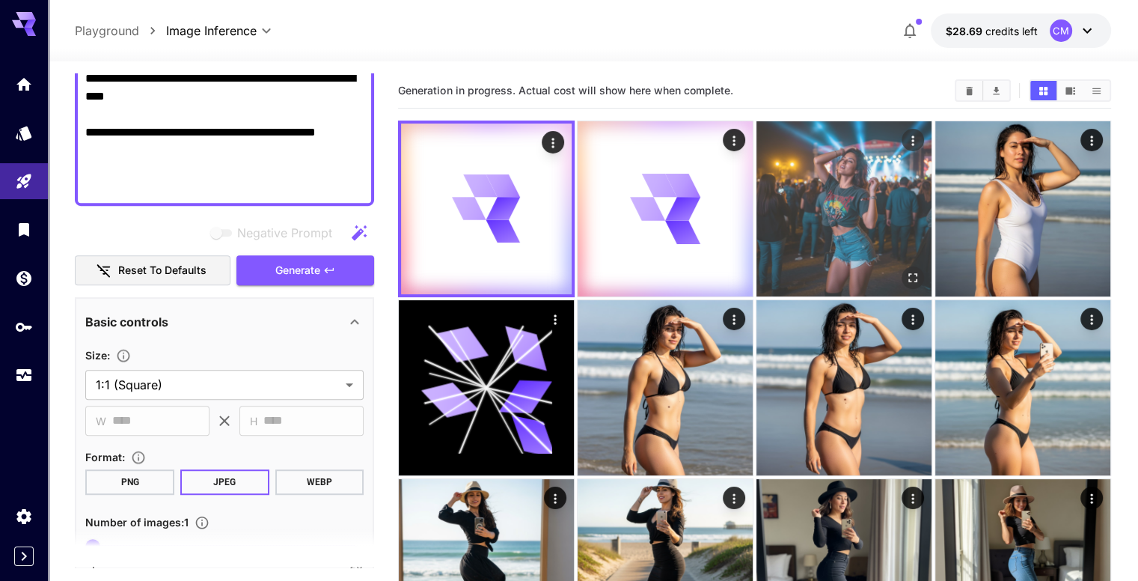
click at [756, 192] on img at bounding box center [843, 208] width 175 height 175
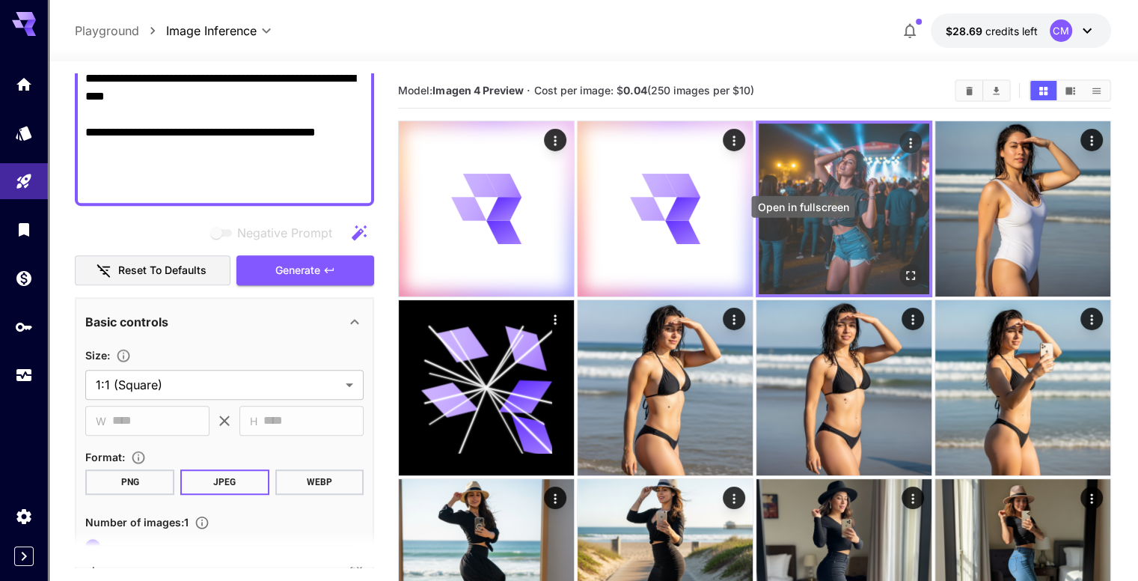
click at [903, 268] on icon "Open in fullscreen" at bounding box center [910, 275] width 15 height 15
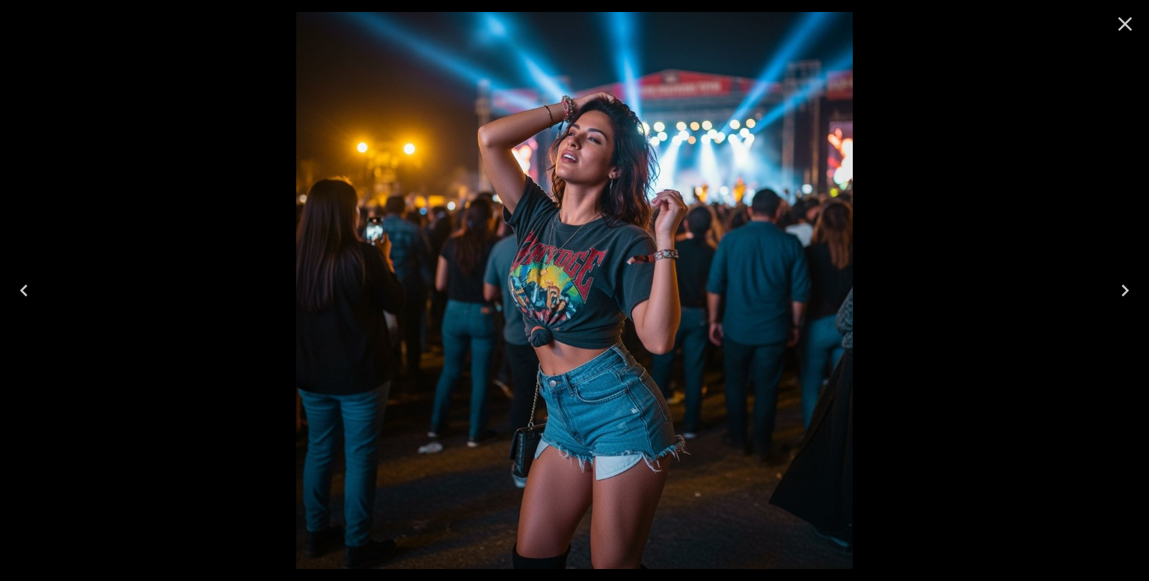
click at [1125, 27] on icon "Close" at bounding box center [1125, 24] width 24 height 24
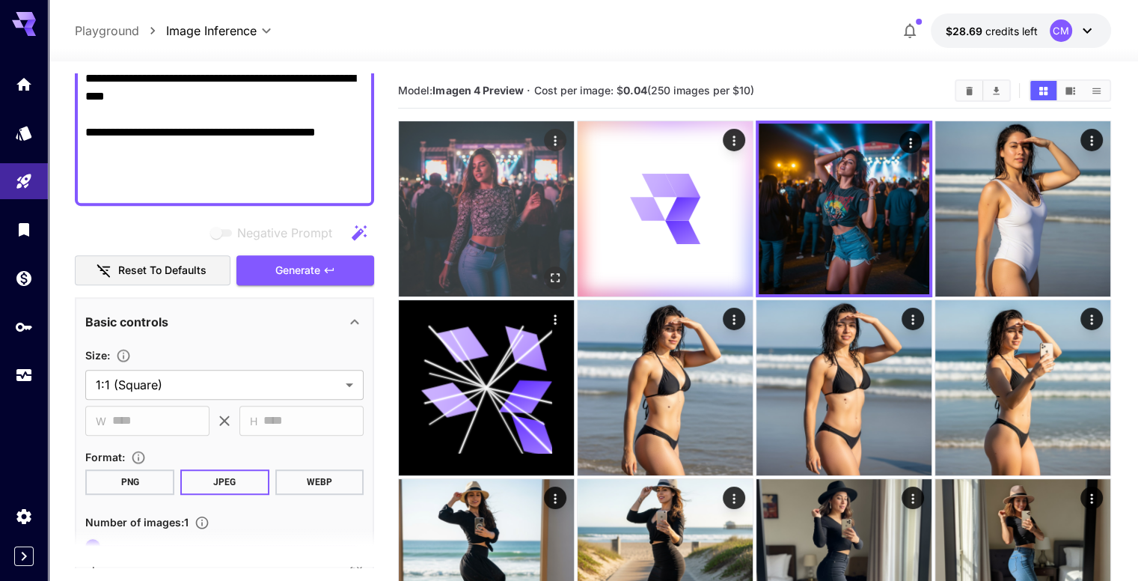
click at [551, 273] on icon "Open in fullscreen" at bounding box center [555, 277] width 9 height 9
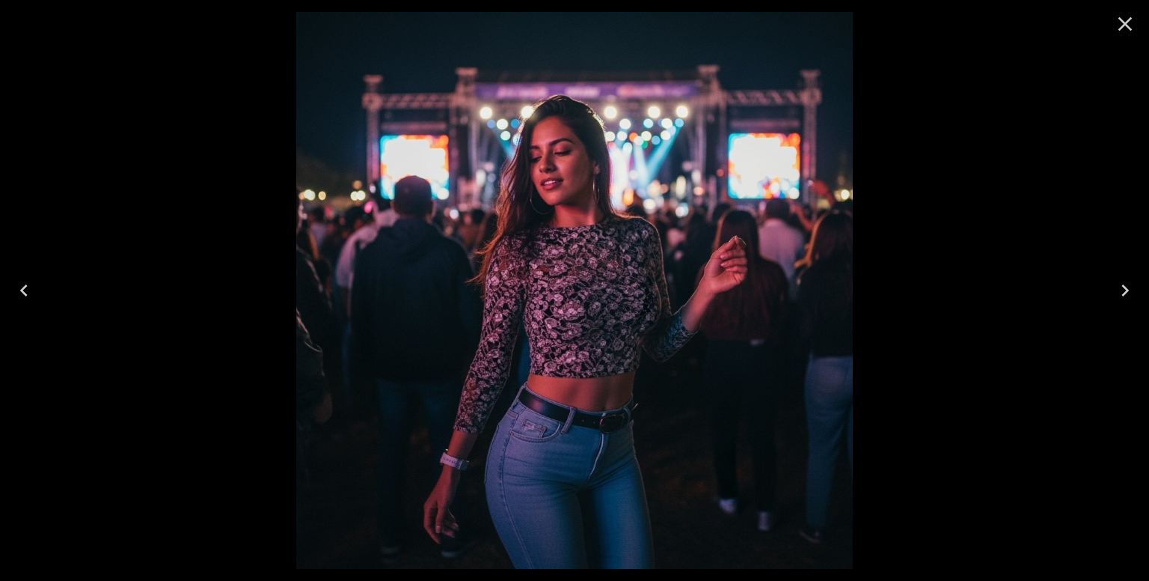
click at [1118, 28] on icon "Close" at bounding box center [1125, 24] width 24 height 24
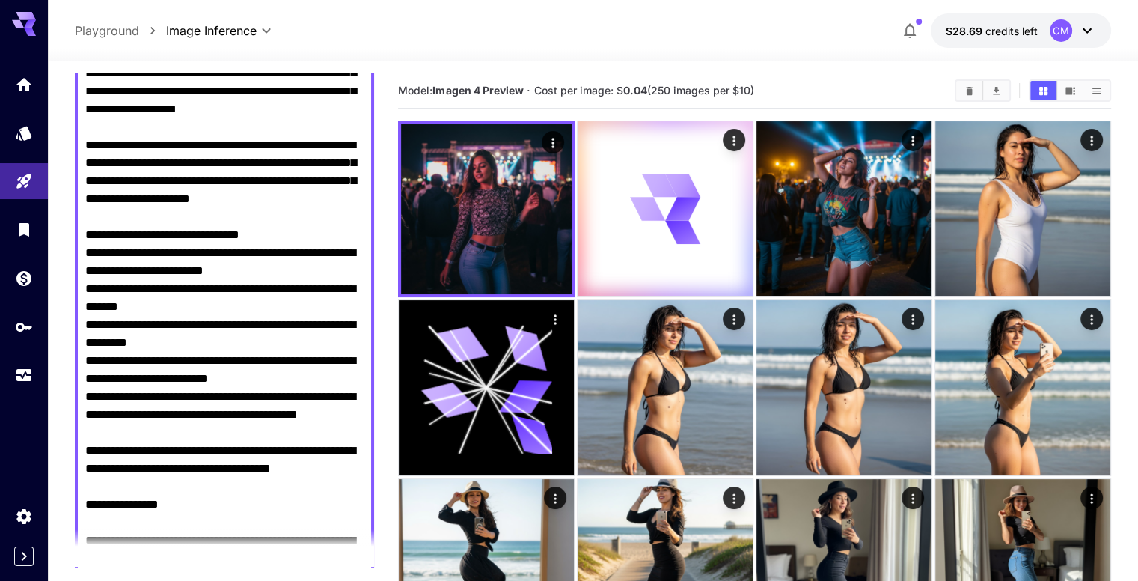
scroll to position [0, 0]
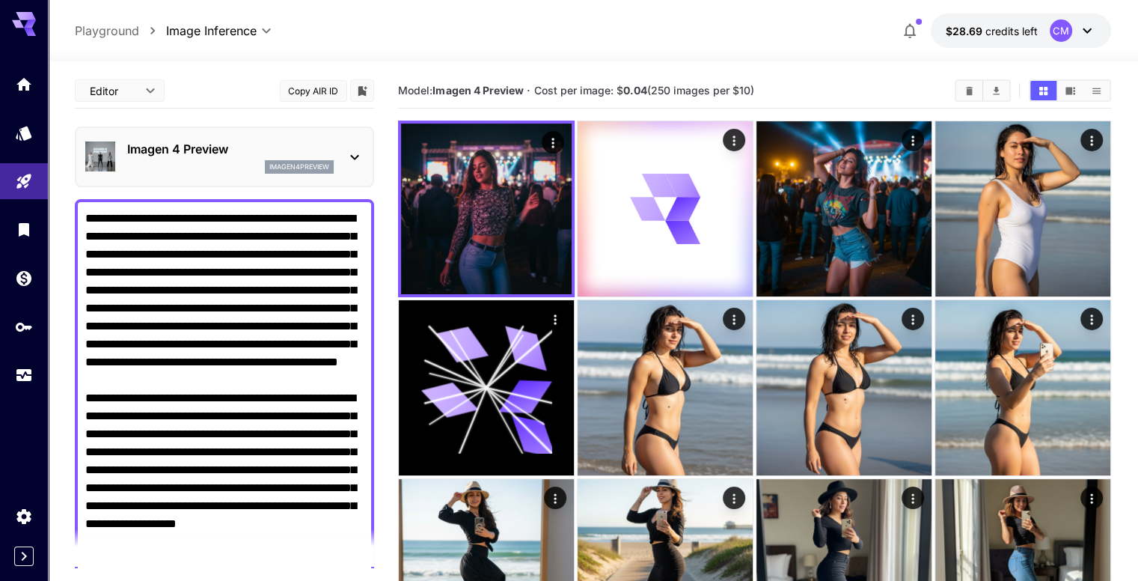
drag, startPoint x: 353, startPoint y: 184, endPoint x: 119, endPoint y: 38, distance: 275.9
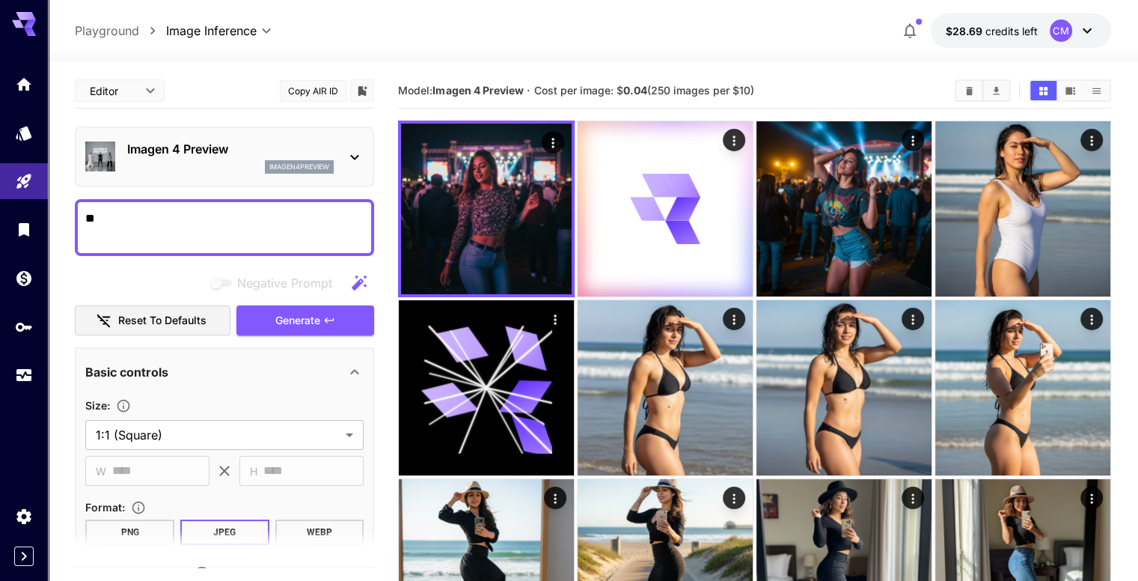
type textarea "*"
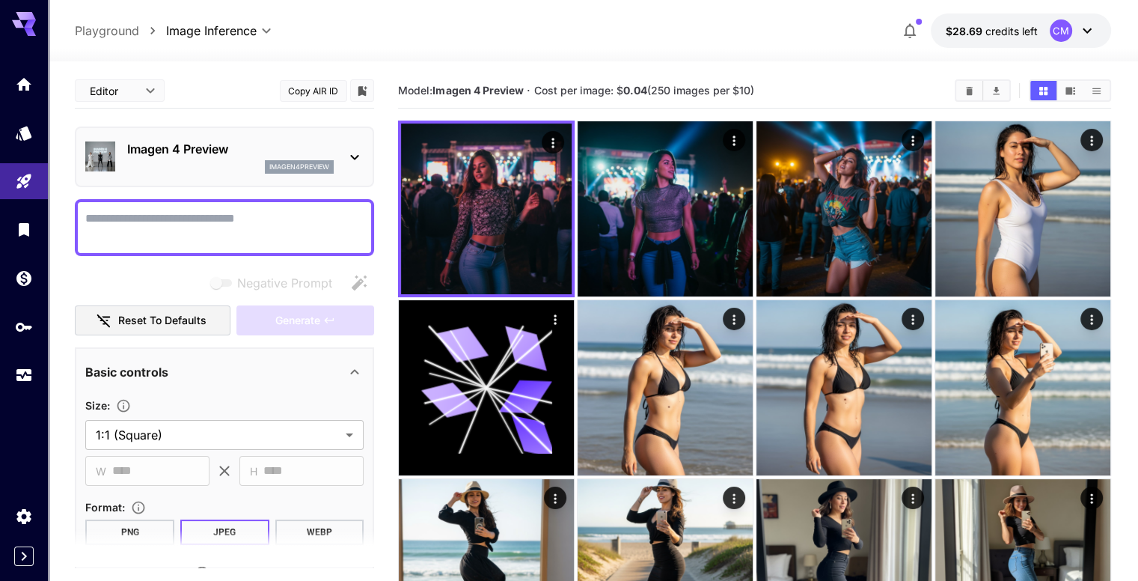
paste textarea "**********"
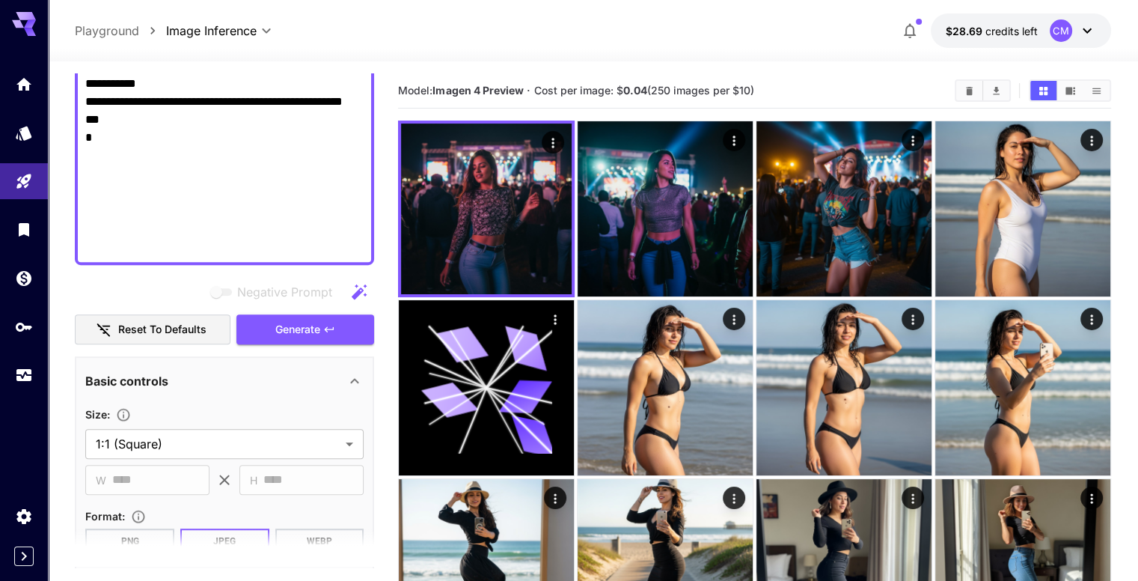
scroll to position [948, 0]
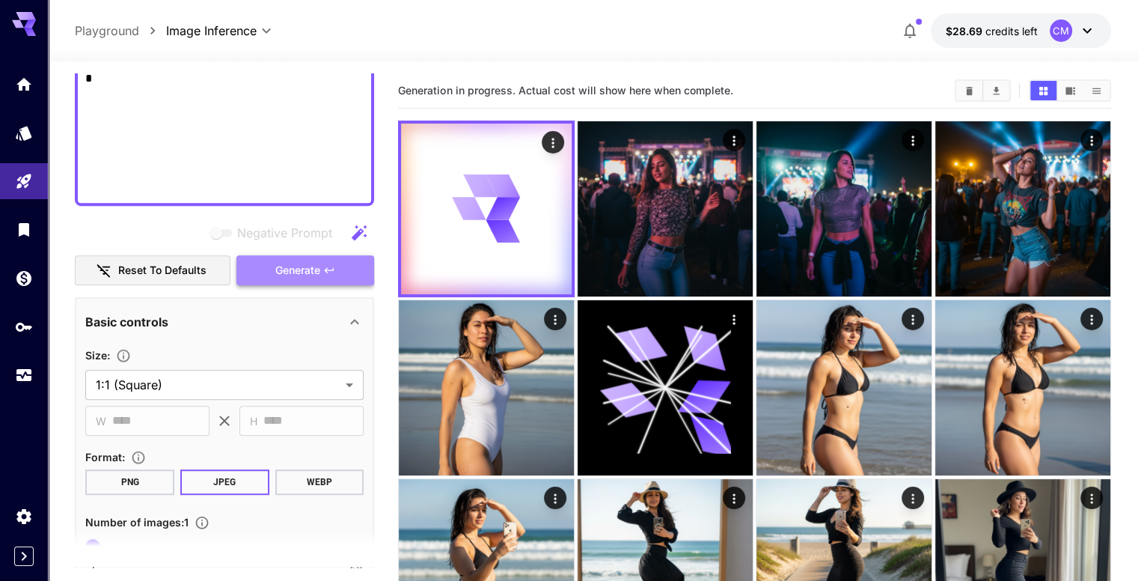
click at [280, 270] on span "Generate" at bounding box center [297, 270] width 45 height 19
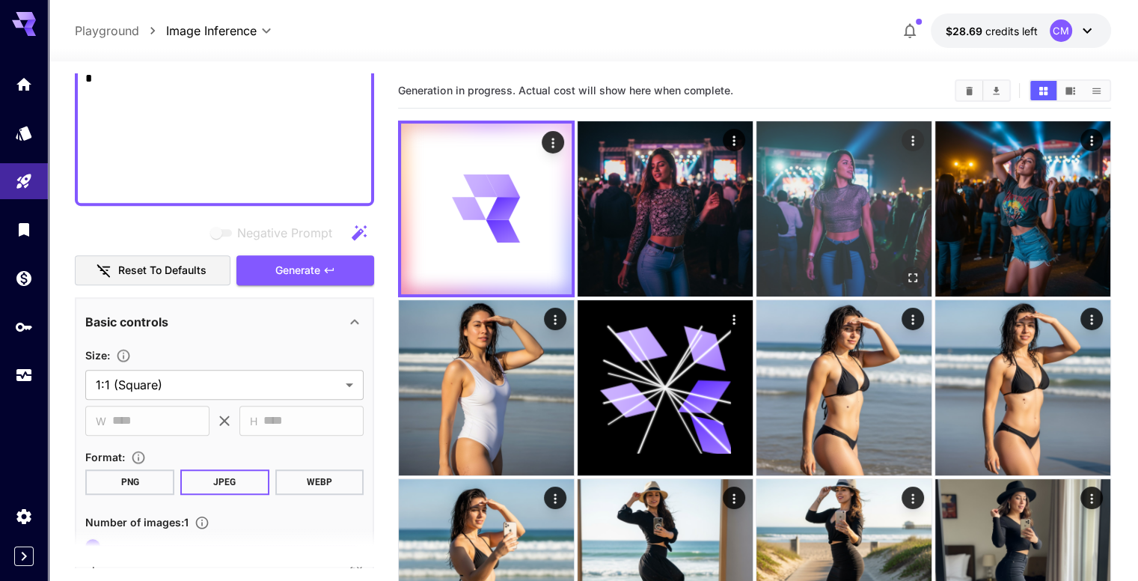
click at [905, 270] on icon "Open in fullscreen" at bounding box center [912, 277] width 15 height 15
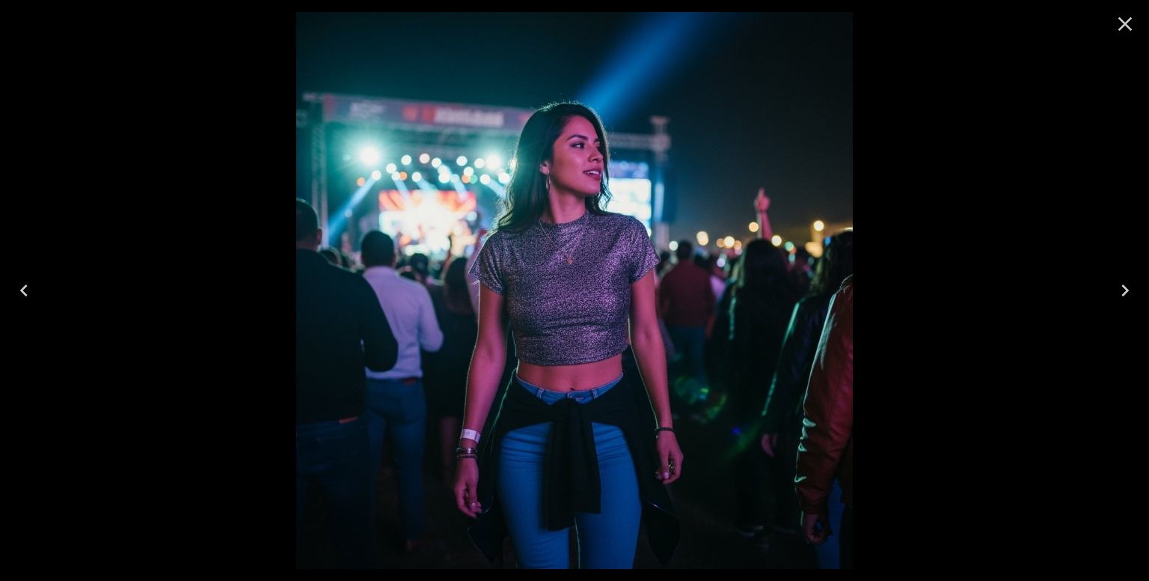
click at [1118, 24] on icon "Close" at bounding box center [1125, 24] width 24 height 24
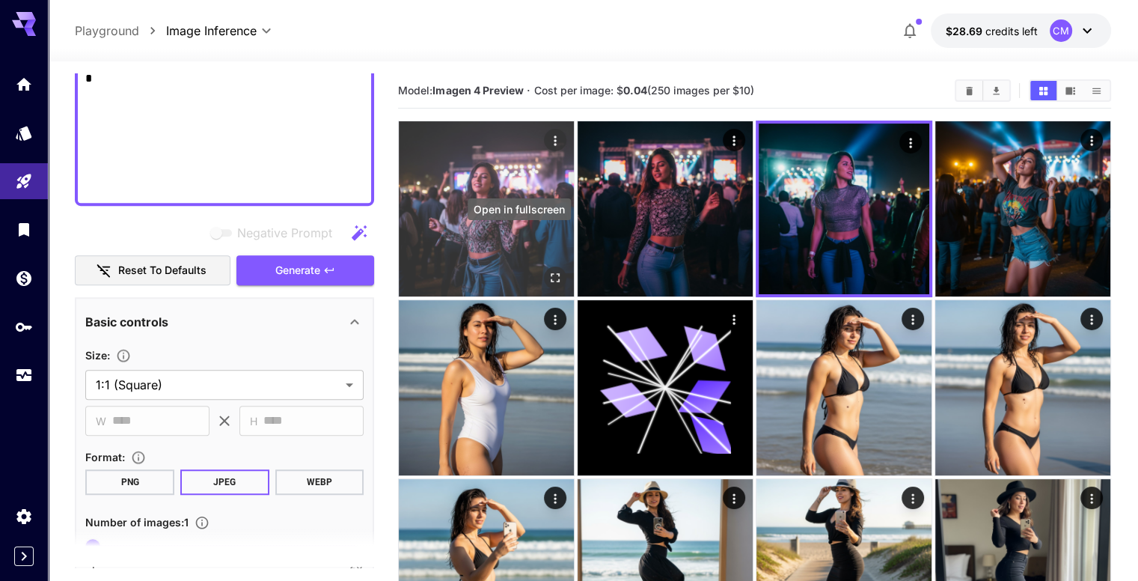
click at [548, 270] on icon "Open in fullscreen" at bounding box center [555, 277] width 15 height 15
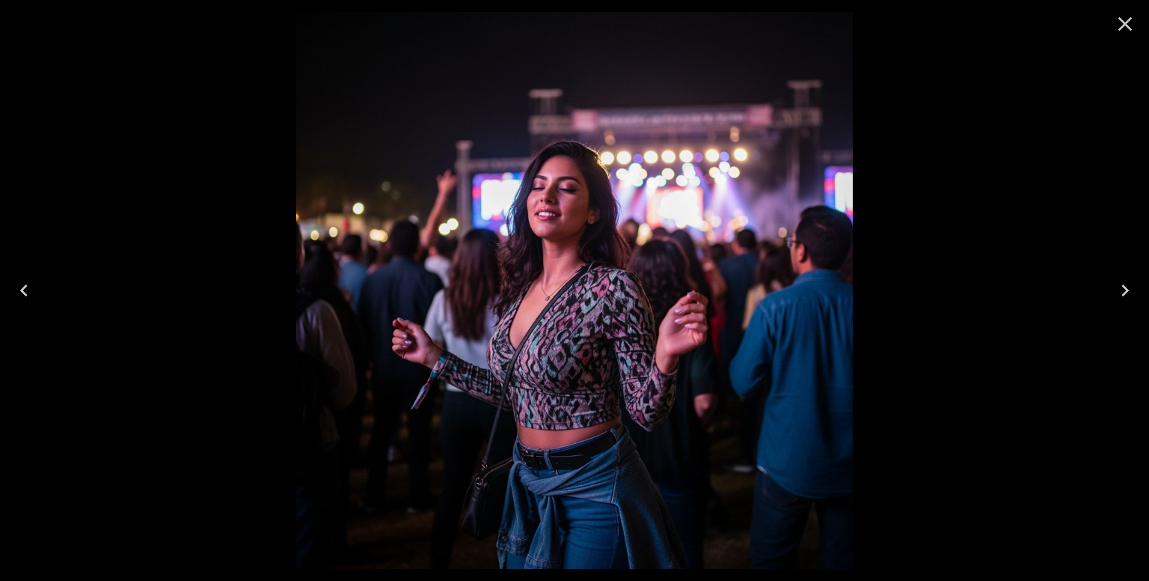
click at [1134, 22] on icon "Close" at bounding box center [1125, 24] width 24 height 24
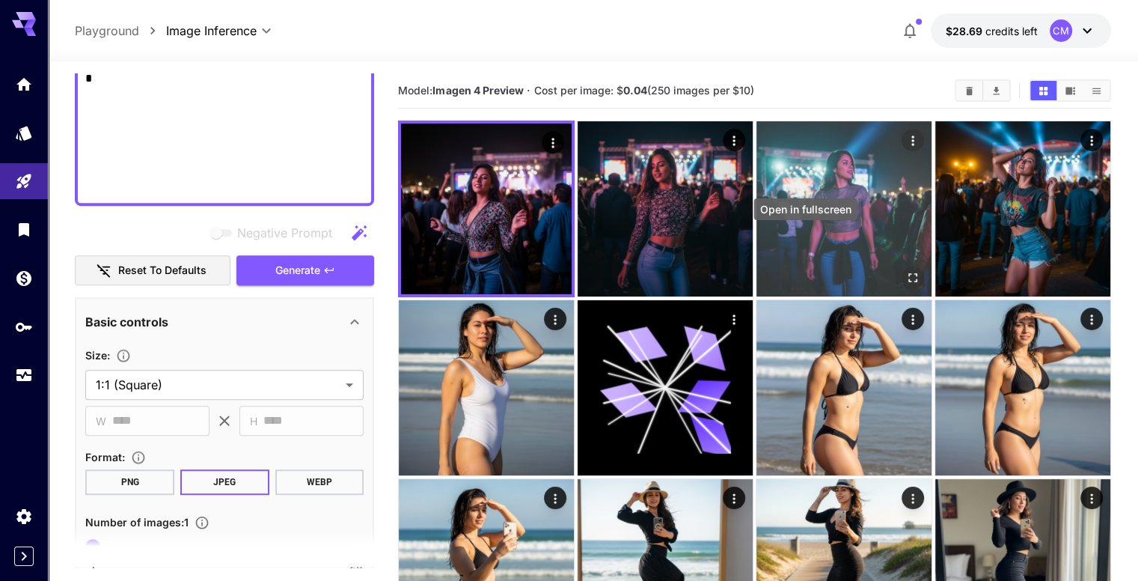
click at [905, 270] on icon "Open in fullscreen" at bounding box center [912, 277] width 15 height 15
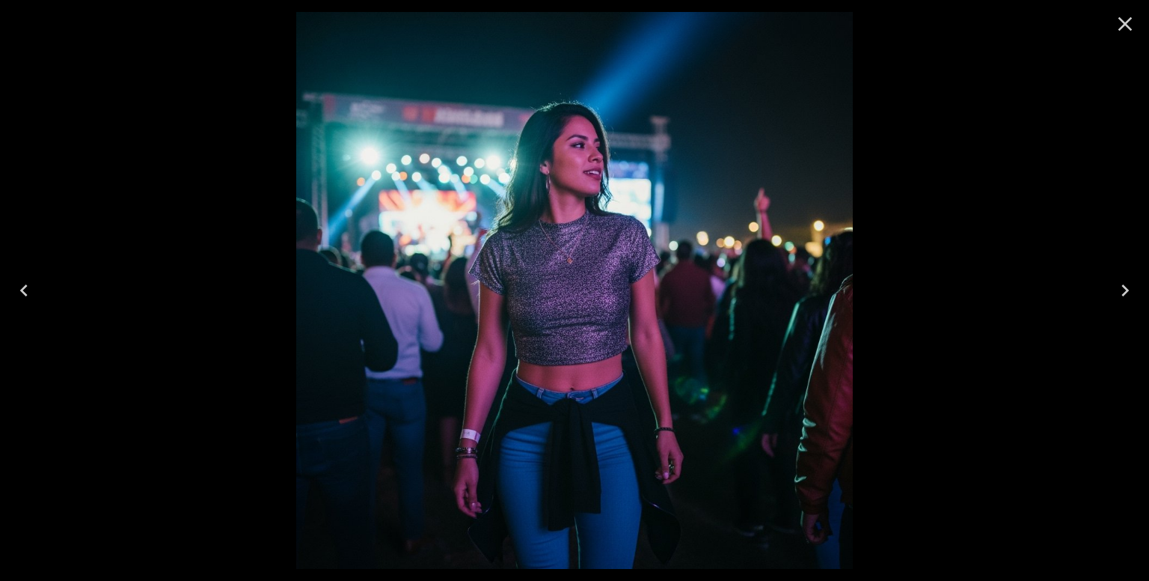
click at [1119, 28] on icon "Close" at bounding box center [1126, 24] width 14 height 14
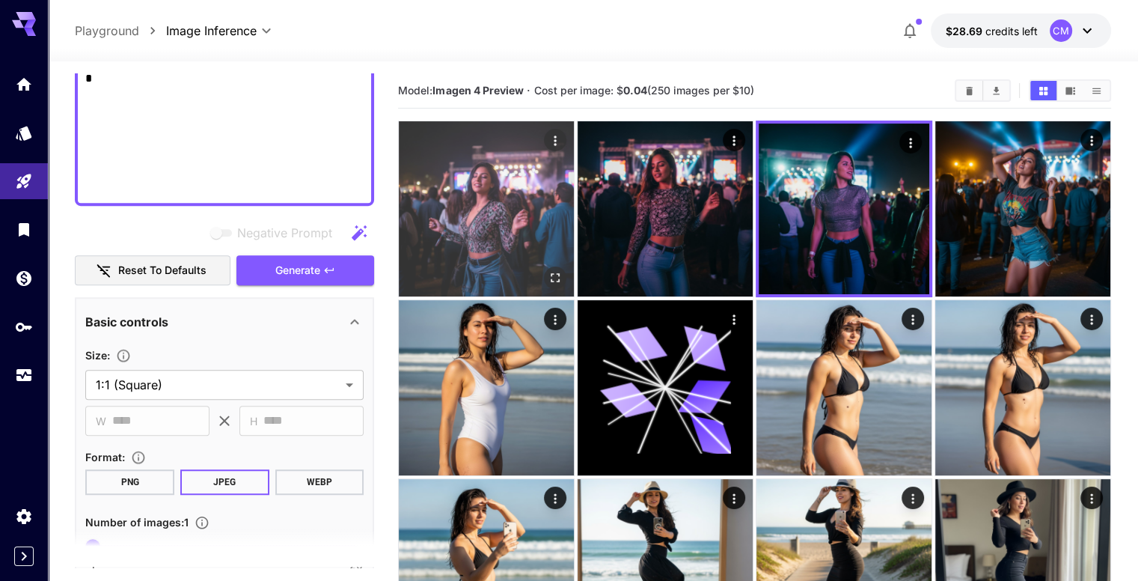
click at [548, 270] on icon "Open in fullscreen" at bounding box center [555, 277] width 15 height 15
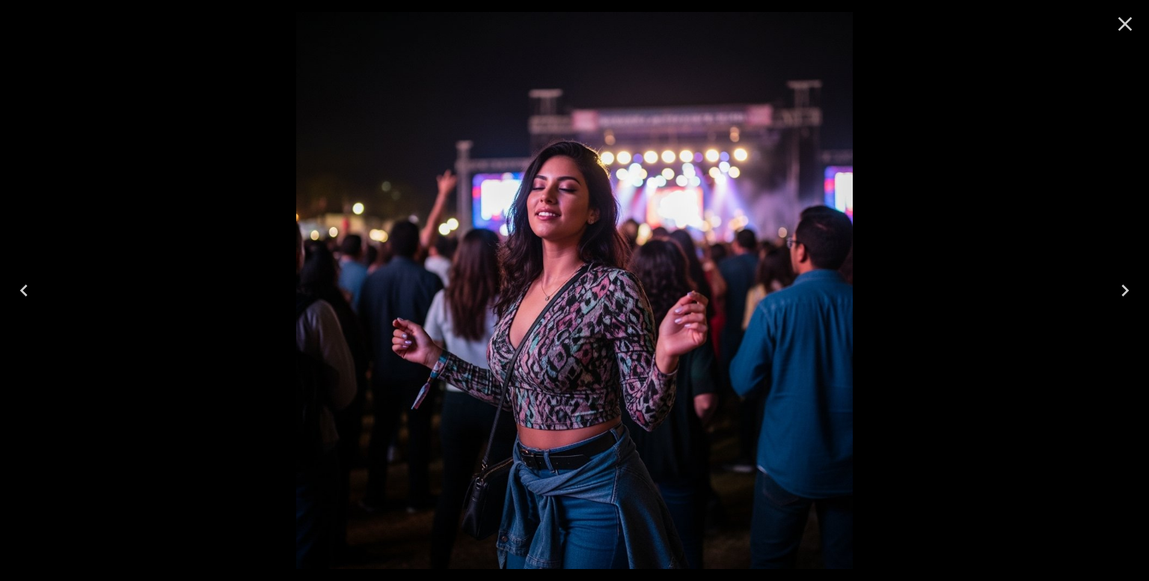
click at [1131, 25] on icon "Close" at bounding box center [1125, 24] width 24 height 24
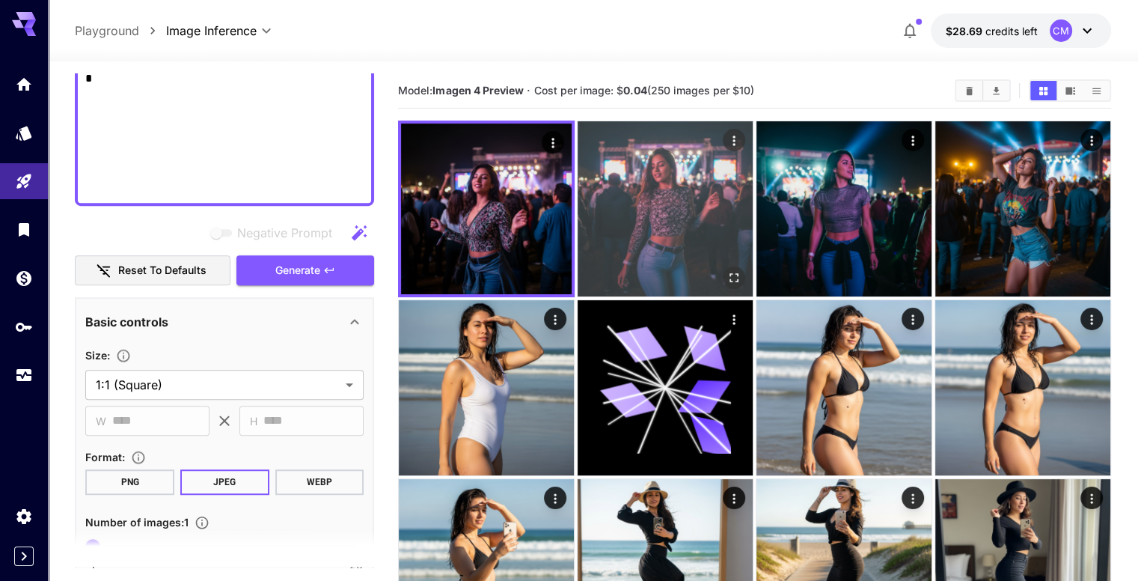
click at [727, 270] on icon "Open in fullscreen" at bounding box center [734, 277] width 15 height 15
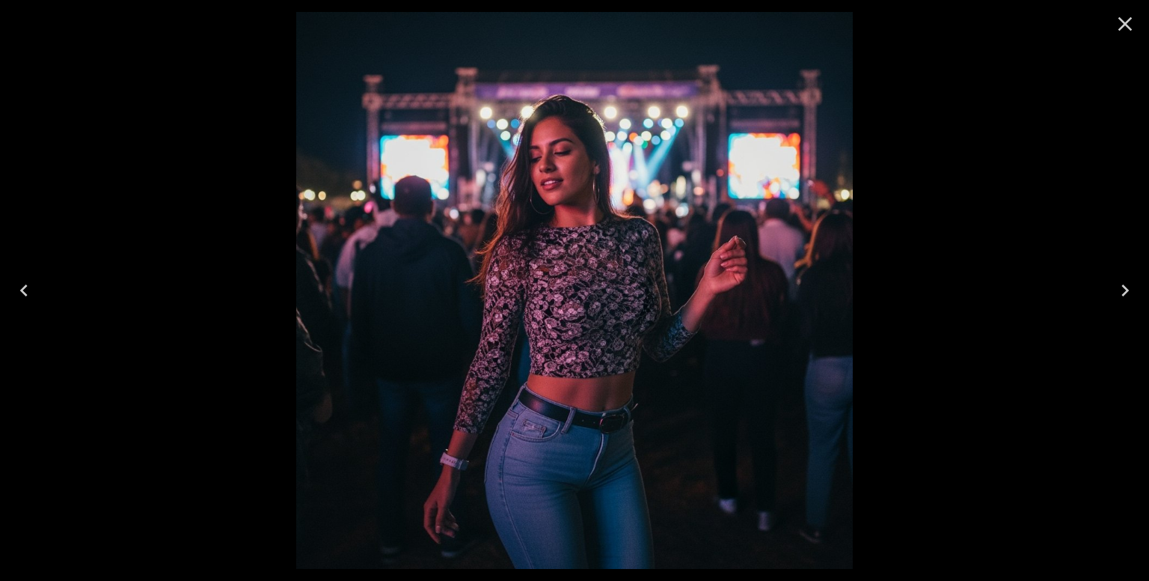
click at [650, 239] on img at bounding box center [574, 290] width 557 height 557
click at [1124, 31] on icon "Close" at bounding box center [1125, 24] width 24 height 24
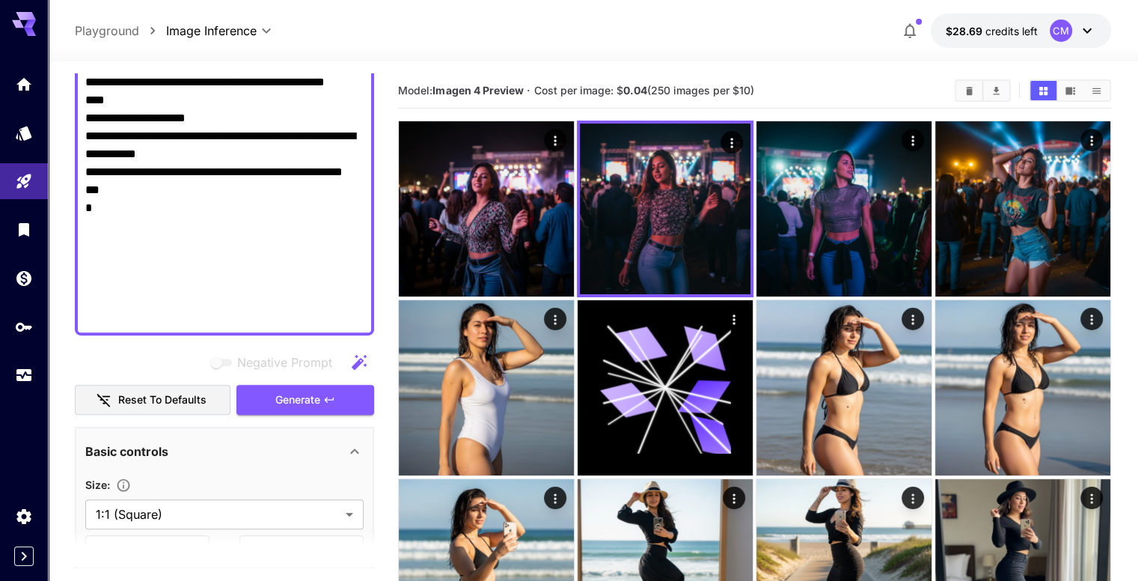
scroll to position [0, 0]
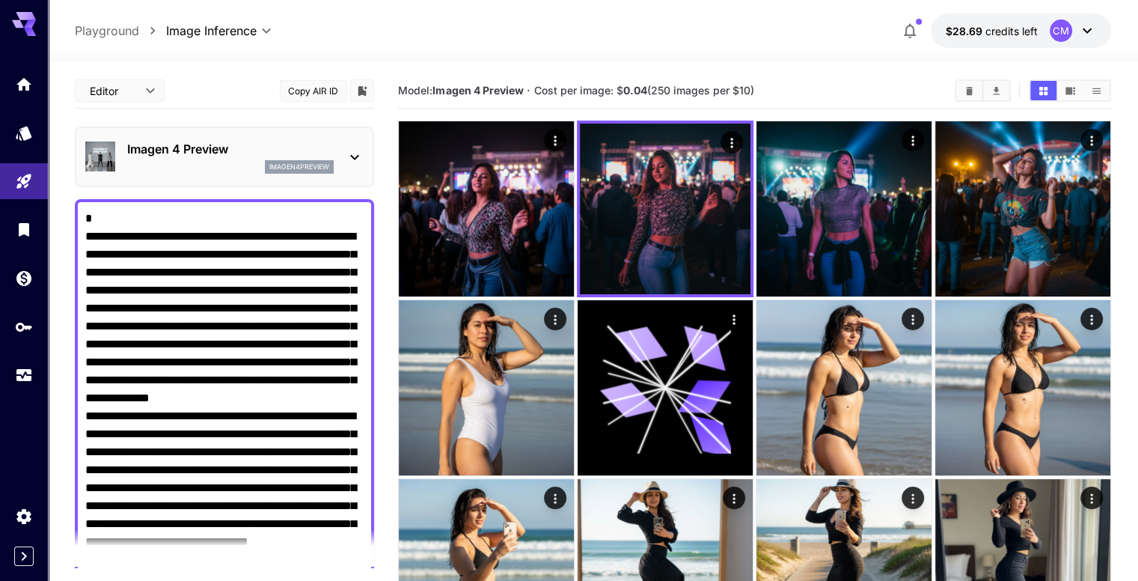
drag, startPoint x: 224, startPoint y: 183, endPoint x: 99, endPoint y: 20, distance: 205.9
type textarea "*"
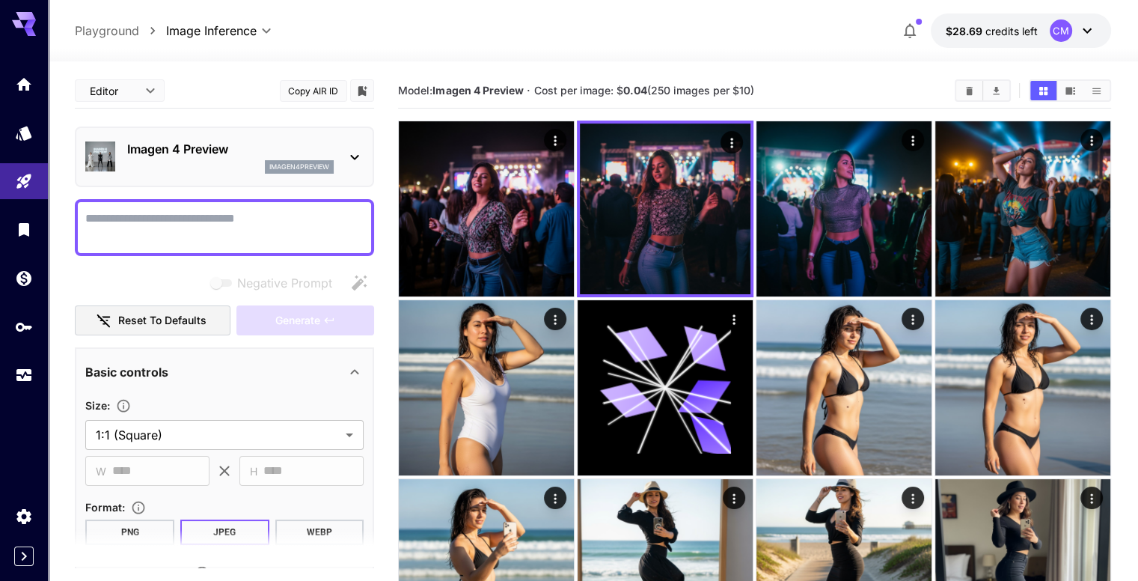
paste textarea "**********"
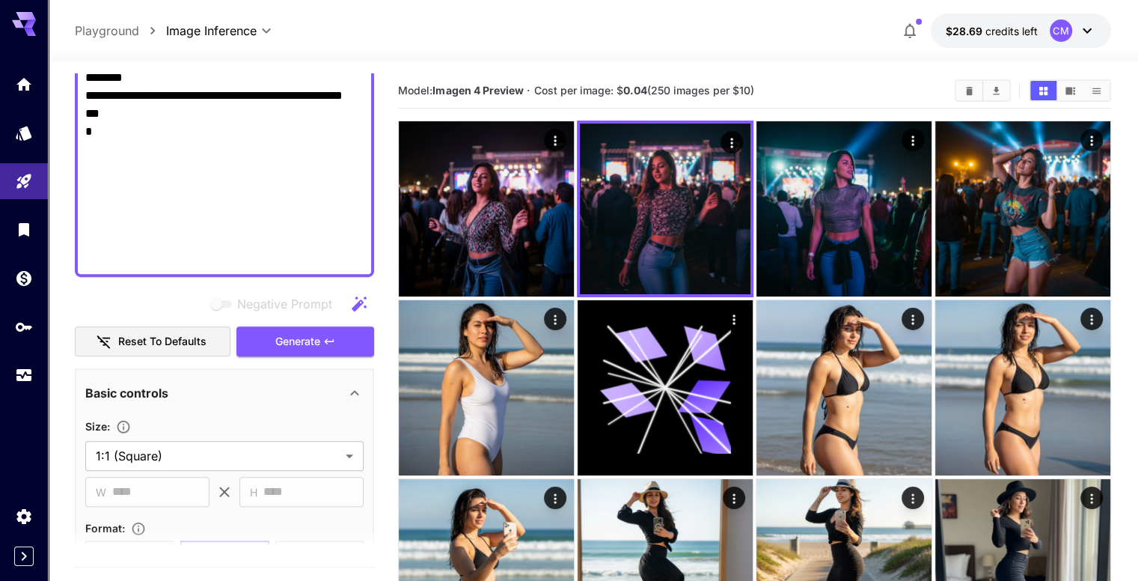
scroll to position [1002, 0]
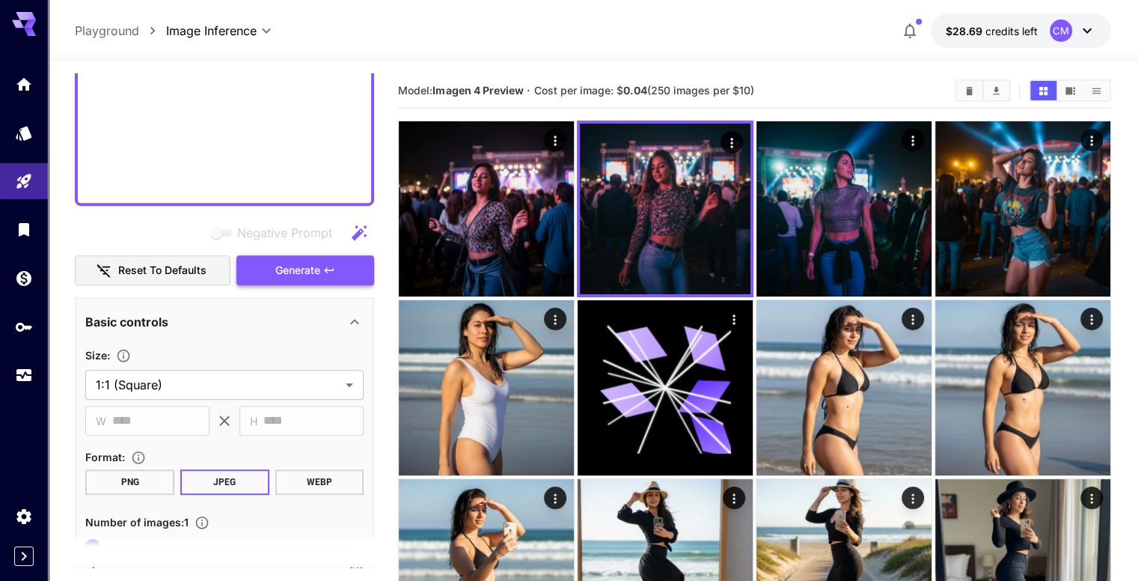
type textarea "**********"
click at [323, 259] on button "Generate" at bounding box center [305, 270] width 138 height 31
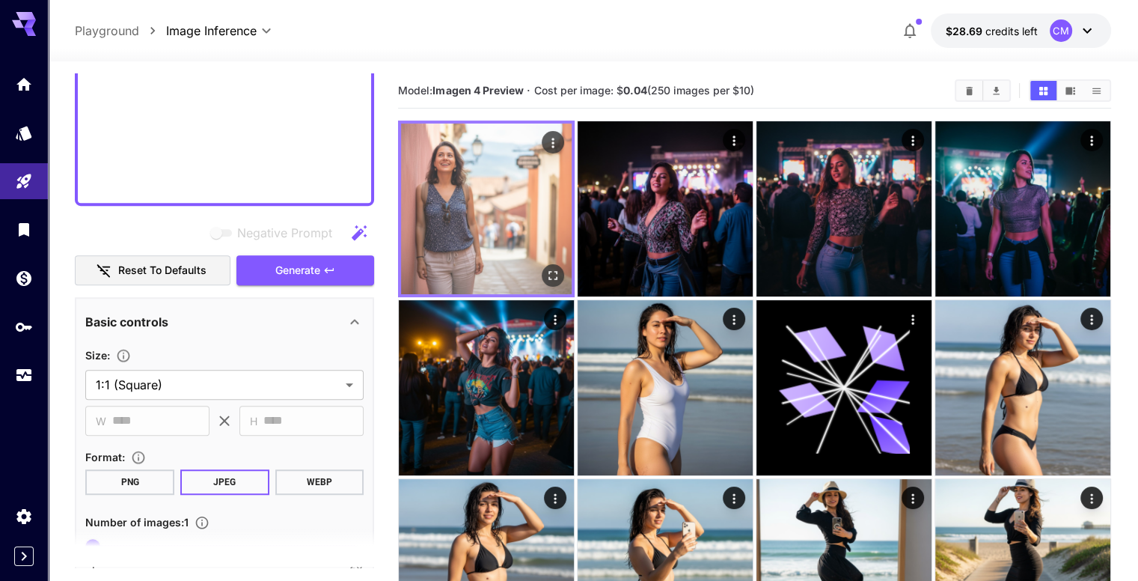
click at [545, 268] on icon "Open in fullscreen" at bounding box center [552, 275] width 15 height 15
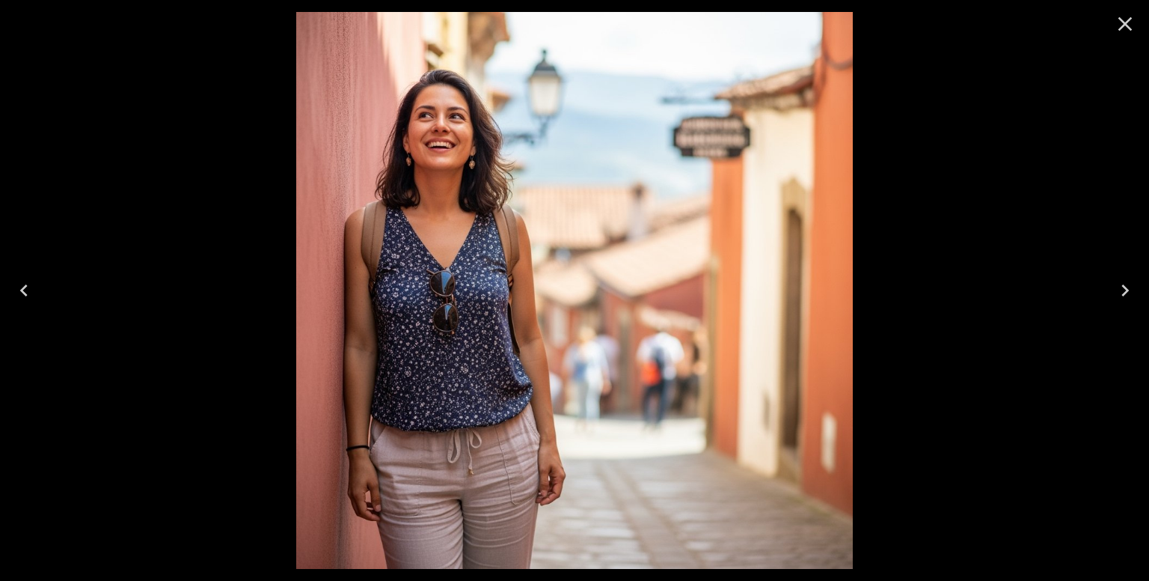
click at [1128, 22] on icon "Close" at bounding box center [1125, 24] width 24 height 24
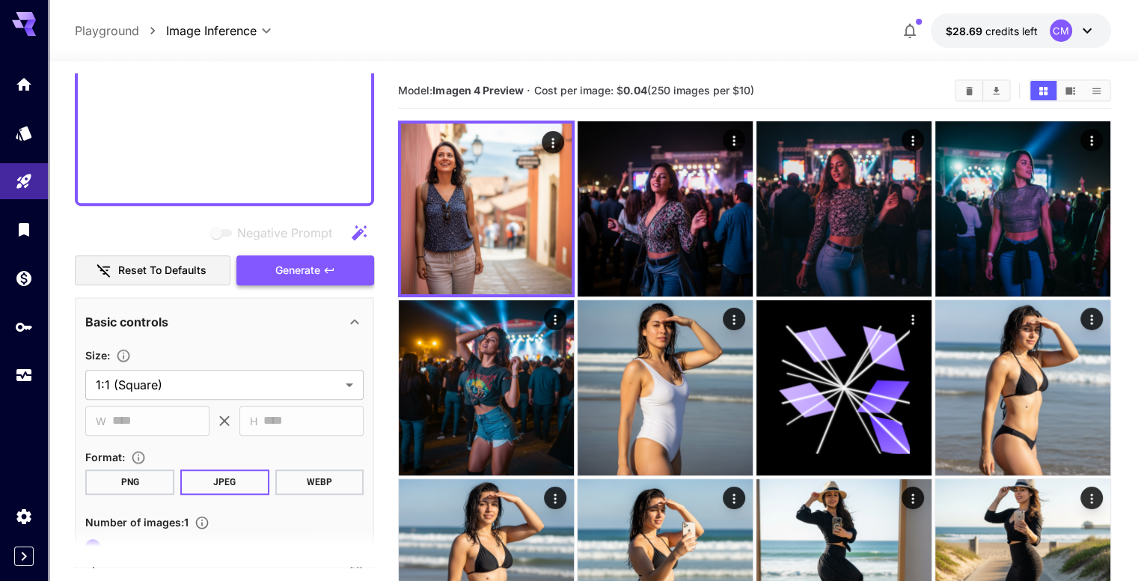
click at [331, 266] on icon "button" at bounding box center [329, 270] width 12 height 12
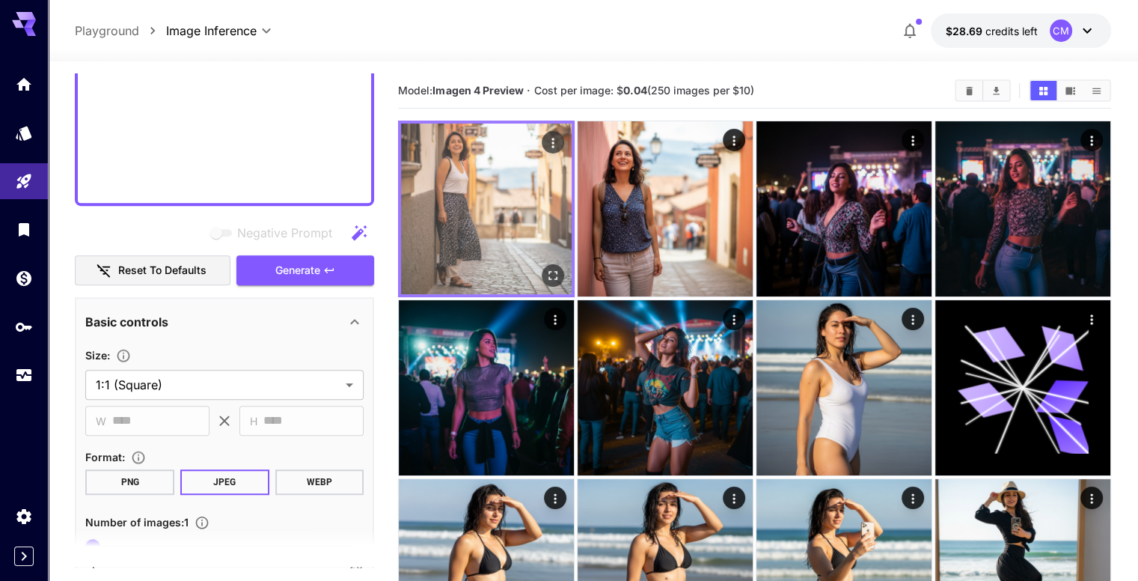
click at [542, 264] on button "Open in fullscreen" at bounding box center [553, 275] width 22 height 22
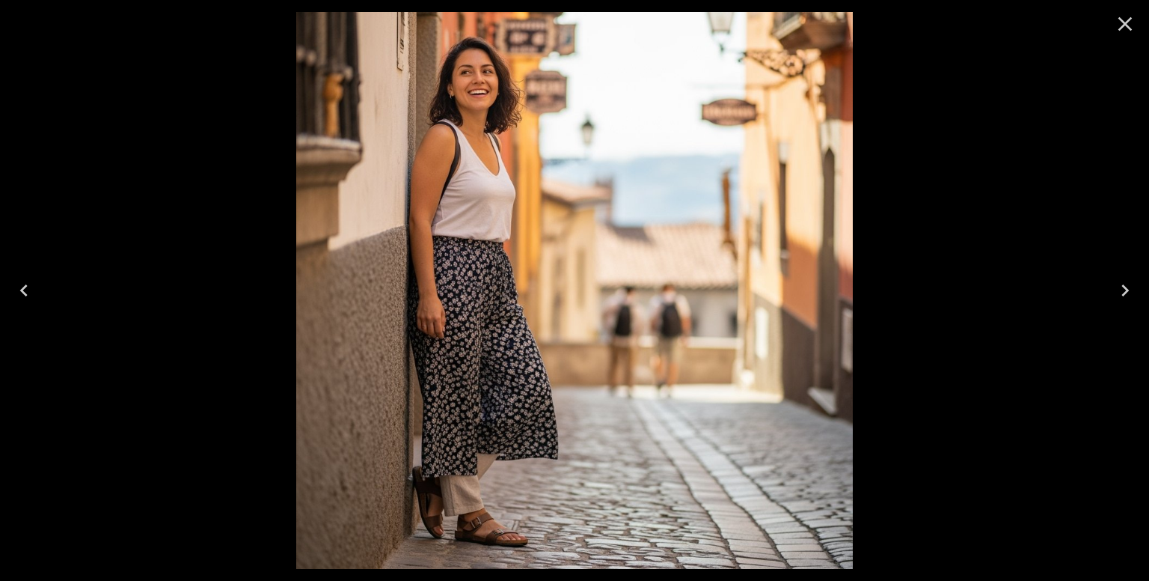
click at [1123, 27] on icon "Close" at bounding box center [1126, 24] width 14 height 14
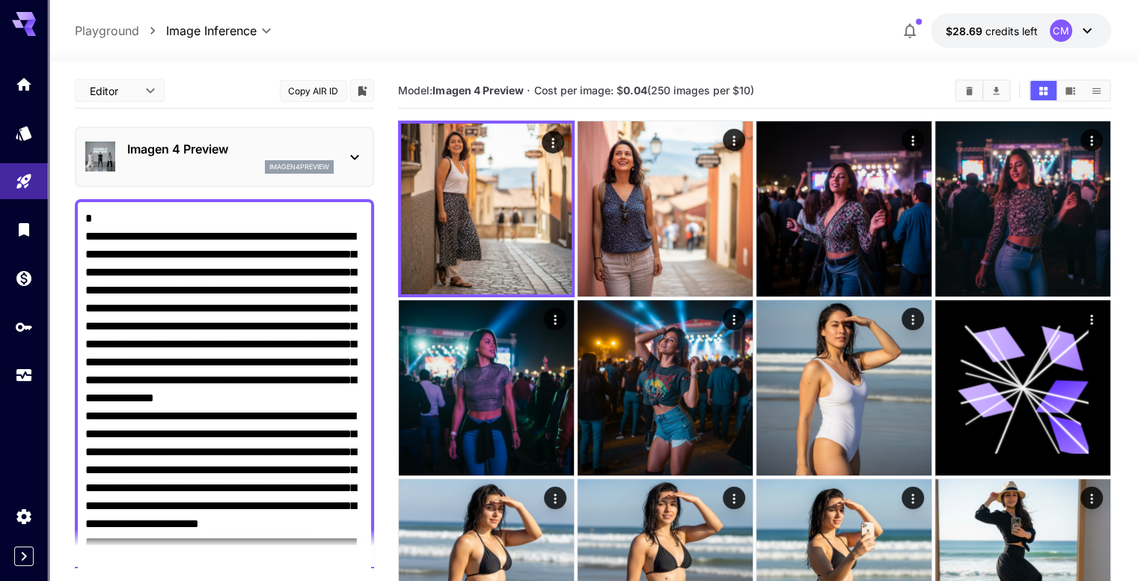
drag, startPoint x: 181, startPoint y: 188, endPoint x: 54, endPoint y: 43, distance: 192.5
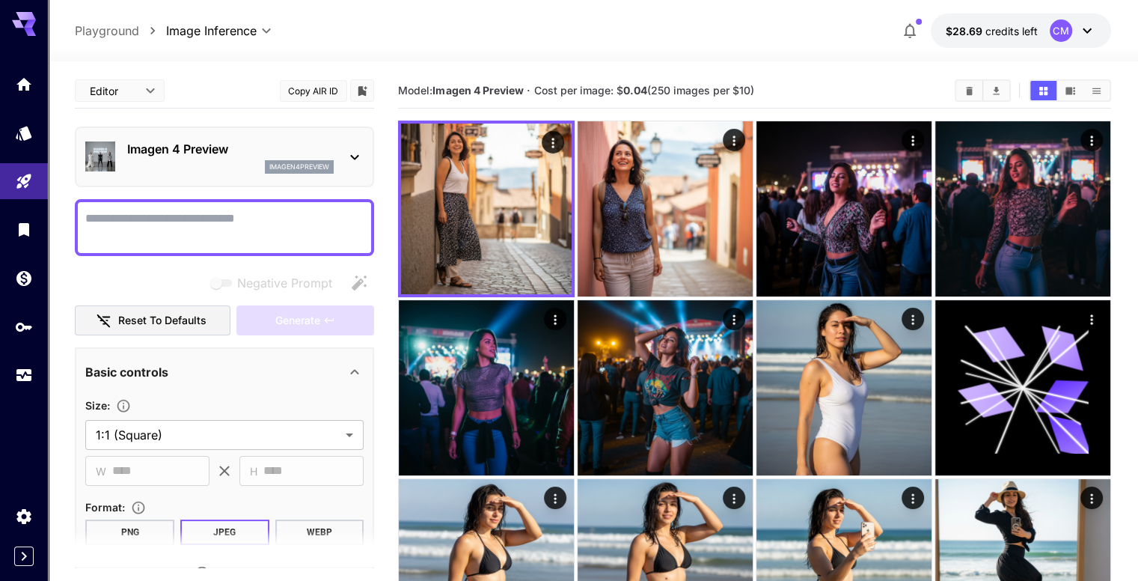
paste textarea "**********"
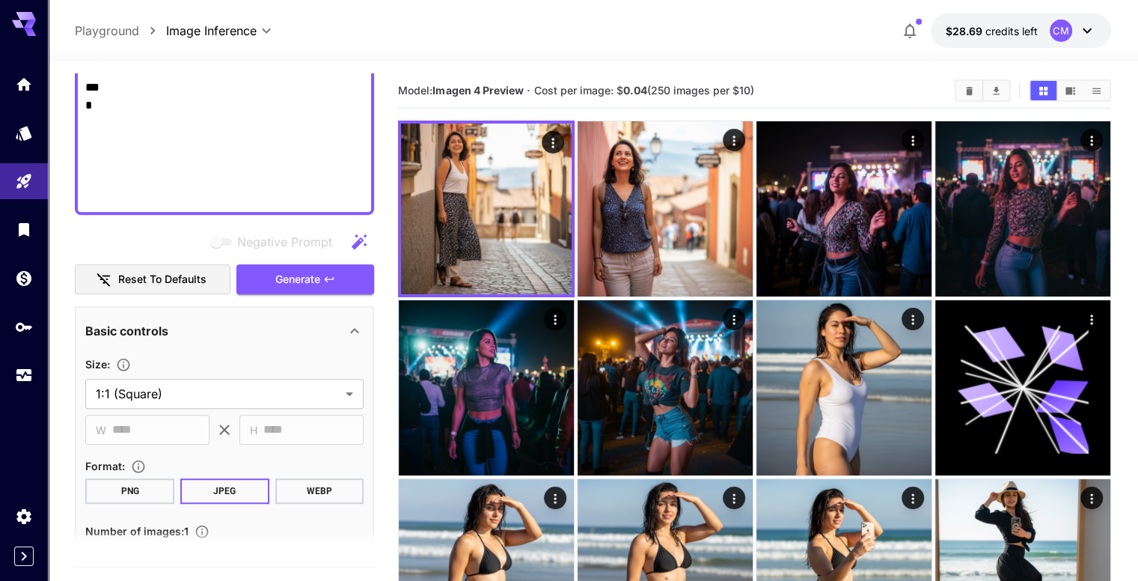
scroll to position [984, 0]
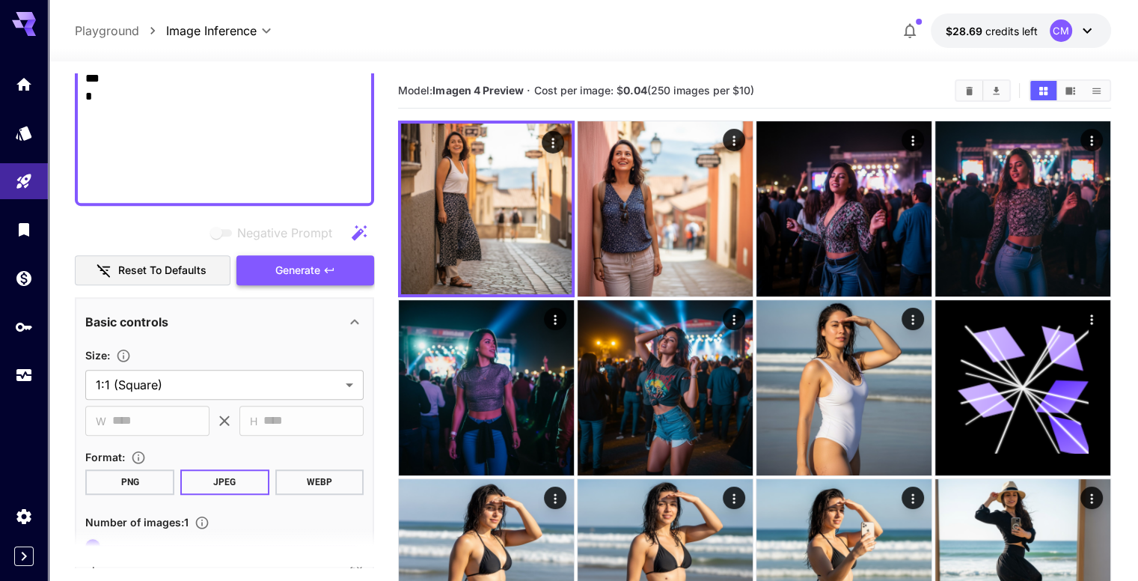
type textarea "**********"
click at [314, 274] on span "Generate" at bounding box center [297, 270] width 45 height 19
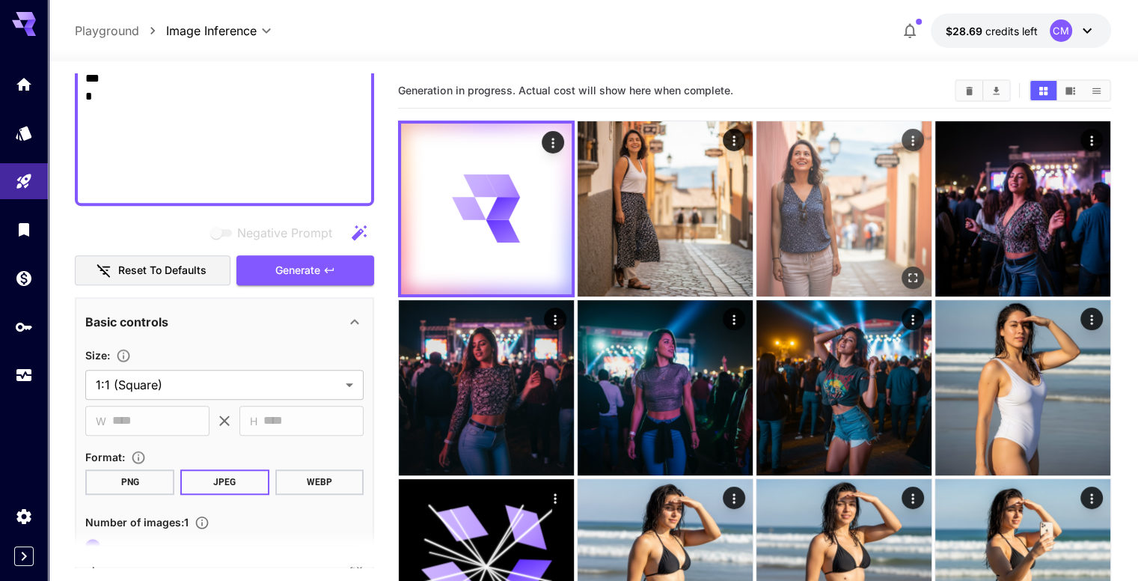
click at [756, 180] on img at bounding box center [843, 208] width 175 height 175
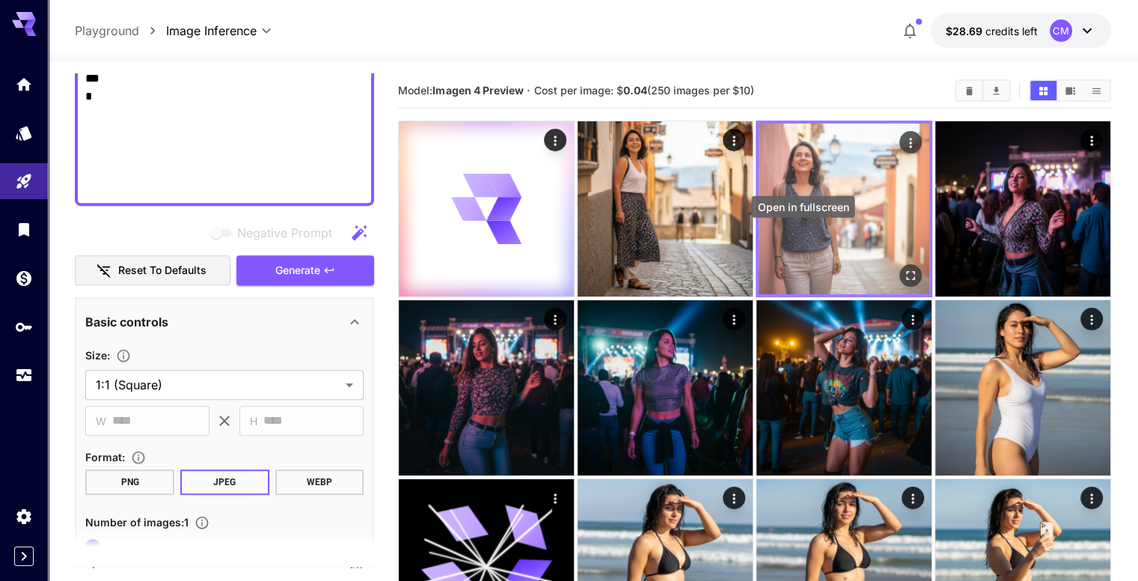
click at [899, 264] on button "Open in fullscreen" at bounding box center [910, 275] width 22 height 22
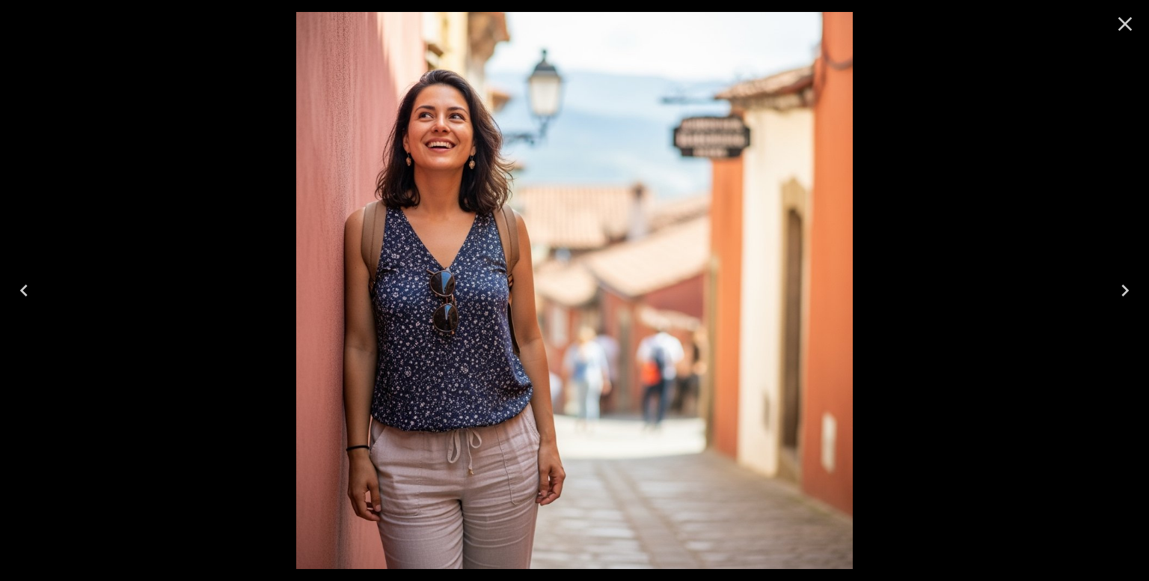
click at [1128, 29] on icon "Close" at bounding box center [1125, 24] width 24 height 24
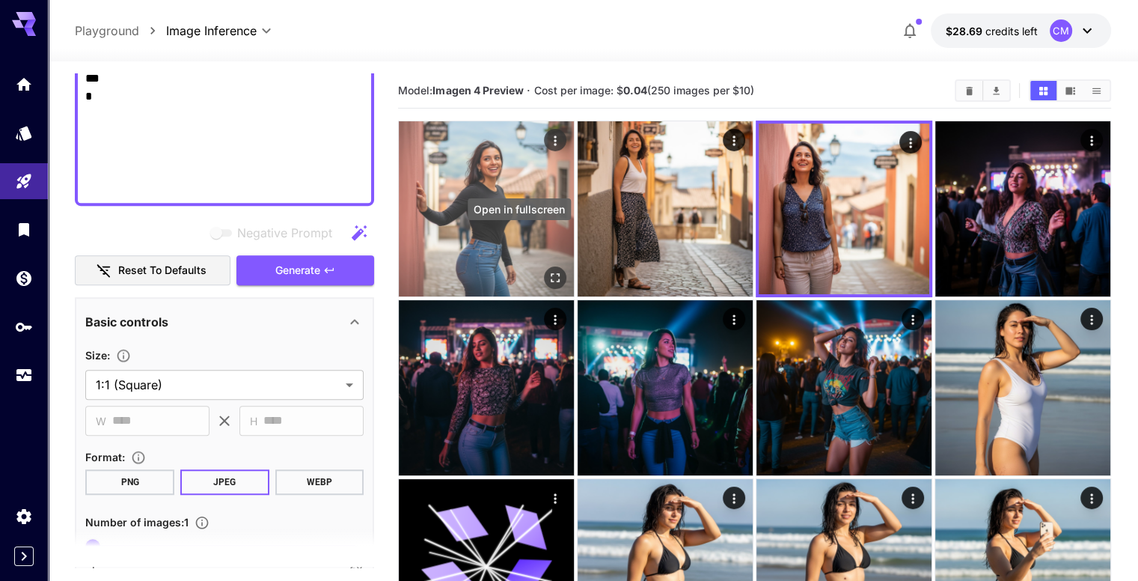
click at [548, 270] on icon "Open in fullscreen" at bounding box center [555, 277] width 15 height 15
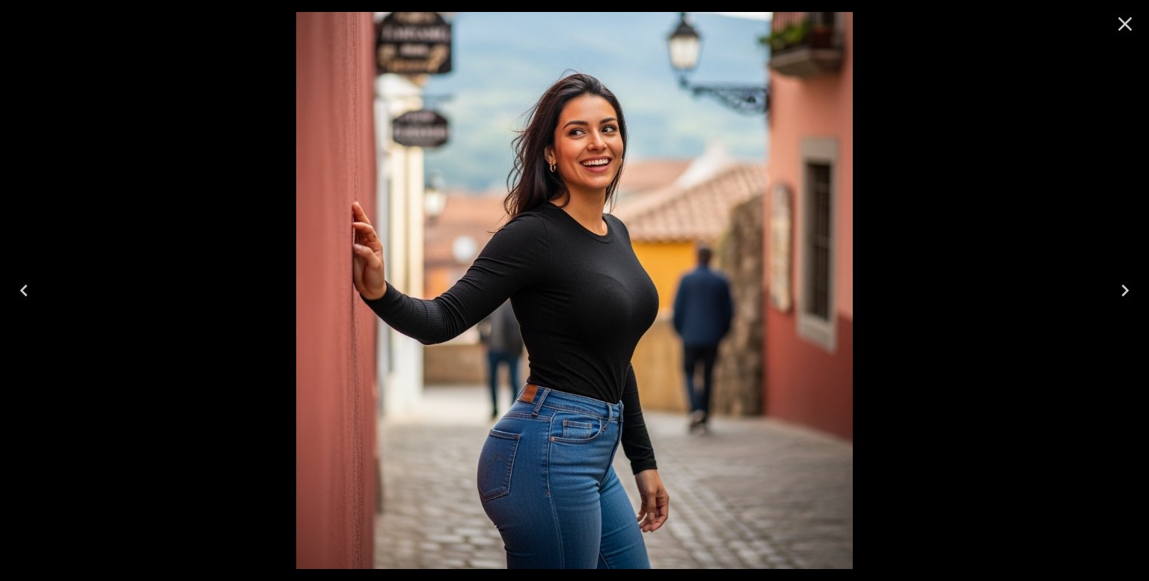
click at [1120, 28] on icon "Close" at bounding box center [1126, 24] width 14 height 14
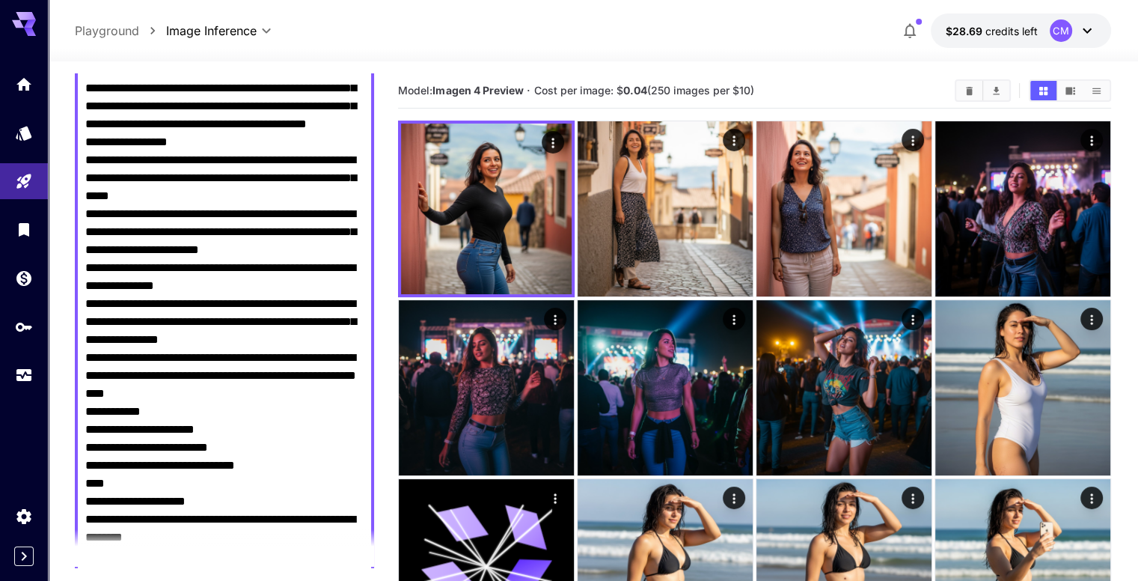
scroll to position [0, 0]
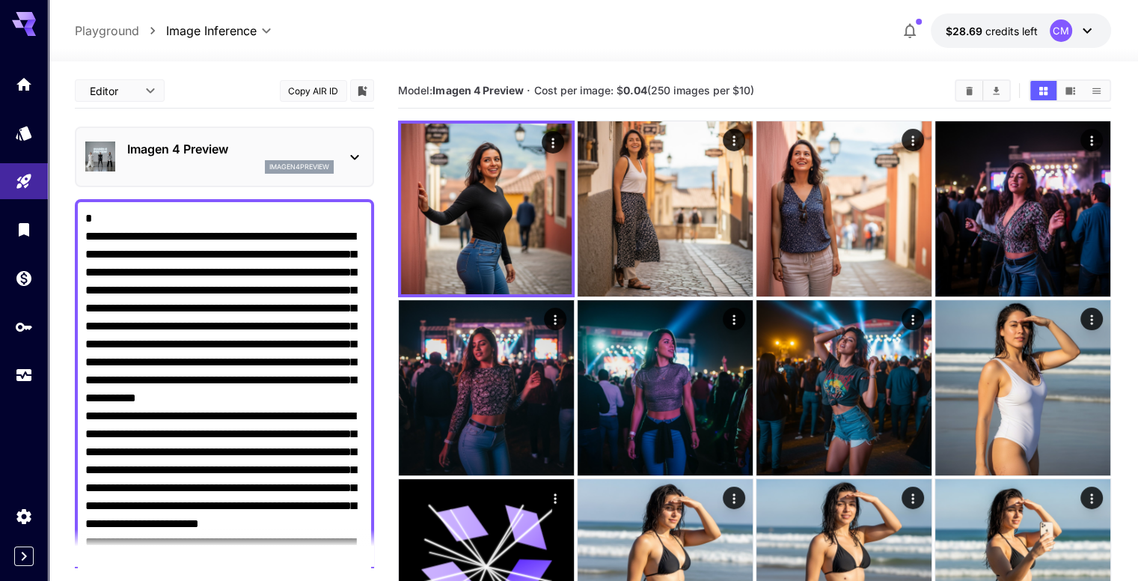
drag, startPoint x: 171, startPoint y: 189, endPoint x: 73, endPoint y: 29, distance: 187.7
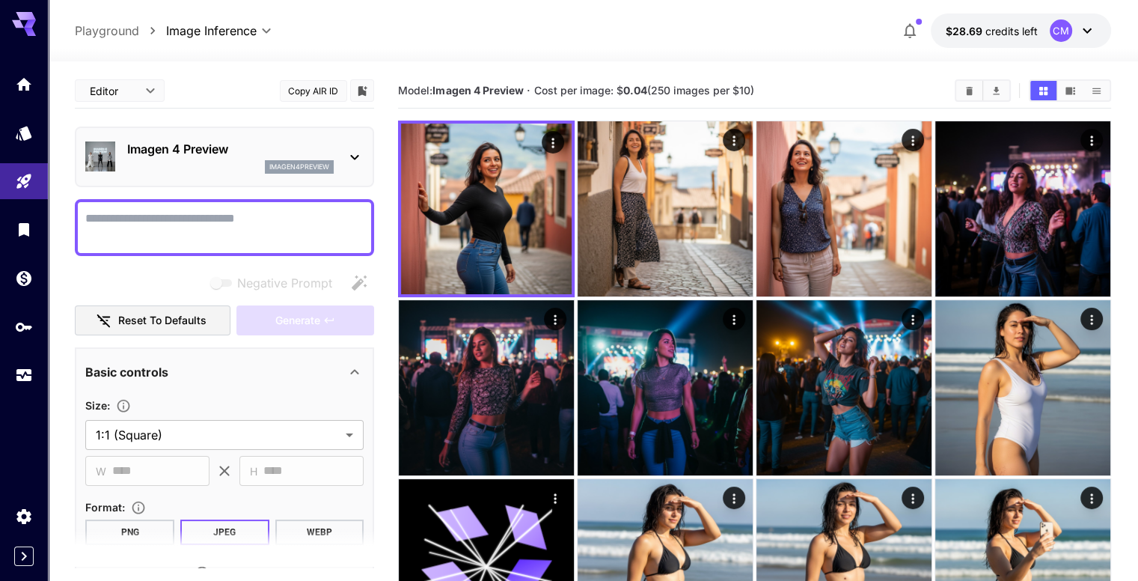
click at [193, 214] on textarea "Negative Prompt" at bounding box center [224, 228] width 278 height 36
paste textarea "**********"
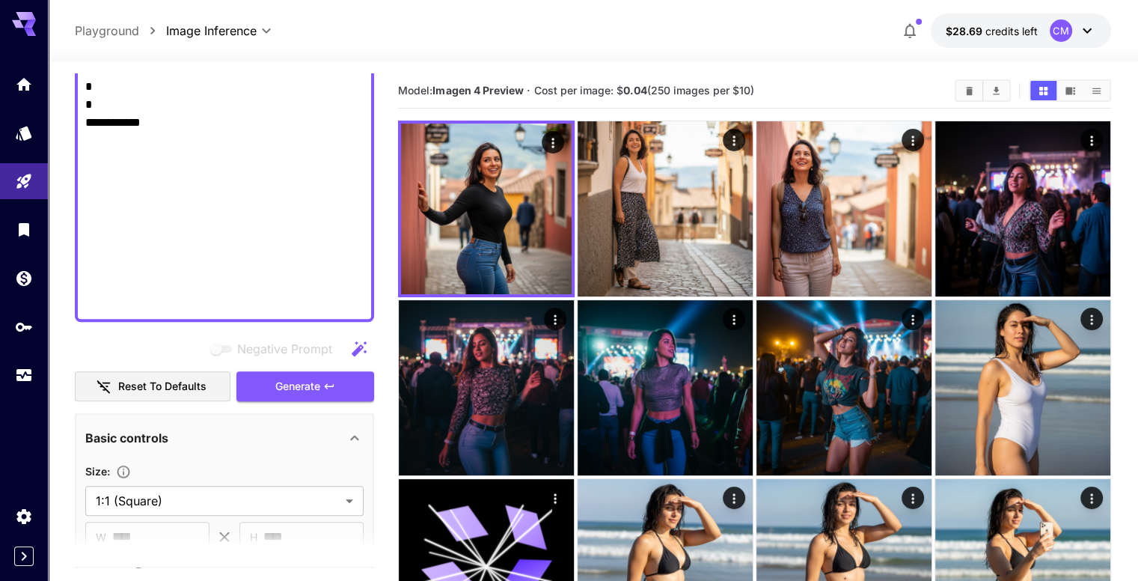
scroll to position [1214, 0]
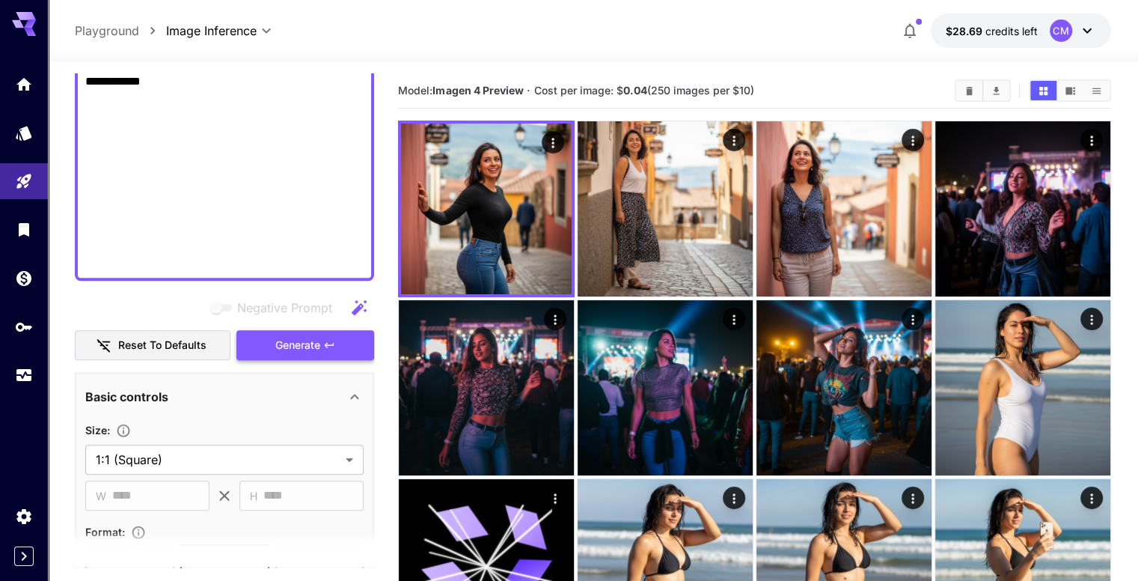
type textarea "**********"
click at [329, 342] on icon "button" at bounding box center [329, 345] width 12 height 12
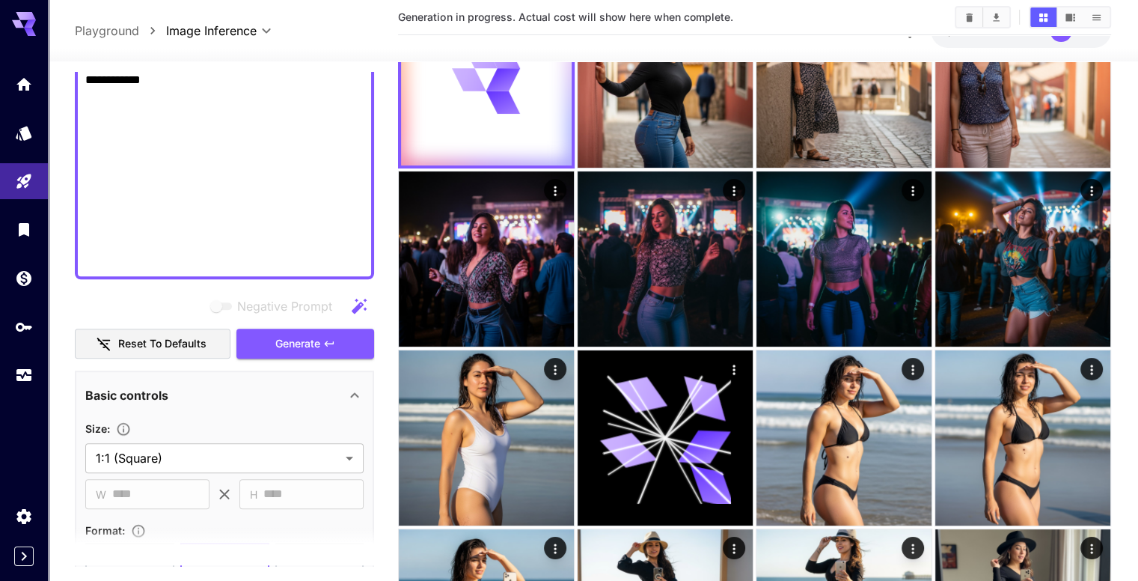
scroll to position [150, 0]
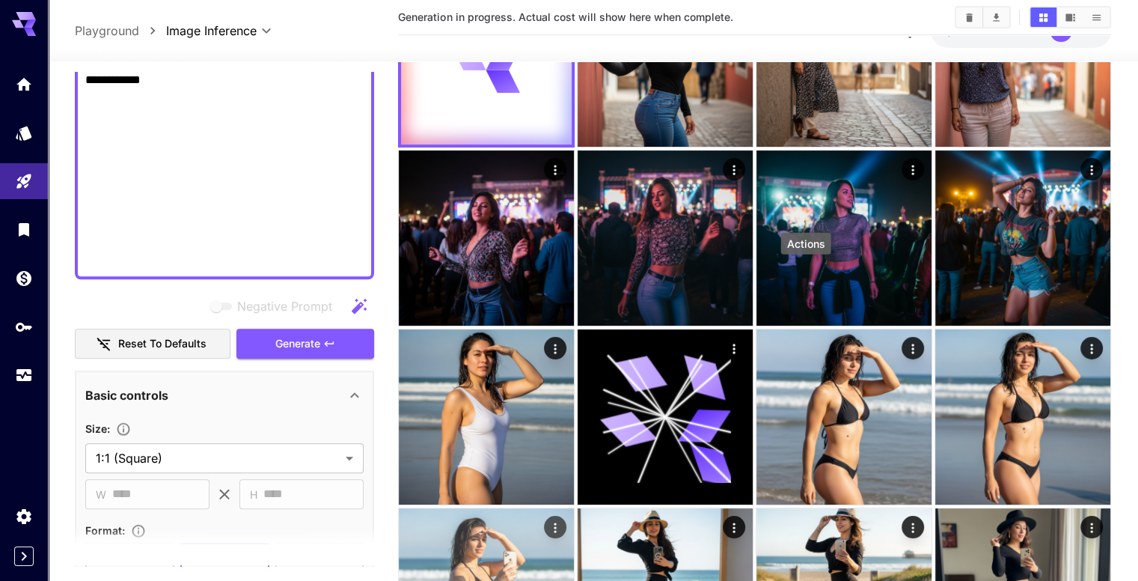
click at [563, 519] on icon "Actions" at bounding box center [555, 526] width 15 height 15
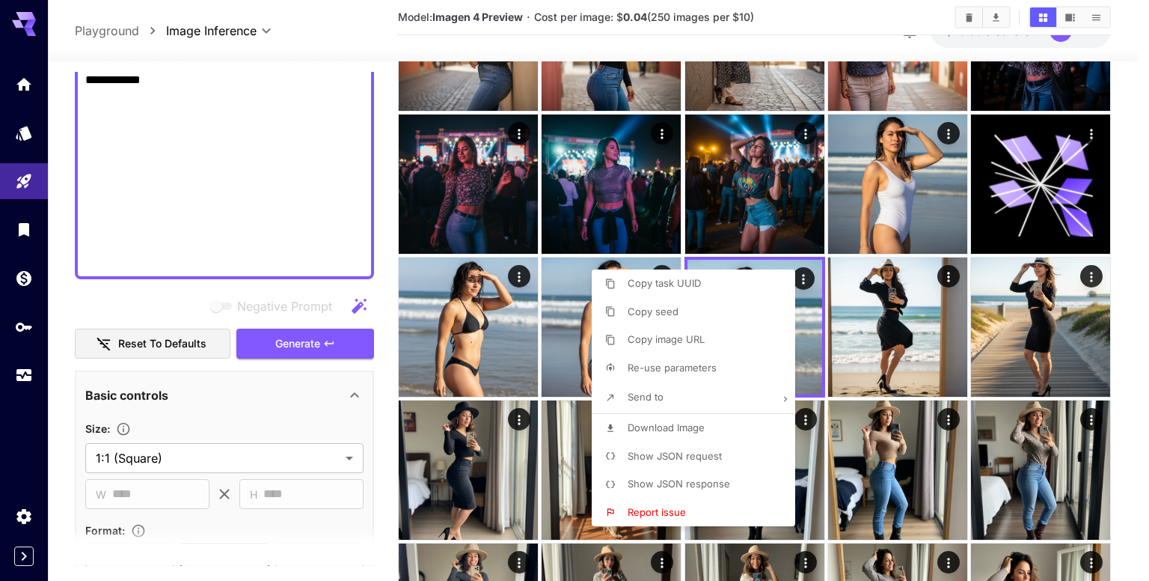
click at [816, 345] on div at bounding box center [574, 290] width 1149 height 581
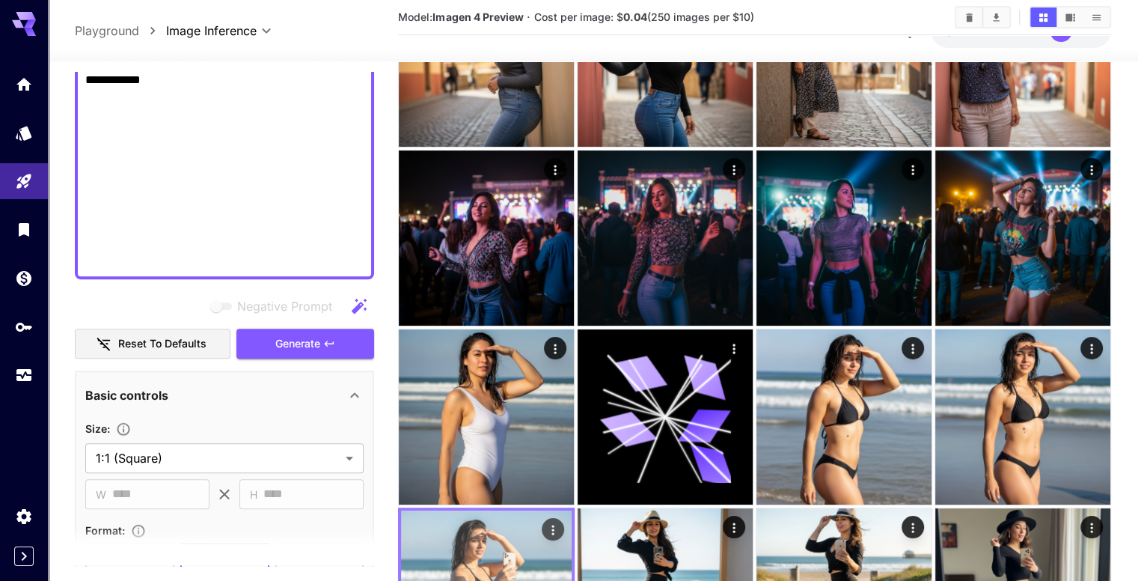
drag, startPoint x: 783, startPoint y: 342, endPoint x: 748, endPoint y: 355, distance: 37.0
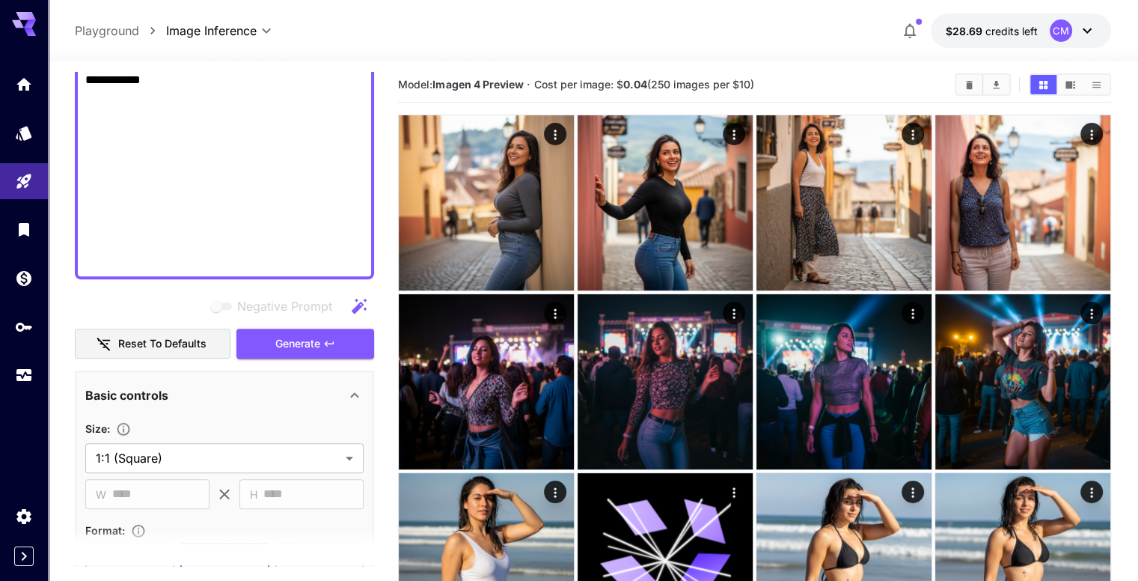
scroll to position [0, 0]
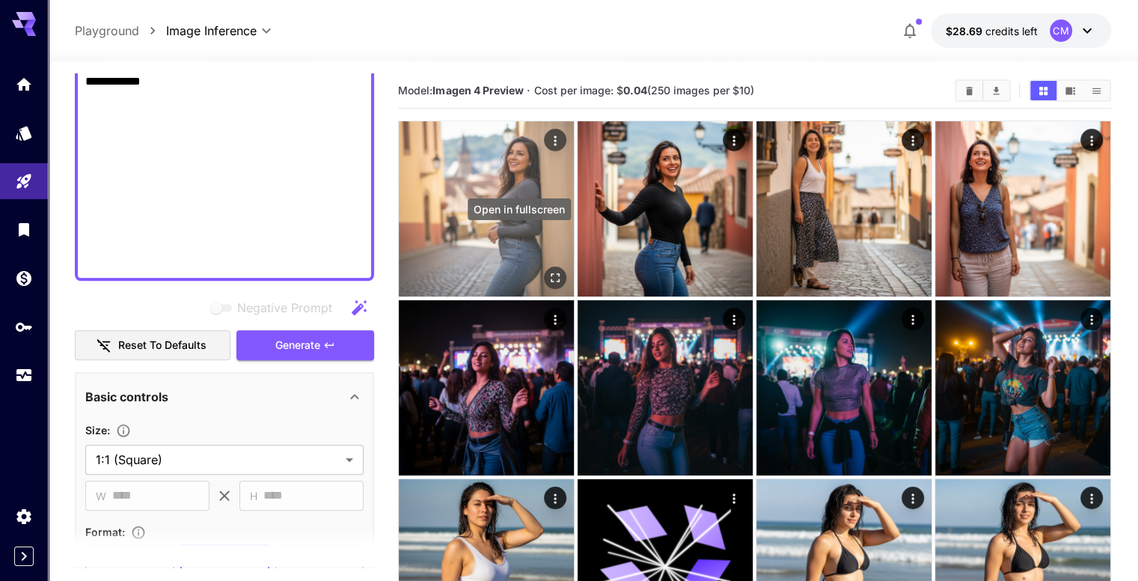
click at [551, 273] on icon "Open in fullscreen" at bounding box center [555, 277] width 9 height 9
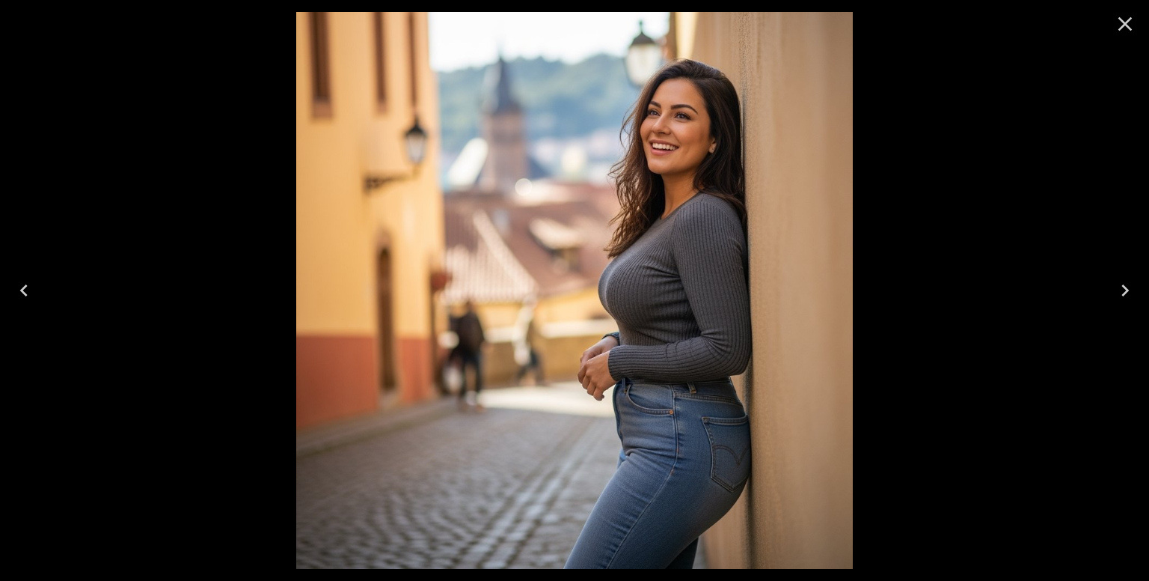
click at [1128, 19] on icon "Close" at bounding box center [1126, 24] width 14 height 14
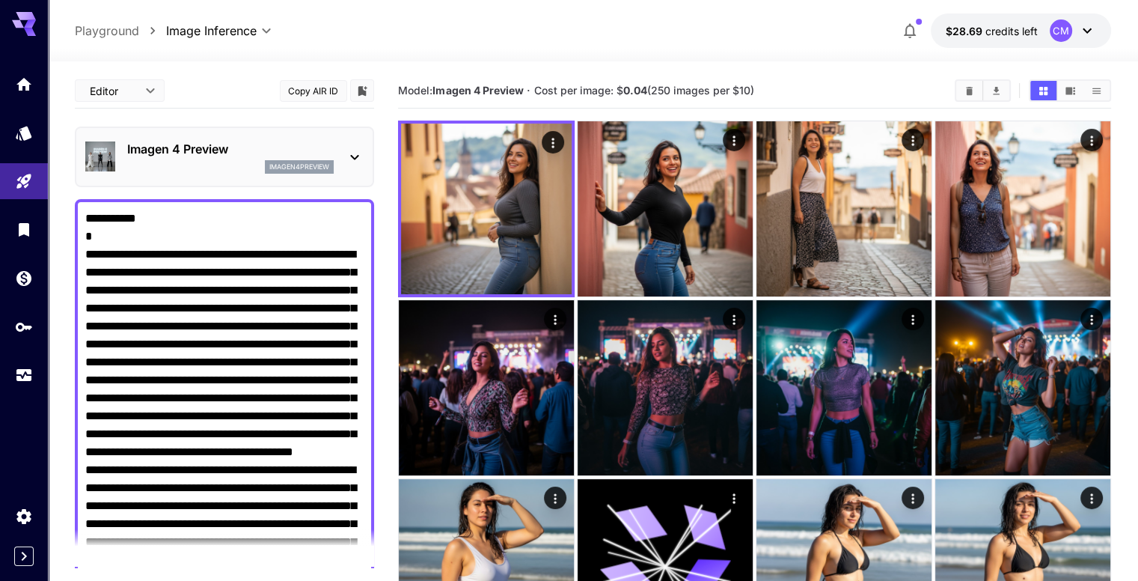
drag, startPoint x: 186, startPoint y: 267, endPoint x: 58, endPoint y: 61, distance: 242.9
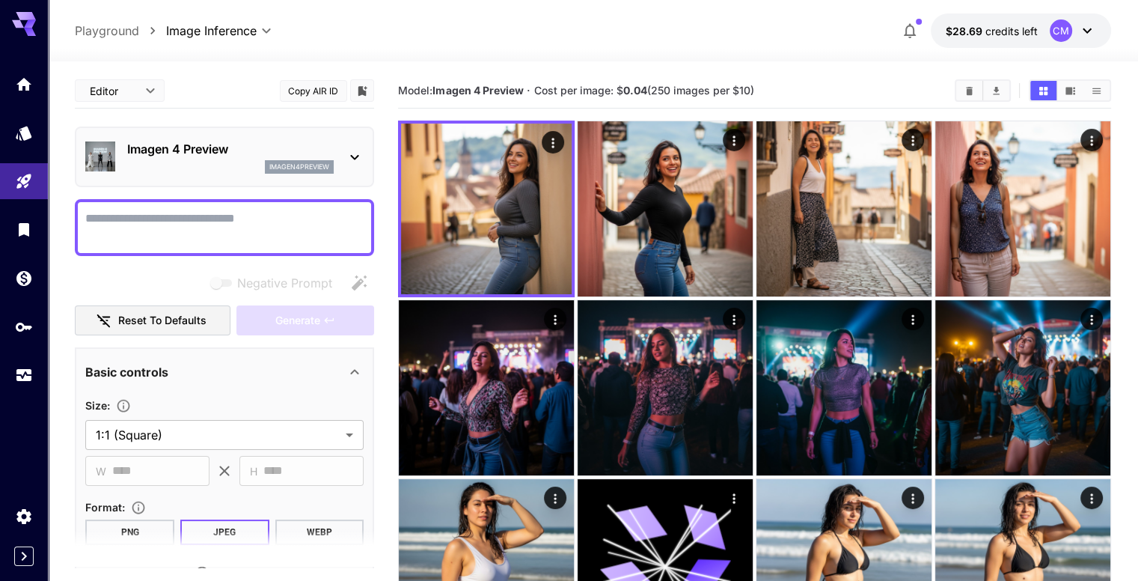
paste textarea "**********"
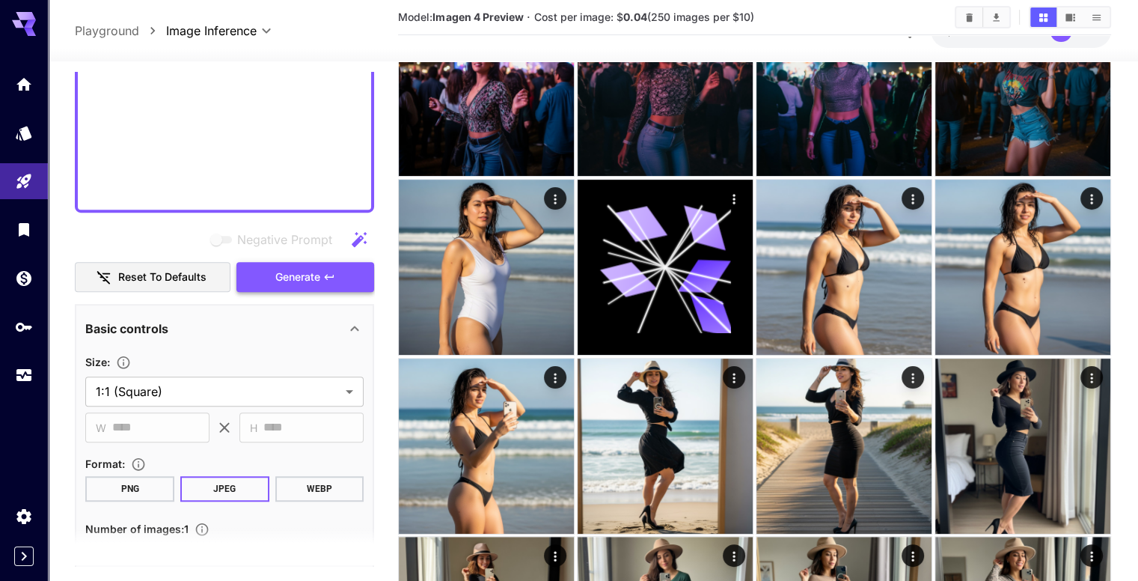
scroll to position [1110, 0]
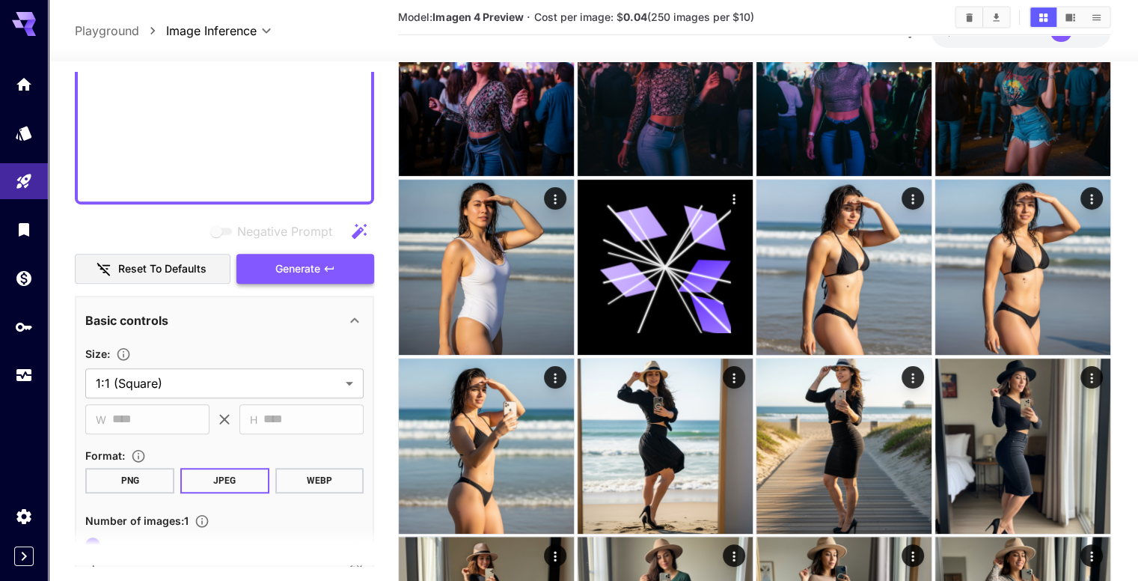
type textarea "**********"
click at [317, 266] on span "Generate" at bounding box center [297, 269] width 45 height 19
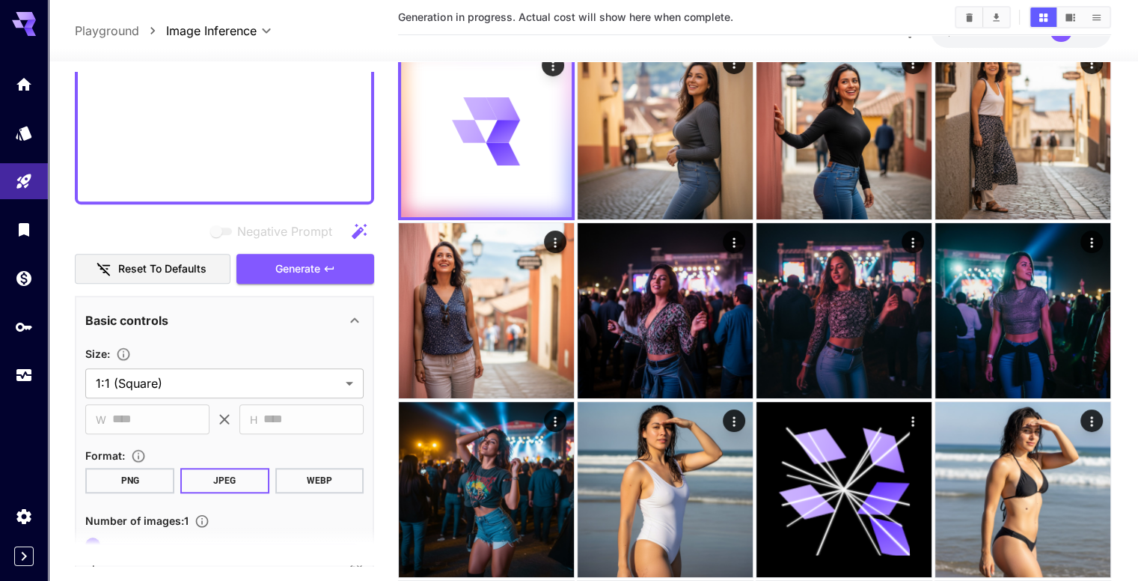
scroll to position [0, 0]
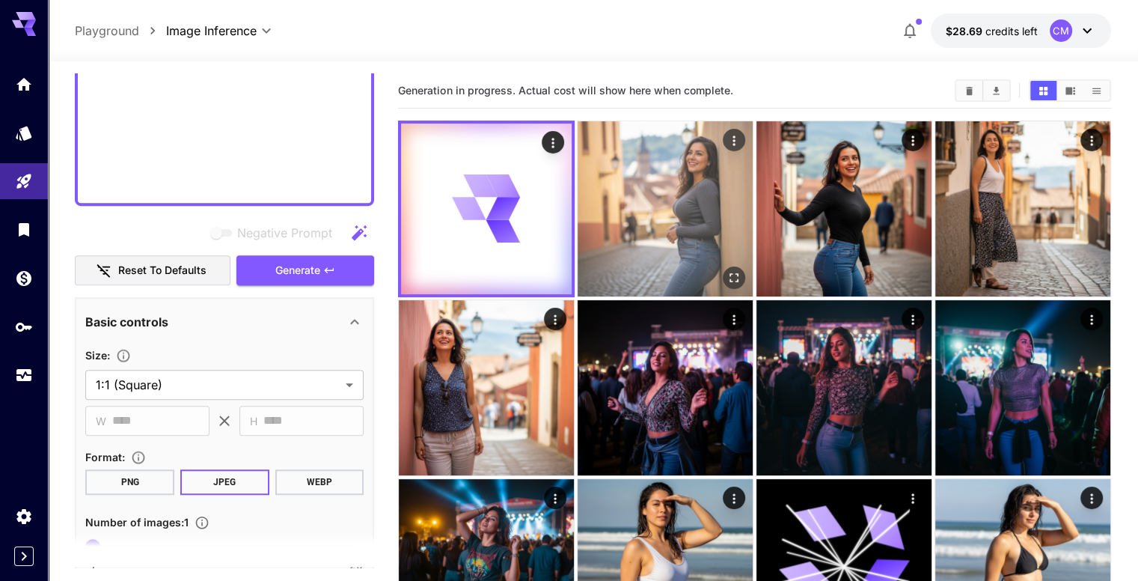
click at [727, 270] on icon "Open in fullscreen" at bounding box center [734, 277] width 15 height 15
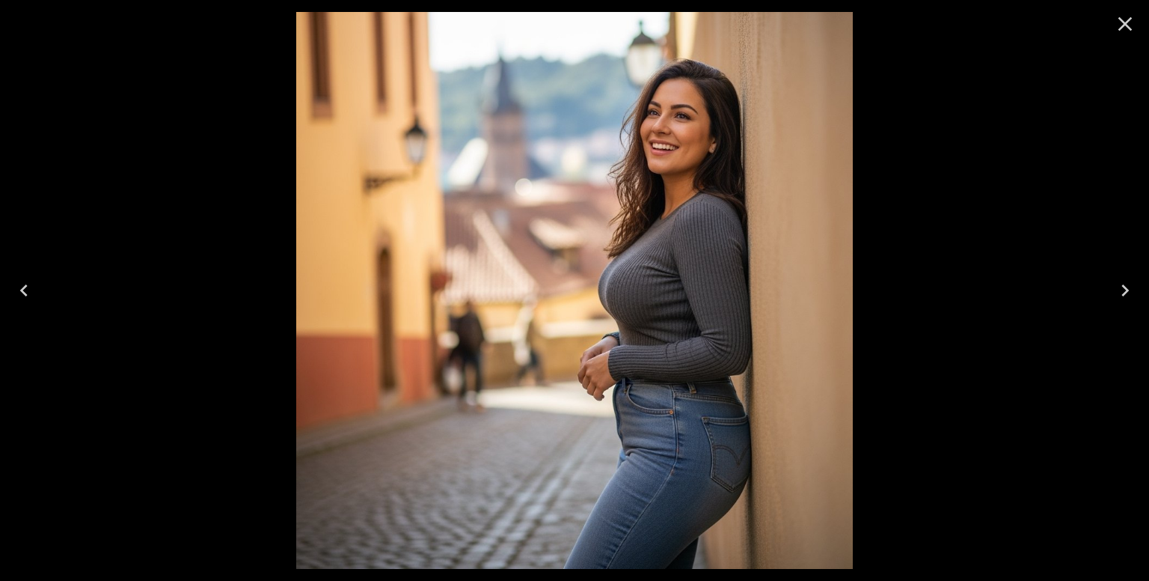
click at [1119, 26] on icon "Close" at bounding box center [1125, 24] width 24 height 24
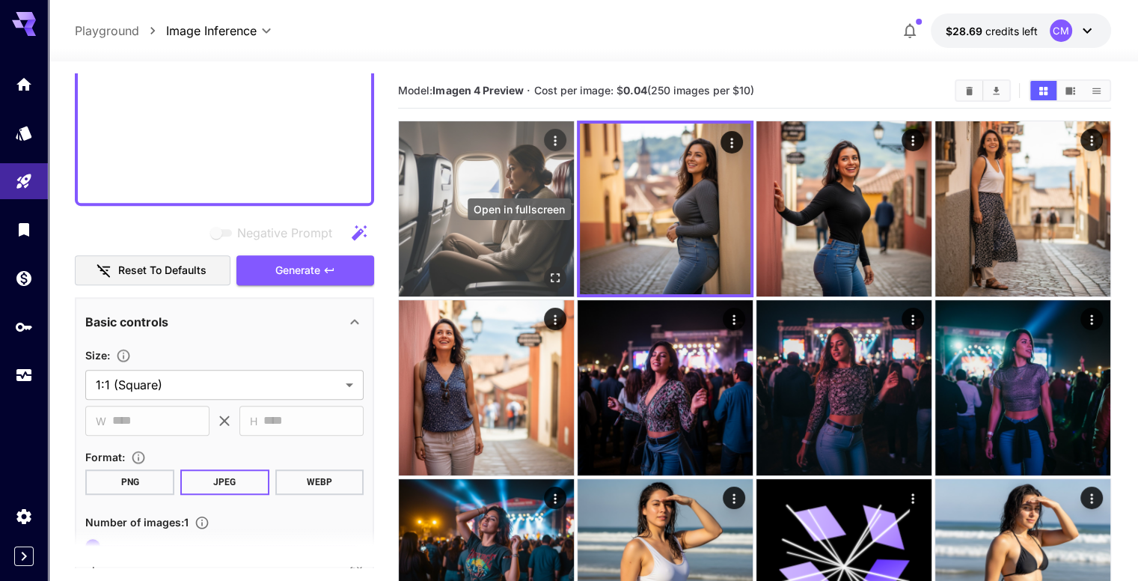
click at [548, 270] on icon "Open in fullscreen" at bounding box center [555, 277] width 15 height 15
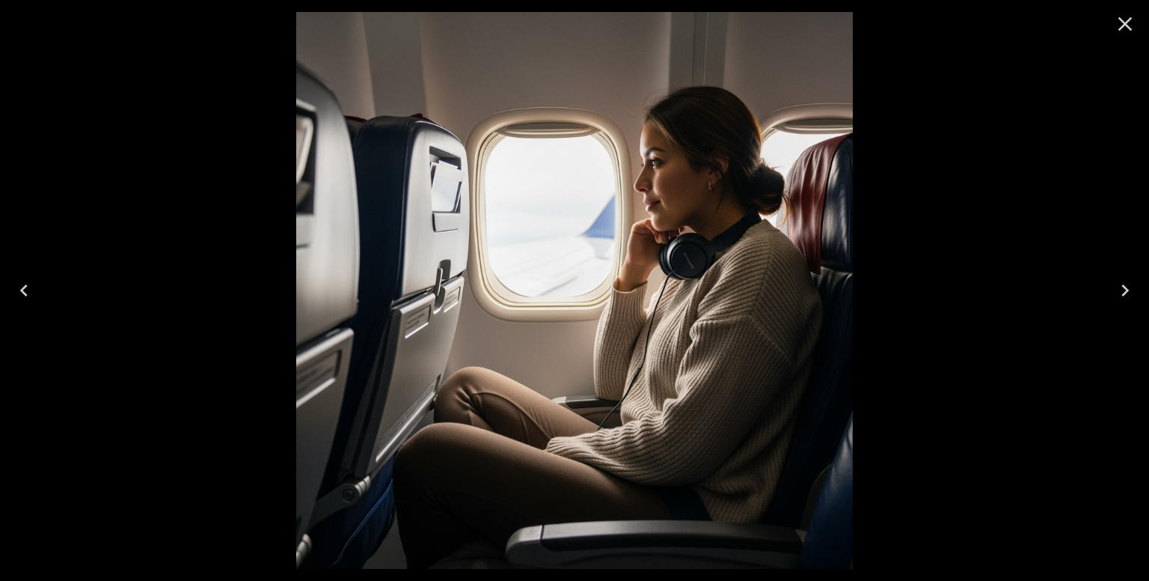
click at [1133, 13] on icon "Close" at bounding box center [1125, 24] width 24 height 24
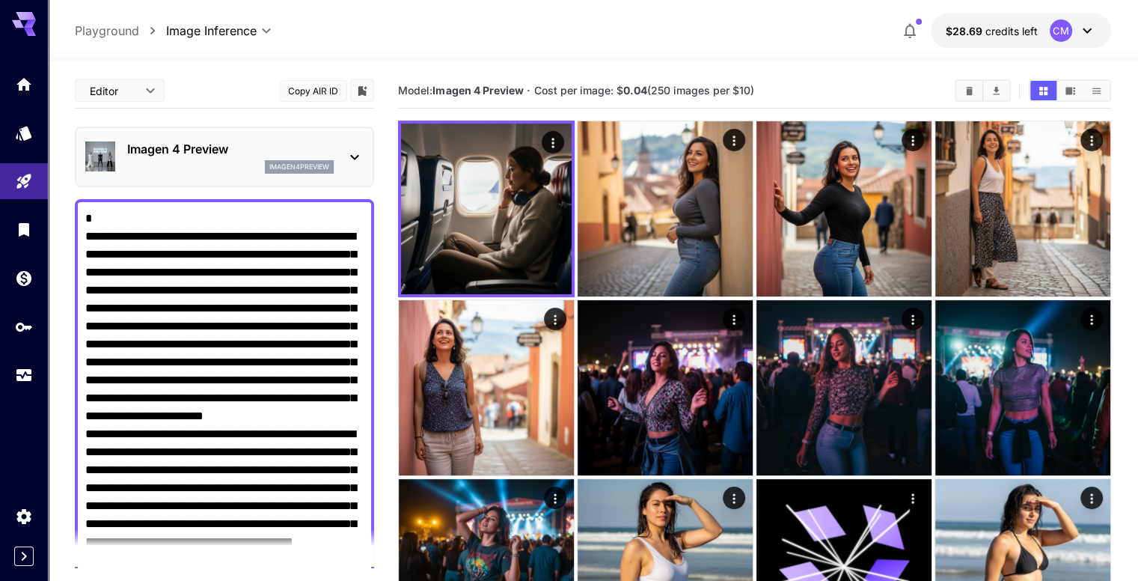
drag, startPoint x: 204, startPoint y: 187, endPoint x: 45, endPoint y: 60, distance: 203.9
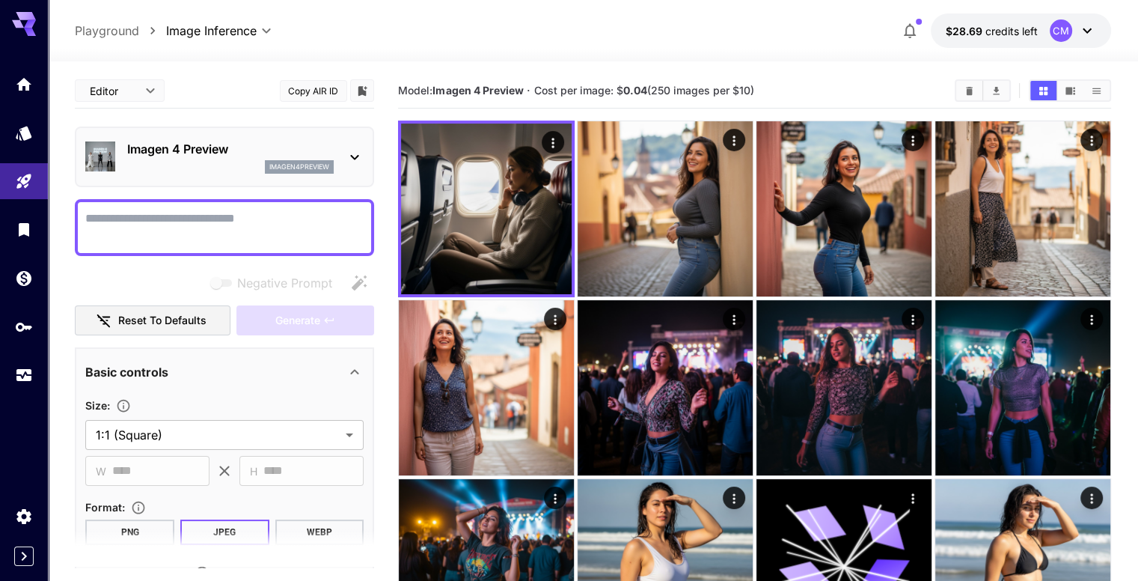
paste textarea "**********"
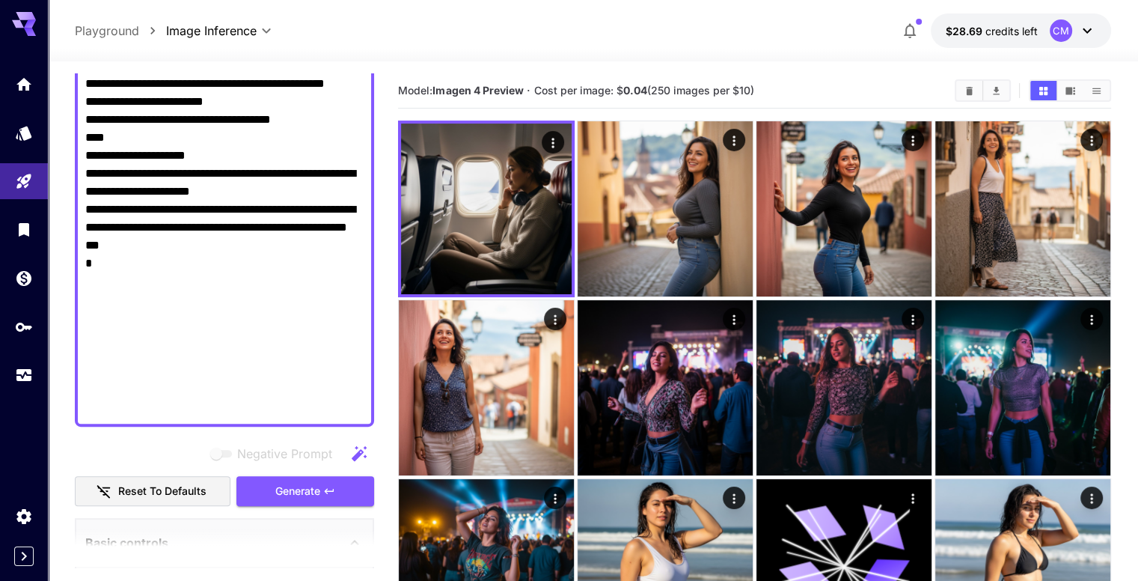
scroll to position [906, 0]
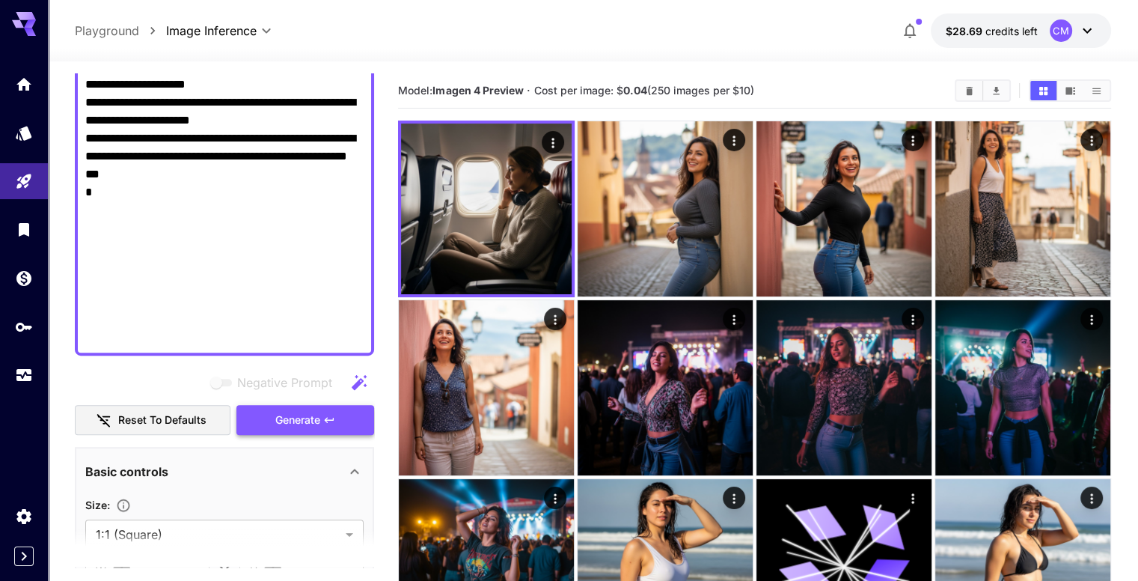
type textarea "**********"
click at [317, 405] on button "Generate" at bounding box center [305, 420] width 138 height 31
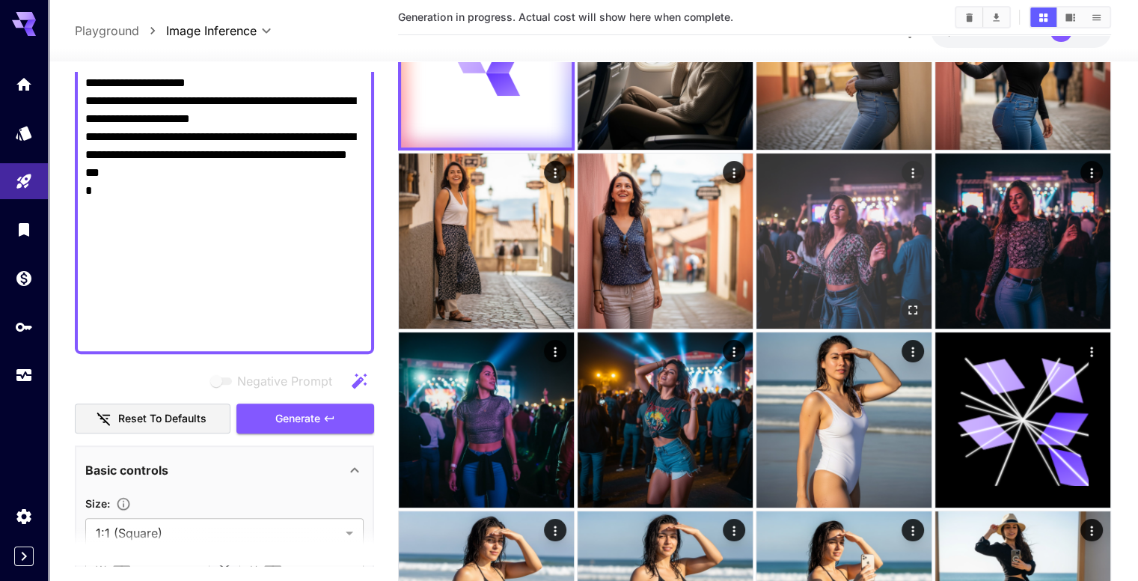
scroll to position [150, 0]
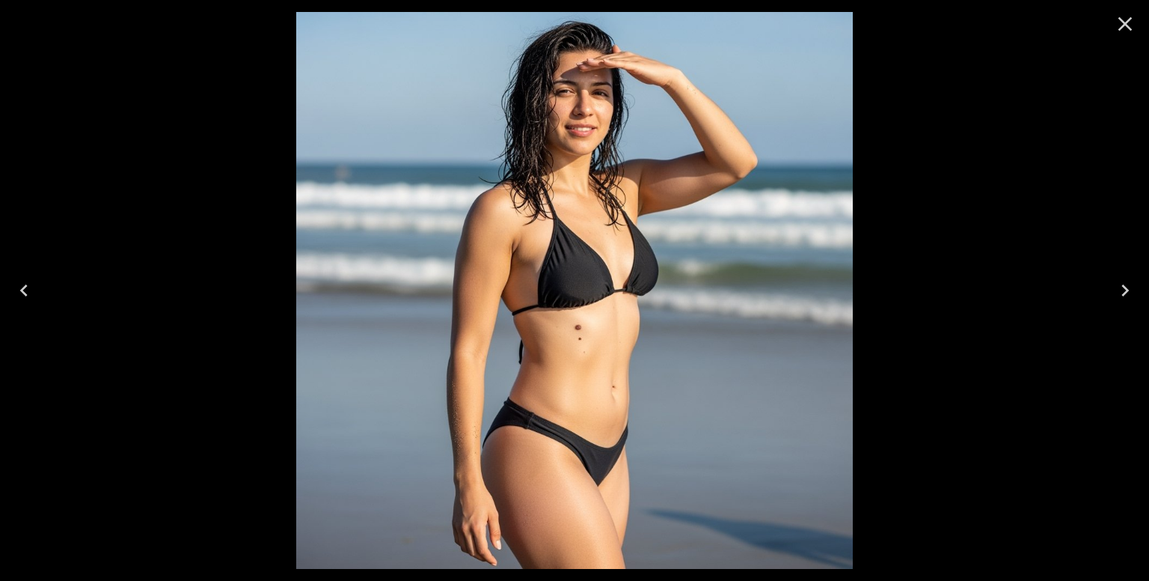
click at [1126, 21] on icon "Close" at bounding box center [1125, 24] width 24 height 24
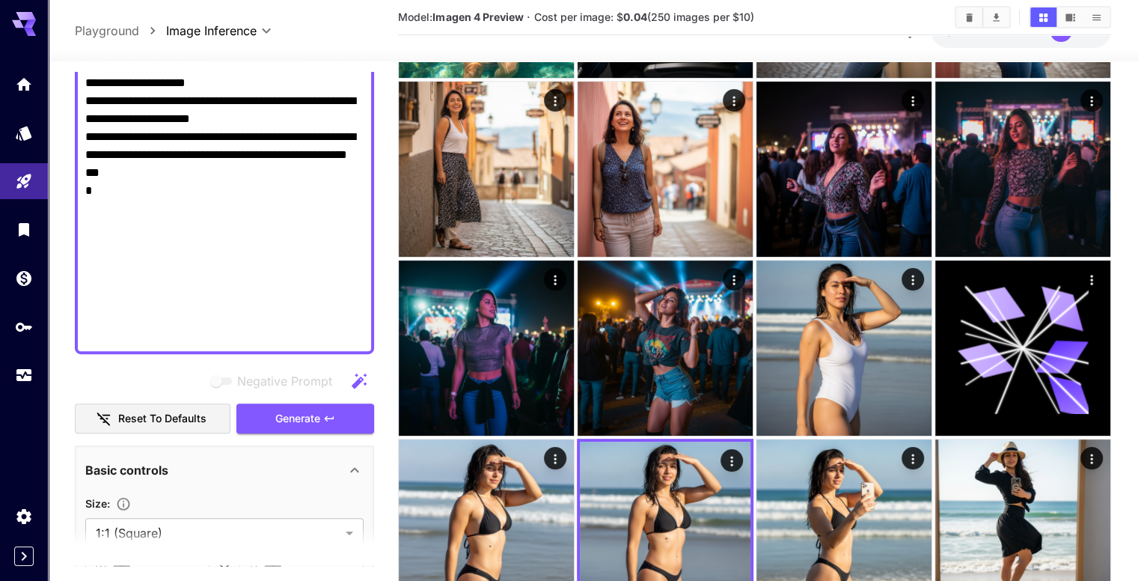
scroll to position [224, 0]
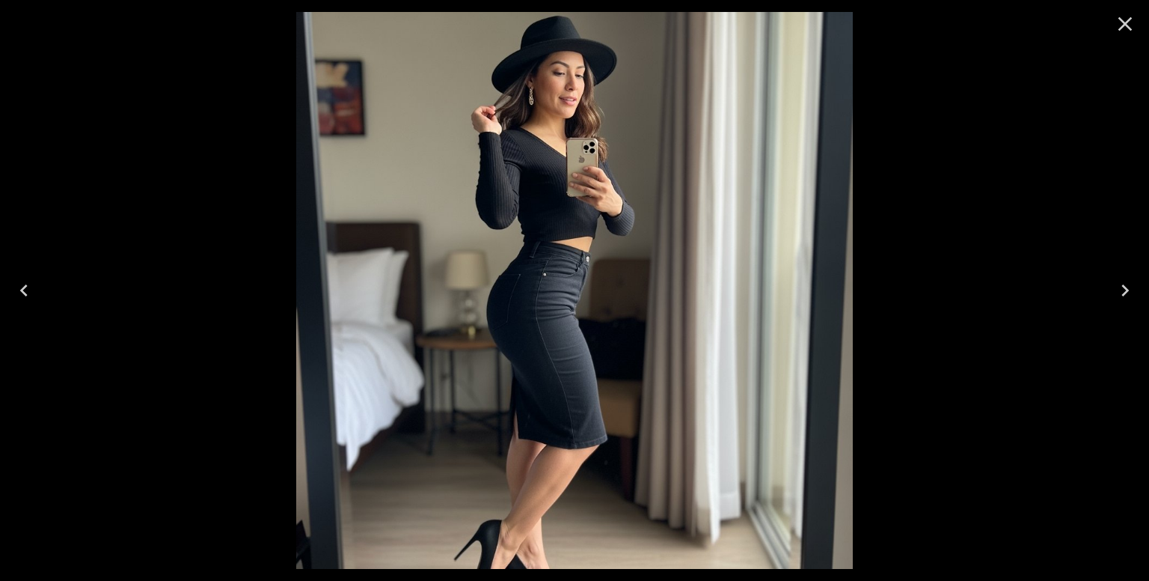
click at [1125, 28] on icon "Close" at bounding box center [1125, 24] width 24 height 24
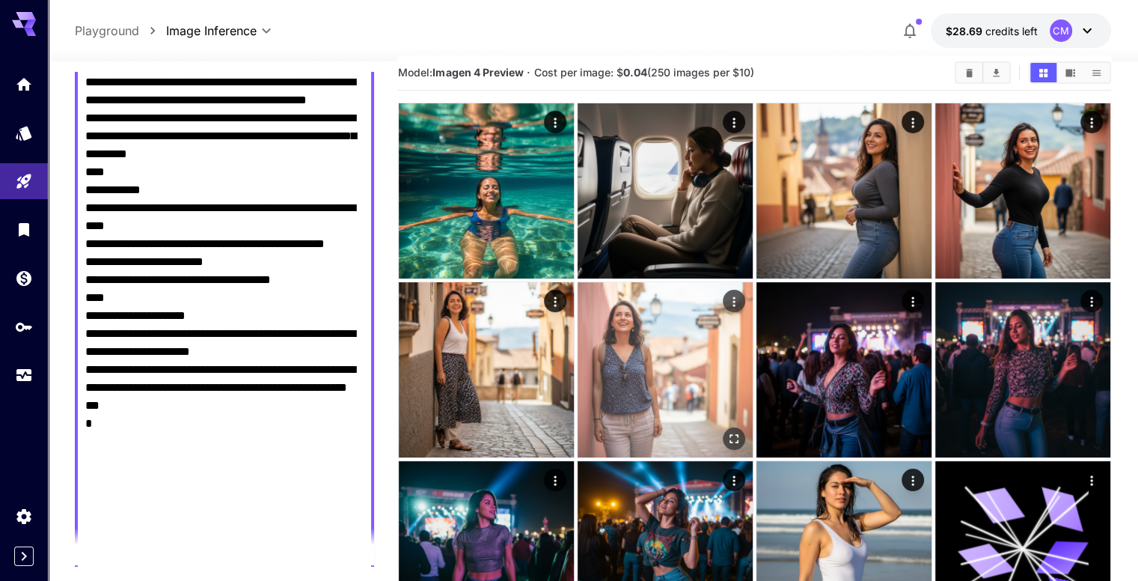
scroll to position [0, 0]
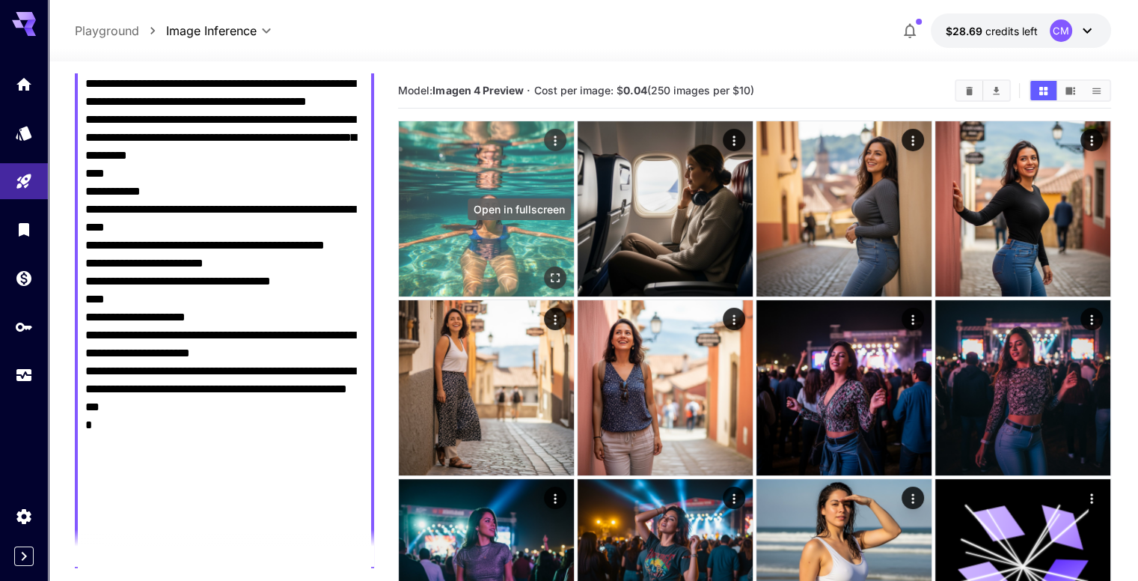
click at [548, 270] on icon "Open in fullscreen" at bounding box center [555, 277] width 15 height 15
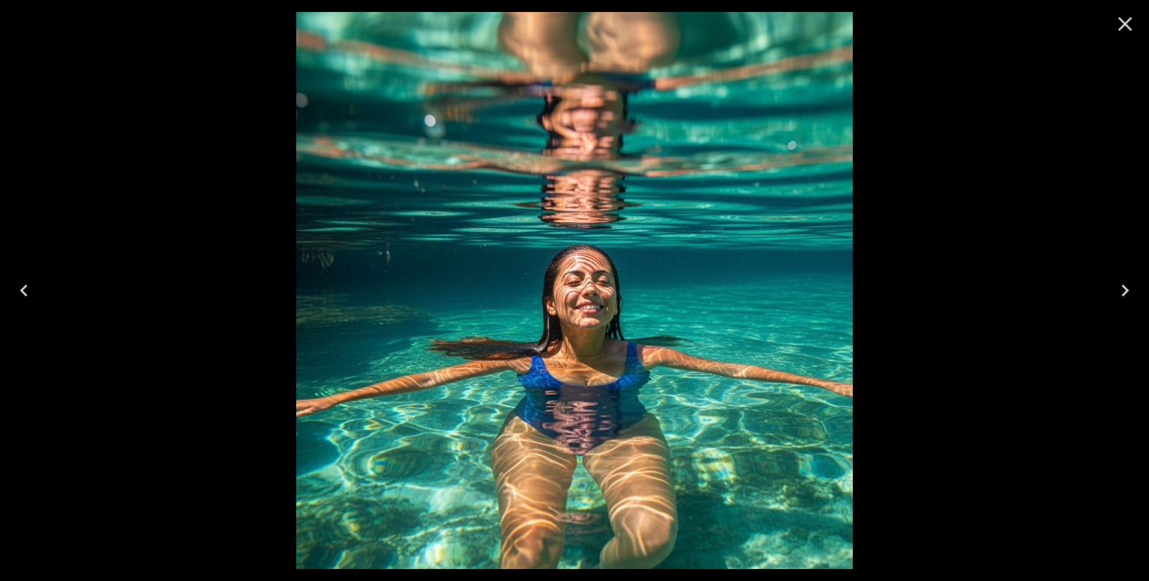
click at [1117, 25] on icon "Close" at bounding box center [1125, 24] width 24 height 24
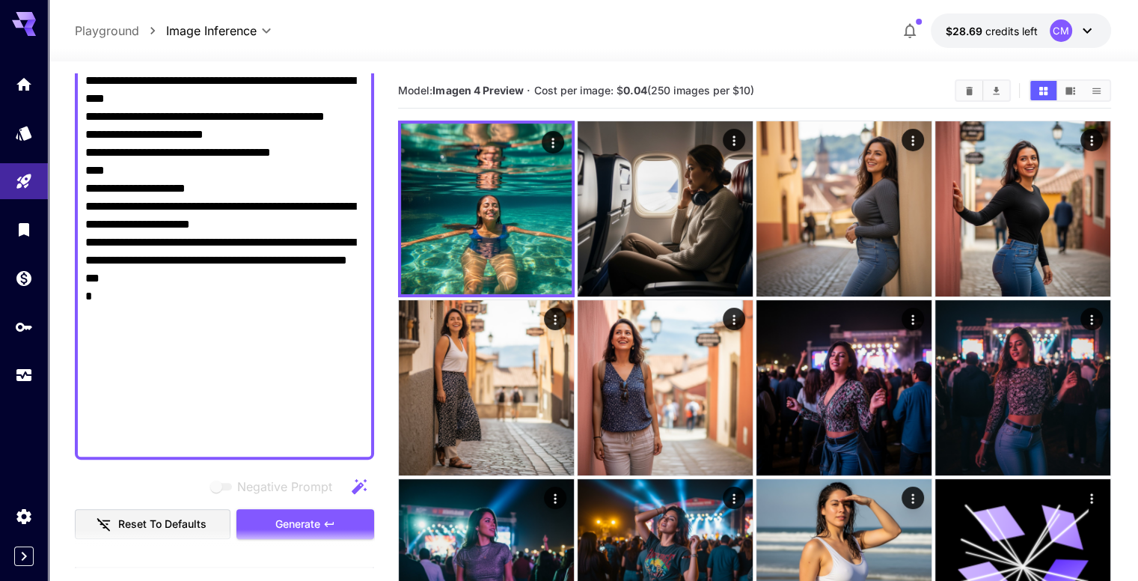
scroll to position [823, 0]
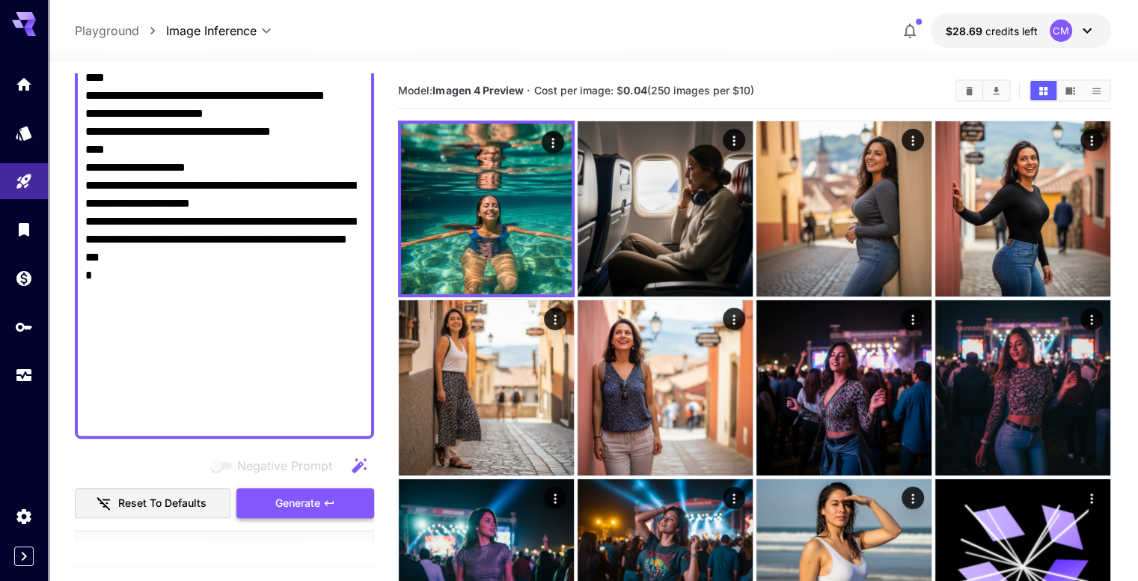
click at [308, 492] on button "Generate" at bounding box center [305, 503] width 138 height 31
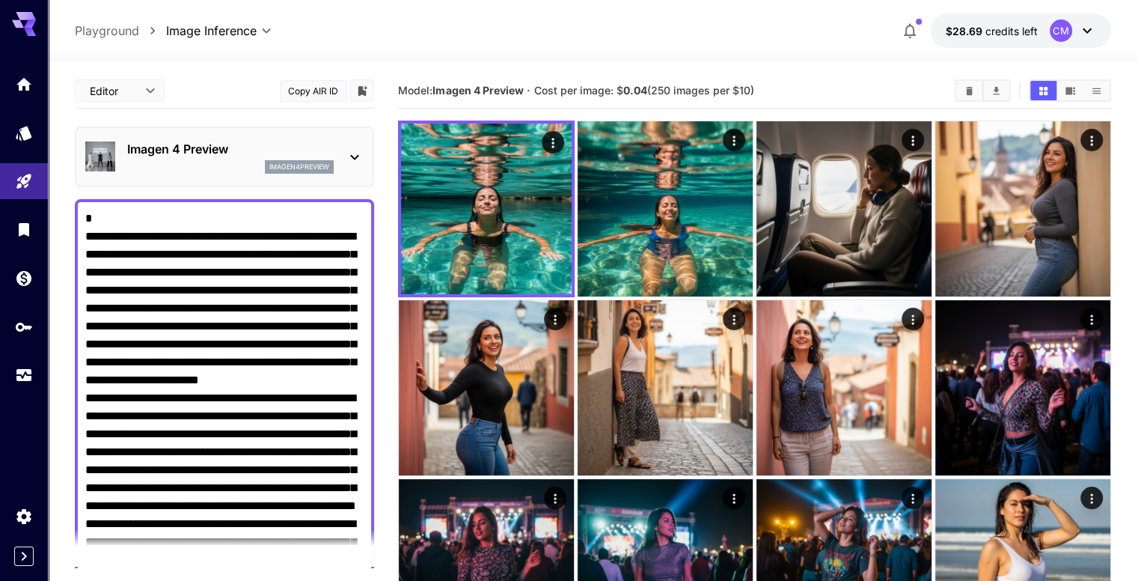
scroll to position [823, 0]
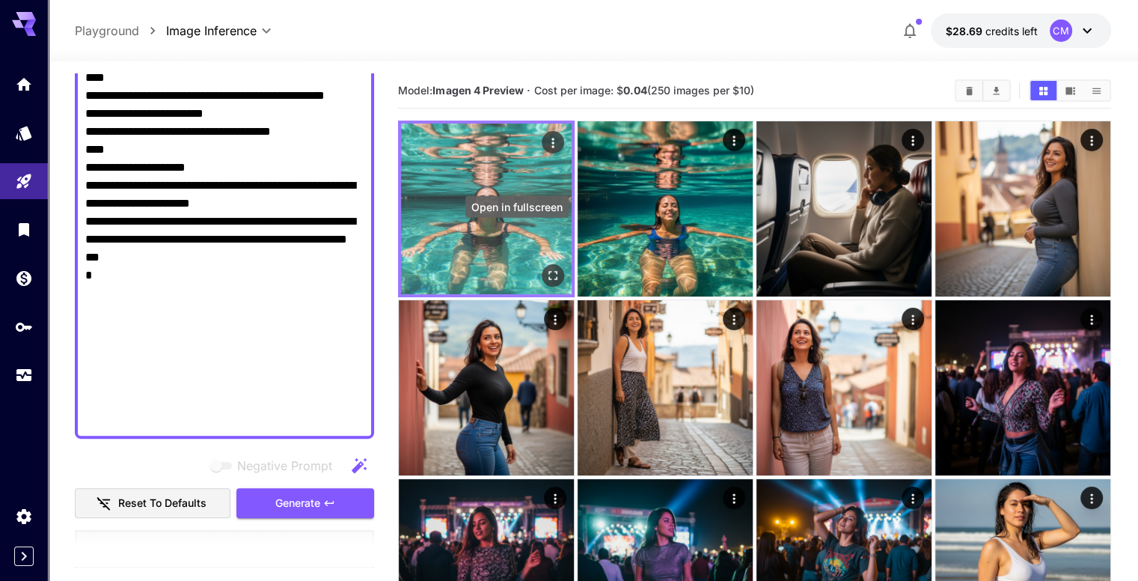
click at [545, 268] on icon "Open in fullscreen" at bounding box center [552, 275] width 15 height 15
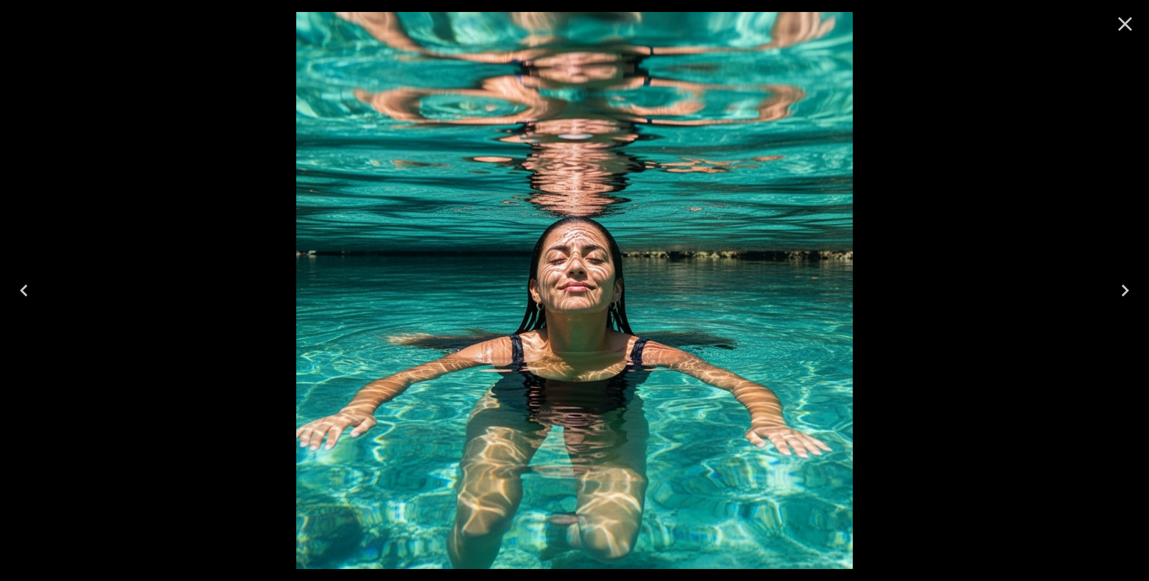
click at [1118, 29] on icon "Close" at bounding box center [1125, 24] width 24 height 24
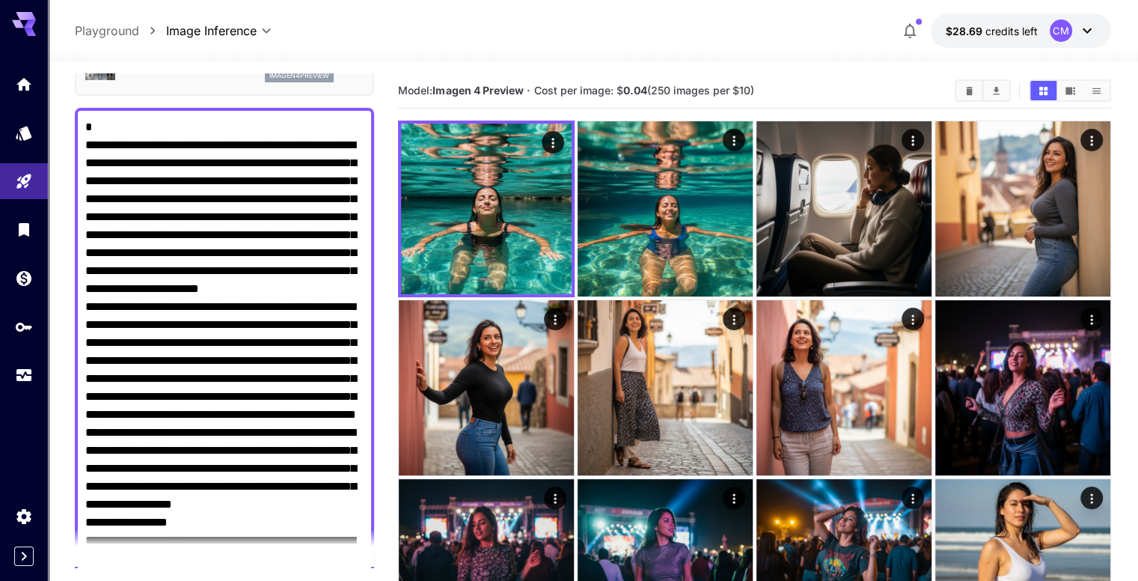
scroll to position [0, 0]
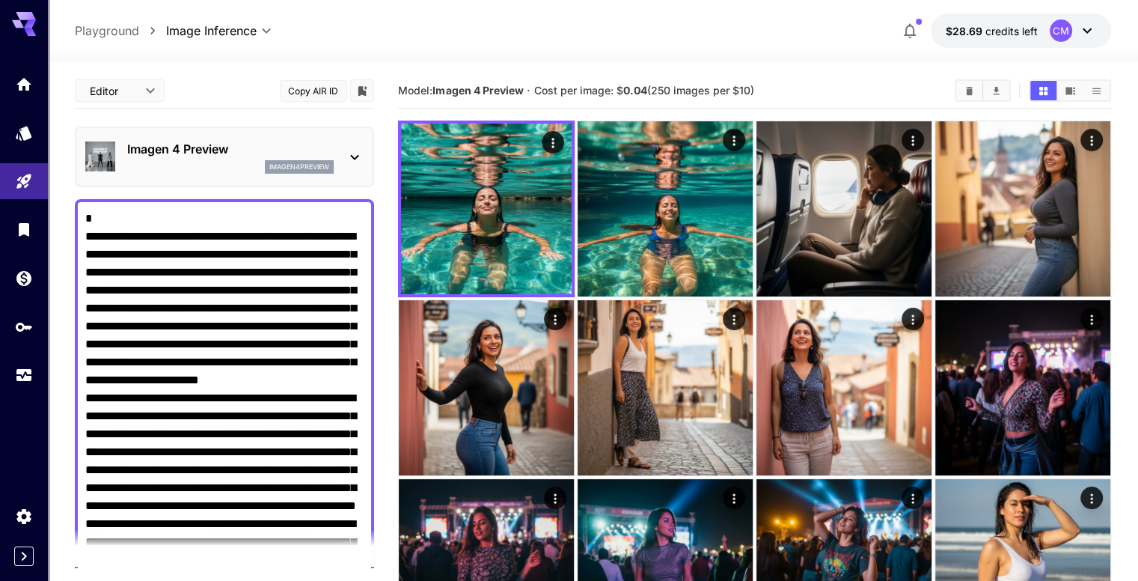
drag, startPoint x: 179, startPoint y: 421, endPoint x: 97, endPoint y: 59, distance: 370.5
type textarea "*"
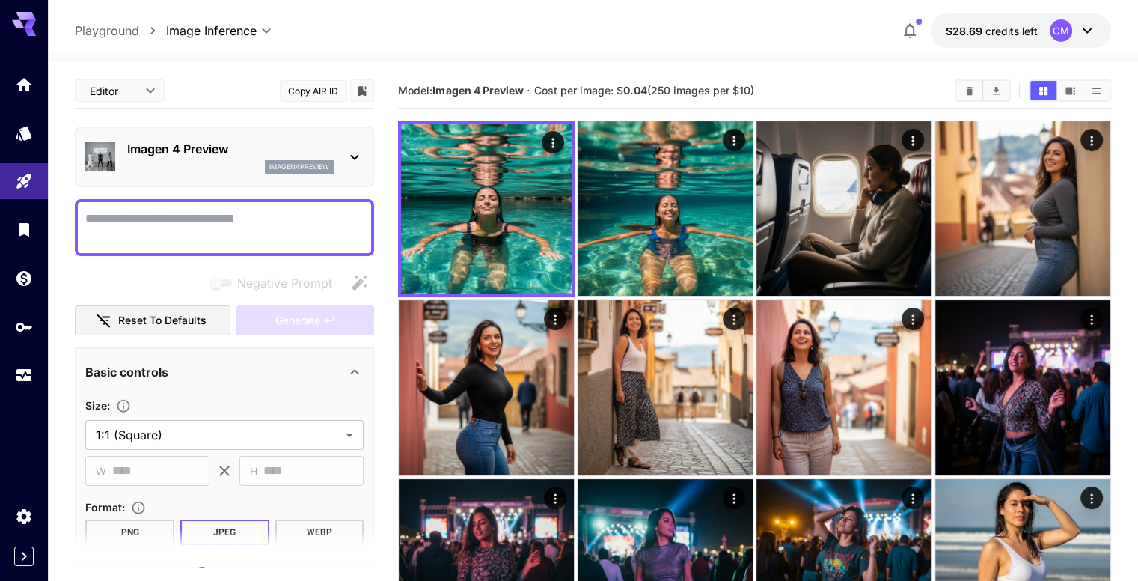
drag, startPoint x: 142, startPoint y: 216, endPoint x: 127, endPoint y: 216, distance: 15.0
click at [127, 216] on textarea "Negative Prompt" at bounding box center [224, 228] width 278 height 36
paste textarea "**********"
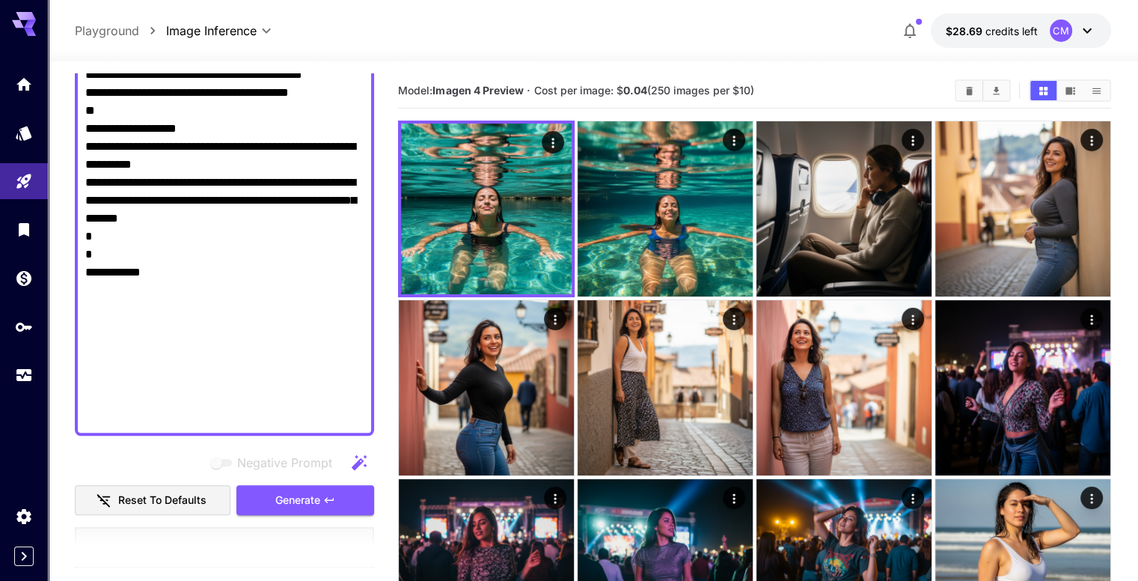
scroll to position [993, 0]
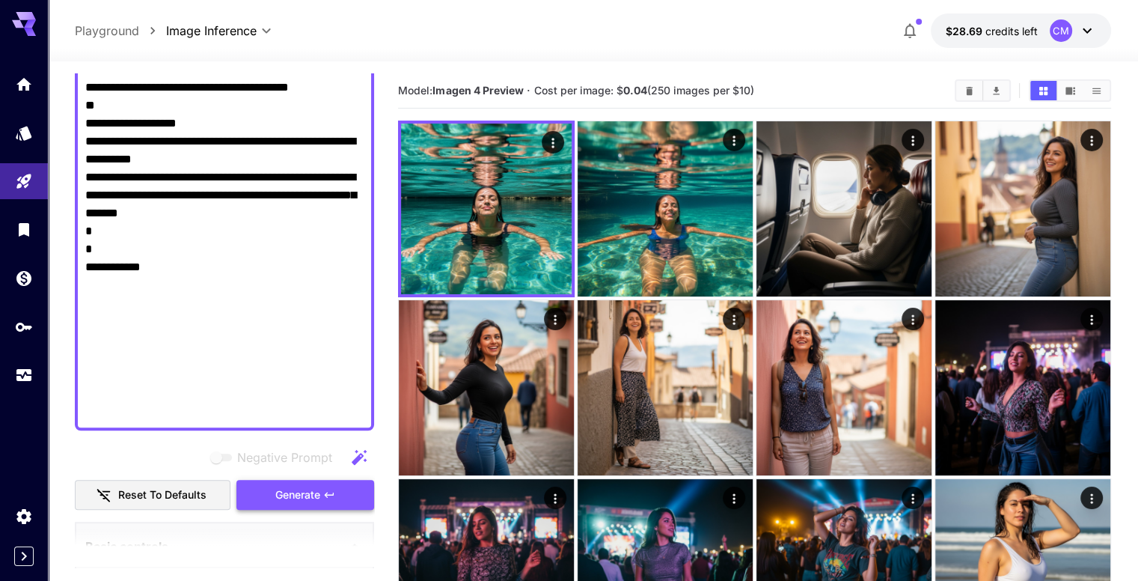
click at [312, 497] on span "Generate" at bounding box center [297, 495] width 45 height 19
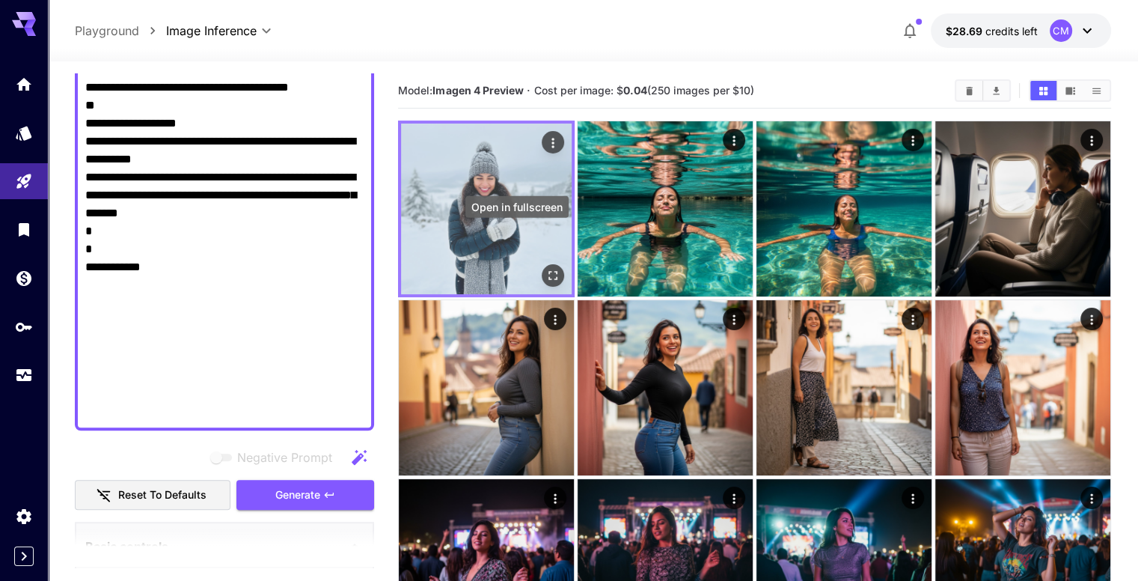
click at [542, 264] on button "Open in fullscreen" at bounding box center [553, 275] width 22 height 22
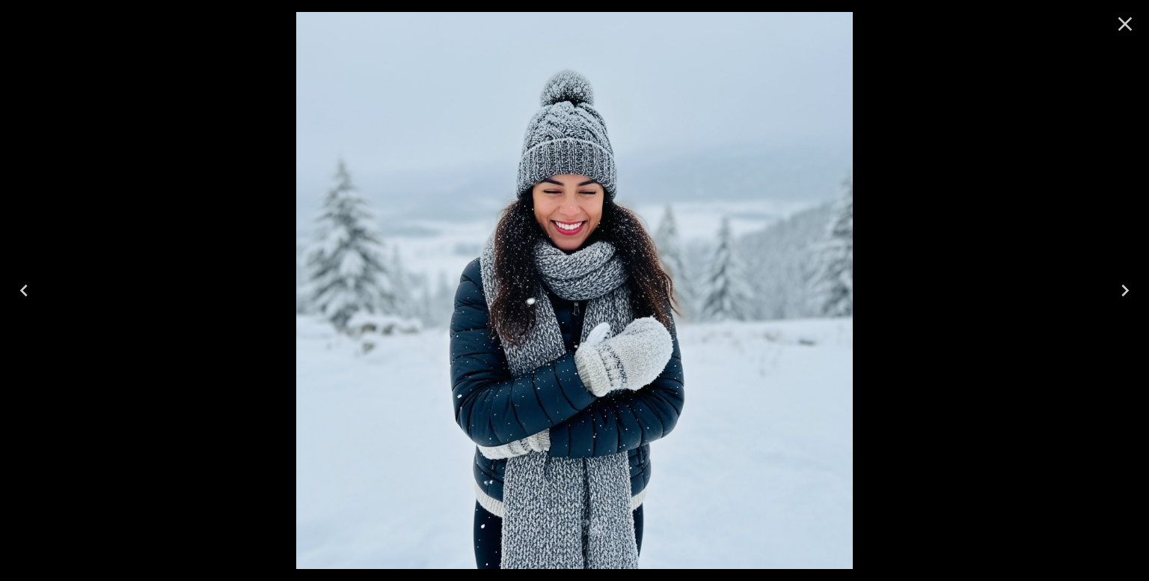
click at [1119, 26] on icon "Close" at bounding box center [1125, 24] width 24 height 24
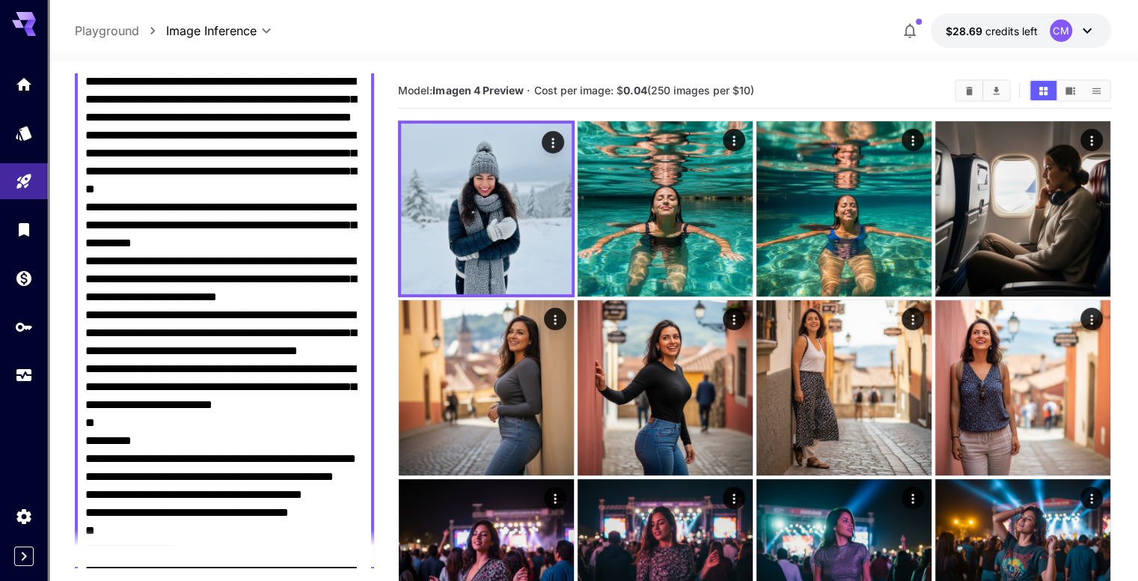
scroll to position [0, 0]
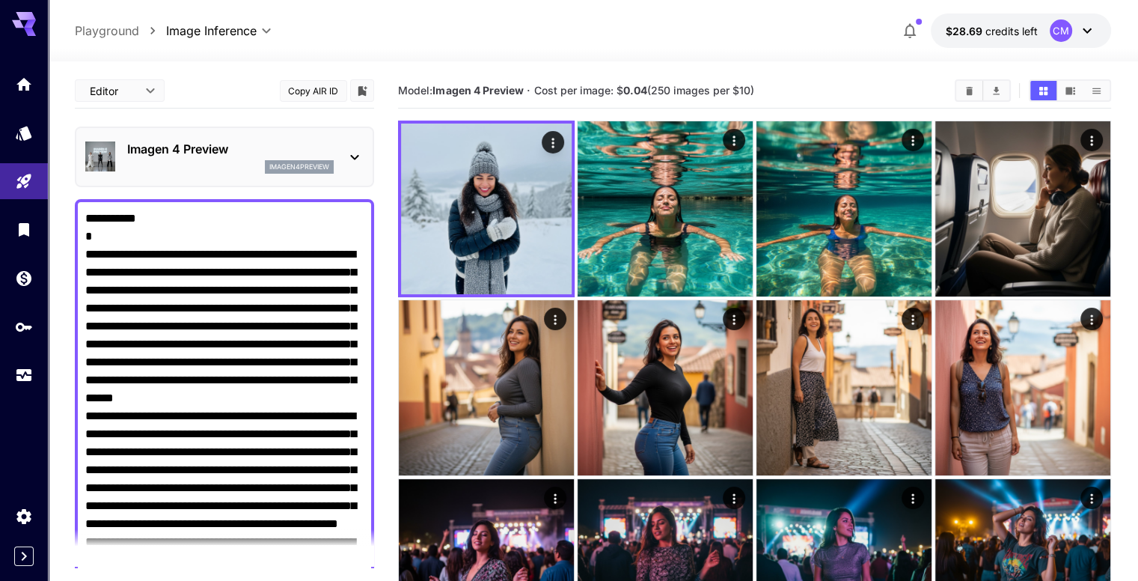
drag, startPoint x: 176, startPoint y: 411, endPoint x: 108, endPoint y: 46, distance: 370.6
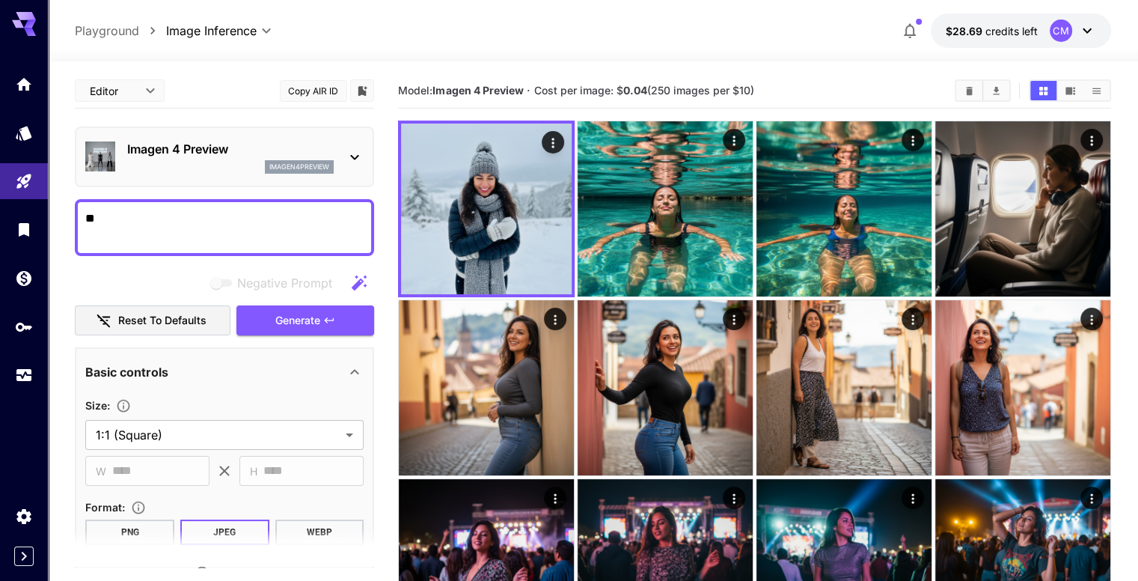
type textarea "*"
paste textarea "**********"
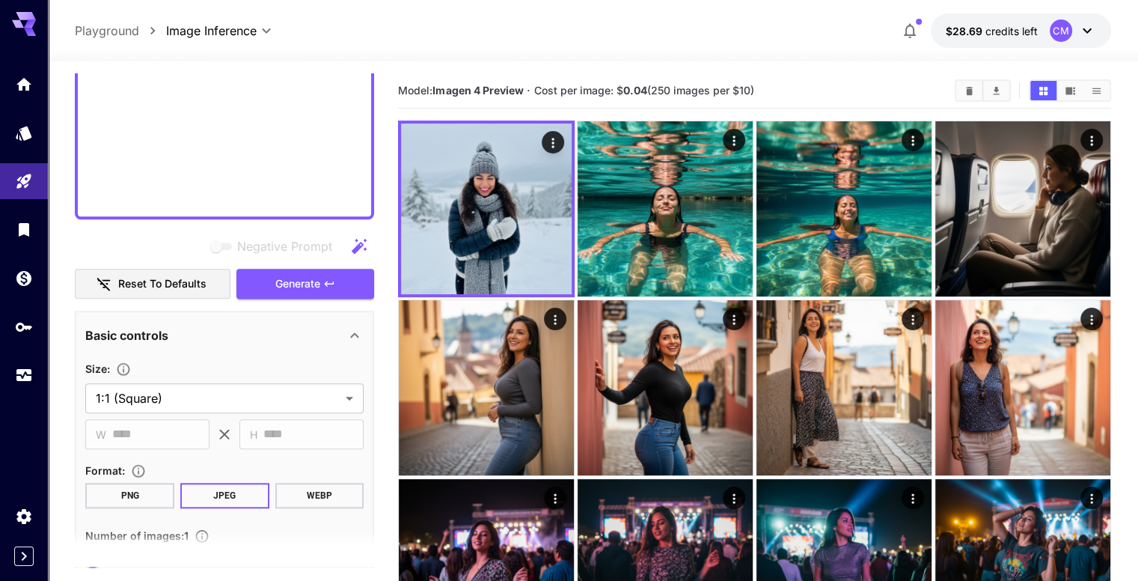
scroll to position [1271, 0]
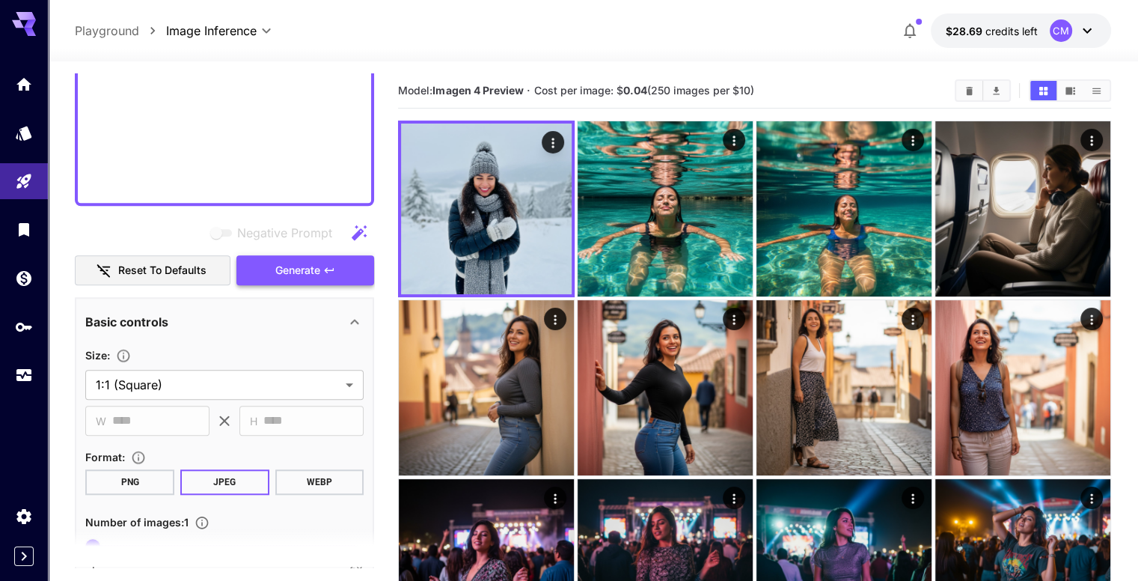
type textarea "**********"
click at [290, 266] on span "Generate" at bounding box center [297, 270] width 45 height 19
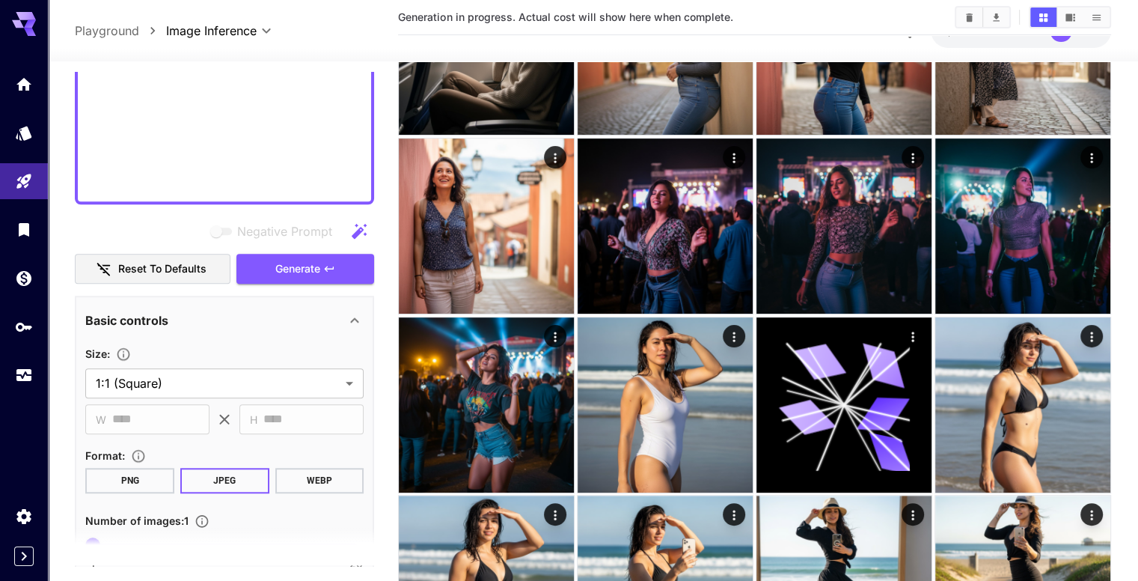
scroll to position [374, 0]
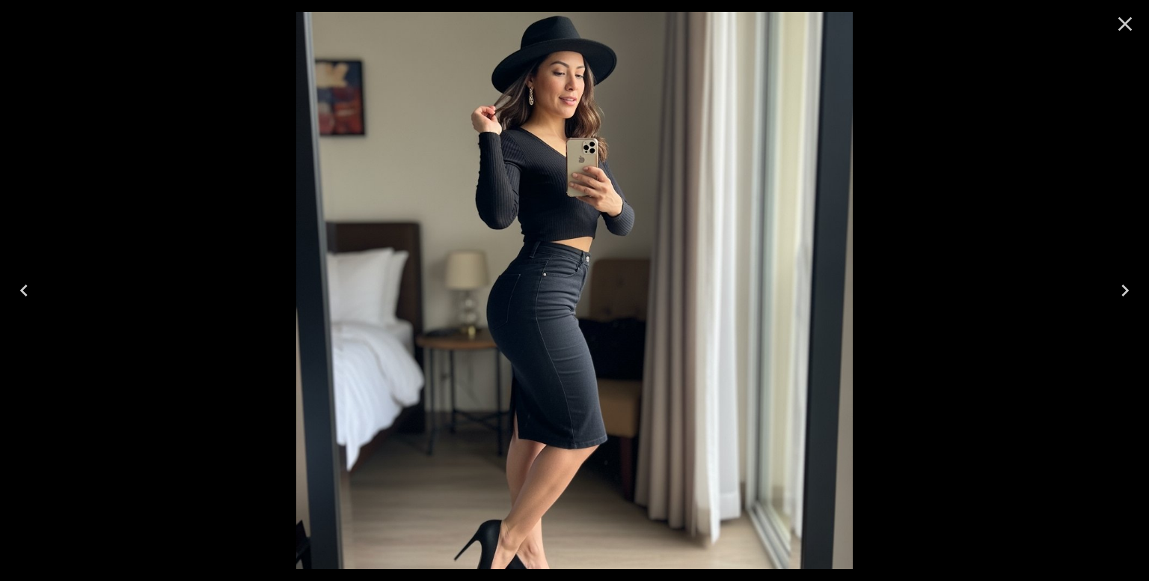
click at [1119, 29] on icon "Close" at bounding box center [1126, 24] width 14 height 14
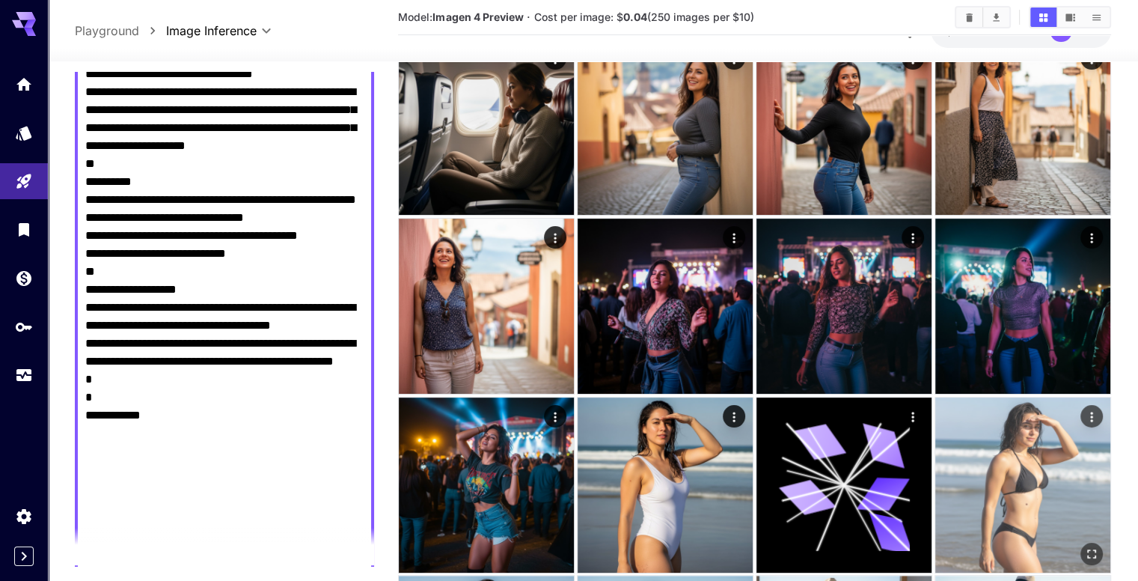
scroll to position [0, 0]
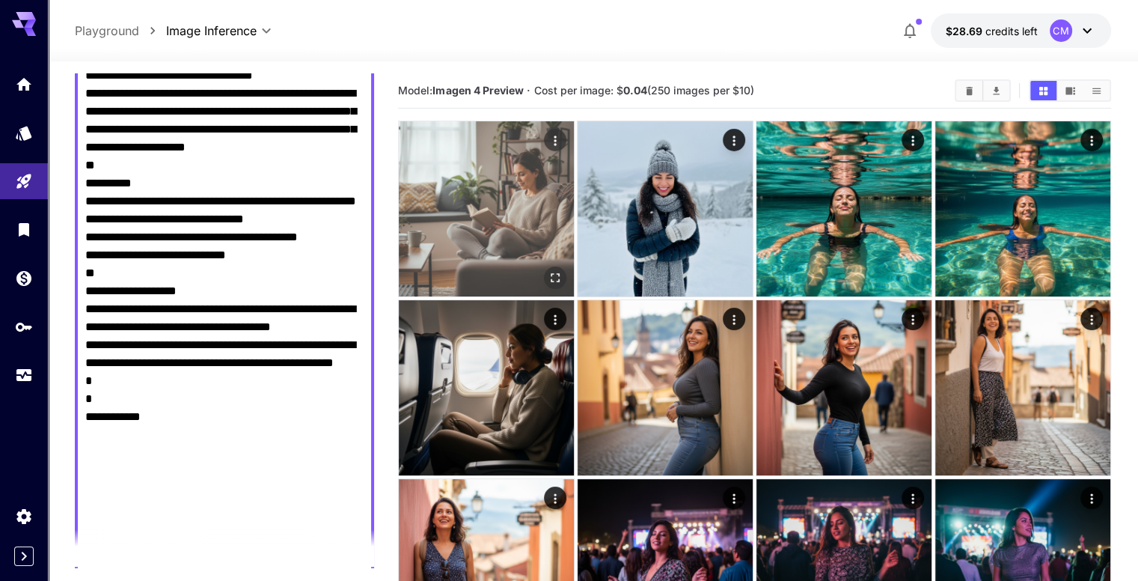
click at [548, 270] on icon "Open in fullscreen" at bounding box center [555, 277] width 15 height 15
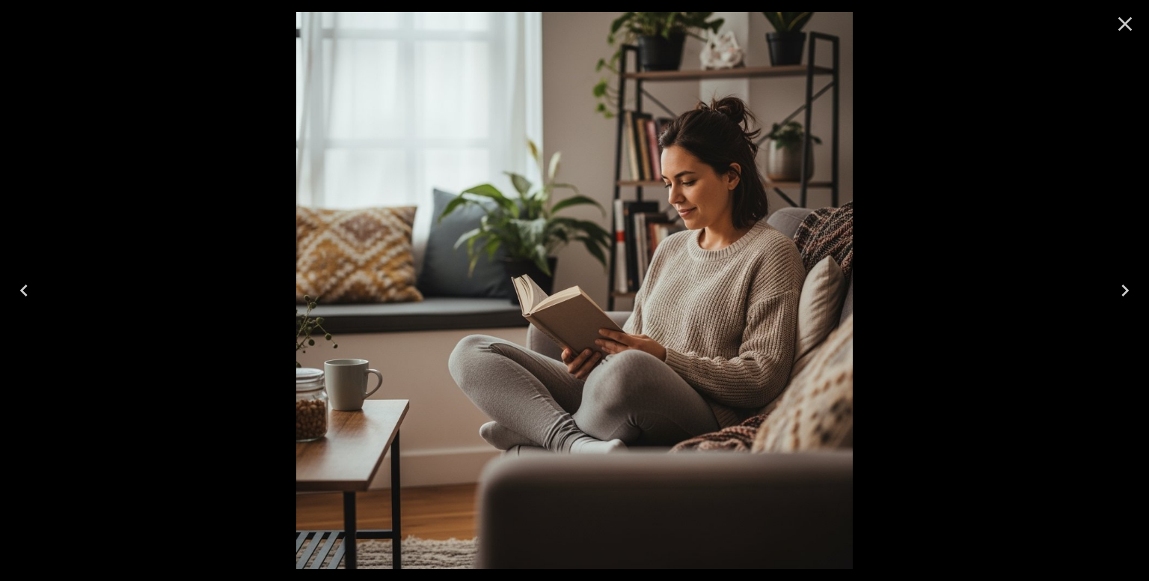
click at [1119, 25] on icon "Close" at bounding box center [1125, 24] width 24 height 24
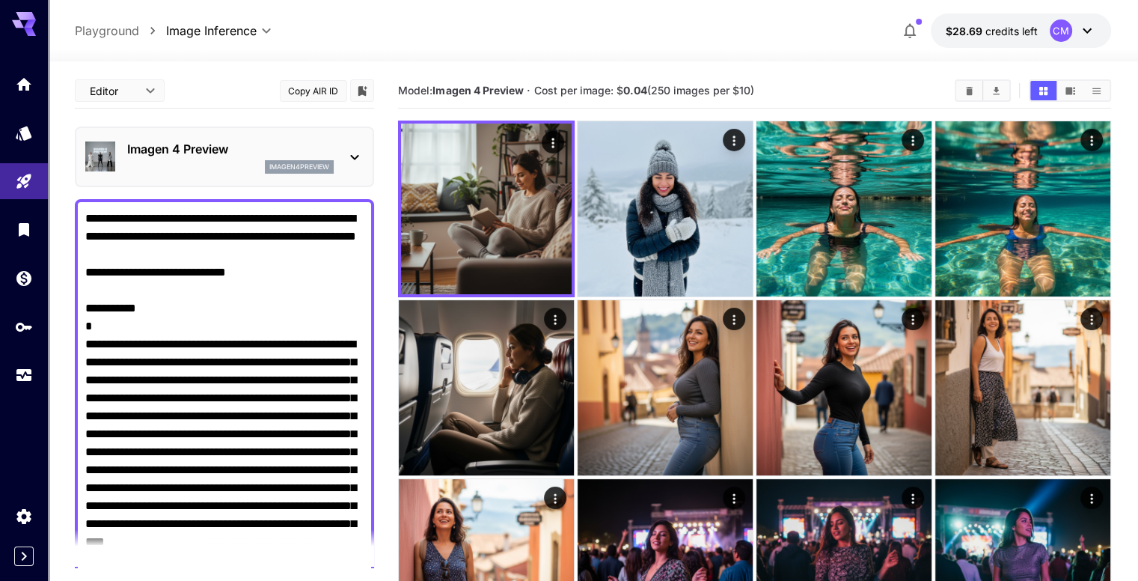
drag, startPoint x: 183, startPoint y: 385, endPoint x: 68, endPoint y: 76, distance: 330.3
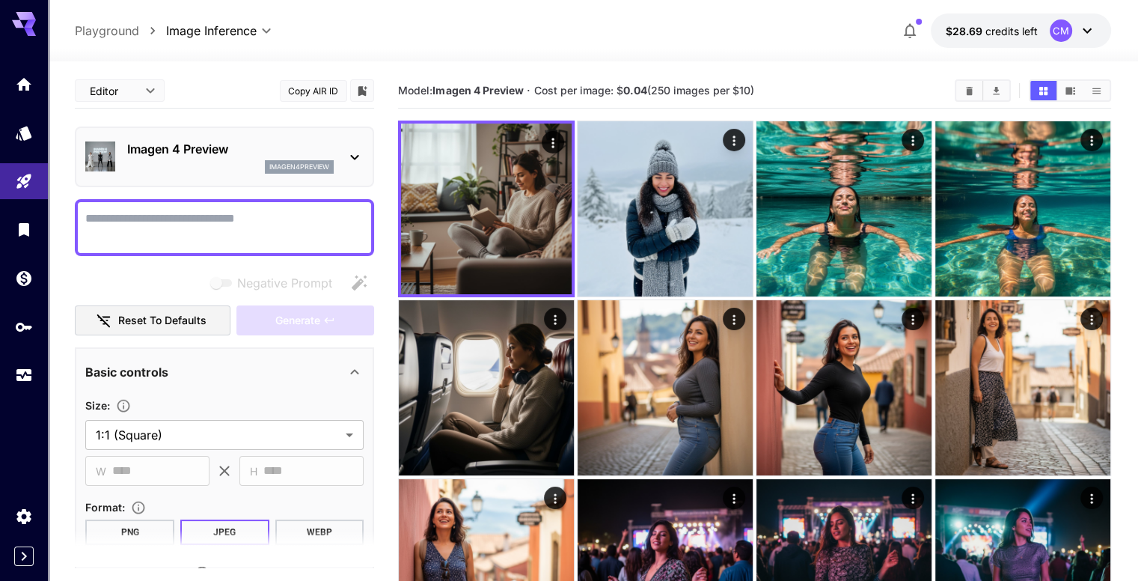
paste textarea "**********"
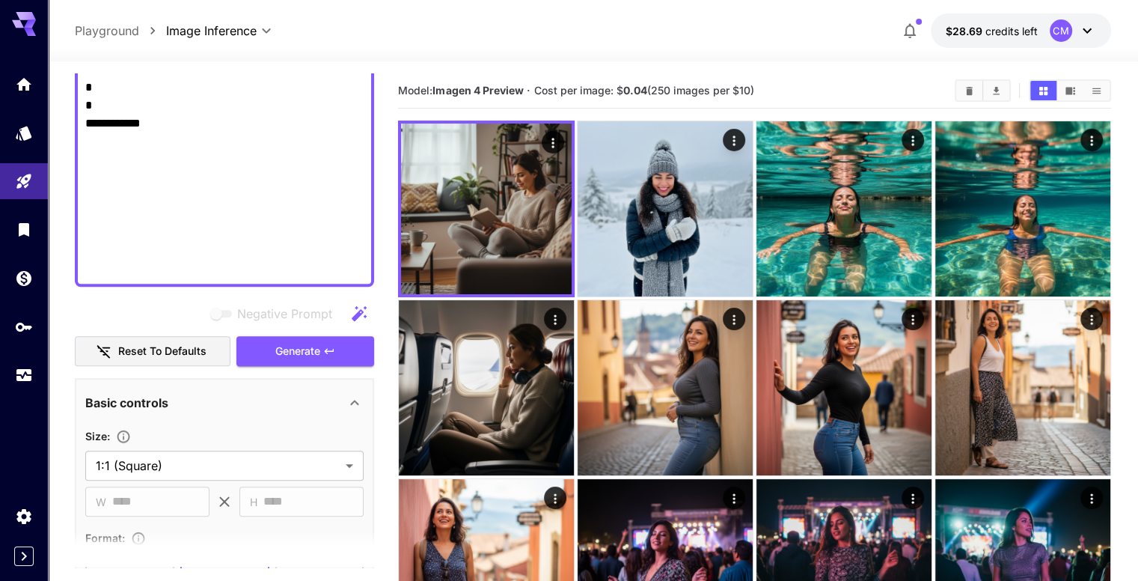
scroll to position [1053, 0]
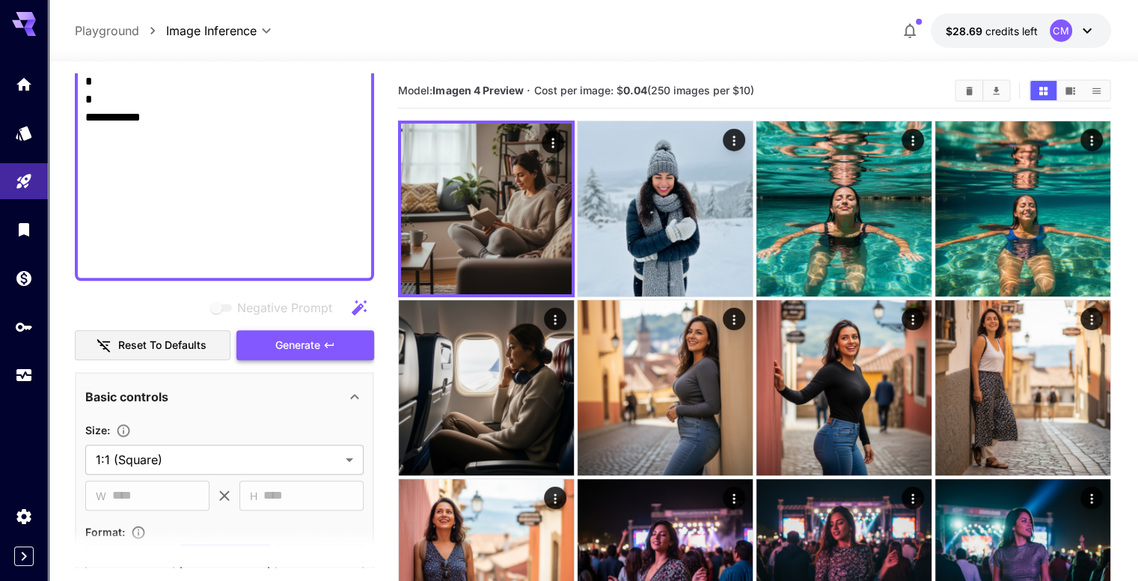
type textarea "**********"
click at [319, 332] on button "Generate" at bounding box center [305, 345] width 138 height 31
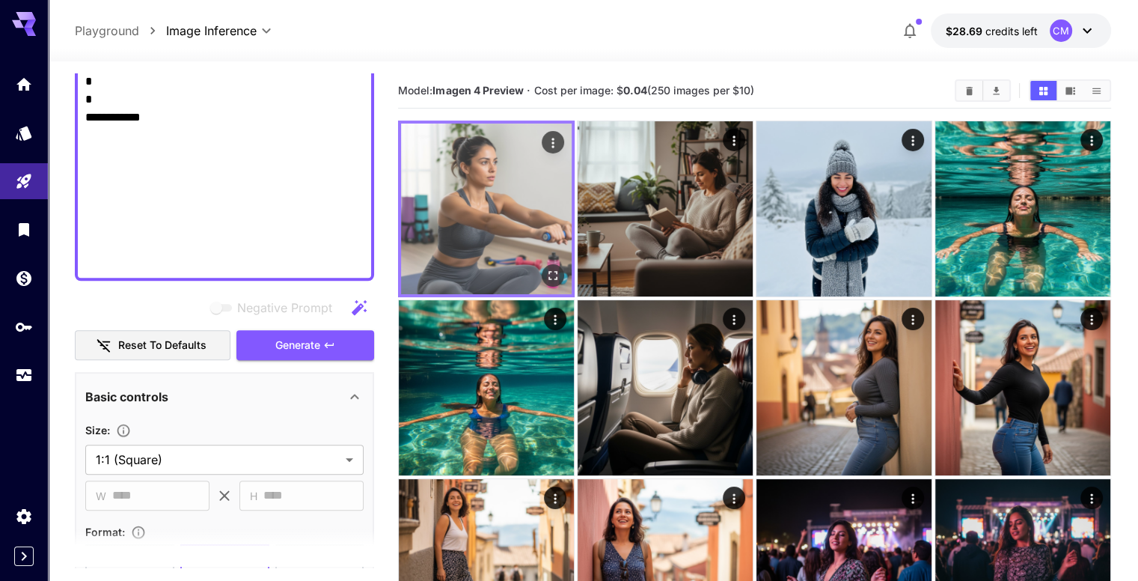
click at [542, 264] on button "Open in fullscreen" at bounding box center [553, 275] width 22 height 22
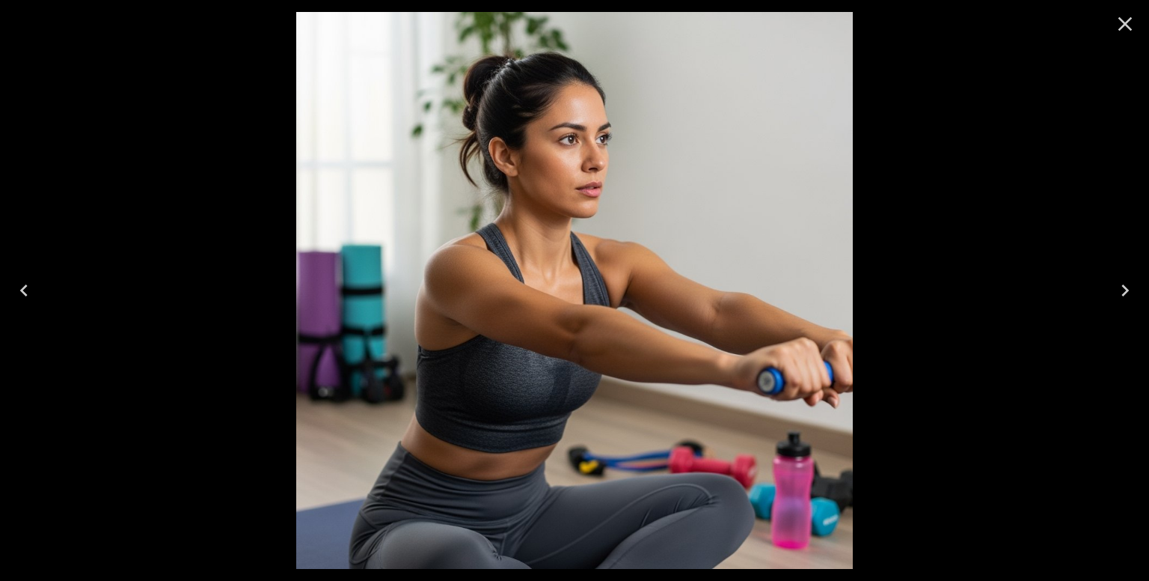
click at [1127, 25] on icon "Close" at bounding box center [1126, 24] width 14 height 14
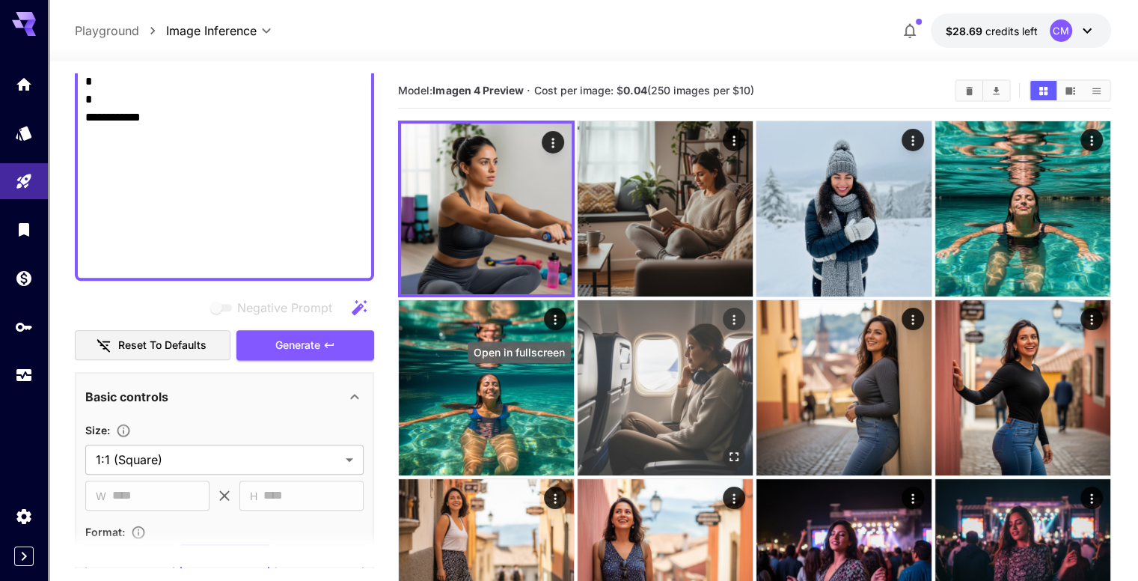
click at [730, 452] on icon "Open in fullscreen" at bounding box center [734, 456] width 9 height 9
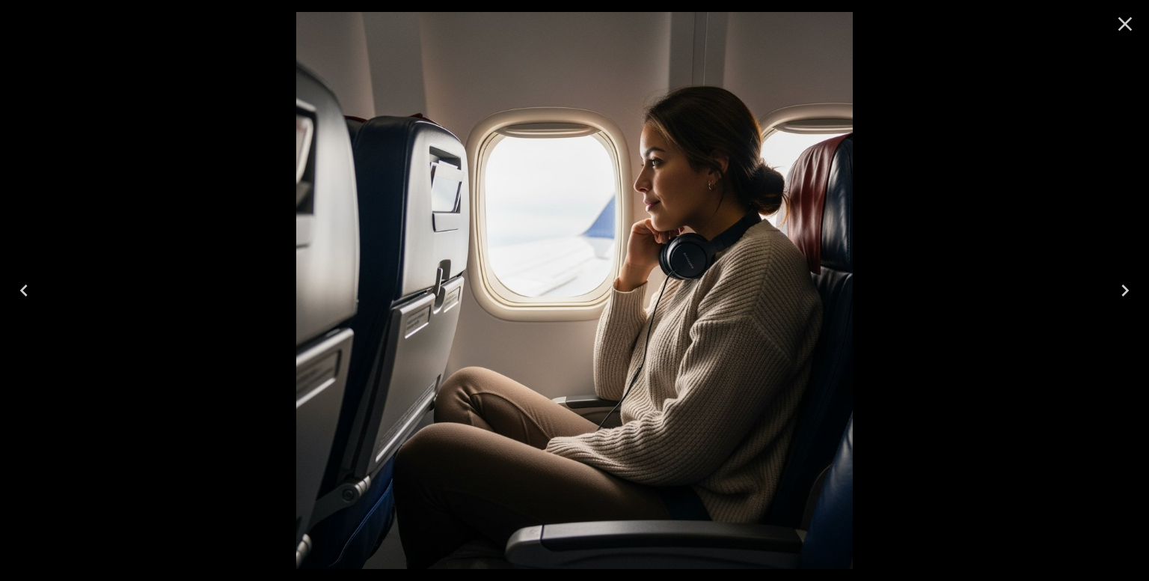
click at [1128, 22] on icon "Close" at bounding box center [1126, 24] width 14 height 14
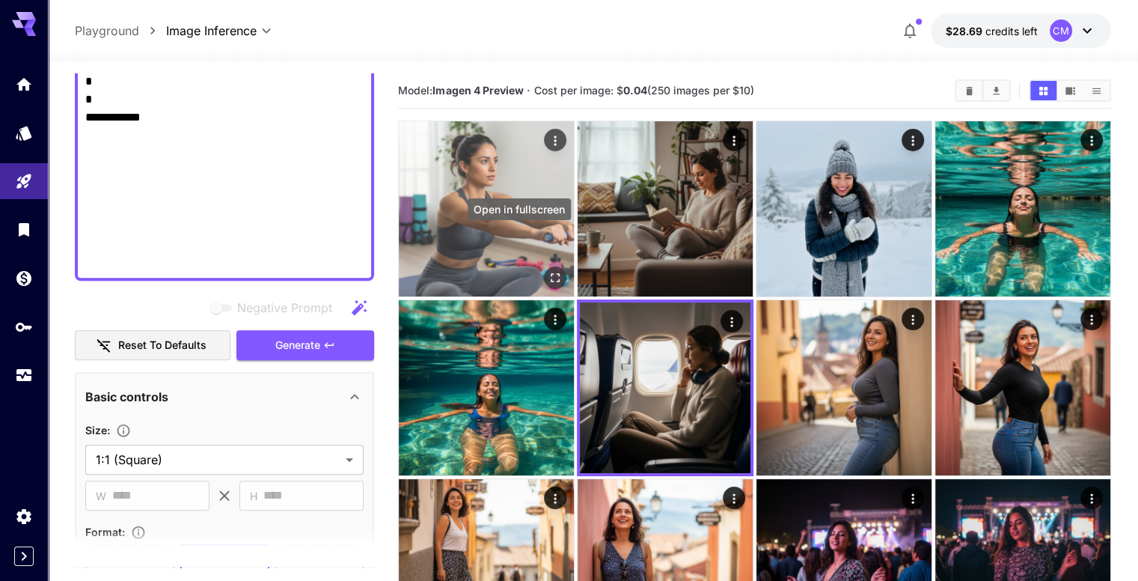
click at [548, 270] on icon "Open in fullscreen" at bounding box center [555, 277] width 15 height 15
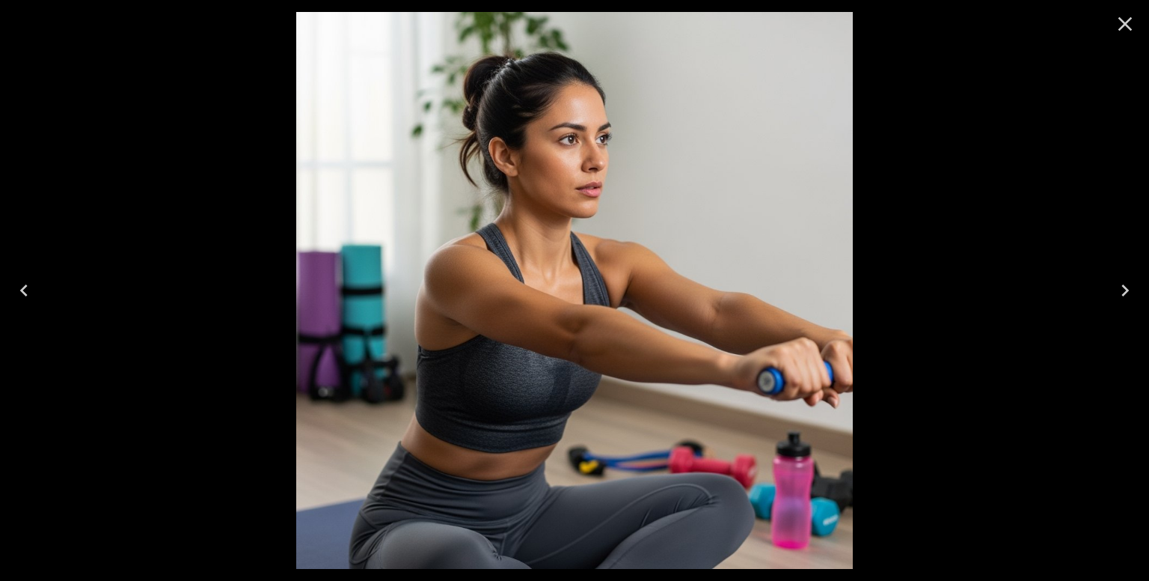
click at [1113, 22] on button "Close" at bounding box center [1125, 24] width 36 height 36
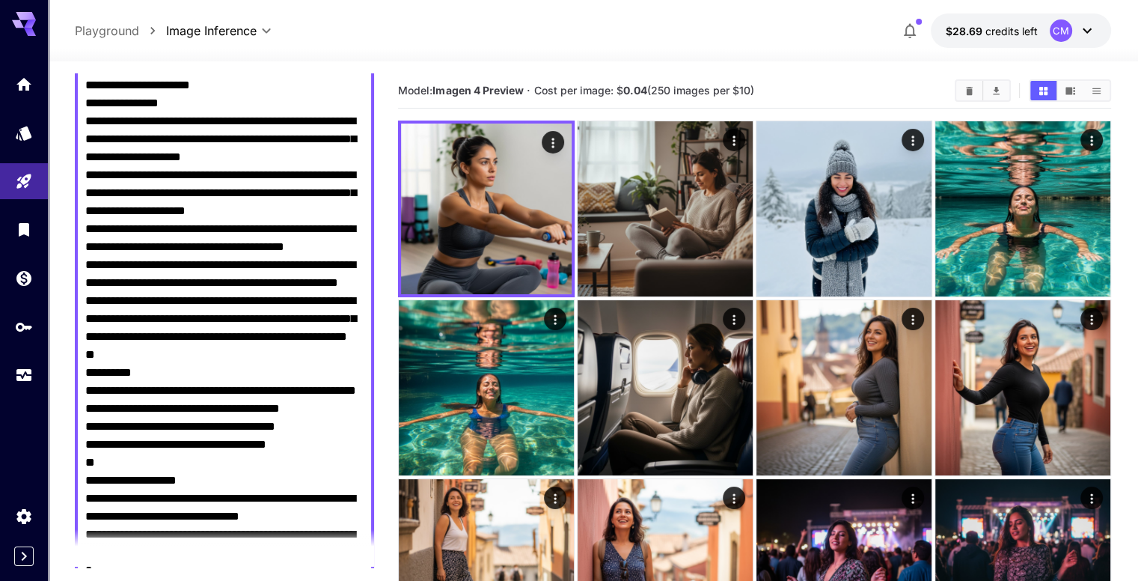
scroll to position [0, 0]
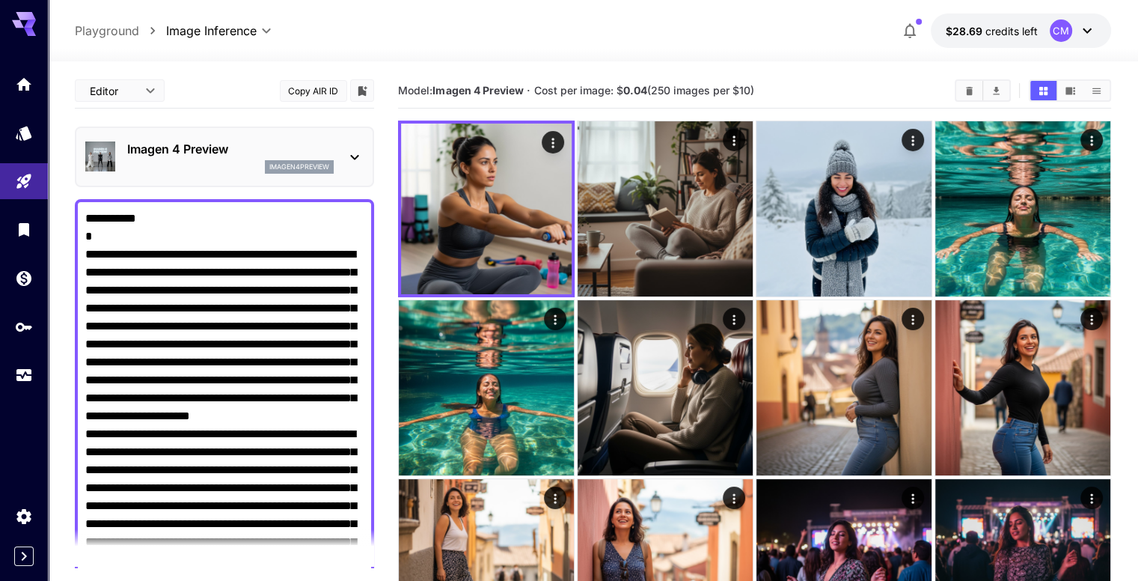
drag, startPoint x: 169, startPoint y: 263, endPoint x: 79, endPoint y: 30, distance: 250.1
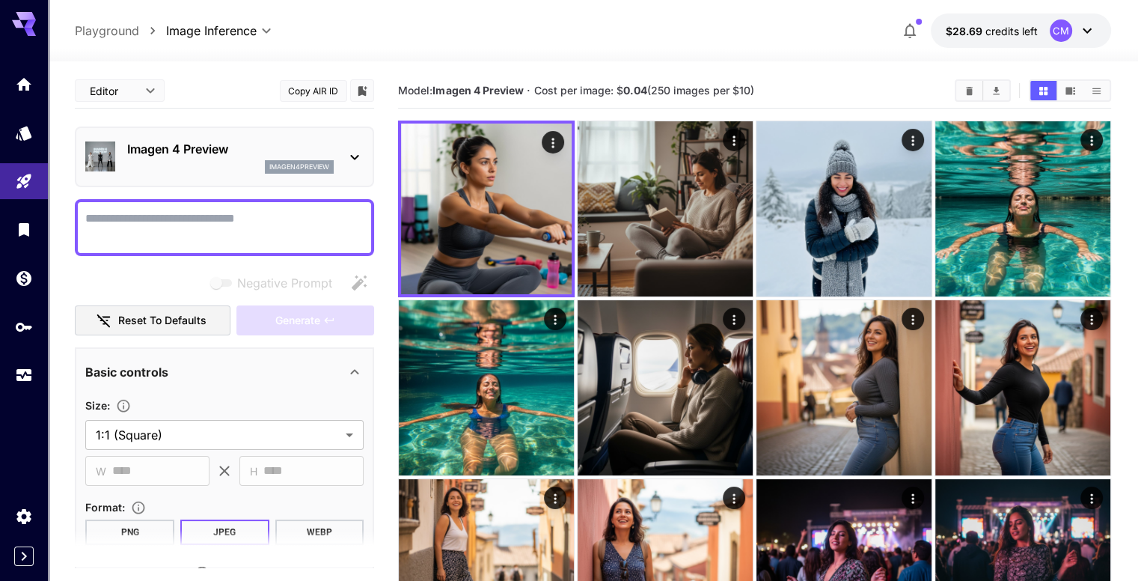
paste textarea "**********"
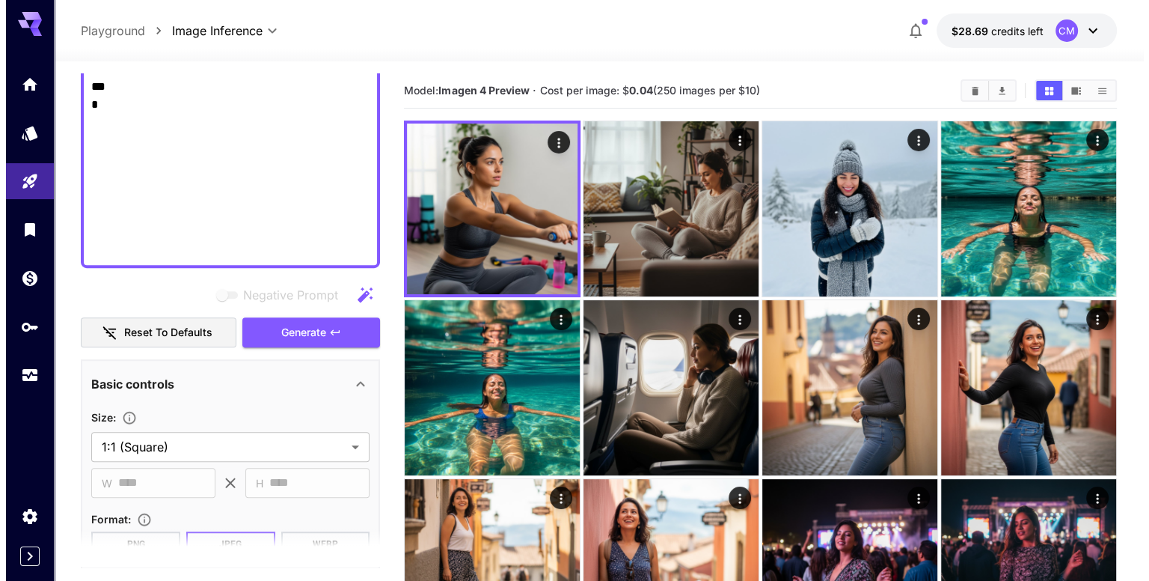
scroll to position [1092, 0]
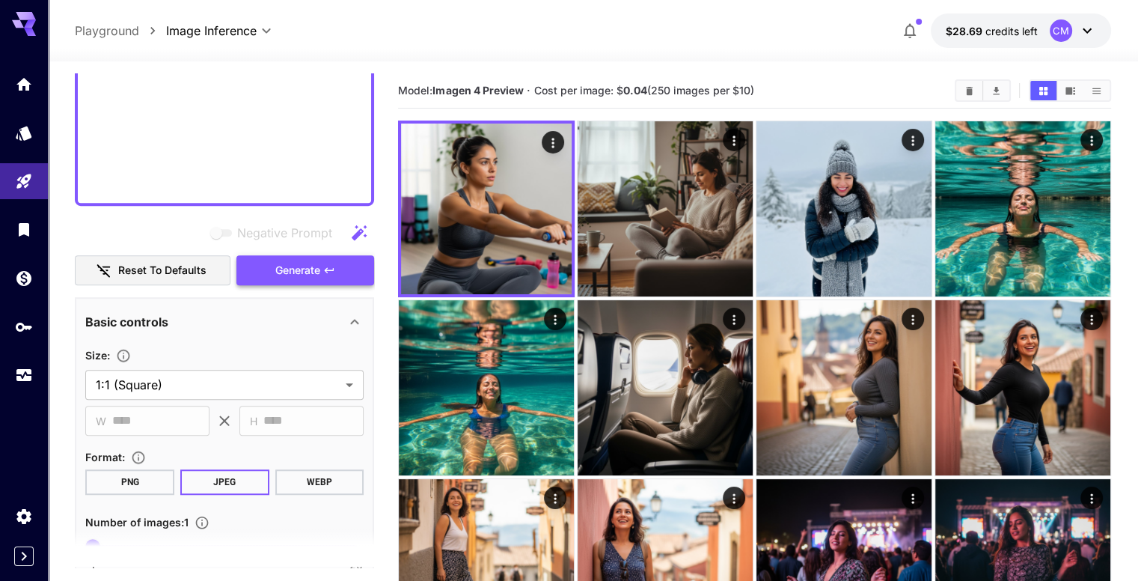
type textarea "**********"
click at [293, 278] on button "Generate" at bounding box center [305, 270] width 138 height 31
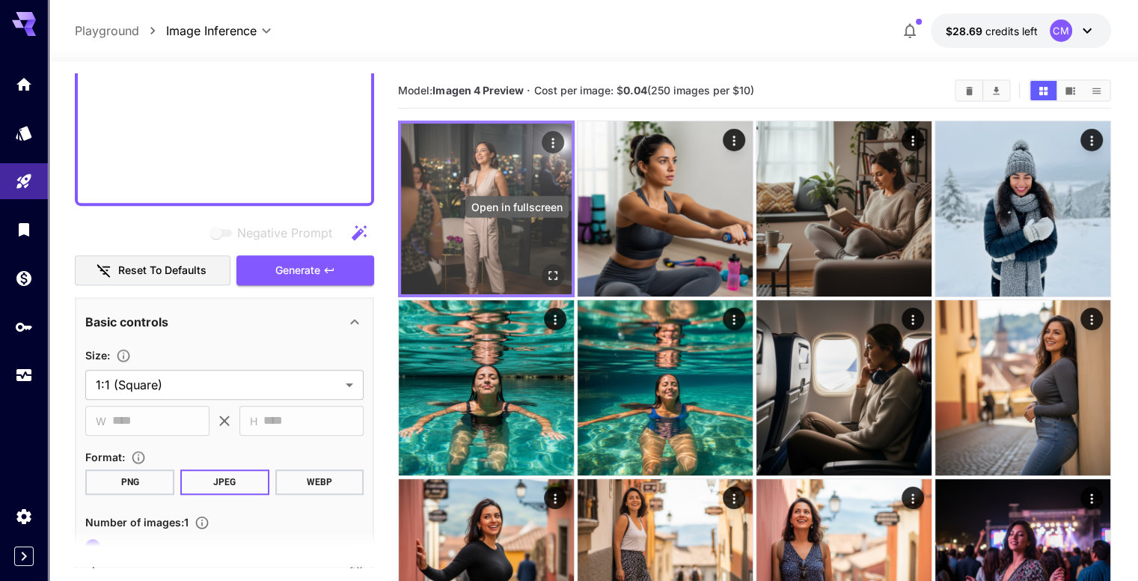
click at [545, 268] on icon "Open in fullscreen" at bounding box center [552, 275] width 15 height 15
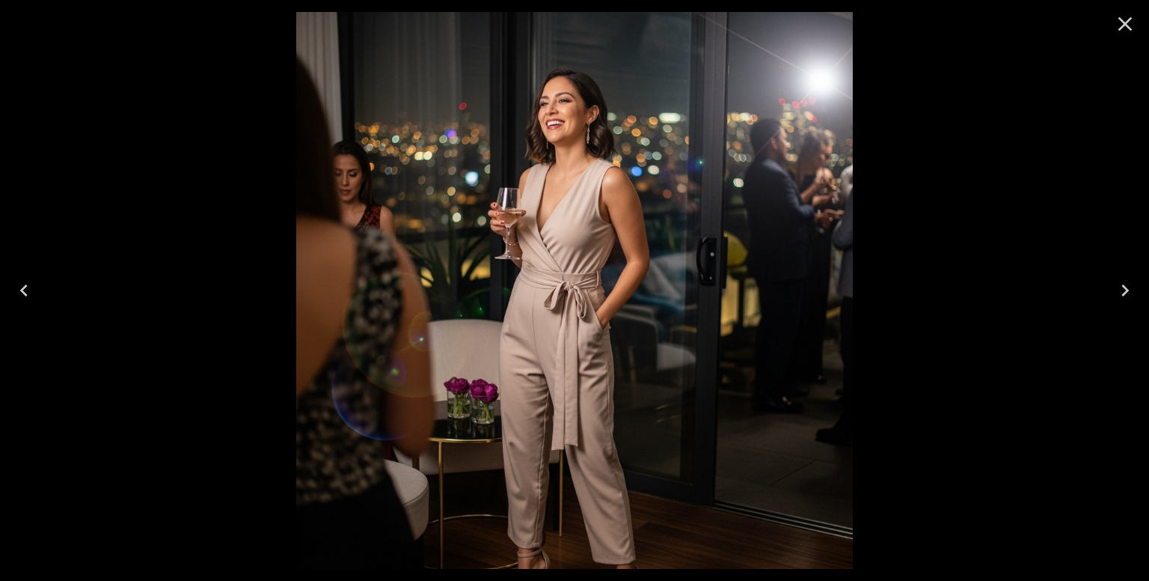
scroll to position [1092, 0]
click at [1120, 22] on icon "Close" at bounding box center [1125, 24] width 24 height 24
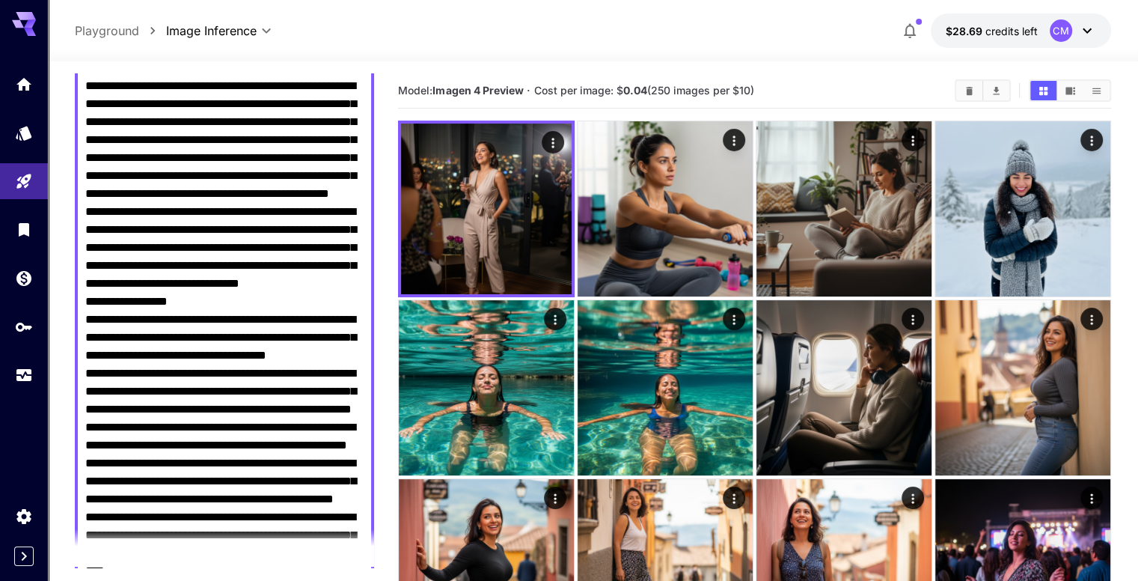
scroll to position [0, 0]
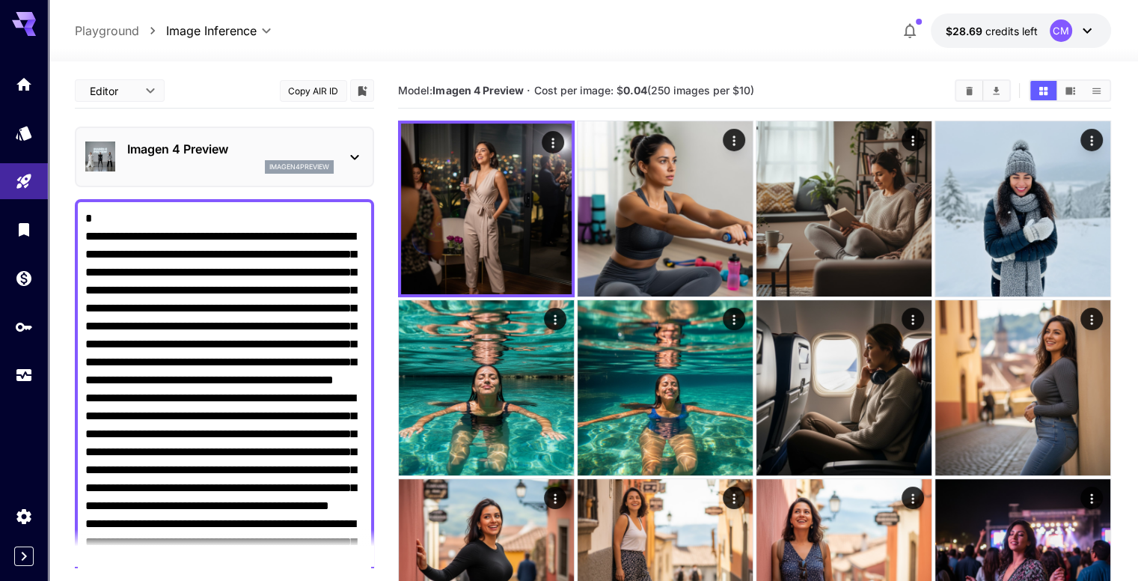
drag, startPoint x: 226, startPoint y: 191, endPoint x: 0, endPoint y: -38, distance: 321.7
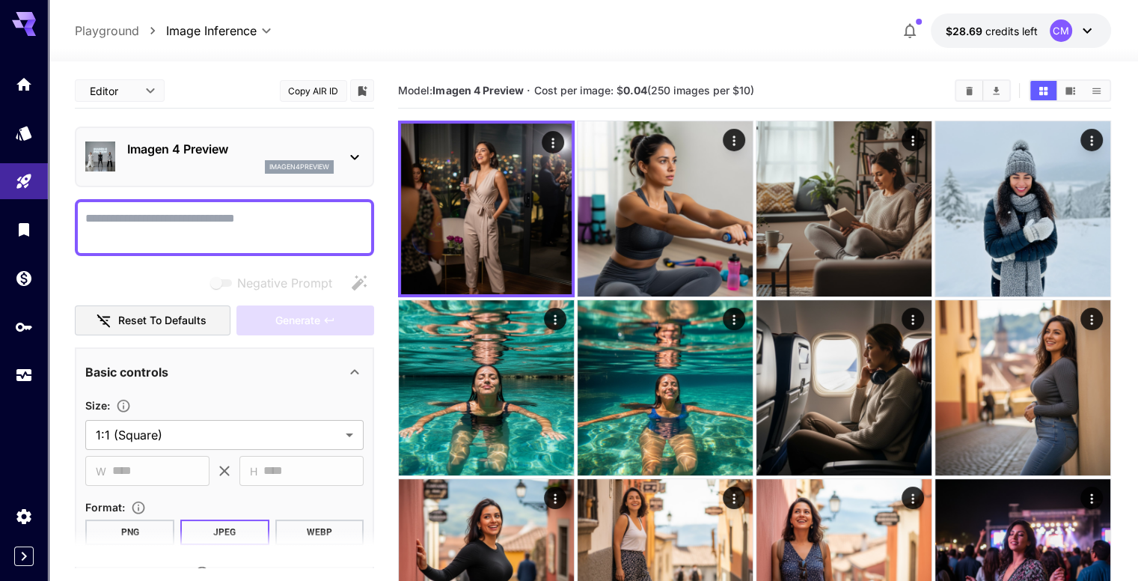
paste textarea "**********"
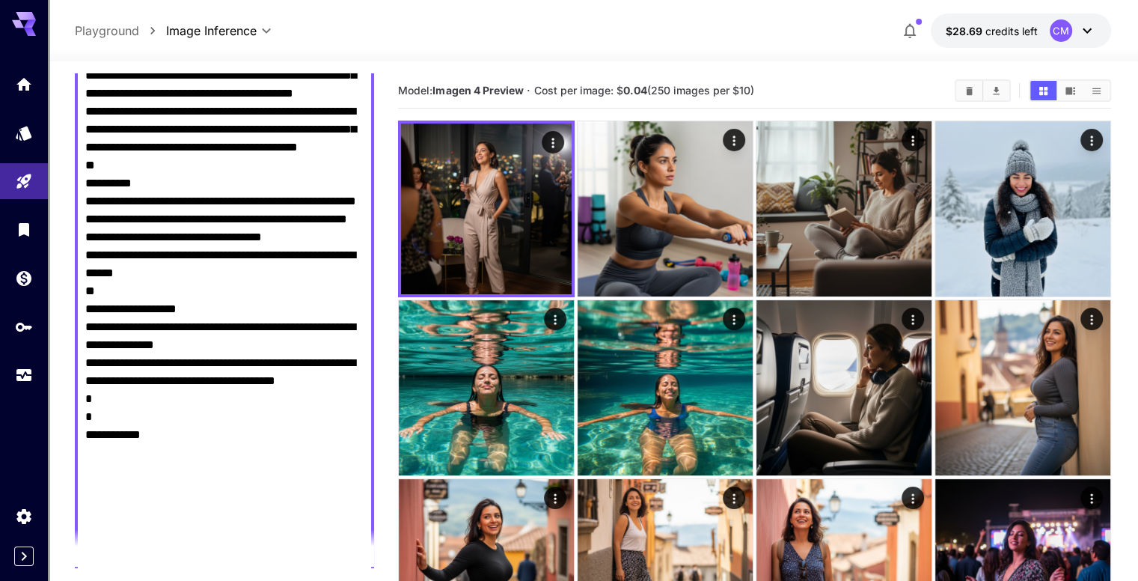
scroll to position [1092, 0]
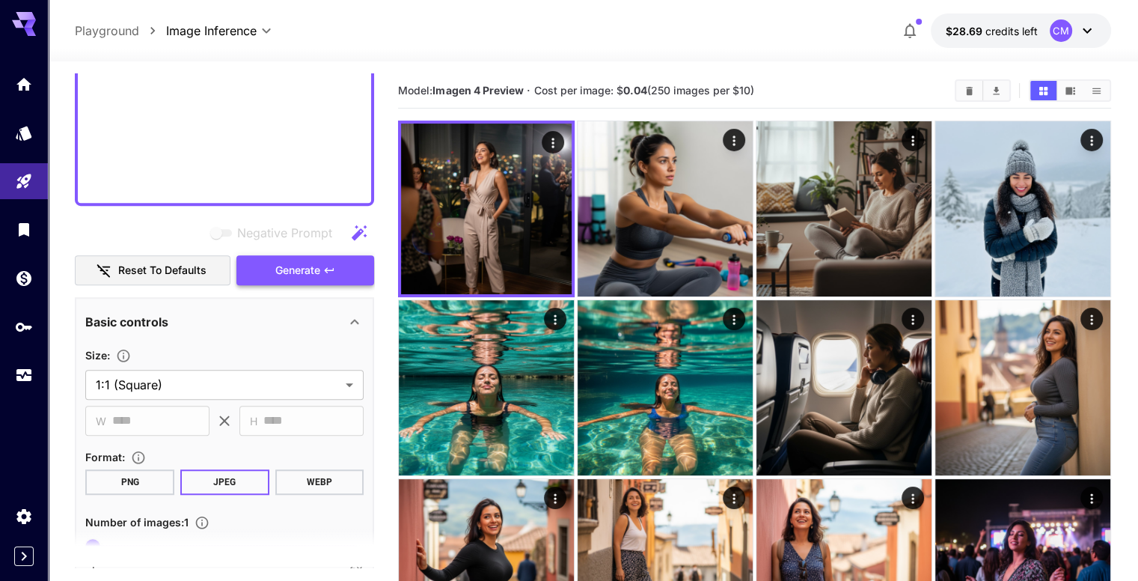
type textarea "**********"
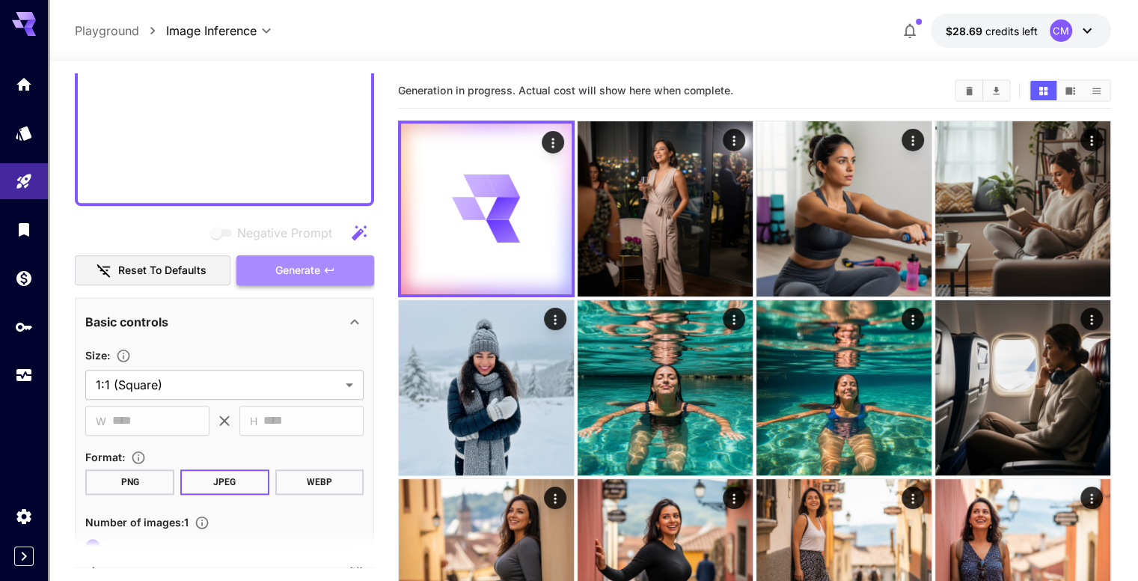
click at [300, 265] on span "Generate" at bounding box center [297, 270] width 45 height 19
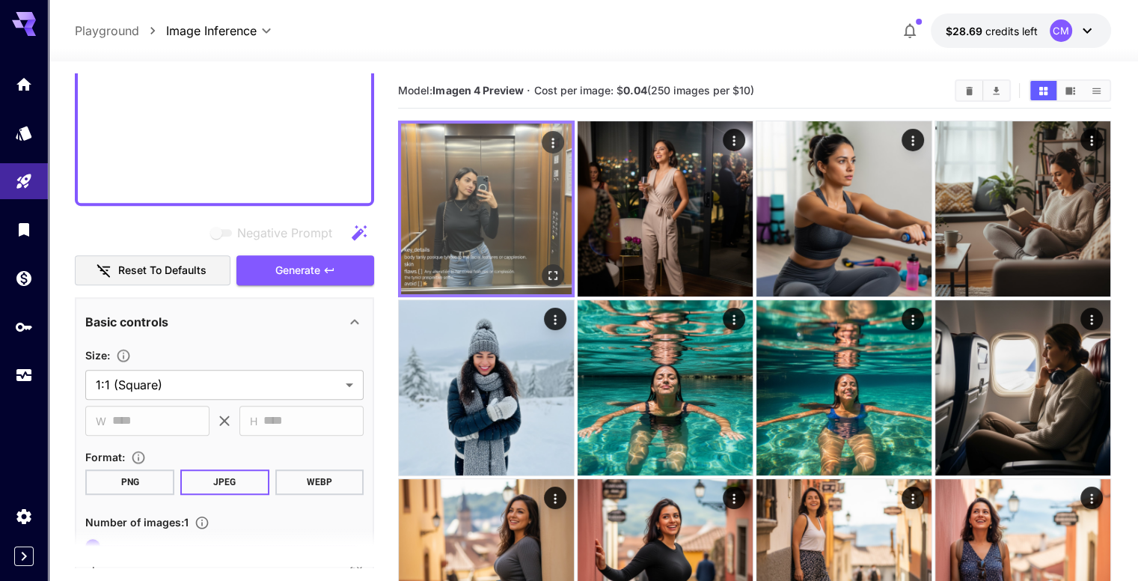
click at [514, 225] on img at bounding box center [486, 208] width 171 height 171
click at [545, 268] on icon "Open in fullscreen" at bounding box center [552, 275] width 15 height 15
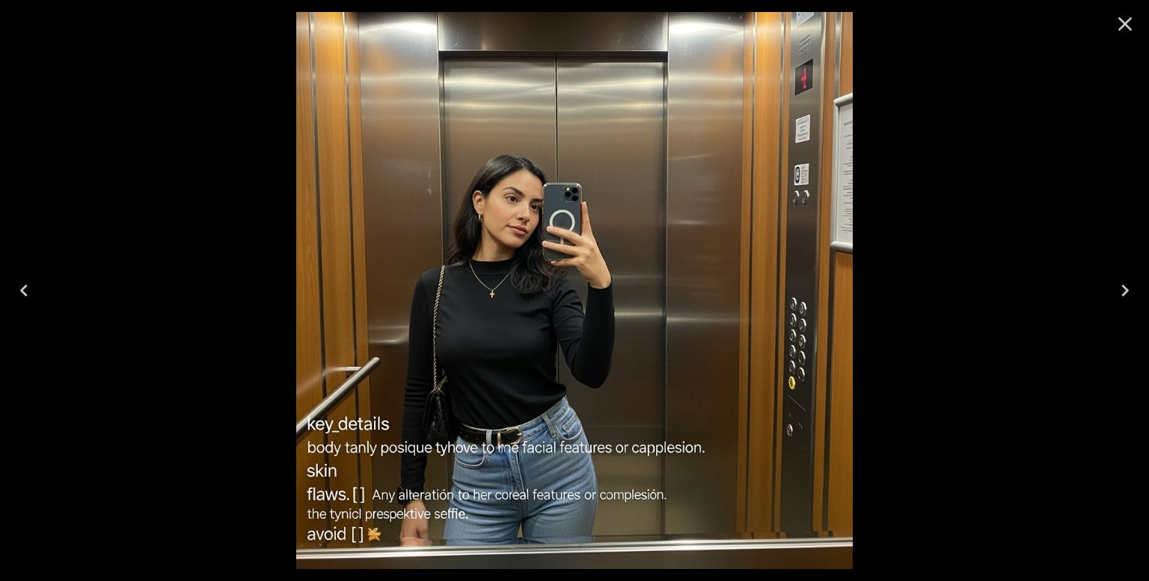
click at [1118, 15] on icon "Close" at bounding box center [1125, 24] width 24 height 24
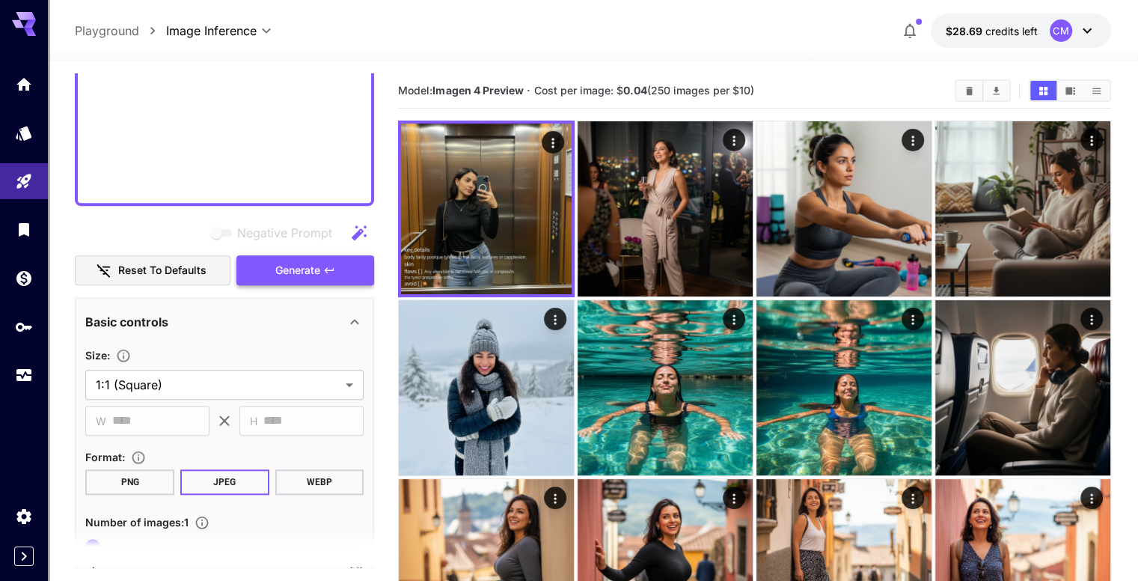
click at [347, 264] on button "Generate" at bounding box center [305, 270] width 138 height 31
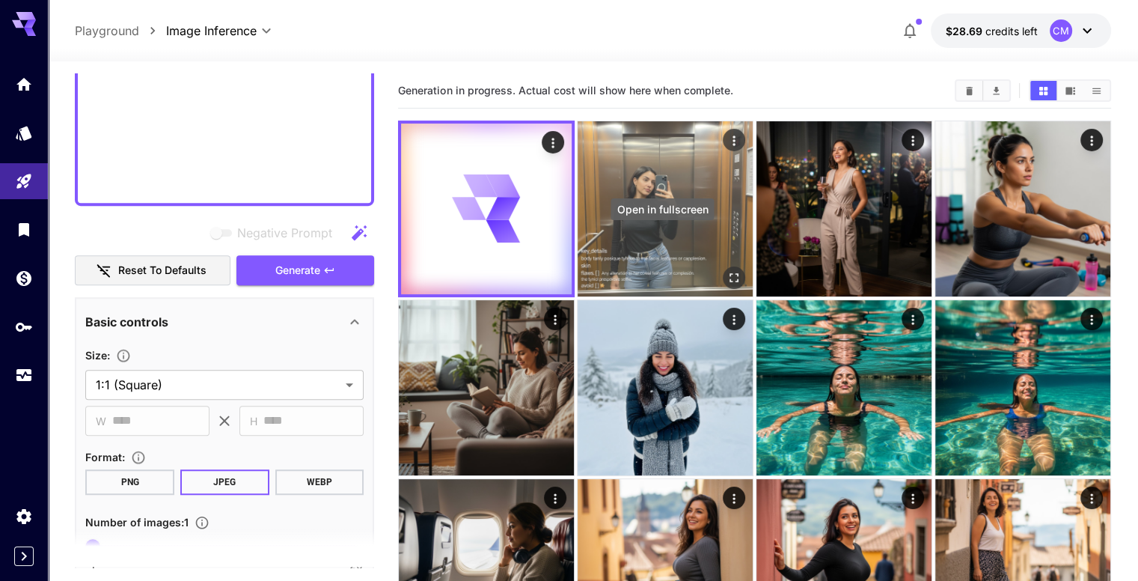
click at [723, 266] on button "Open in fullscreen" at bounding box center [734, 277] width 22 height 22
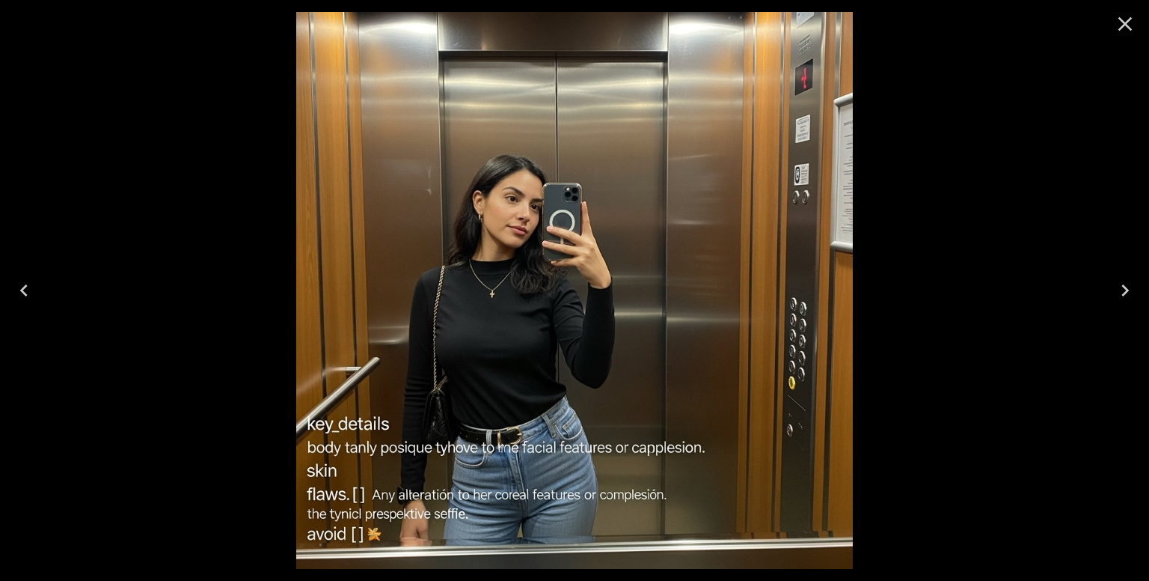
click at [1123, 291] on icon "Next" at bounding box center [1125, 290] width 24 height 24
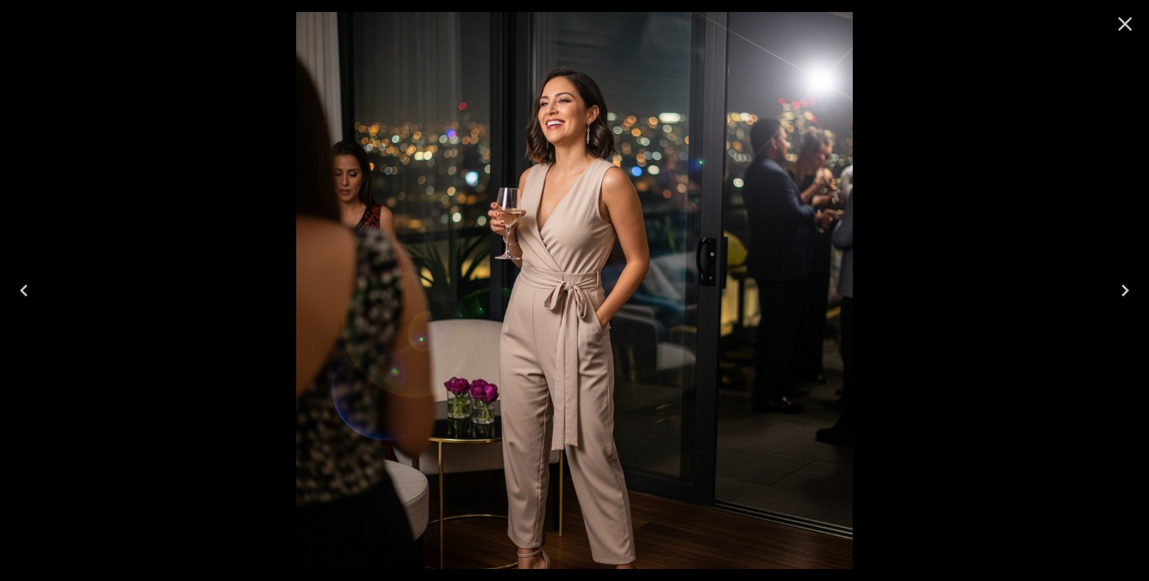
click at [1134, 282] on icon "Next" at bounding box center [1125, 290] width 24 height 24
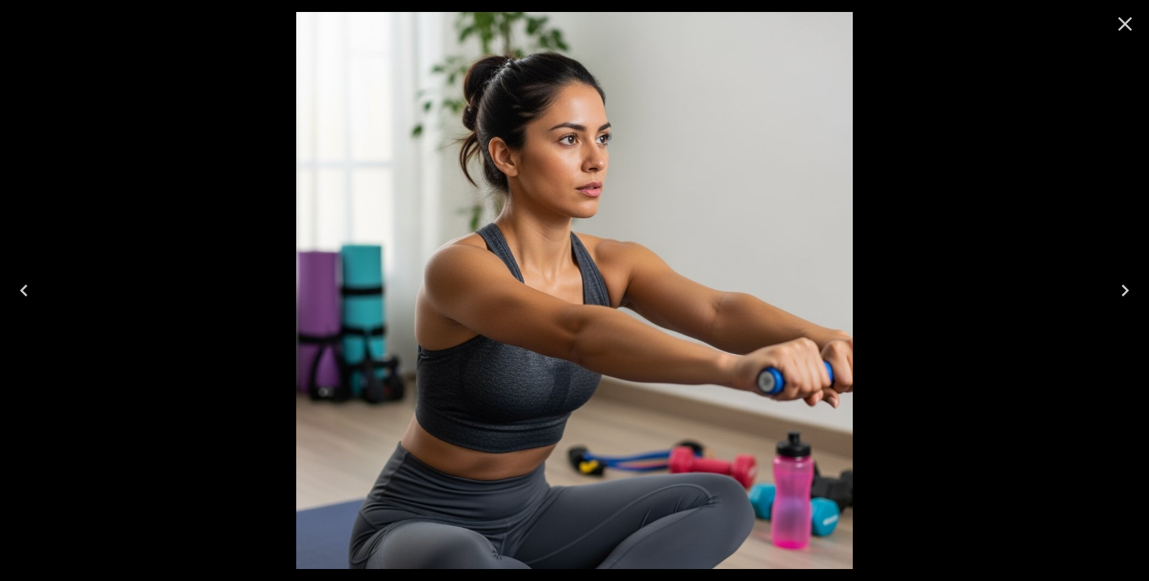
click at [1127, 286] on icon "Next" at bounding box center [1125, 290] width 24 height 24
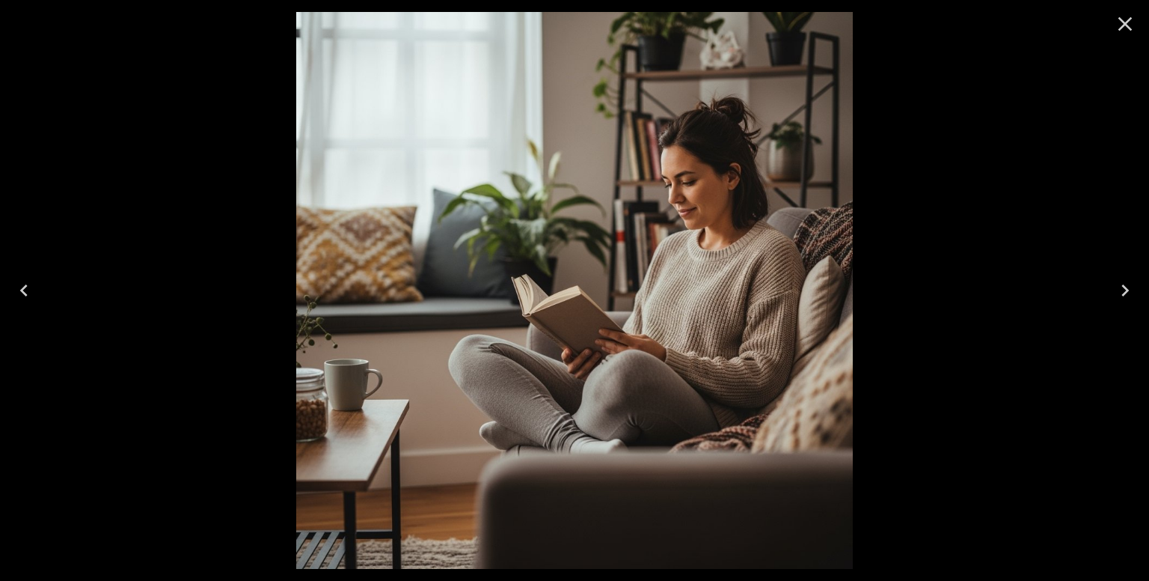
click at [1127, 286] on icon "Next" at bounding box center [1125, 290] width 24 height 24
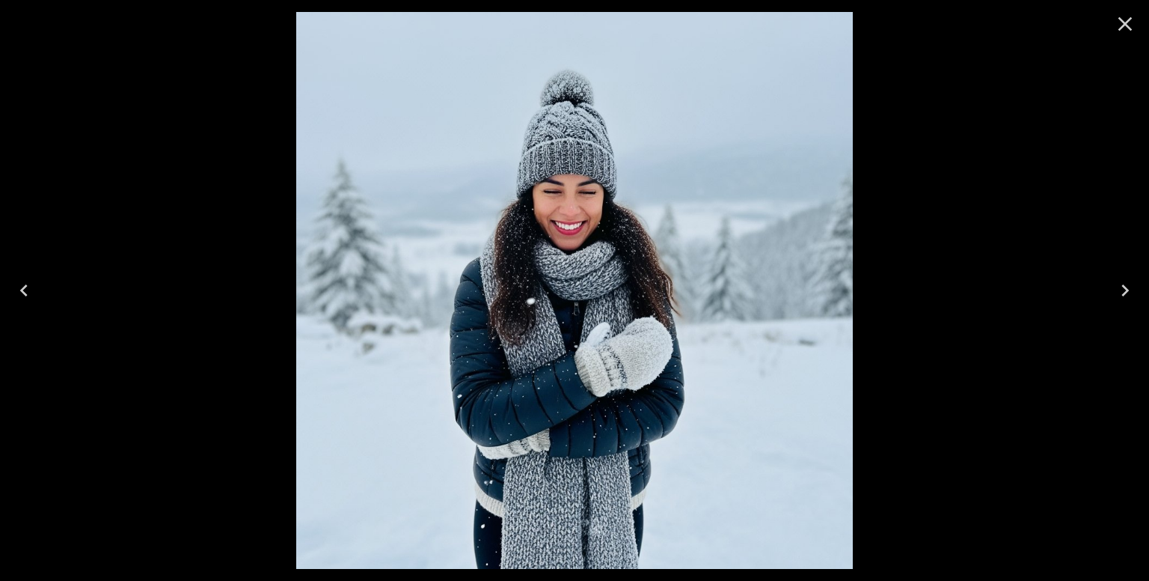
click at [1110, 19] on button "Close" at bounding box center [1125, 24] width 36 height 36
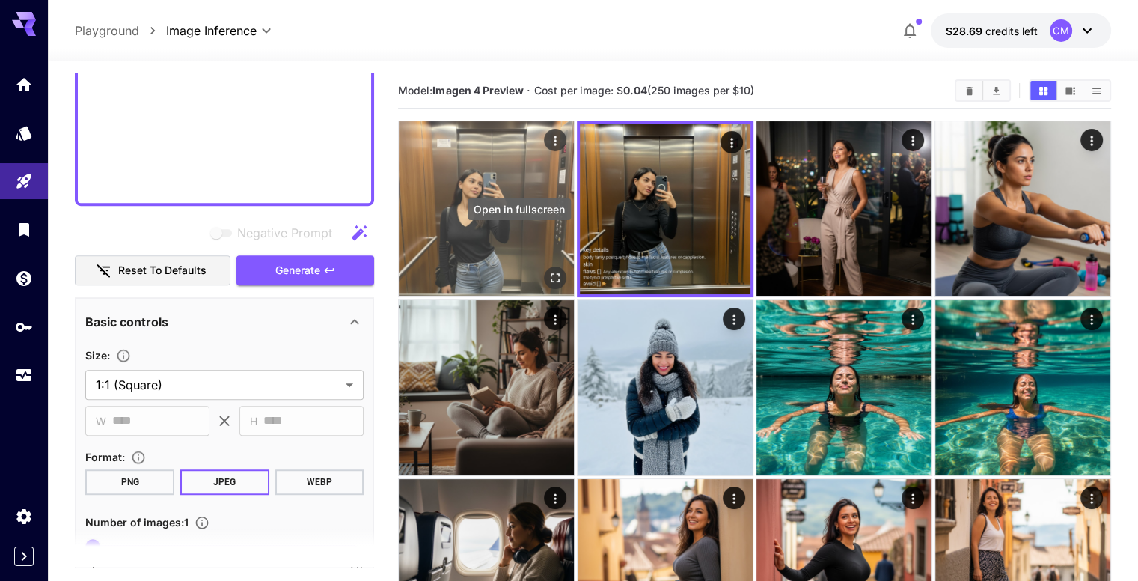
click at [548, 270] on icon "Open in fullscreen" at bounding box center [555, 277] width 15 height 15
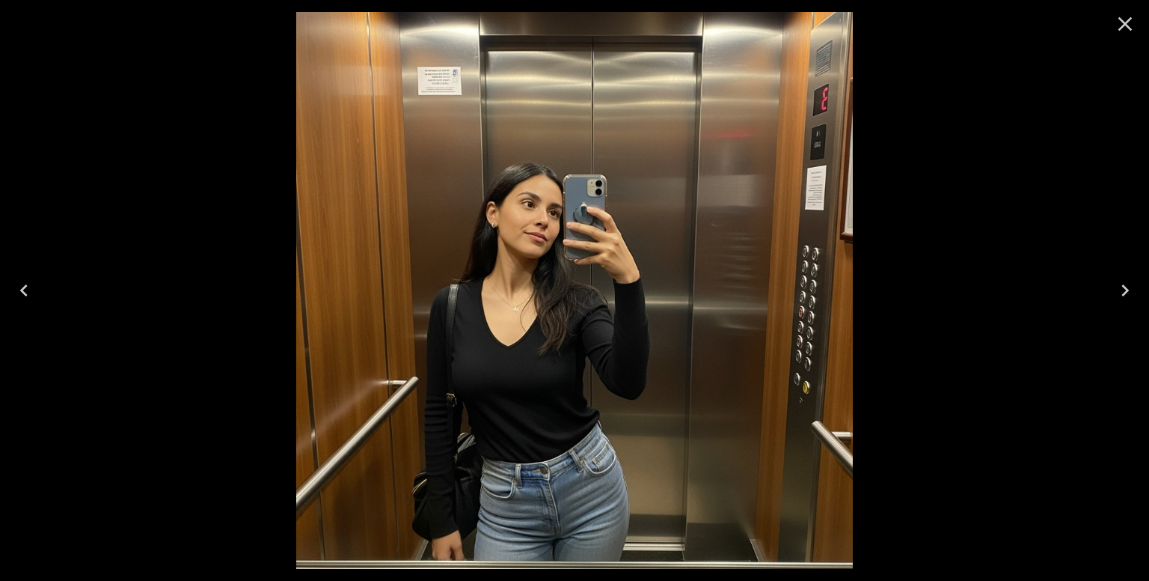
click at [1131, 26] on icon "Close" at bounding box center [1125, 24] width 24 height 24
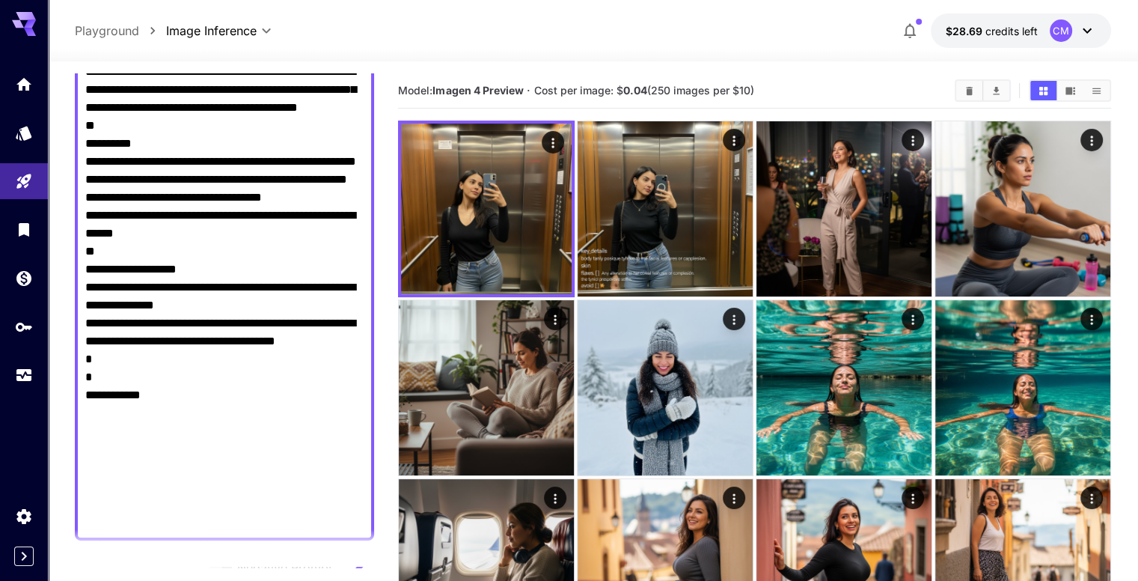
scroll to position [0, 0]
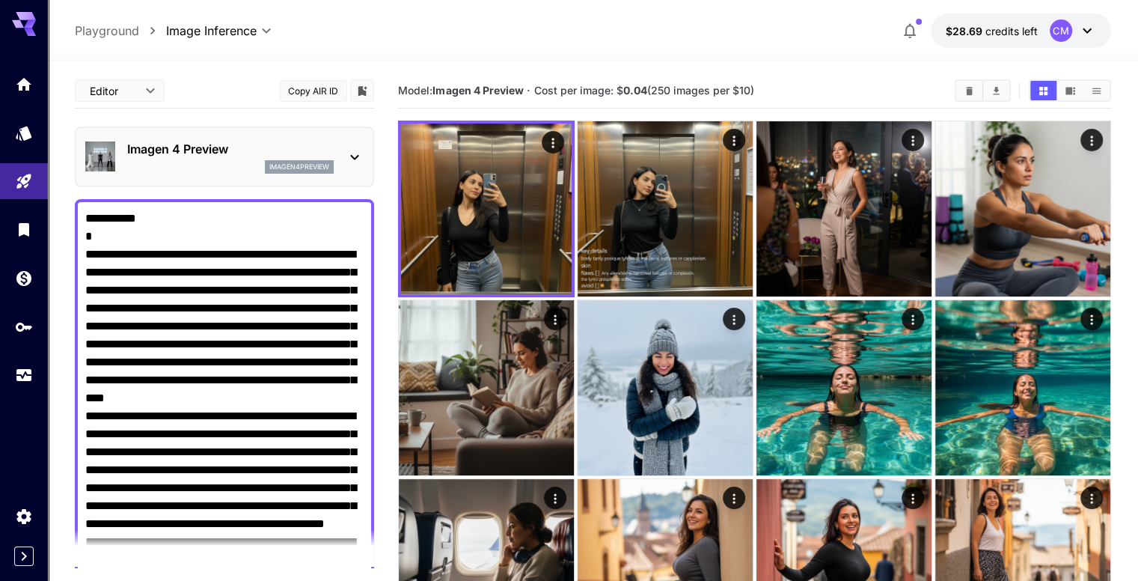
drag, startPoint x: 209, startPoint y: 188, endPoint x: 84, endPoint y: -24, distance: 245.9
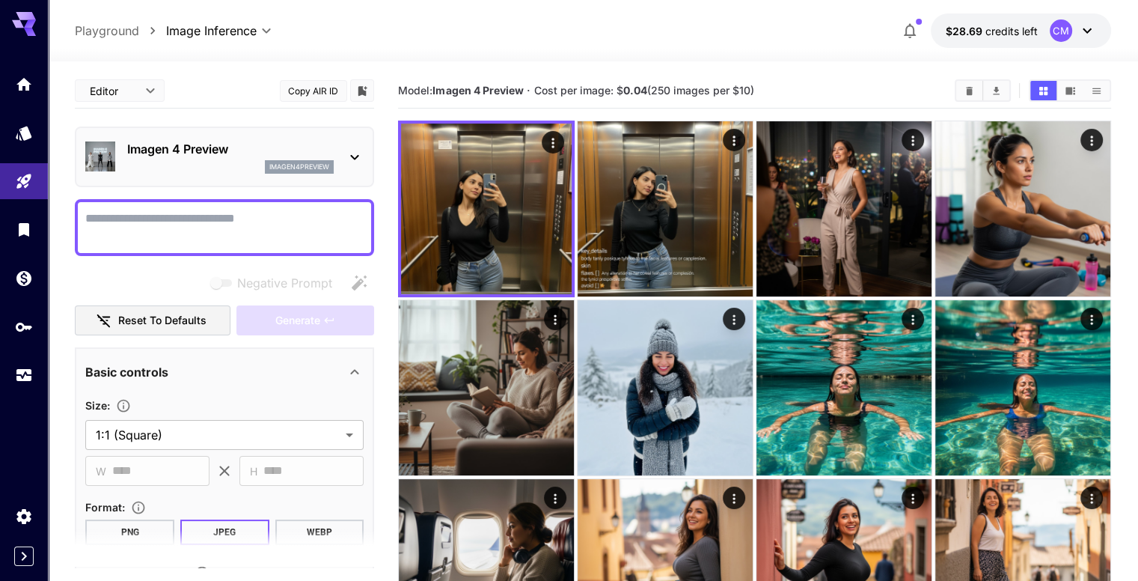
click at [147, 233] on textarea "Negative Prompt" at bounding box center [224, 228] width 278 height 36
paste textarea "**********"
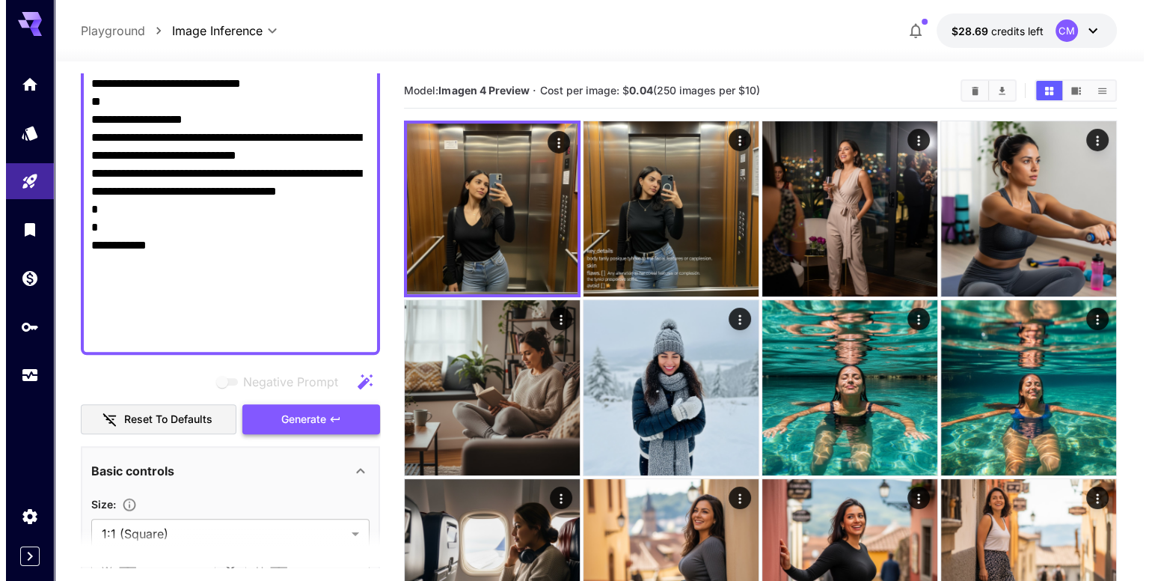
scroll to position [1107, 0]
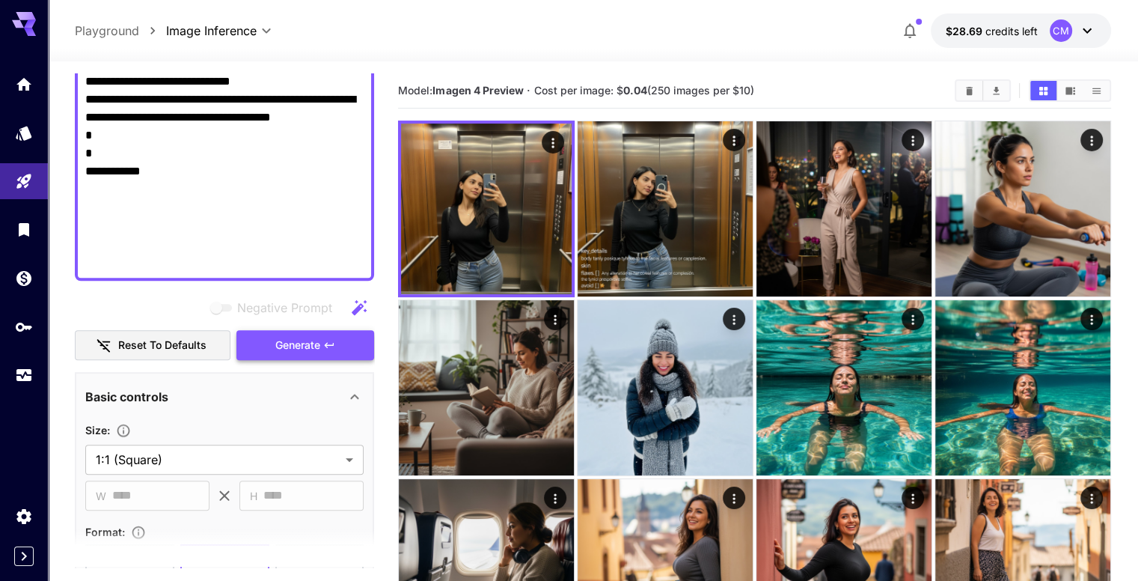
type textarea "**********"
click at [317, 348] on span "Generate" at bounding box center [297, 345] width 45 height 19
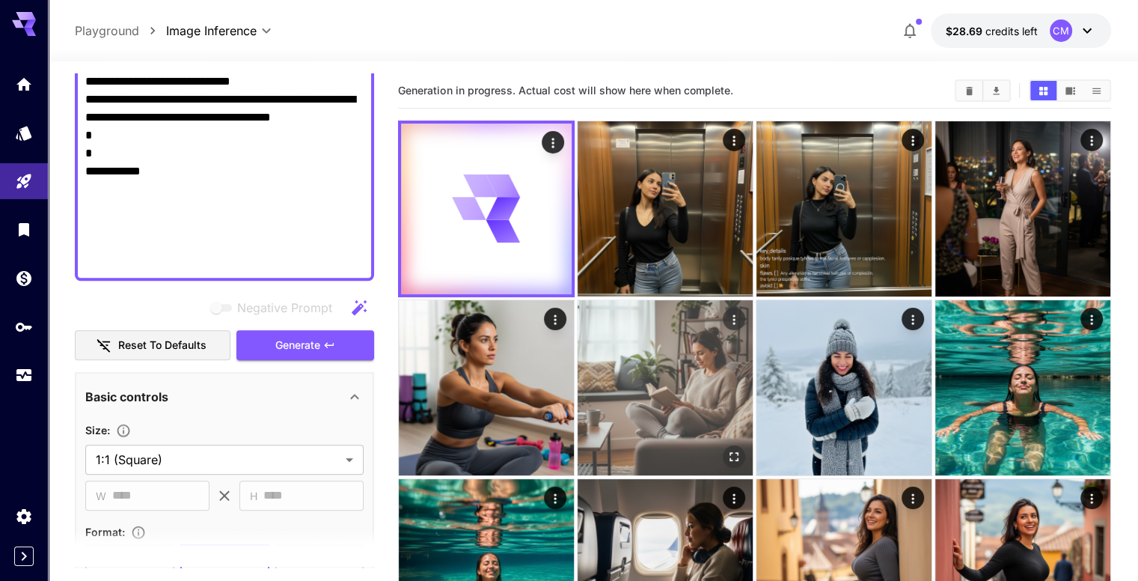
click at [727, 448] on icon "Open in fullscreen" at bounding box center [734, 455] width 15 height 15
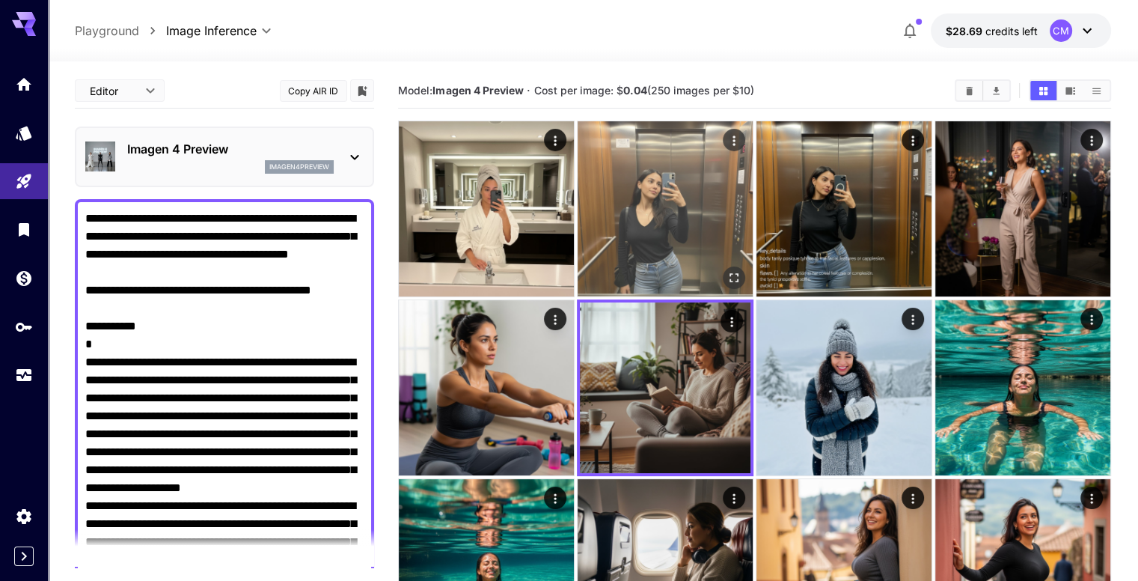
scroll to position [1107, 0]
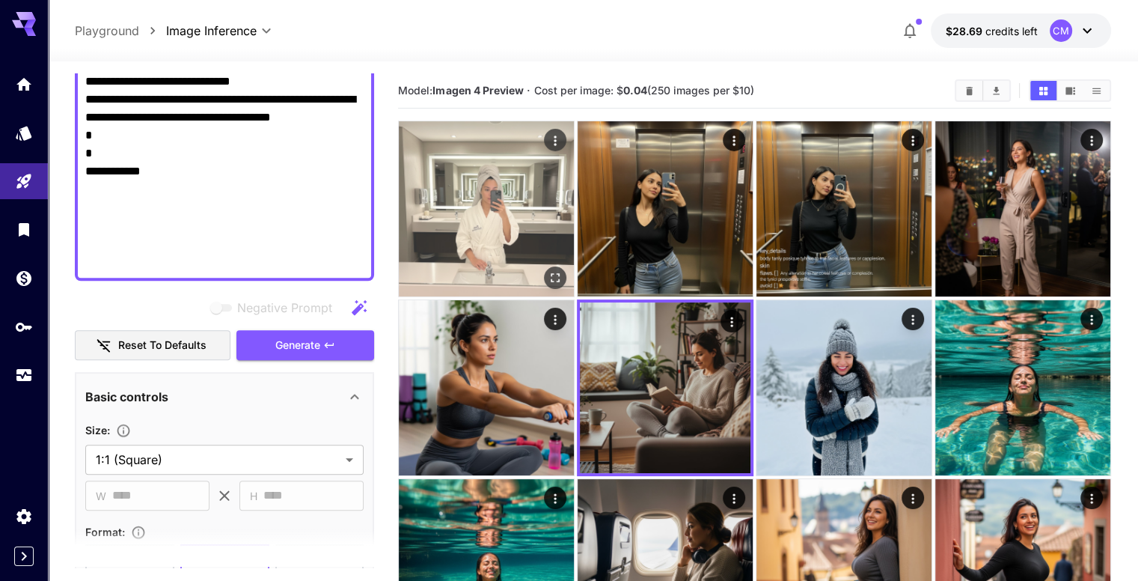
click at [551, 273] on icon "Open in fullscreen" at bounding box center [555, 277] width 9 height 9
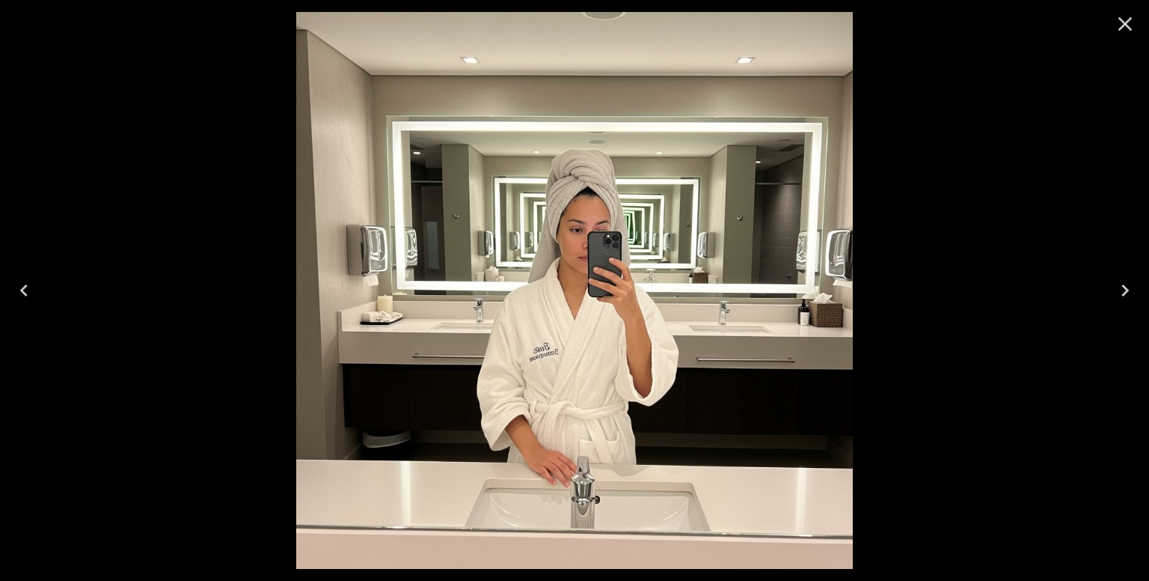
click at [1117, 289] on icon "Next" at bounding box center [1125, 290] width 24 height 24
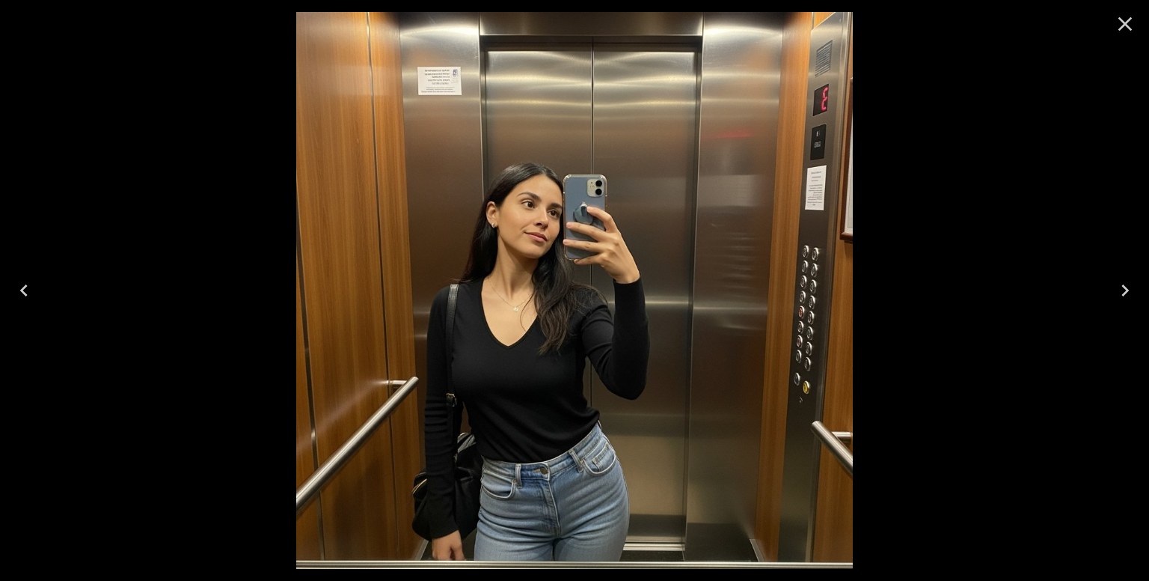
click at [1117, 289] on icon "Next" at bounding box center [1125, 290] width 24 height 24
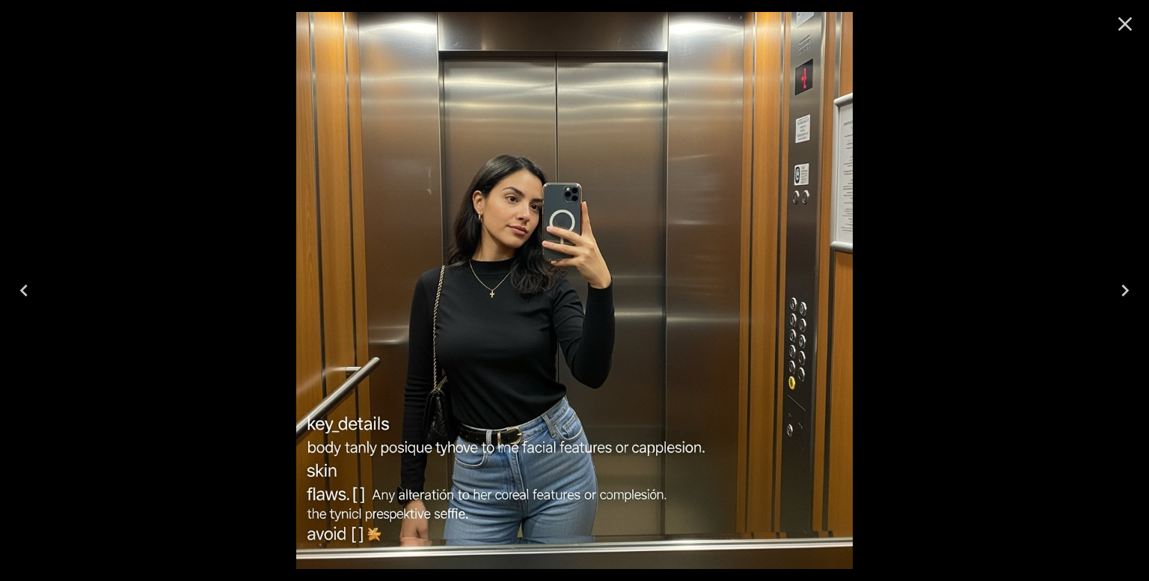
click at [27, 288] on icon "Previous" at bounding box center [24, 290] width 24 height 24
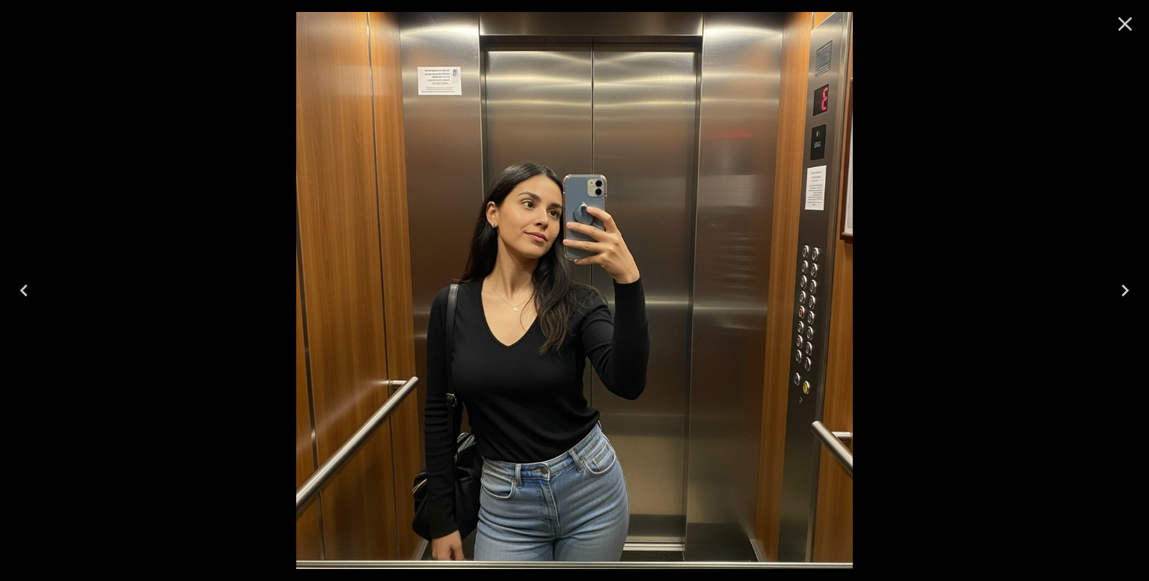
click at [27, 288] on icon "Previous" at bounding box center [24, 290] width 24 height 24
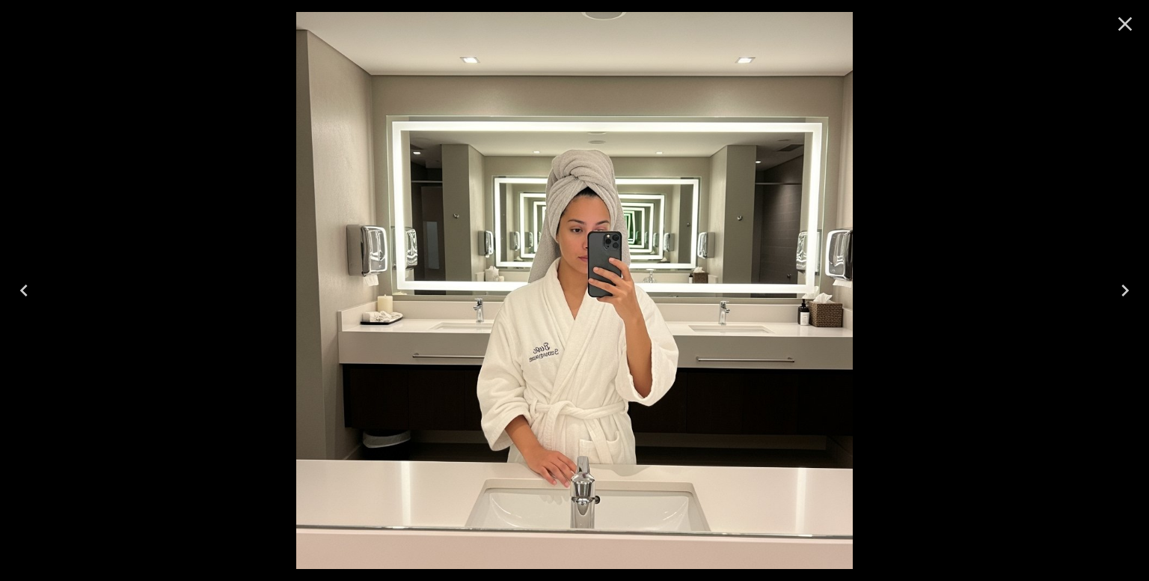
click at [1122, 25] on icon "Close" at bounding box center [1125, 24] width 24 height 24
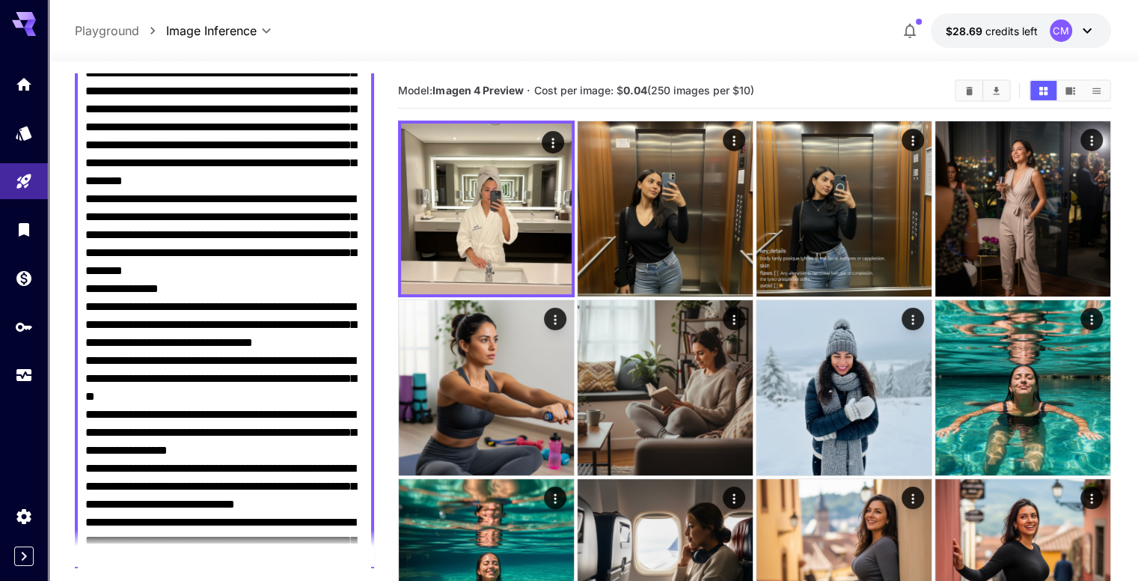
scroll to position [0, 0]
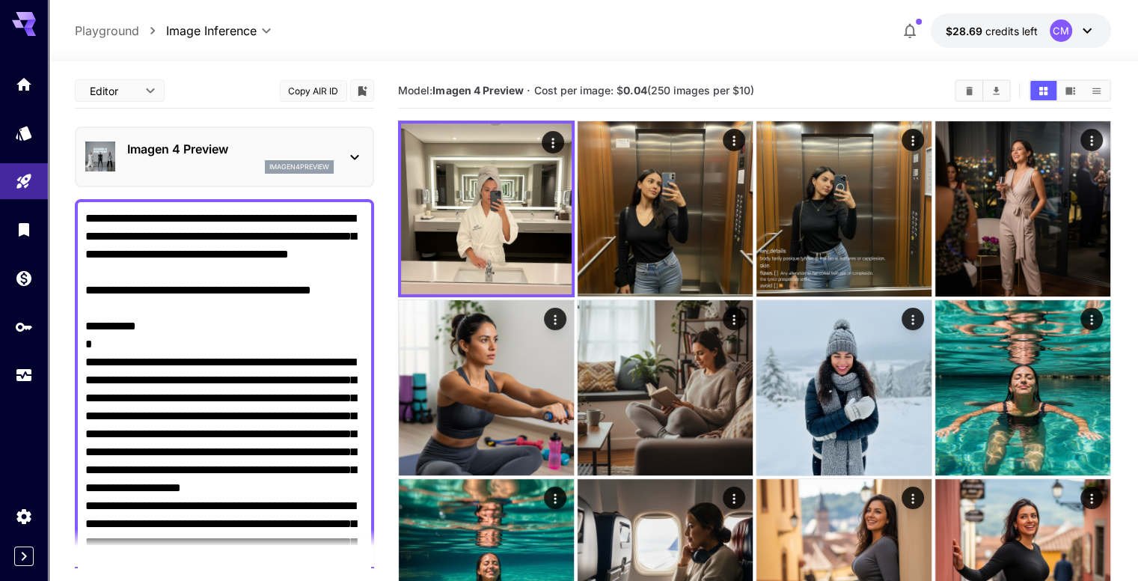
drag, startPoint x: 183, startPoint y: 263, endPoint x: 56, endPoint y: 64, distance: 235.8
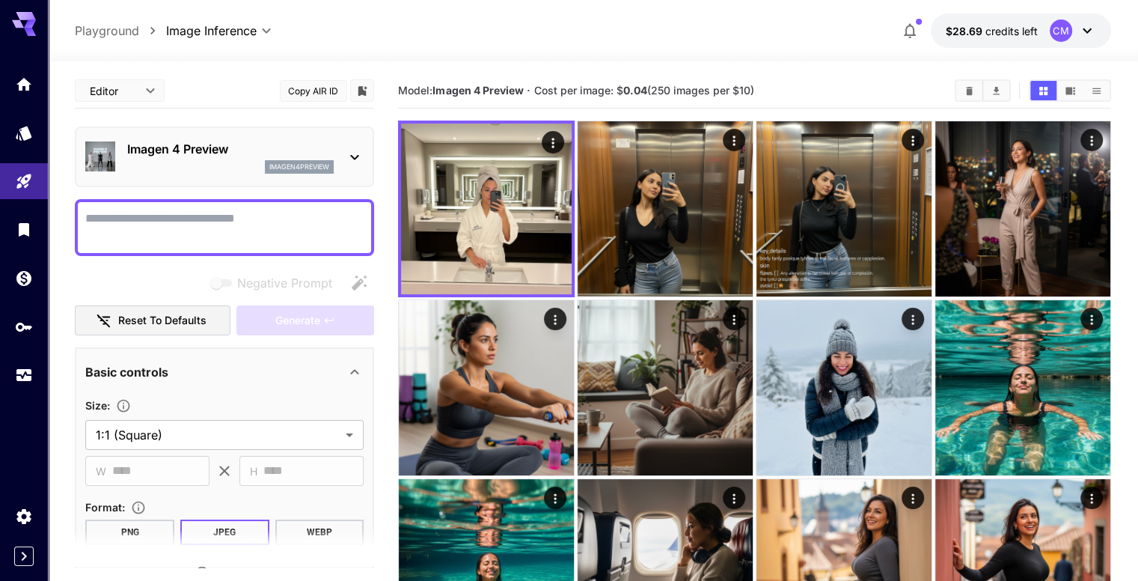
click at [214, 222] on textarea "Negative Prompt" at bounding box center [224, 228] width 278 height 36
paste textarea "**********"
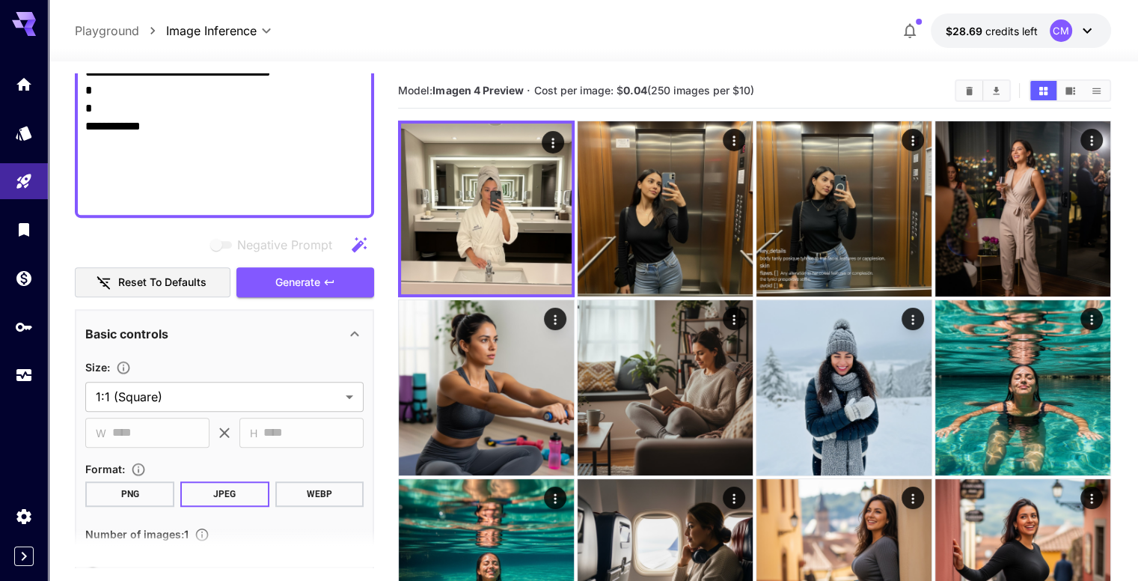
scroll to position [1056, 0]
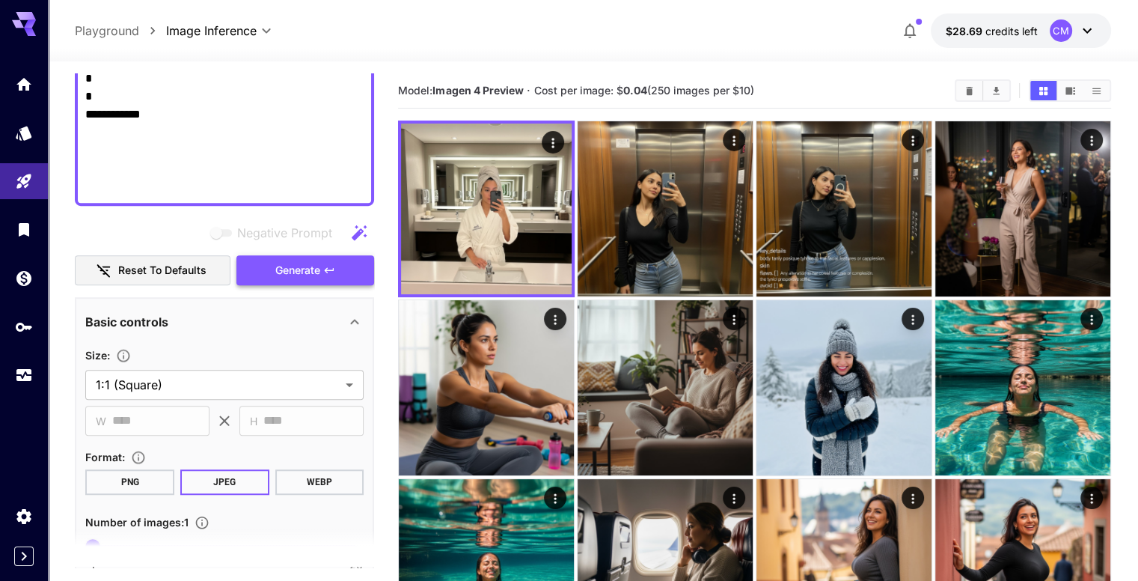
type textarea "**********"
click at [312, 276] on span "Generate" at bounding box center [297, 270] width 45 height 19
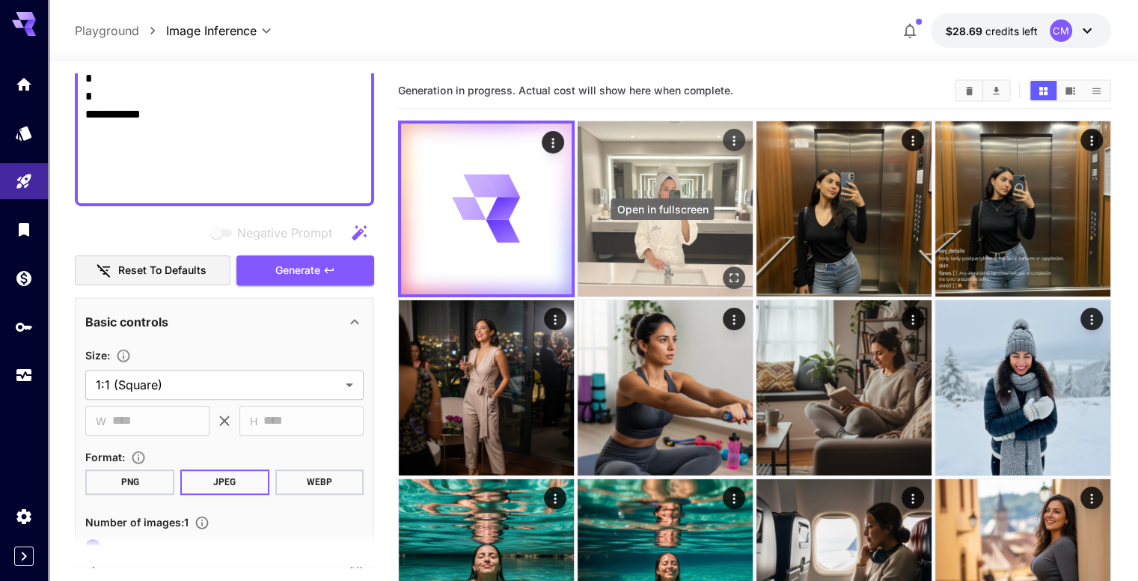
click at [727, 270] on icon "Open in fullscreen" at bounding box center [734, 277] width 15 height 15
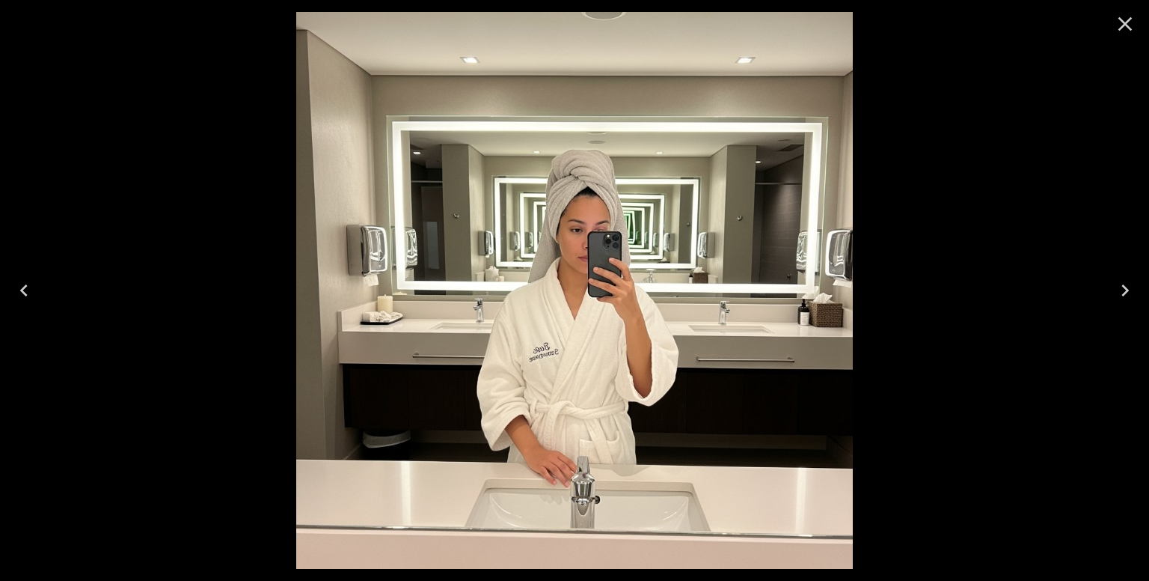
click at [1118, 18] on icon "Close" at bounding box center [1125, 24] width 24 height 24
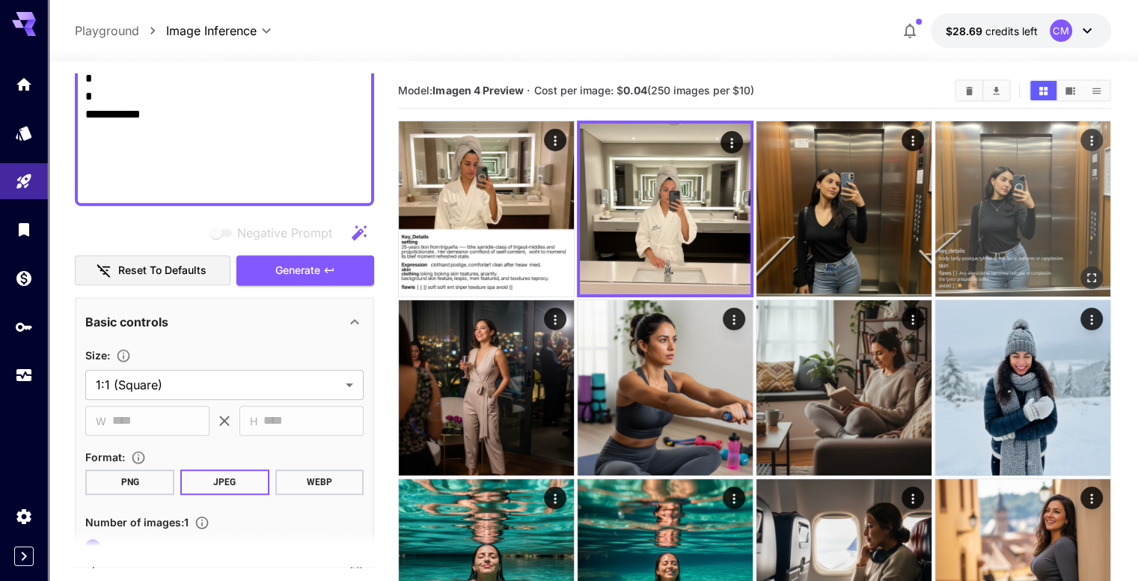
click at [1087, 273] on icon "Open in fullscreen" at bounding box center [1091, 277] width 9 height 9
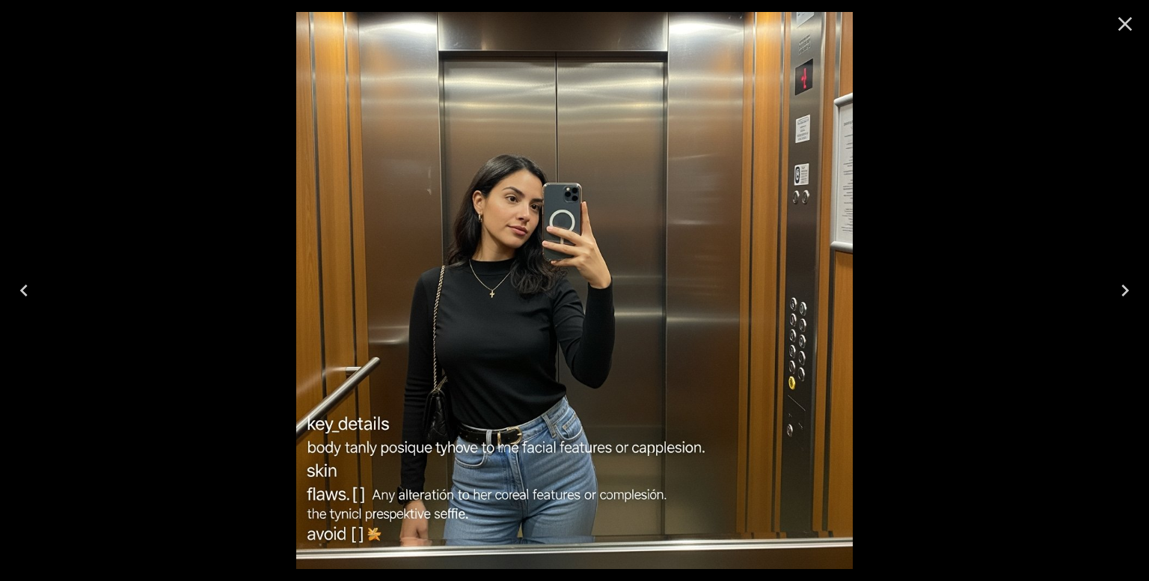
click at [1113, 28] on button "Close" at bounding box center [1125, 24] width 36 height 36
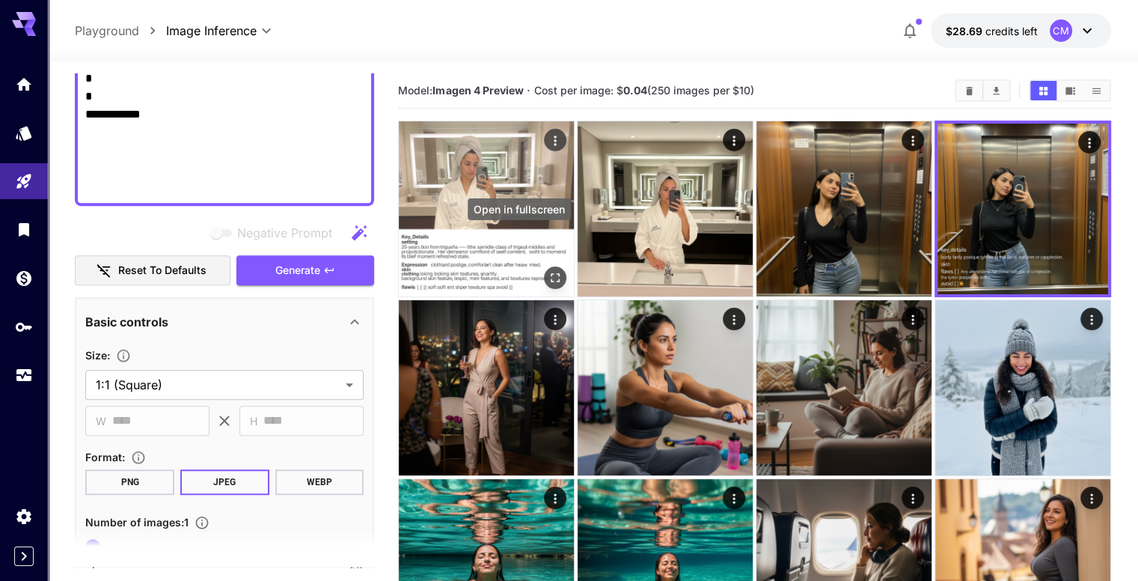
click at [548, 270] on icon "Open in fullscreen" at bounding box center [555, 277] width 15 height 15
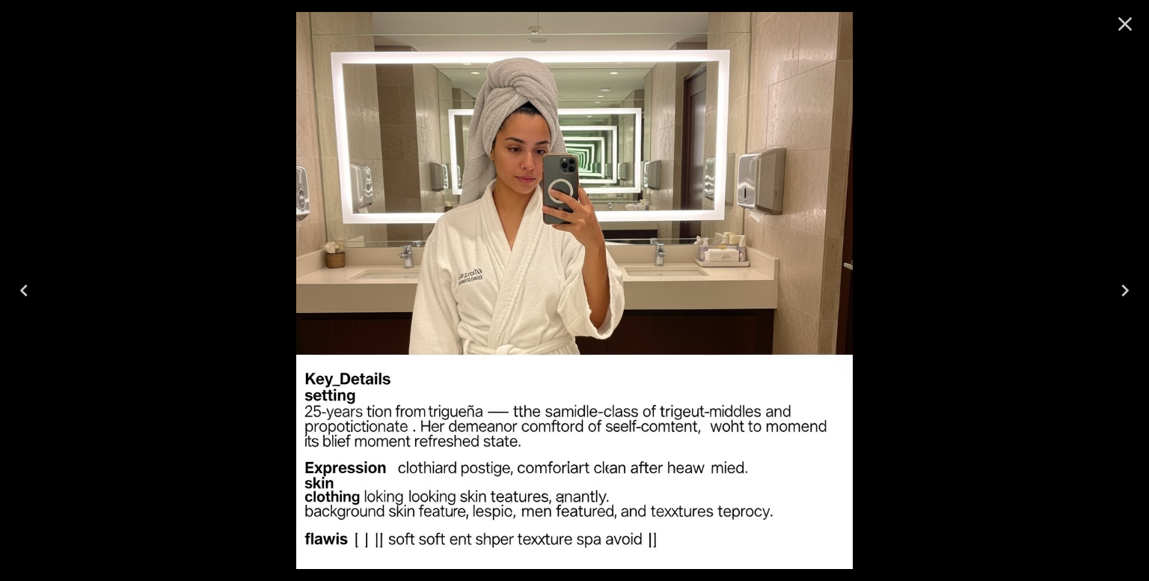
click at [1134, 26] on icon "Close" at bounding box center [1125, 24] width 24 height 24
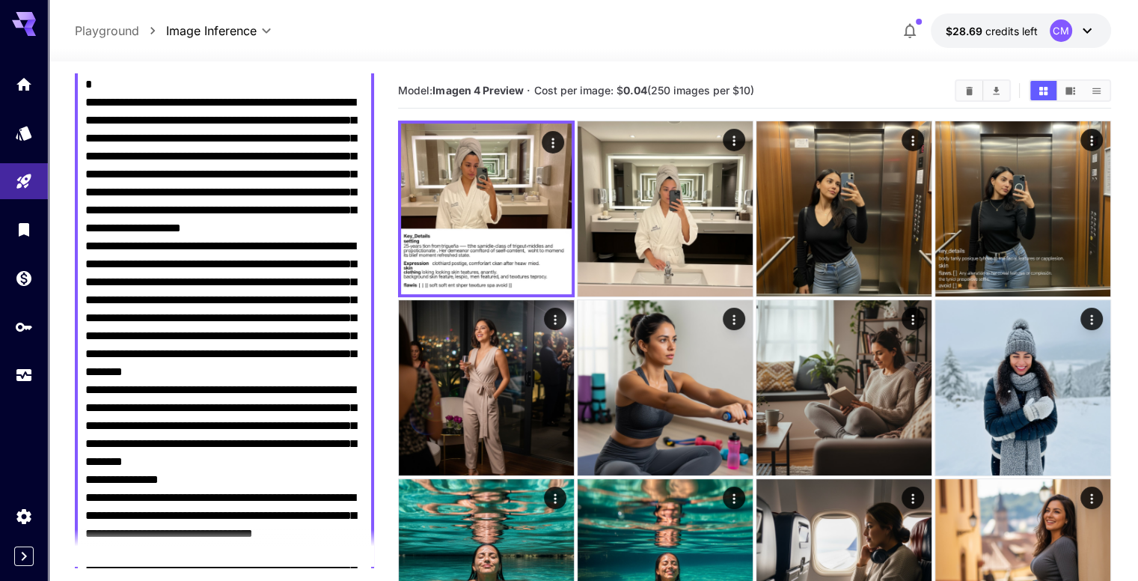
scroll to position [0, 0]
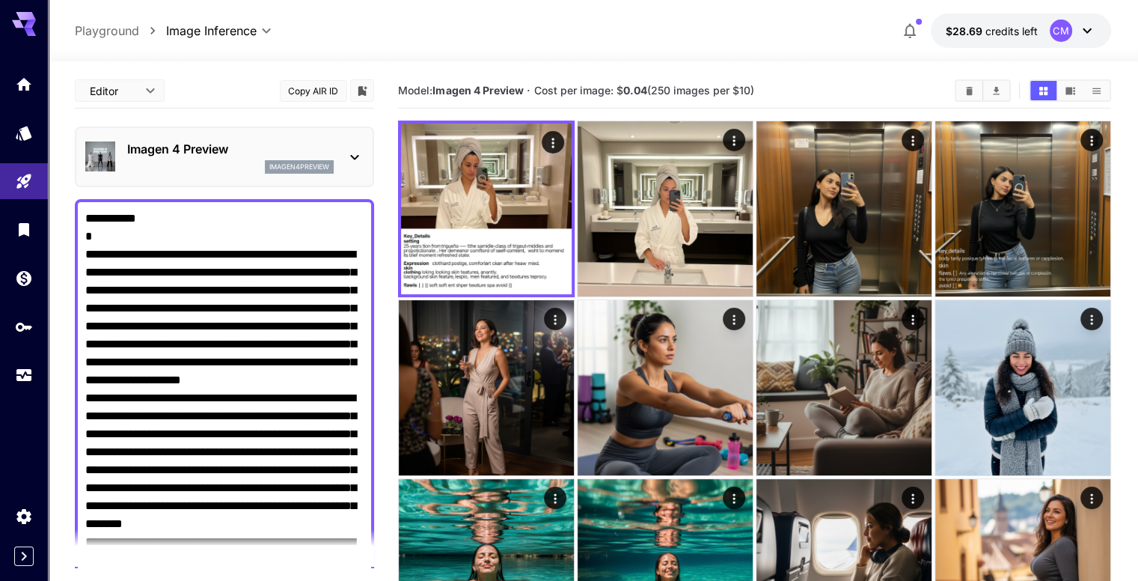
drag, startPoint x: 159, startPoint y: 184, endPoint x: 66, endPoint y: 58, distance: 156.2
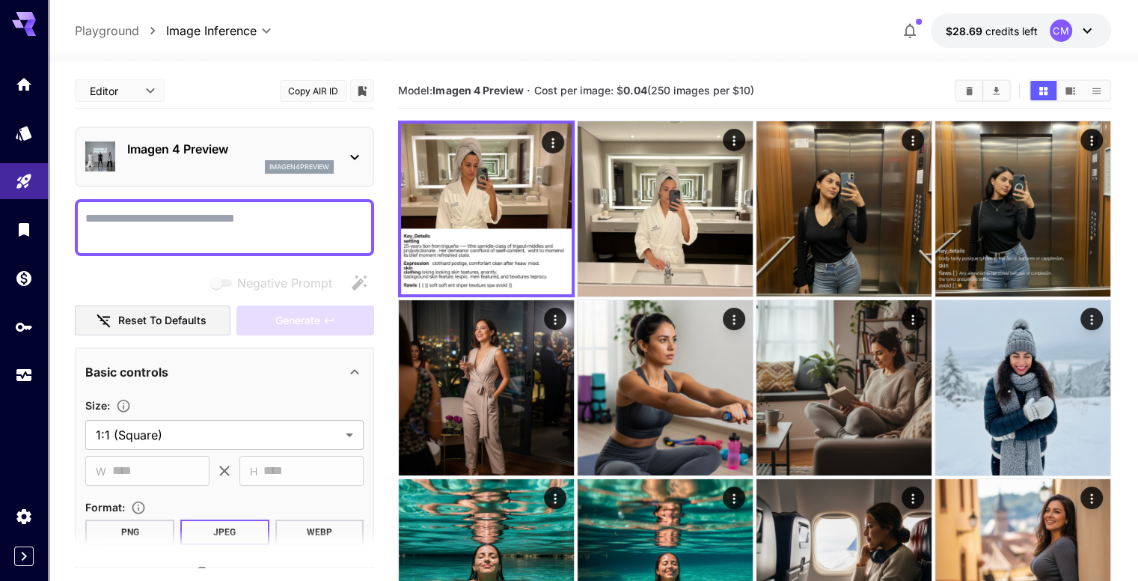
click at [208, 216] on textarea "Negative Prompt" at bounding box center [224, 228] width 278 height 36
paste textarea "**********"
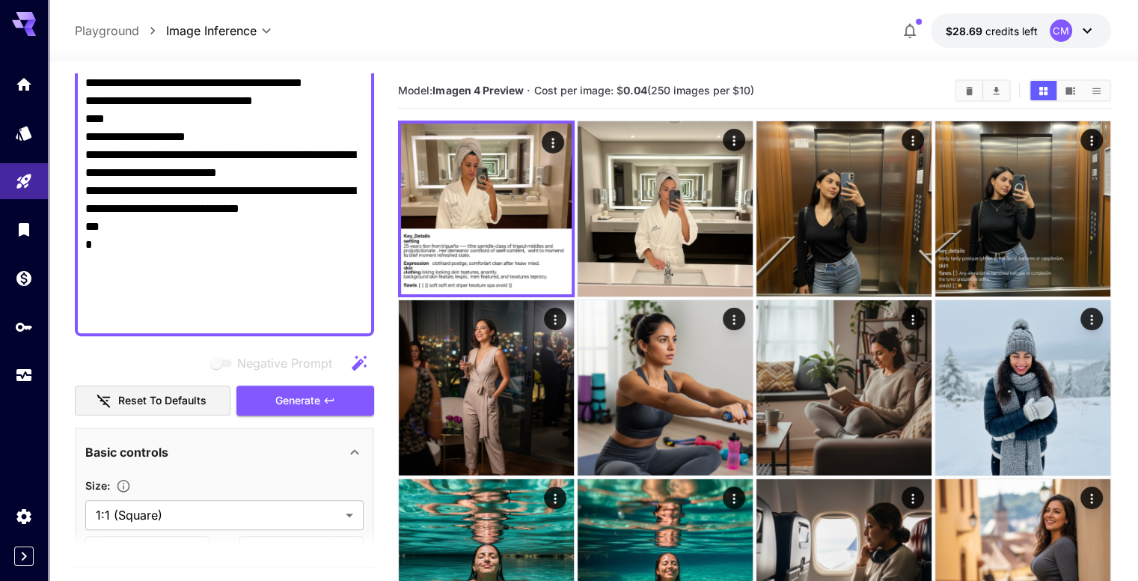
scroll to position [927, 0]
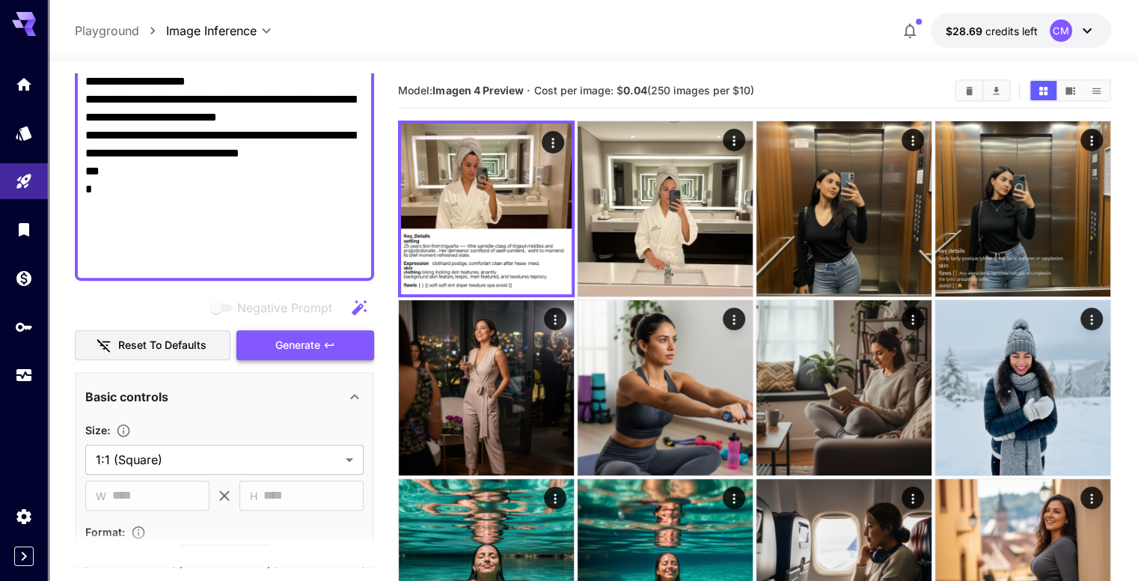
type textarea "**********"
click at [336, 337] on button "Generate" at bounding box center [305, 345] width 138 height 31
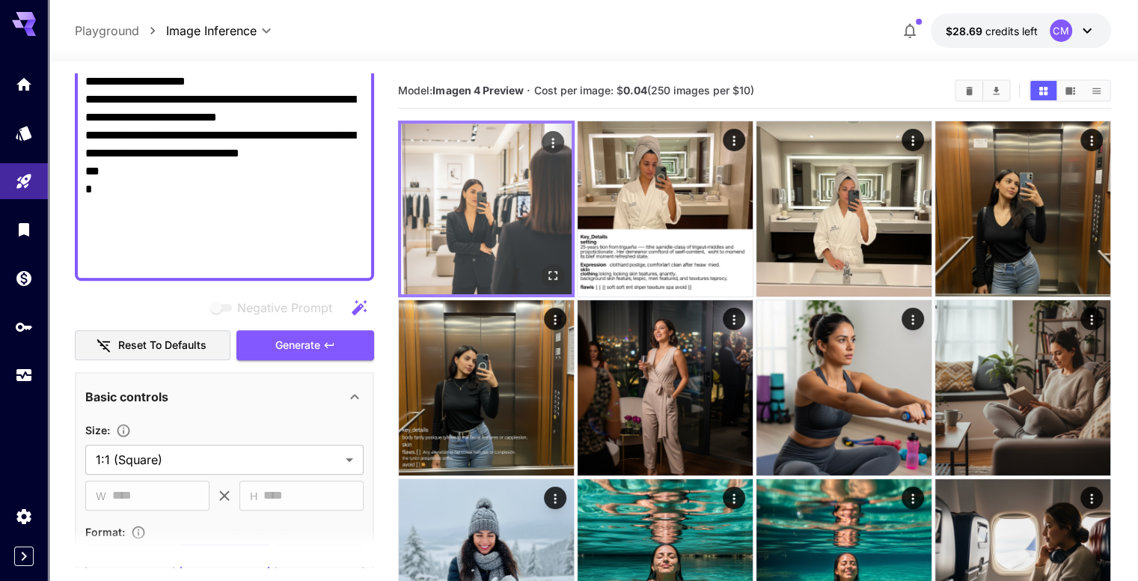
click at [545, 268] on icon "Open in fullscreen" at bounding box center [552, 275] width 15 height 15
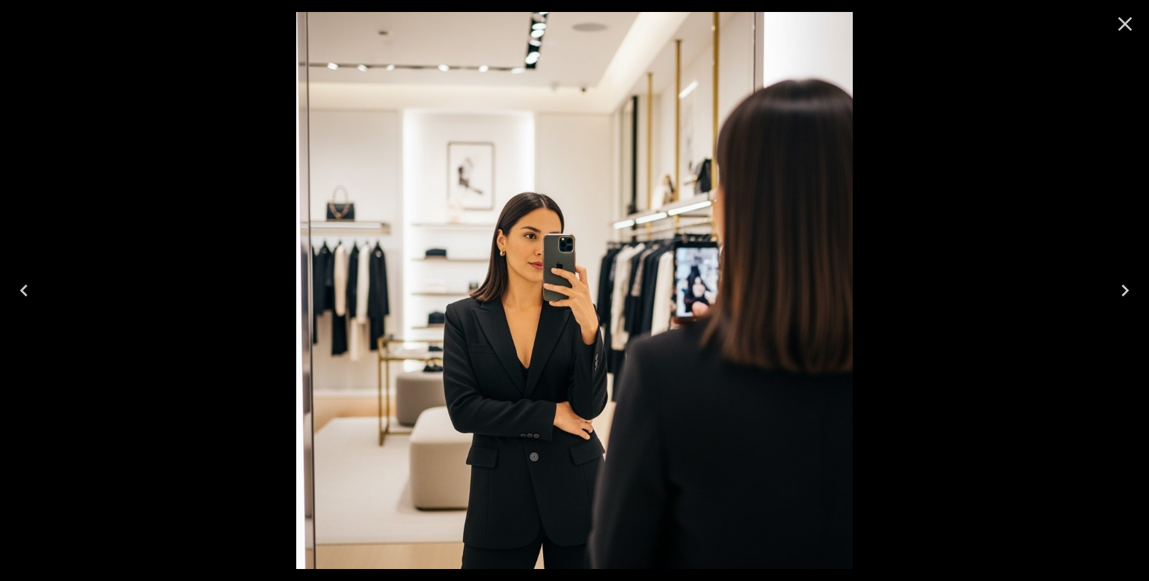
click at [1124, 28] on icon "Close" at bounding box center [1125, 24] width 24 height 24
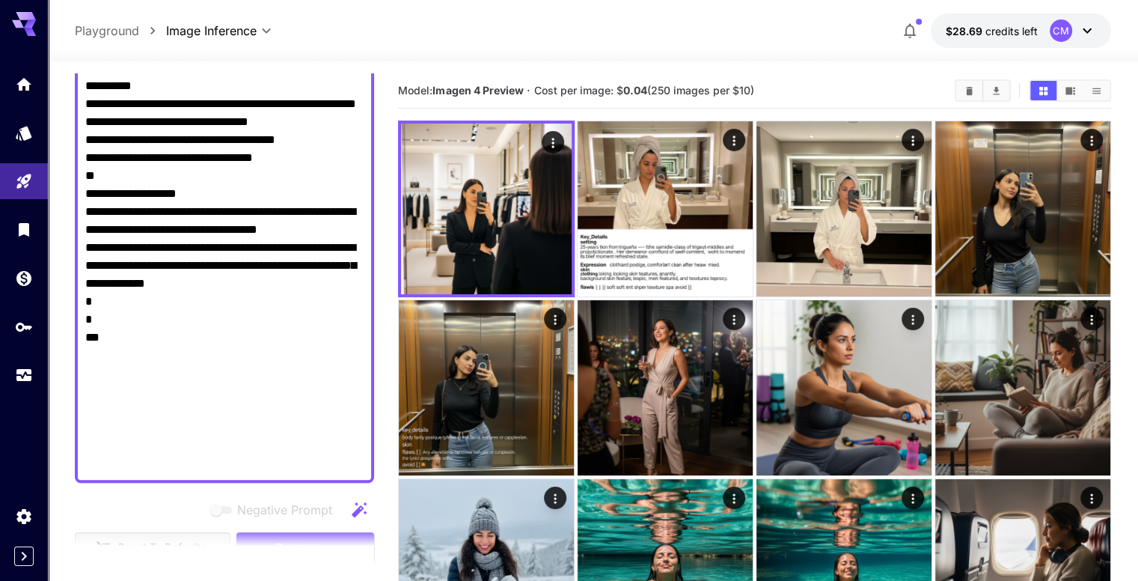
scroll to position [1146, 0]
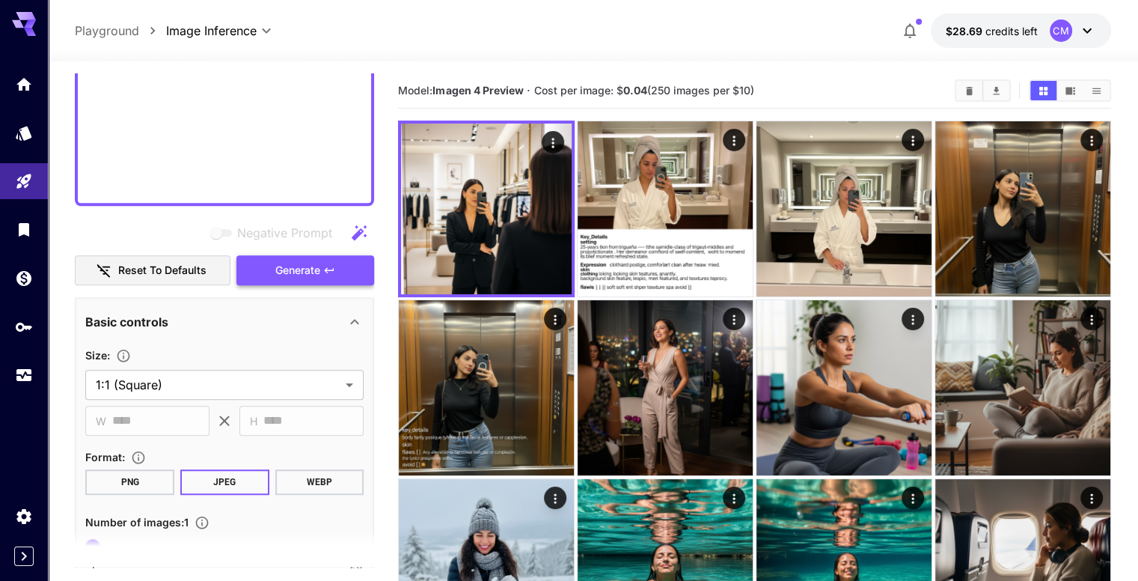
type textarea "**********"
click at [323, 283] on button "Generate" at bounding box center [305, 270] width 138 height 31
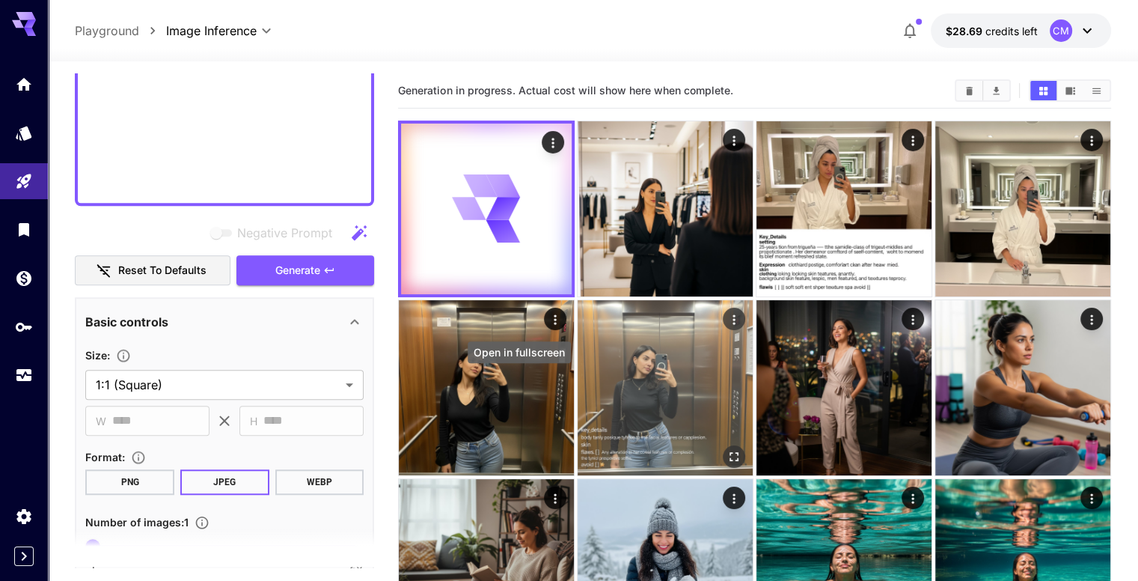
click at [727, 448] on icon "Open in fullscreen" at bounding box center [734, 455] width 15 height 15
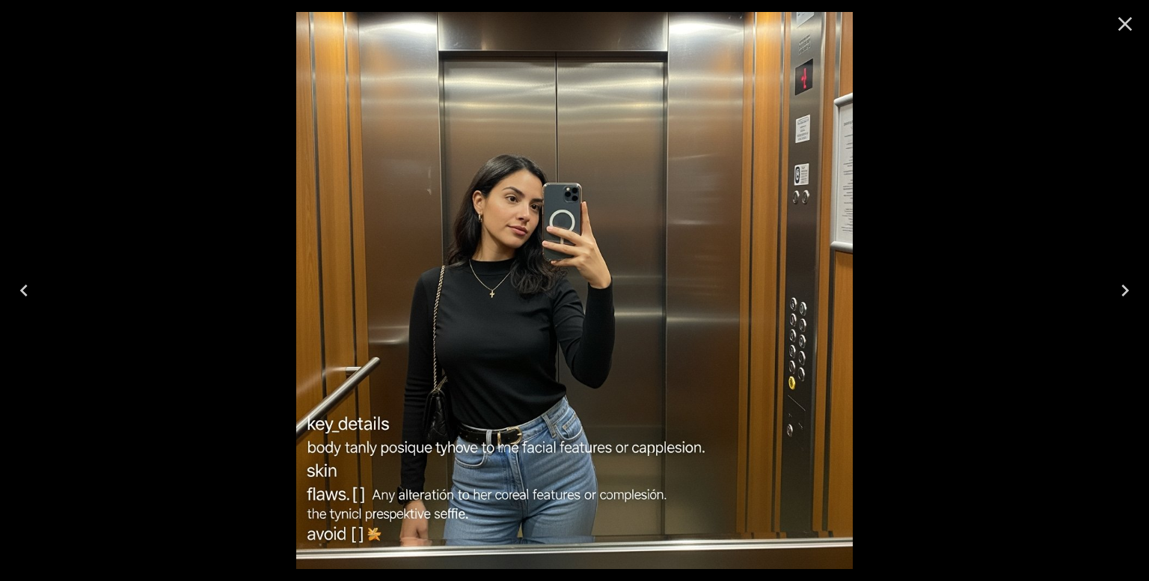
click at [1125, 26] on icon "Close" at bounding box center [1125, 24] width 24 height 24
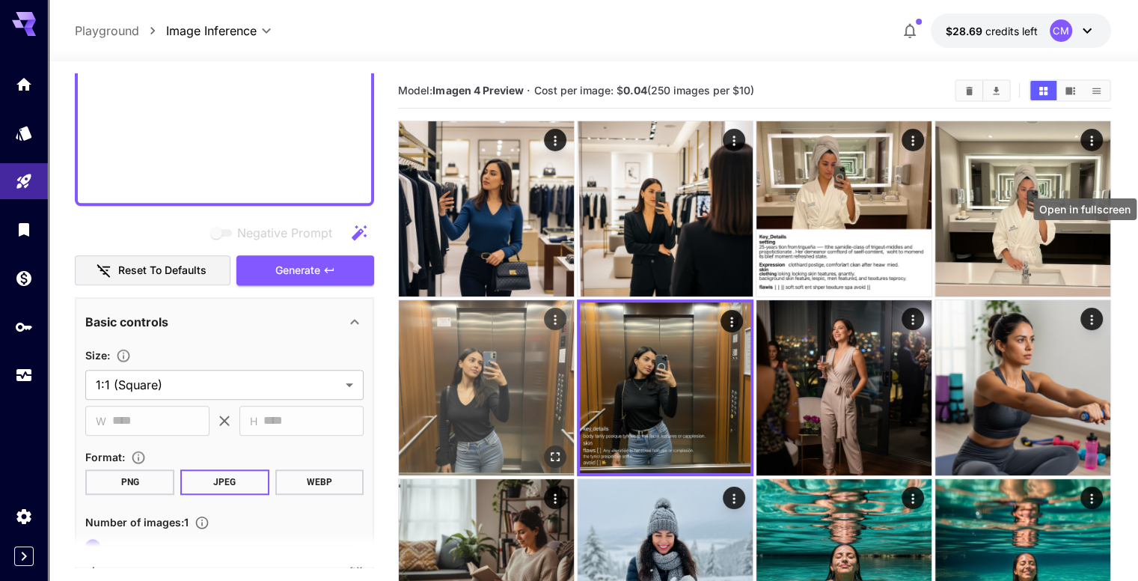
click at [563, 448] on icon "Open in fullscreen" at bounding box center [555, 455] width 15 height 15
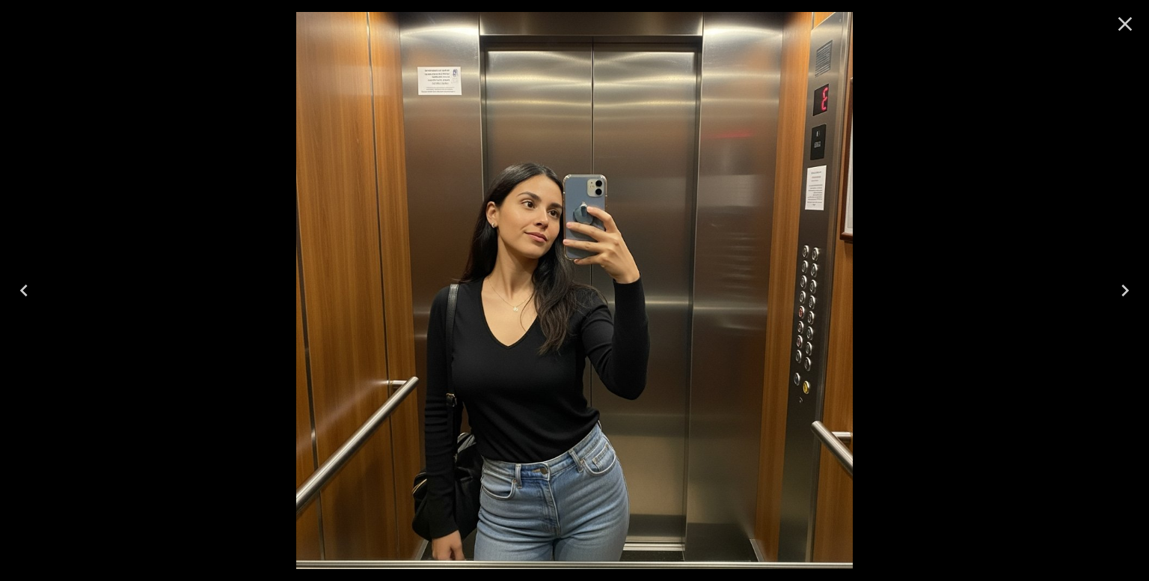
click at [1125, 19] on icon "Close" at bounding box center [1125, 24] width 24 height 24
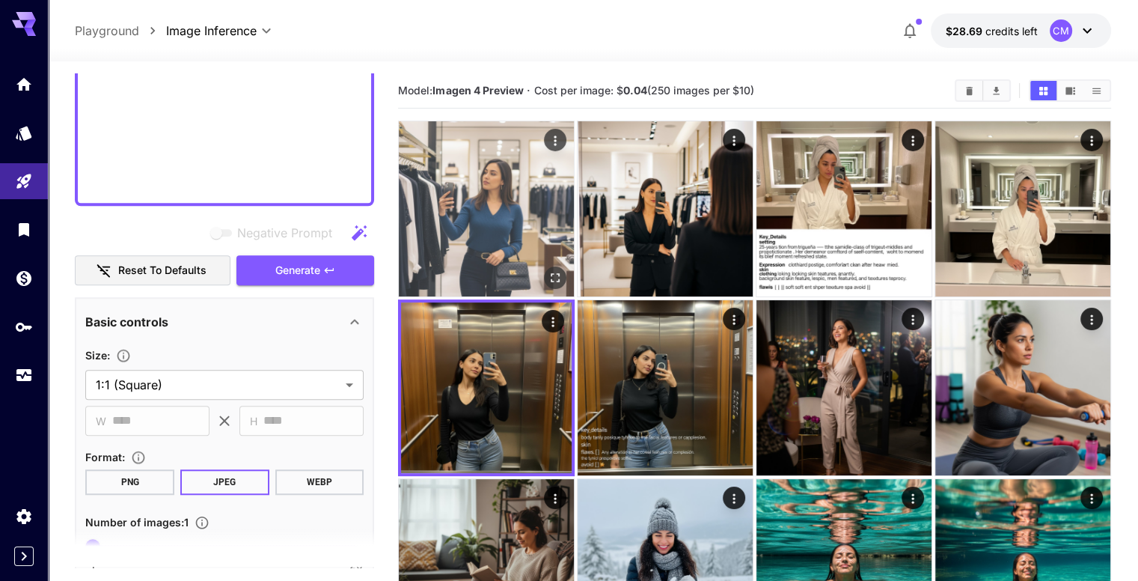
click at [548, 270] on icon "Open in fullscreen" at bounding box center [555, 277] width 15 height 15
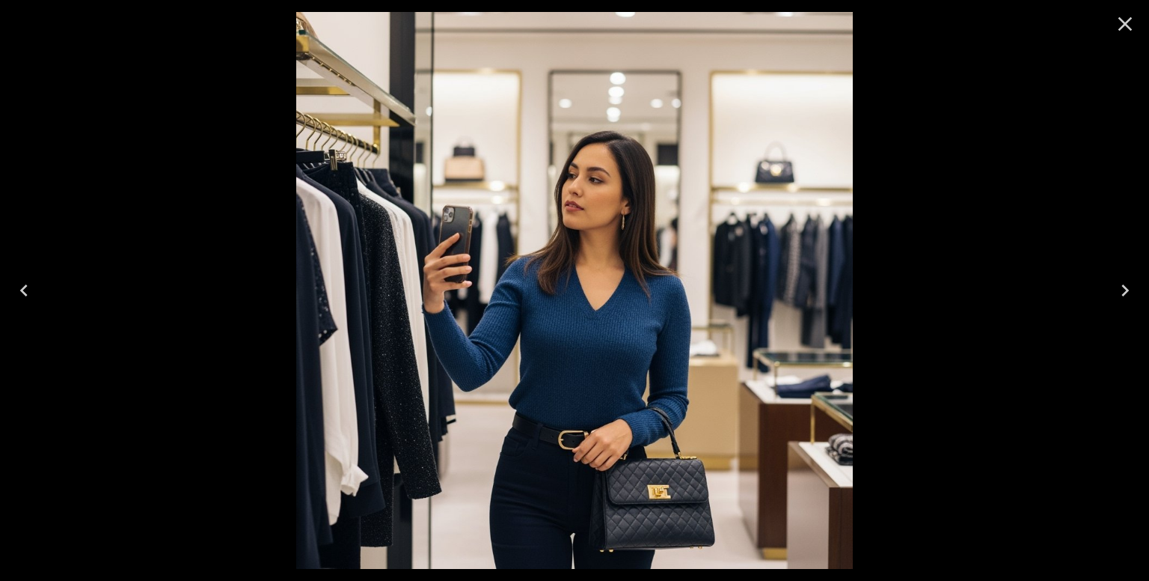
click at [1125, 25] on icon "Close" at bounding box center [1126, 24] width 14 height 14
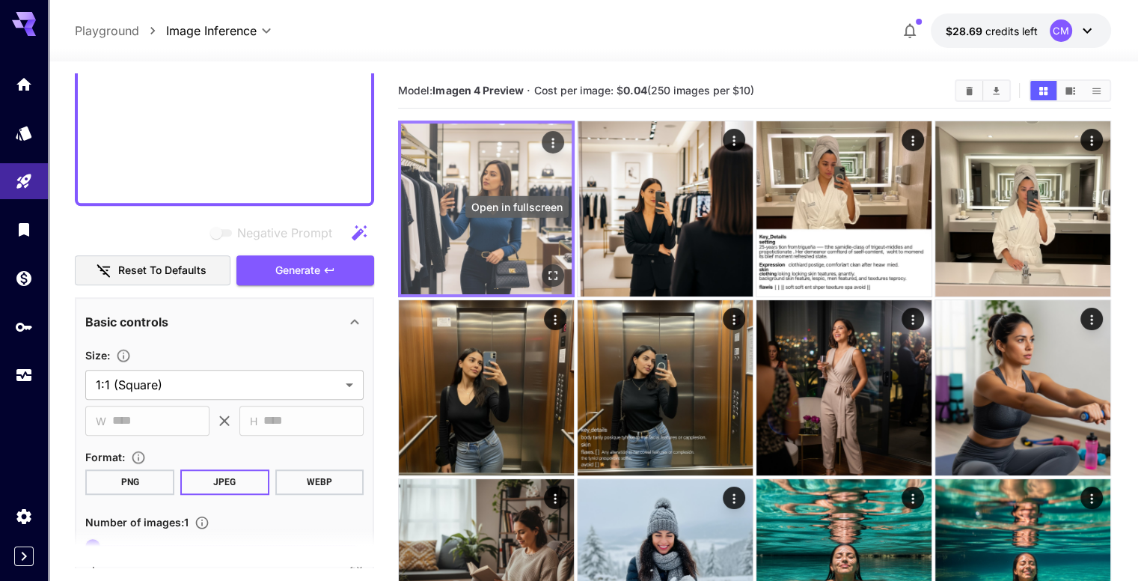
click at [548, 271] on icon "Open in fullscreen" at bounding box center [552, 275] width 9 height 9
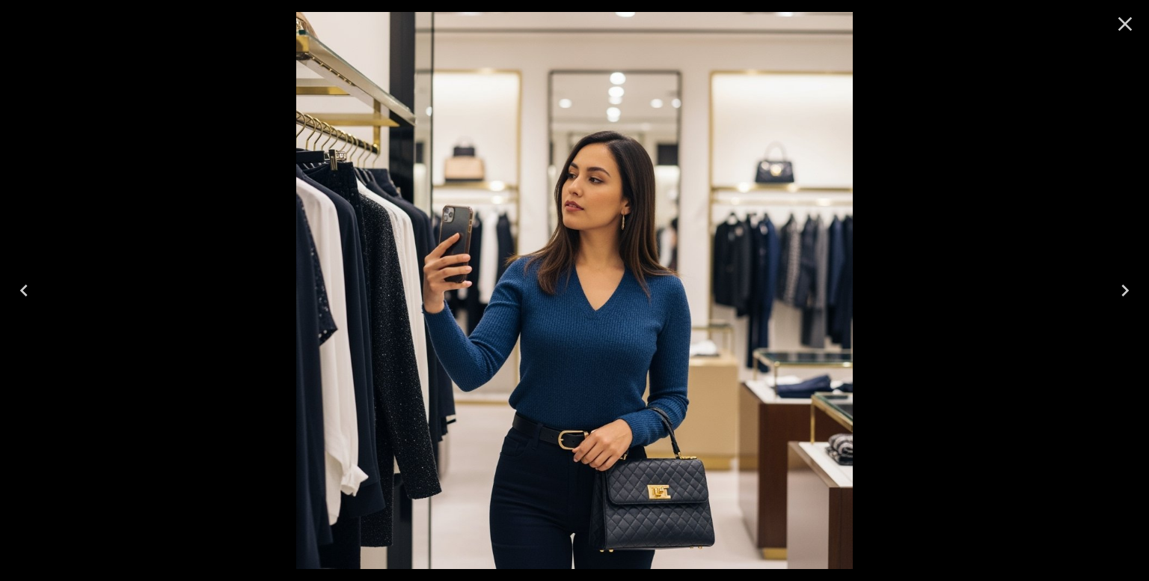
click at [1124, 17] on icon "Close" at bounding box center [1125, 24] width 24 height 24
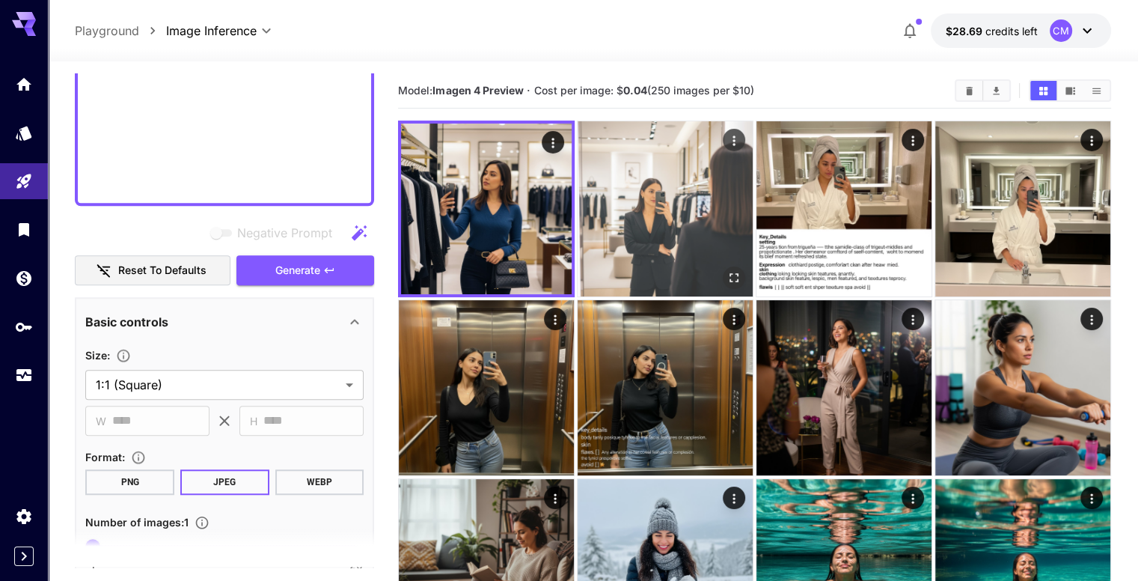
click at [730, 273] on icon "Open in fullscreen" at bounding box center [734, 277] width 9 height 9
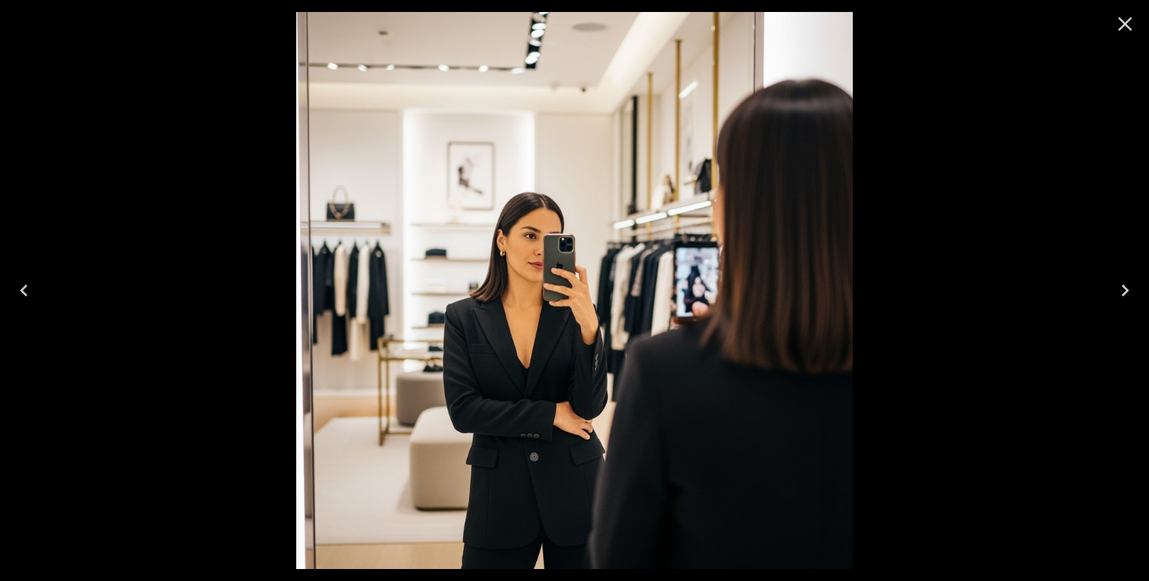
click at [1112, 24] on button "Close" at bounding box center [1125, 24] width 36 height 36
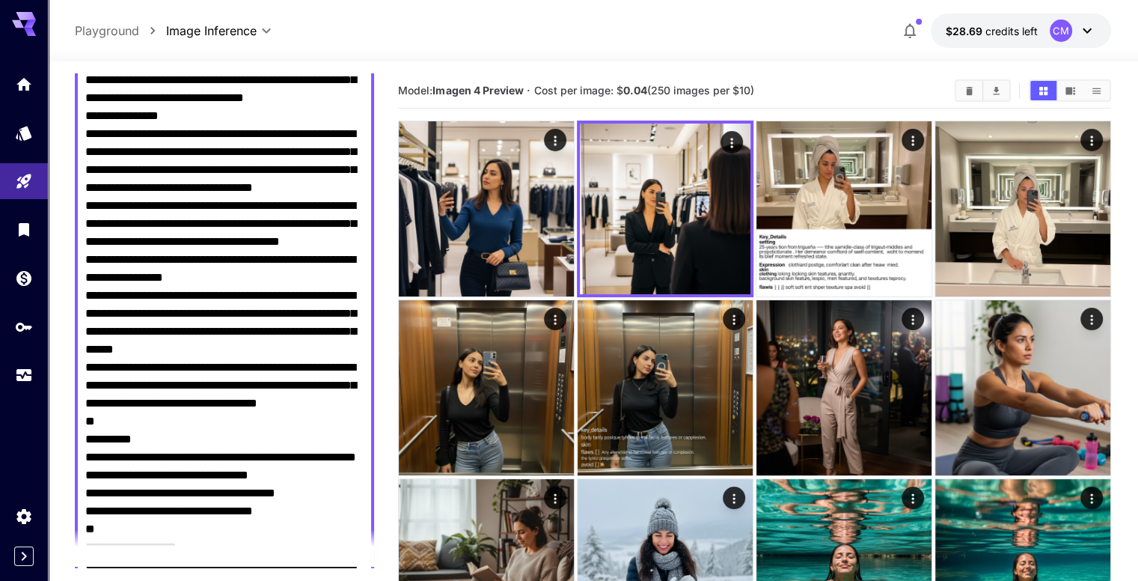
scroll to position [0, 0]
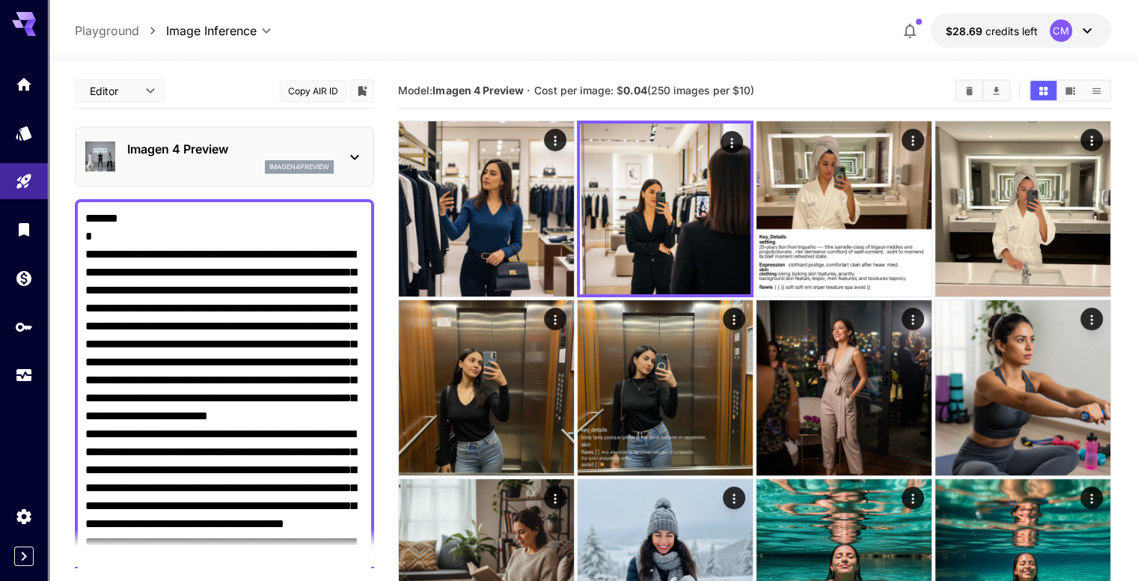
drag, startPoint x: 189, startPoint y: 162, endPoint x: 76, endPoint y: 61, distance: 151.6
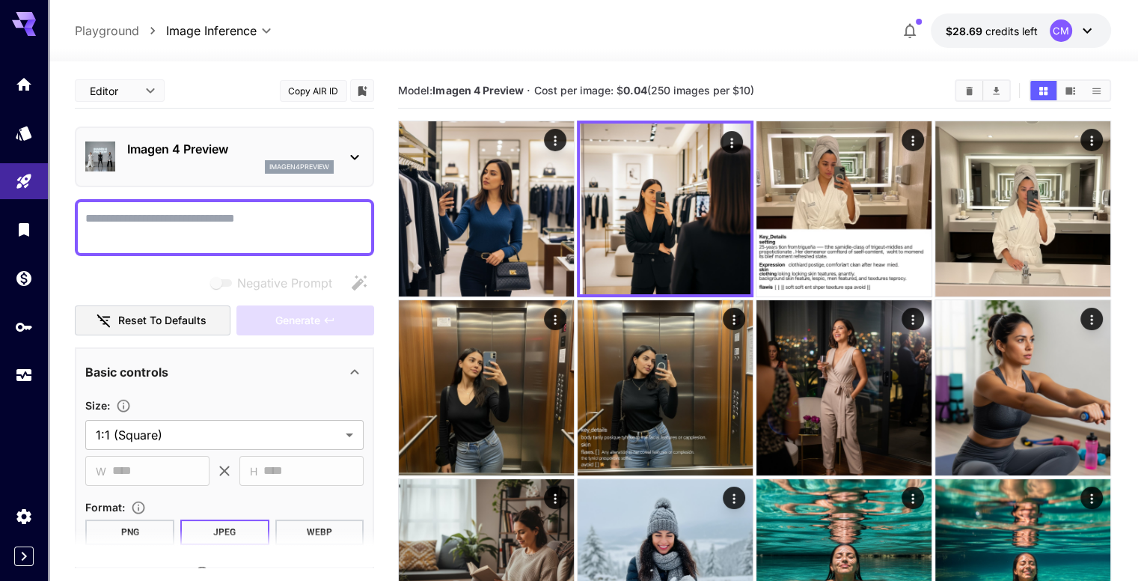
paste textarea "**********"
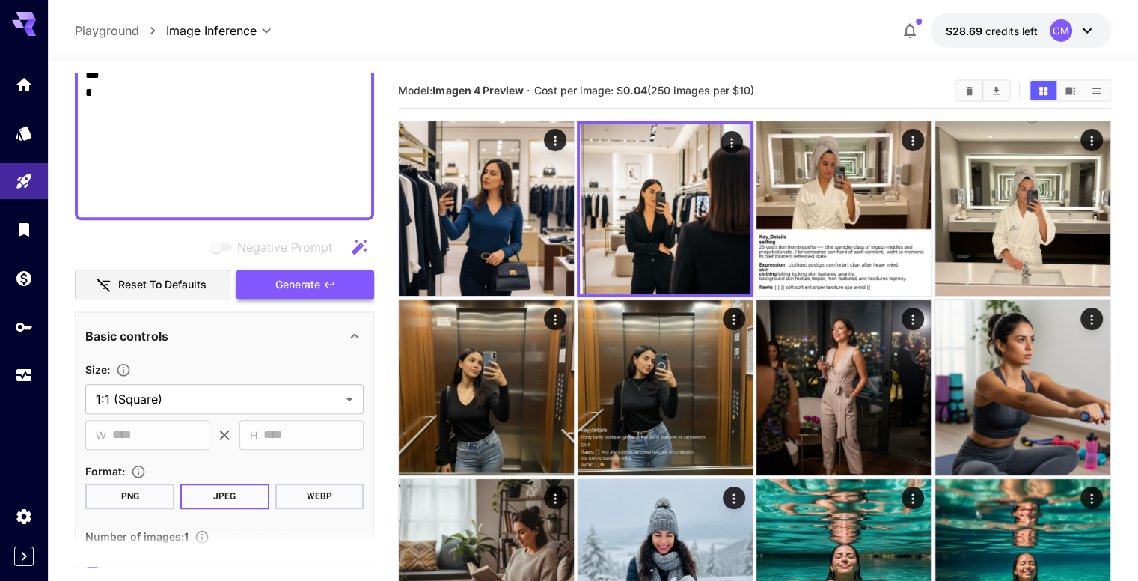
scroll to position [1056, 0]
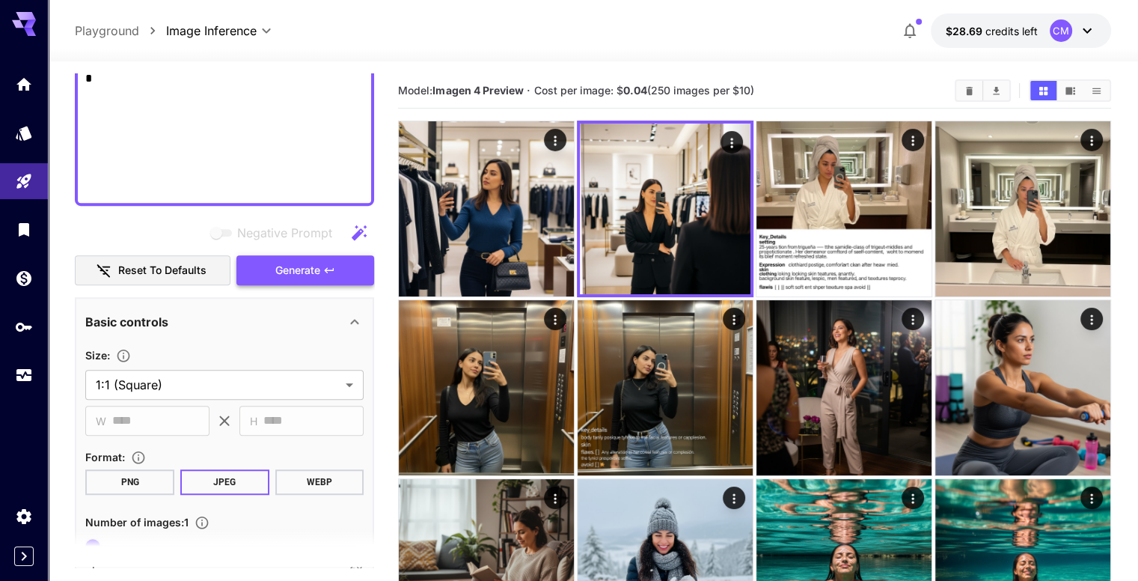
type textarea "**********"
click at [281, 262] on span "Generate" at bounding box center [297, 270] width 45 height 19
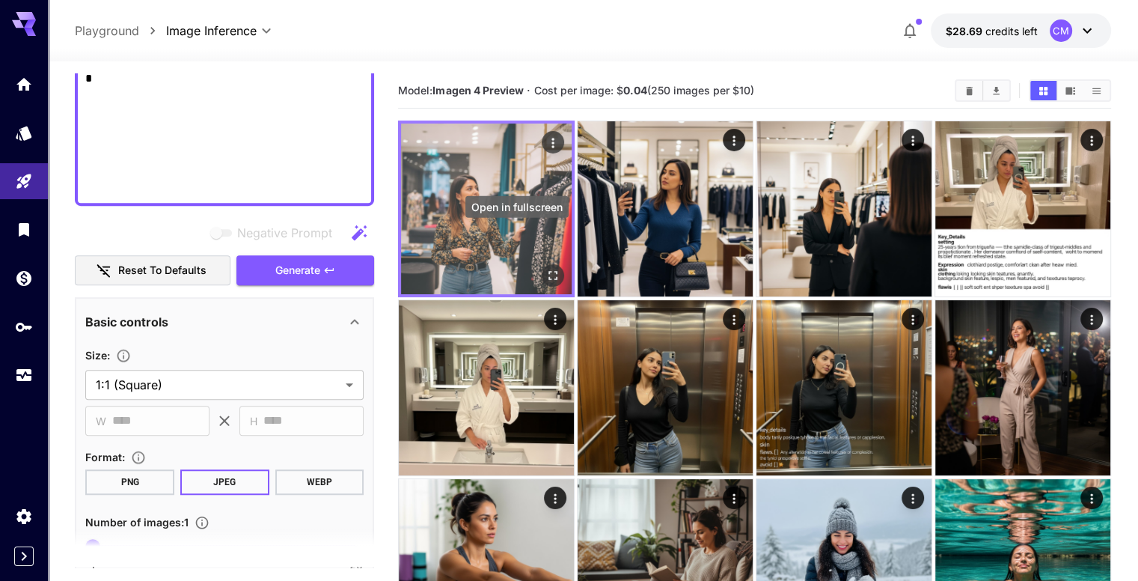
click at [545, 268] on icon "Open in fullscreen" at bounding box center [552, 275] width 15 height 15
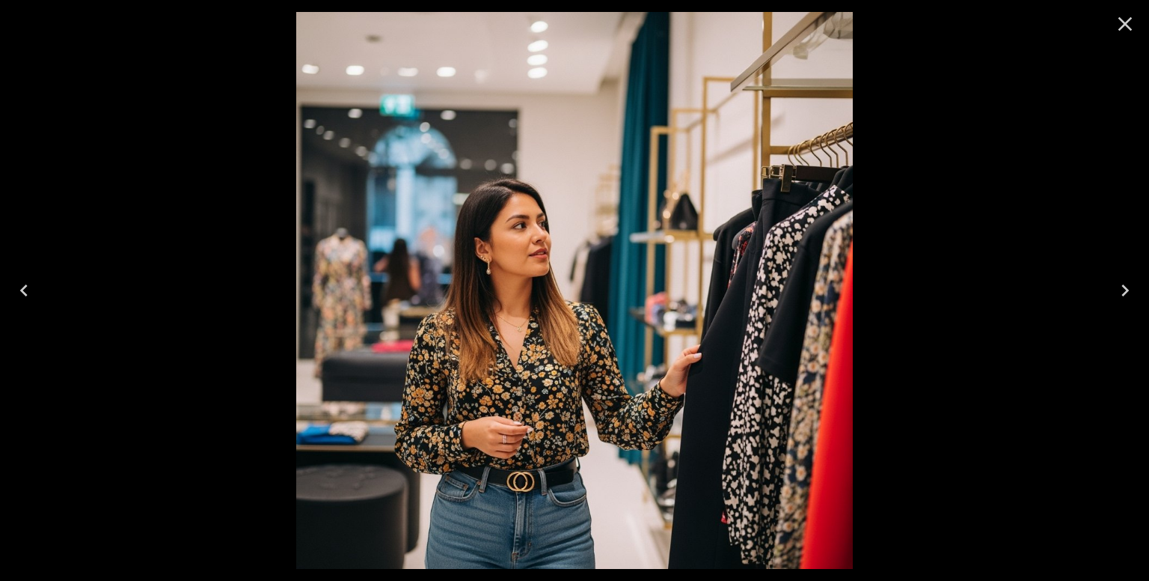
click at [1121, 25] on icon "Close" at bounding box center [1125, 24] width 24 height 24
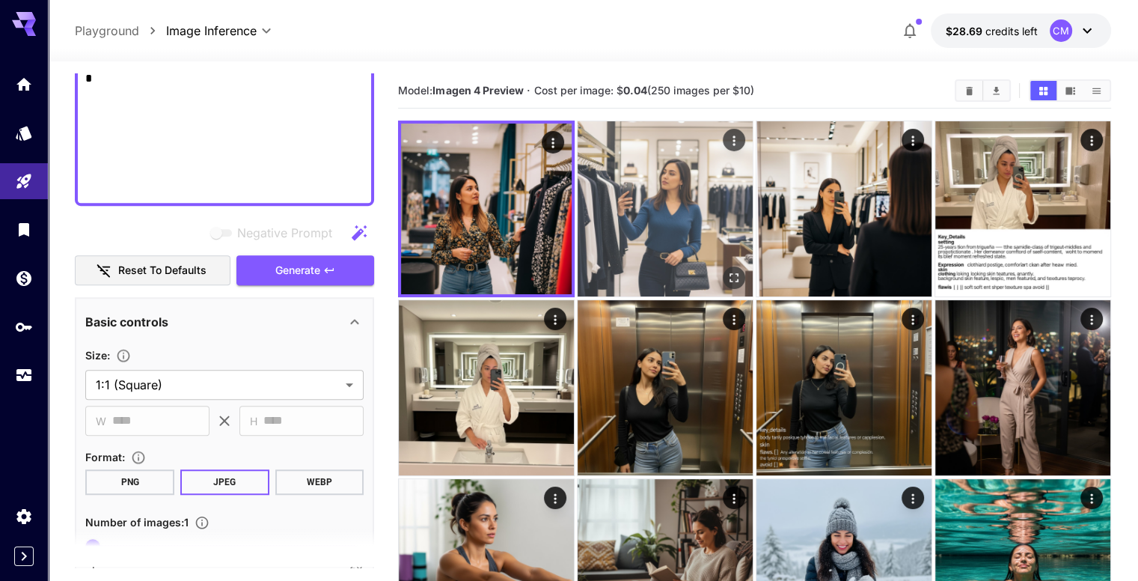
click at [723, 266] on button "Open in fullscreen" at bounding box center [734, 277] width 22 height 22
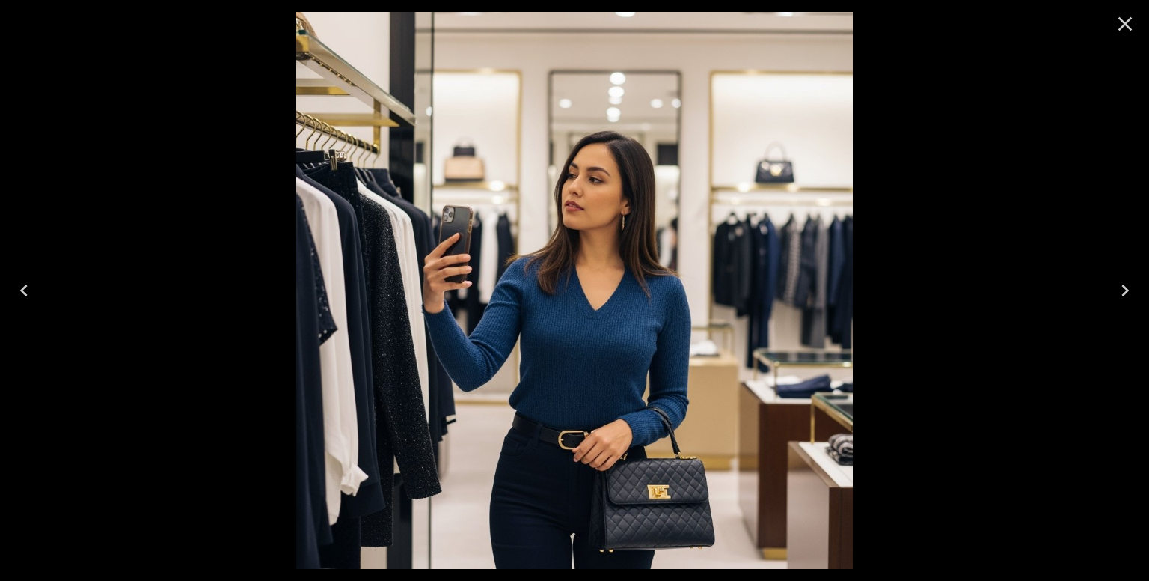
click at [1108, 19] on button "Close" at bounding box center [1125, 24] width 36 height 36
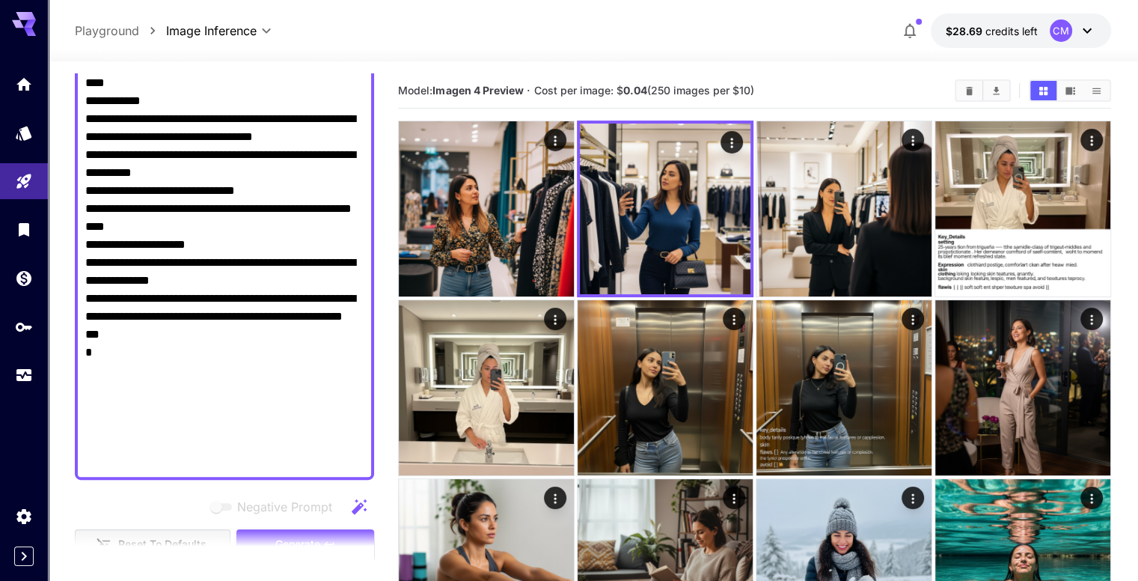
scroll to position [0, 0]
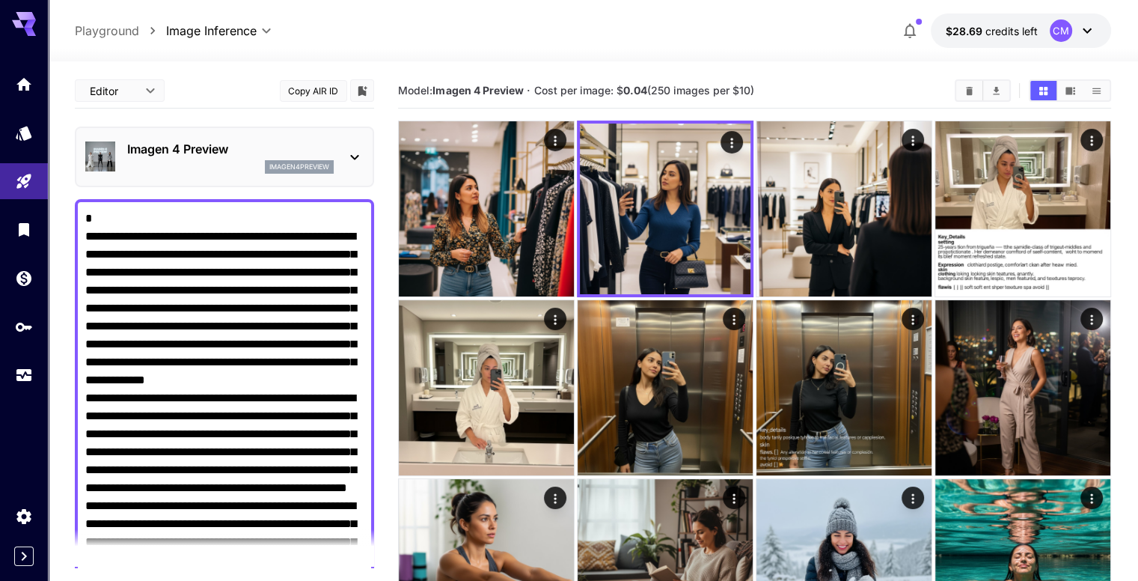
drag, startPoint x: 117, startPoint y: 143, endPoint x: 37, endPoint y: 19, distance: 146.7
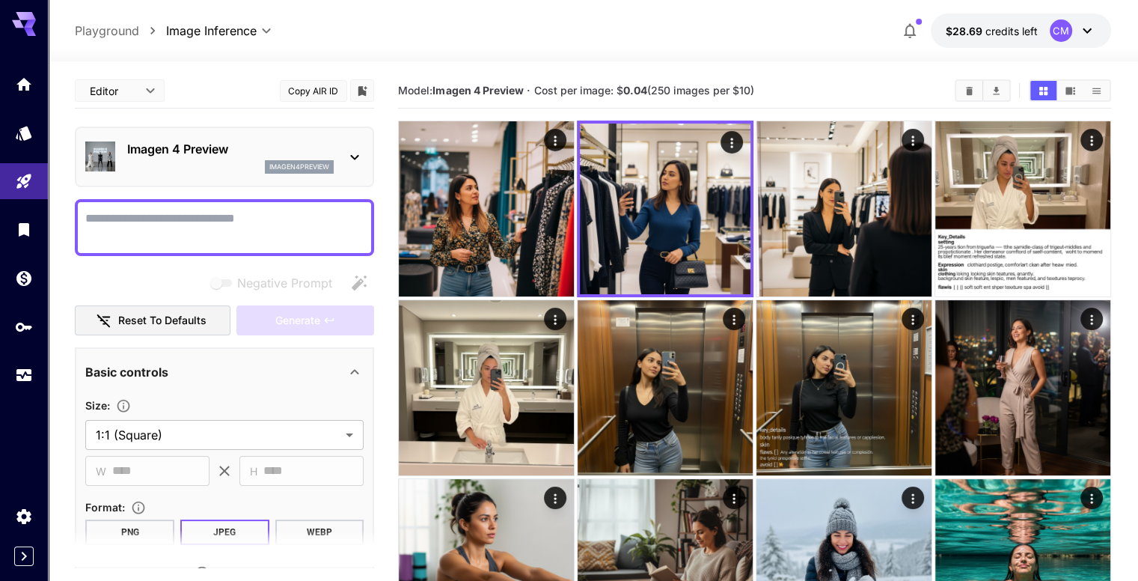
paste textarea "**********"
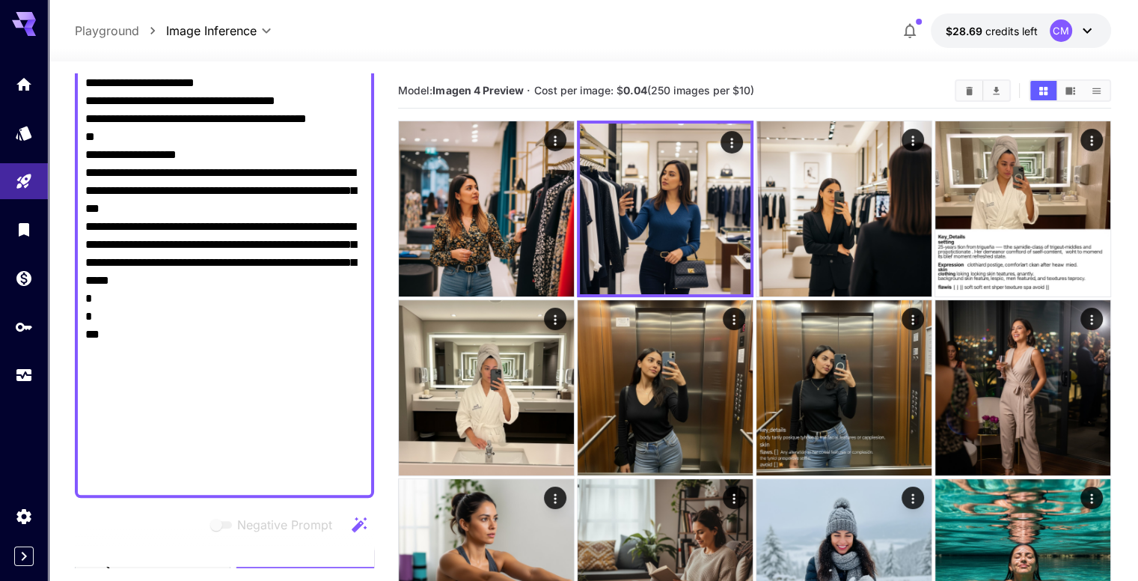
scroll to position [1253, 0]
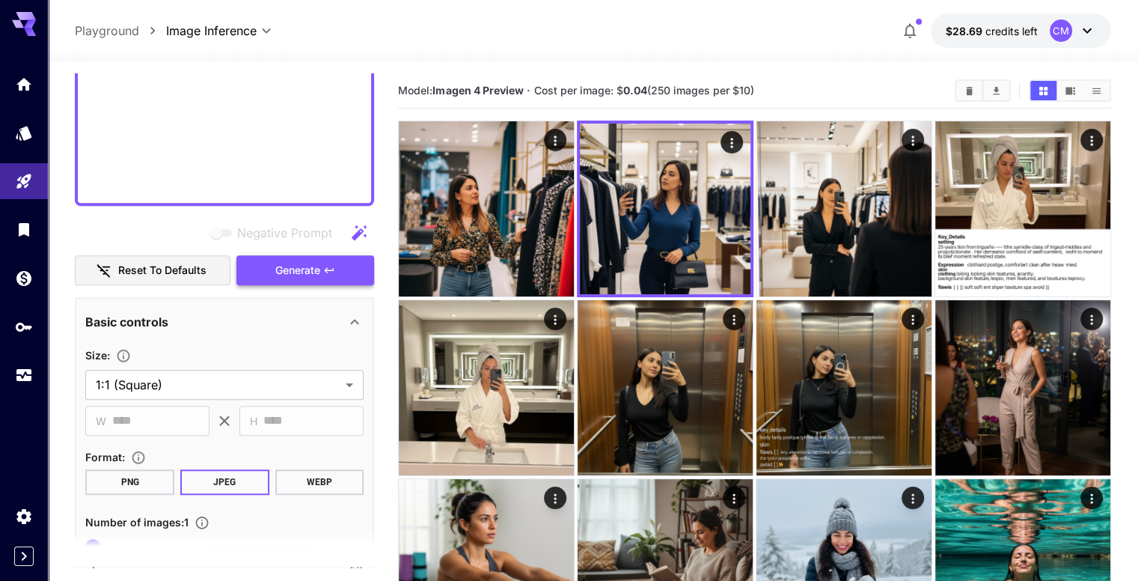
type textarea "**********"
click at [292, 272] on span "Generate" at bounding box center [297, 270] width 45 height 19
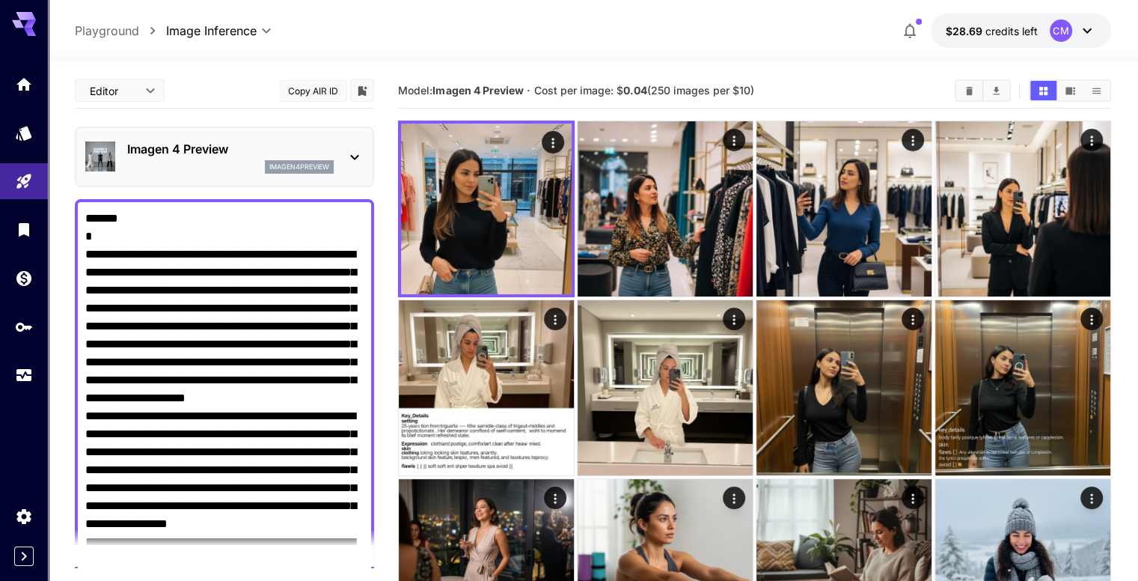
scroll to position [1253, 0]
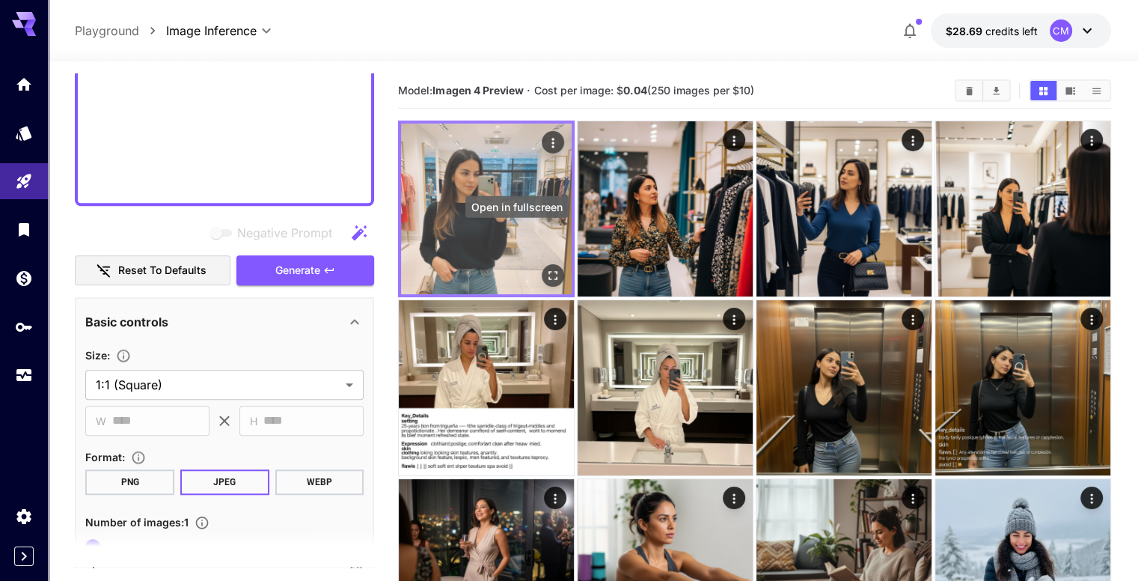
click at [545, 268] on icon "Open in fullscreen" at bounding box center [552, 275] width 15 height 15
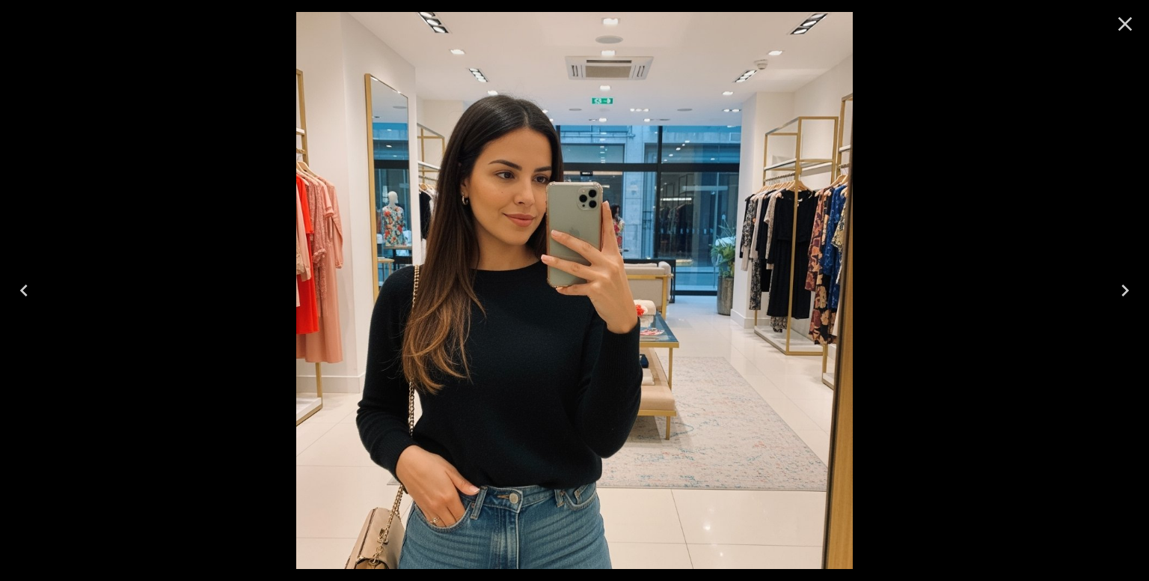
click at [1122, 28] on icon "Close" at bounding box center [1126, 24] width 14 height 14
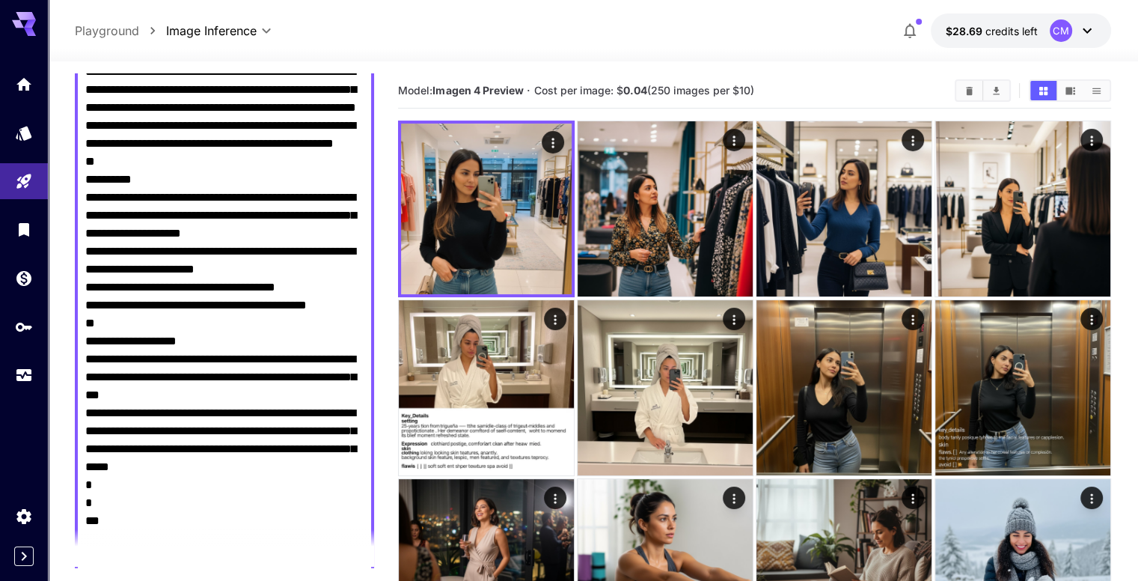
scroll to position [0, 0]
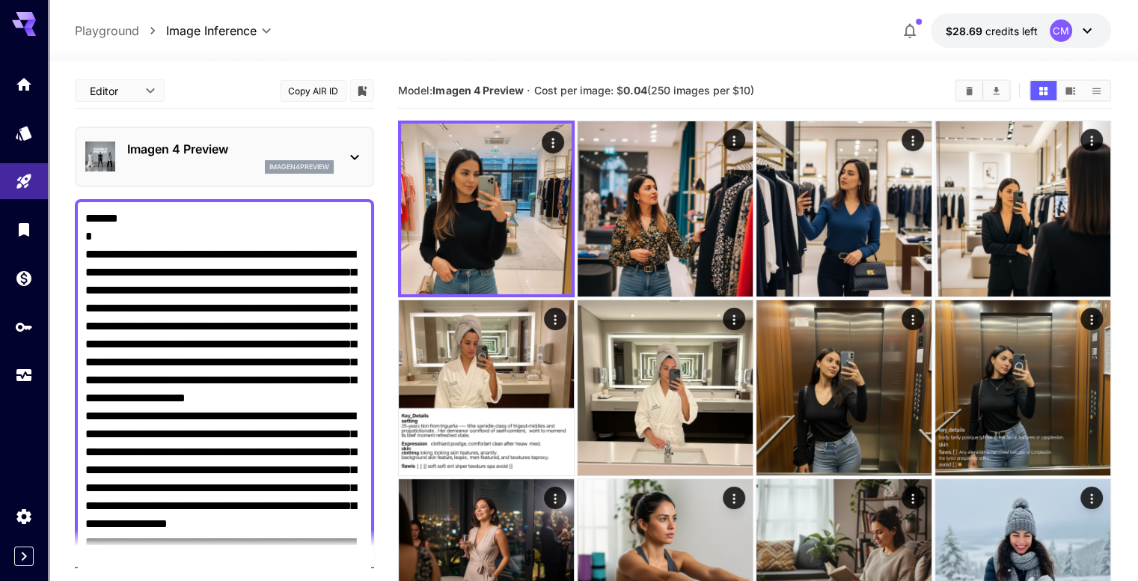
drag, startPoint x: 178, startPoint y: 187, endPoint x: 24, endPoint y: 43, distance: 210.7
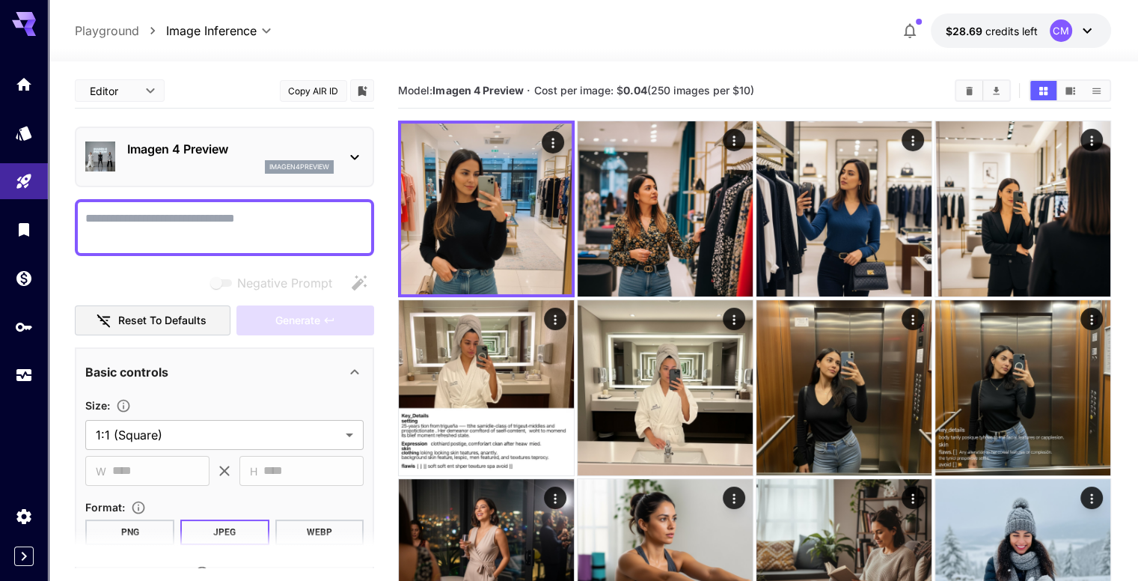
paste textarea "**********"
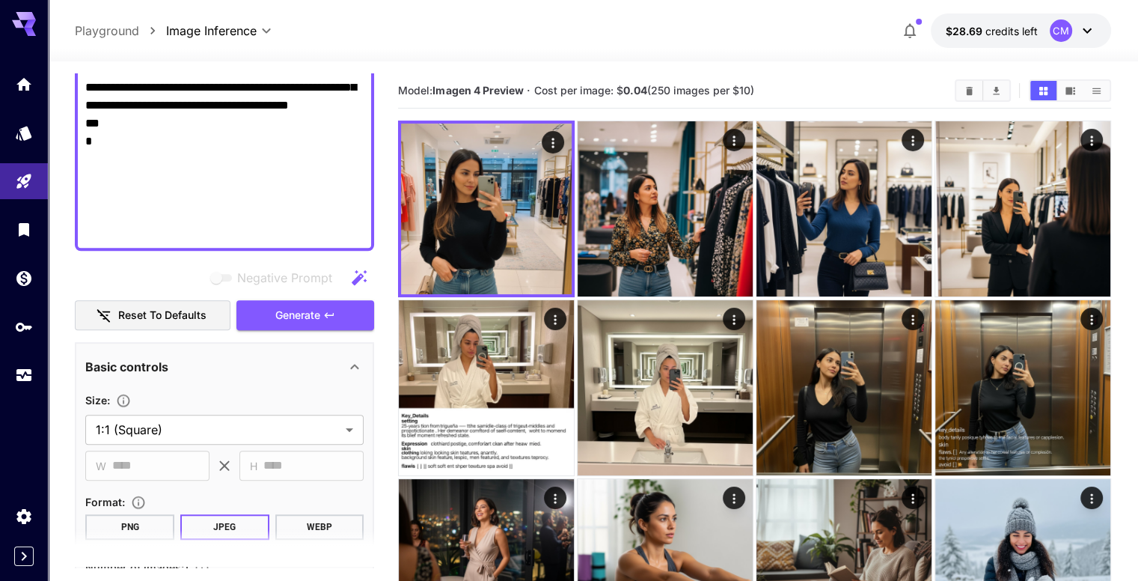
scroll to position [1238, 0]
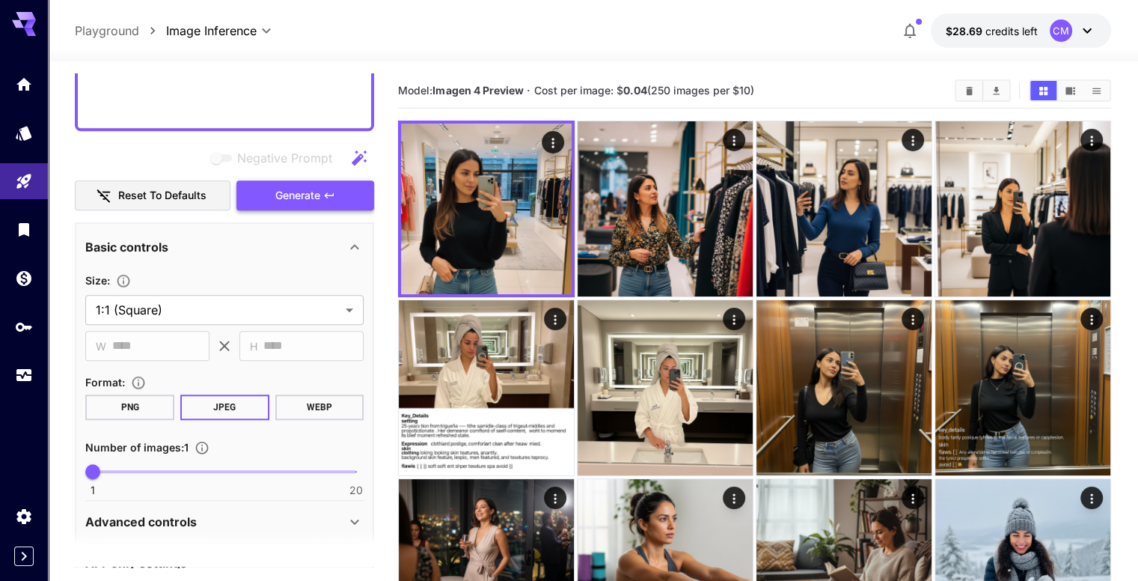
click at [317, 202] on span "Generate" at bounding box center [297, 195] width 45 height 19
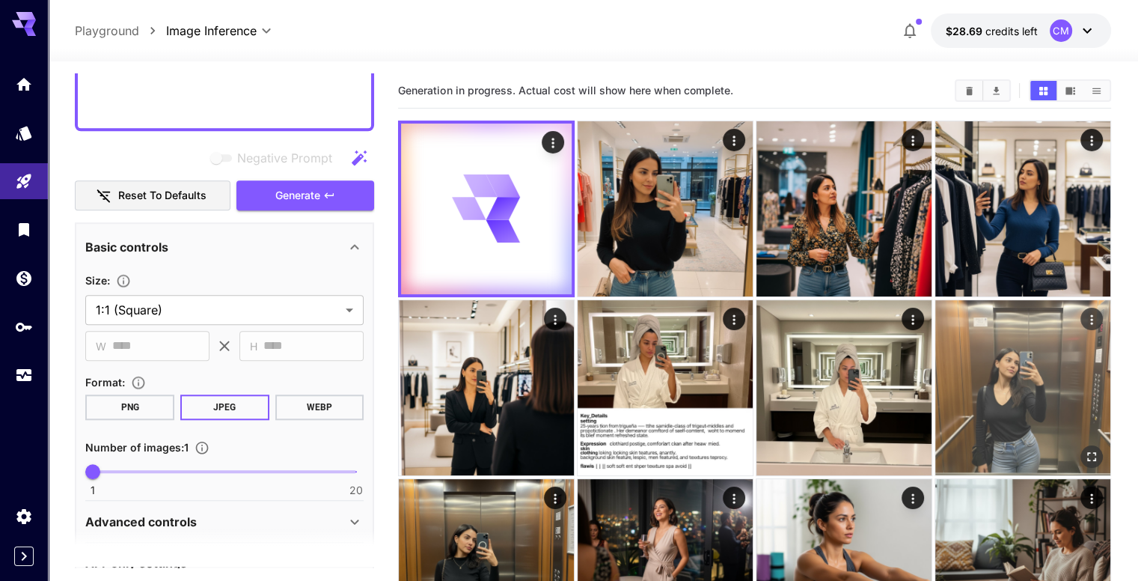
click at [1084, 449] on icon "Open in fullscreen" at bounding box center [1091, 456] width 15 height 15
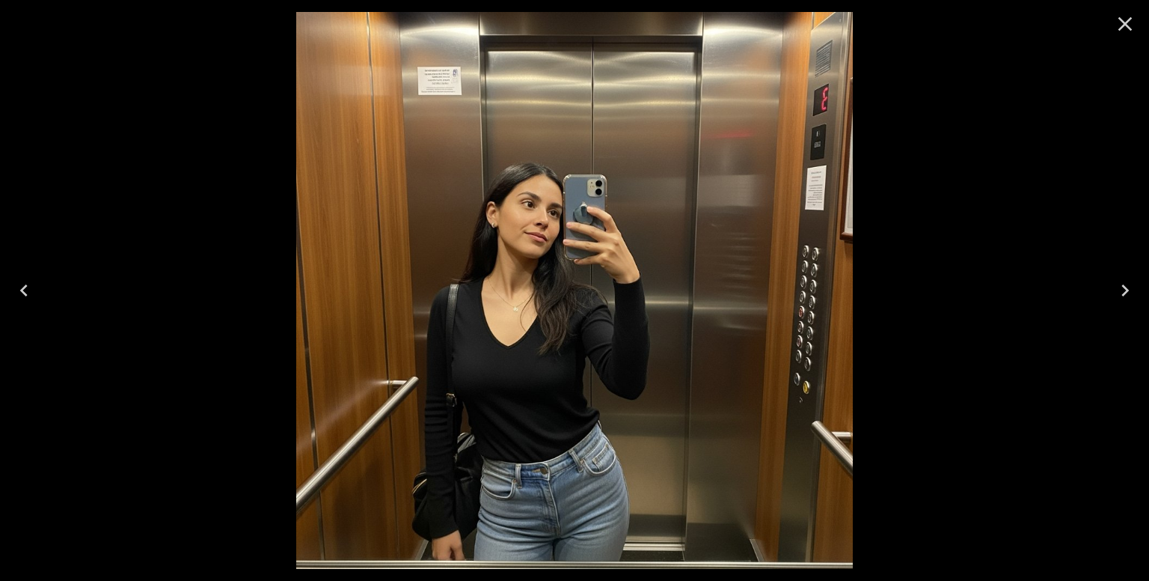
click at [1126, 18] on icon "Close" at bounding box center [1125, 24] width 24 height 24
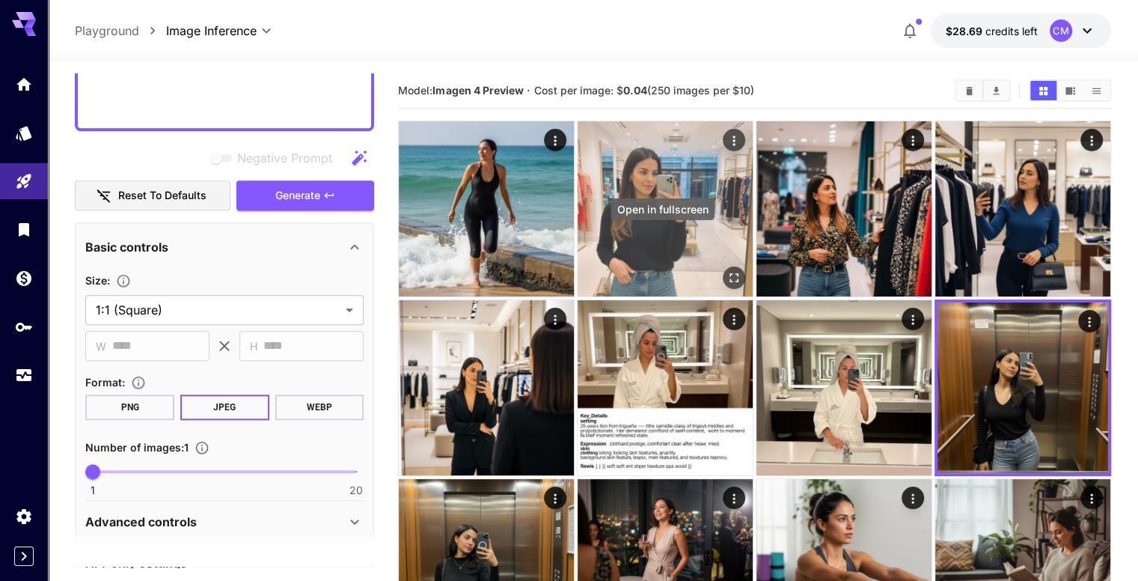
click at [723, 266] on button "Open in fullscreen" at bounding box center [734, 277] width 22 height 22
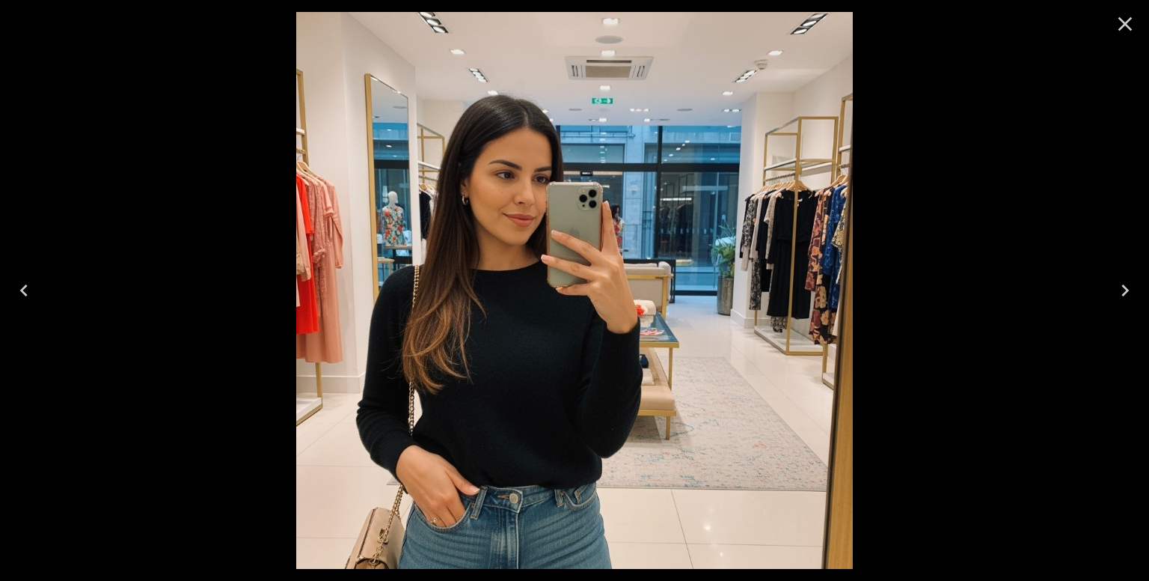
click at [1137, 19] on button "Close" at bounding box center [1125, 24] width 36 height 36
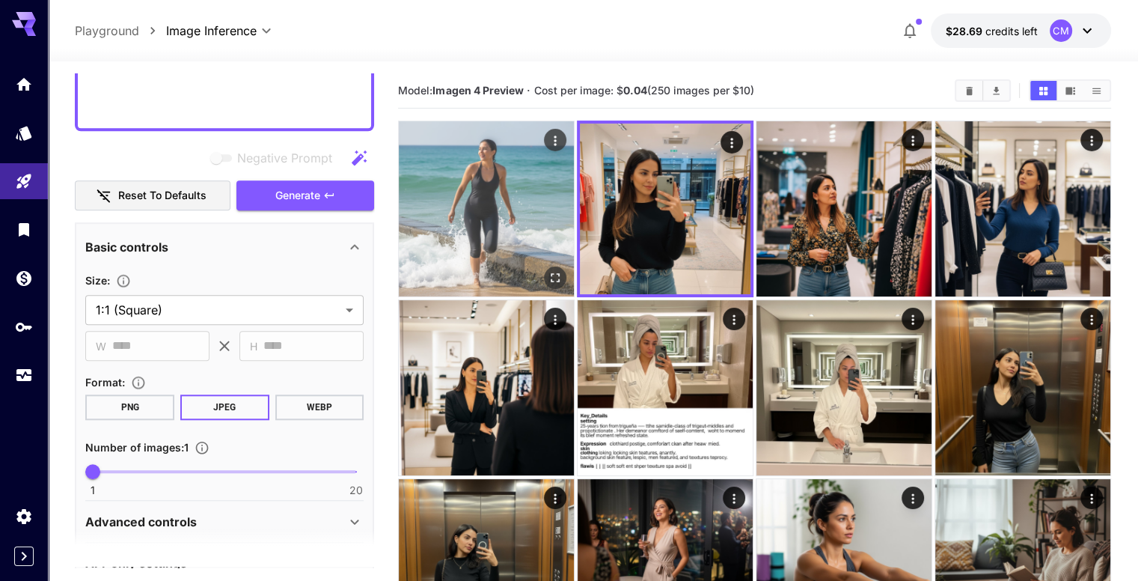
click at [548, 270] on icon "Open in fullscreen" at bounding box center [555, 277] width 15 height 15
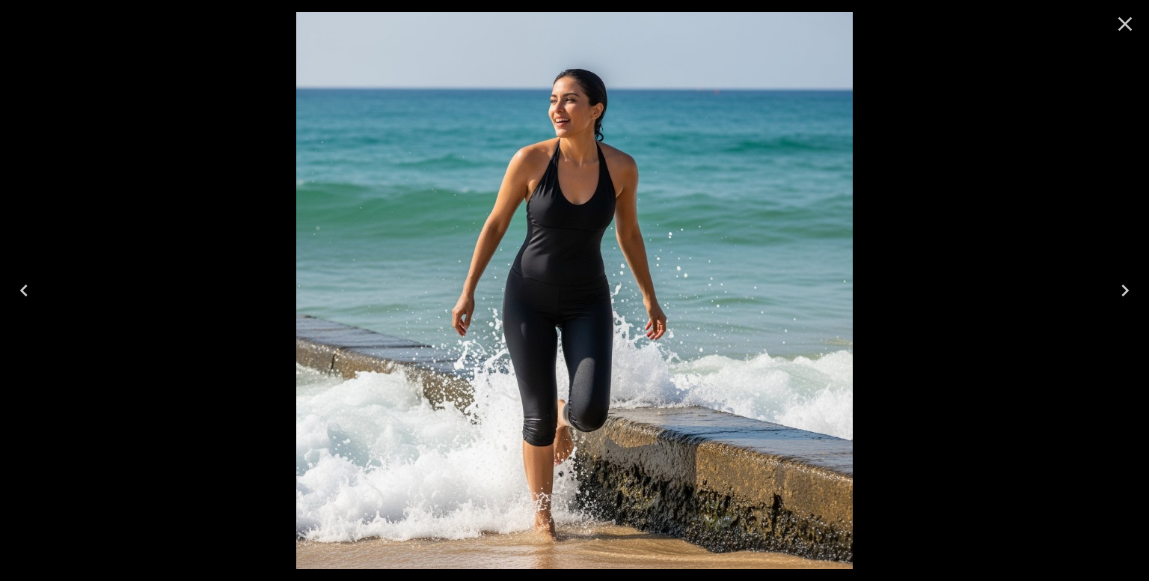
click at [1128, 13] on icon "Close" at bounding box center [1125, 24] width 24 height 24
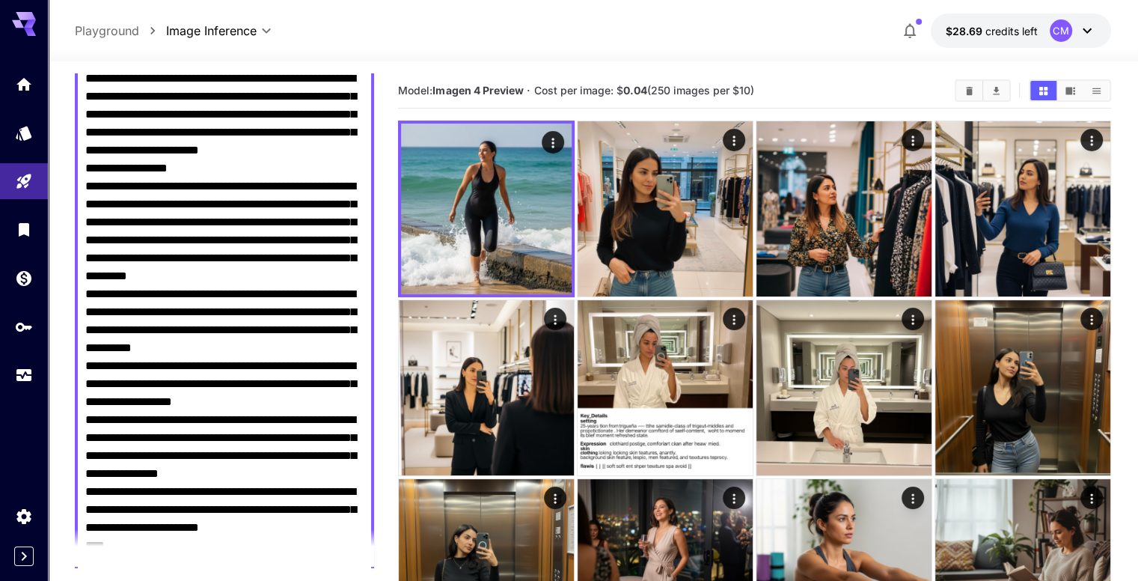
scroll to position [0, 0]
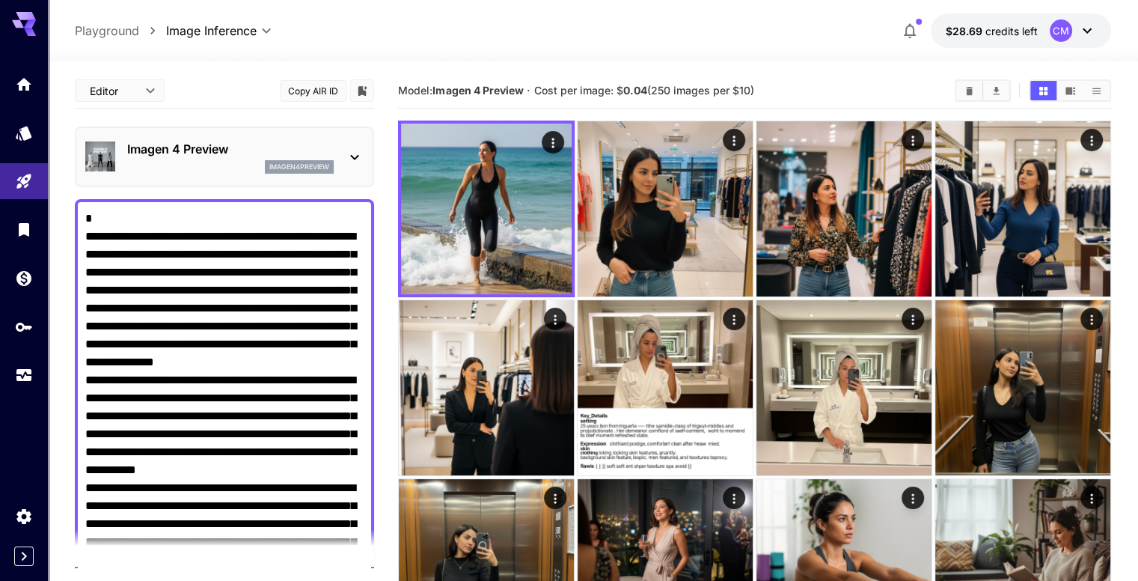
drag, startPoint x: 153, startPoint y: 117, endPoint x: 130, endPoint y: 51, distance: 70.5
type textarea "*"
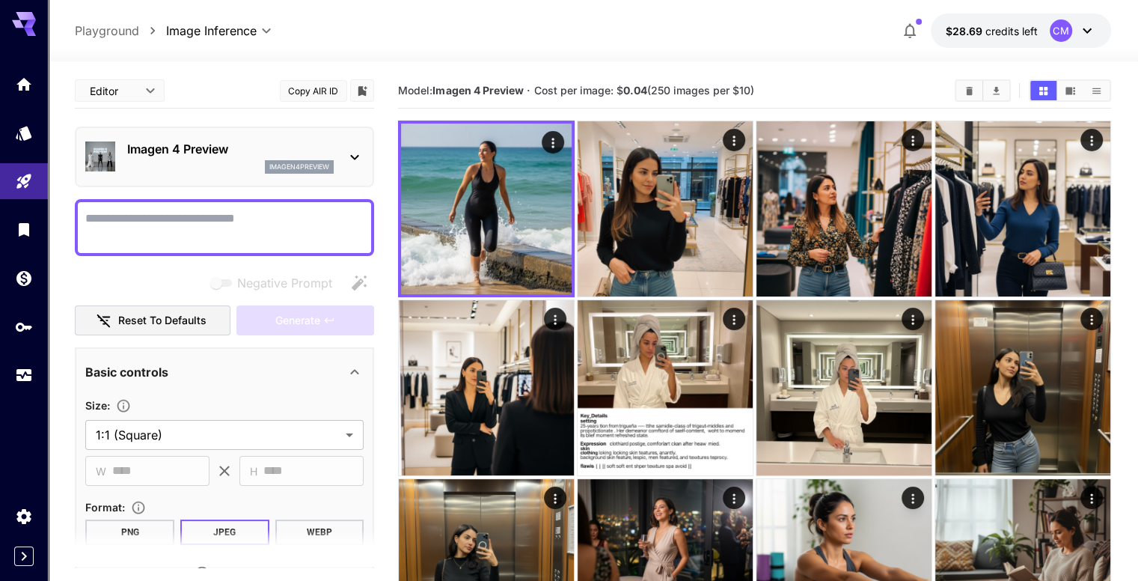
paste textarea "**********"
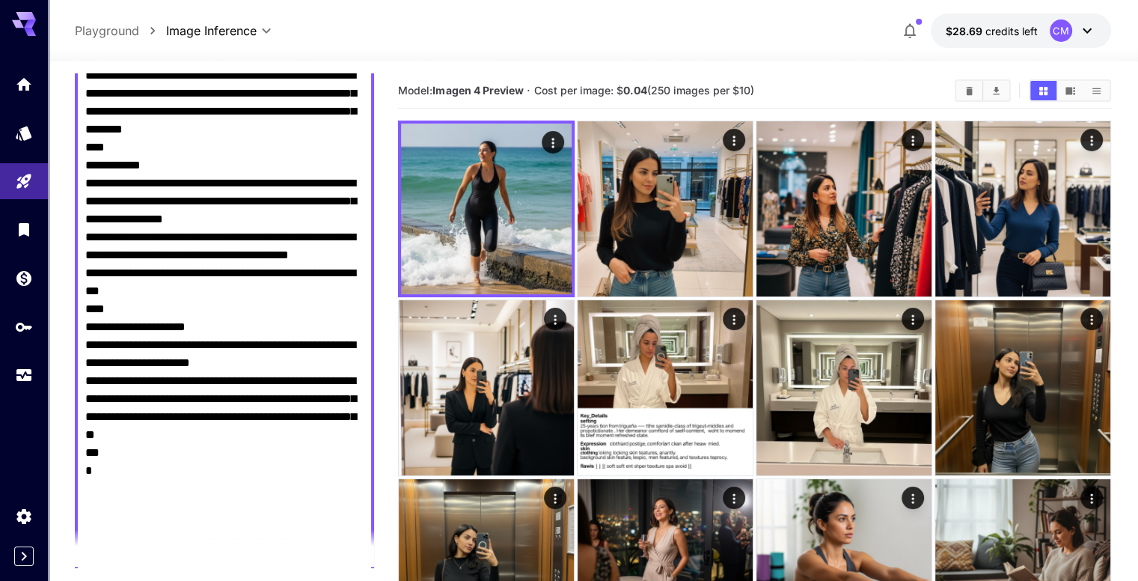
scroll to position [1182, 0]
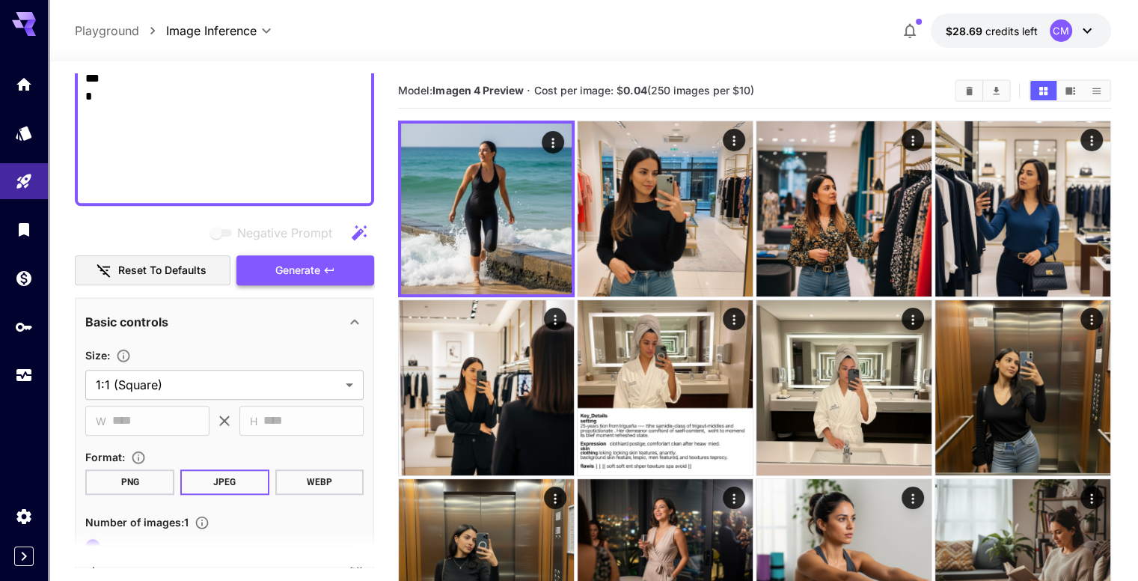
type textarea "**********"
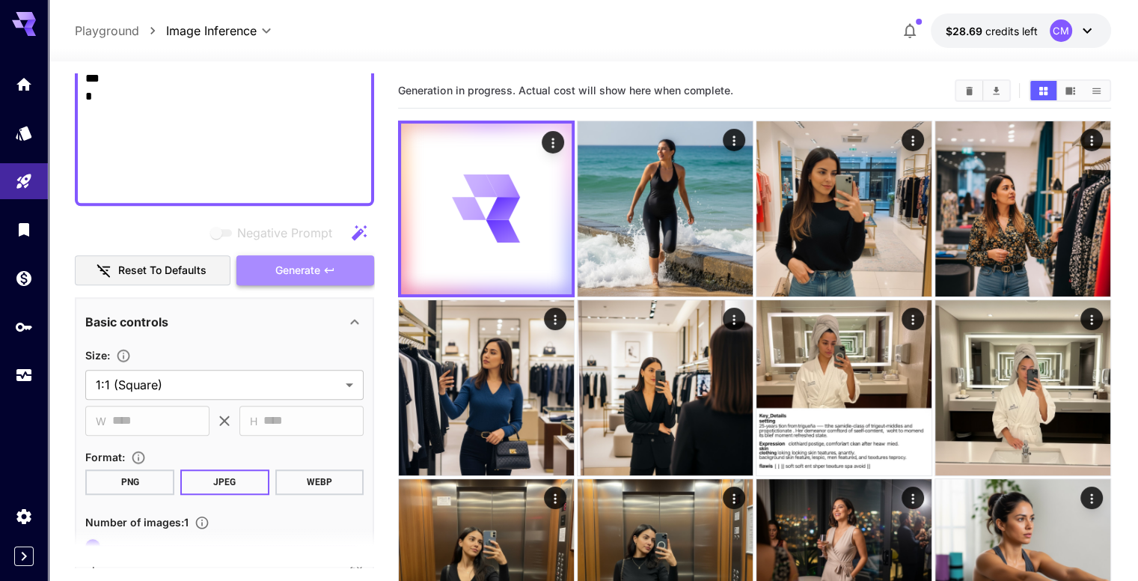
click at [320, 269] on span "Generate" at bounding box center [297, 270] width 45 height 19
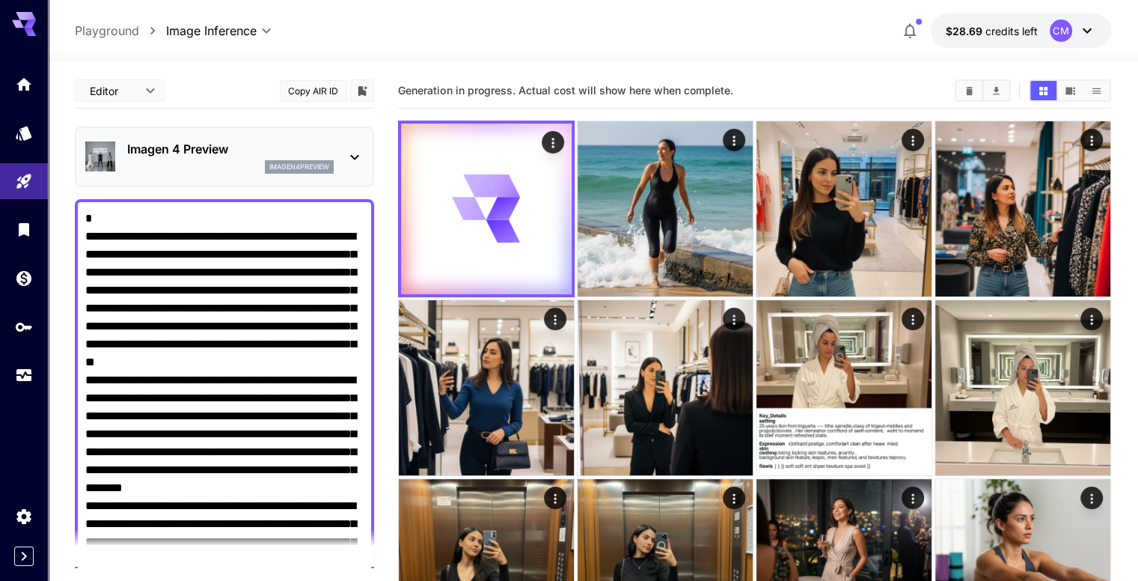
scroll to position [1182, 0]
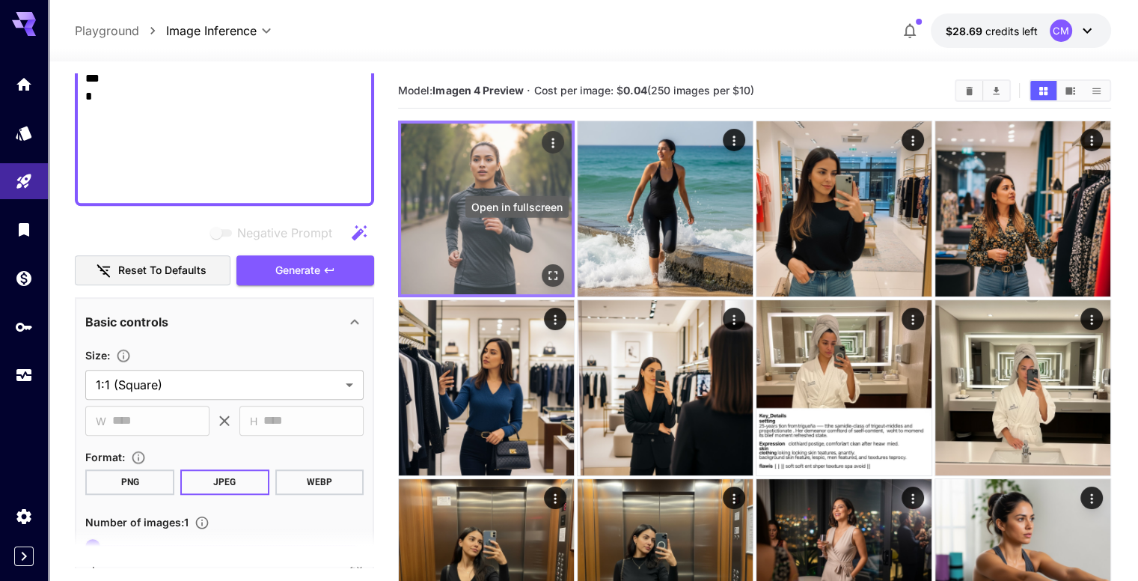
click at [542, 264] on button "Open in fullscreen" at bounding box center [553, 275] width 22 height 22
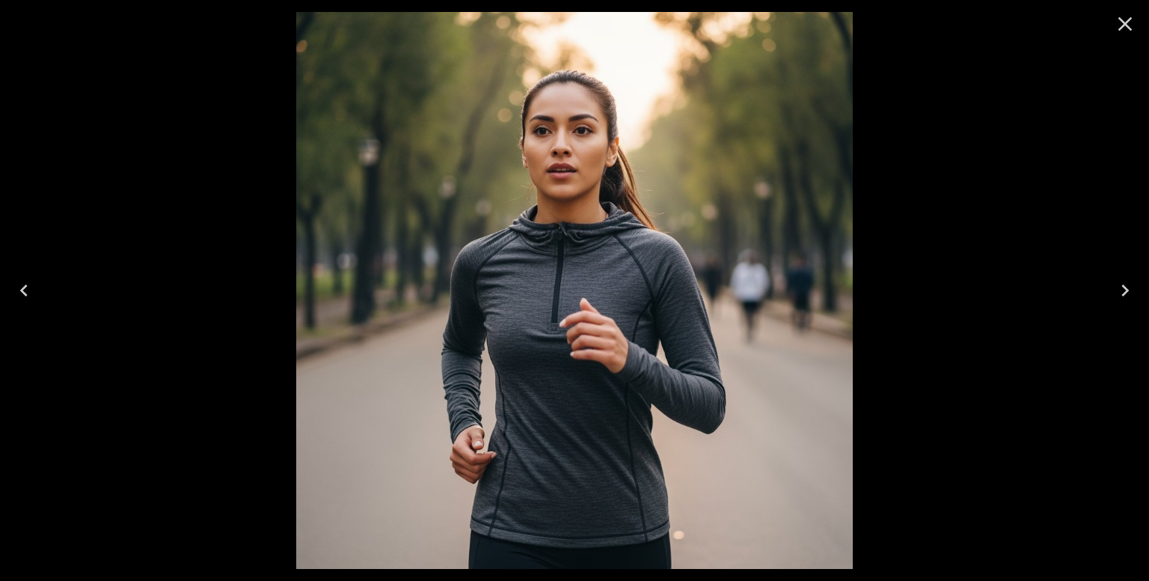
click at [1132, 21] on icon "Close" at bounding box center [1125, 24] width 24 height 24
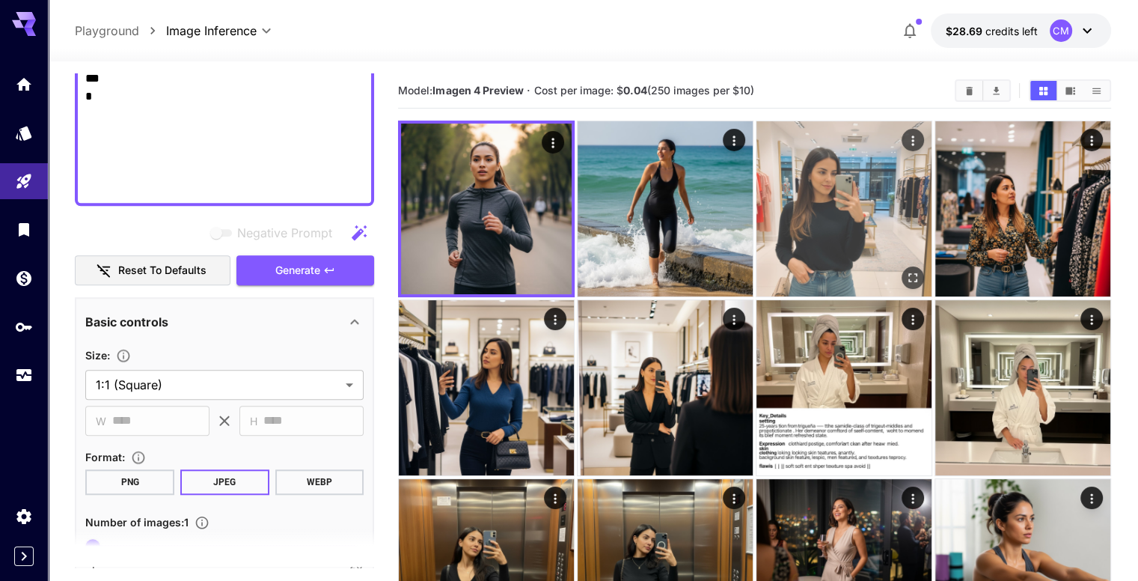
click at [905, 270] on icon "Open in fullscreen" at bounding box center [912, 277] width 15 height 15
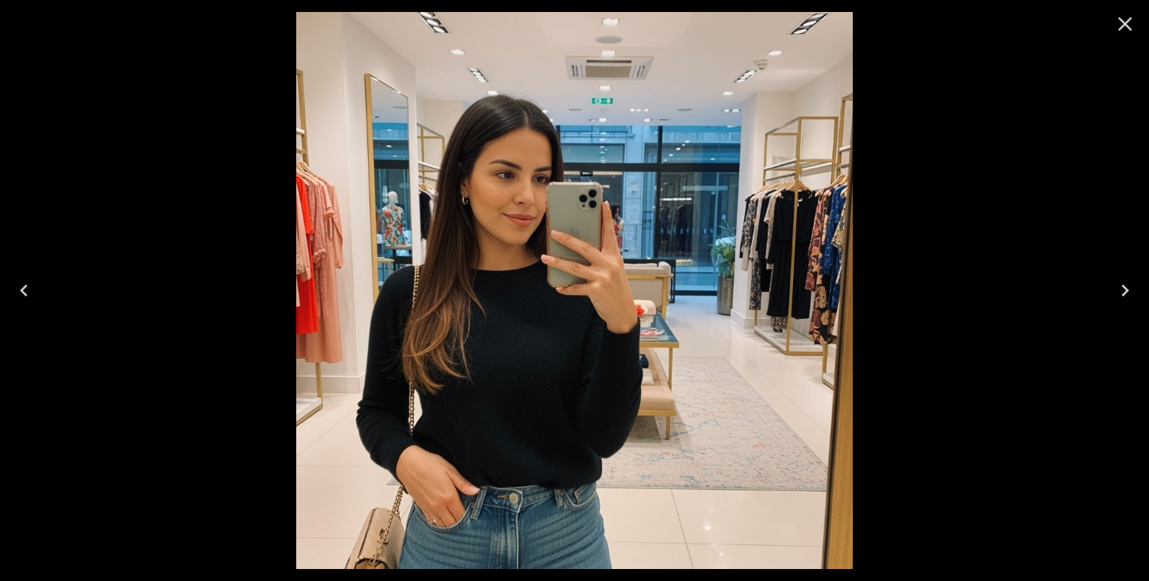
click at [1125, 19] on icon "Close" at bounding box center [1125, 24] width 24 height 24
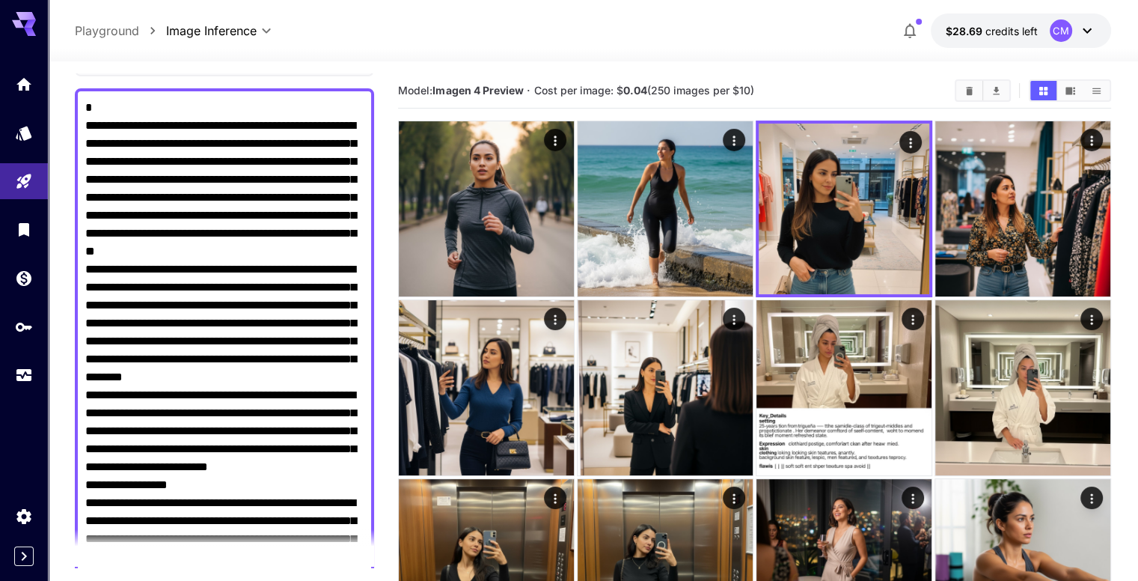
scroll to position [0, 0]
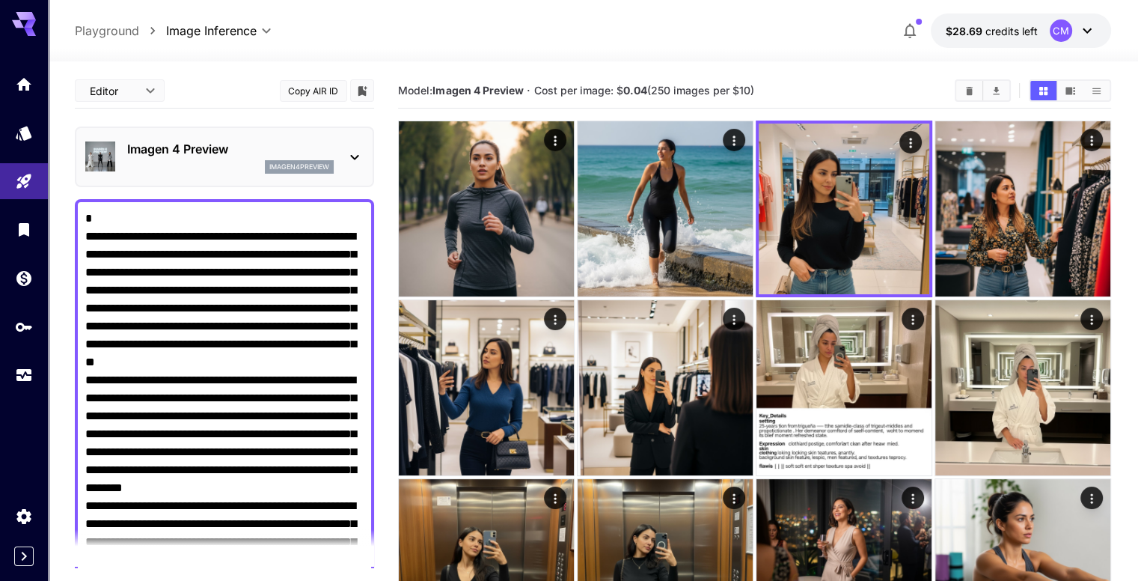
drag, startPoint x: 219, startPoint y: 192, endPoint x: 61, endPoint y: 39, distance: 220.1
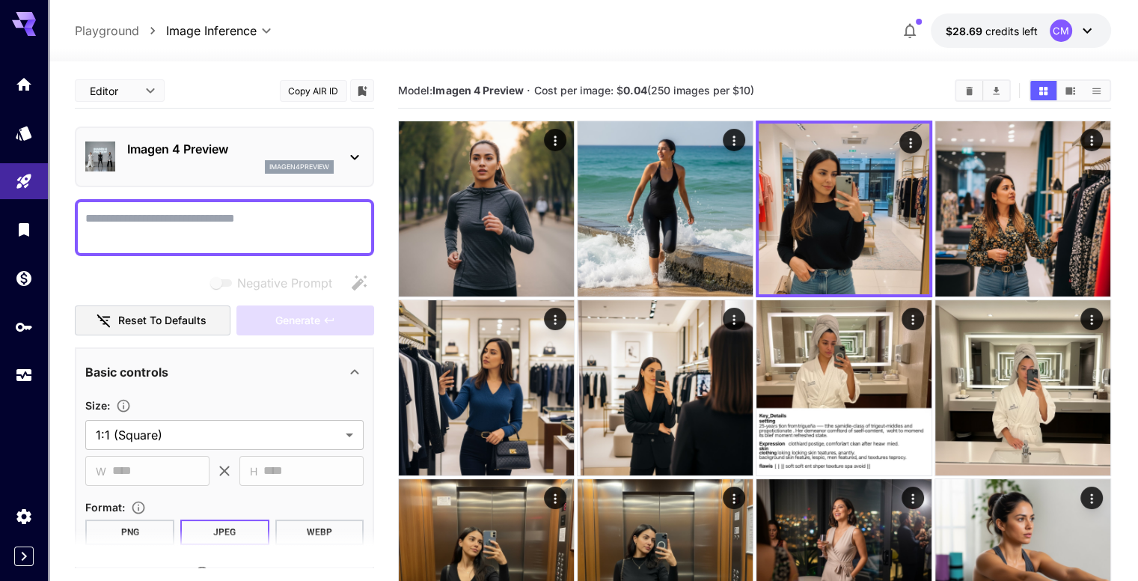
paste textarea "**********"
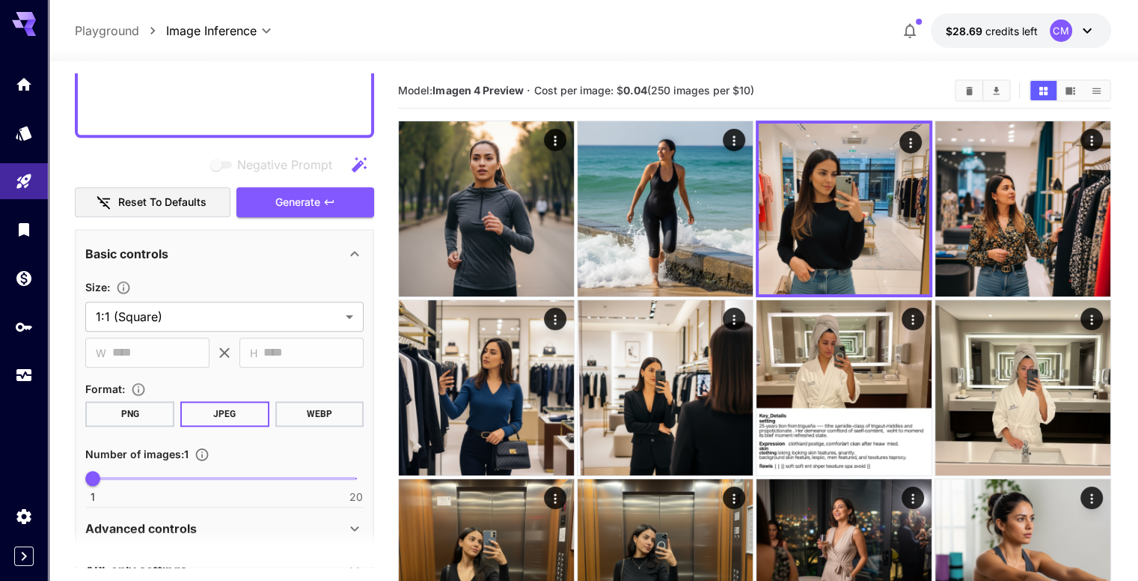
scroll to position [1418, 0]
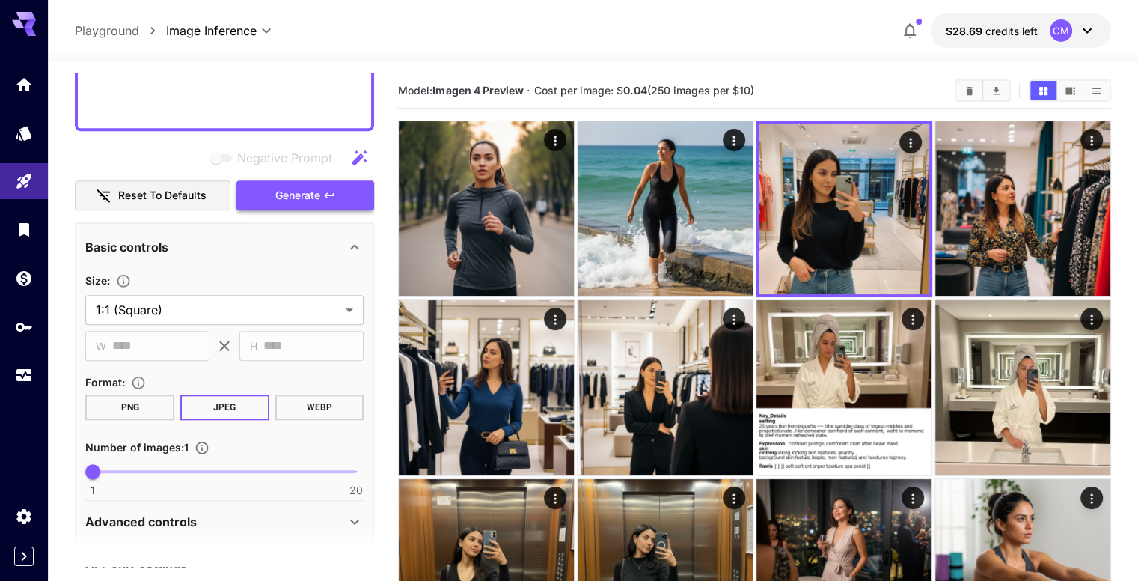
type textarea "**********"
click at [305, 204] on button "Generate" at bounding box center [305, 195] width 138 height 31
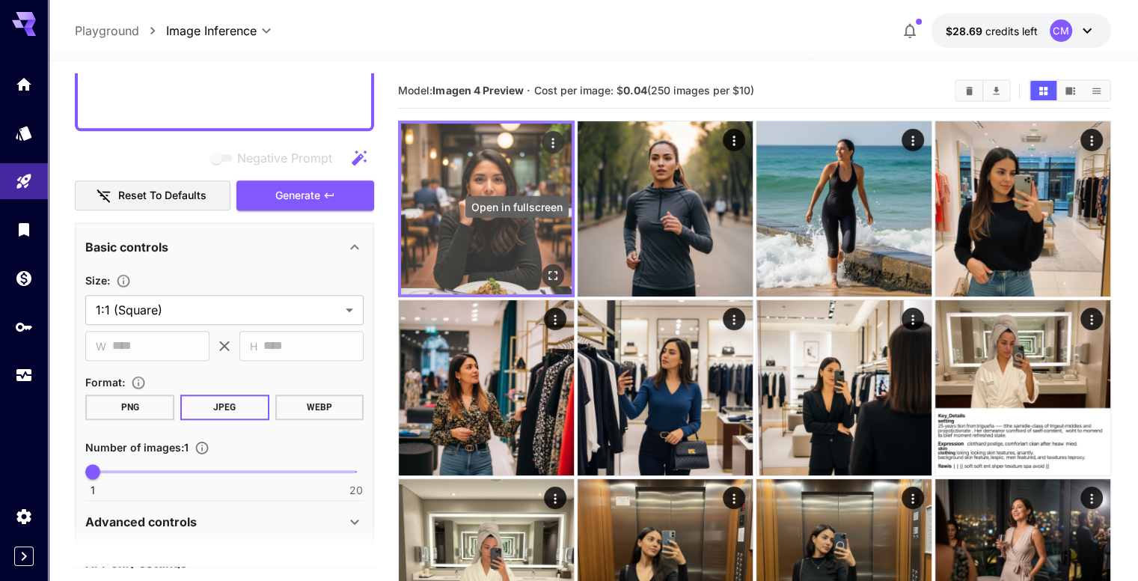
click at [542, 264] on button "Open in fullscreen" at bounding box center [553, 275] width 22 height 22
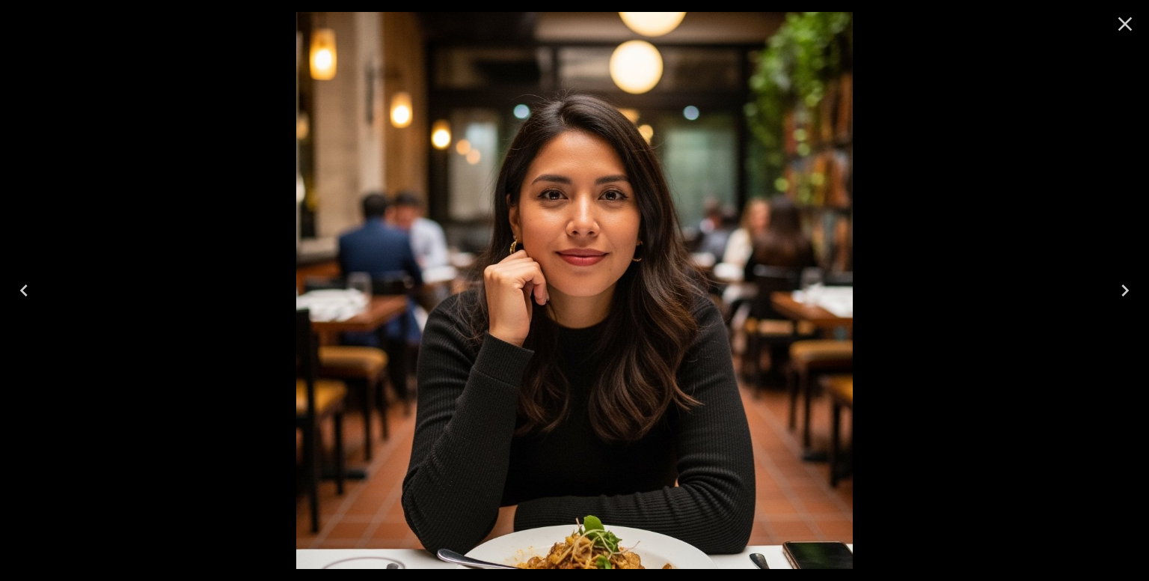
click at [1121, 288] on icon "Next" at bounding box center [1125, 290] width 24 height 24
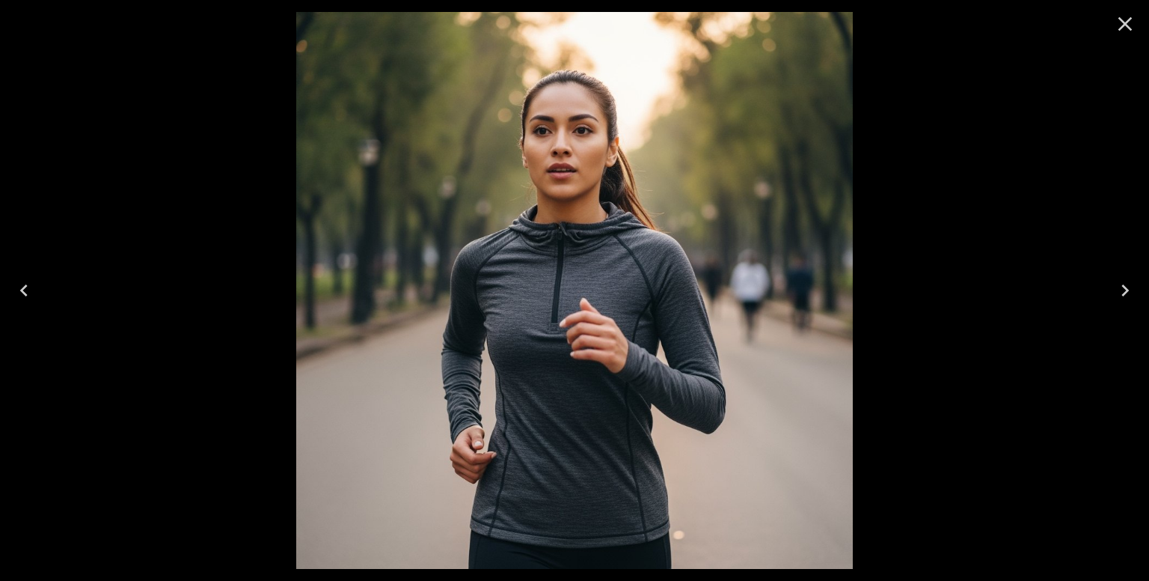
click at [1122, 288] on icon "Next" at bounding box center [1125, 290] width 24 height 24
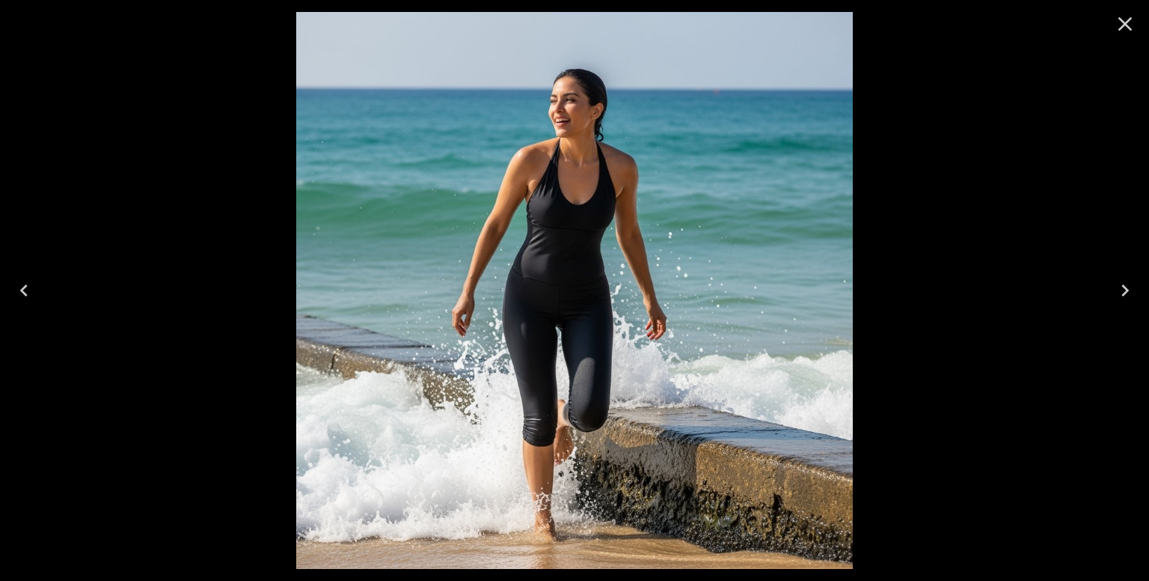
click at [1122, 288] on icon "Next" at bounding box center [1125, 290] width 24 height 24
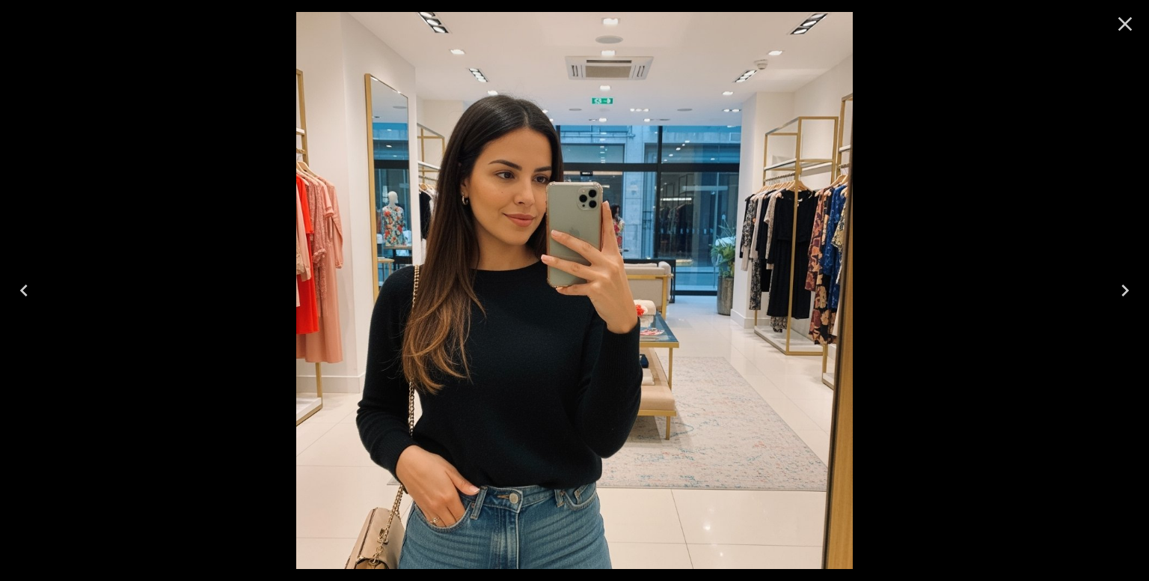
click at [34, 283] on icon "Previous" at bounding box center [24, 290] width 24 height 24
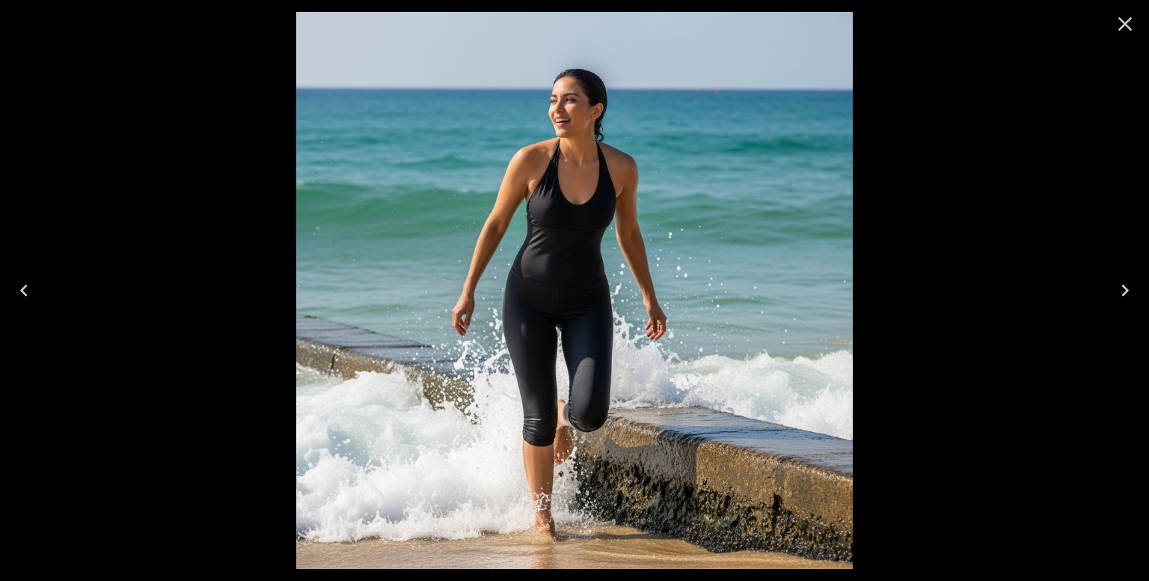
click at [34, 283] on icon "Previous" at bounding box center [24, 290] width 24 height 24
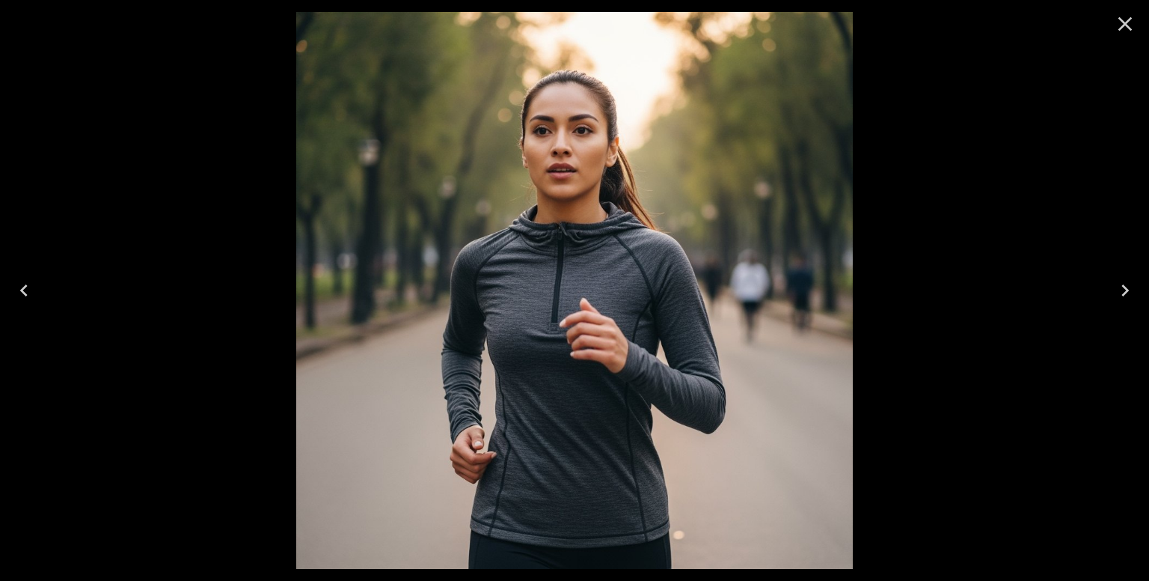
click at [34, 283] on icon "Previous" at bounding box center [24, 290] width 24 height 24
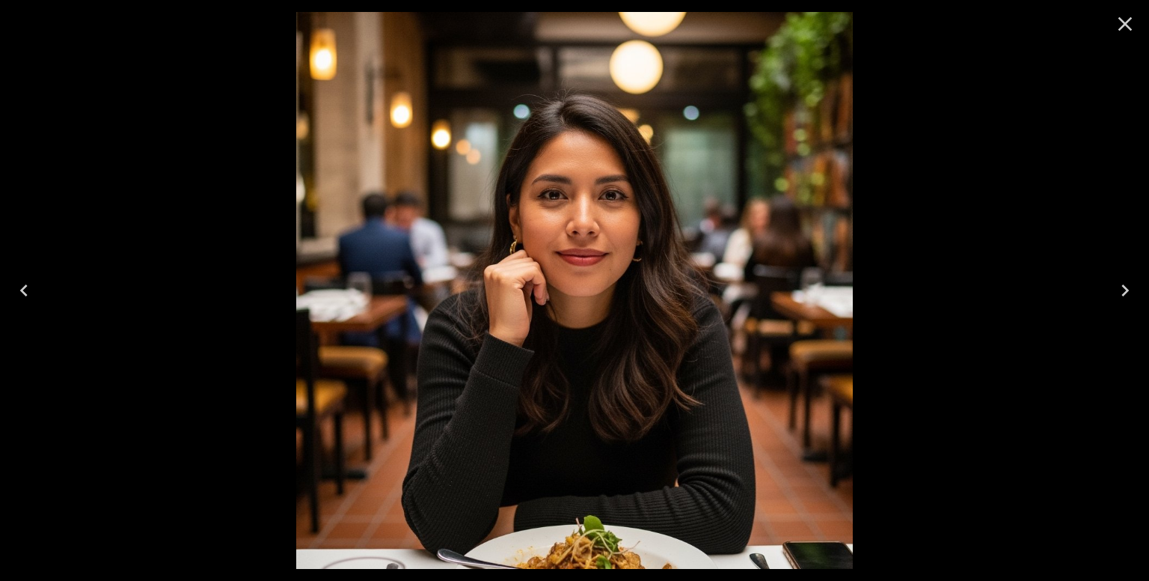
click at [1121, 26] on icon "Close" at bounding box center [1125, 24] width 24 height 24
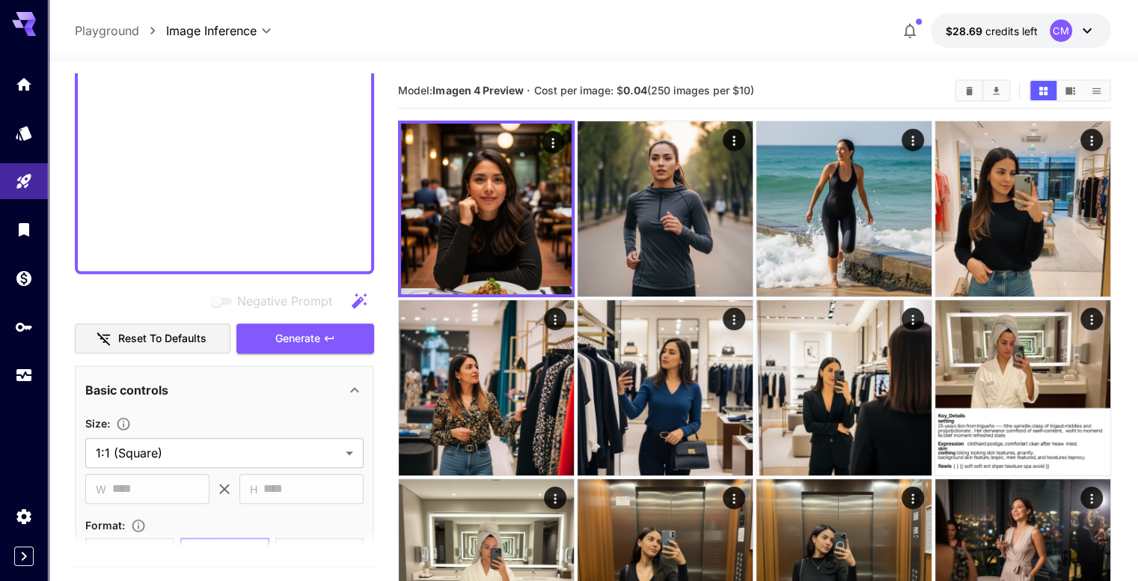
scroll to position [1347, 0]
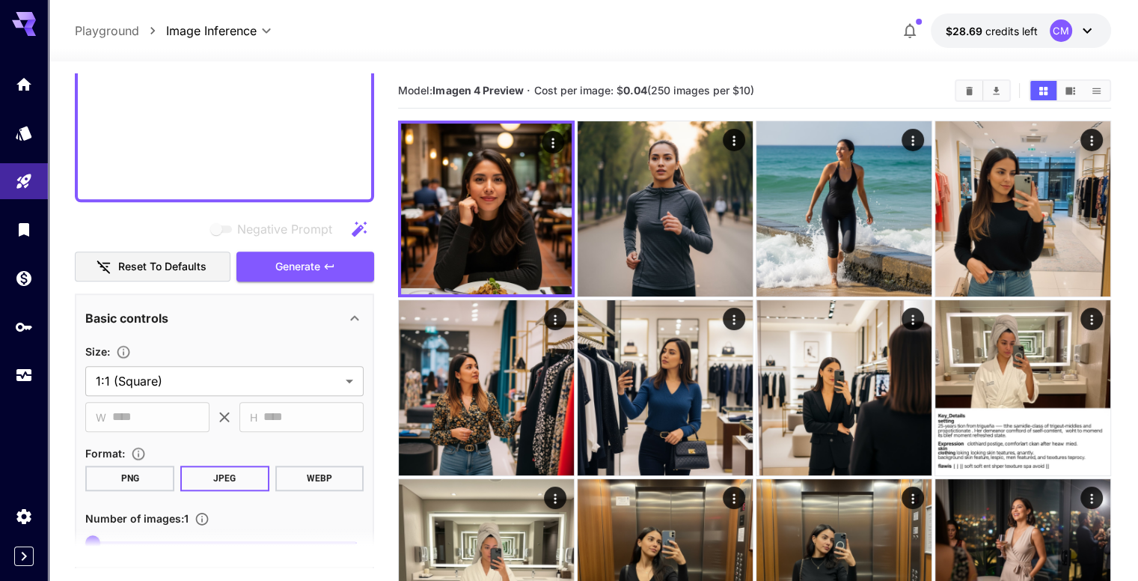
drag, startPoint x: 85, startPoint y: 209, endPoint x: 268, endPoint y: 320, distance: 213.9
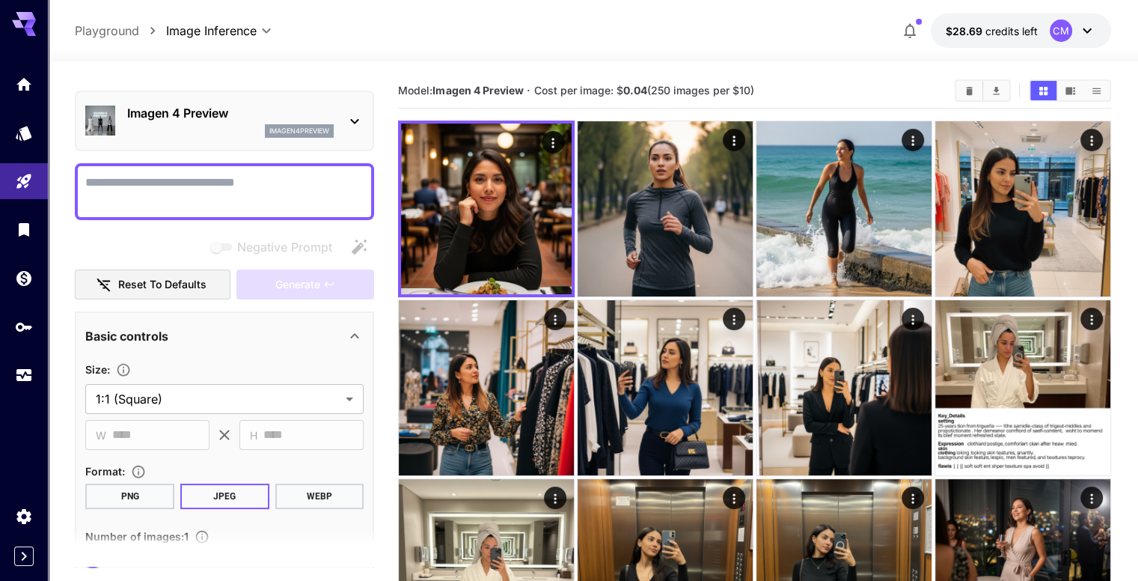
click at [184, 185] on textarea "Negative Prompt" at bounding box center [224, 192] width 278 height 36
paste textarea "**********"
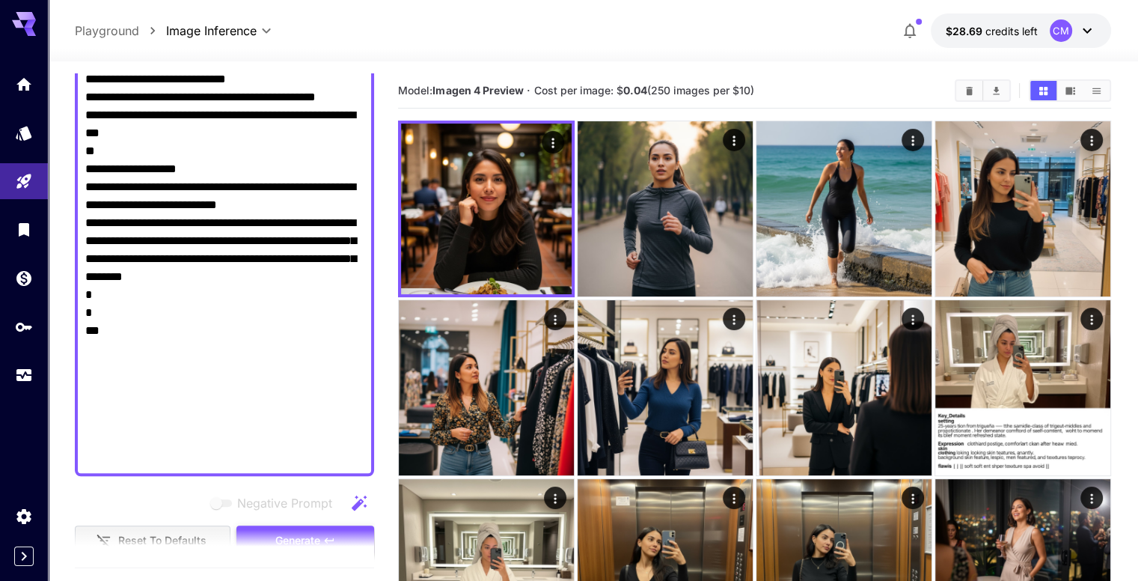
scroll to position [1289, 0]
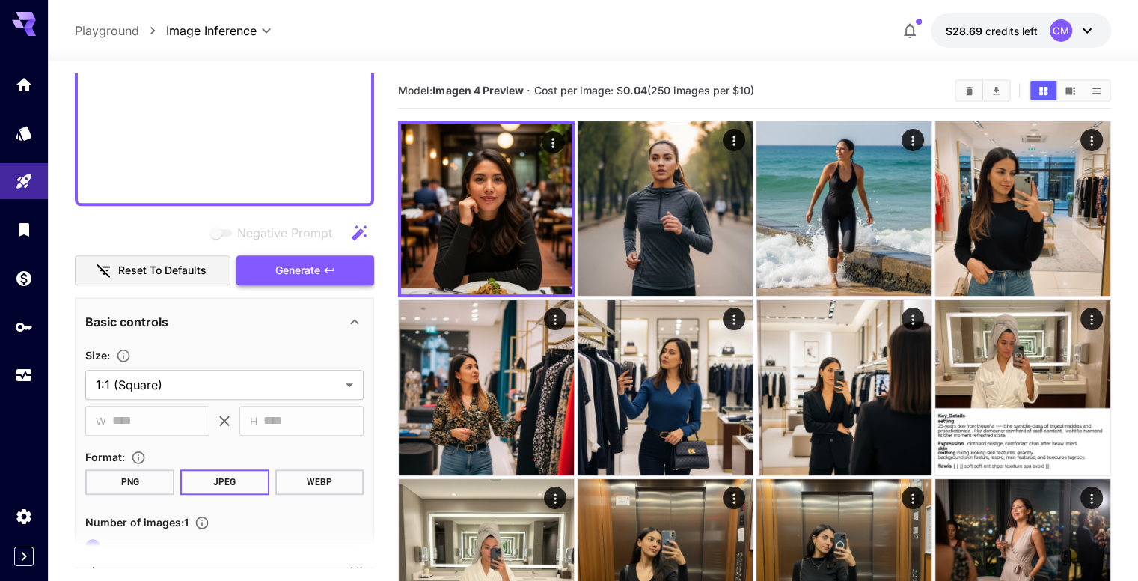
type textarea "**********"
click at [315, 279] on button "Generate" at bounding box center [305, 270] width 138 height 31
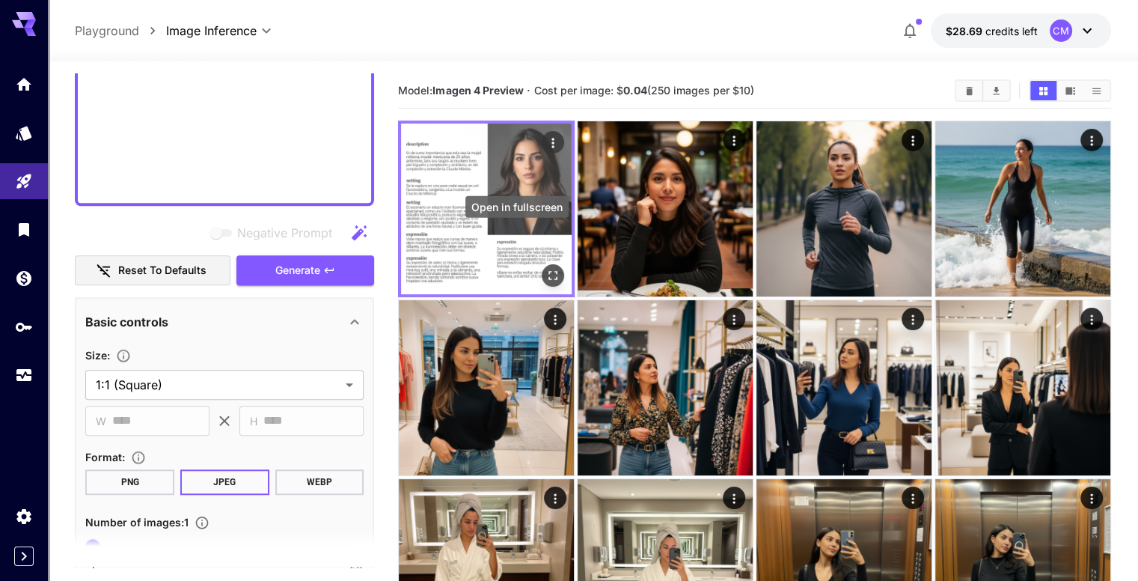
click at [545, 268] on icon "Open in fullscreen" at bounding box center [552, 275] width 15 height 15
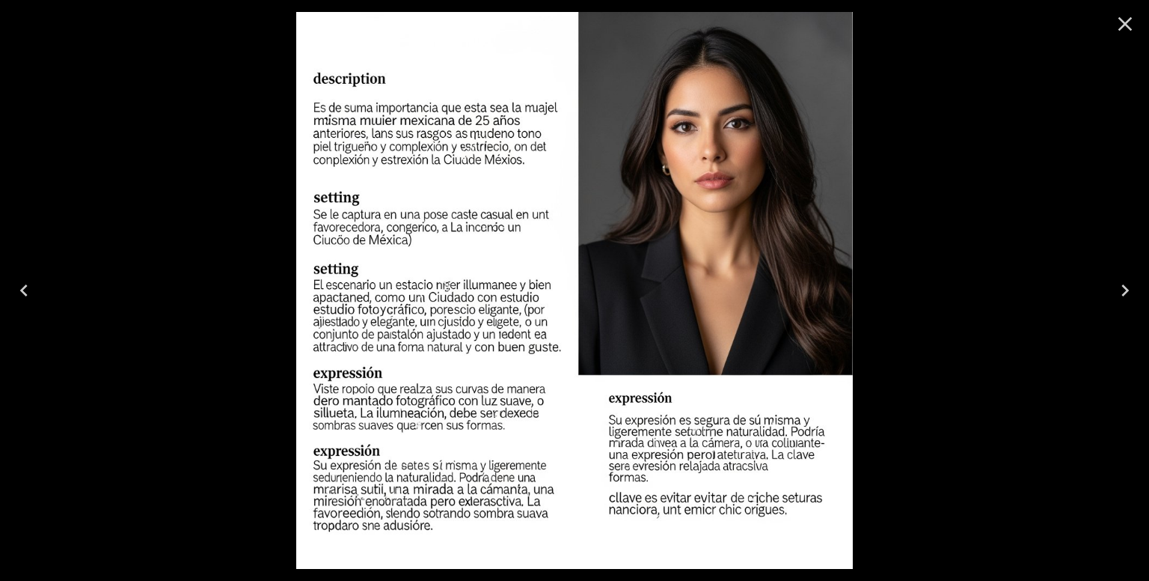
click at [1124, 25] on icon "Close" at bounding box center [1126, 24] width 14 height 14
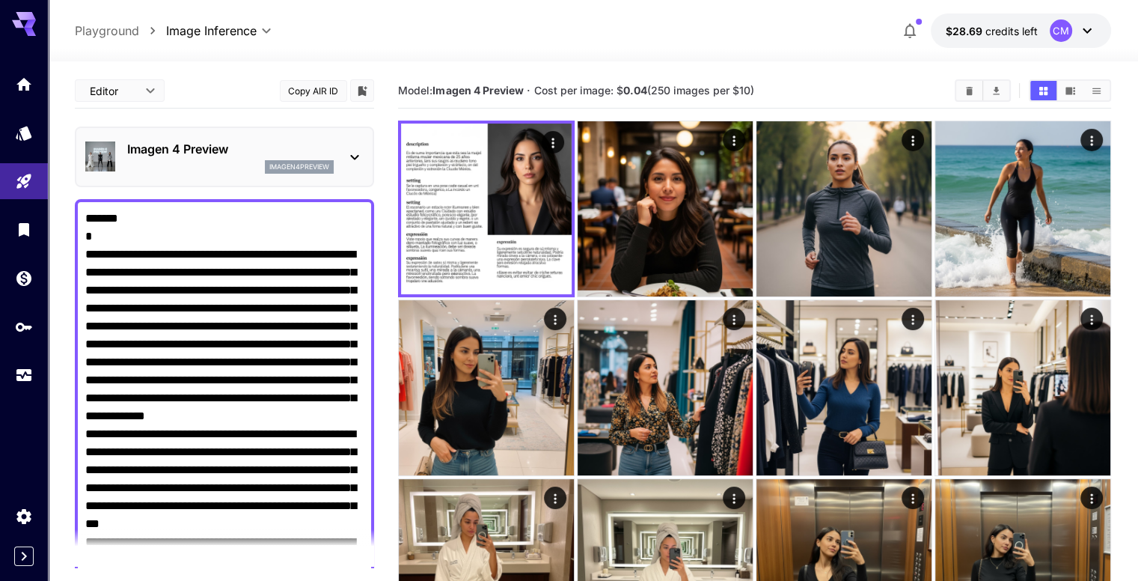
scroll to position [1289, 0]
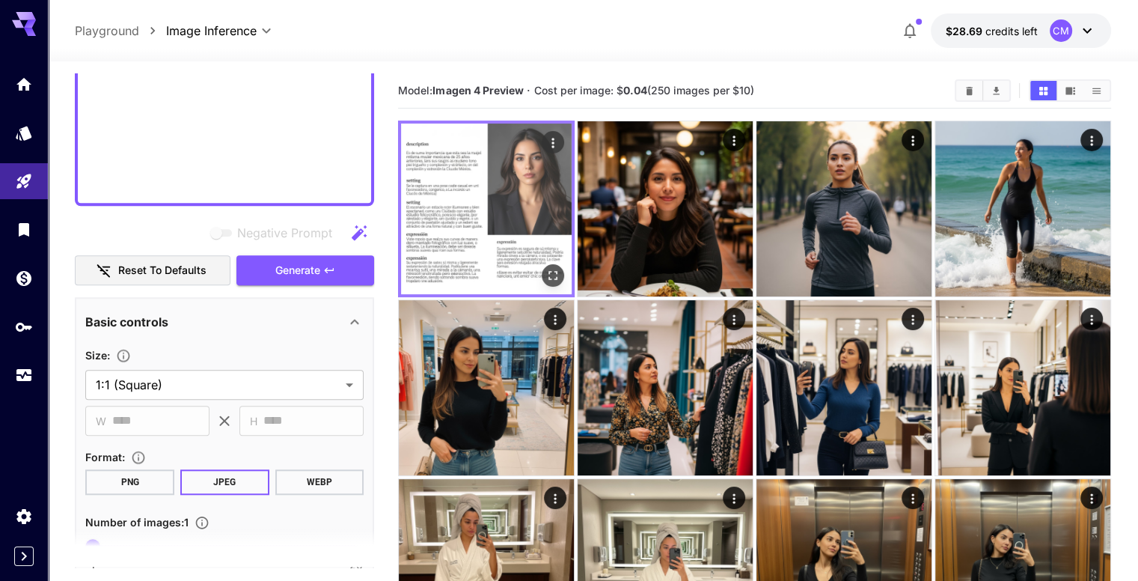
click at [476, 218] on img at bounding box center [486, 208] width 171 height 171
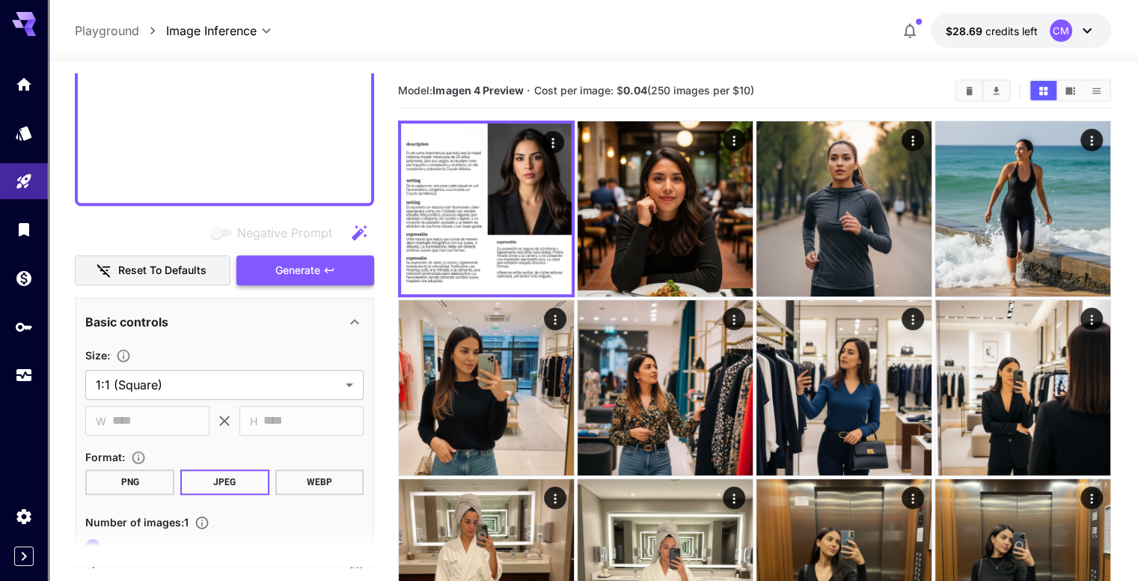
click at [346, 258] on button "Generate" at bounding box center [305, 270] width 138 height 31
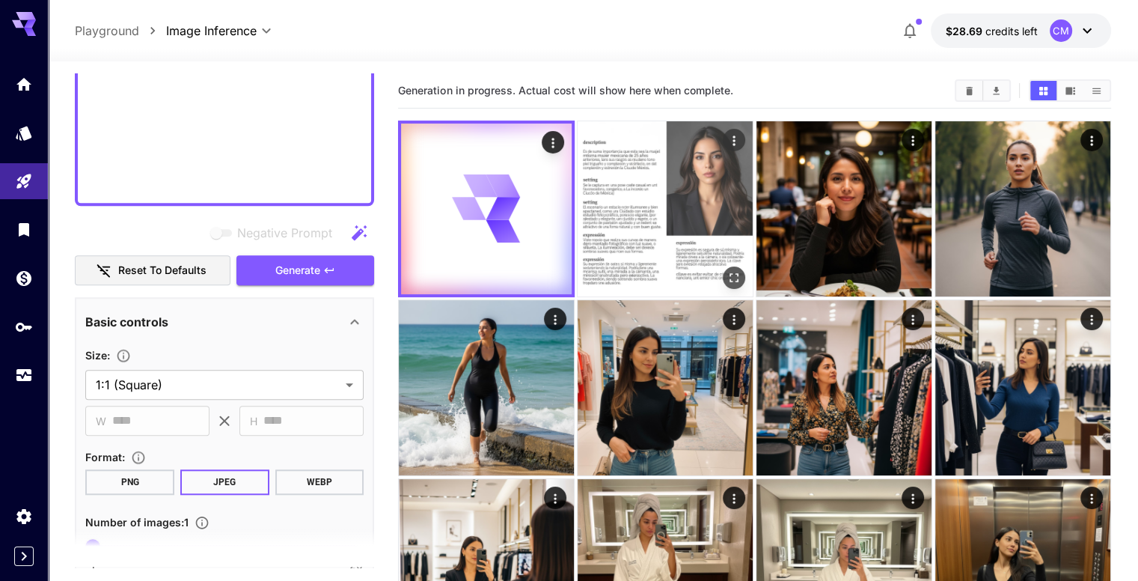
click at [727, 270] on icon "Open in fullscreen" at bounding box center [734, 277] width 15 height 15
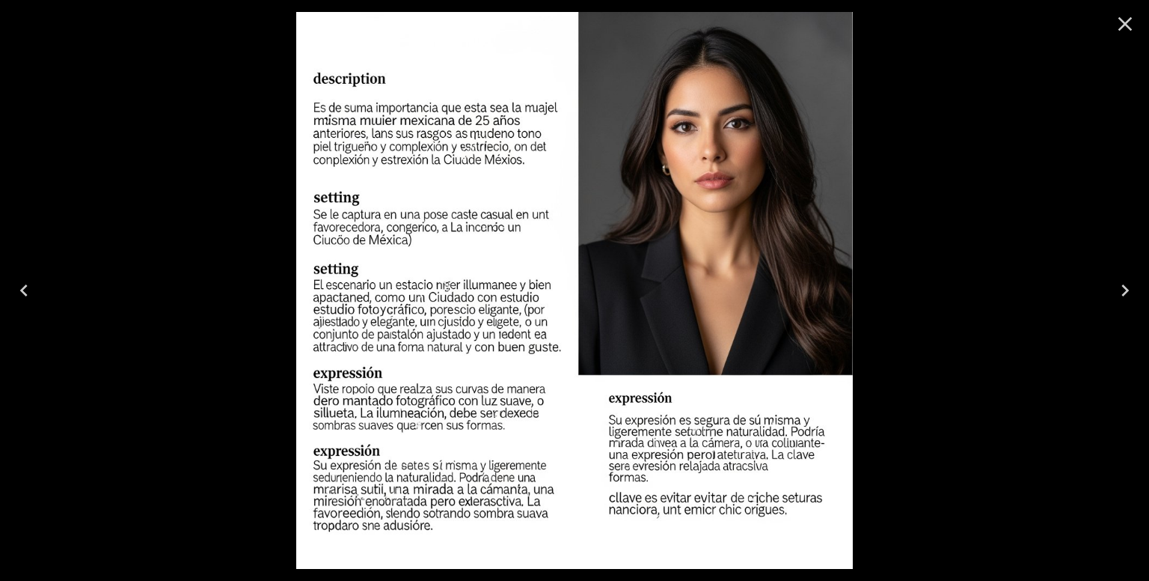
click at [1118, 31] on icon "Close" at bounding box center [1125, 24] width 24 height 24
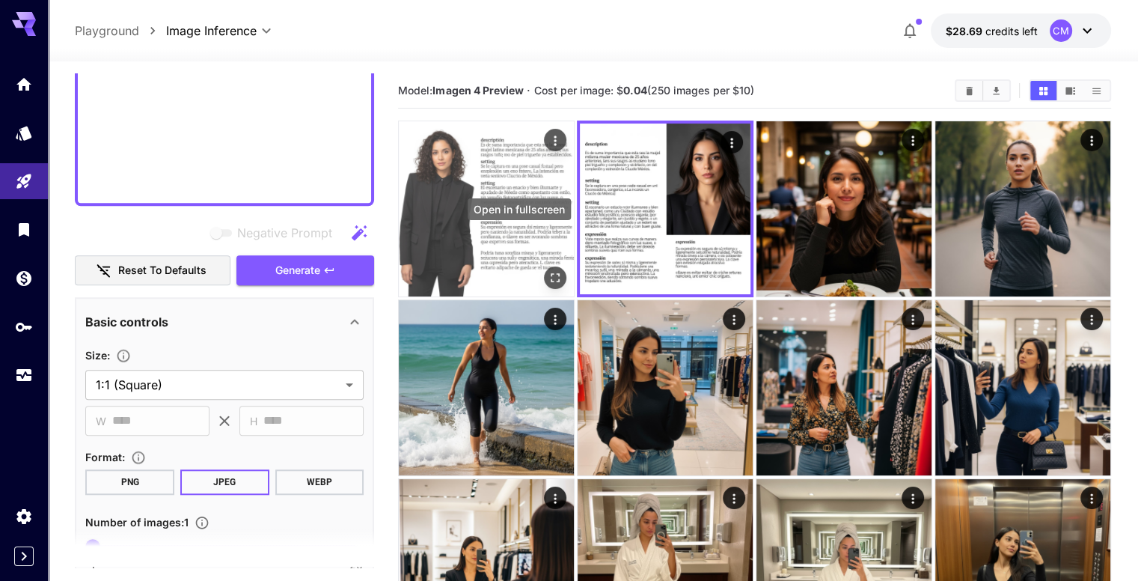
click at [551, 273] on icon "Open in fullscreen" at bounding box center [555, 277] width 9 height 9
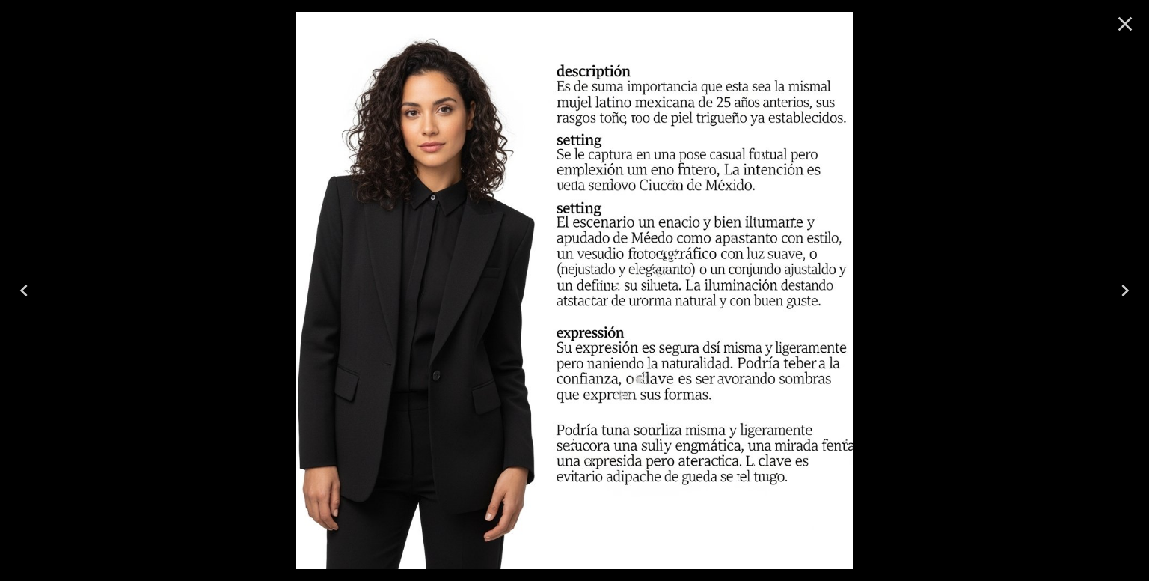
click at [1132, 28] on icon "Close" at bounding box center [1125, 24] width 24 height 24
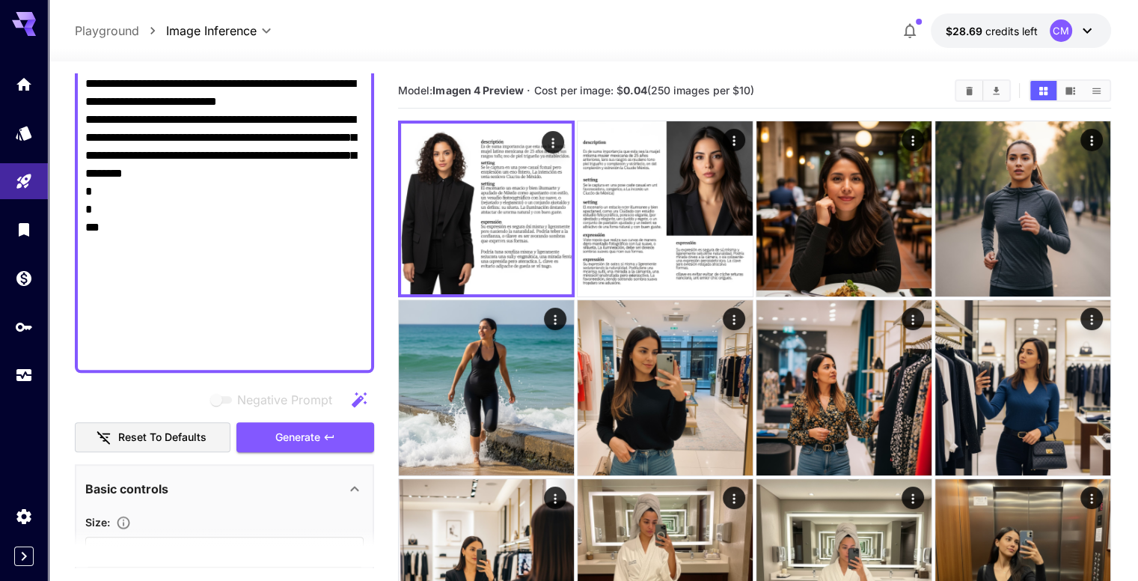
scroll to position [1416, 0]
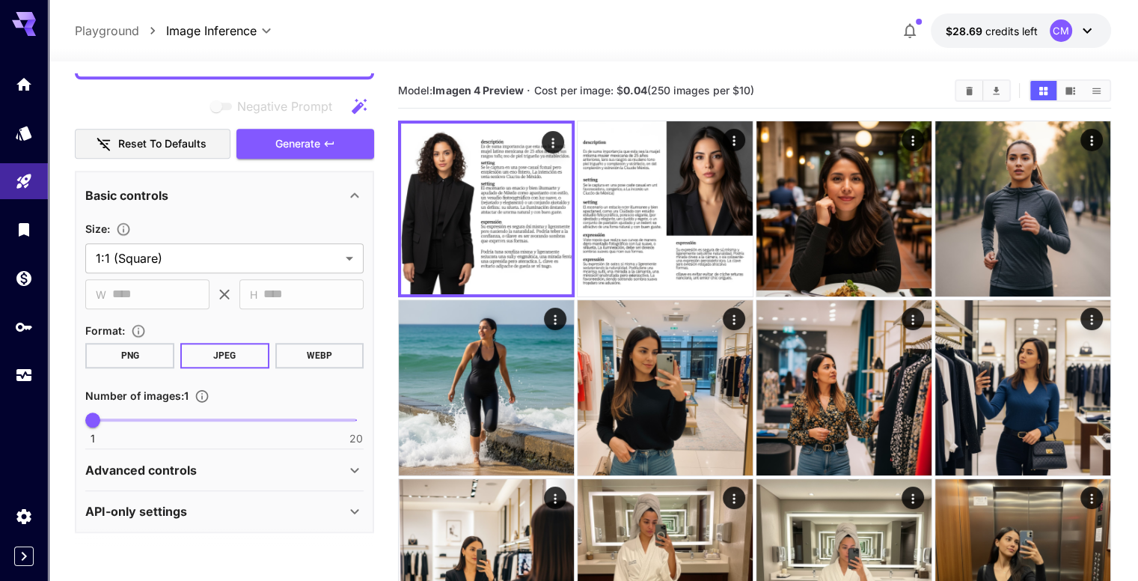
drag, startPoint x: 88, startPoint y: 213, endPoint x: 269, endPoint y: 316, distance: 208.1
type textarea "*"
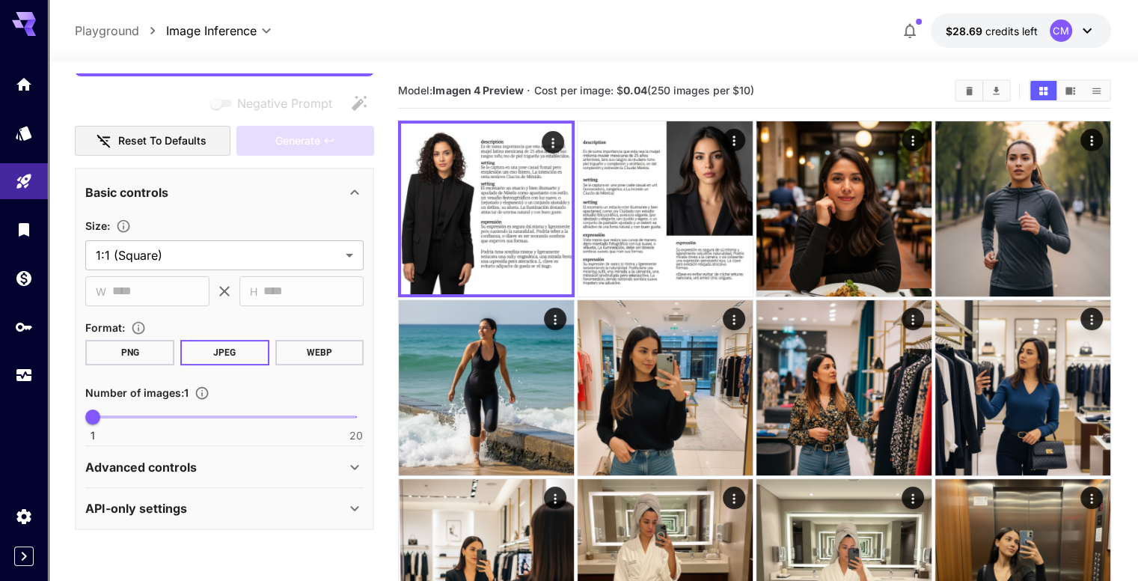
scroll to position [137, 0]
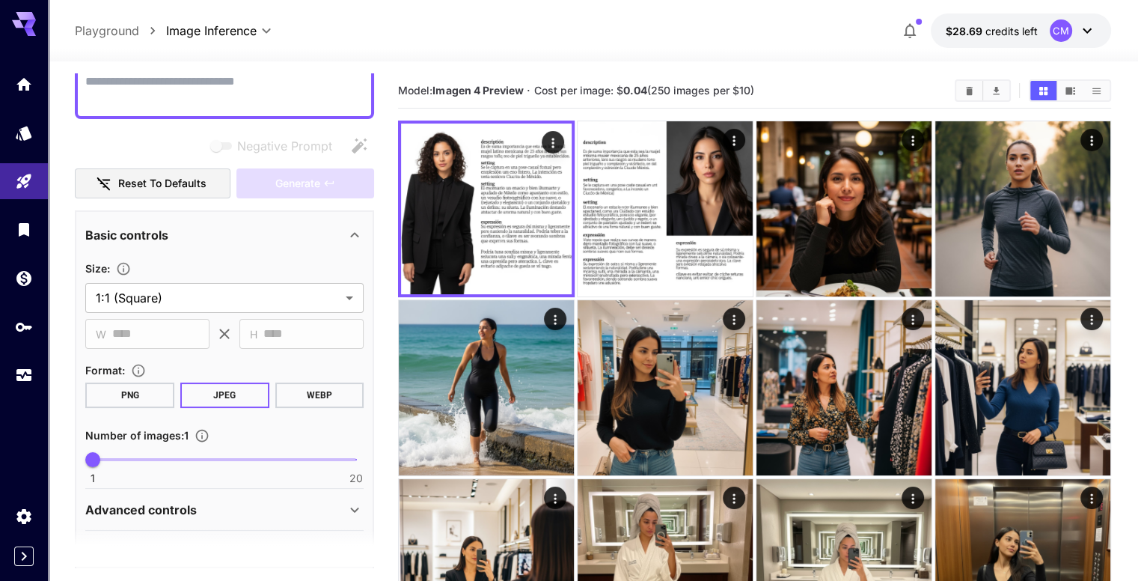
paste textarea "**********"
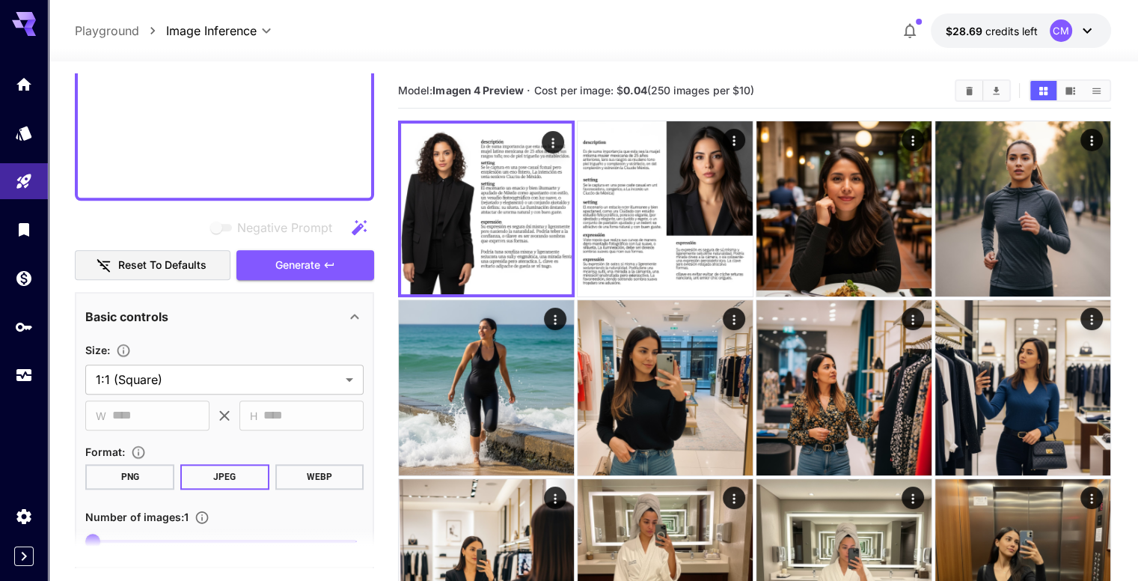
scroll to position [1470, 0]
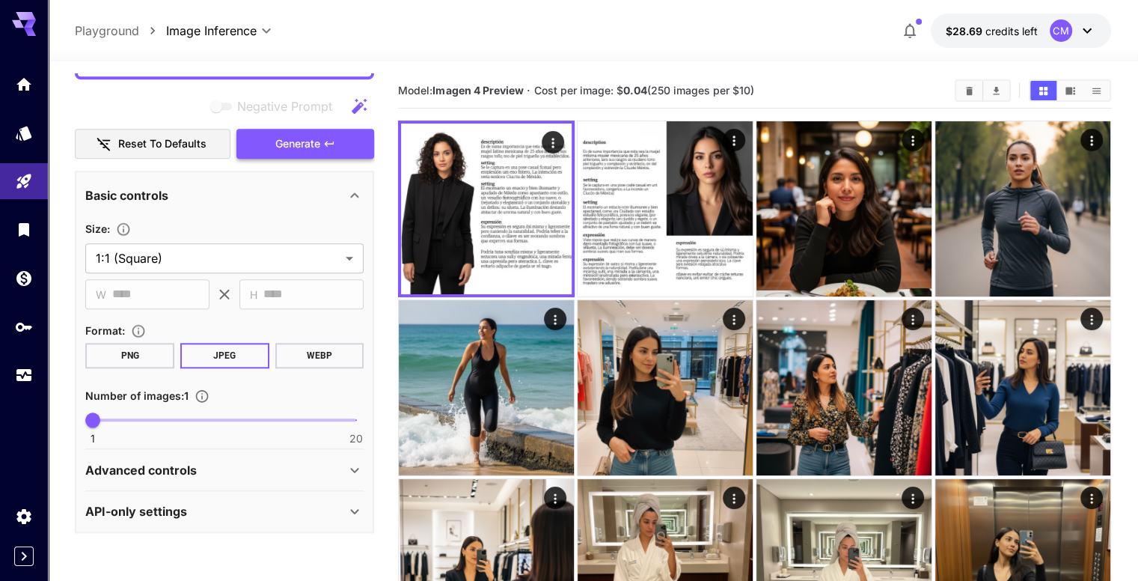
click at [278, 148] on span "Generate" at bounding box center [297, 144] width 45 height 19
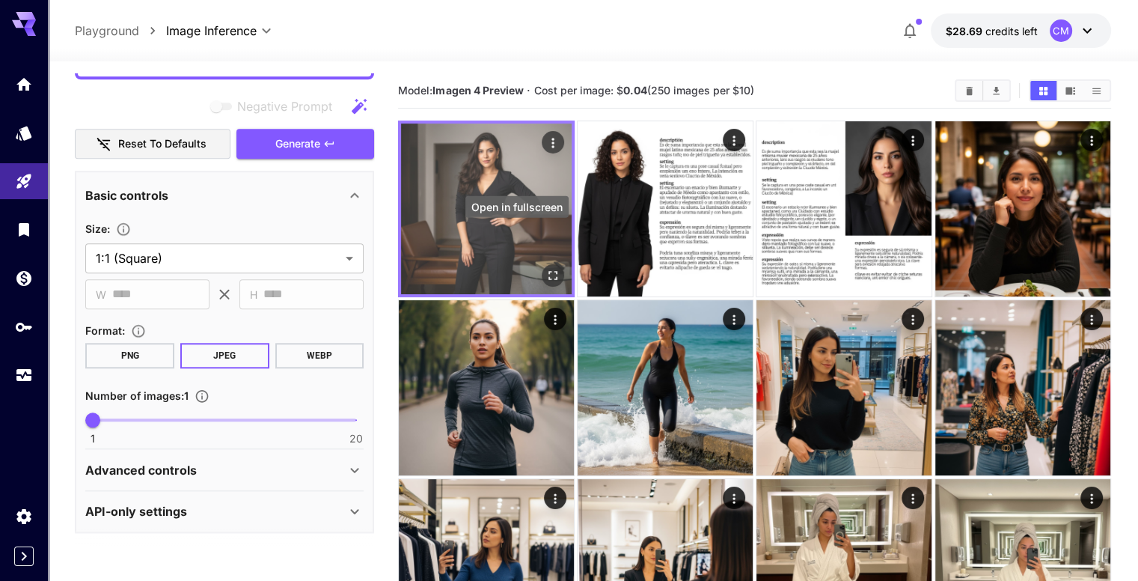
click at [545, 268] on icon "Open in fullscreen" at bounding box center [552, 275] width 15 height 15
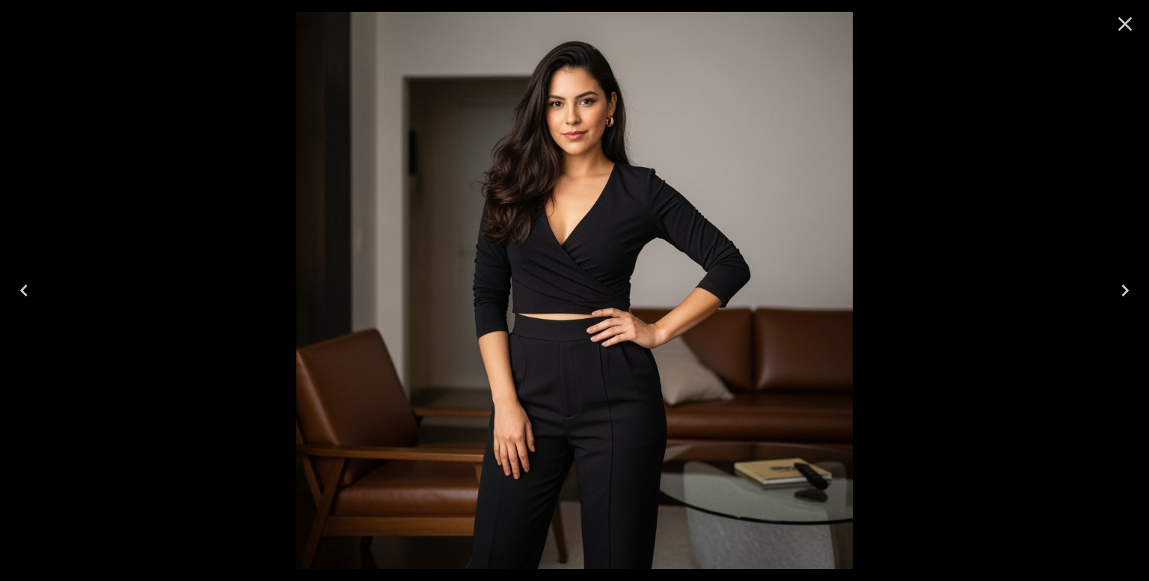
click at [1121, 28] on icon "Close" at bounding box center [1126, 24] width 14 height 14
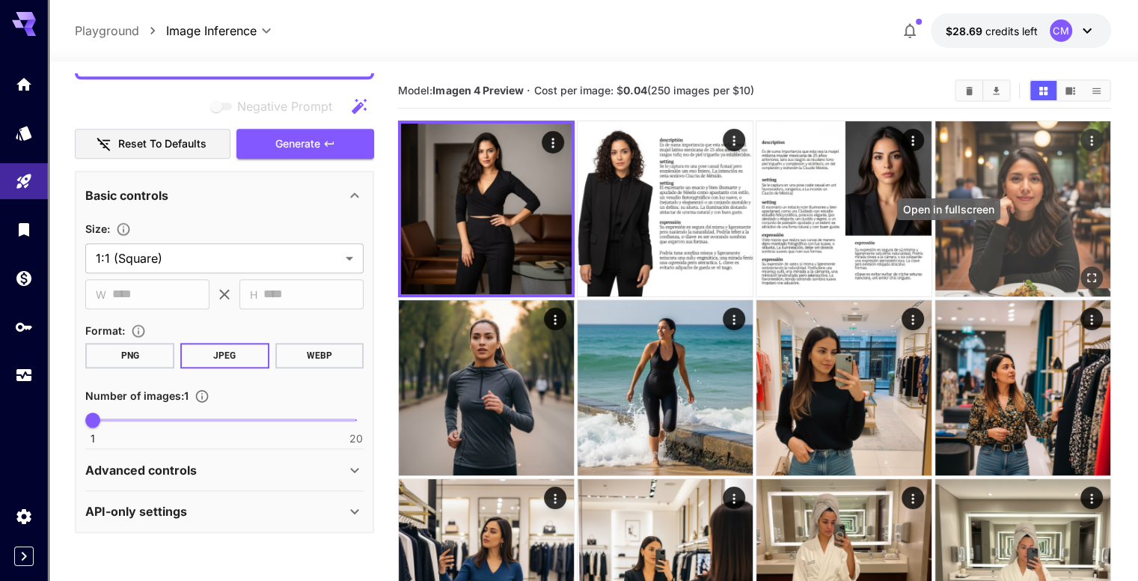
click at [1084, 270] on icon "Open in fullscreen" at bounding box center [1091, 277] width 15 height 15
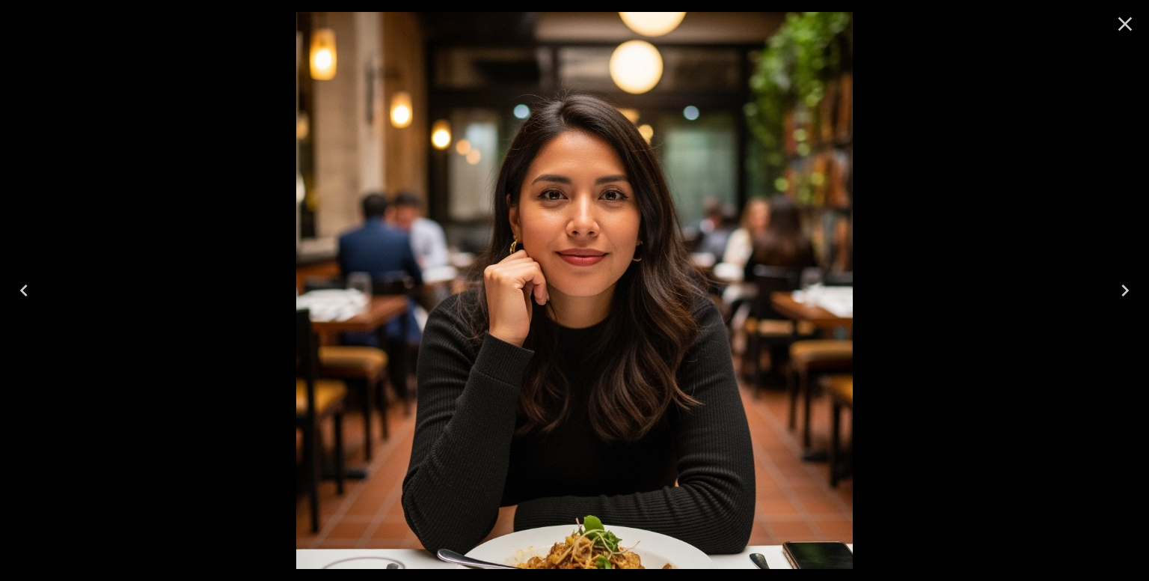
click at [1120, 24] on icon "Close" at bounding box center [1125, 24] width 24 height 24
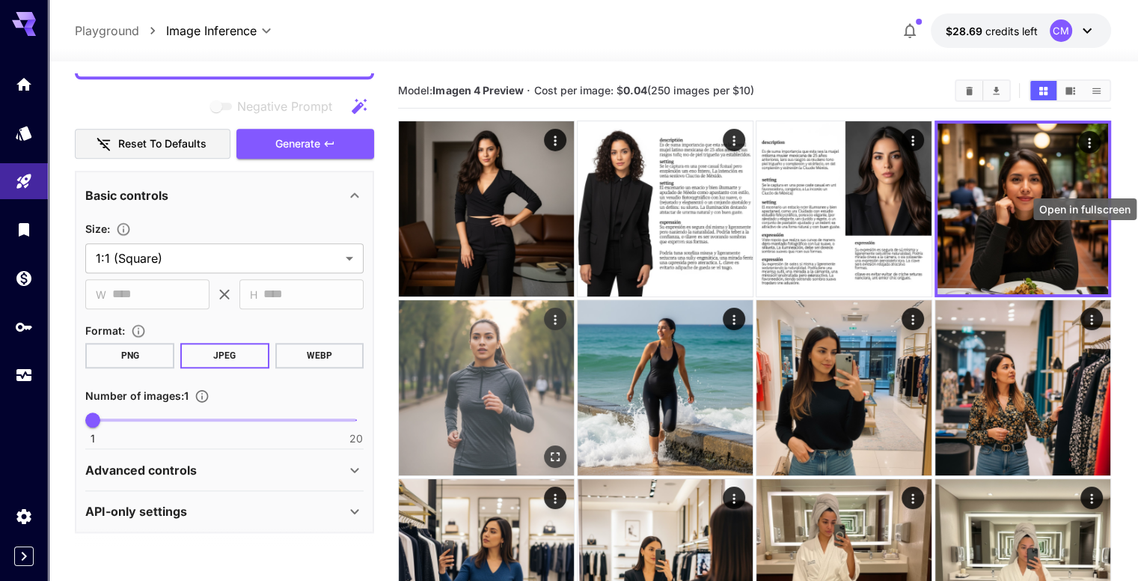
click at [563, 448] on icon "Open in fullscreen" at bounding box center [555, 455] width 15 height 15
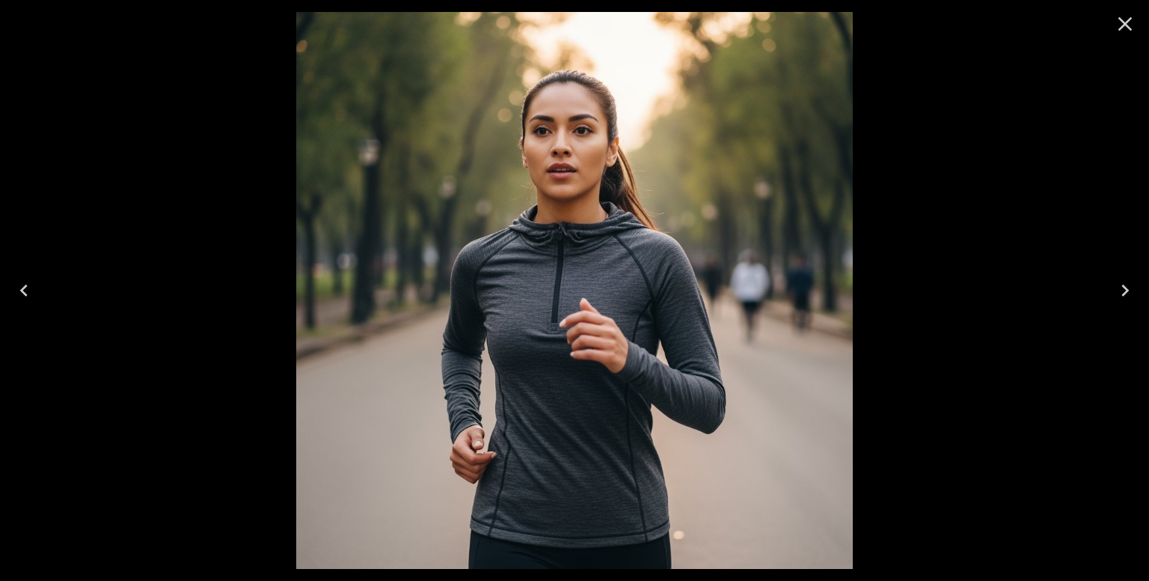
click at [1131, 21] on icon "Close" at bounding box center [1125, 24] width 24 height 24
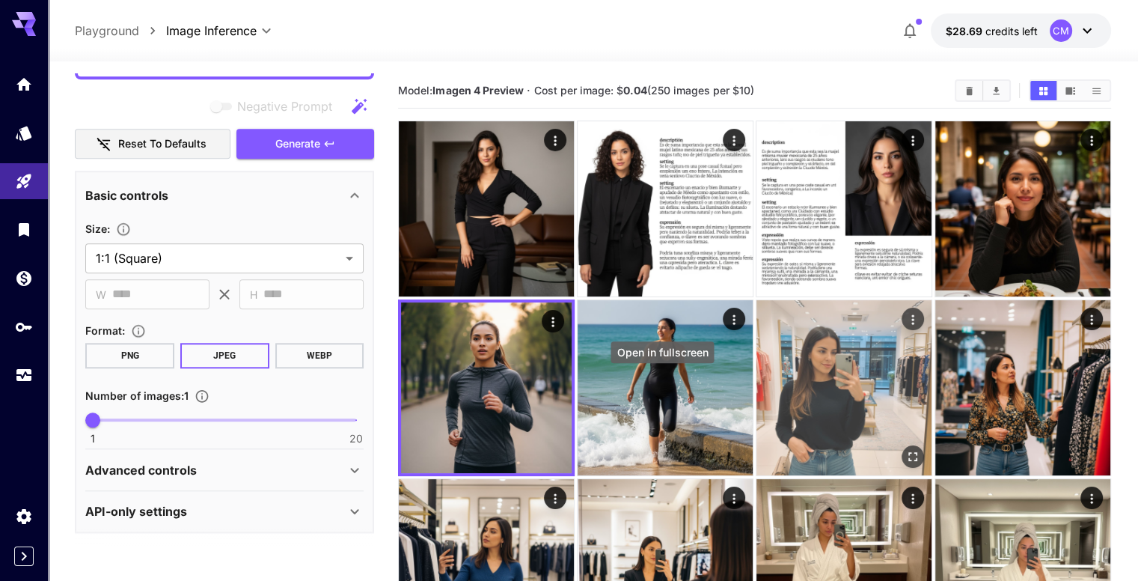
click at [905, 448] on icon "Open in fullscreen" at bounding box center [912, 455] width 15 height 15
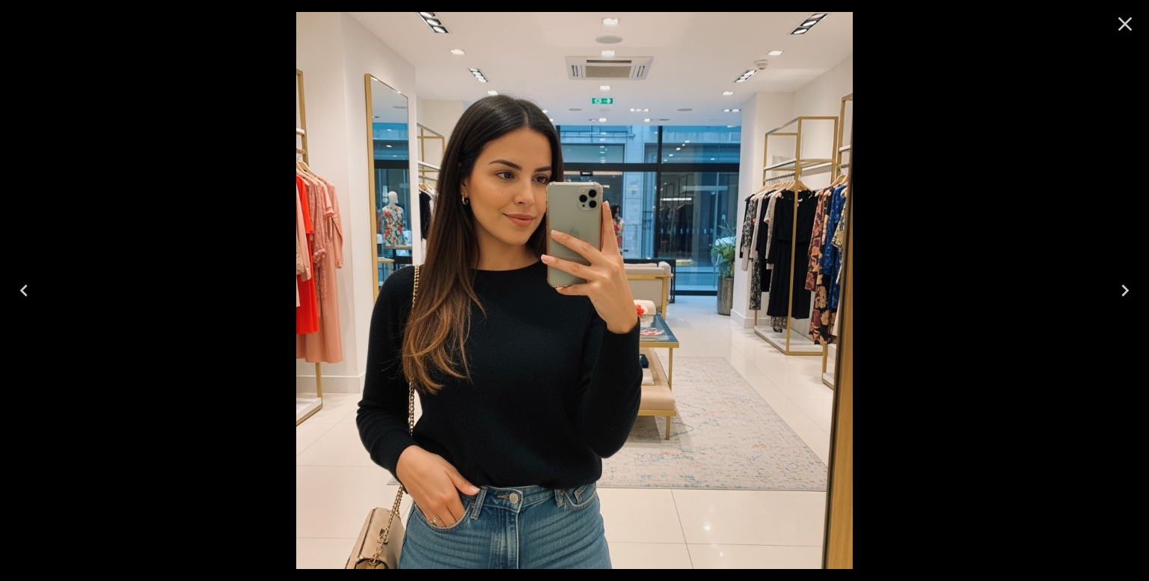
click at [1133, 28] on icon "Close" at bounding box center [1125, 24] width 24 height 24
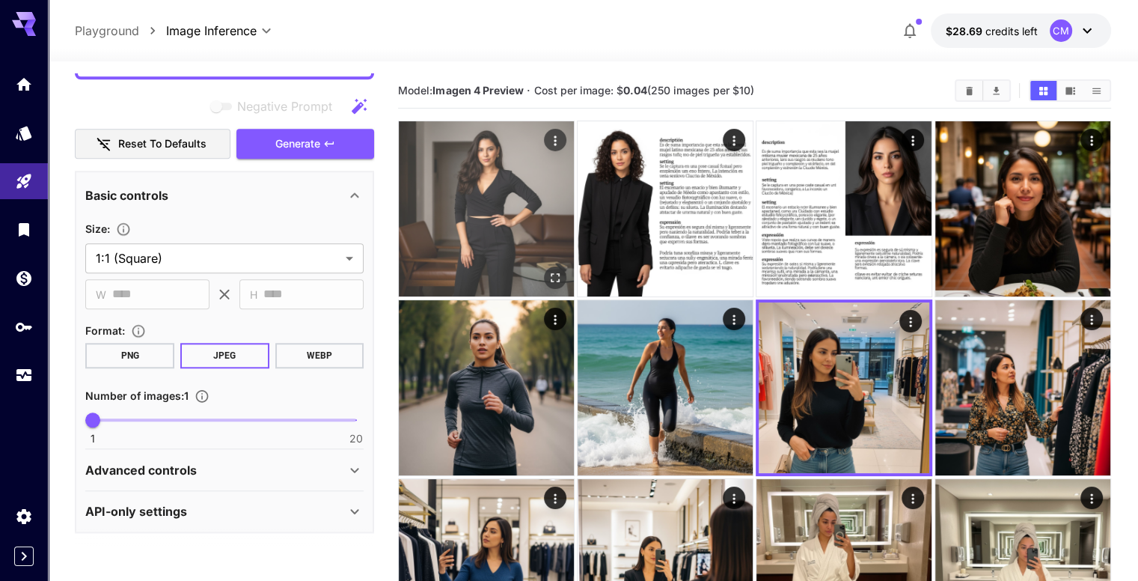
click at [548, 270] on icon "Open in fullscreen" at bounding box center [555, 277] width 15 height 15
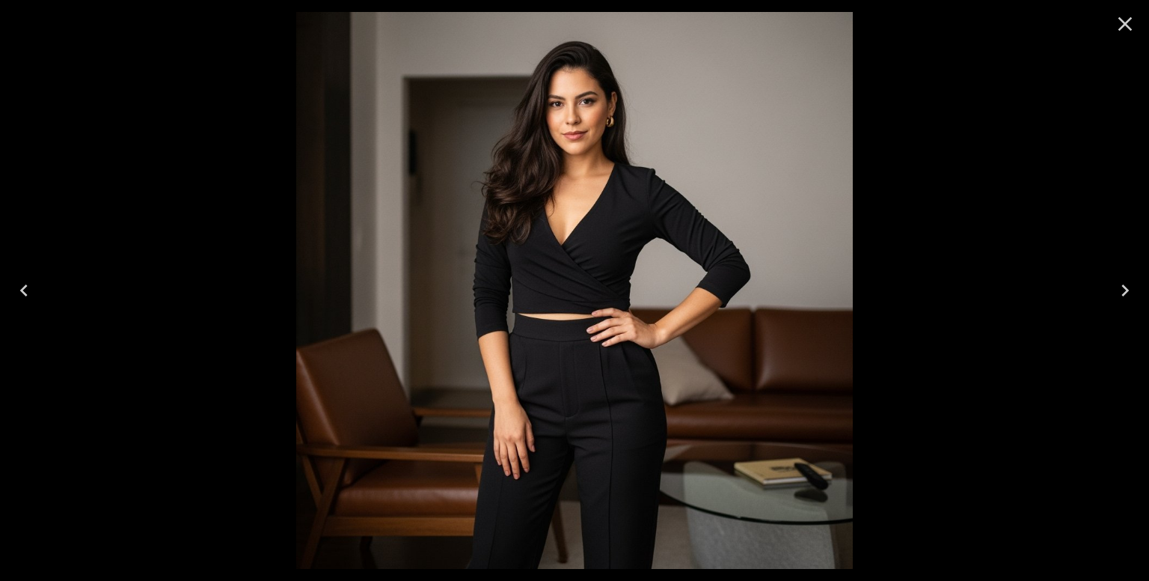
click at [1113, 28] on button "Close" at bounding box center [1125, 24] width 36 height 36
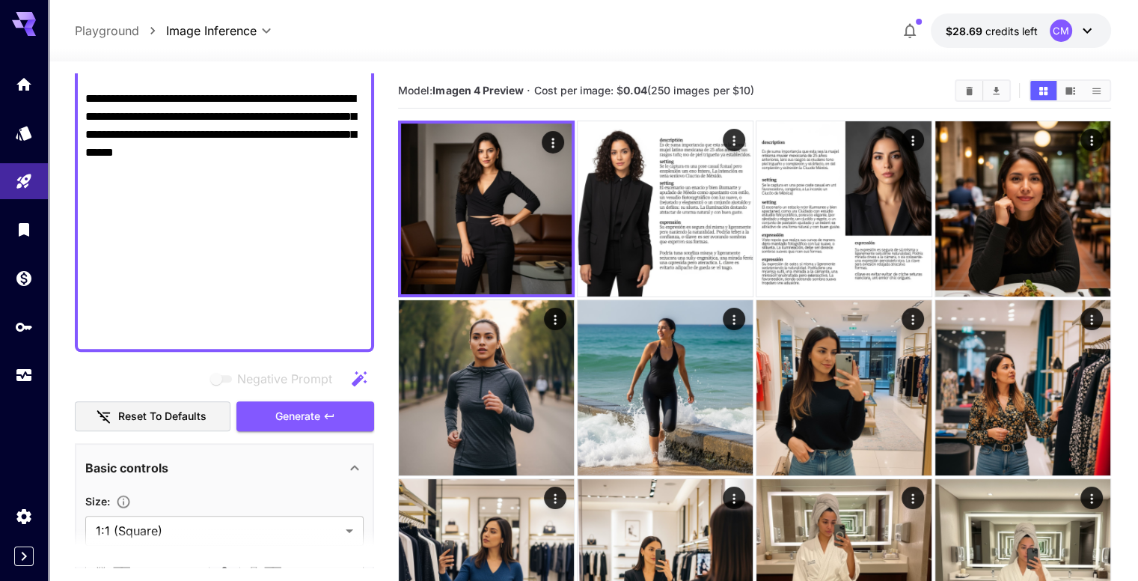
scroll to position [1170, 0]
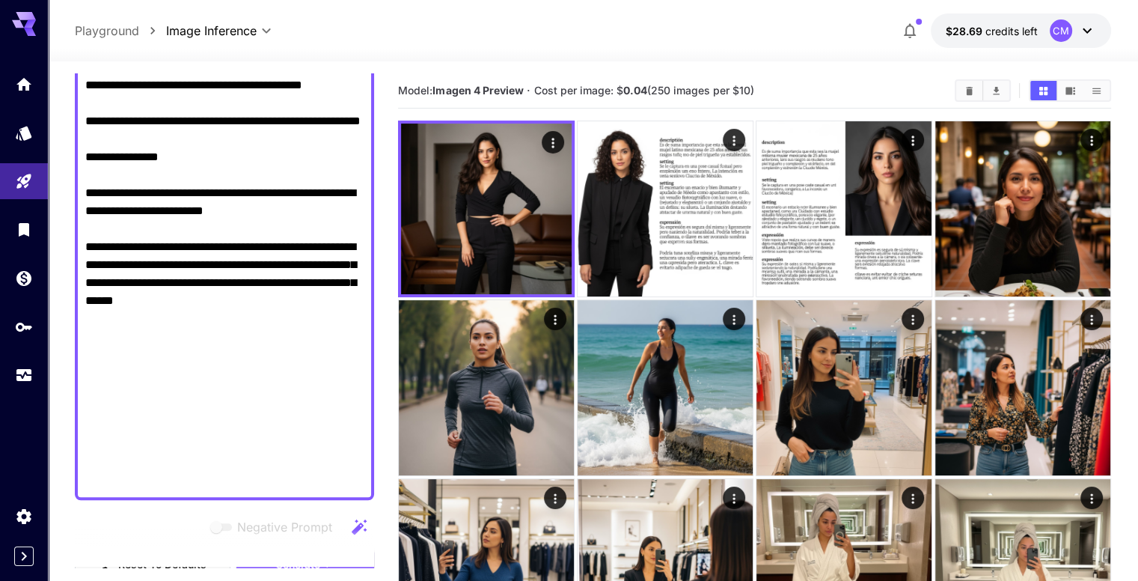
drag, startPoint x: 343, startPoint y: 358, endPoint x: 72, endPoint y: 67, distance: 397.6
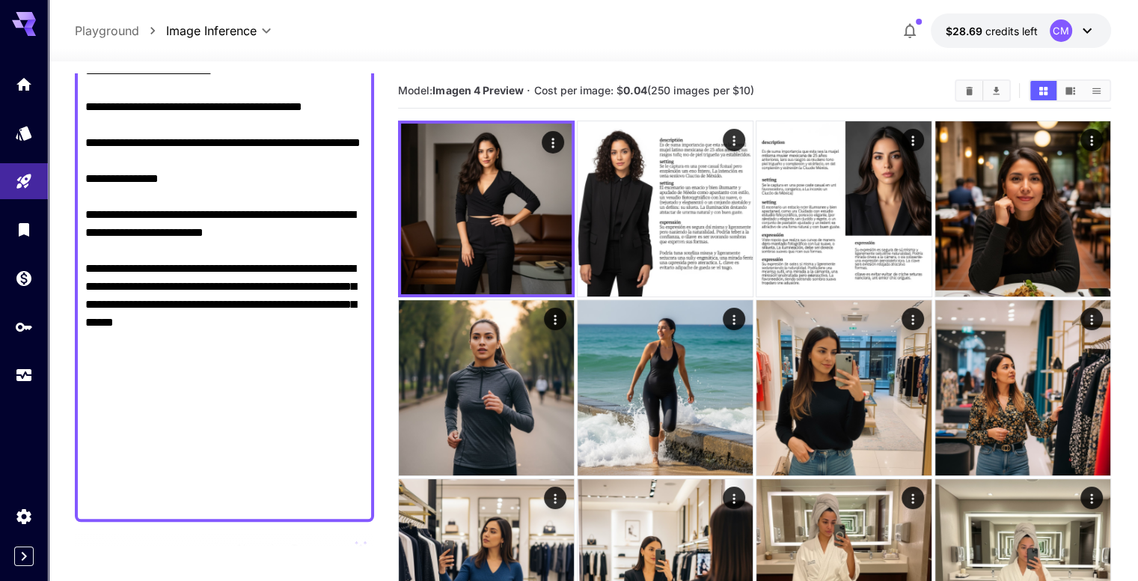
type textarea "**********"
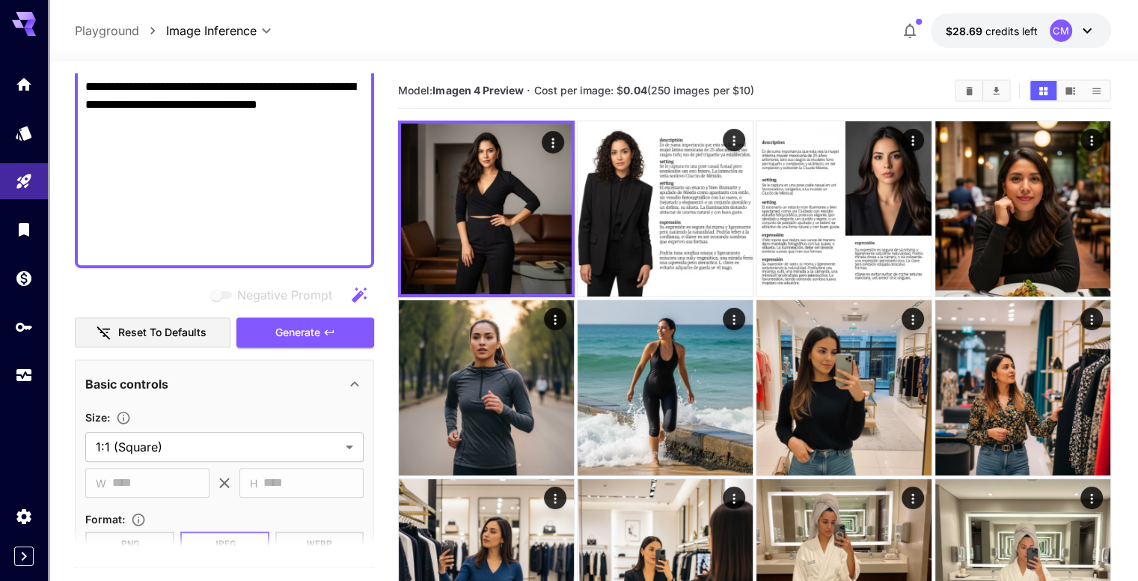
scroll to position [1021, 0]
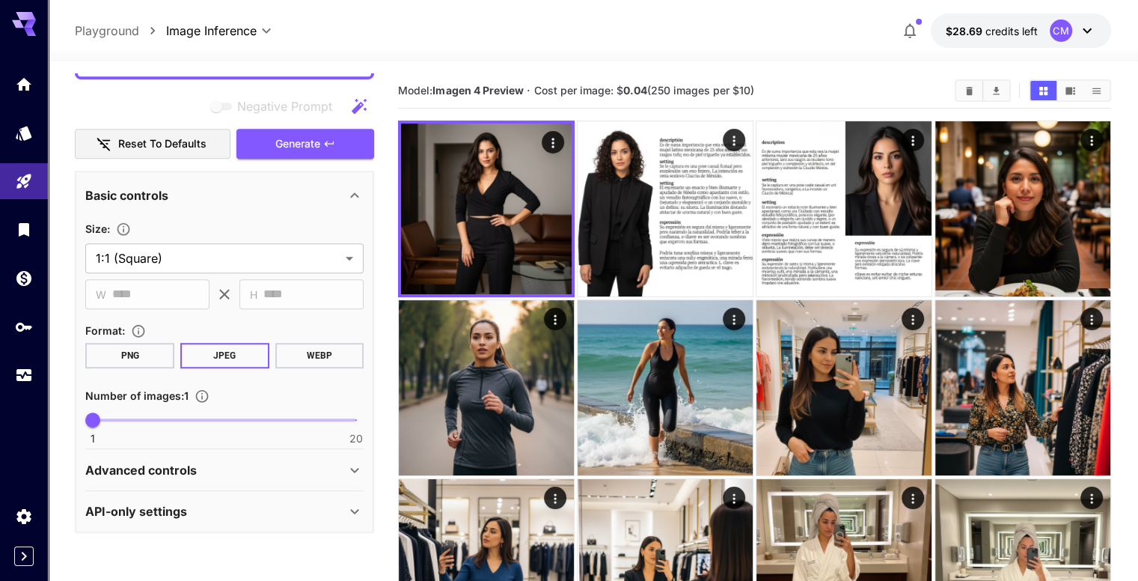
drag, startPoint x: 86, startPoint y: 213, endPoint x: 381, endPoint y: 236, distance: 295.8
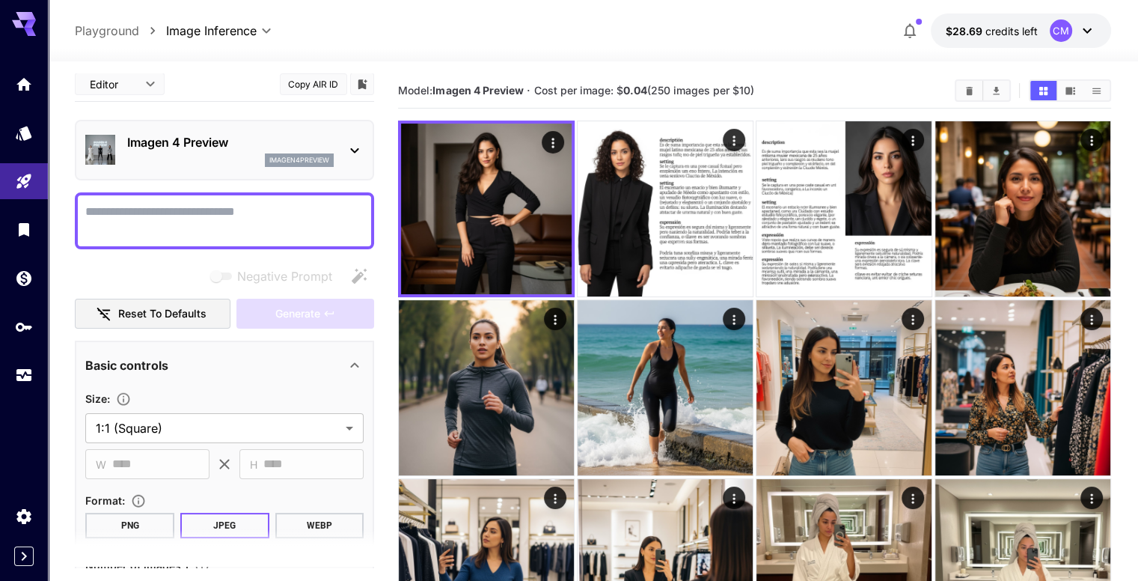
scroll to position [0, 0]
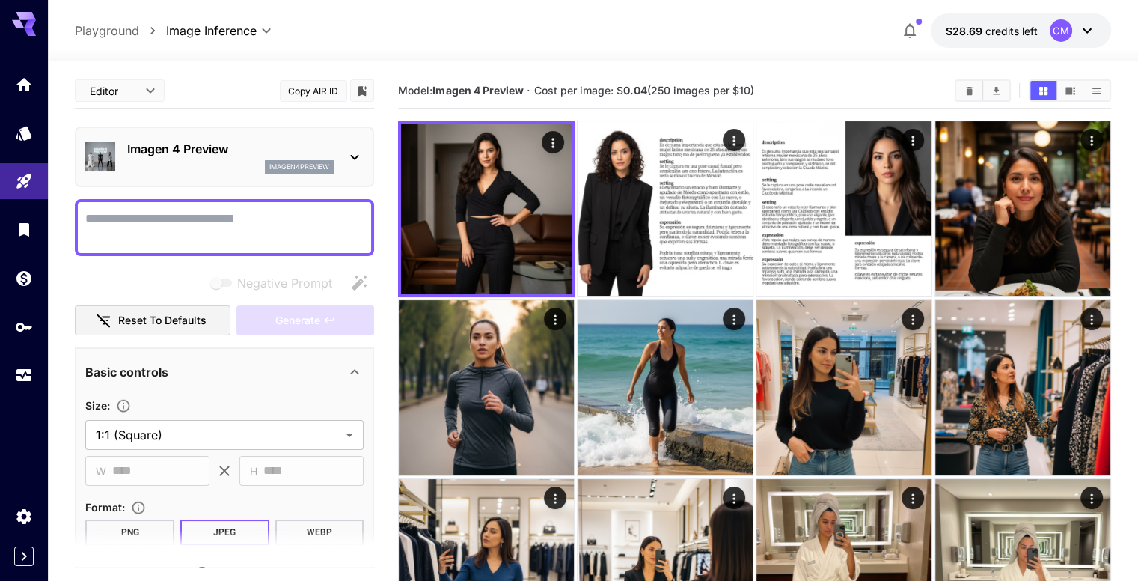
click at [274, 219] on textarea "Negative Prompt" at bounding box center [224, 228] width 278 height 36
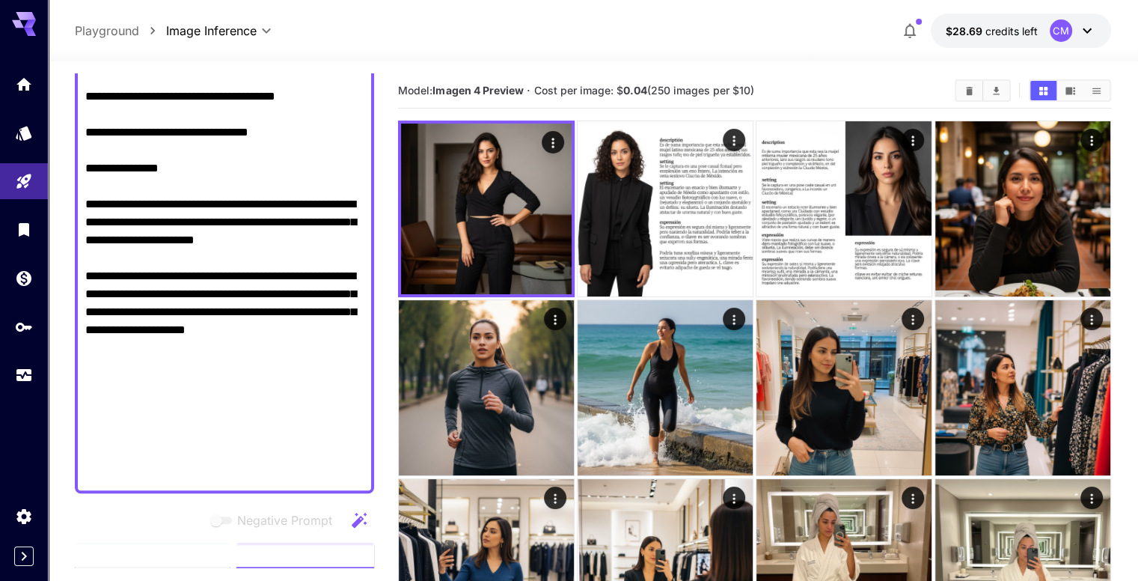
scroll to position [1451, 0]
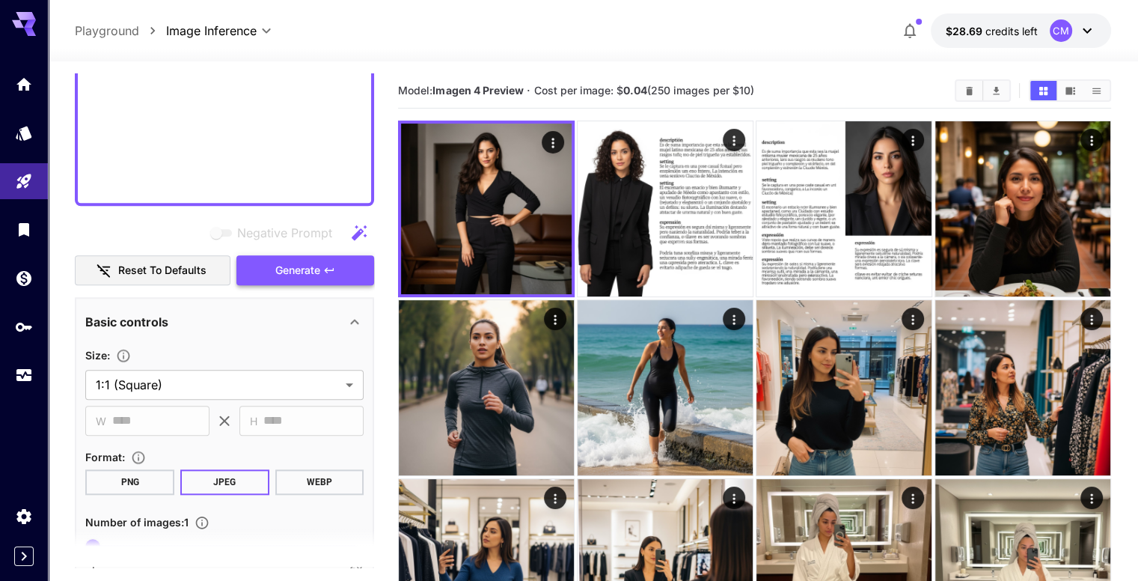
type textarea "**********"
click at [290, 261] on span "Generate" at bounding box center [297, 270] width 45 height 19
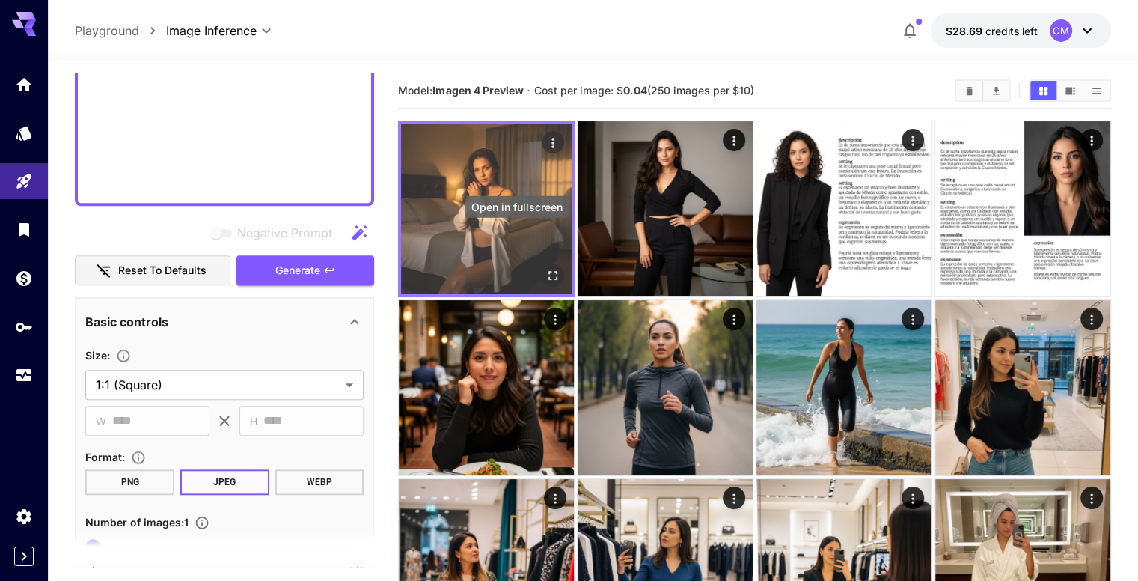
click at [545, 268] on icon "Open in fullscreen" at bounding box center [552, 275] width 15 height 15
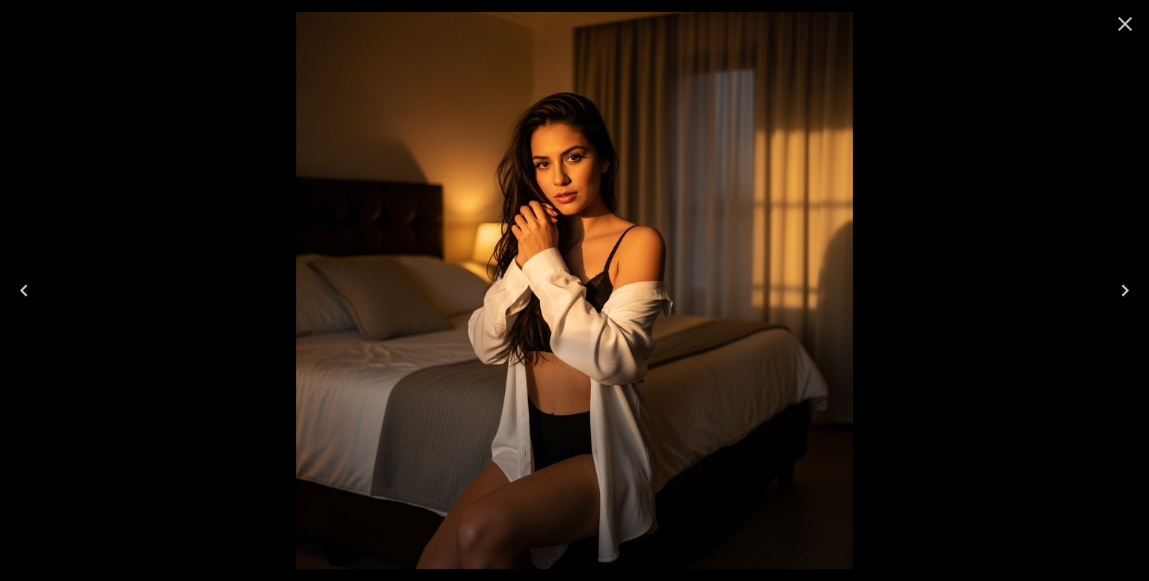
click at [1128, 26] on icon "Close" at bounding box center [1126, 24] width 14 height 14
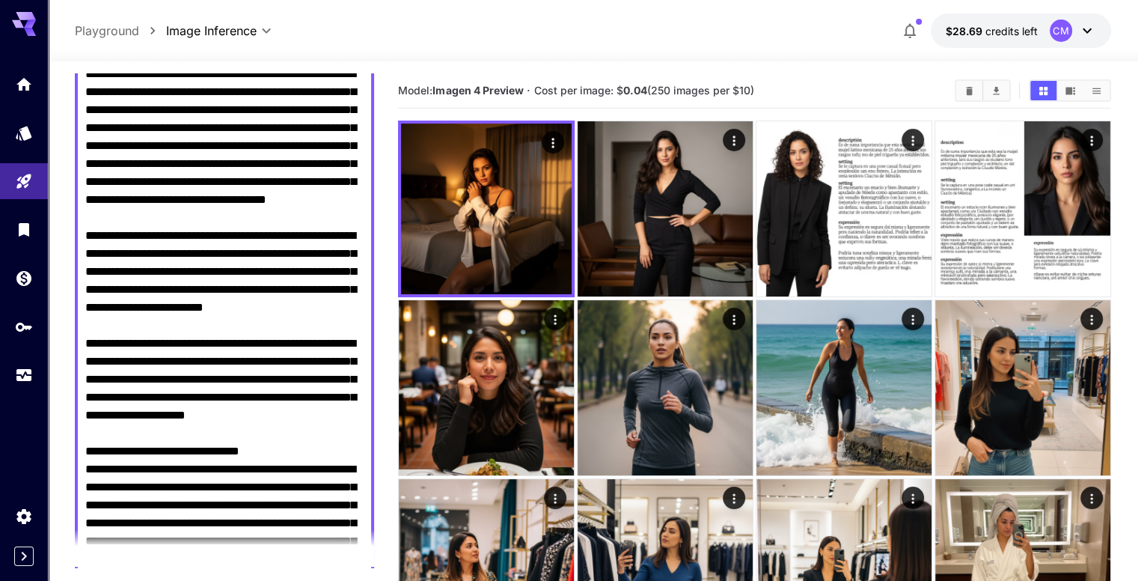
scroll to position [0, 0]
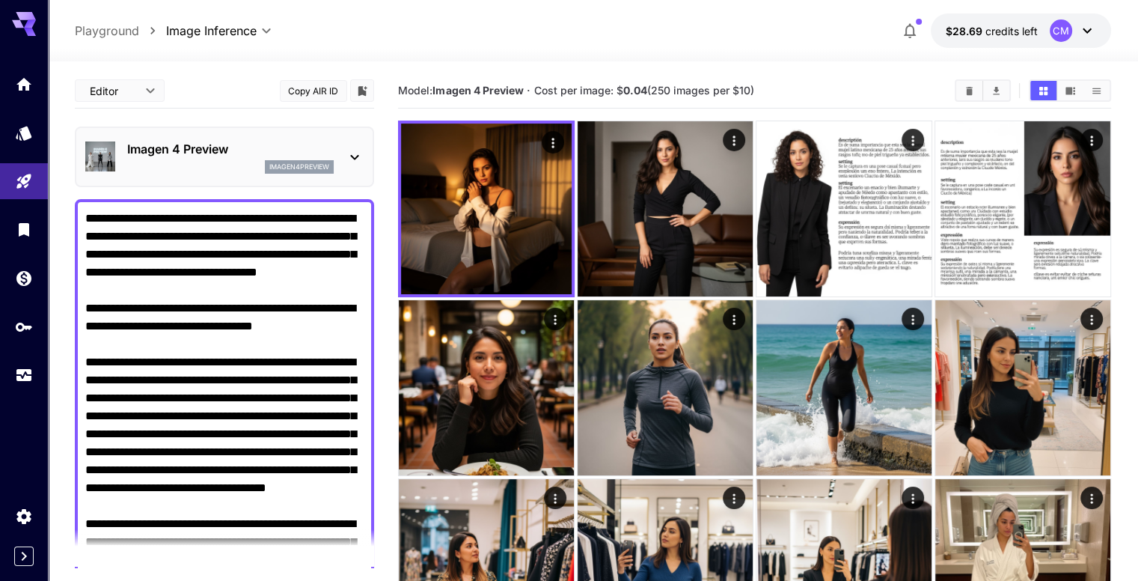
drag, startPoint x: 216, startPoint y: 191, endPoint x: 12, endPoint y: 46, distance: 250.0
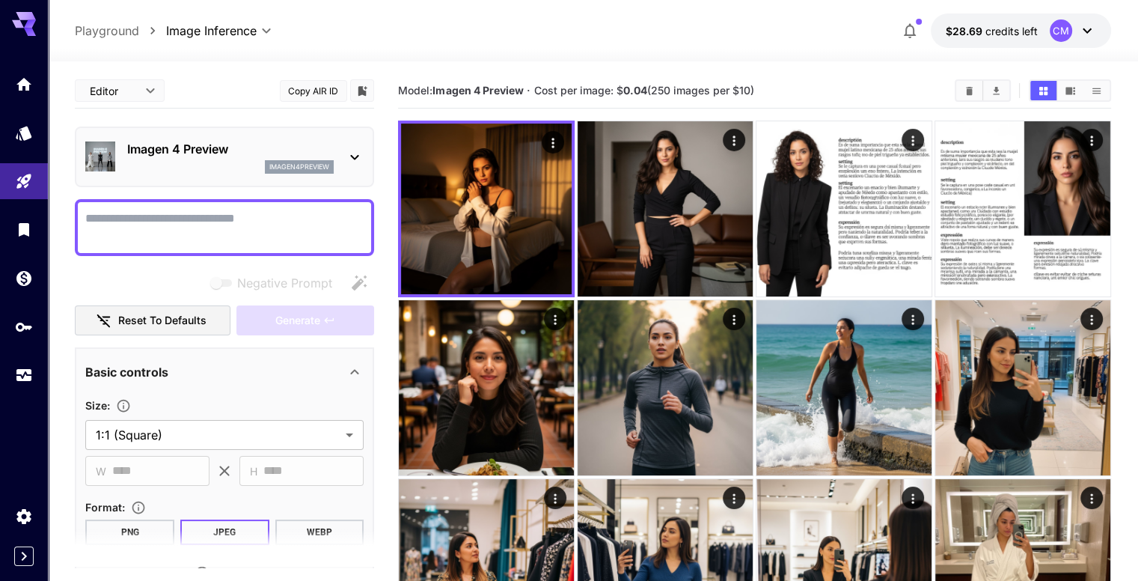
click at [199, 233] on textarea "Negative Prompt" at bounding box center [224, 228] width 278 height 36
paste textarea "**********"
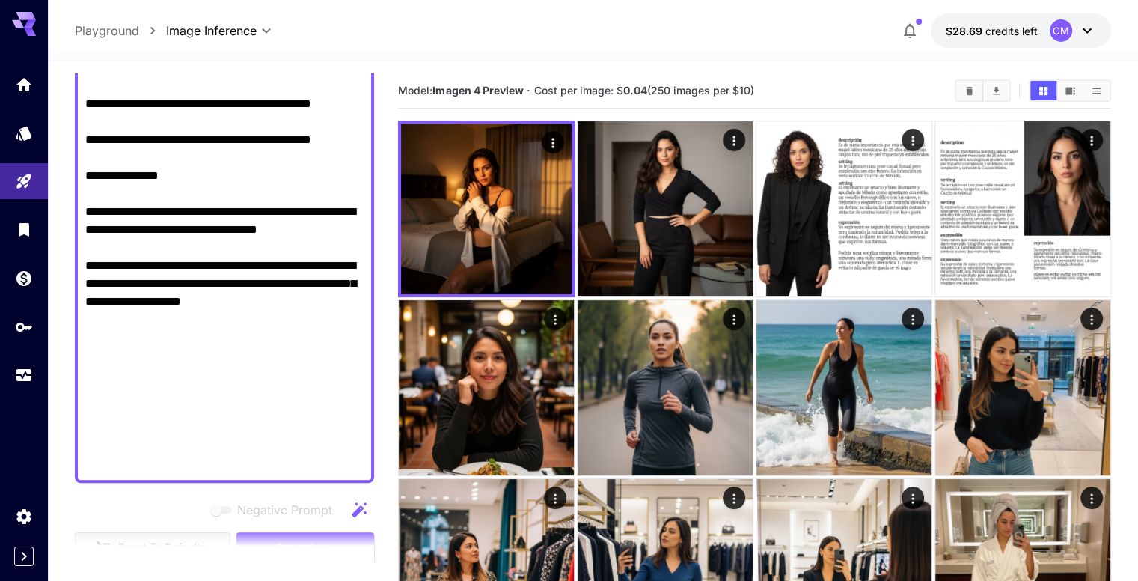
scroll to position [1125, 0]
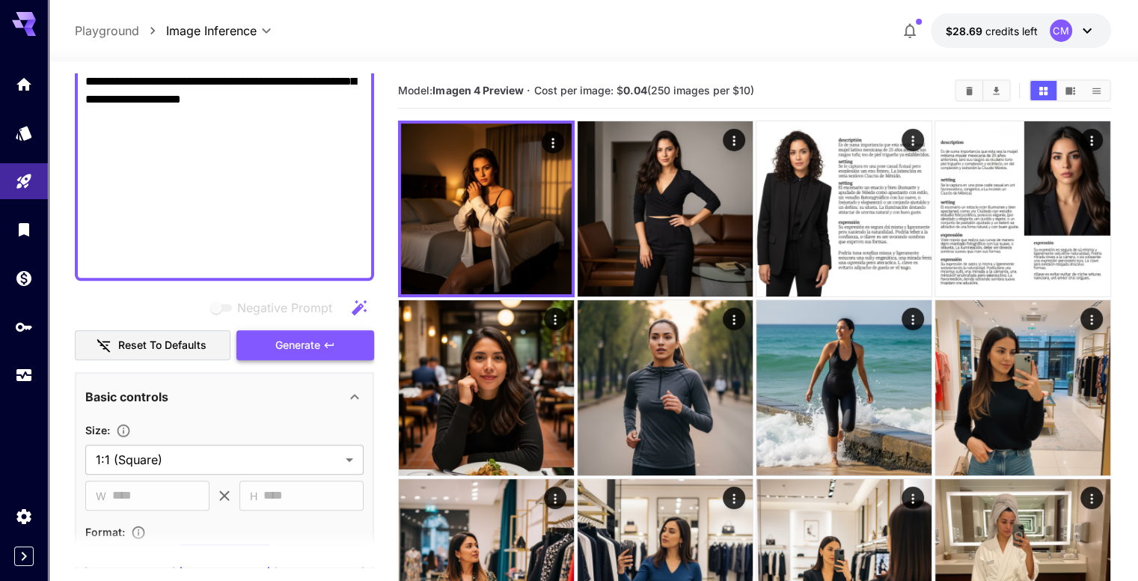
type textarea "**********"
click at [312, 352] on span "Generate" at bounding box center [297, 345] width 45 height 19
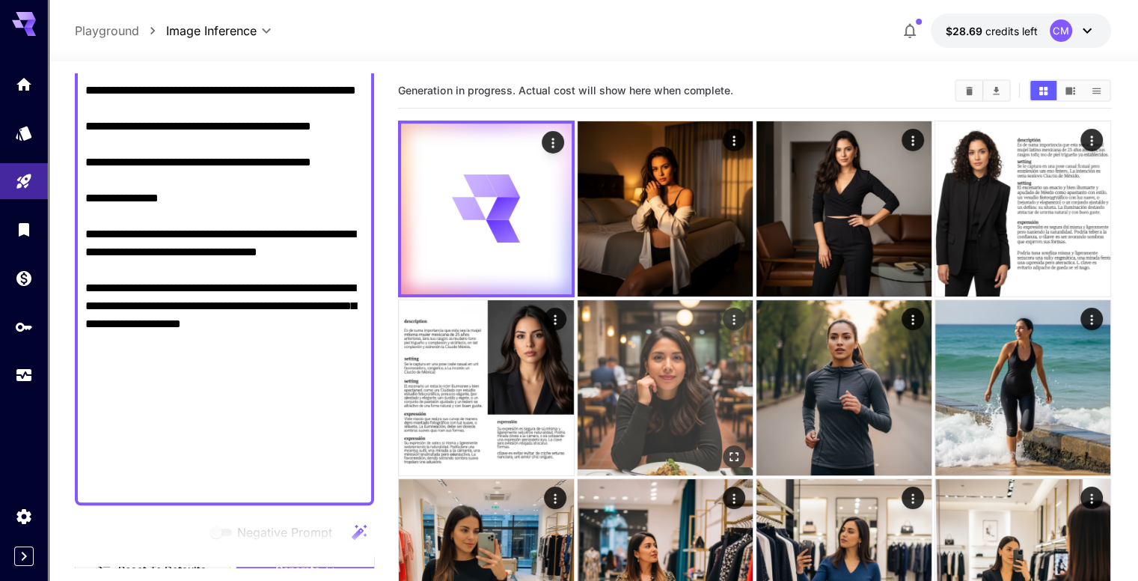
scroll to position [0, 0]
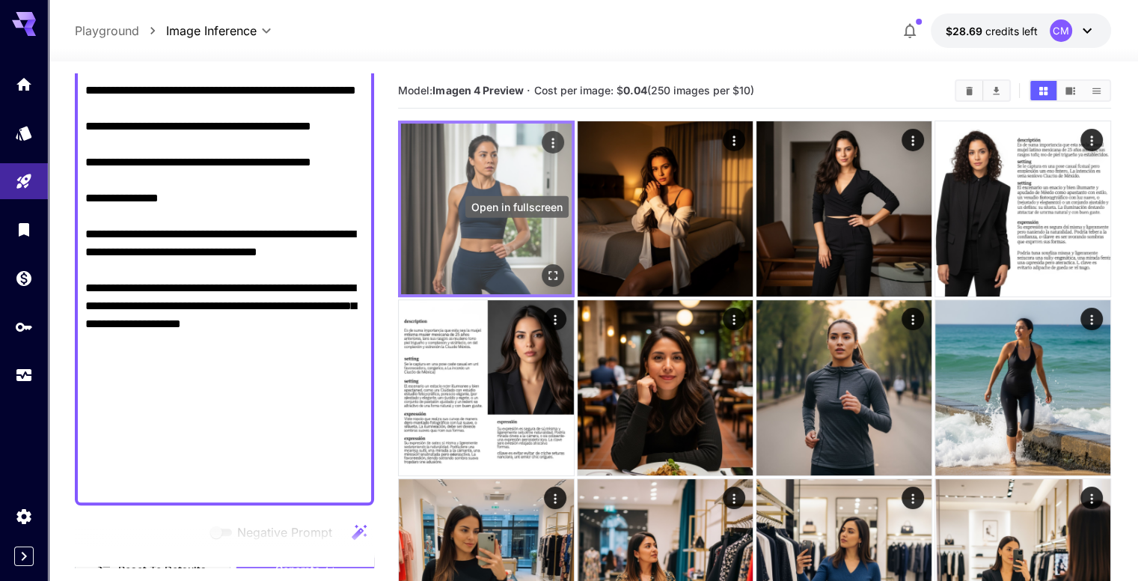
click at [509, 227] on div "Open in fullscreen" at bounding box center [517, 212] width 106 height 34
click at [545, 268] on icon "Open in fullscreen" at bounding box center [552, 275] width 15 height 15
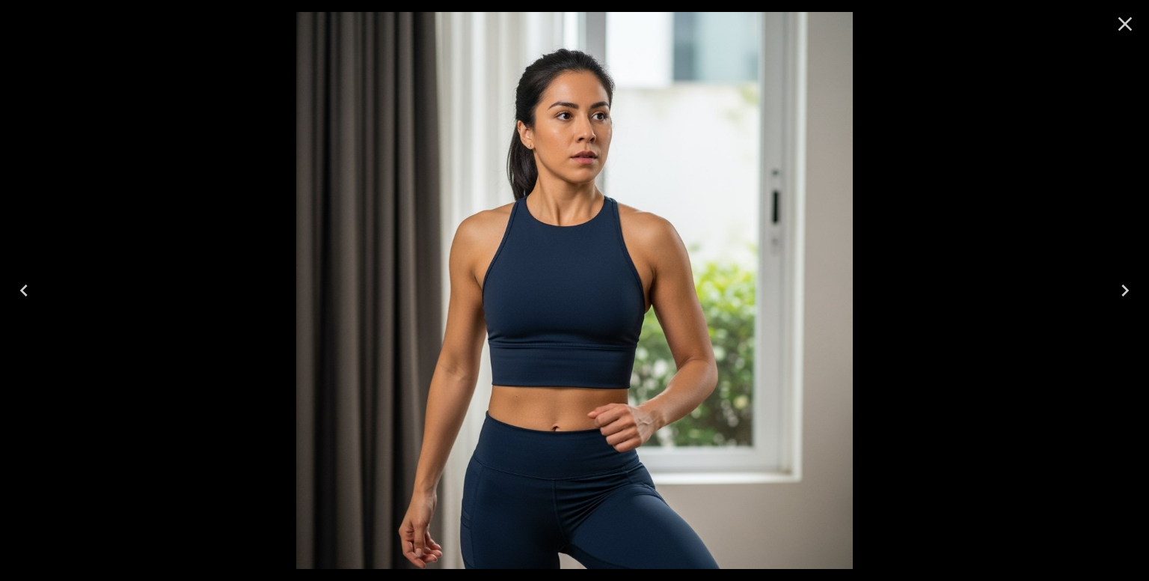
click at [1122, 22] on icon "Close" at bounding box center [1126, 24] width 14 height 14
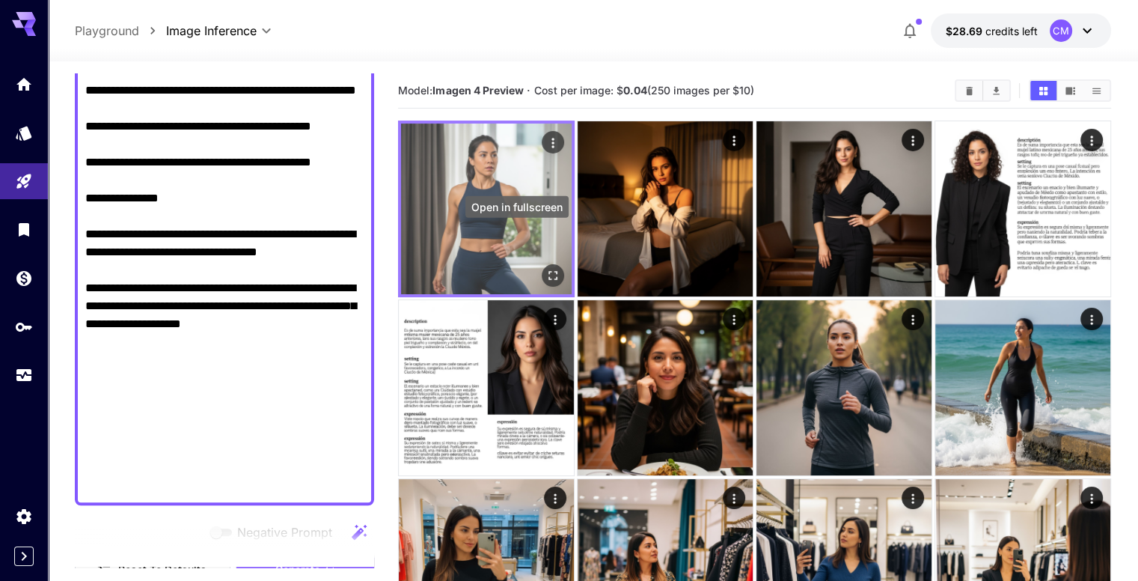
click at [545, 268] on icon "Open in fullscreen" at bounding box center [552, 275] width 15 height 15
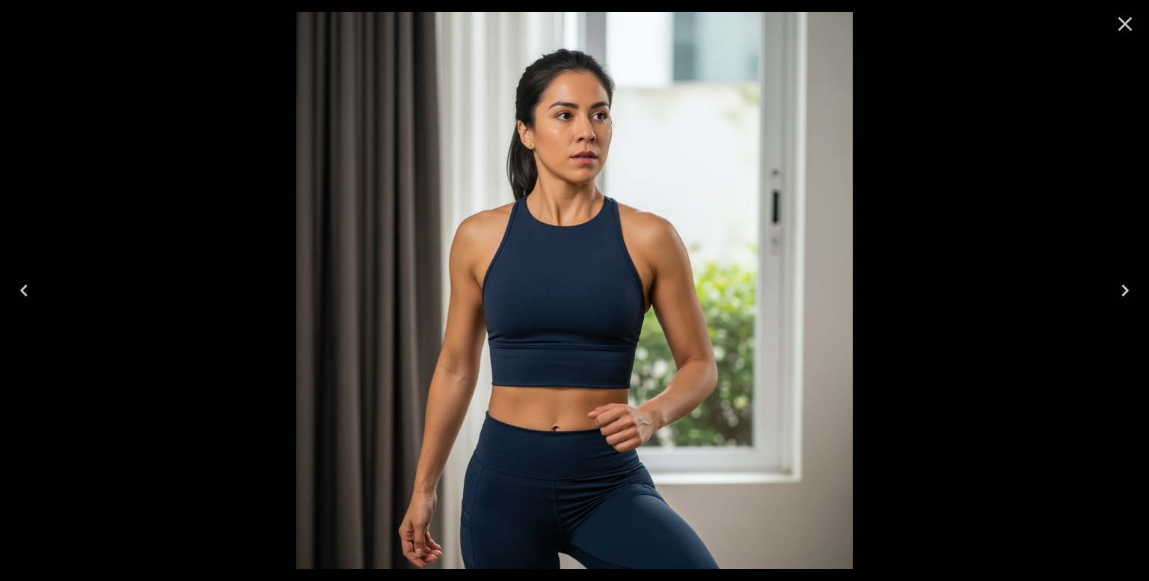
click at [1119, 25] on icon "Close" at bounding box center [1125, 24] width 24 height 24
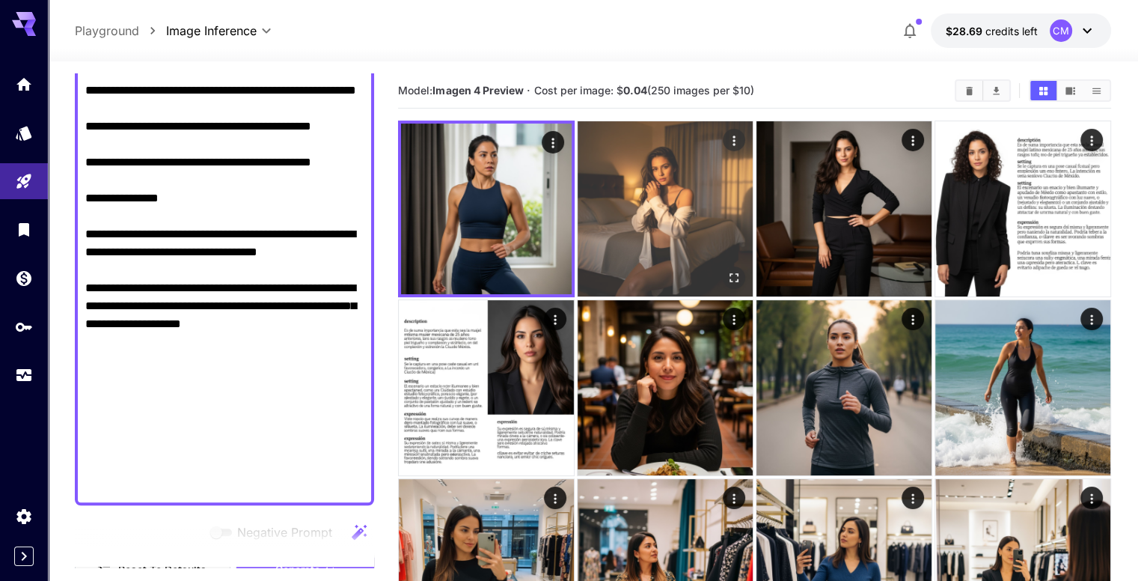
click at [727, 270] on icon "Open in fullscreen" at bounding box center [734, 277] width 15 height 15
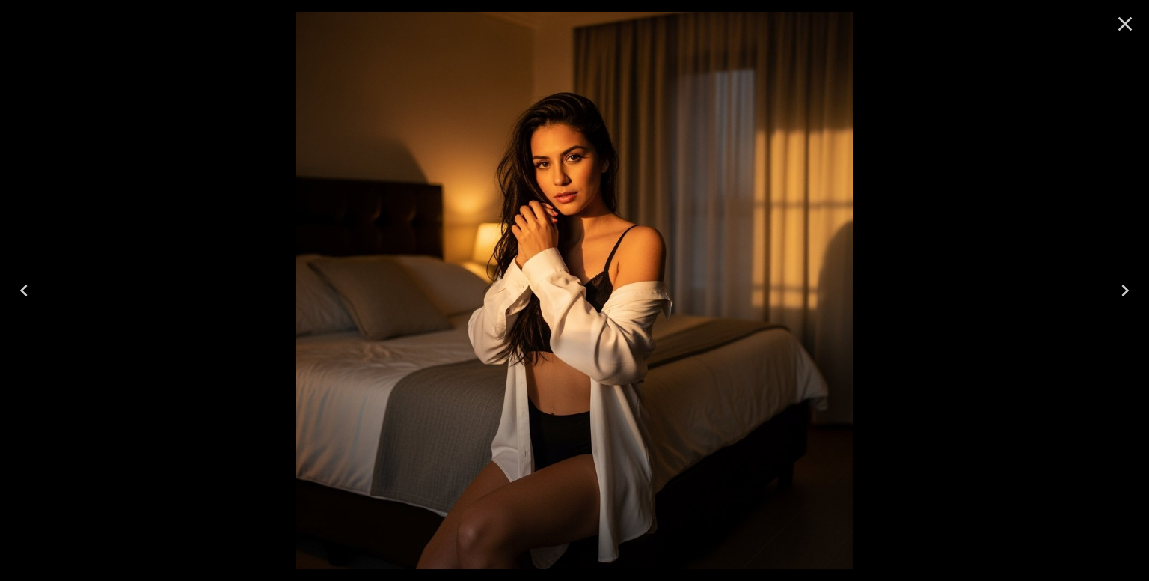
click at [1122, 287] on icon "Next" at bounding box center [1125, 290] width 24 height 24
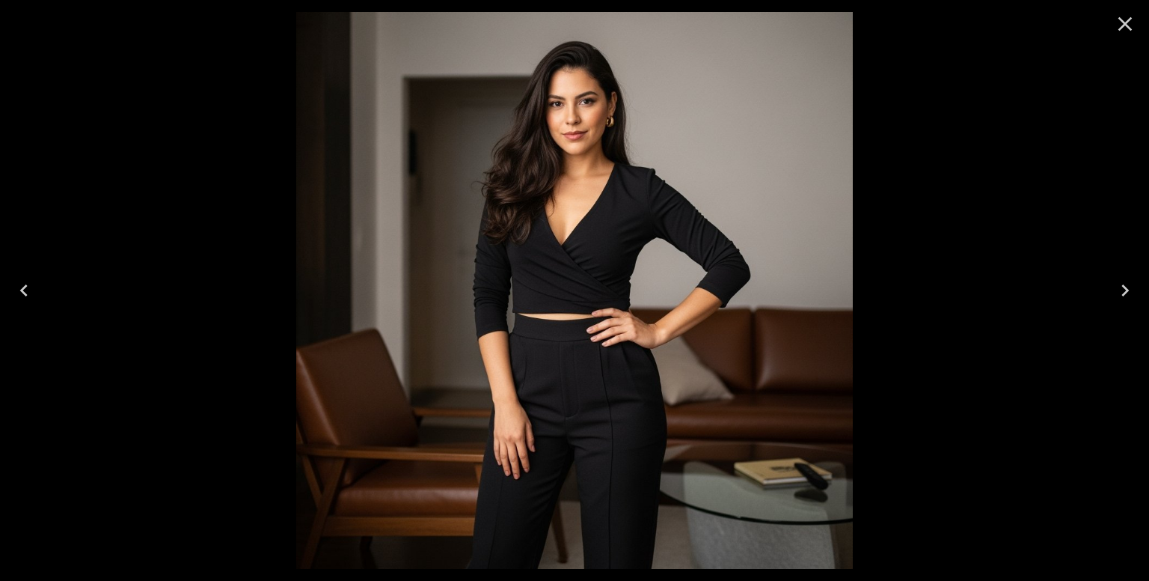
click at [1119, 284] on icon "Next" at bounding box center [1125, 290] width 24 height 24
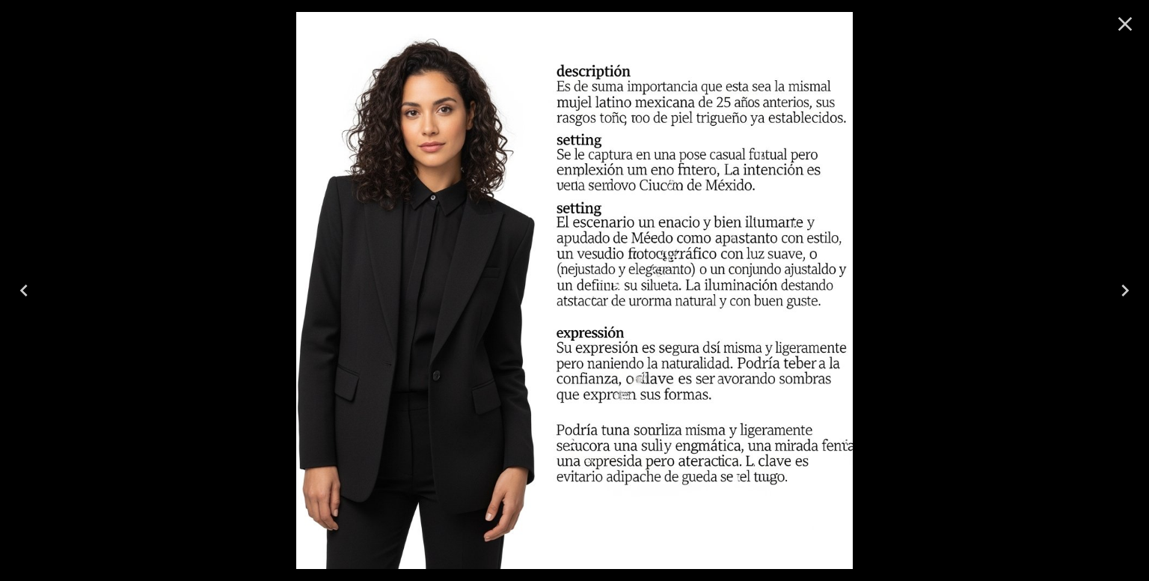
click at [1119, 284] on icon "Next" at bounding box center [1125, 290] width 24 height 24
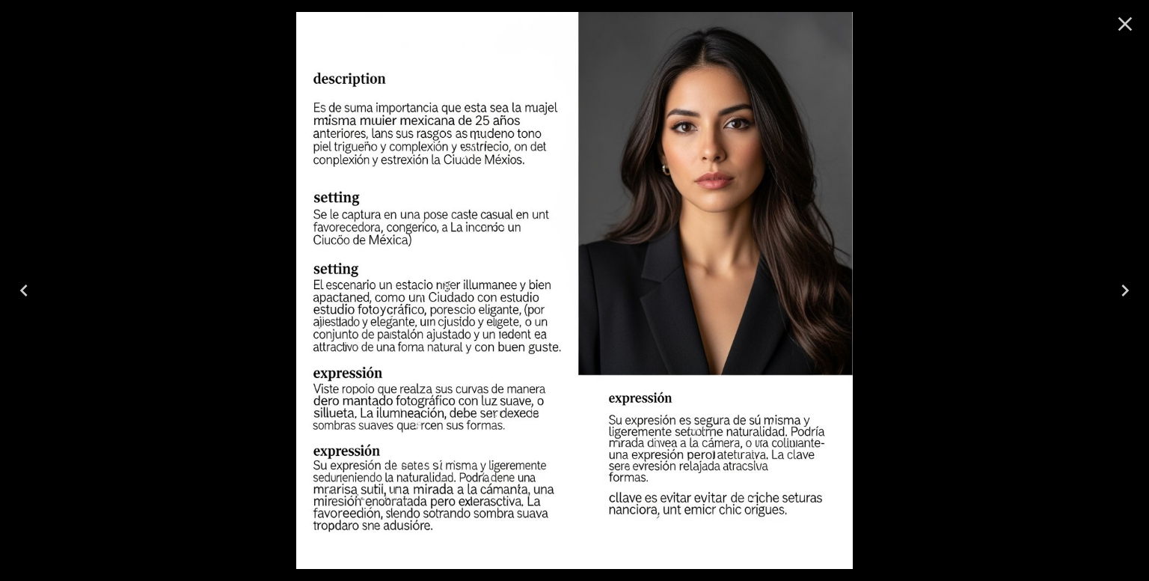
click at [1119, 284] on icon "Next" at bounding box center [1125, 290] width 24 height 24
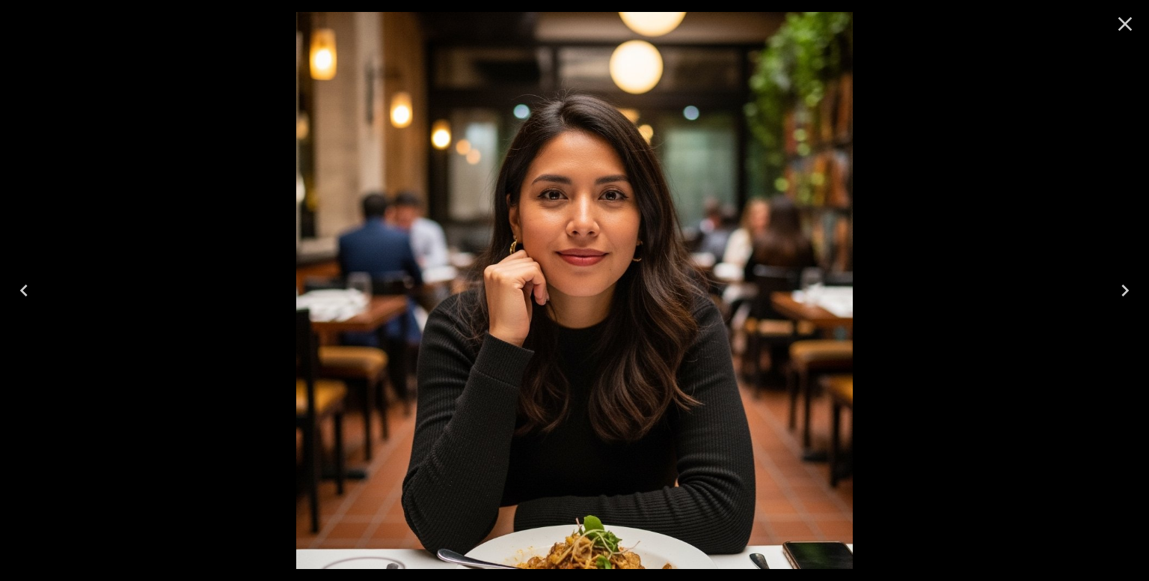
click at [1114, 285] on icon "Next" at bounding box center [1125, 290] width 24 height 24
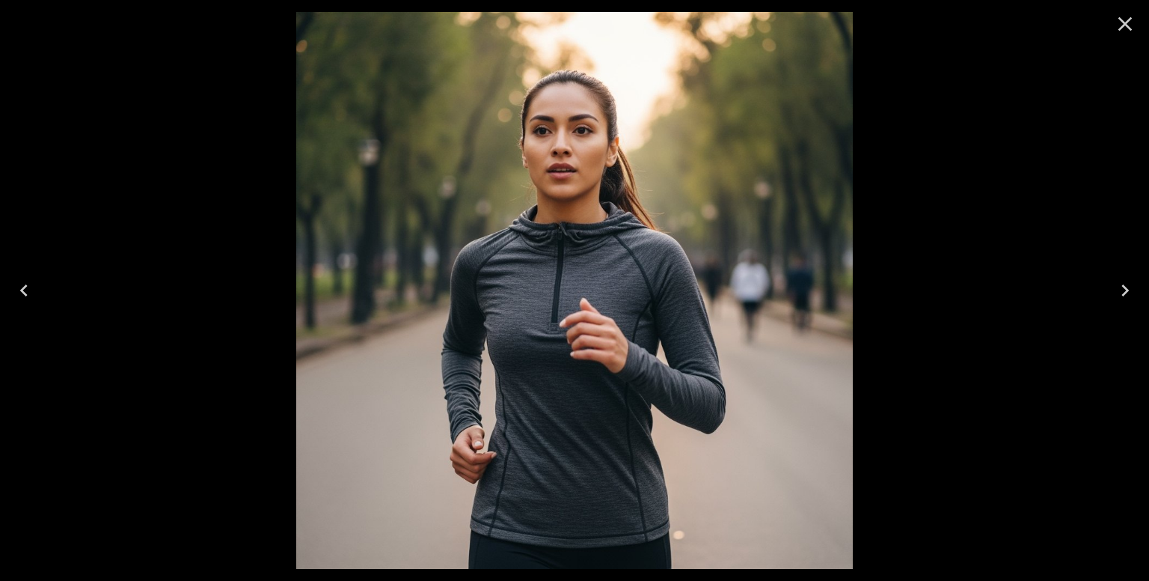
click at [1114, 285] on icon "Next" at bounding box center [1125, 290] width 24 height 24
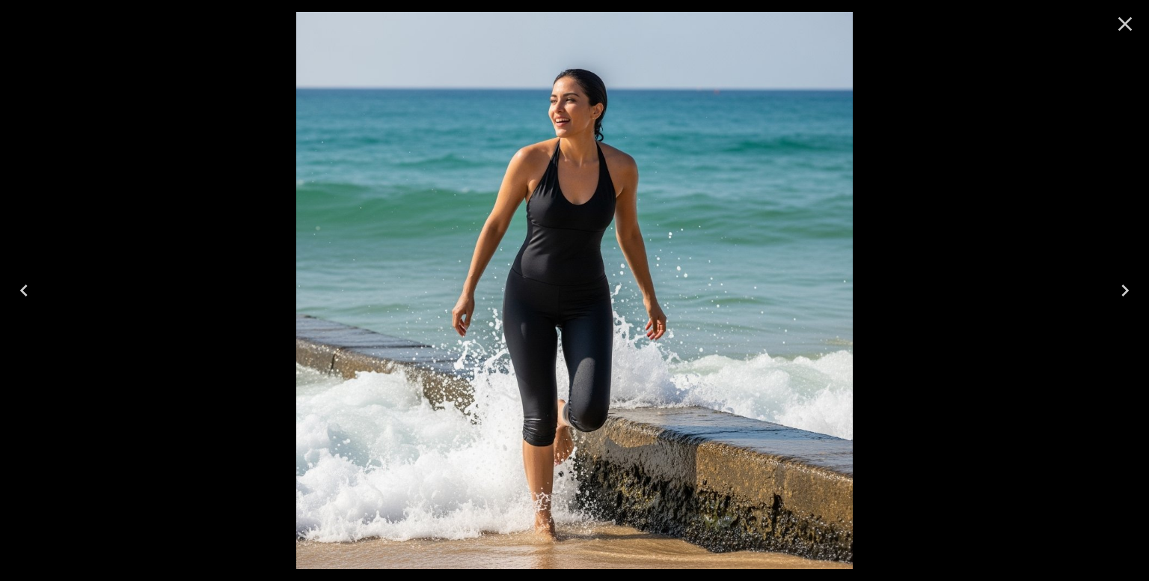
click at [1119, 26] on icon "Close" at bounding box center [1125, 24] width 24 height 24
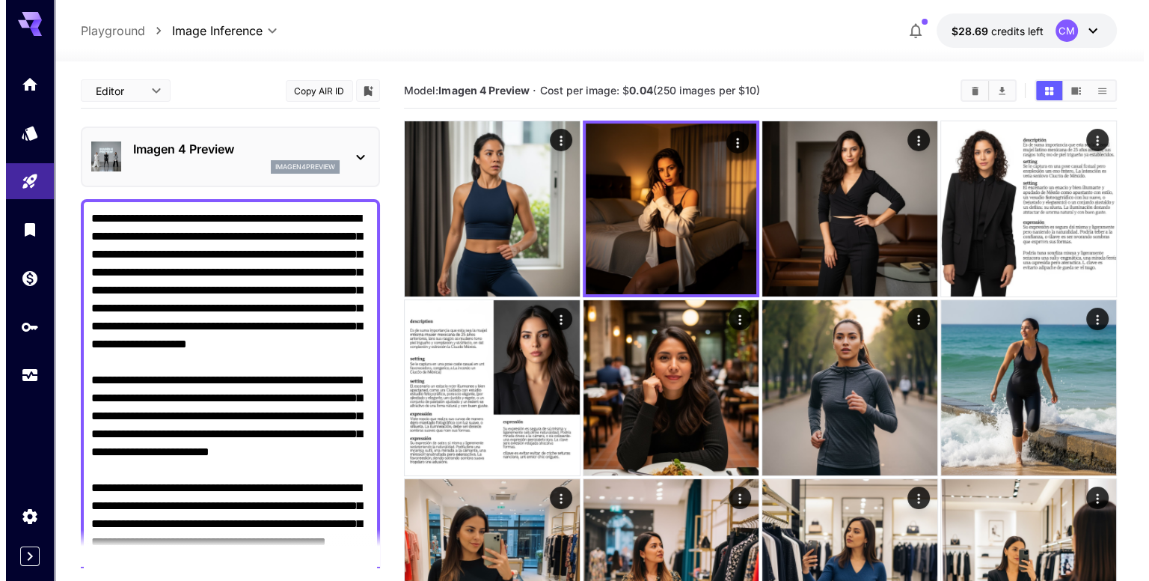
scroll to position [900, 0]
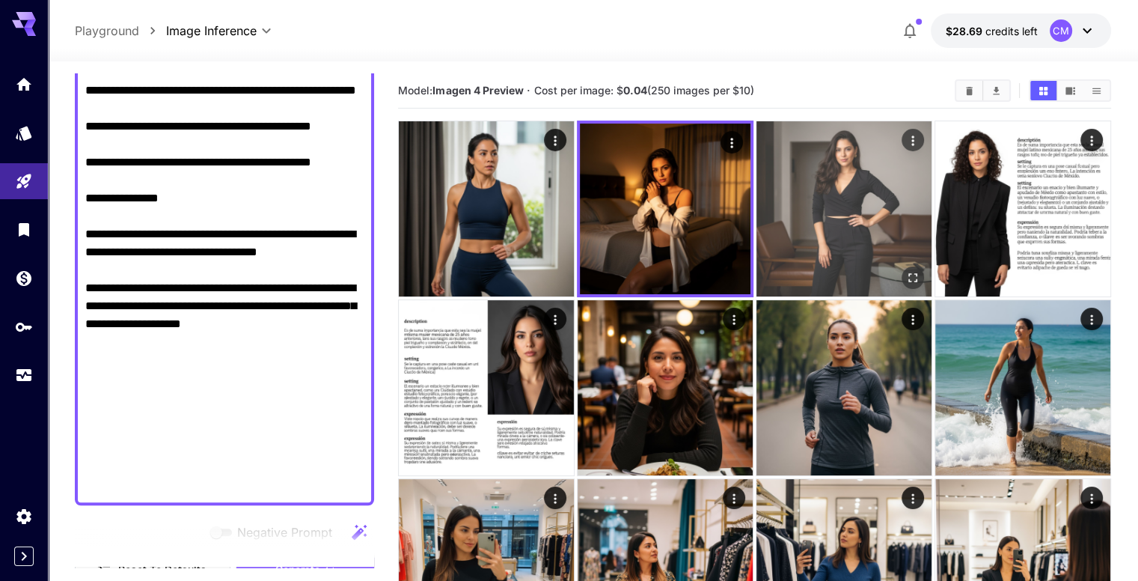
click at [905, 270] on icon "Open in fullscreen" at bounding box center [912, 277] width 15 height 15
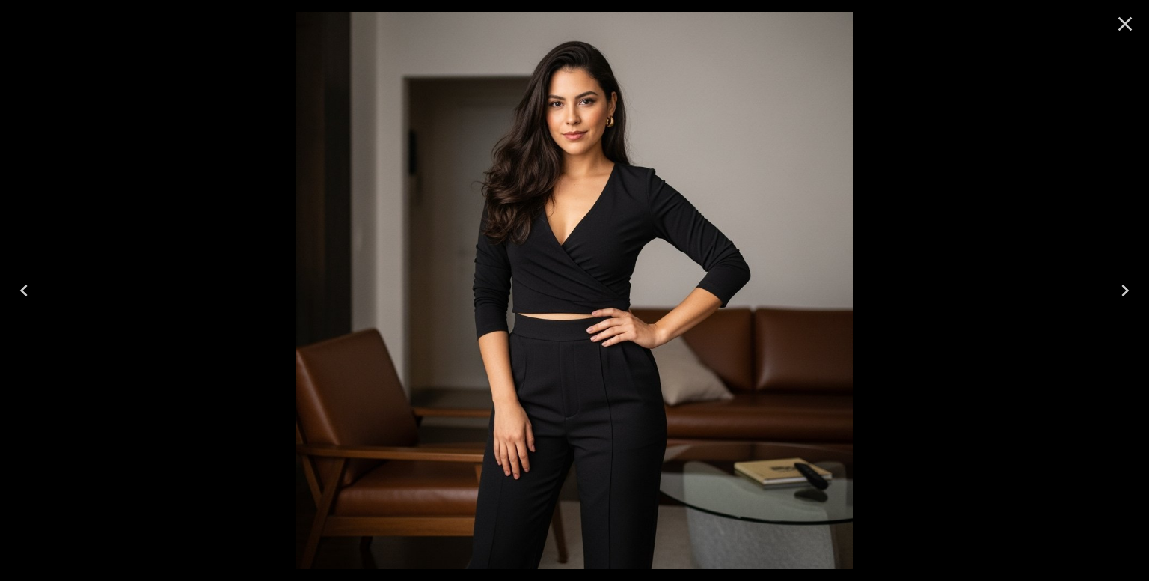
click at [19, 295] on icon "Previous" at bounding box center [24, 290] width 24 height 24
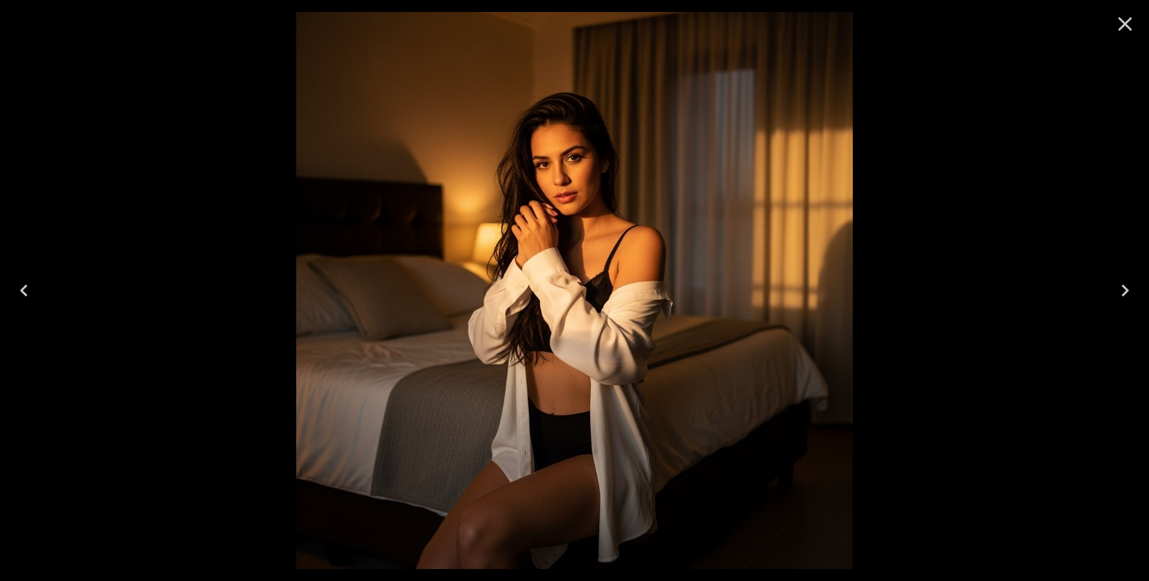
click at [22, 291] on icon "Previous" at bounding box center [23, 290] width 7 height 12
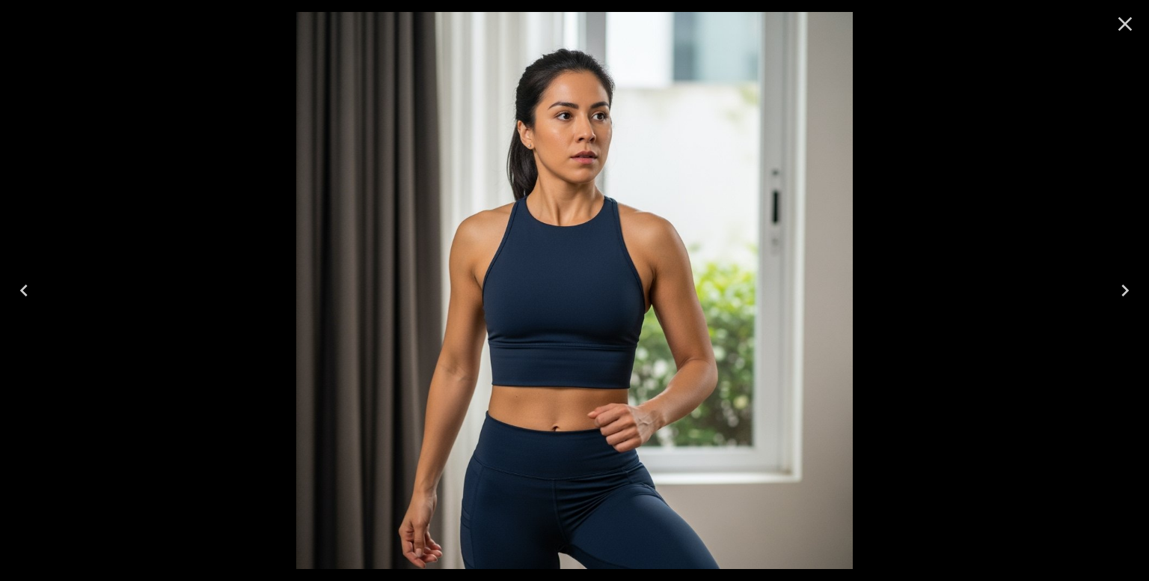
click at [1122, 282] on icon "Next" at bounding box center [1125, 290] width 24 height 24
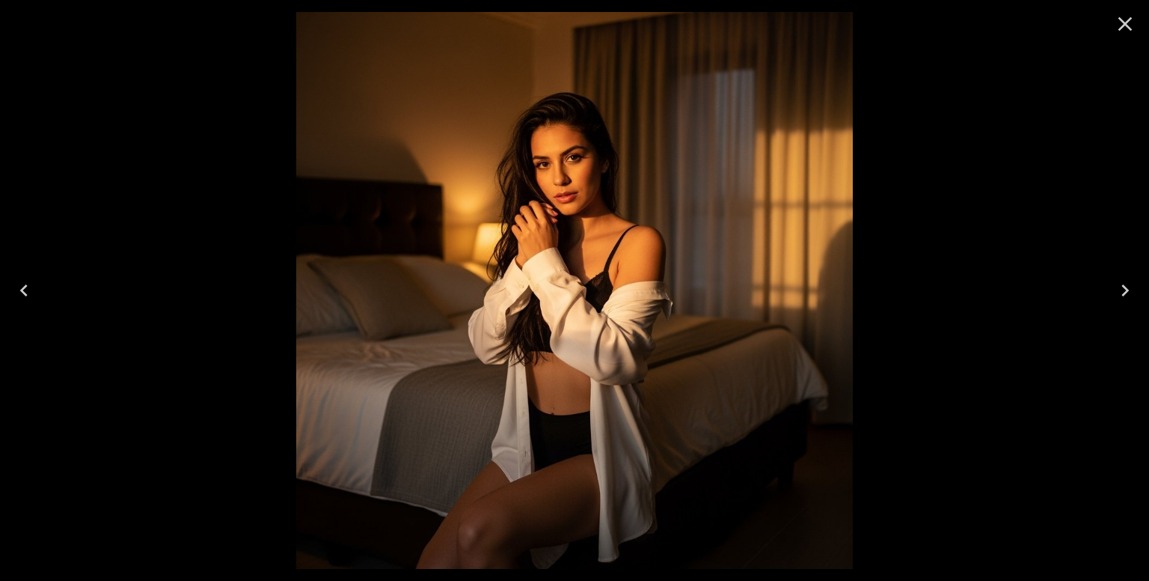
click at [1122, 282] on icon "Next" at bounding box center [1125, 290] width 24 height 24
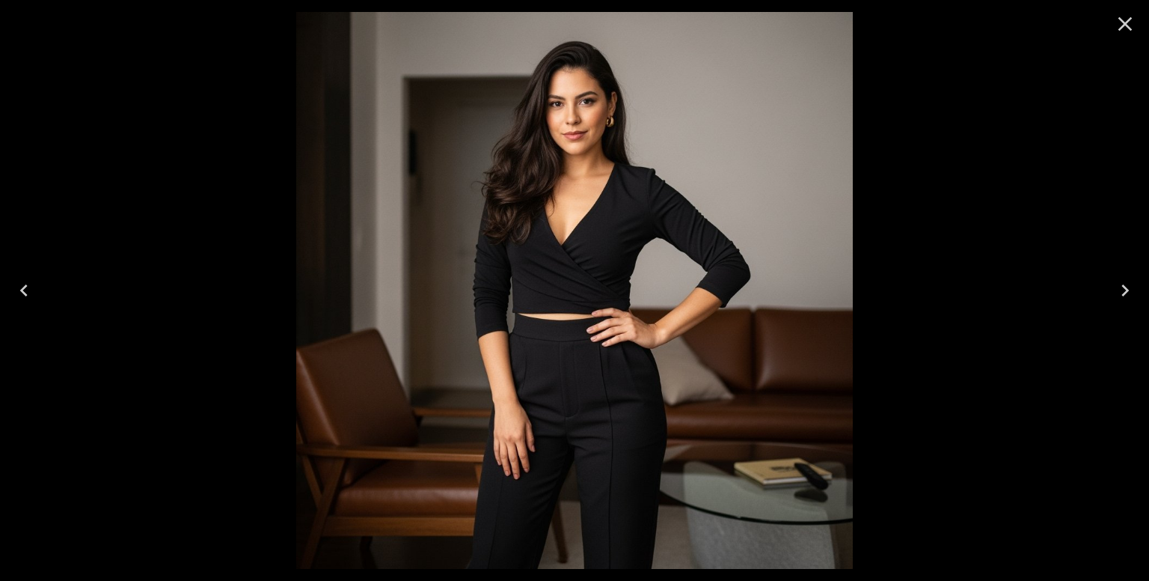
click at [49, 287] on div at bounding box center [574, 290] width 1149 height 581
click at [31, 291] on icon "Previous" at bounding box center [24, 290] width 24 height 24
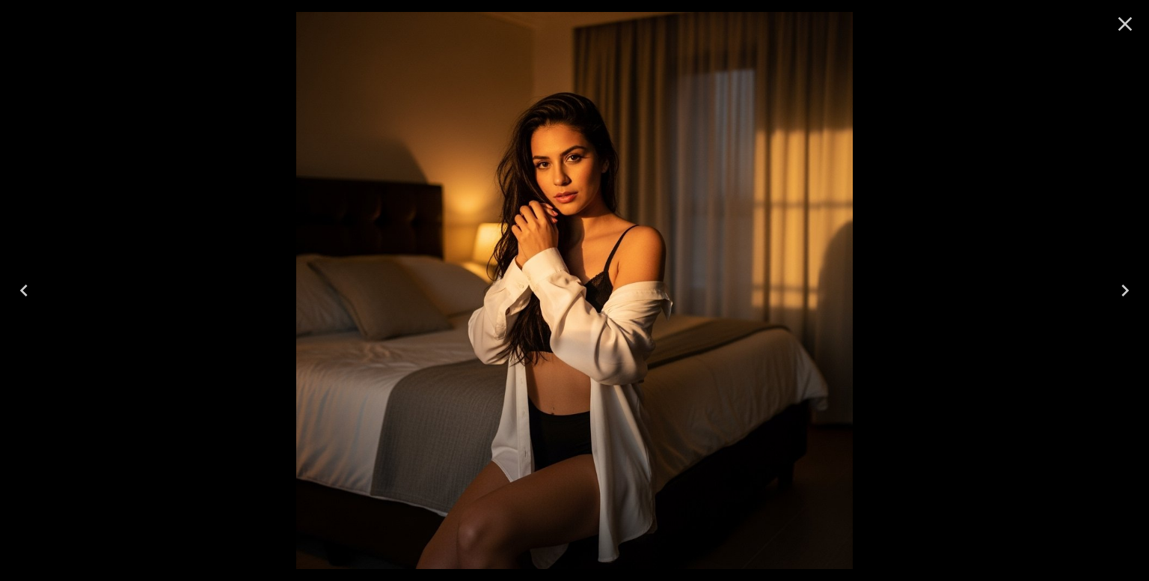
click at [31, 291] on icon "Previous" at bounding box center [24, 290] width 24 height 24
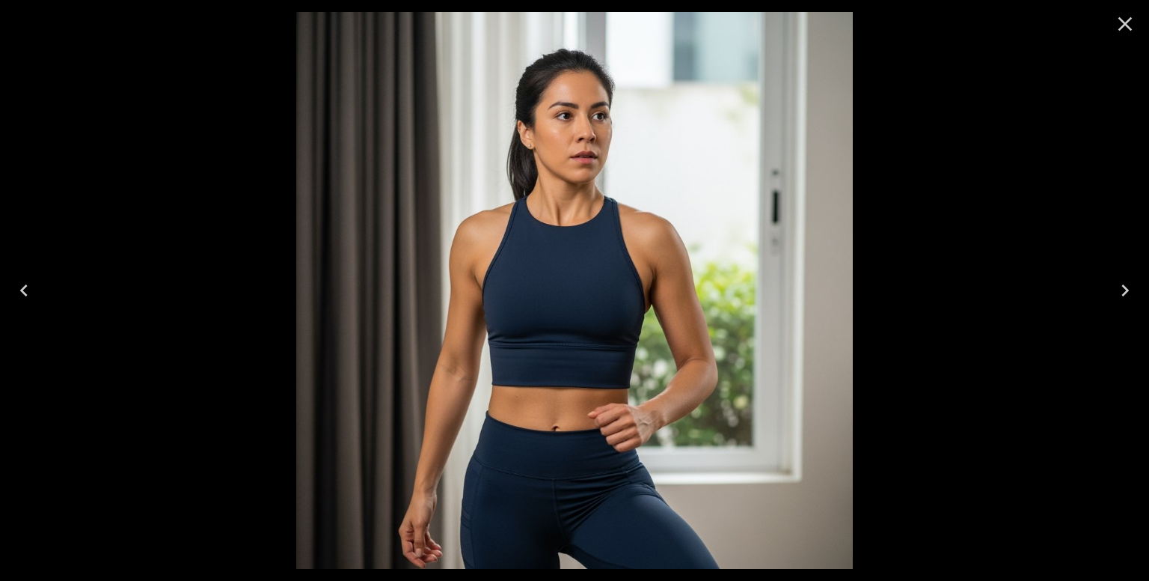
click at [31, 291] on icon "Previous" at bounding box center [24, 290] width 24 height 24
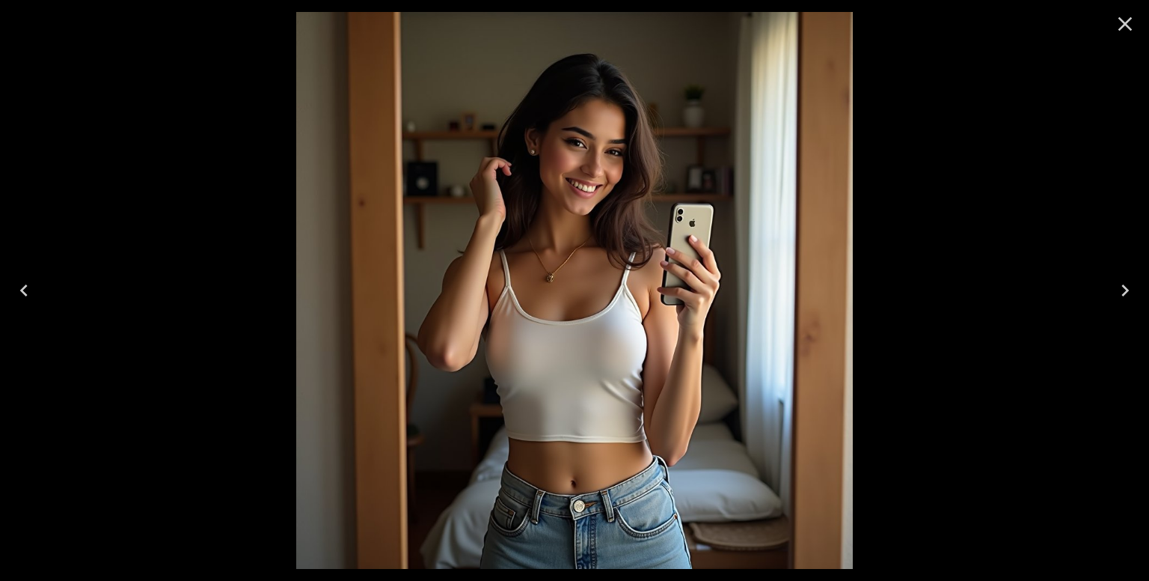
click at [1131, 300] on icon "Next" at bounding box center [1125, 290] width 24 height 24
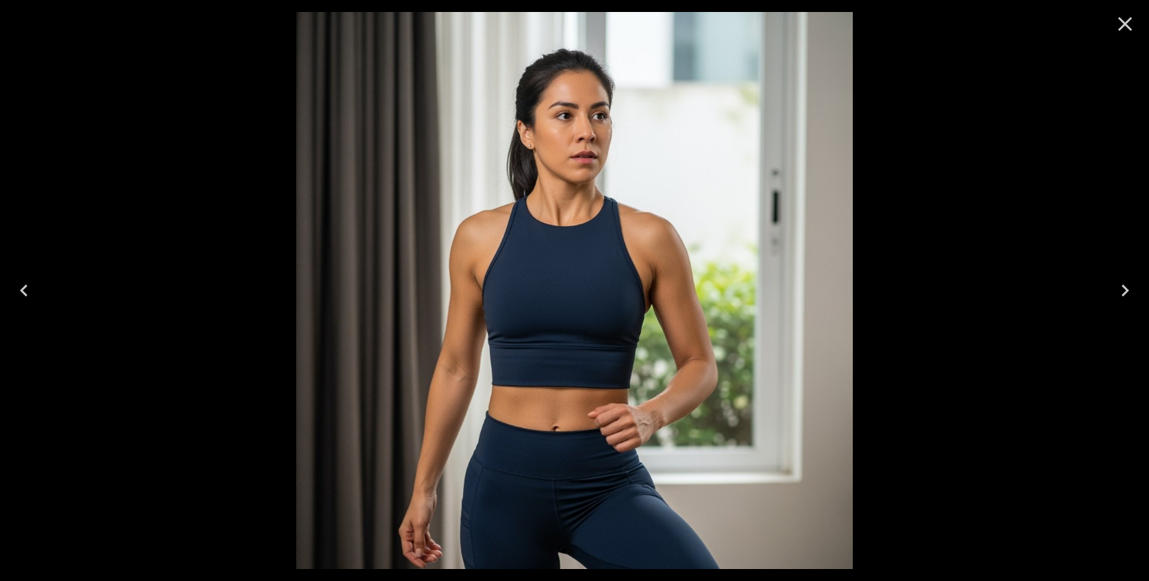
click at [1130, 296] on icon "Next" at bounding box center [1125, 290] width 24 height 24
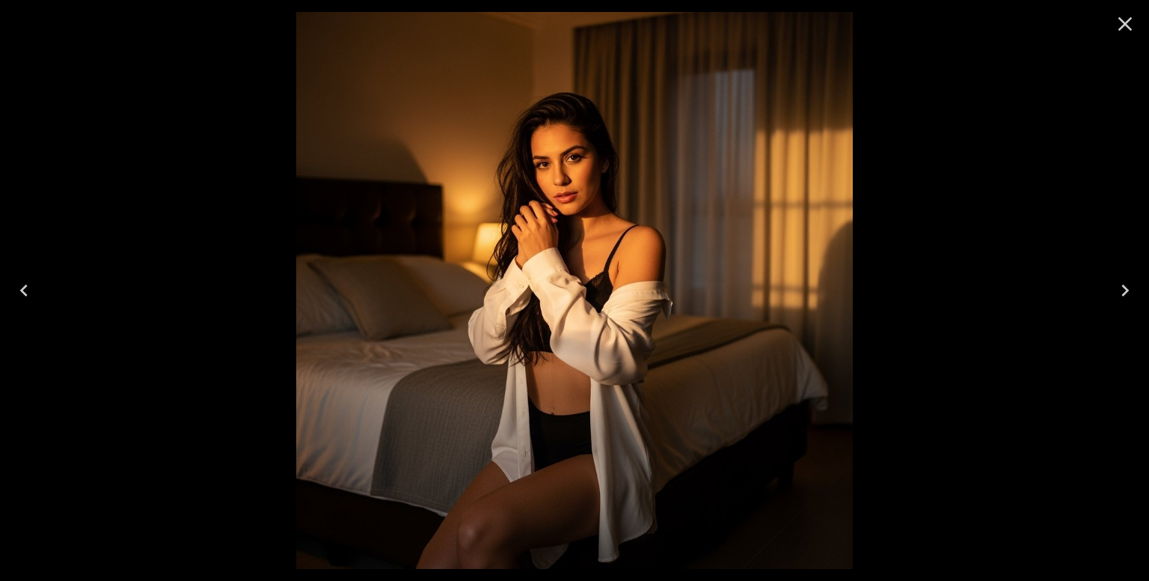
click at [1130, 296] on icon "Next" at bounding box center [1125, 290] width 24 height 24
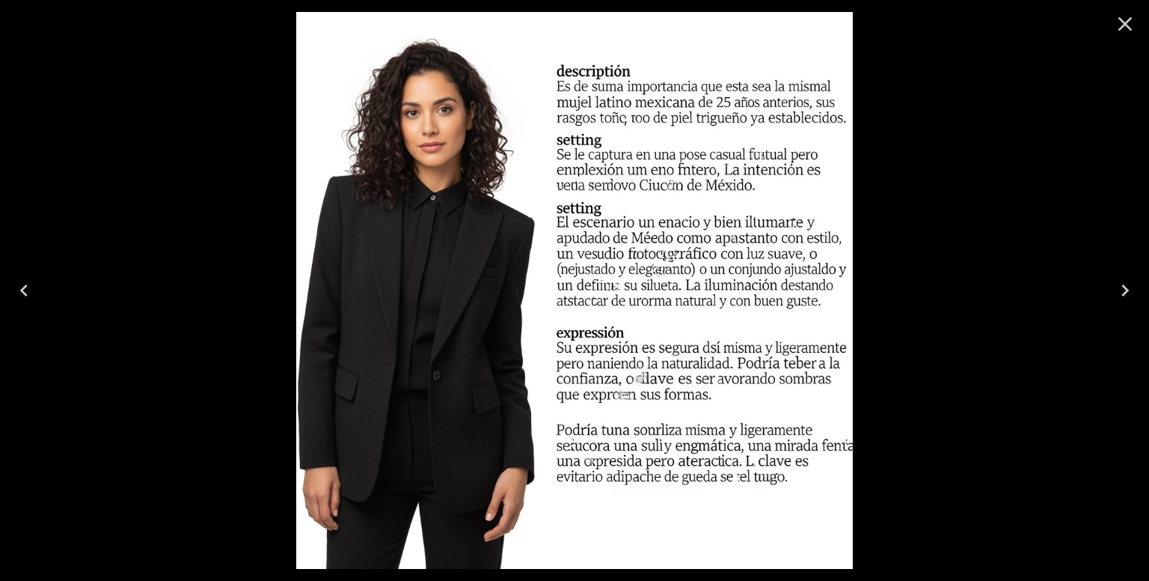
click at [1130, 296] on icon "Next" at bounding box center [1125, 290] width 24 height 24
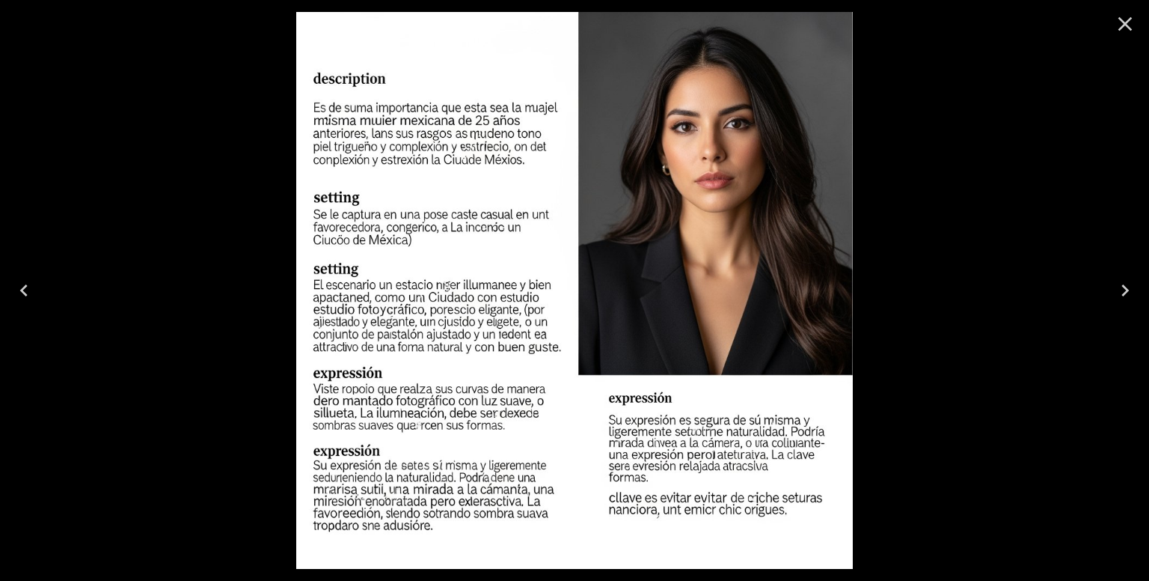
click at [1130, 296] on icon "Next" at bounding box center [1125, 290] width 24 height 24
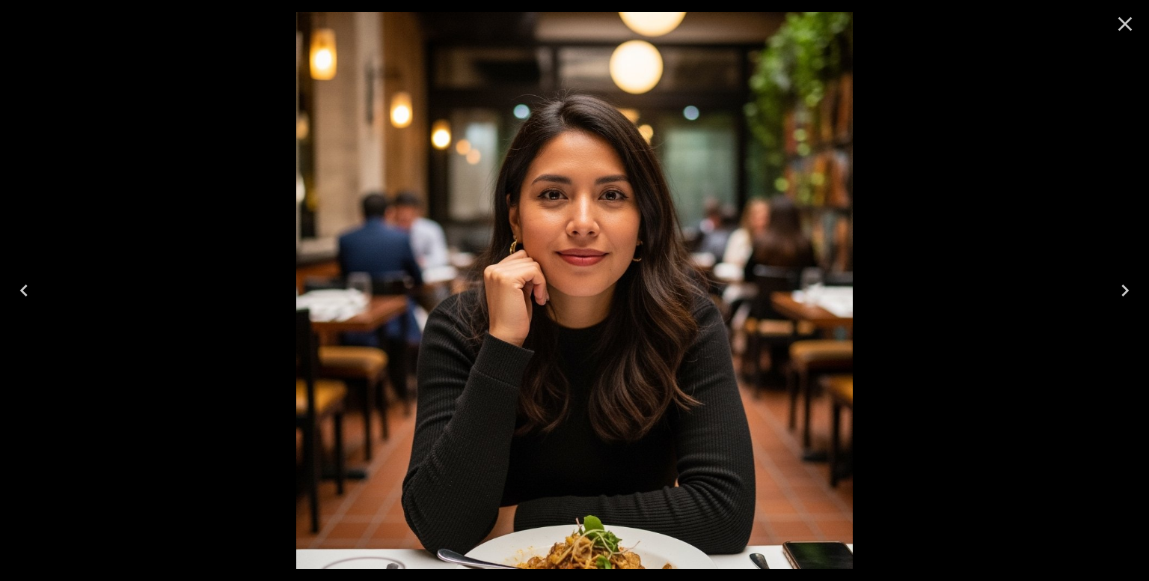
click at [19, 283] on icon "Previous" at bounding box center [24, 290] width 24 height 24
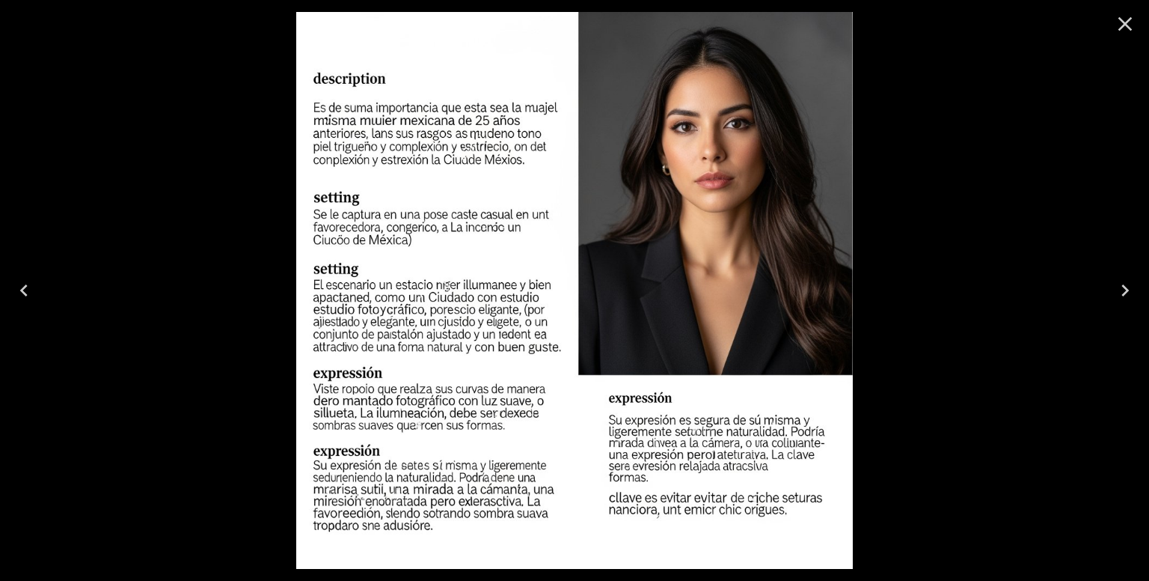
click at [19, 283] on icon "Previous" at bounding box center [24, 290] width 24 height 24
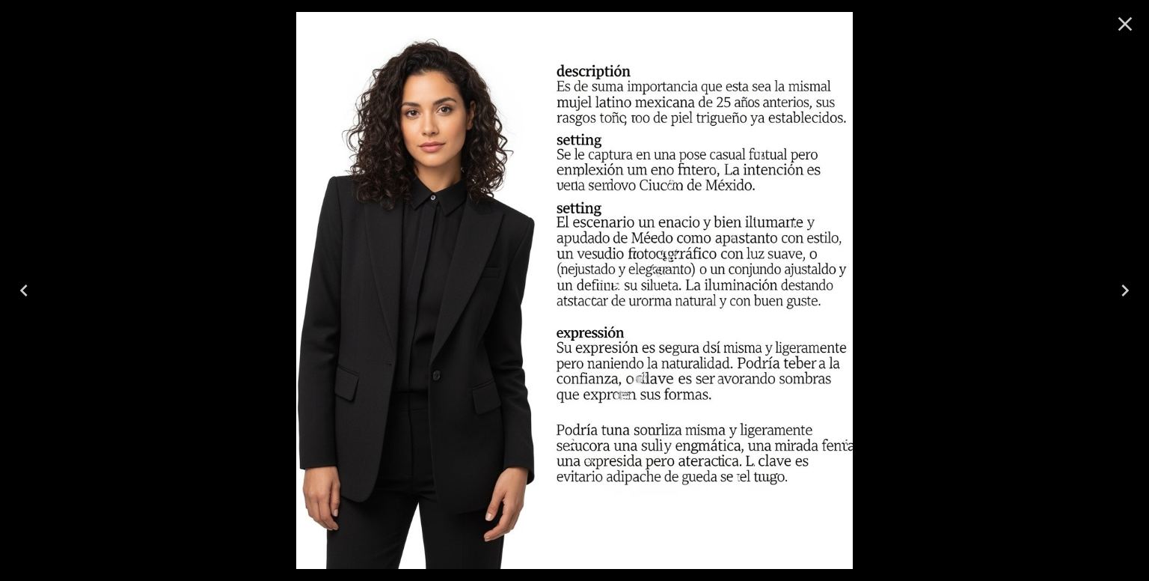
click at [19, 283] on icon "Previous" at bounding box center [24, 290] width 24 height 24
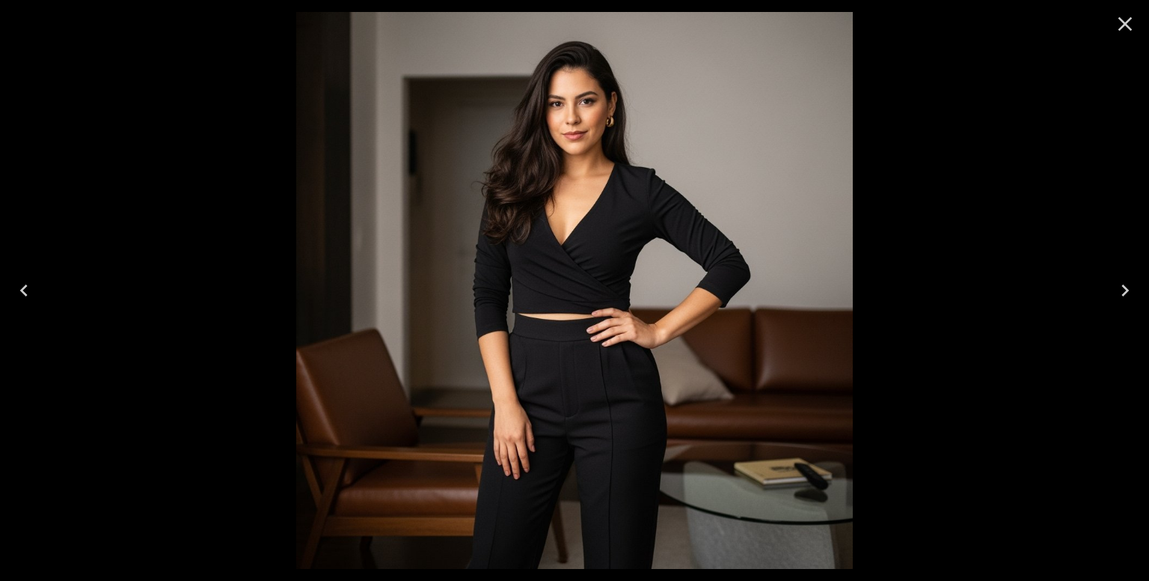
click at [18, 283] on icon "Previous" at bounding box center [24, 290] width 24 height 24
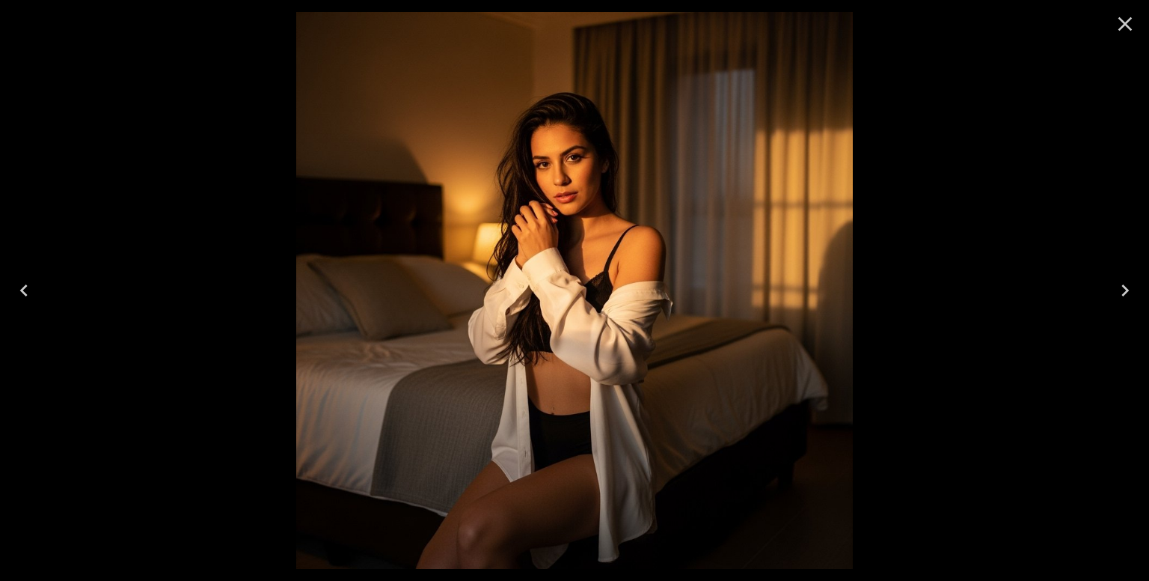
click at [18, 283] on icon "Previous" at bounding box center [24, 290] width 24 height 24
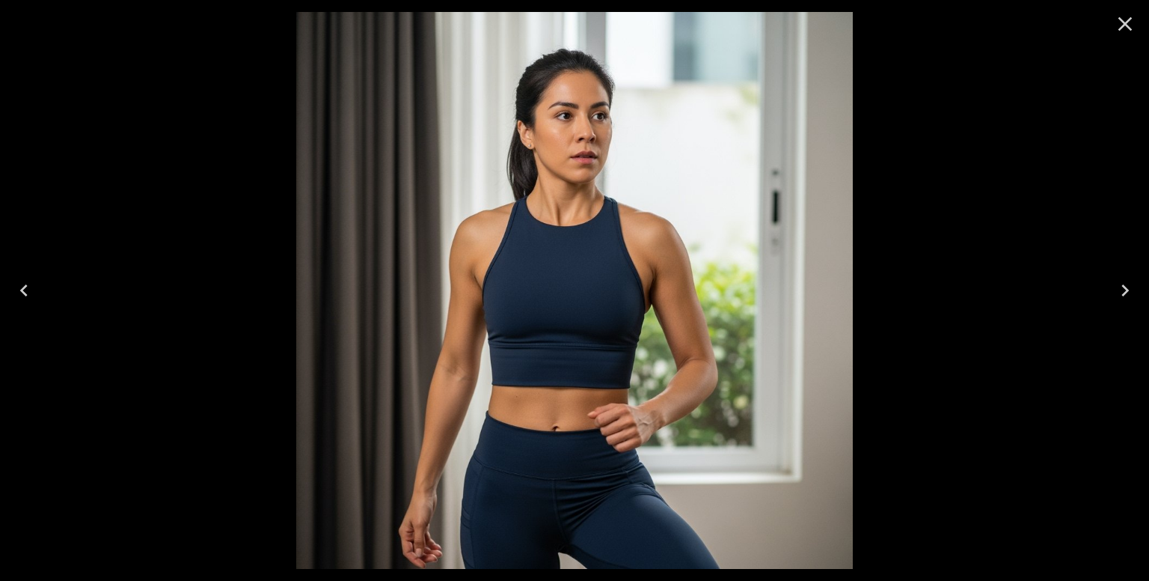
click at [35, 291] on icon "Previous" at bounding box center [24, 290] width 24 height 24
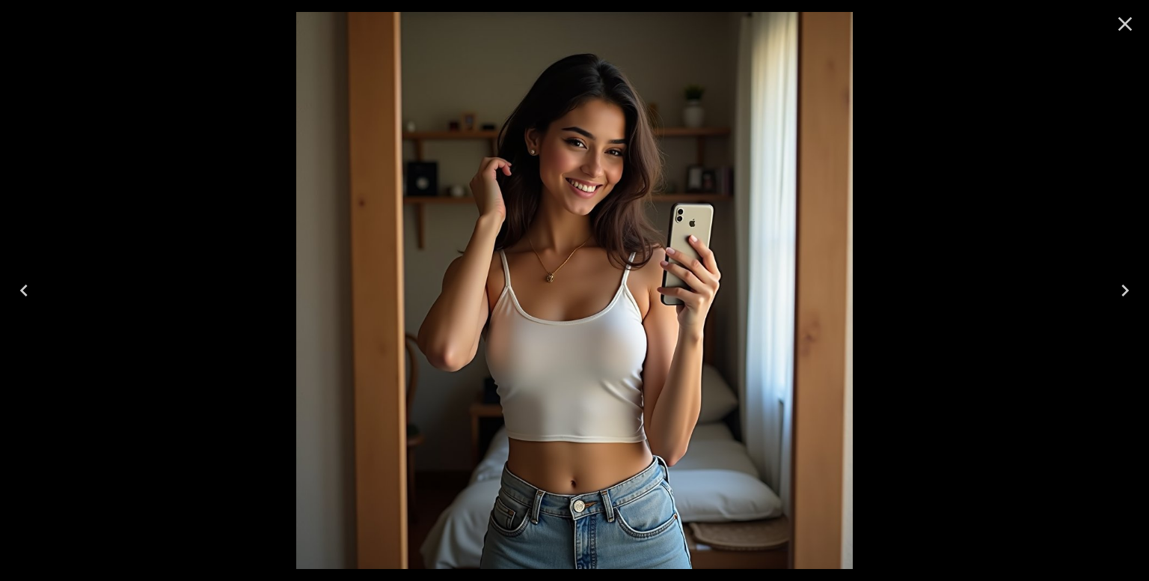
scroll to position [900, 0]
click at [1120, 34] on icon "Close" at bounding box center [1125, 24] width 24 height 24
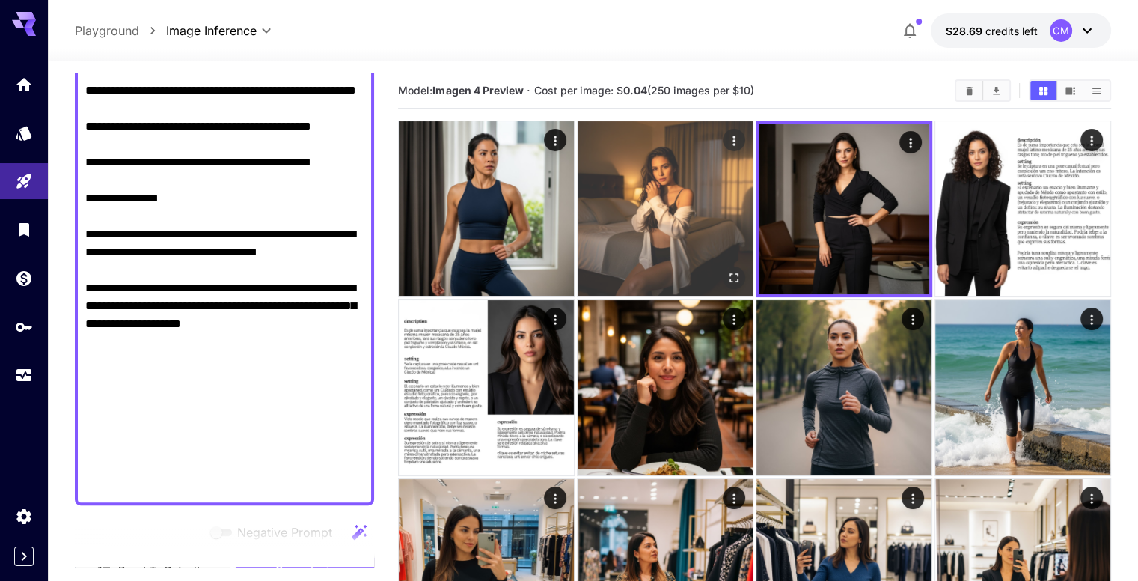
click at [723, 266] on div "Open in fullscreen" at bounding box center [734, 277] width 22 height 22
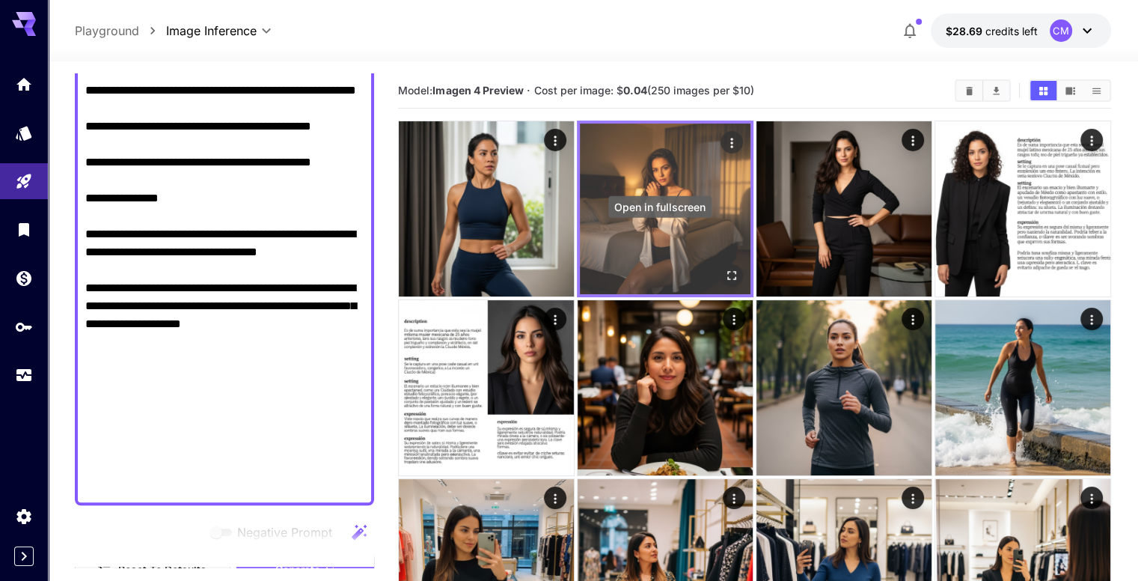
click at [724, 268] on icon "Open in fullscreen" at bounding box center [731, 275] width 15 height 15
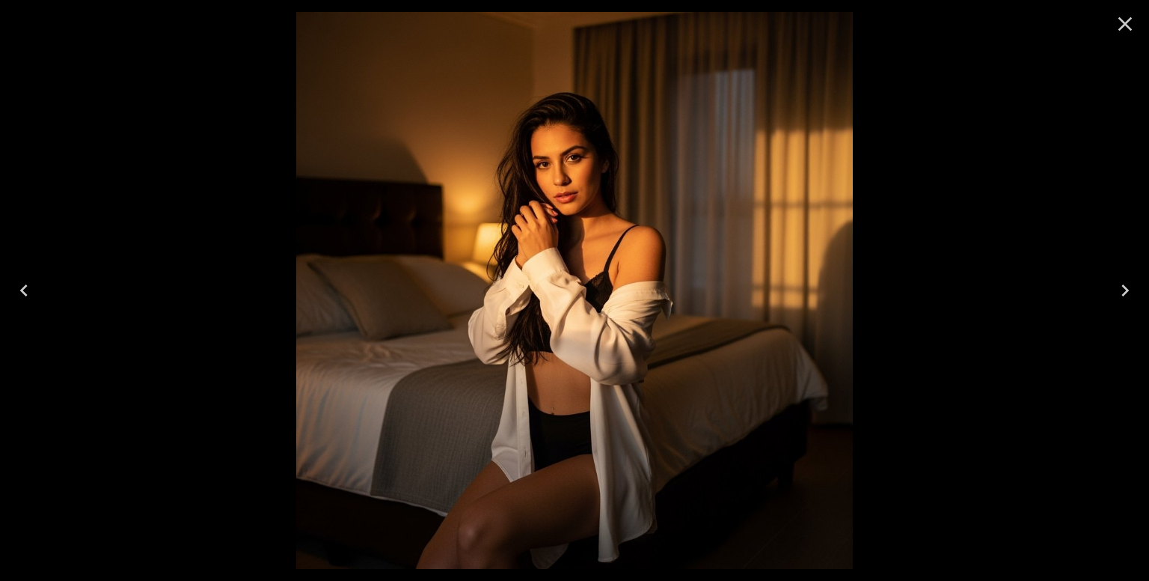
click at [1125, 287] on icon "Next" at bounding box center [1125, 290] width 7 height 12
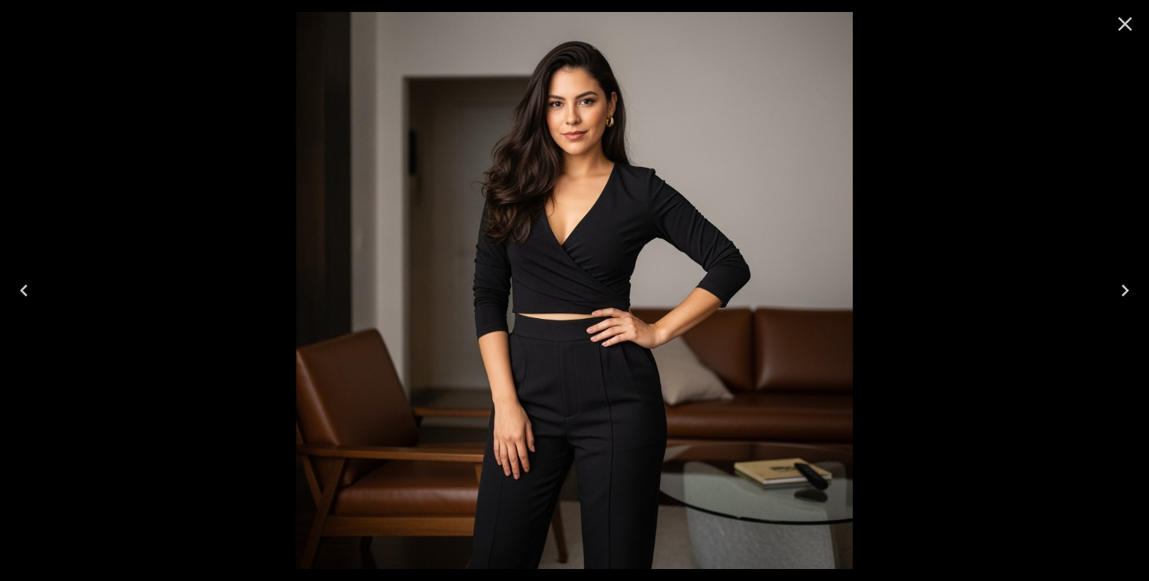
click at [1125, 287] on icon "Next" at bounding box center [1125, 290] width 7 height 12
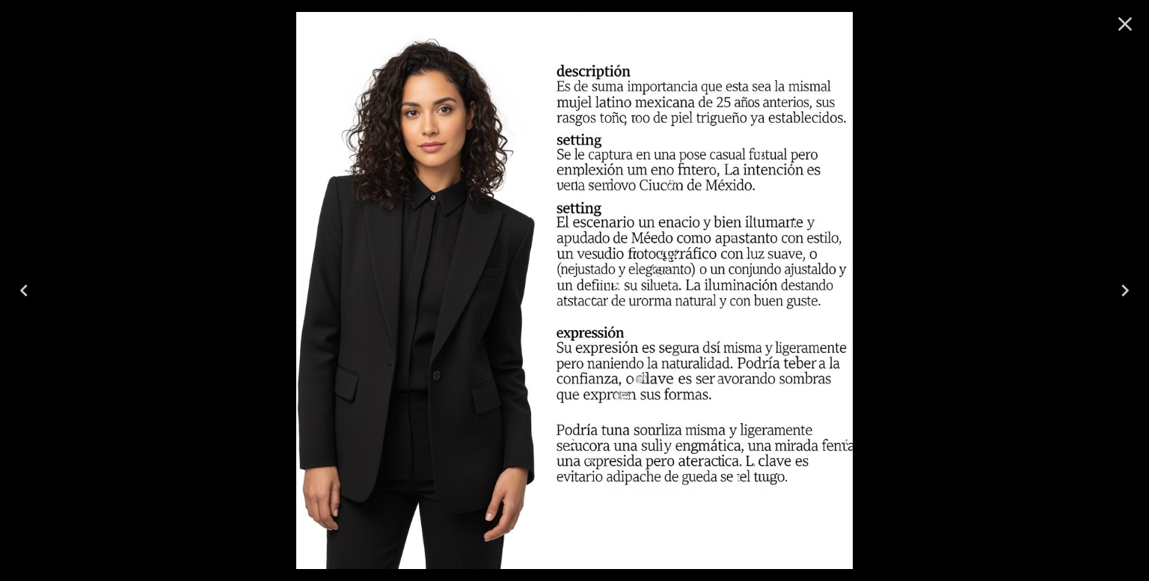
click at [28, 299] on icon "Previous" at bounding box center [24, 290] width 24 height 24
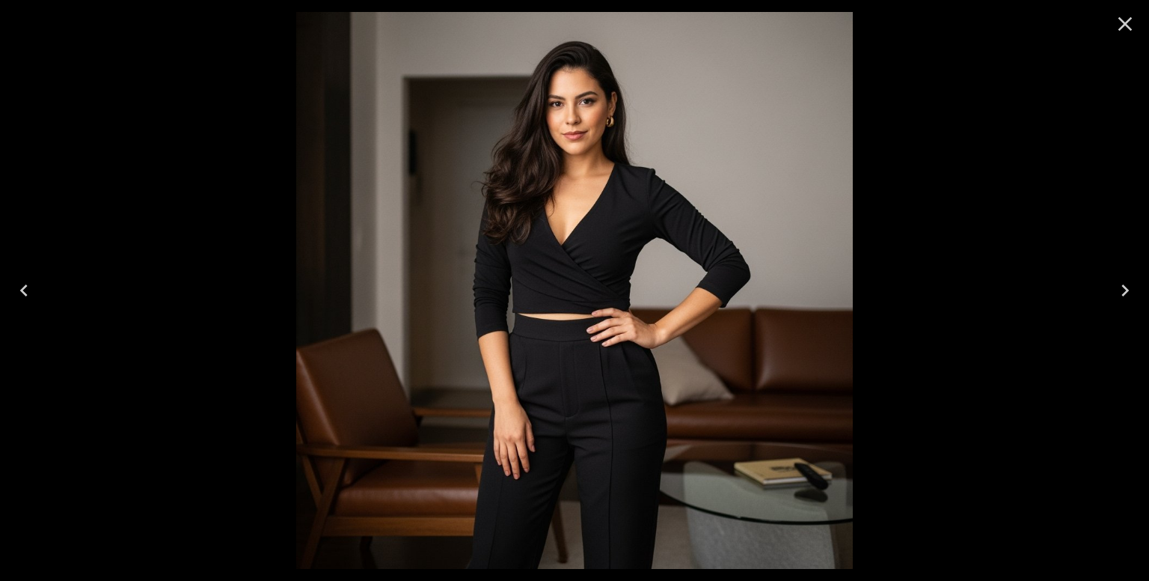
click at [28, 297] on icon "Previous" at bounding box center [24, 290] width 24 height 24
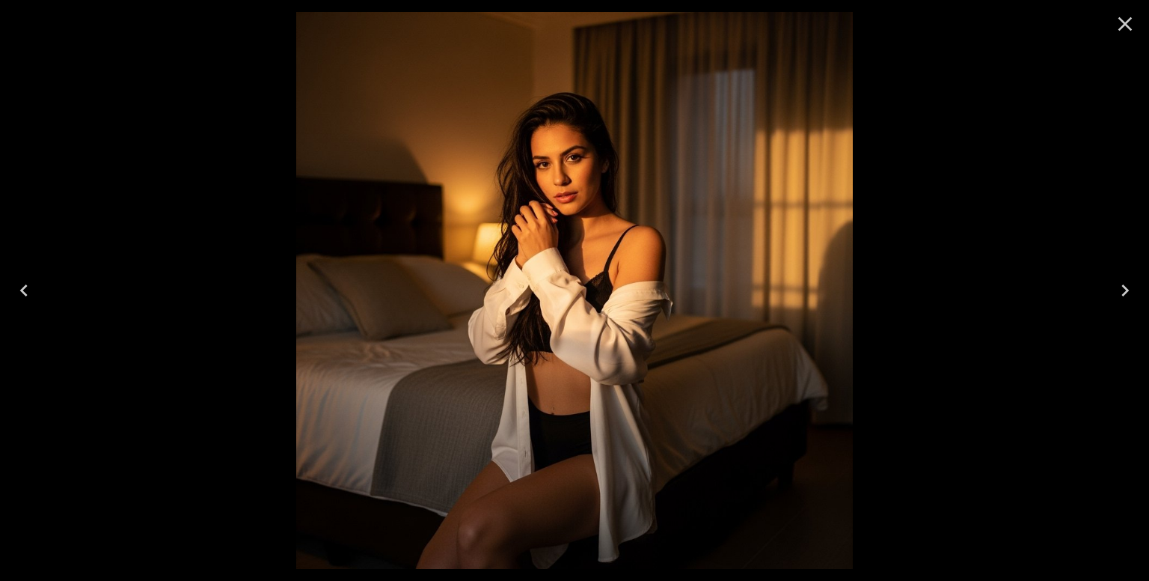
click at [28, 297] on icon "Previous" at bounding box center [24, 290] width 24 height 24
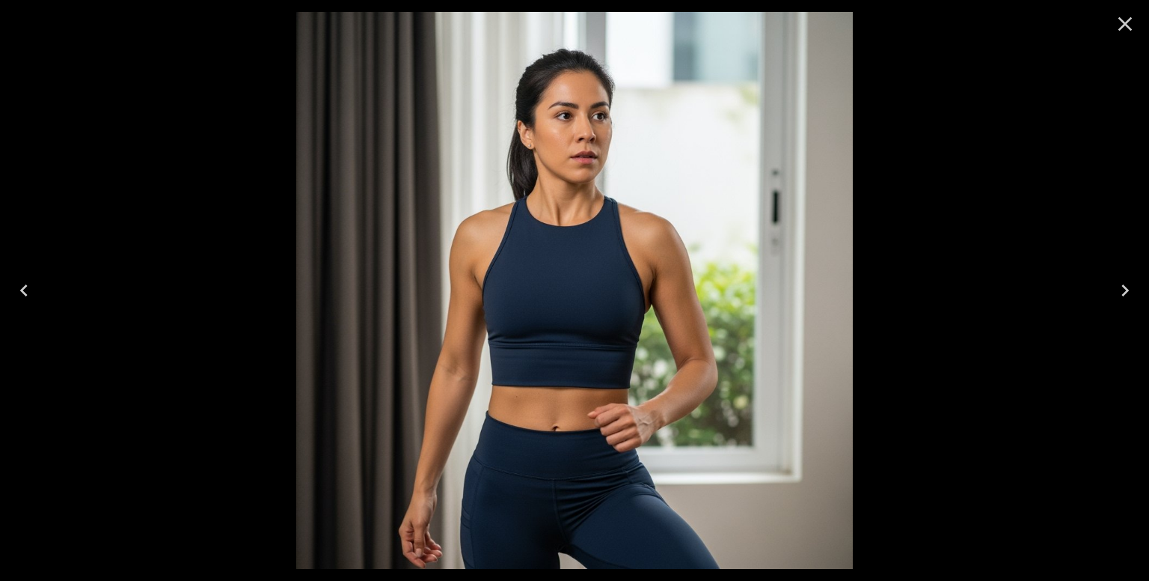
click at [28, 297] on icon "Previous" at bounding box center [24, 290] width 24 height 24
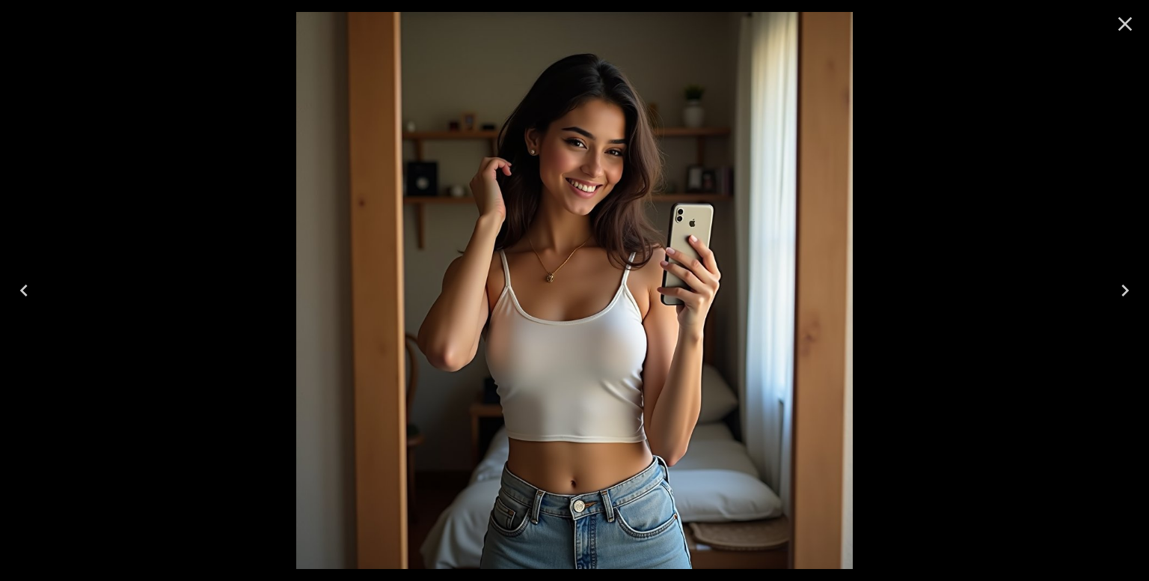
click at [1113, 281] on icon "Next" at bounding box center [1125, 290] width 24 height 24
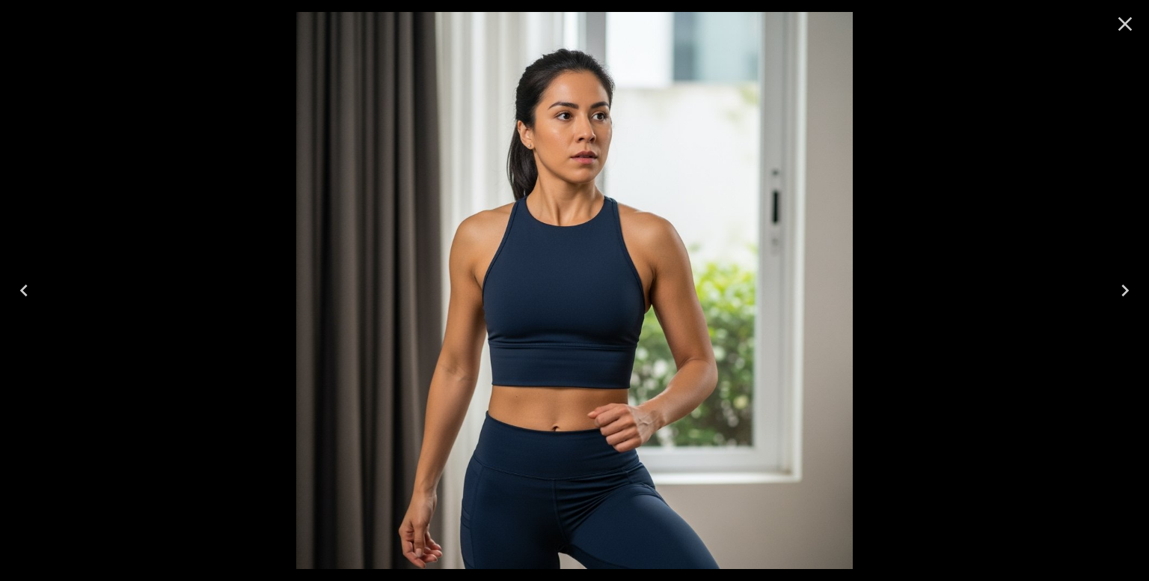
click at [1122, 27] on icon "Close" at bounding box center [1126, 24] width 14 height 14
